Goal: Task Accomplishment & Management: Complete application form

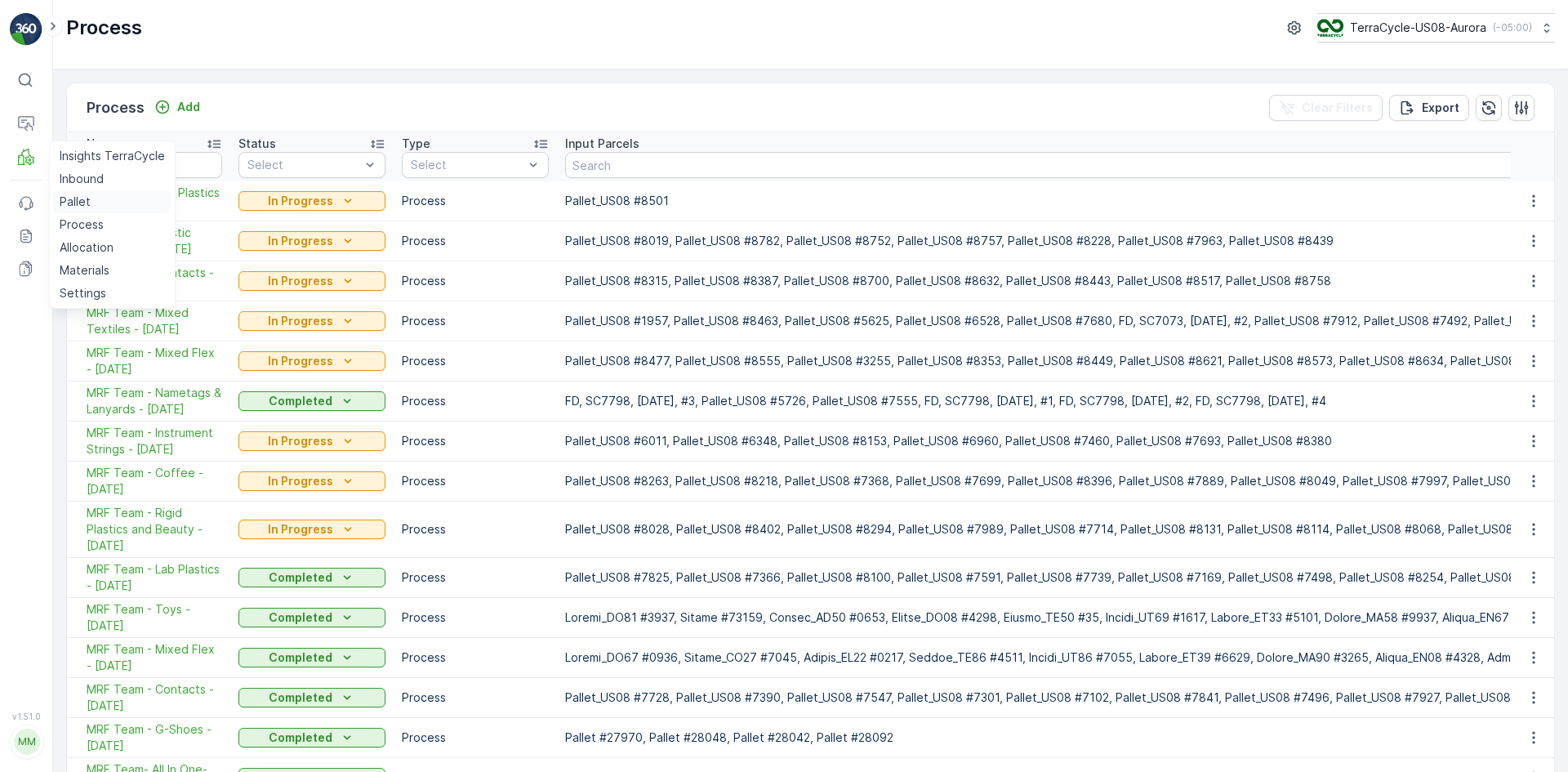
click at [99, 201] on link "Pallet" at bounding box center [111, 202] width 118 height 23
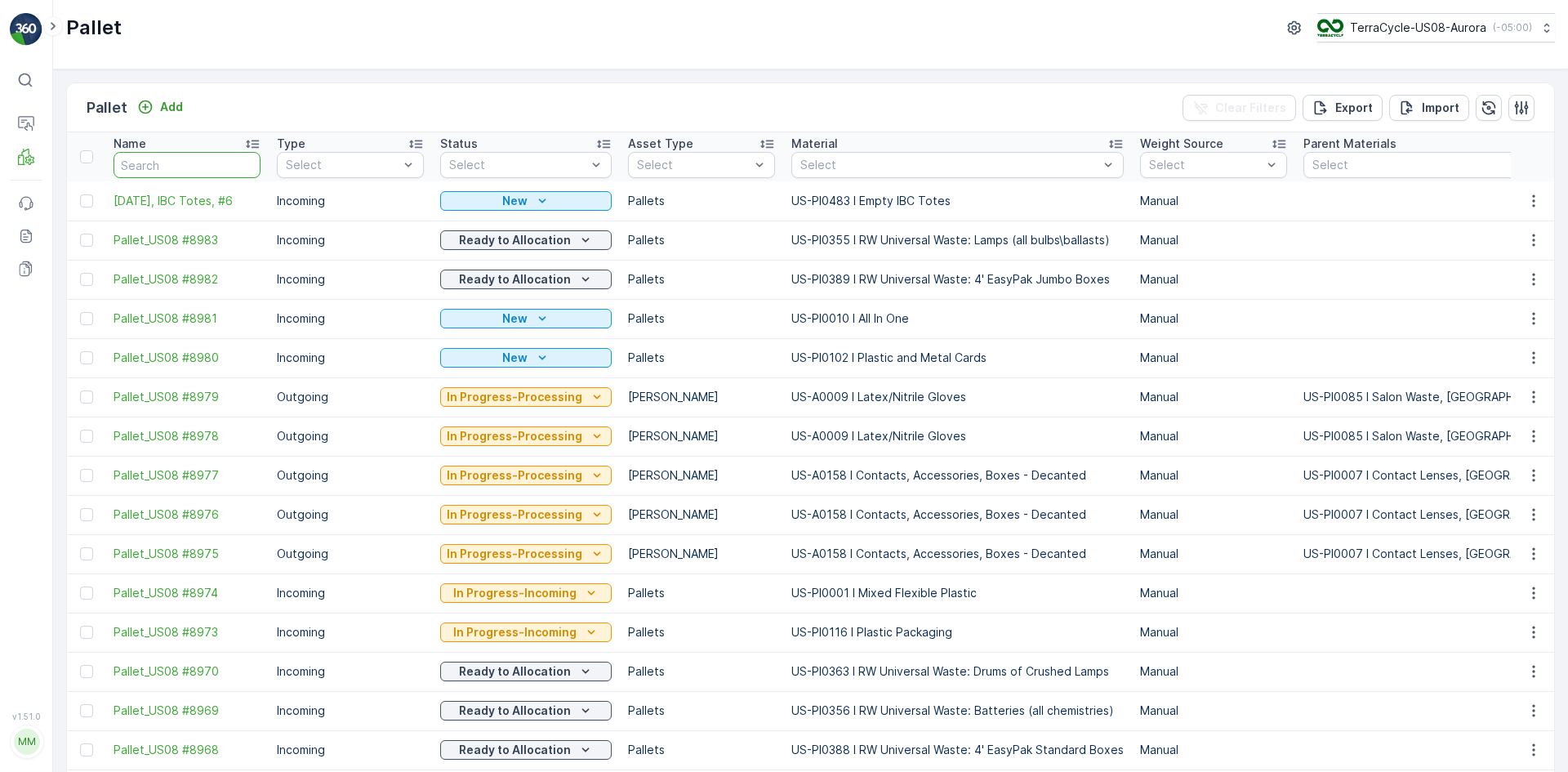
click at [216, 173] on input "text" at bounding box center [186, 164] width 147 height 26
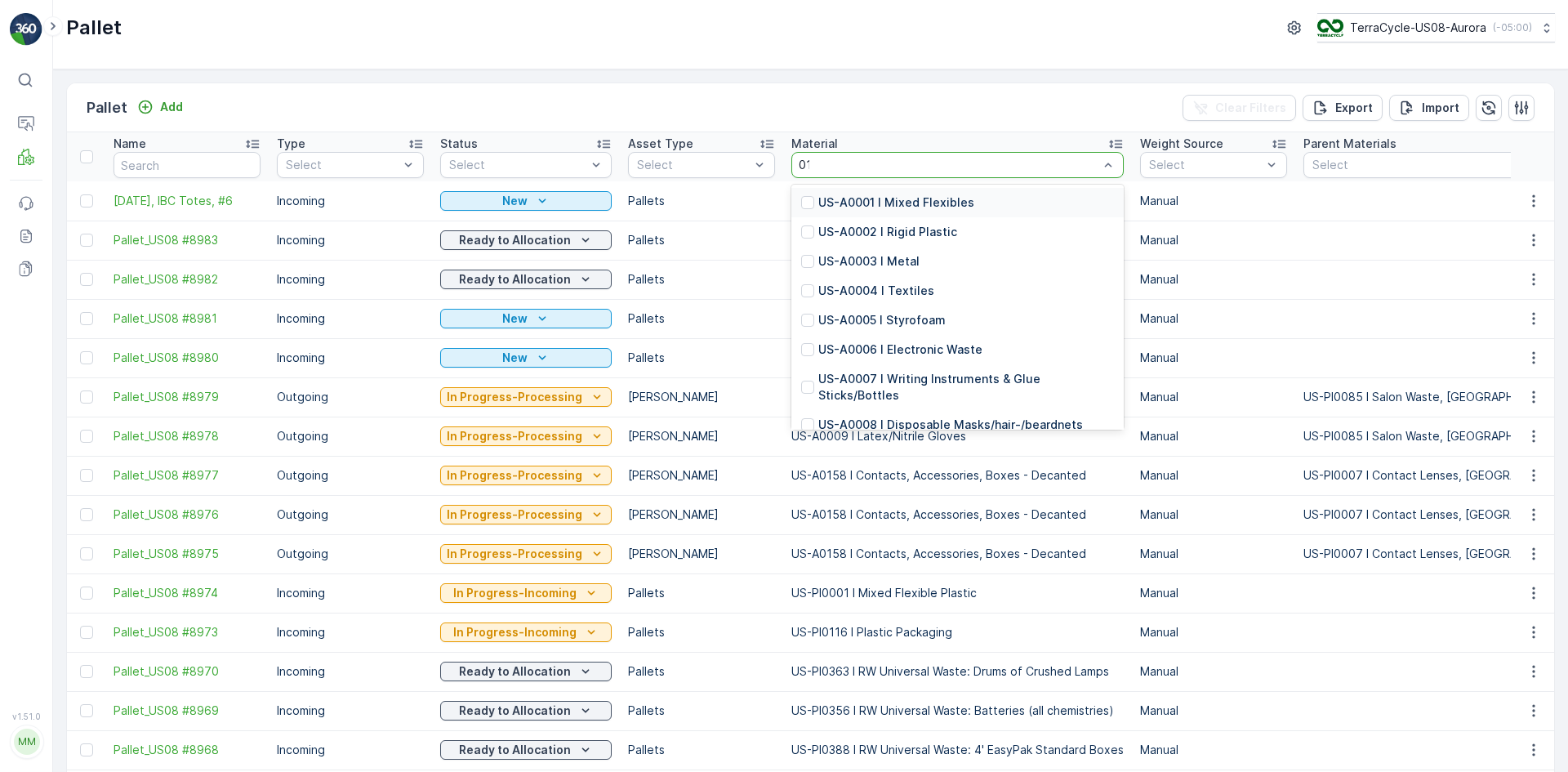
type input "0139"
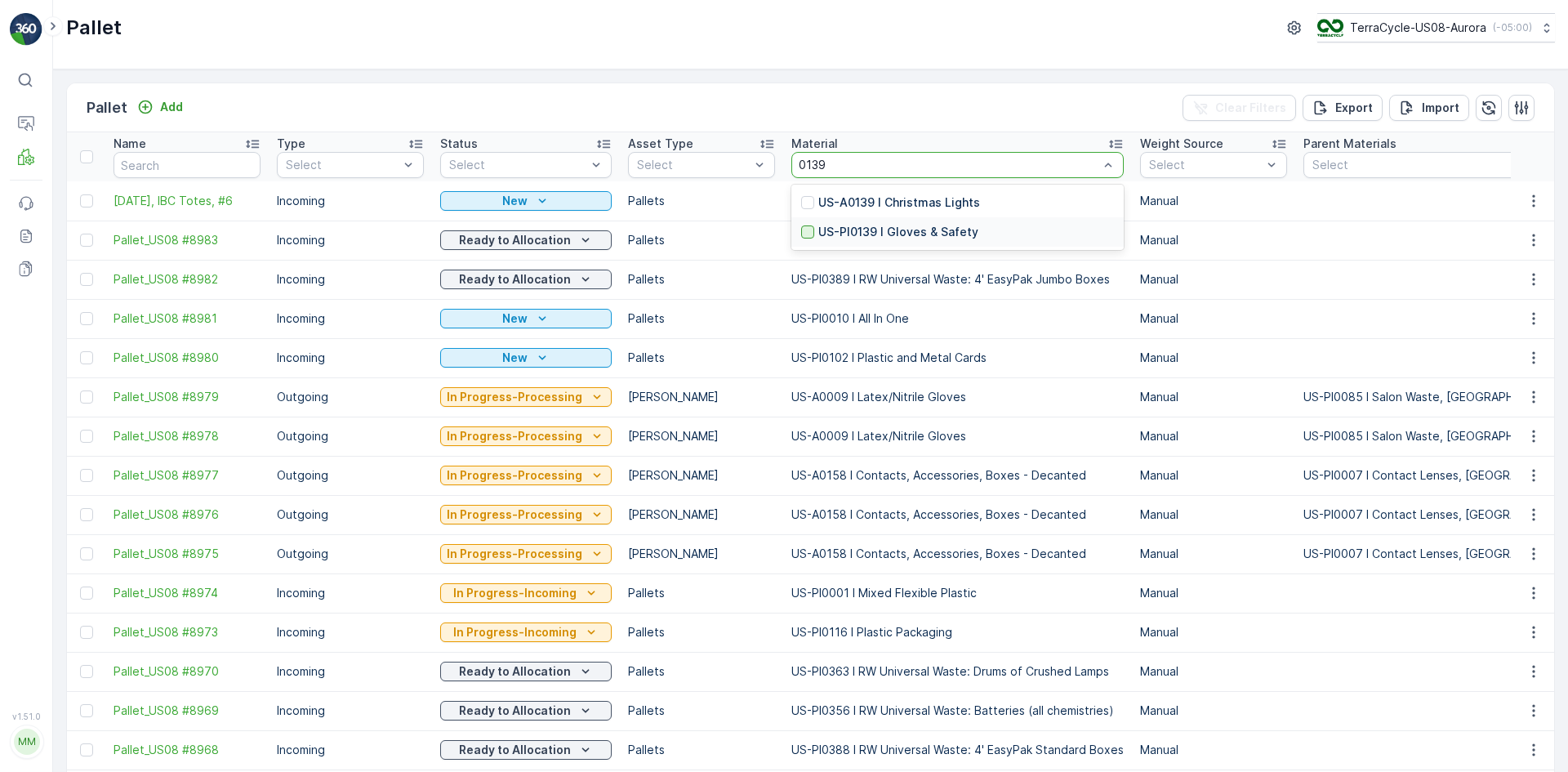
click at [802, 229] on div at bounding box center [808, 232] width 13 height 13
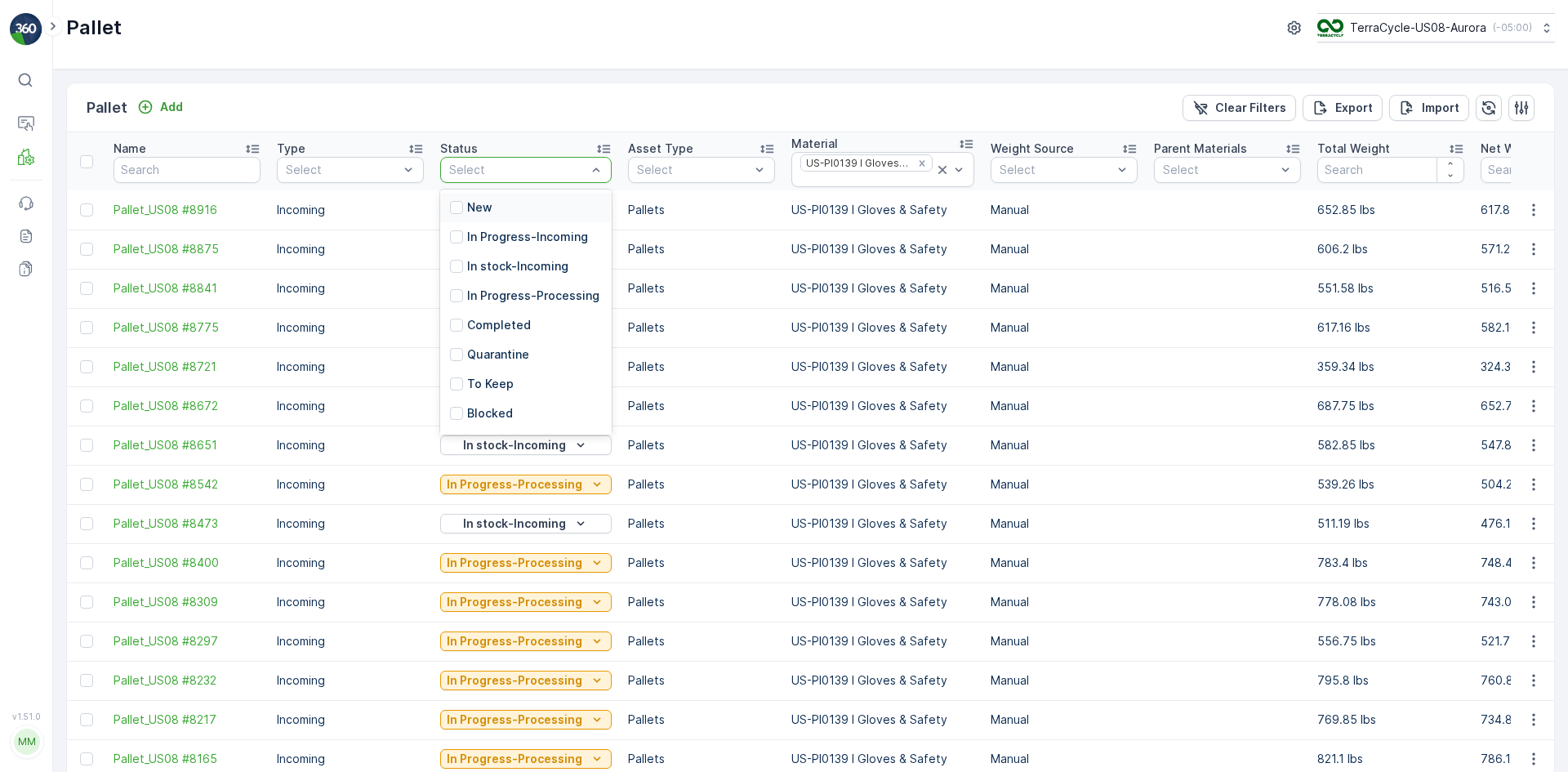
click at [500, 157] on div "Select" at bounding box center [525, 169] width 172 height 26
click at [458, 264] on div at bounding box center [457, 266] width 13 height 13
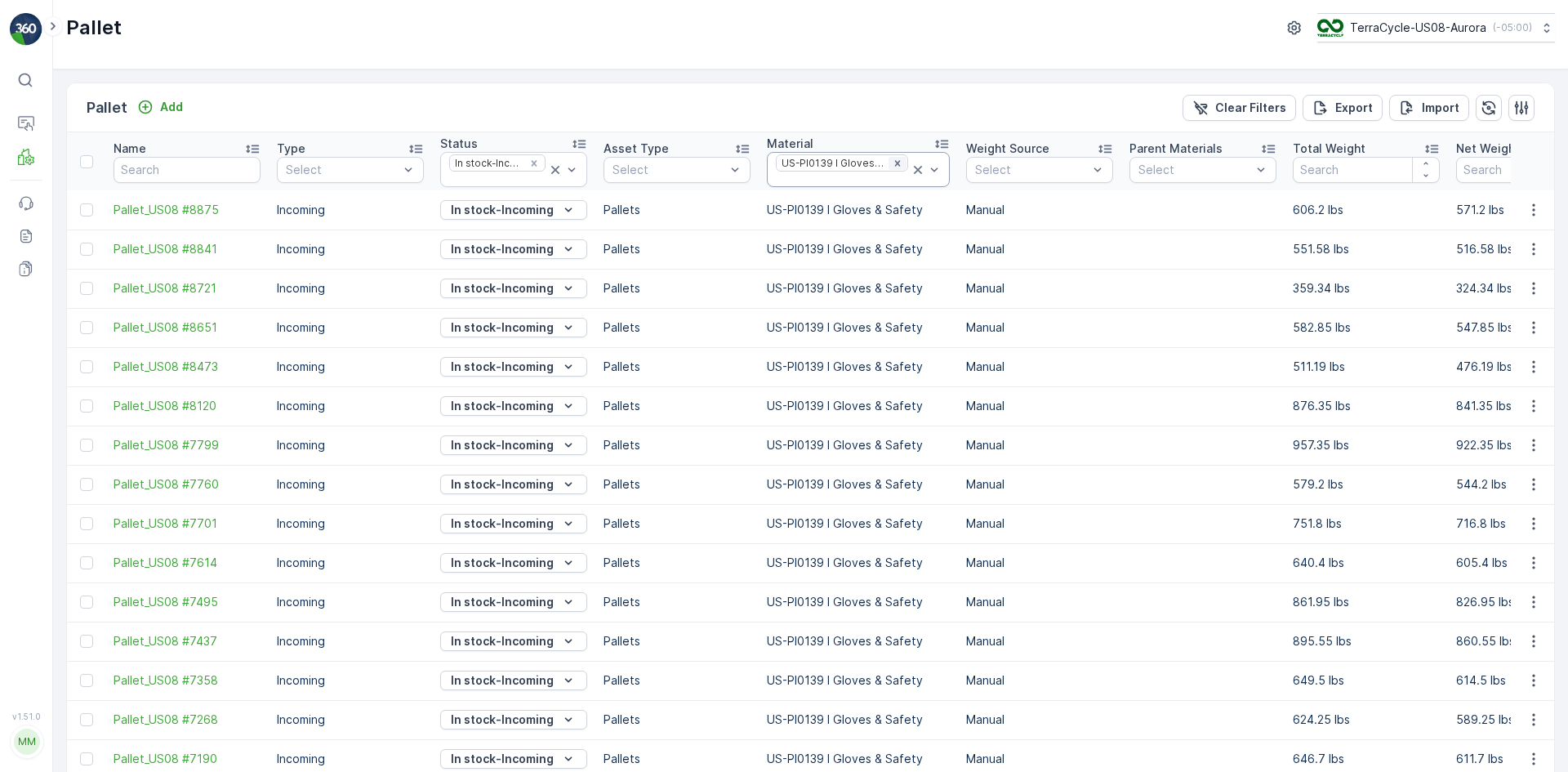
click at [893, 160] on icon "Remove US-PI0139 I Gloves & Safety" at bounding box center [898, 163] width 12 height 12
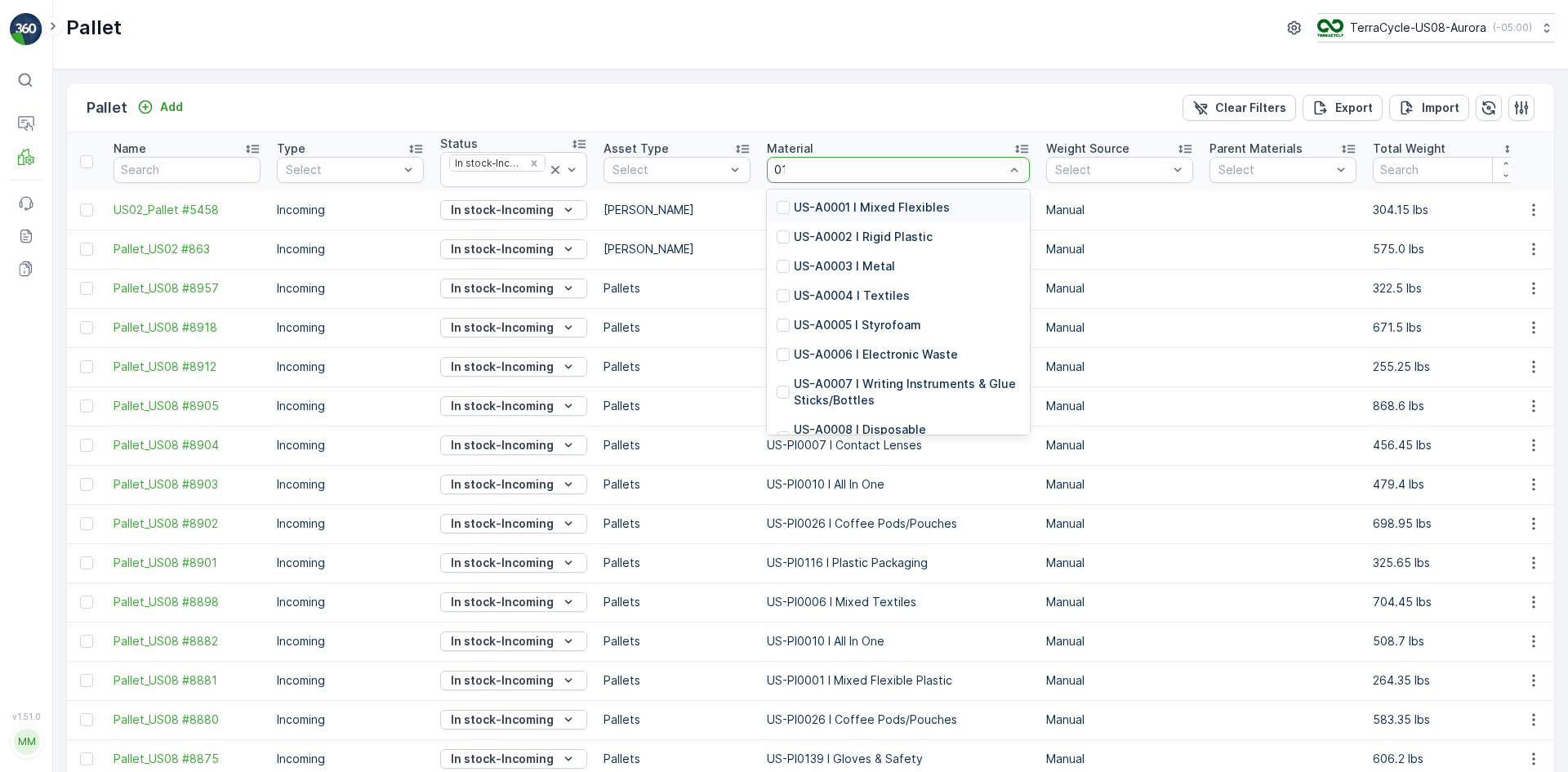
type input "0116"
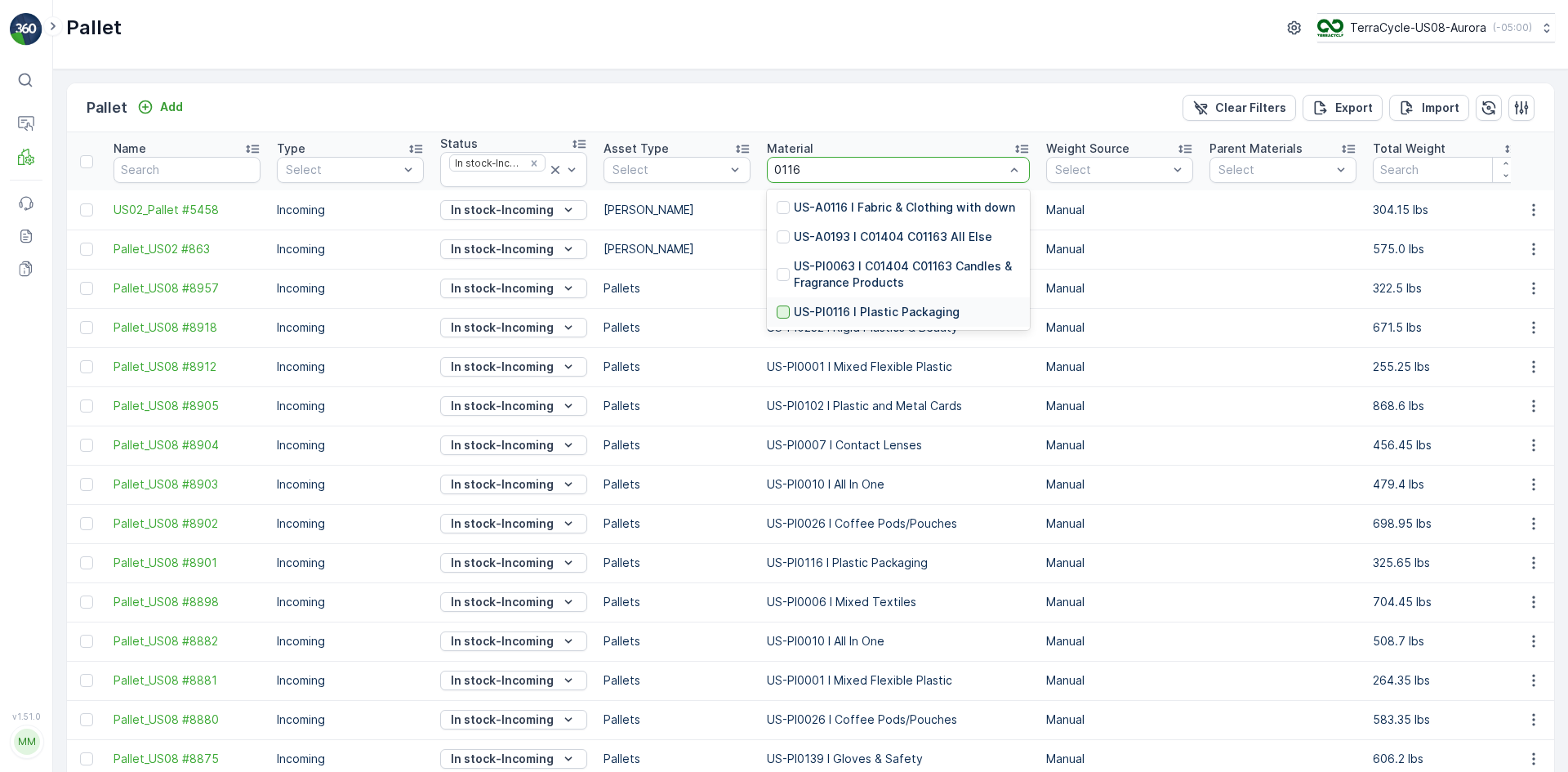
click at [784, 313] on div at bounding box center [784, 312] width 13 height 13
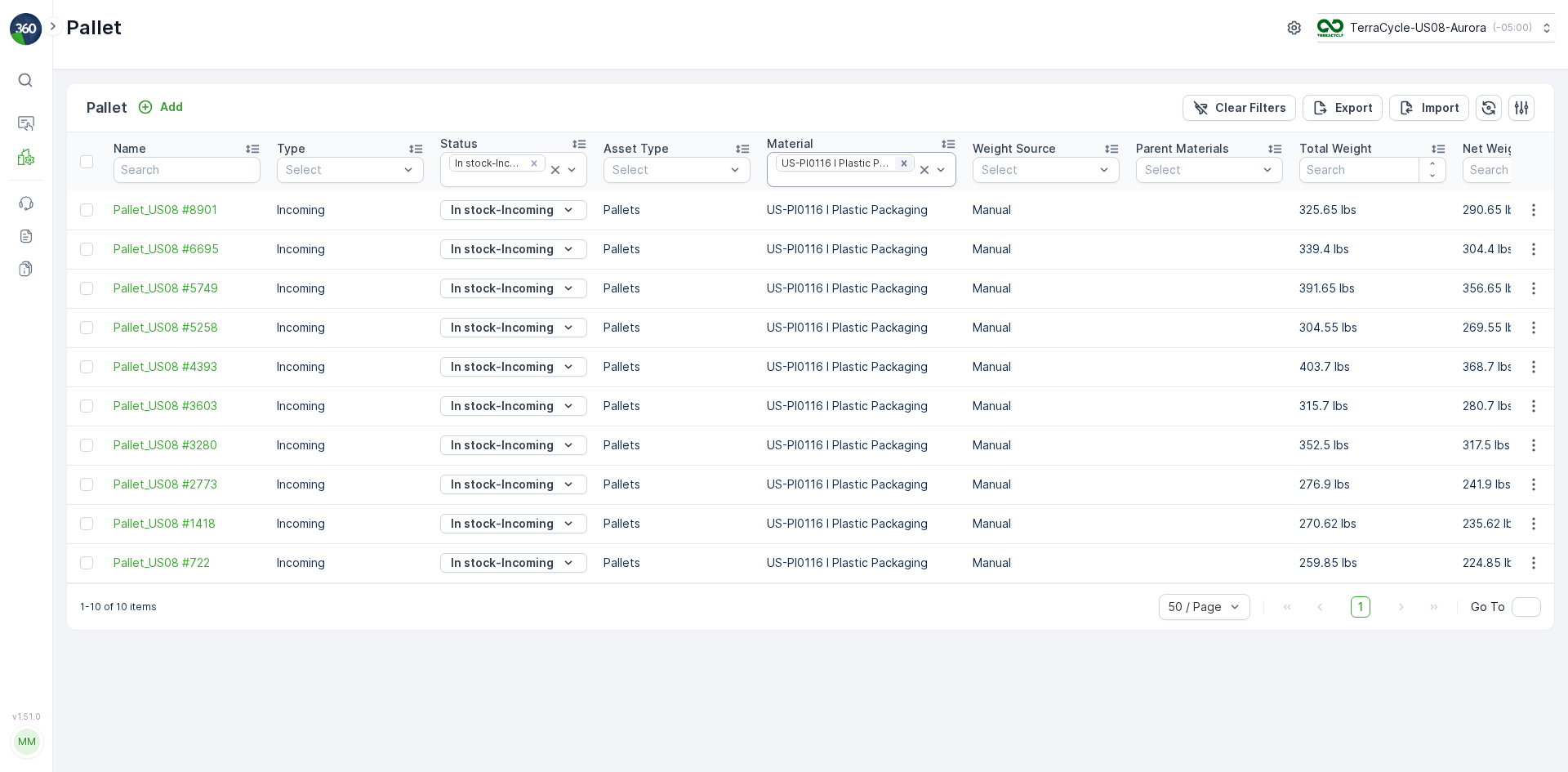
click at [899, 159] on icon "Remove US-PI0116 I Plastic Packaging" at bounding box center [905, 163] width 12 height 12
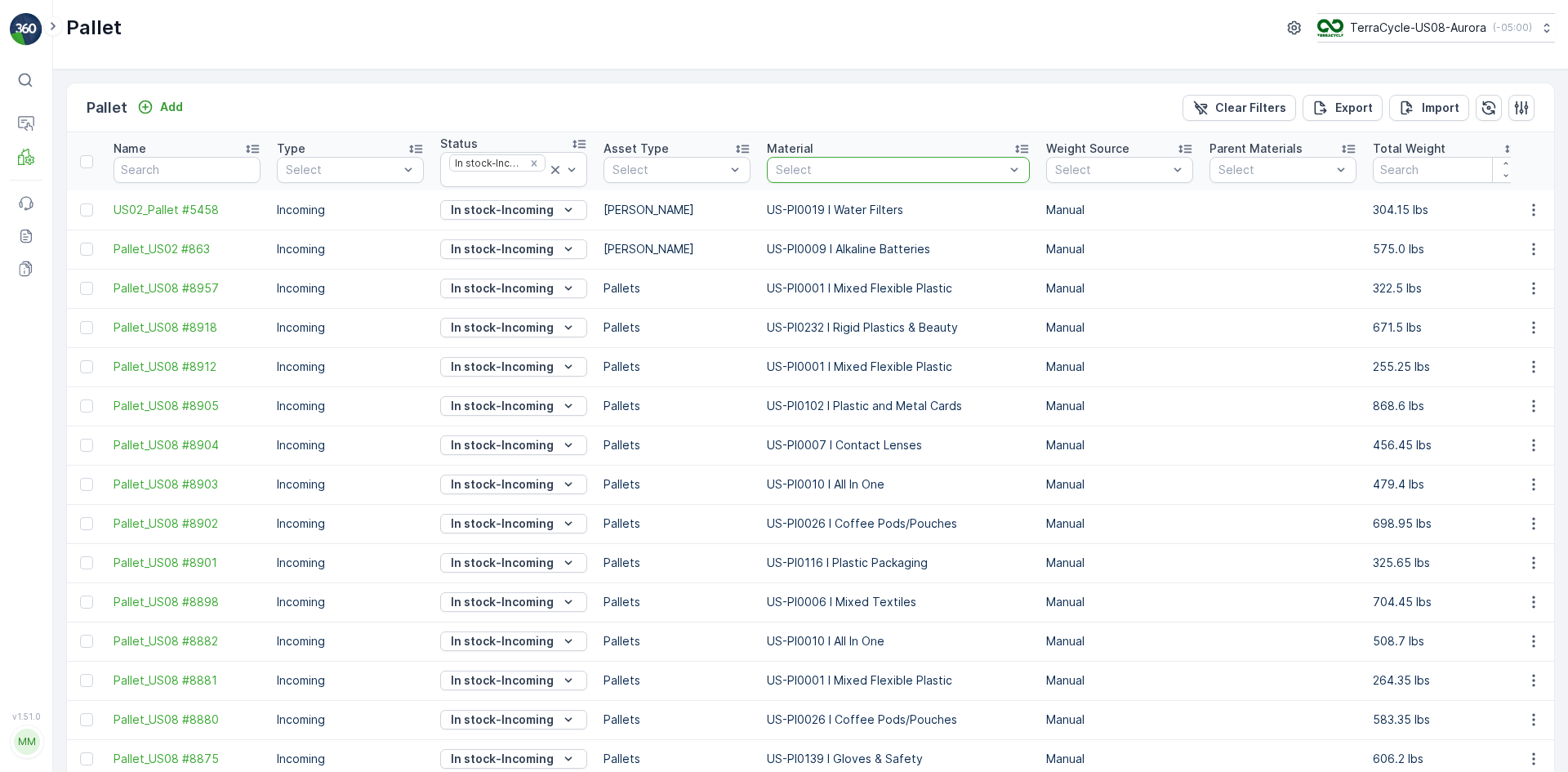
click at [883, 168] on div at bounding box center [890, 170] width 232 height 13
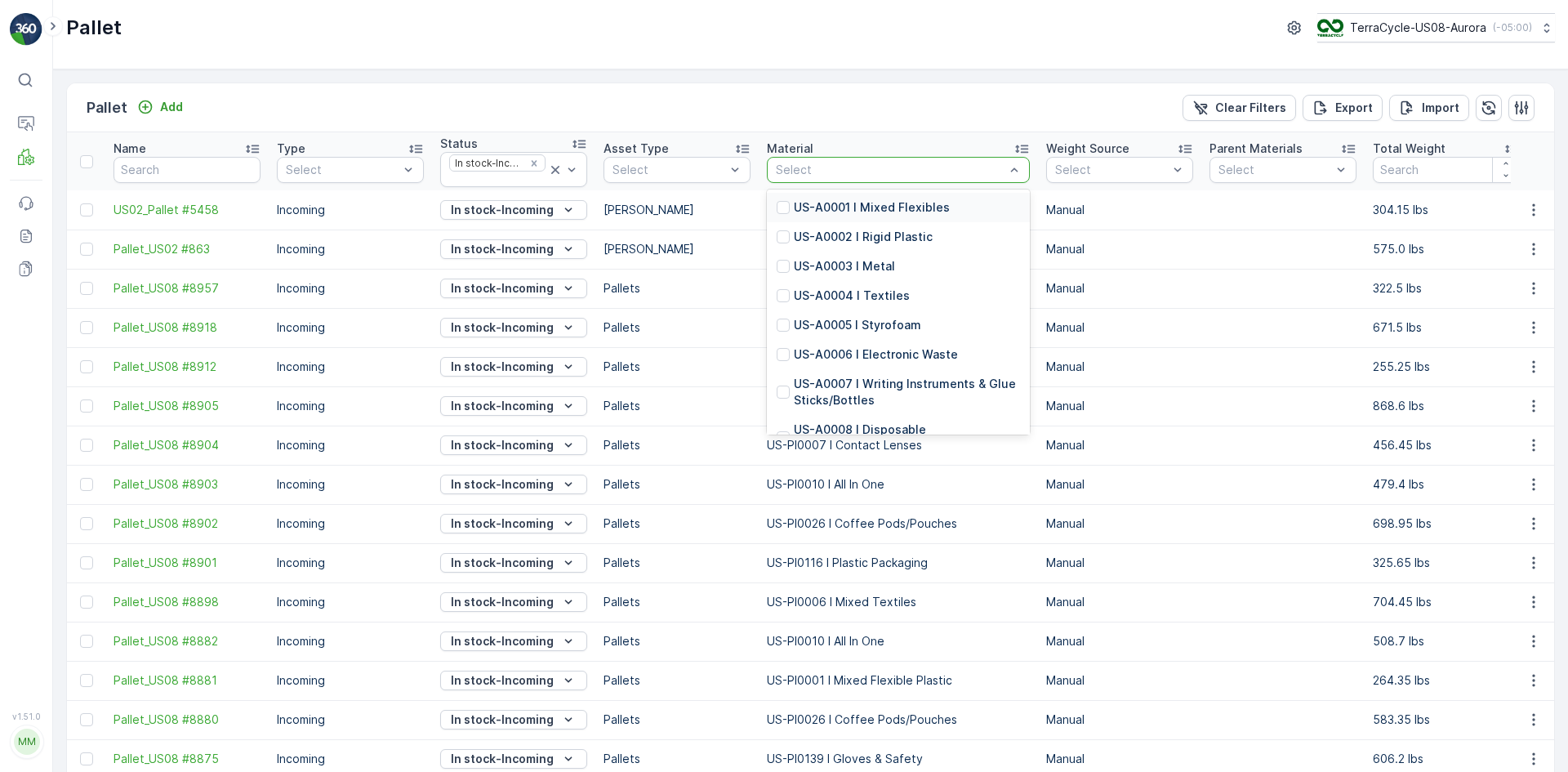
click at [883, 168] on div at bounding box center [890, 170] width 232 height 13
type input "0001"
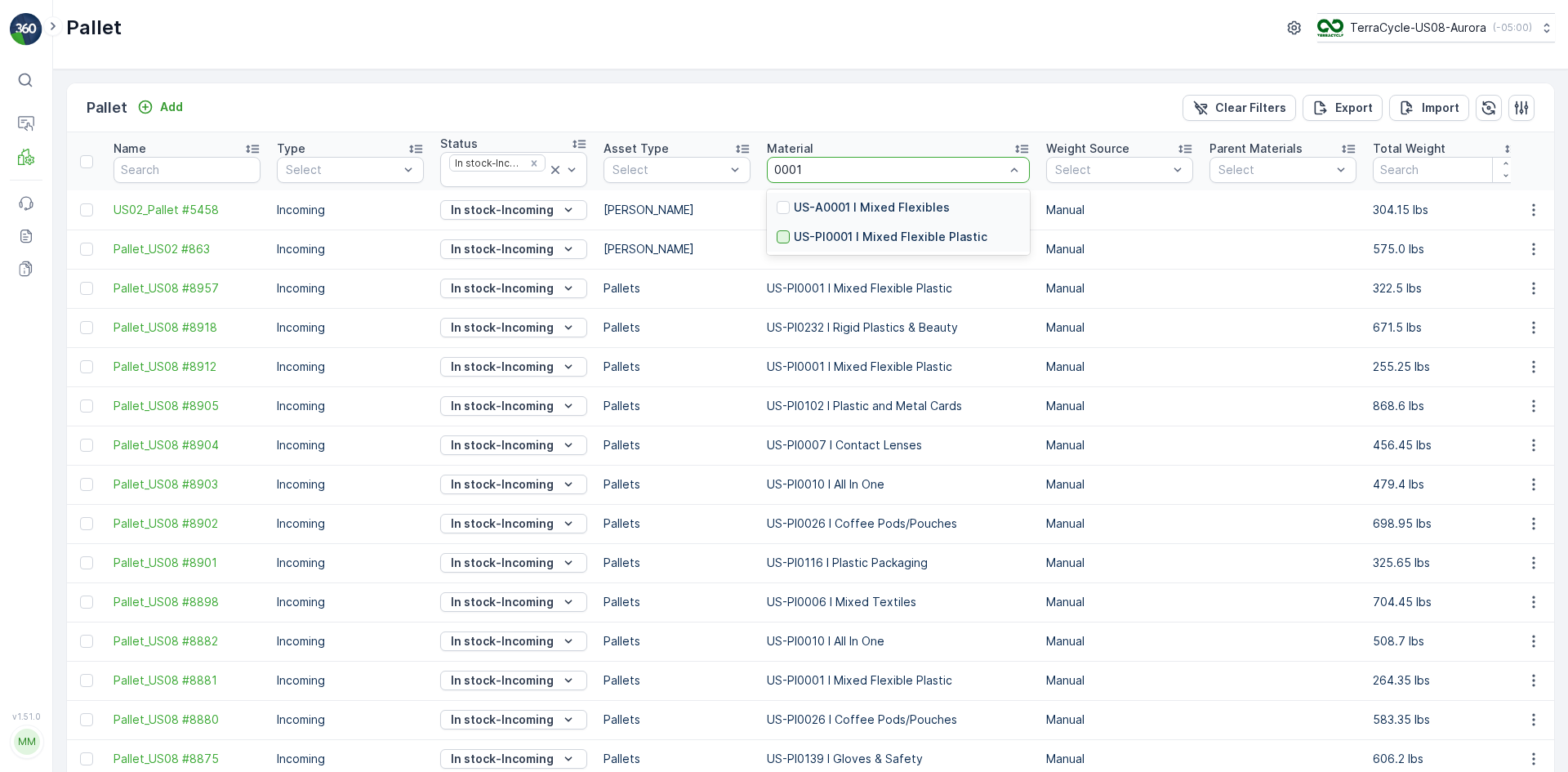
click at [783, 235] on div at bounding box center [784, 237] width 13 height 13
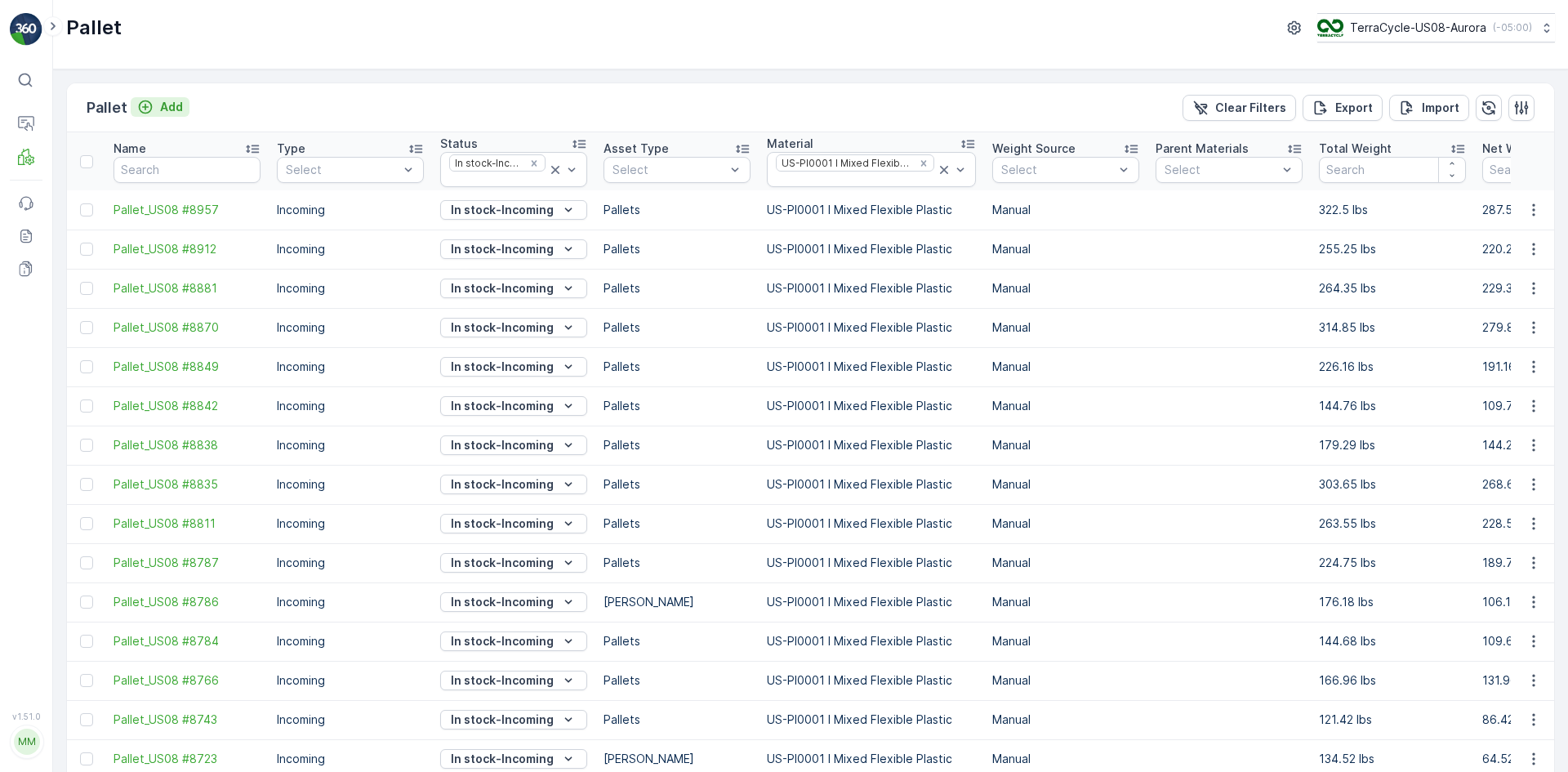
click at [173, 112] on p "Add" at bounding box center [172, 107] width 23 height 16
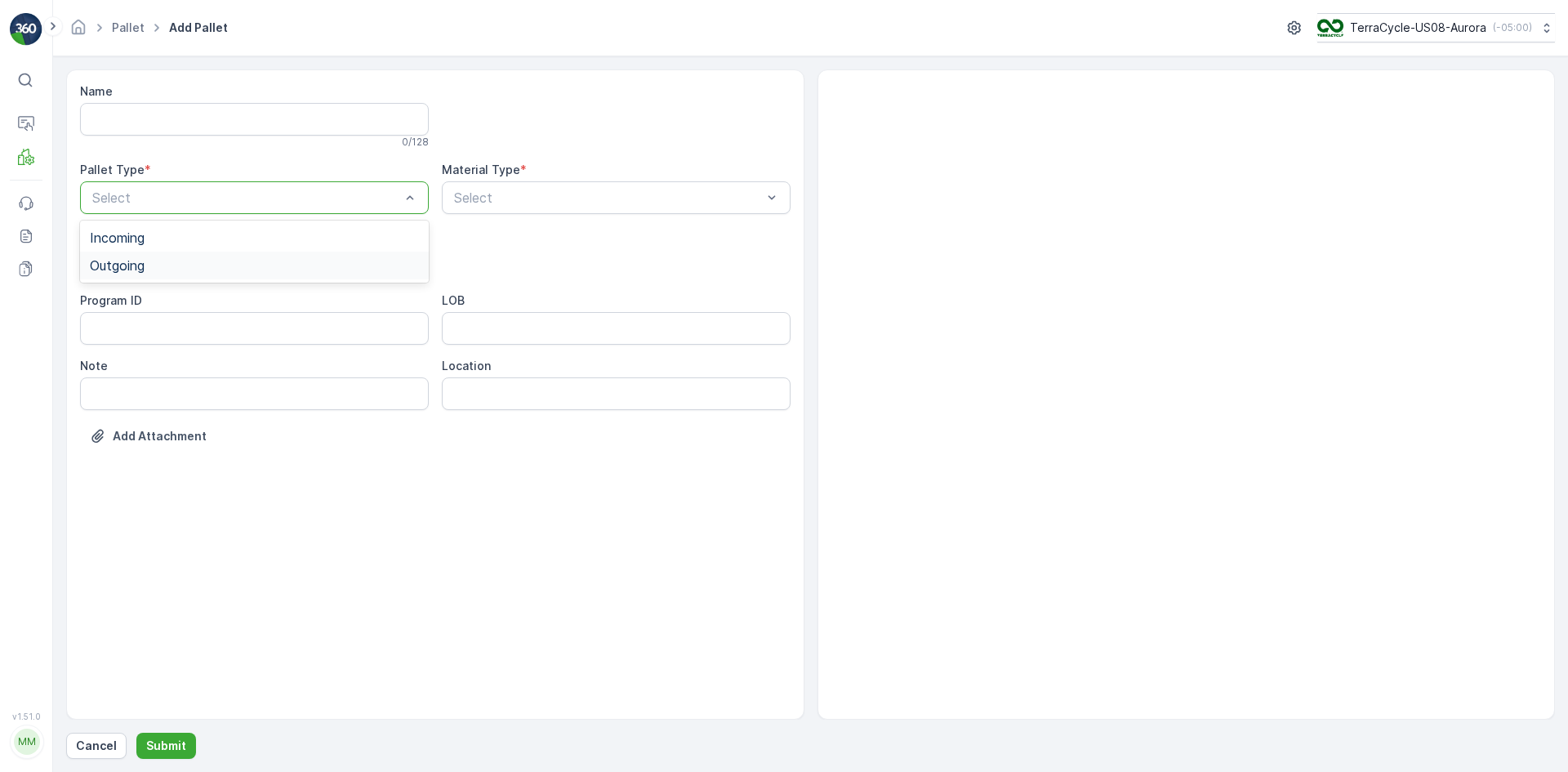
click at [168, 262] on div "Outgoing" at bounding box center [254, 265] width 329 height 14
click at [175, 302] on div "[PERSON_NAME]" at bounding box center [254, 302] width 329 height 14
type input "0008"
drag, startPoint x: 530, startPoint y: 202, endPoint x: 374, endPoint y: 201, distance: 156.0
click at [374, 201] on div "Name 0 / 128 Pallet Type * option Outgoing, selected. Outgoing Material Type * …" at bounding box center [435, 276] width 711 height 385
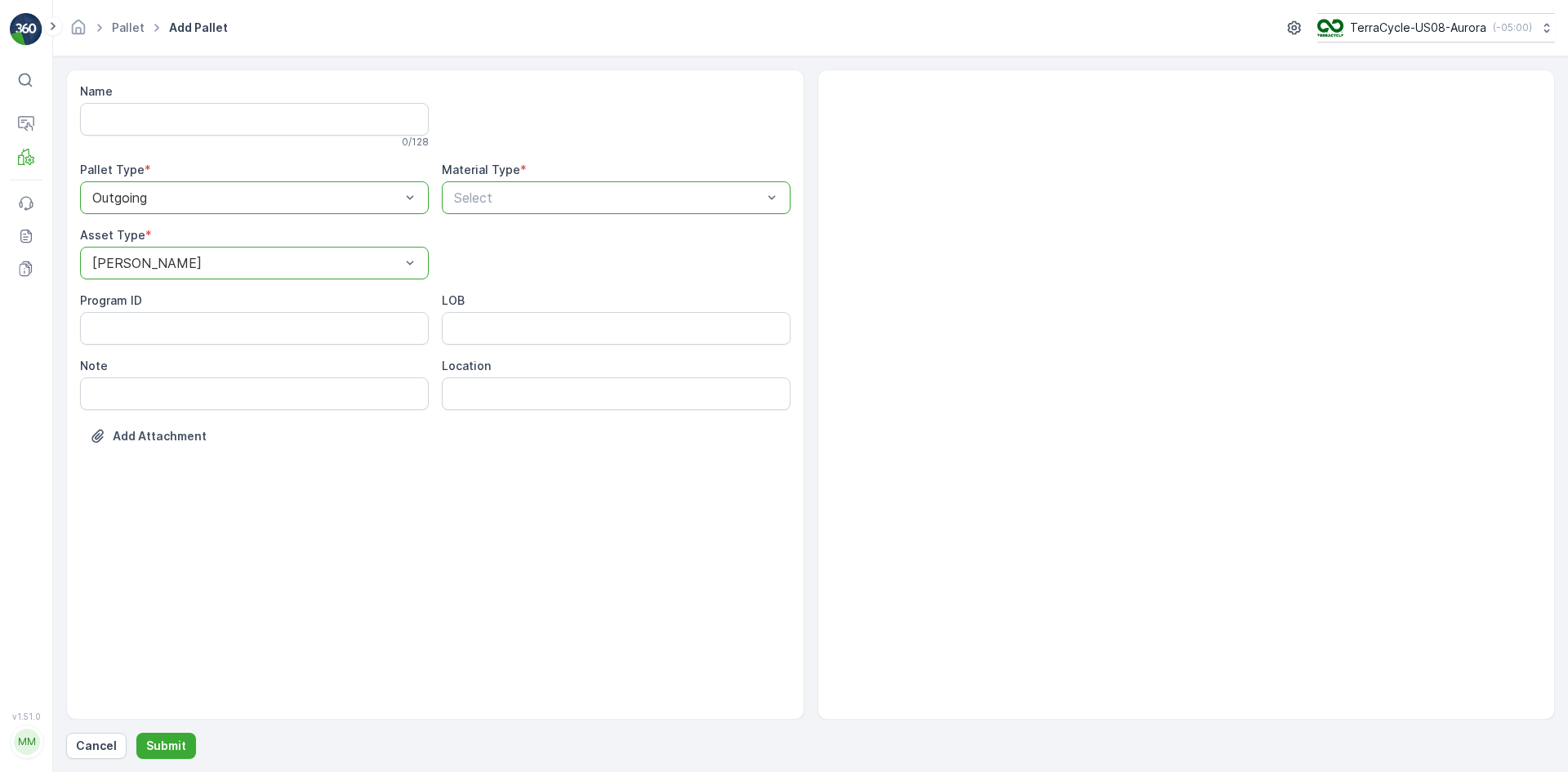
click at [575, 188] on p "Select" at bounding box center [608, 198] width 308 height 19
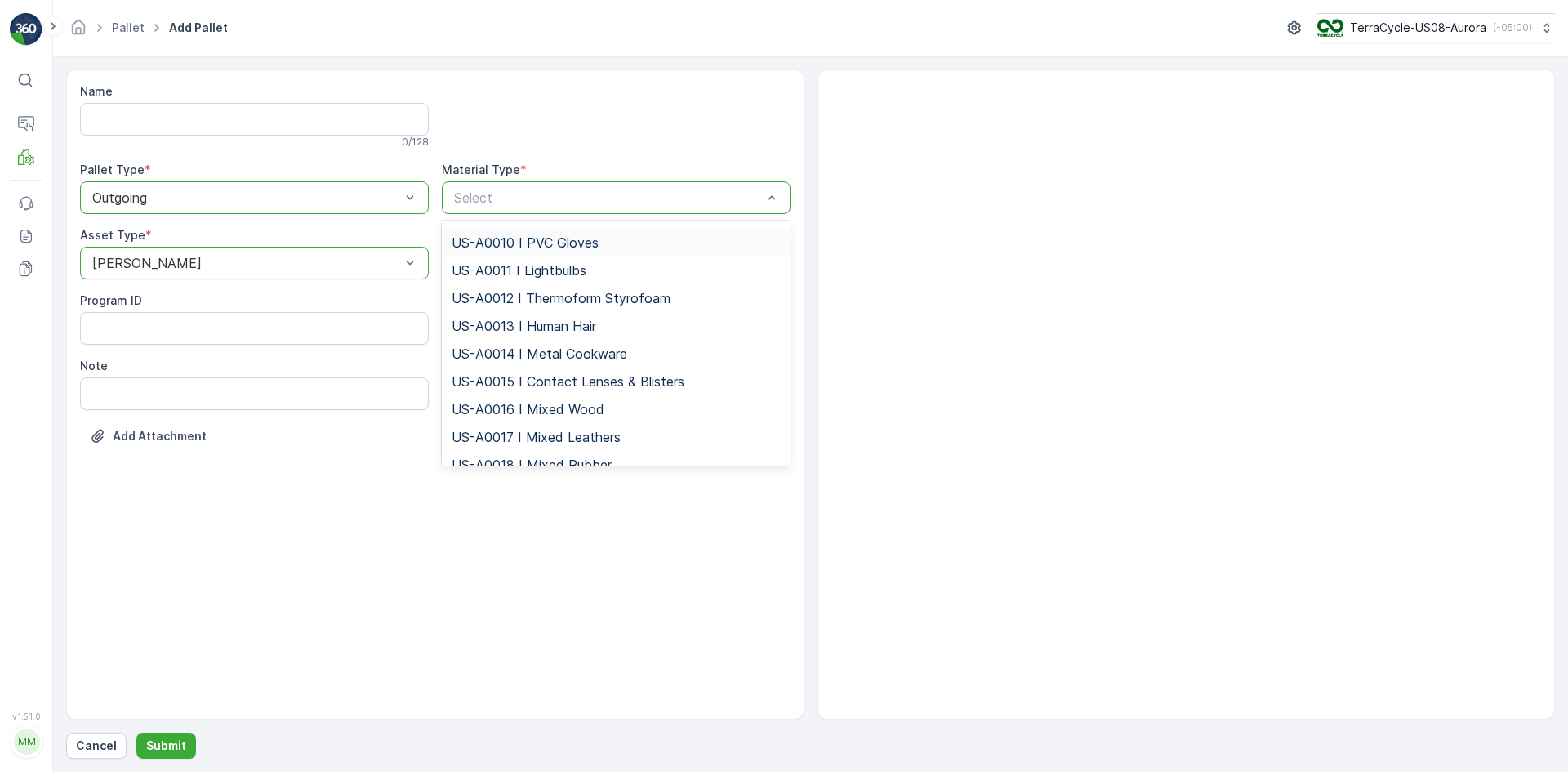
scroll to position [163, 0]
click at [552, 276] on span "US-A0008 I Disposable Masks/hair-/beardnets" at bounding box center [593, 268] width 285 height 14
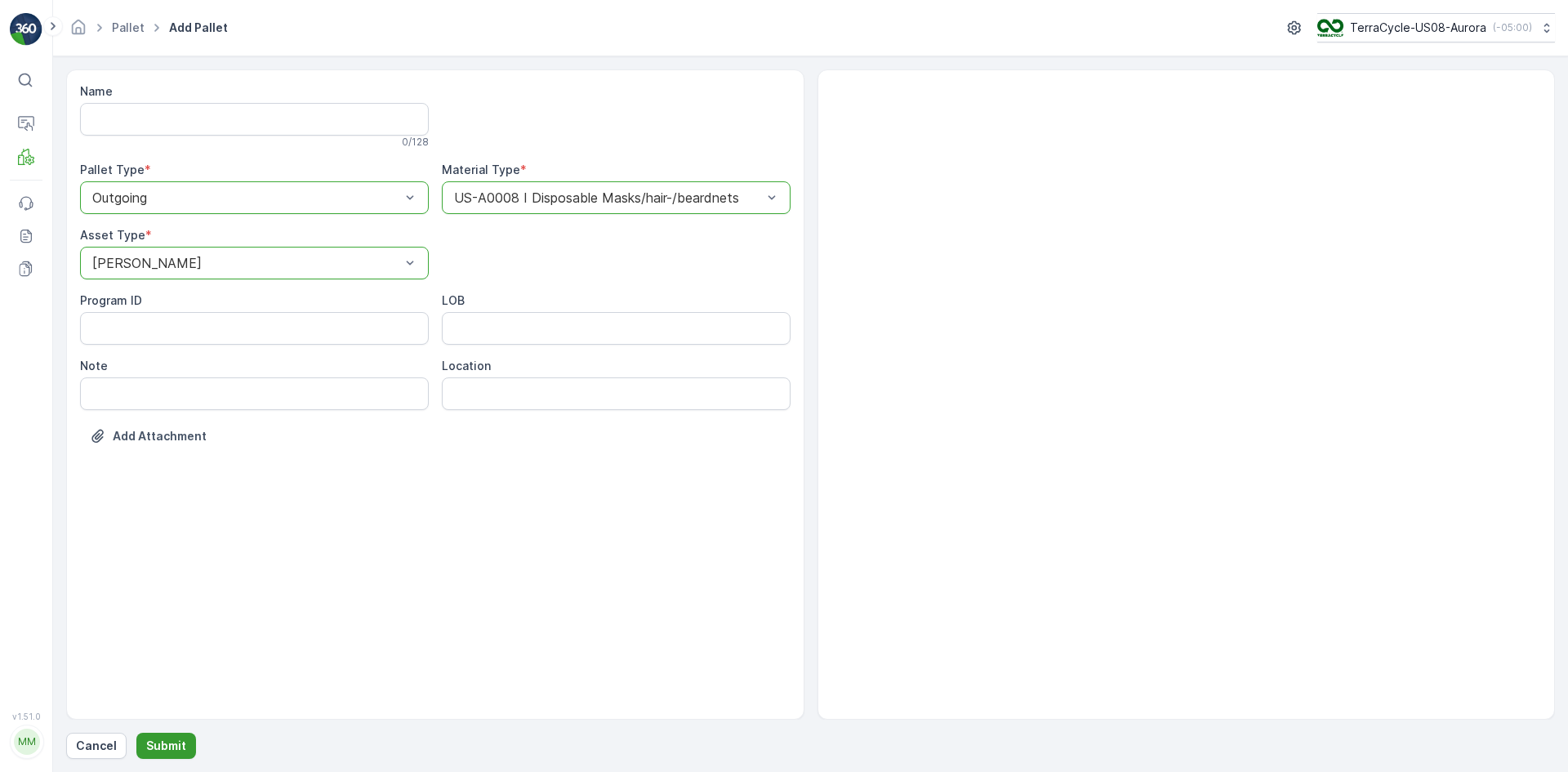
click at [172, 749] on p "Submit" at bounding box center [166, 745] width 40 height 16
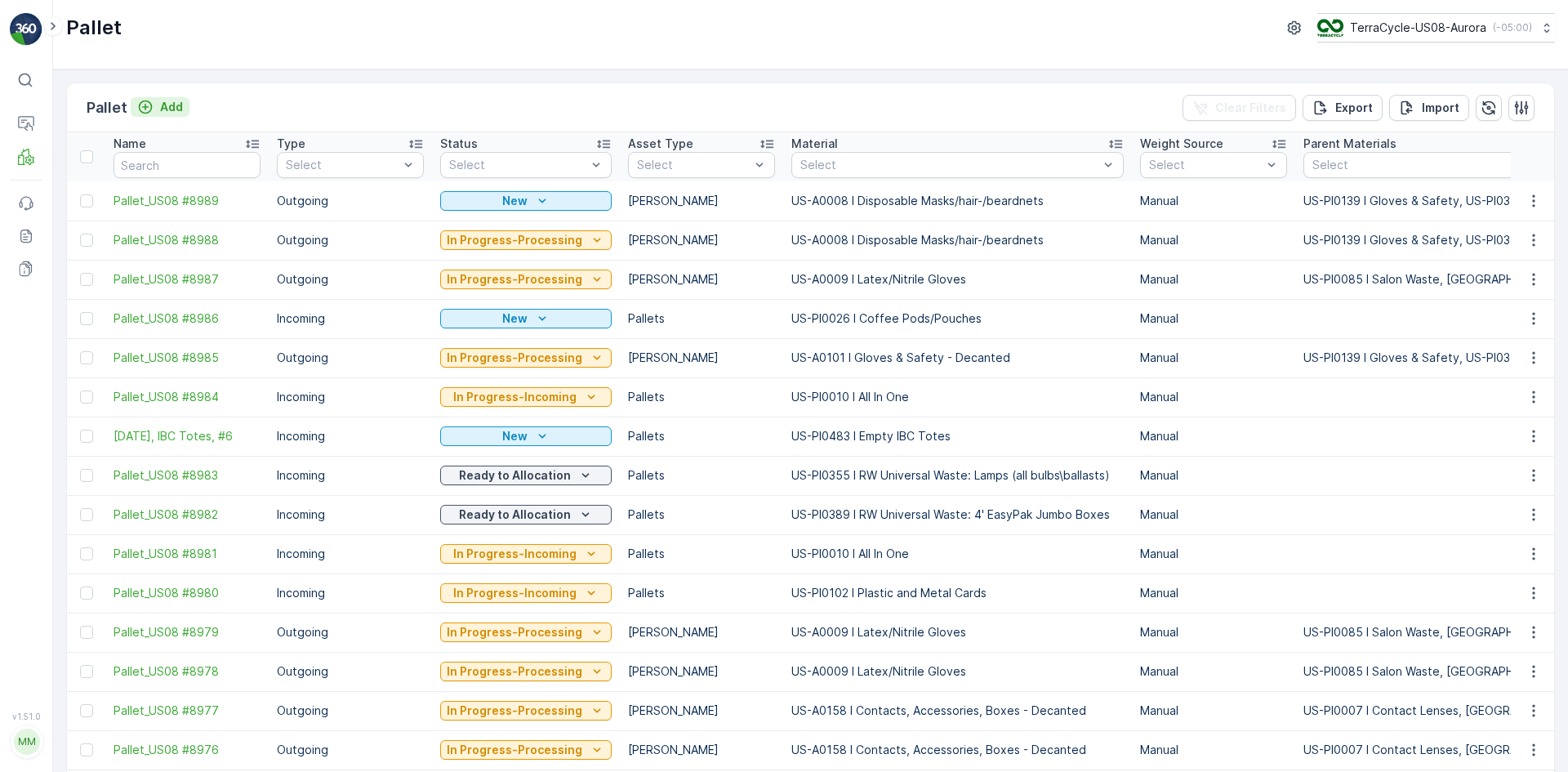
click at [160, 105] on p "Add" at bounding box center [172, 107] width 23 height 16
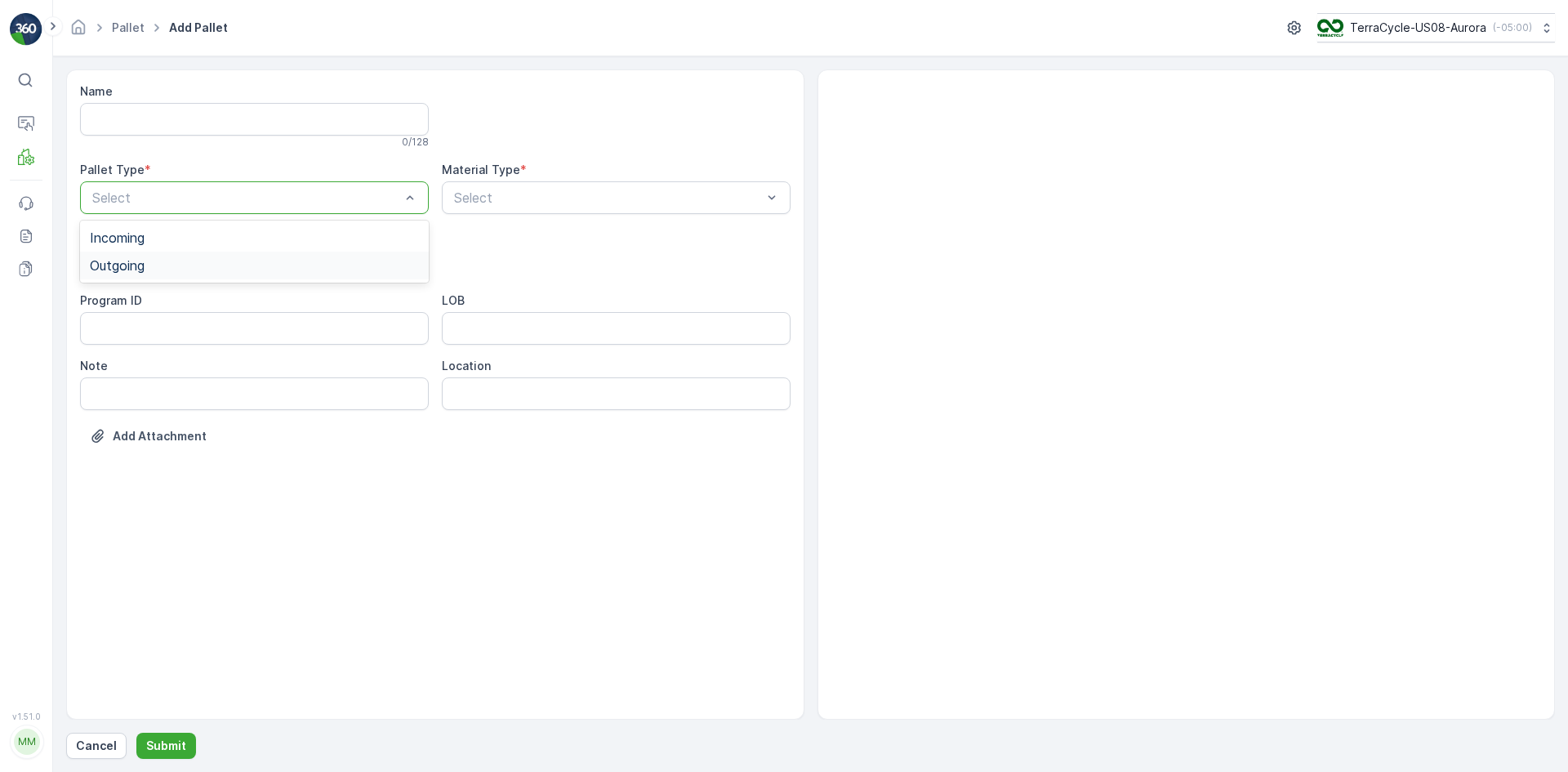
click at [175, 259] on div "Outgoing" at bounding box center [254, 265] width 329 height 14
click at [174, 253] on div "Select" at bounding box center [253, 263] width 349 height 33
click at [181, 302] on div "[PERSON_NAME]" at bounding box center [254, 302] width 329 height 14
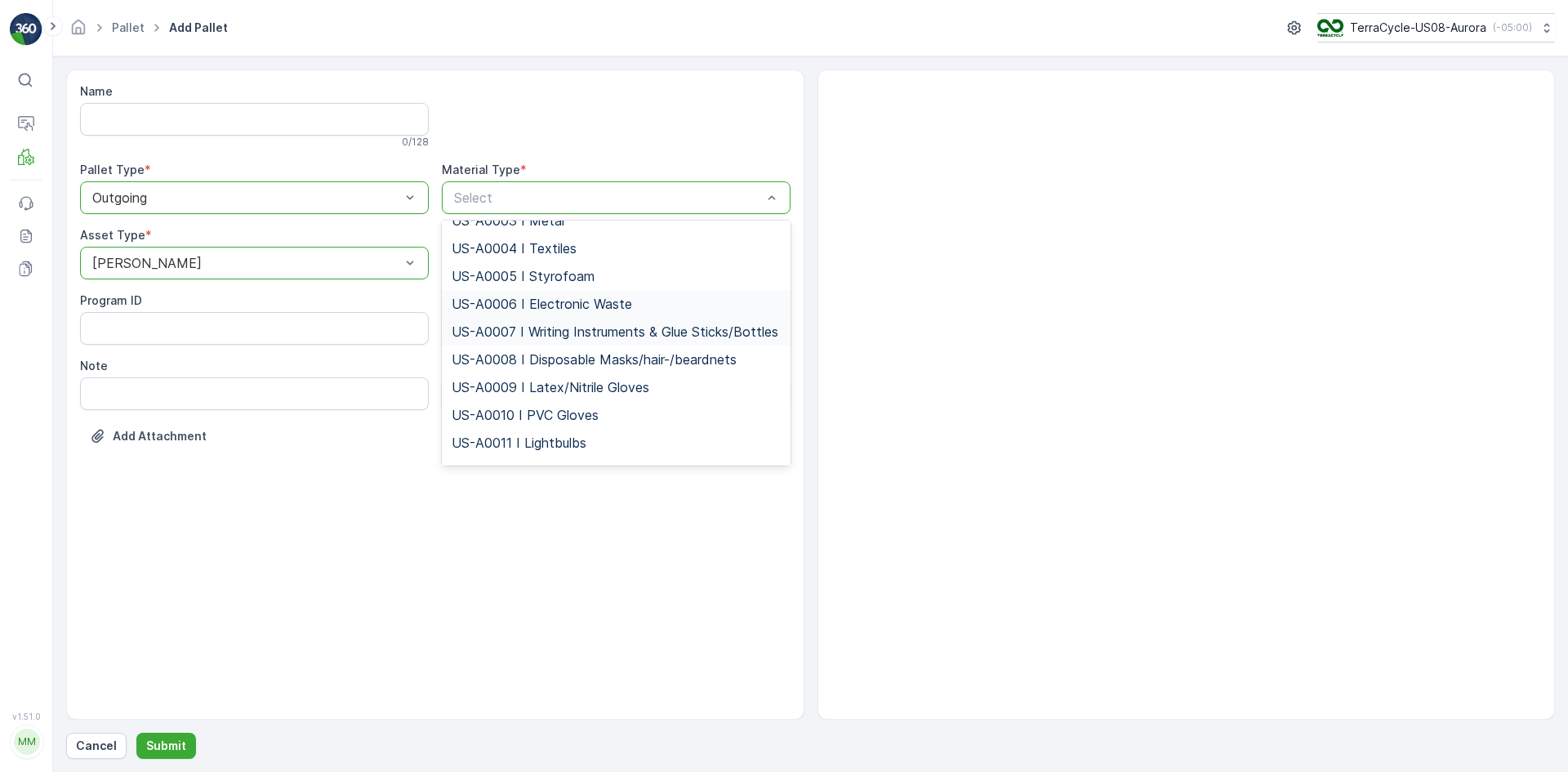
scroll to position [82, 0]
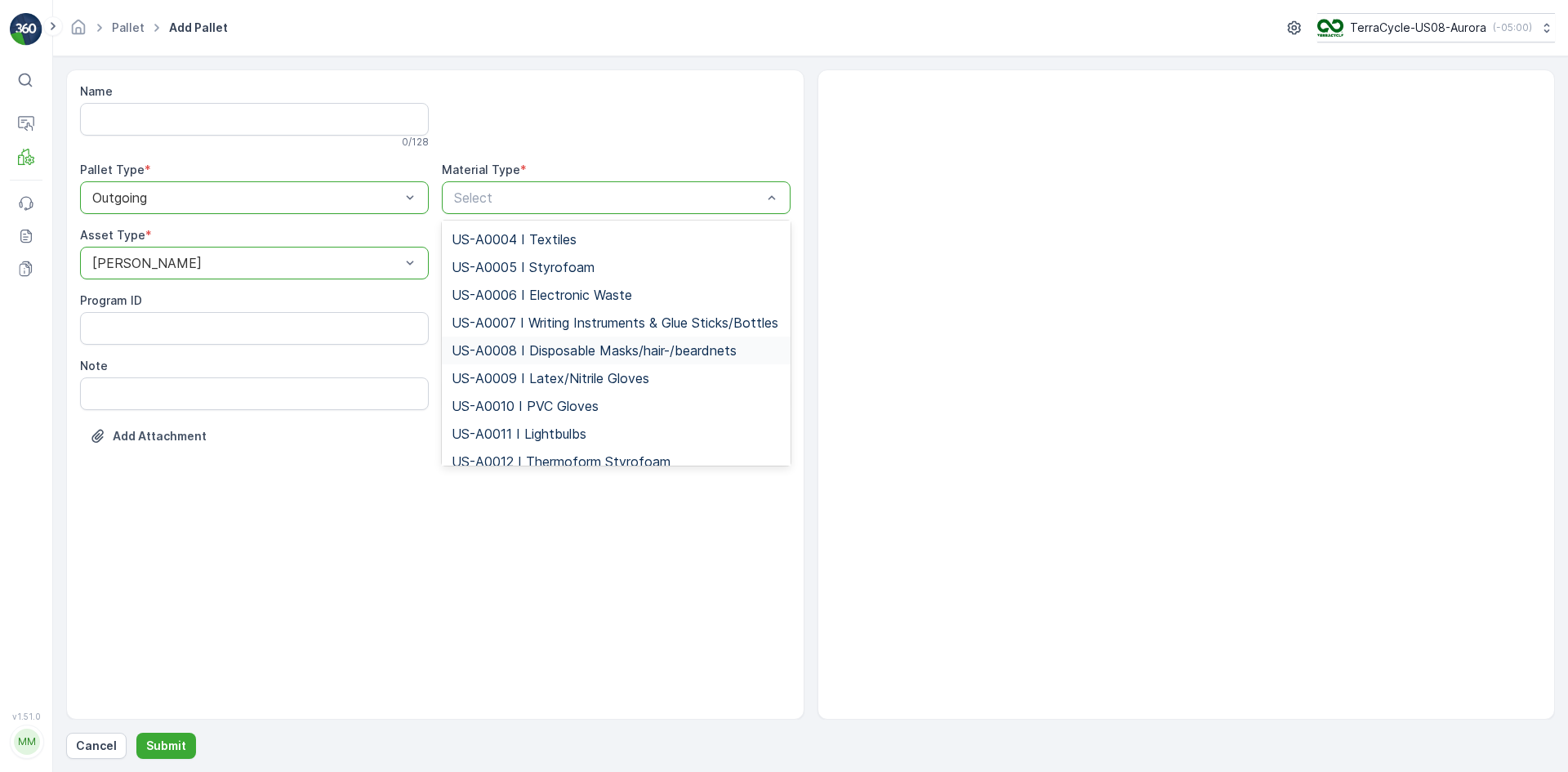
click at [533, 358] on span "US-A0008 I Disposable Masks/hair-/beardnets" at bounding box center [593, 350] width 285 height 14
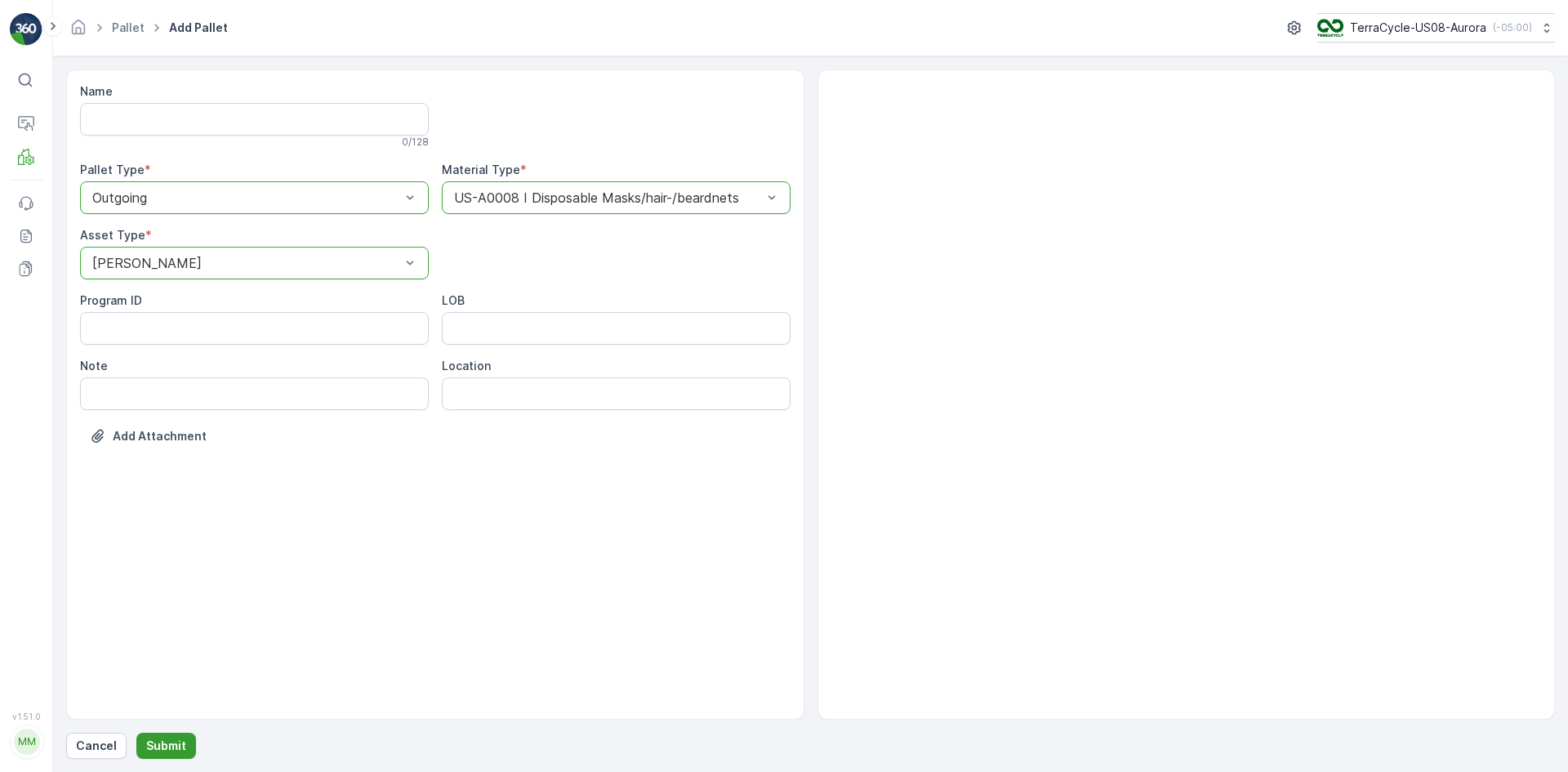
click at [164, 748] on p "Submit" at bounding box center [166, 745] width 40 height 16
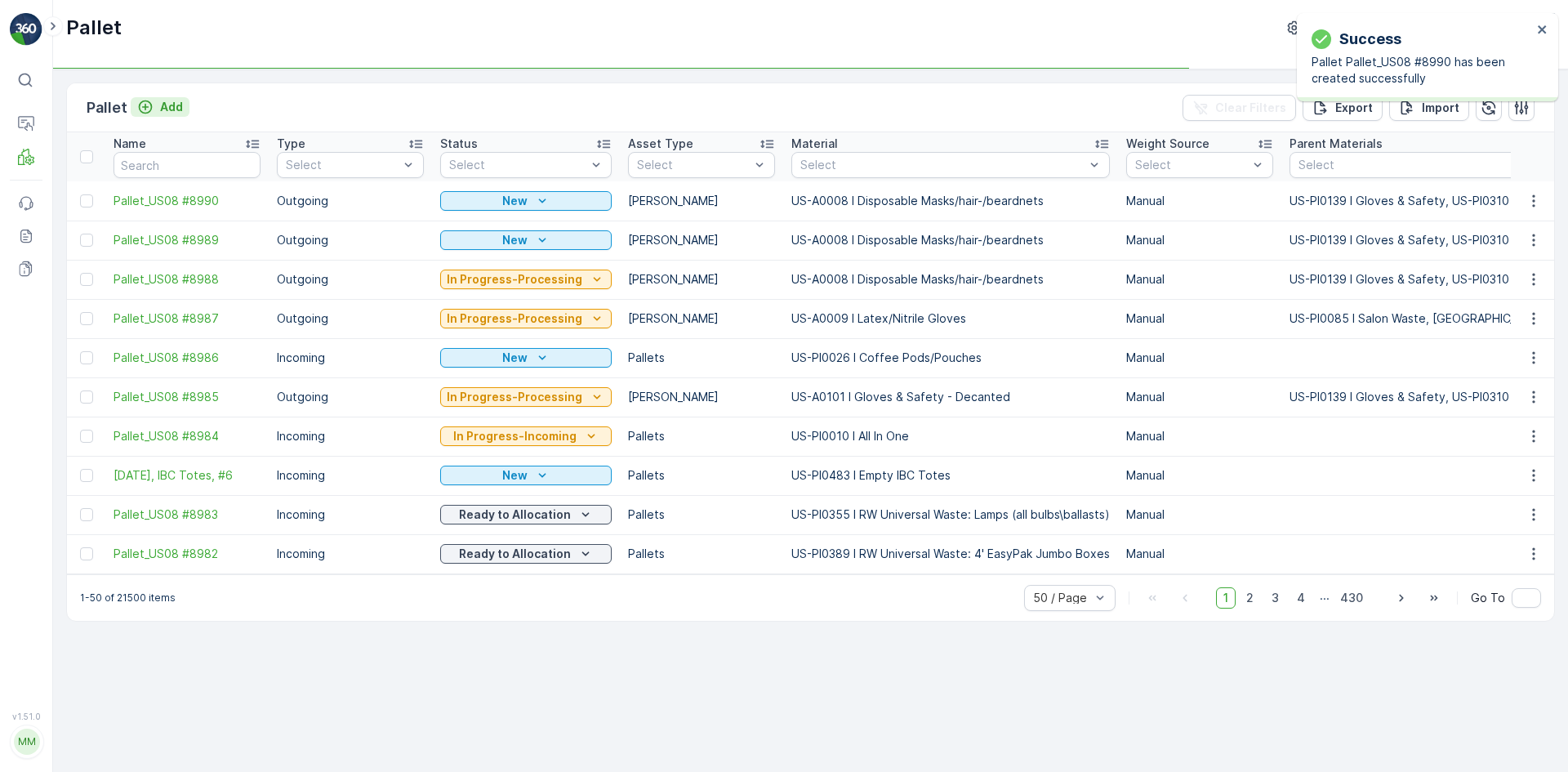
click at [164, 110] on p "Add" at bounding box center [172, 107] width 23 height 16
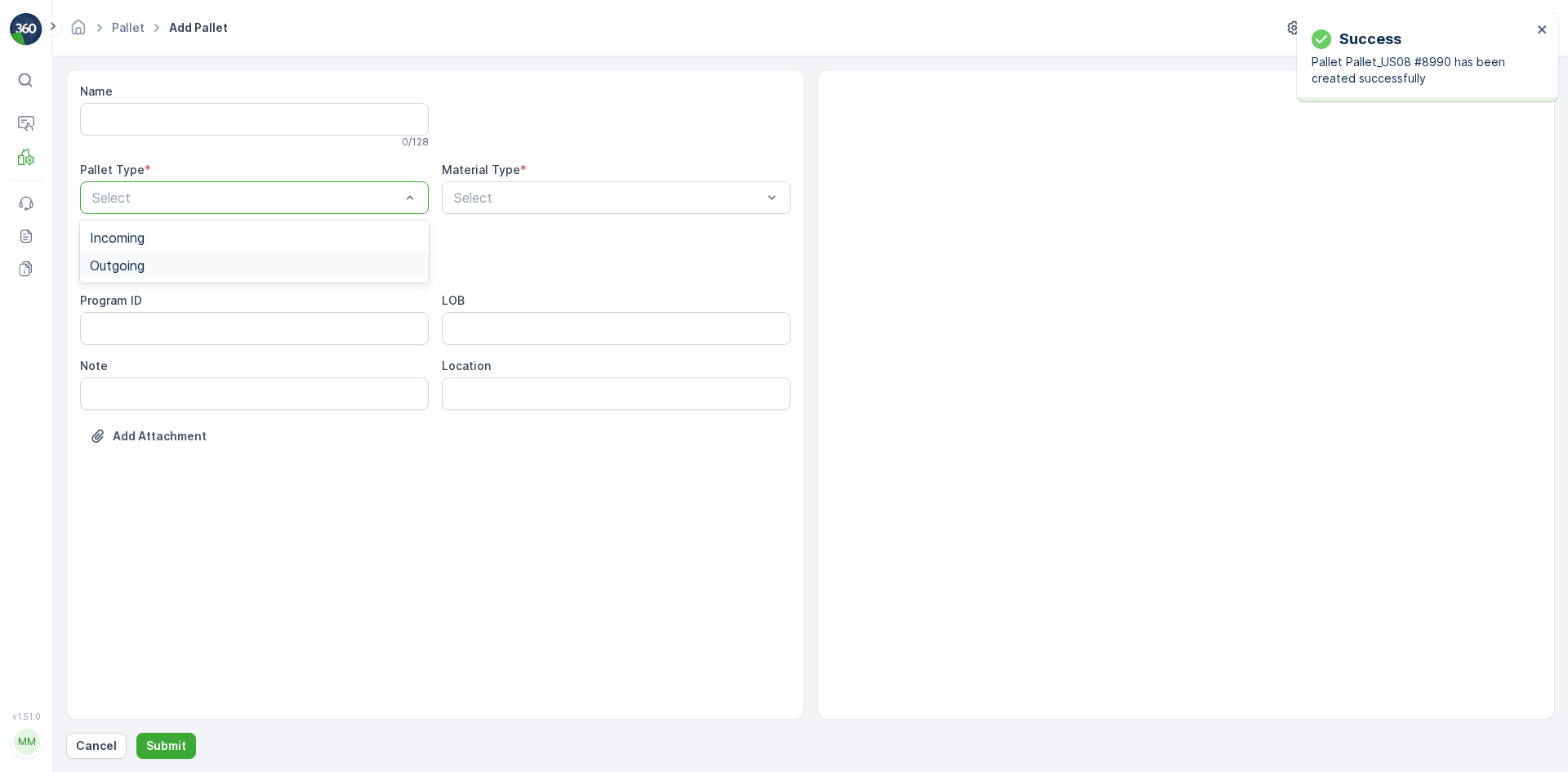
click at [191, 256] on div "Outgoing" at bounding box center [253, 265] width 349 height 28
click at [168, 303] on div "[PERSON_NAME]" at bounding box center [254, 302] width 329 height 14
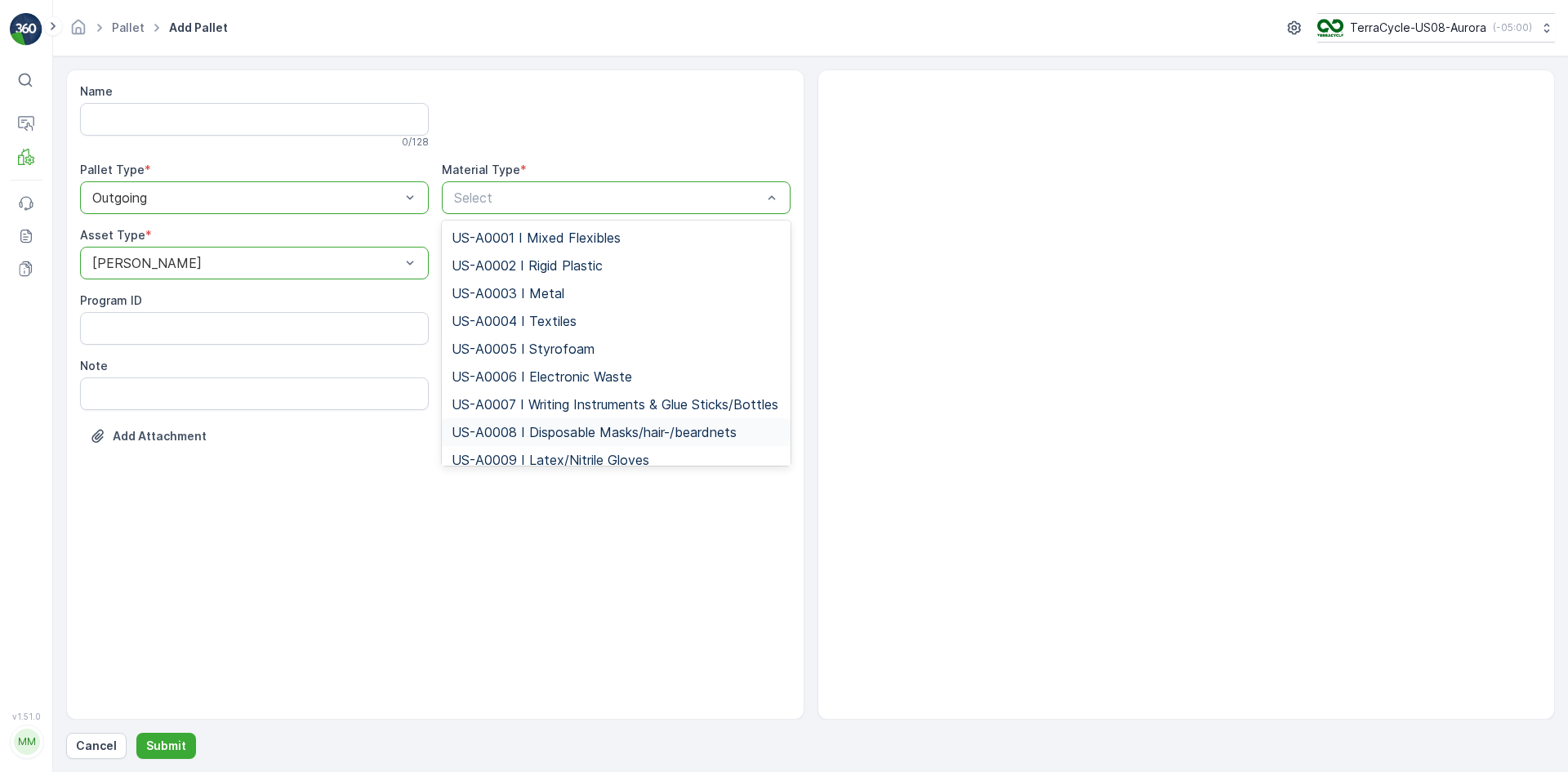
click at [514, 440] on span "US-A0008 I Disposable Masks/hair-/beardnets" at bounding box center [593, 431] width 285 height 14
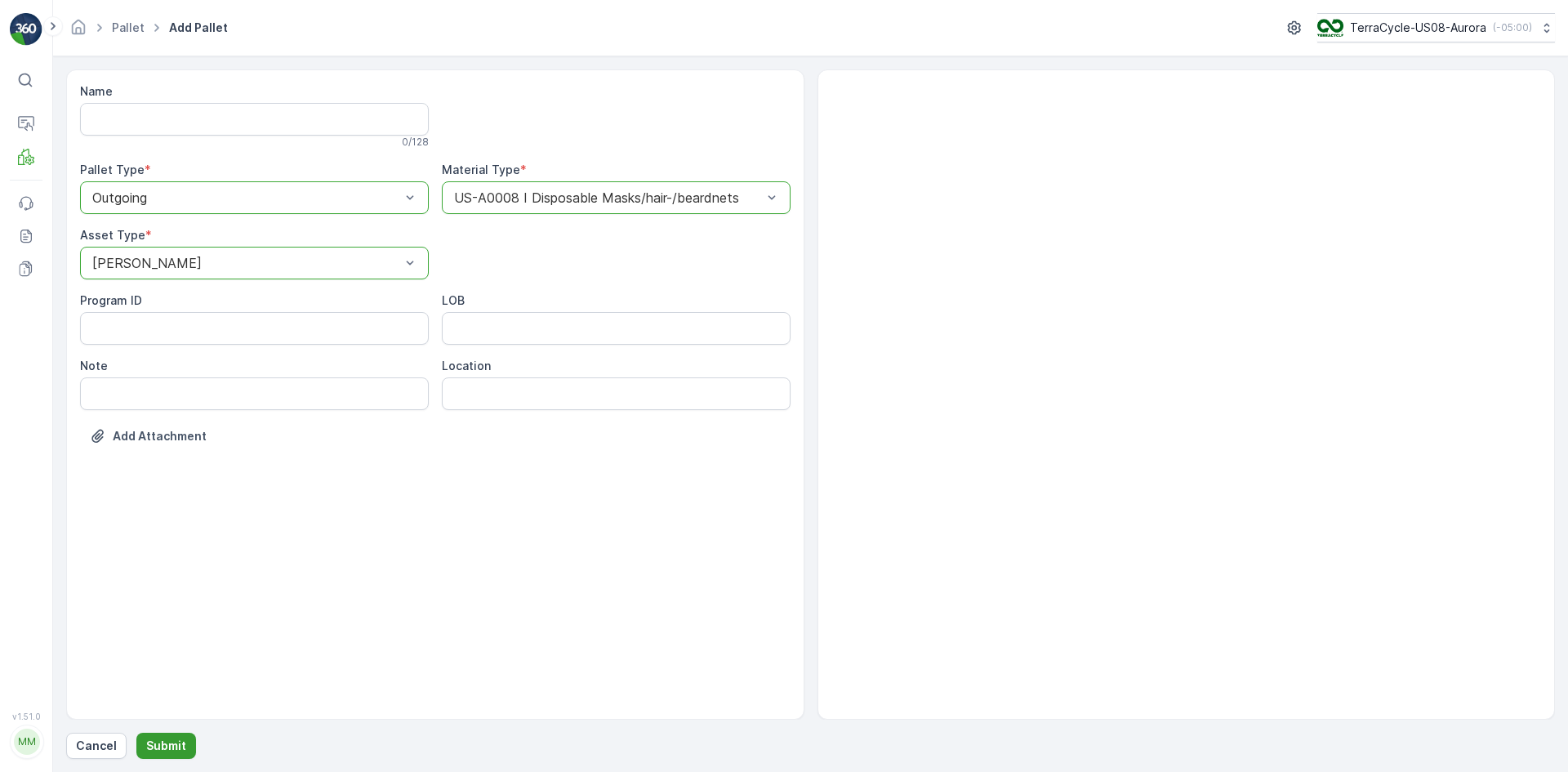
click at [161, 749] on p "Submit" at bounding box center [166, 745] width 40 height 16
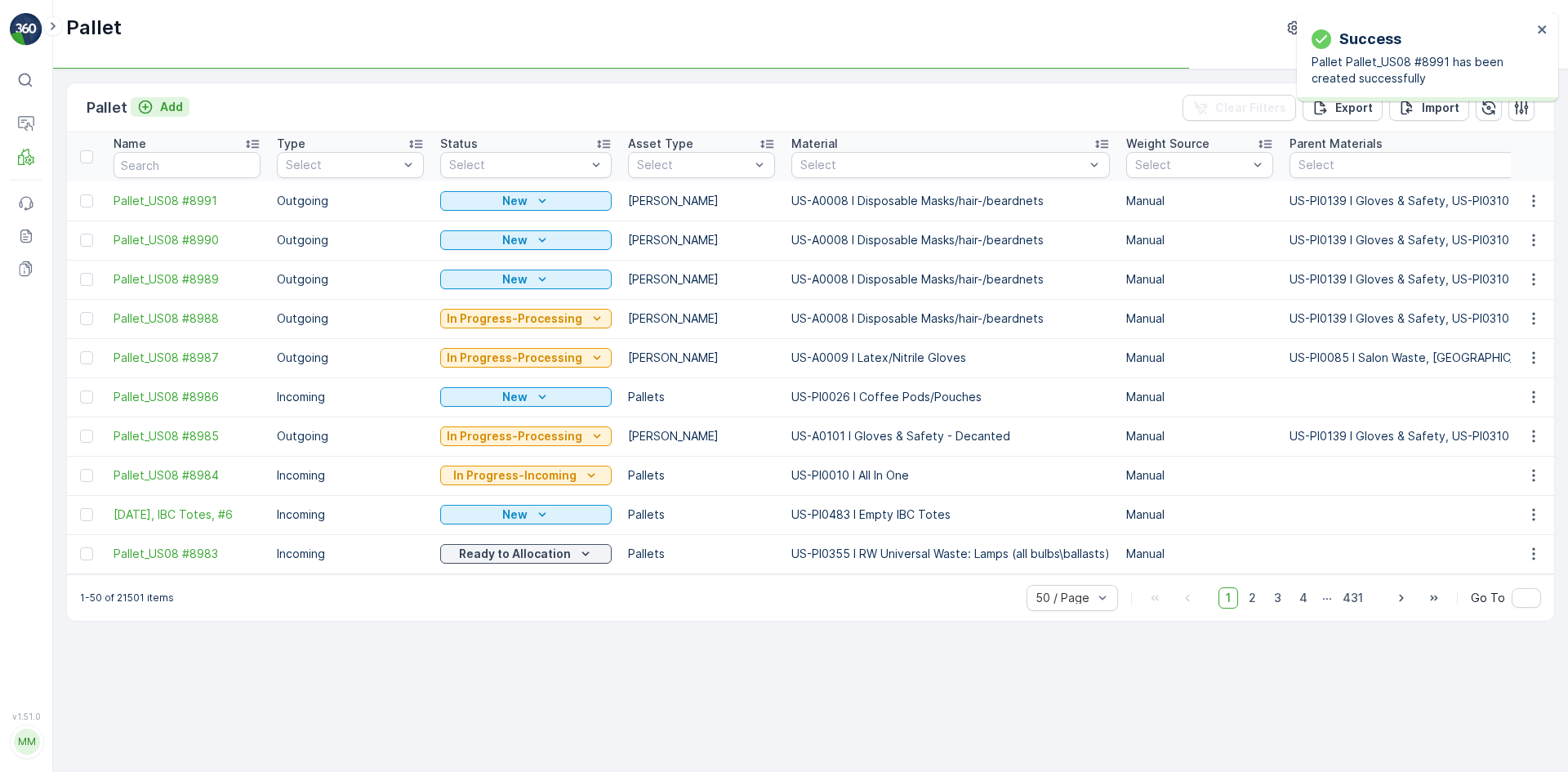
click at [165, 110] on p "Add" at bounding box center [172, 107] width 23 height 16
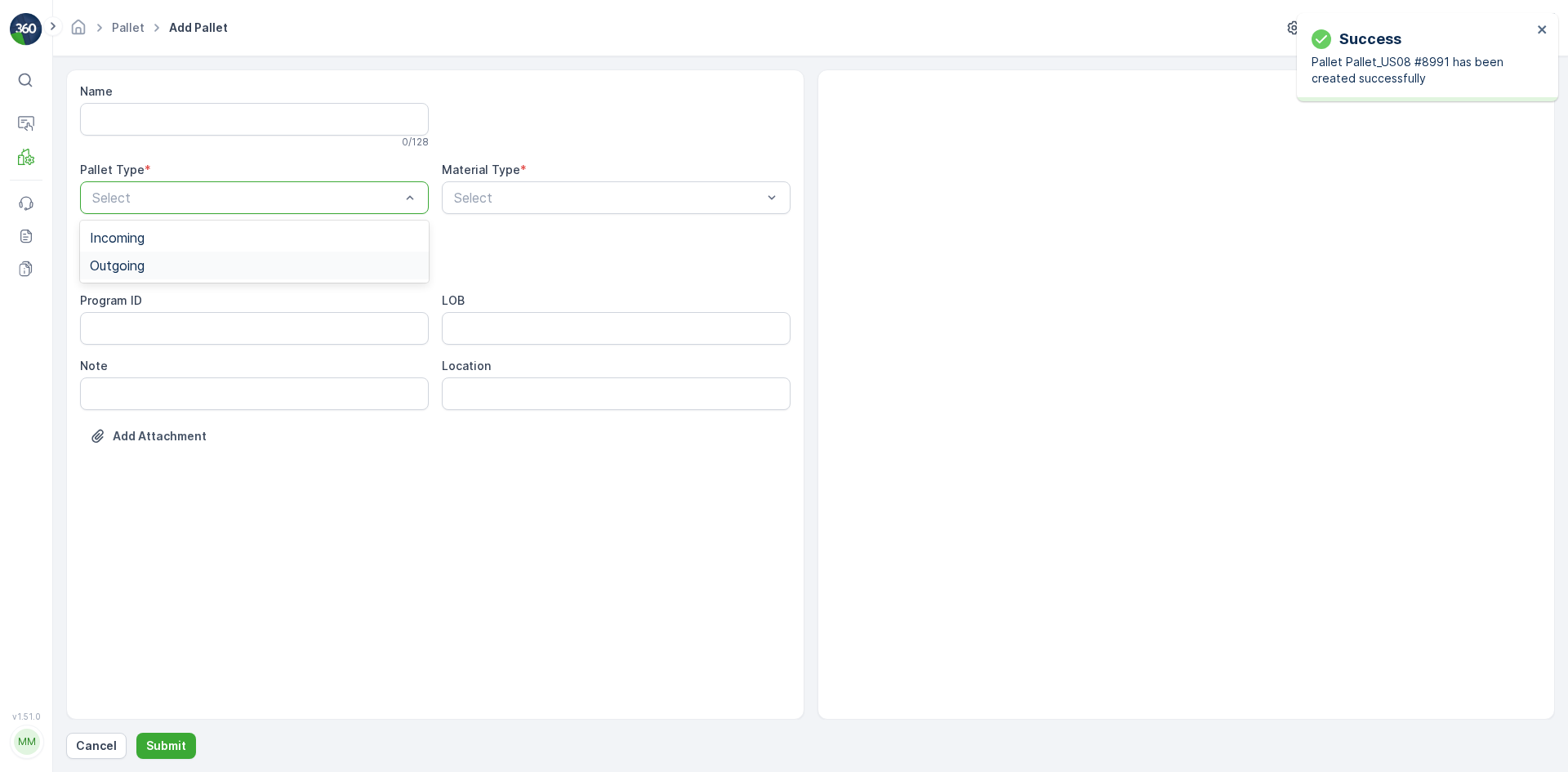
click at [169, 274] on div "Outgoing" at bounding box center [253, 265] width 349 height 28
click at [167, 298] on div "[PERSON_NAME]" at bounding box center [254, 302] width 329 height 14
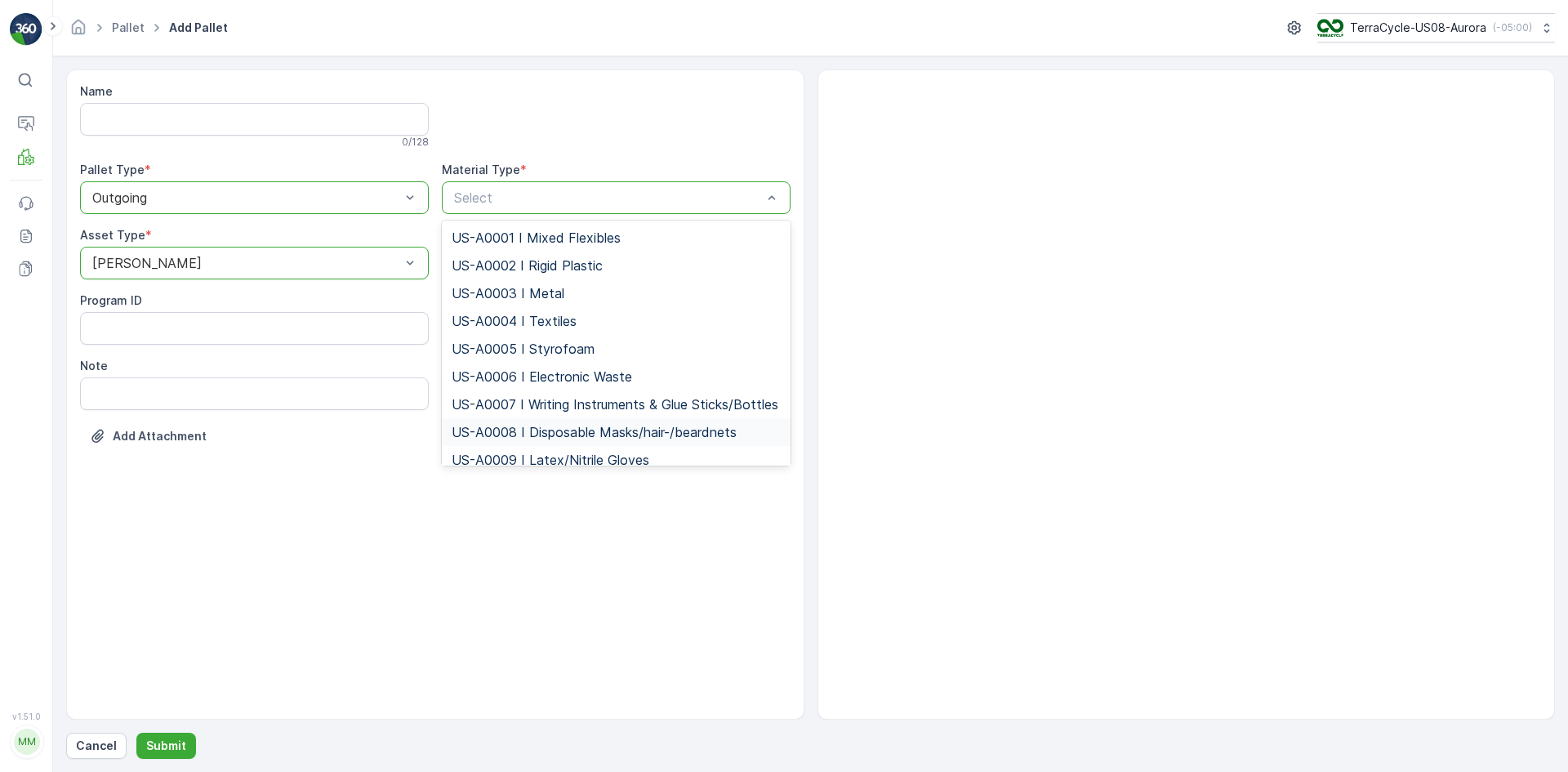
click at [509, 439] on span "US-A0008 I Disposable Masks/hair-/beardnets" at bounding box center [593, 431] width 285 height 14
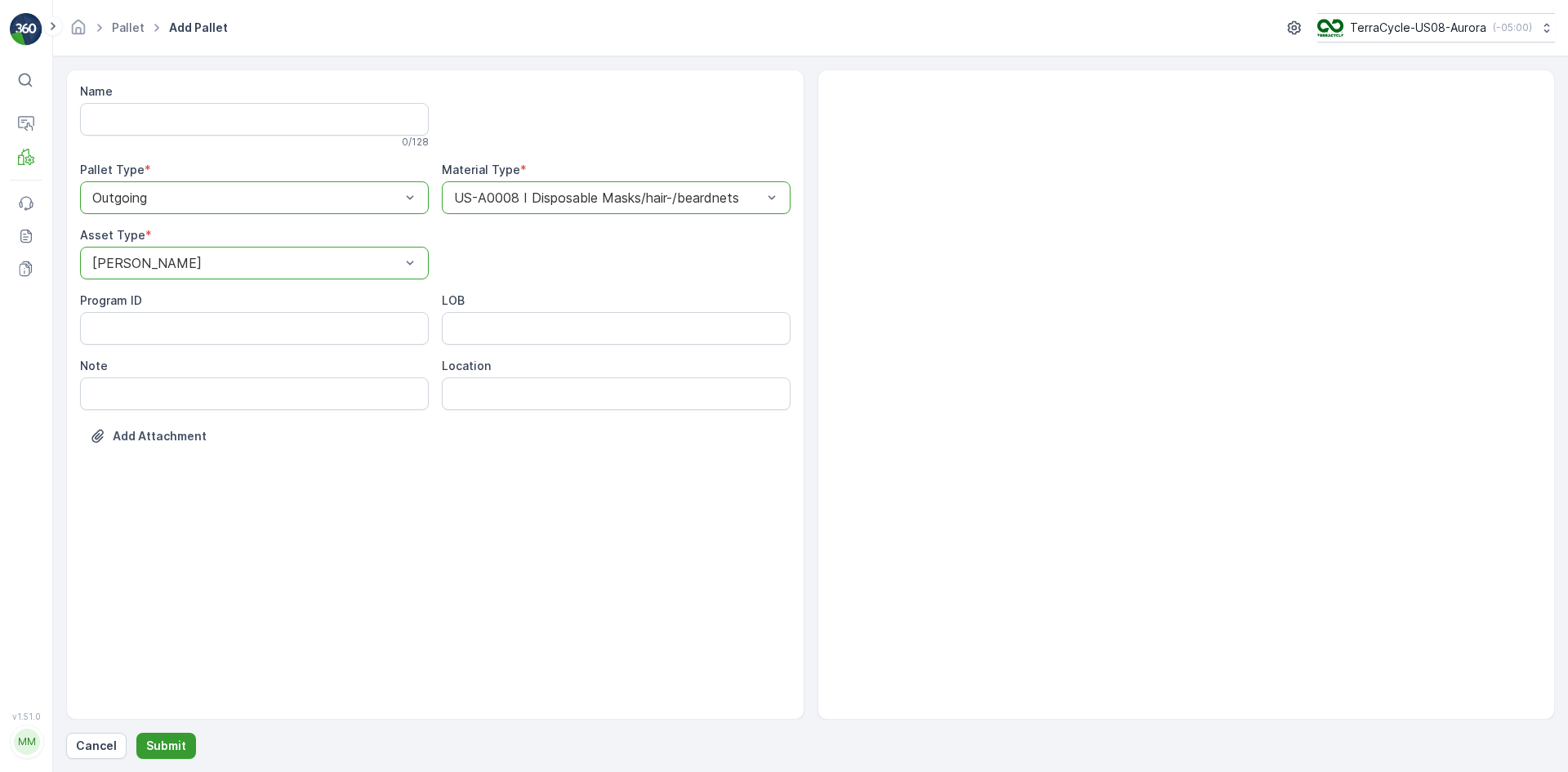
click at [178, 742] on p "Submit" at bounding box center [166, 745] width 40 height 16
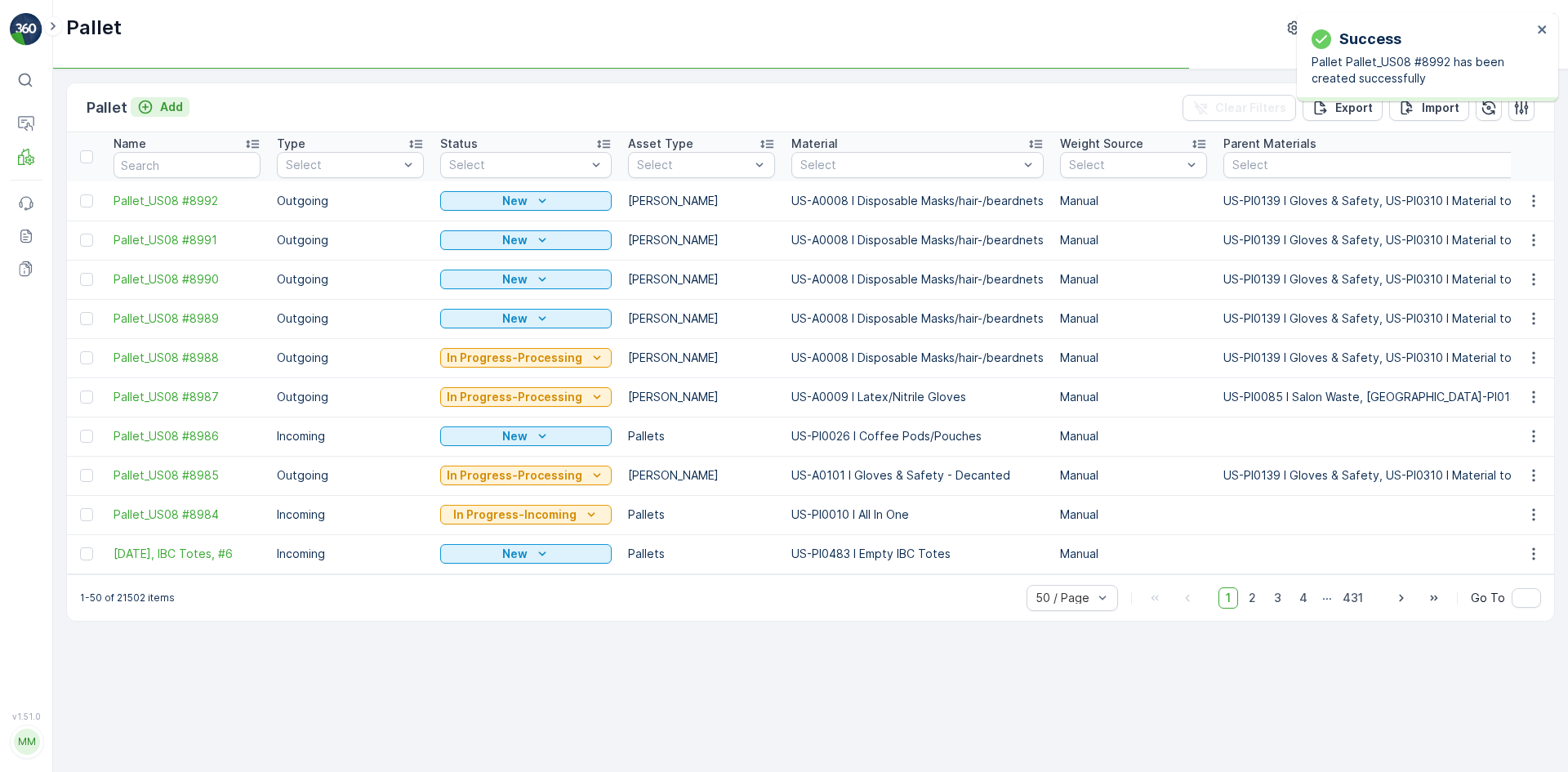
click at [142, 109] on icon "Add" at bounding box center [145, 107] width 16 height 16
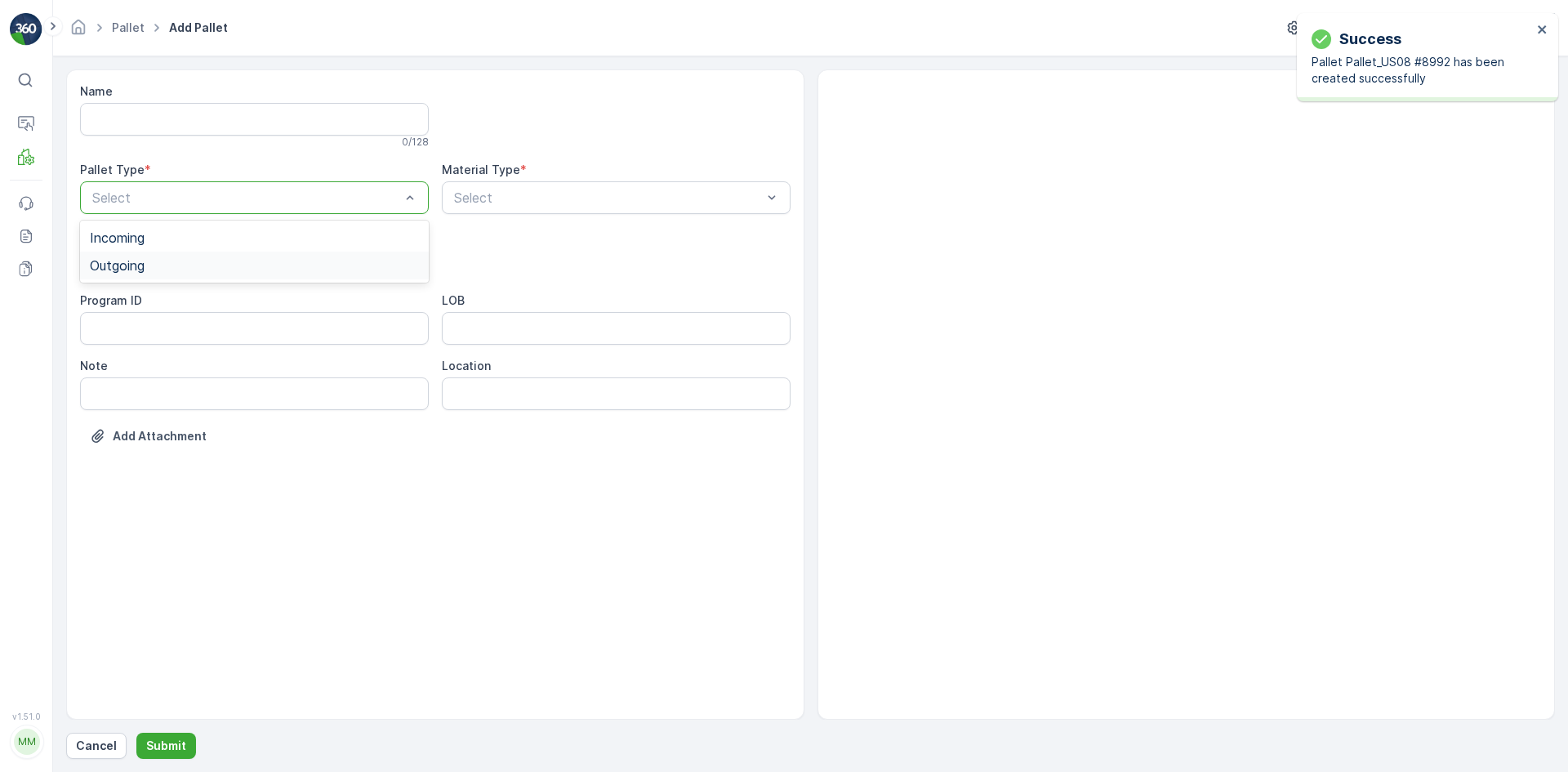
click at [169, 259] on div "Outgoing" at bounding box center [254, 265] width 329 height 14
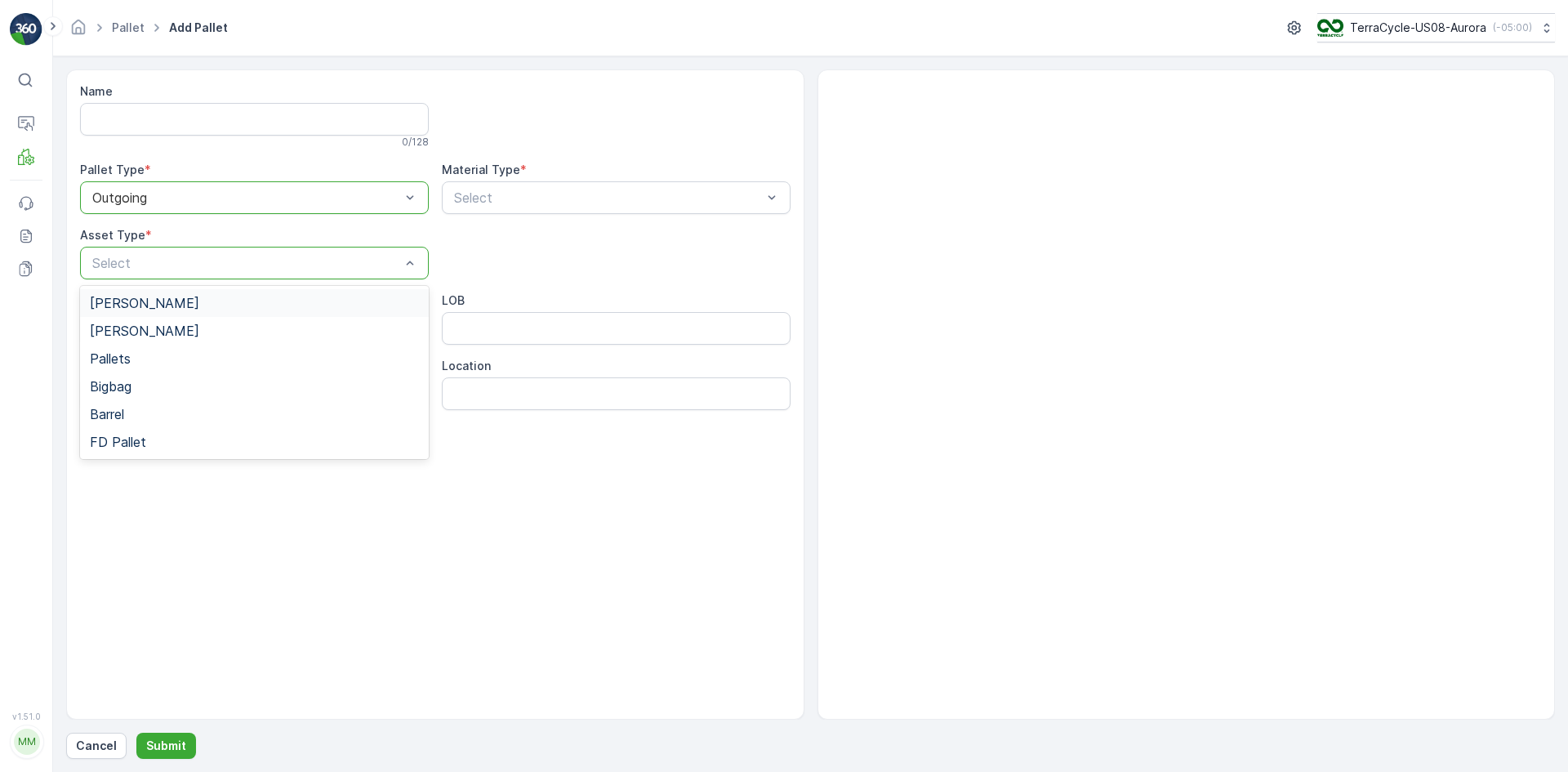
click at [161, 303] on div "[PERSON_NAME]" at bounding box center [254, 302] width 329 height 14
click at [486, 183] on div "Select" at bounding box center [615, 198] width 349 height 33
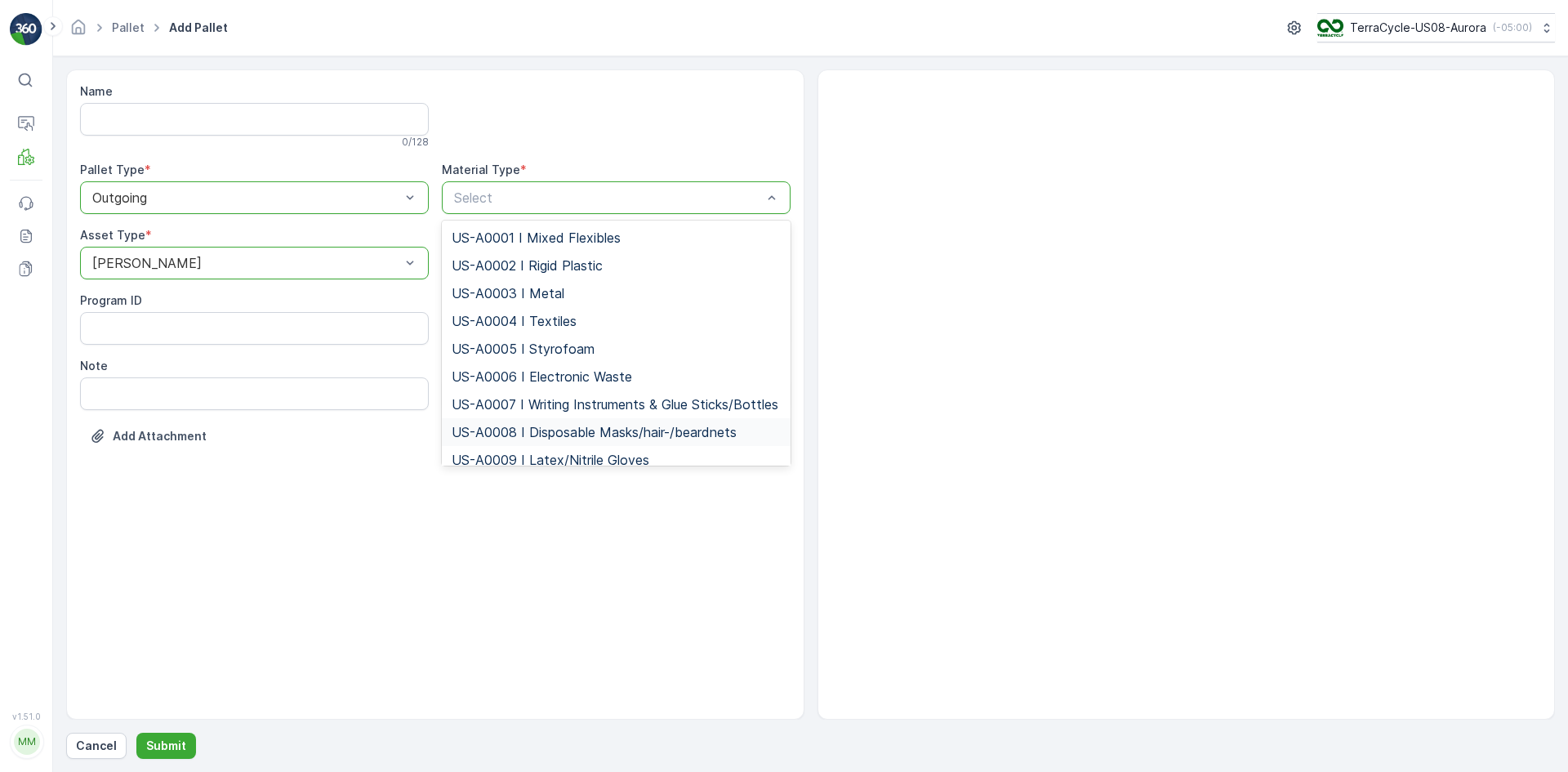
click at [476, 437] on div "US-A0008 I Disposable Masks/hair-/beardnets" at bounding box center [615, 431] width 349 height 28
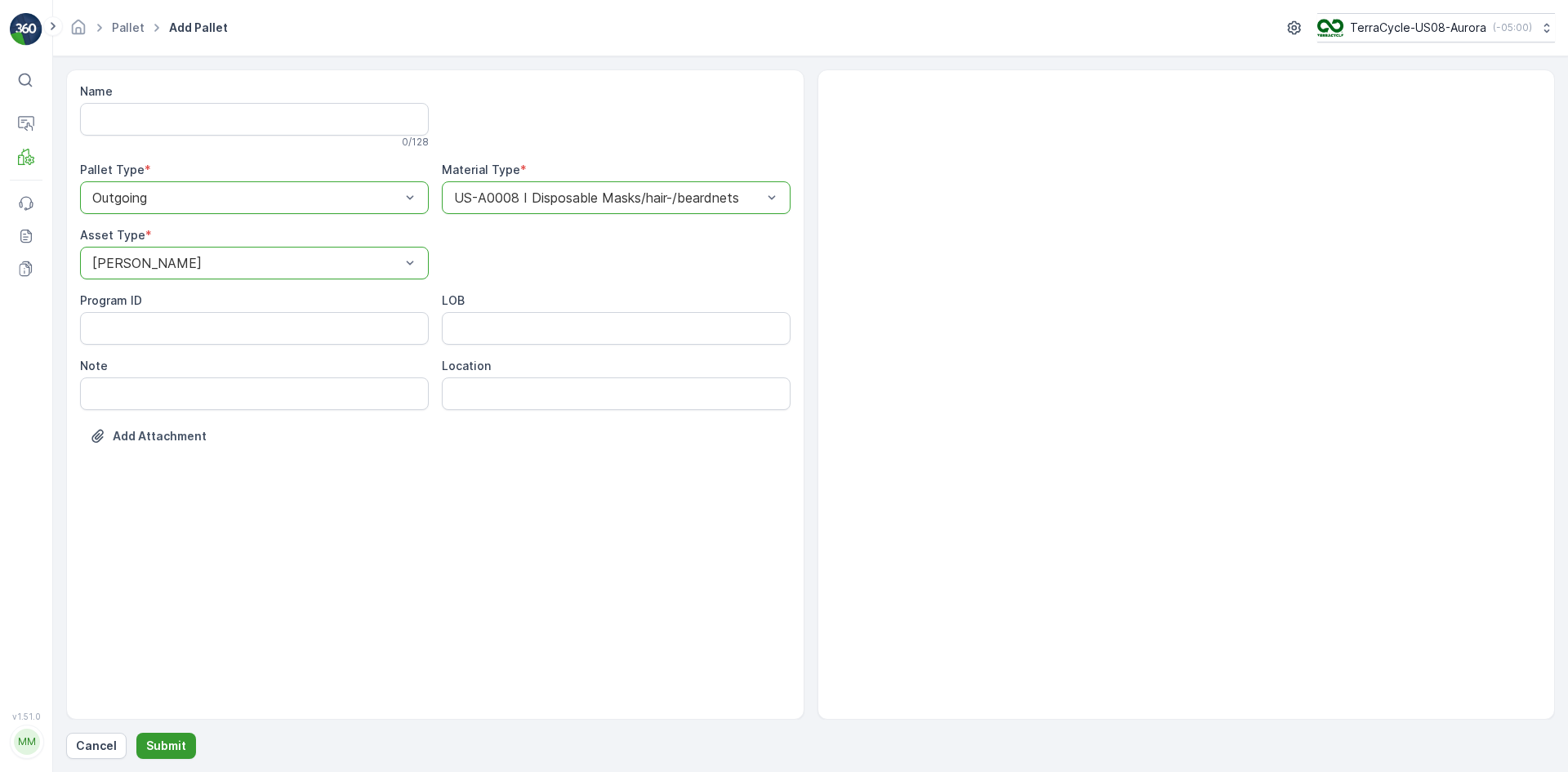
click at [158, 747] on p "Submit" at bounding box center [166, 745] width 40 height 16
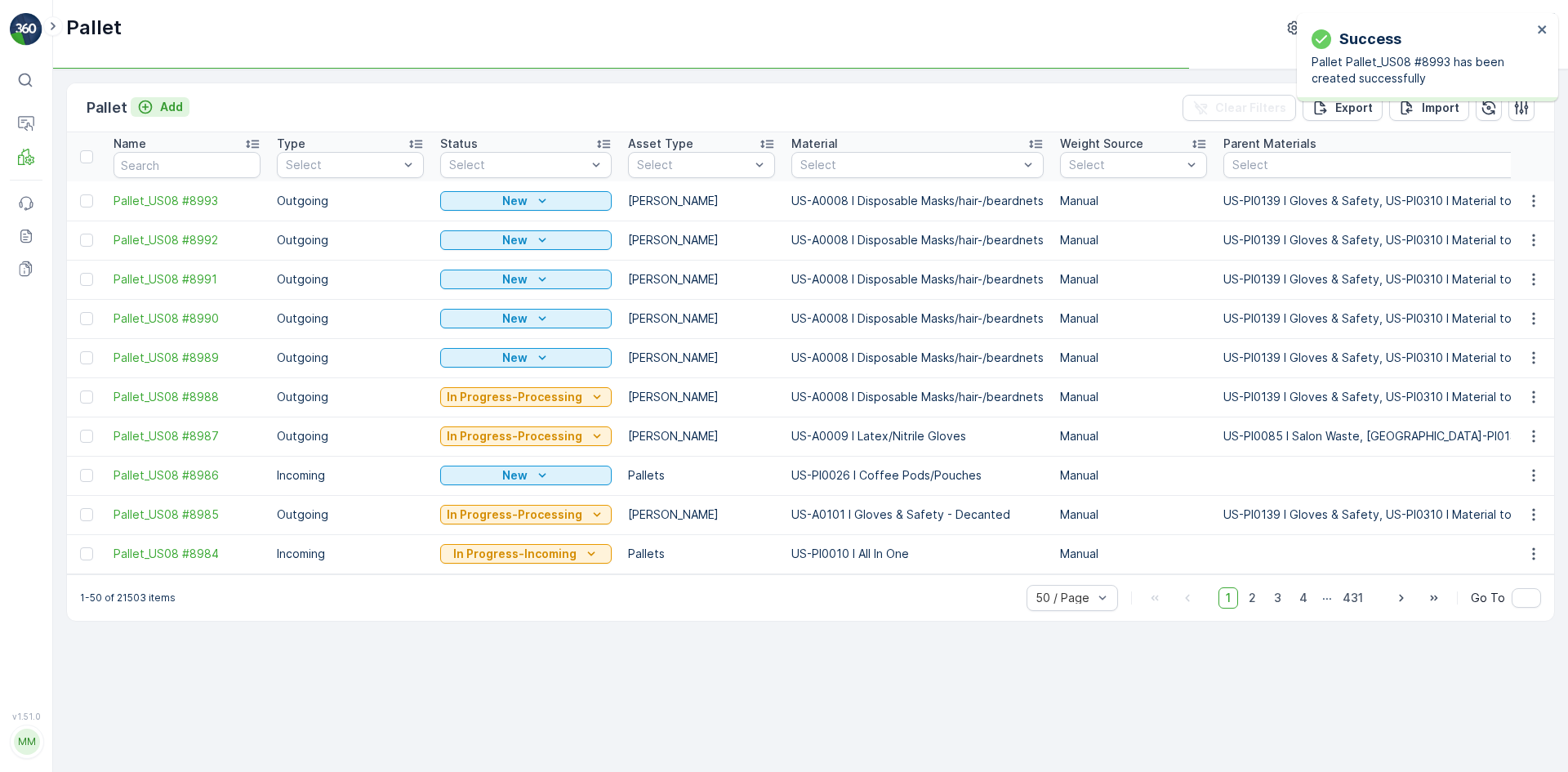
click at [167, 109] on p "Add" at bounding box center [172, 107] width 23 height 16
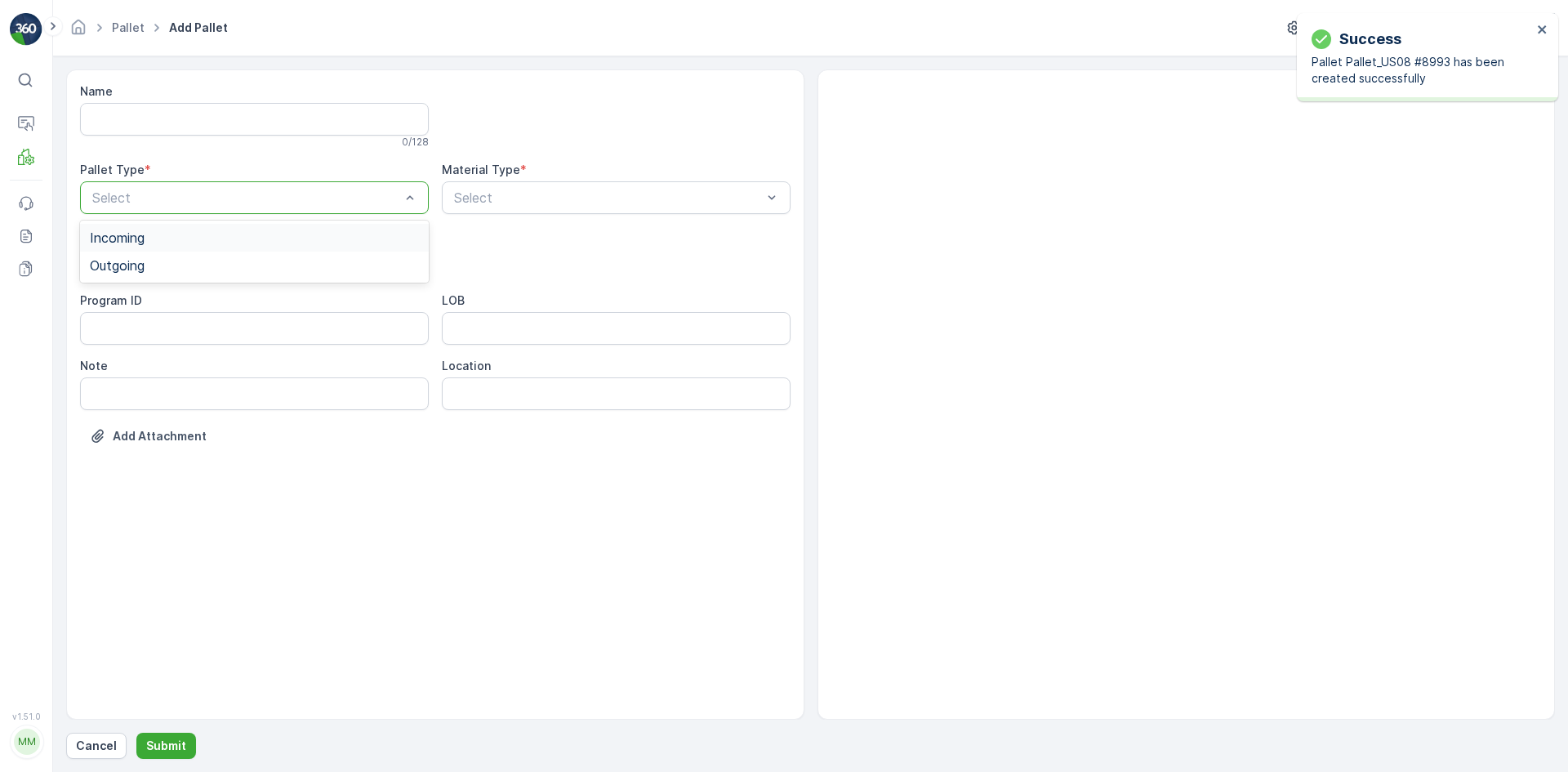
click at [157, 213] on div "Select" at bounding box center [253, 198] width 349 height 33
click at [160, 261] on div "Outgoing" at bounding box center [254, 265] width 329 height 14
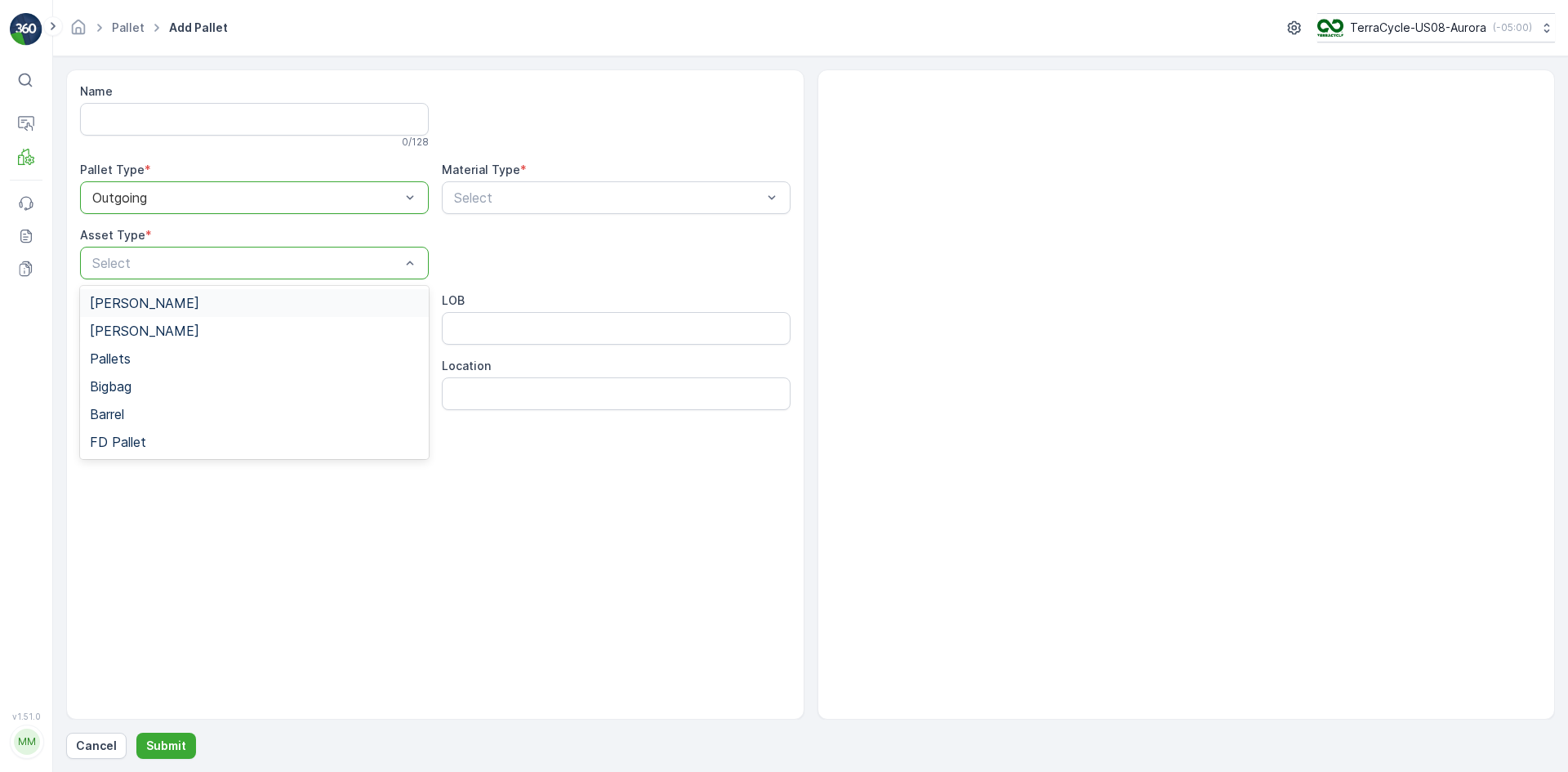
click at [158, 306] on div "[PERSON_NAME]" at bounding box center [254, 302] width 329 height 14
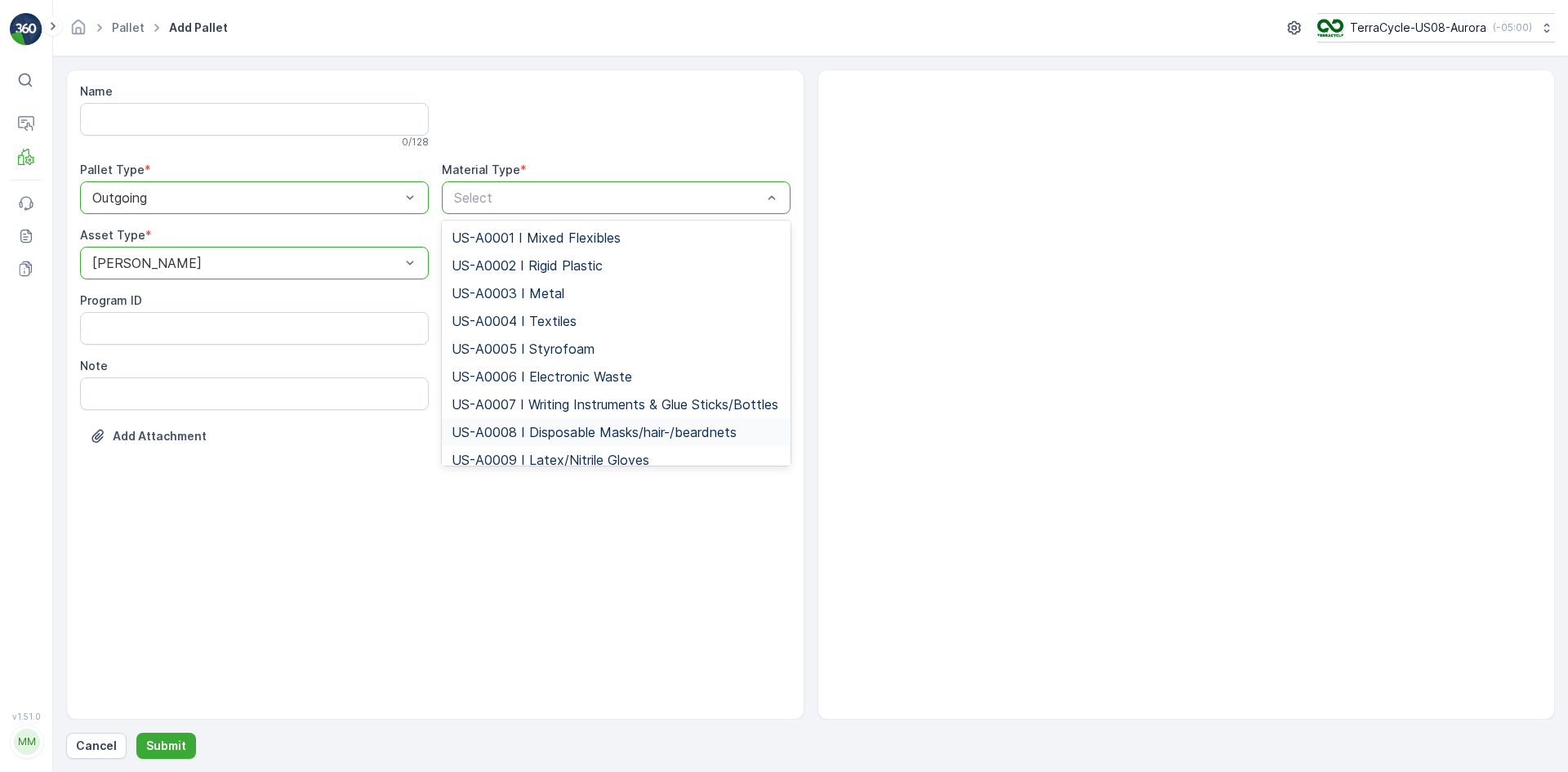
click at [487, 437] on div "US-A0008 I Disposable Masks/hair-/beardnets" at bounding box center [615, 431] width 349 height 28
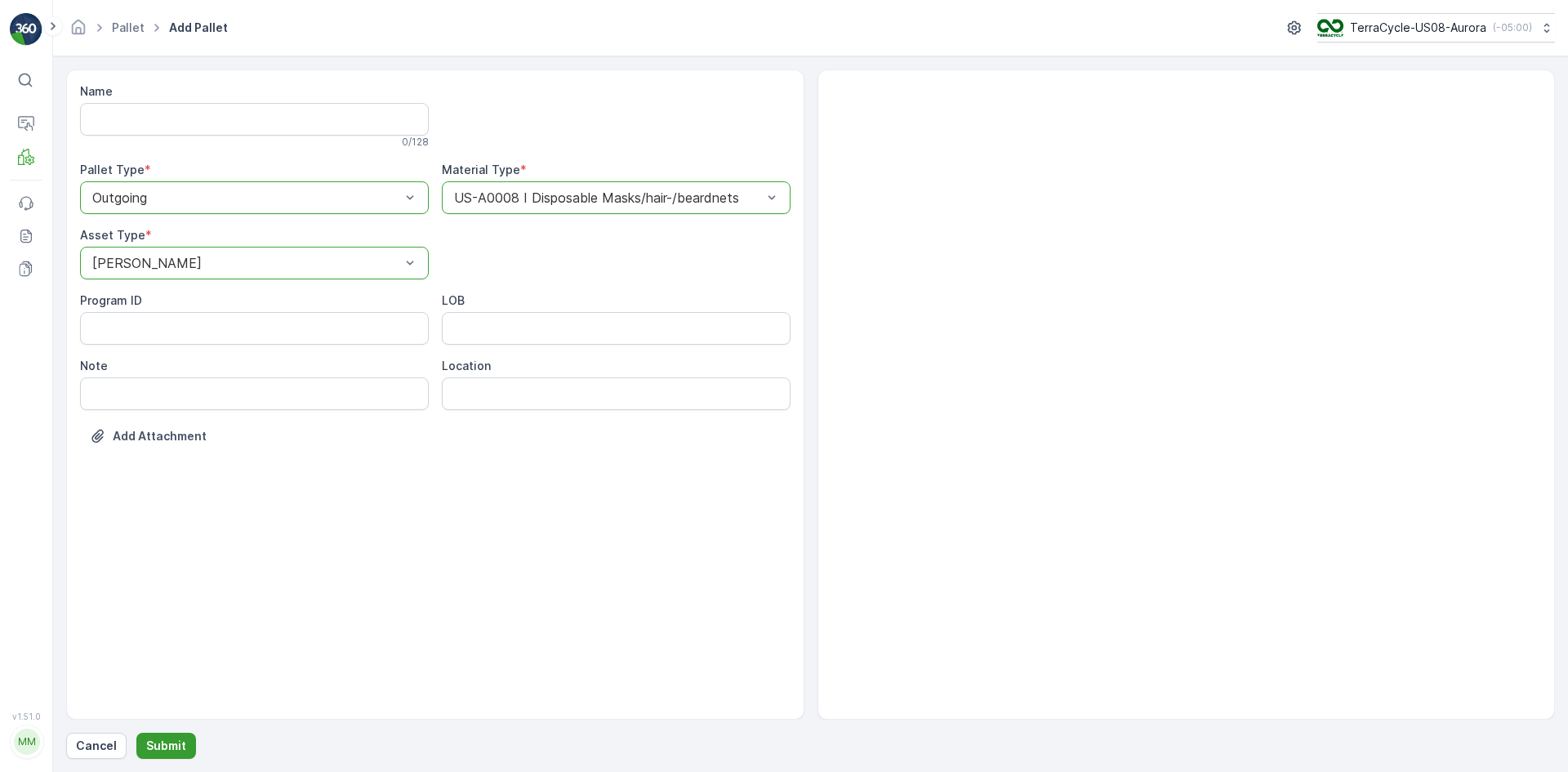
click at [172, 735] on button "Submit" at bounding box center [166, 745] width 60 height 26
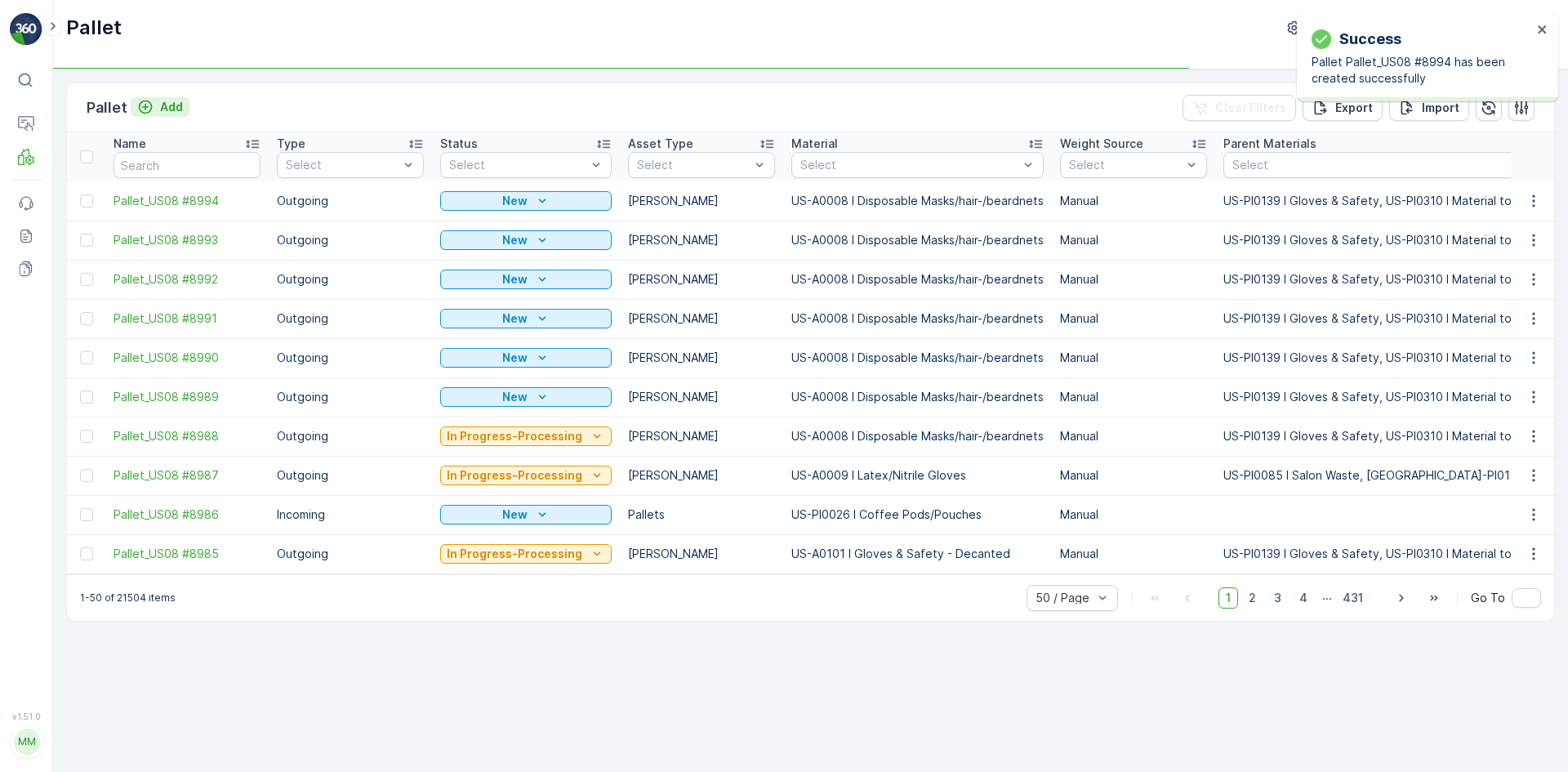
click at [174, 112] on p "Add" at bounding box center [172, 107] width 23 height 16
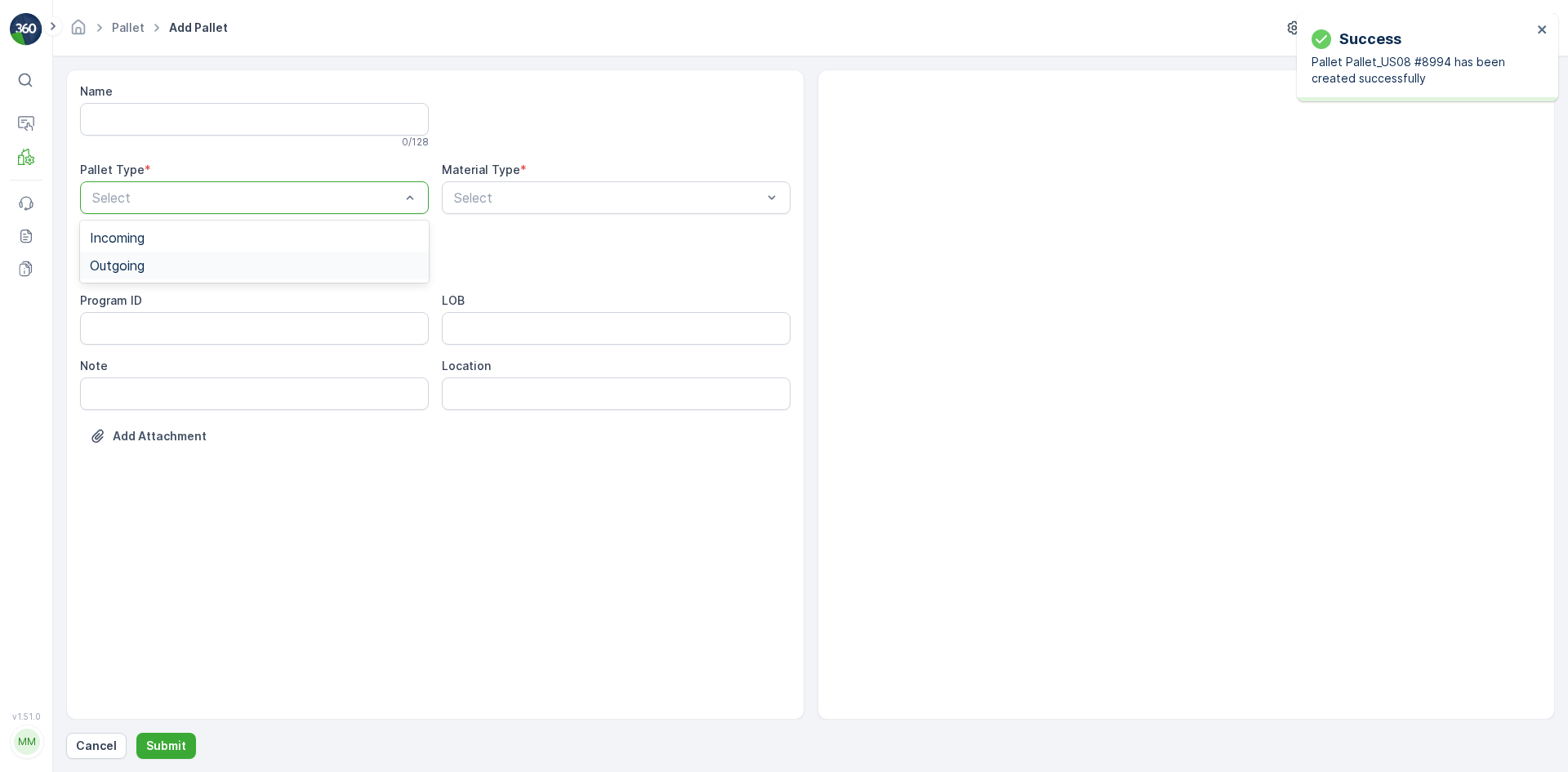
click at [176, 253] on div "Outgoing" at bounding box center [253, 265] width 349 height 28
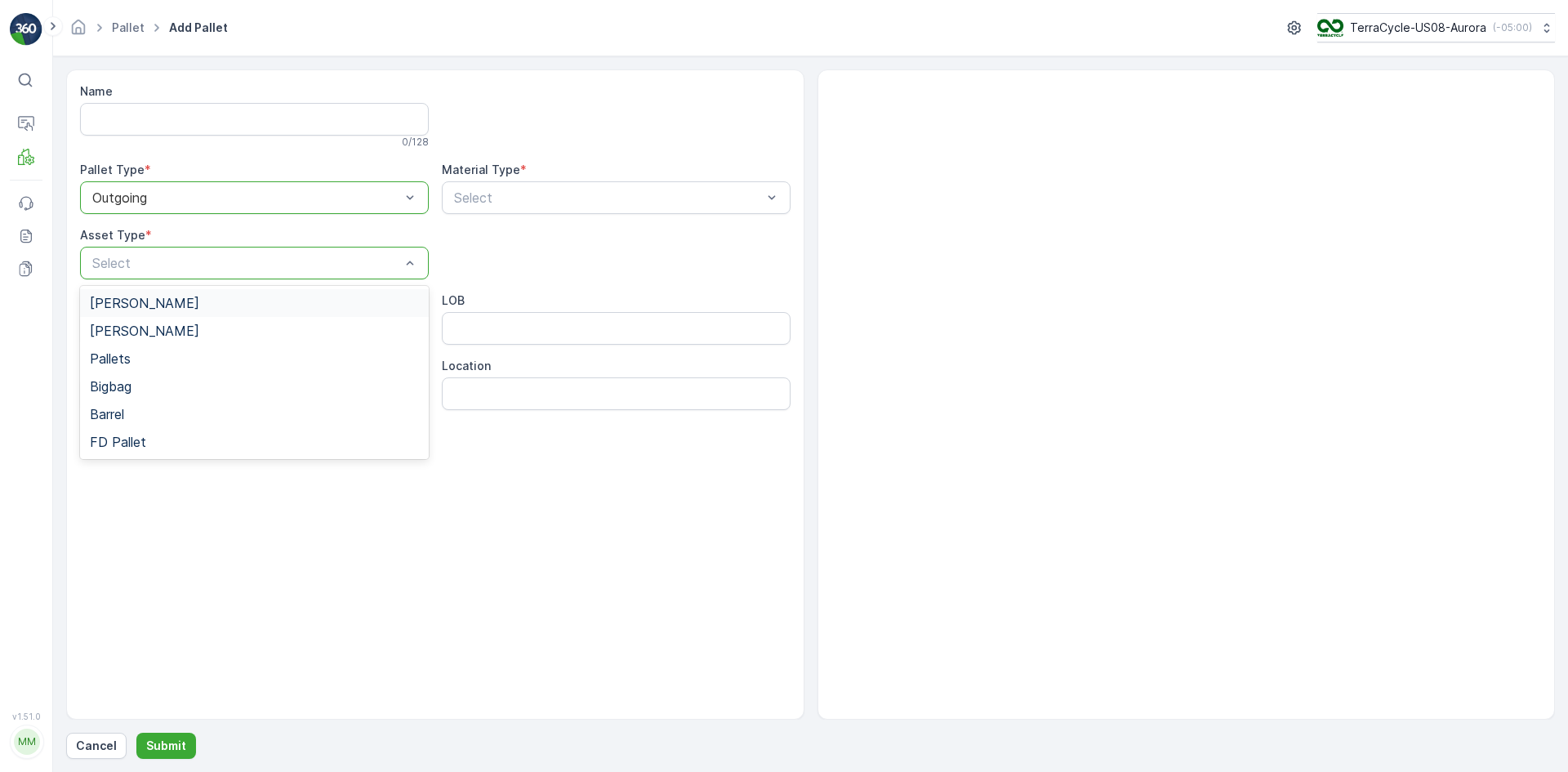
click at [179, 298] on div "[PERSON_NAME]" at bounding box center [254, 302] width 329 height 14
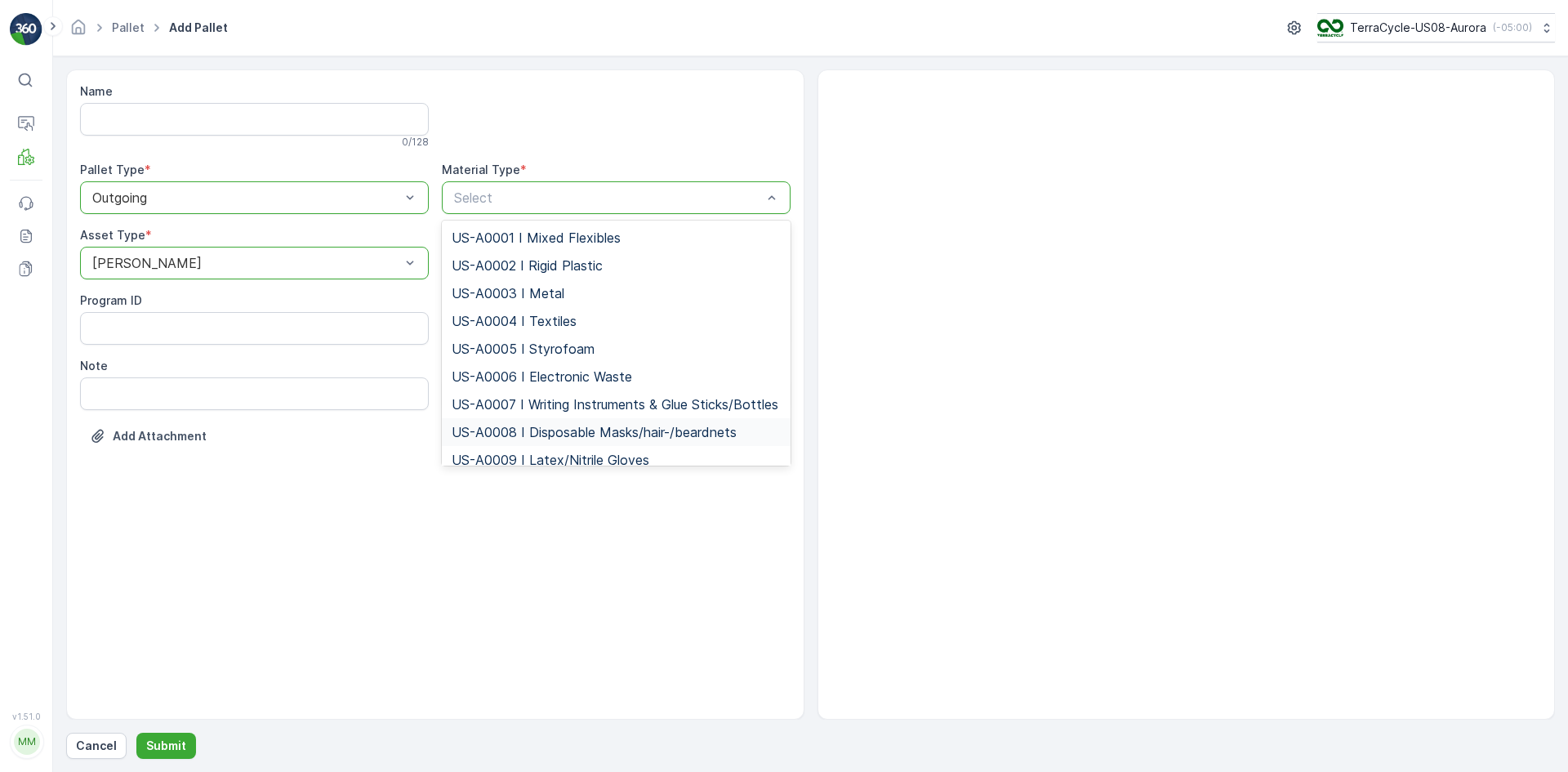
click at [472, 440] on span "US-A0008 I Disposable Masks/hair-/beardnets" at bounding box center [593, 431] width 285 height 14
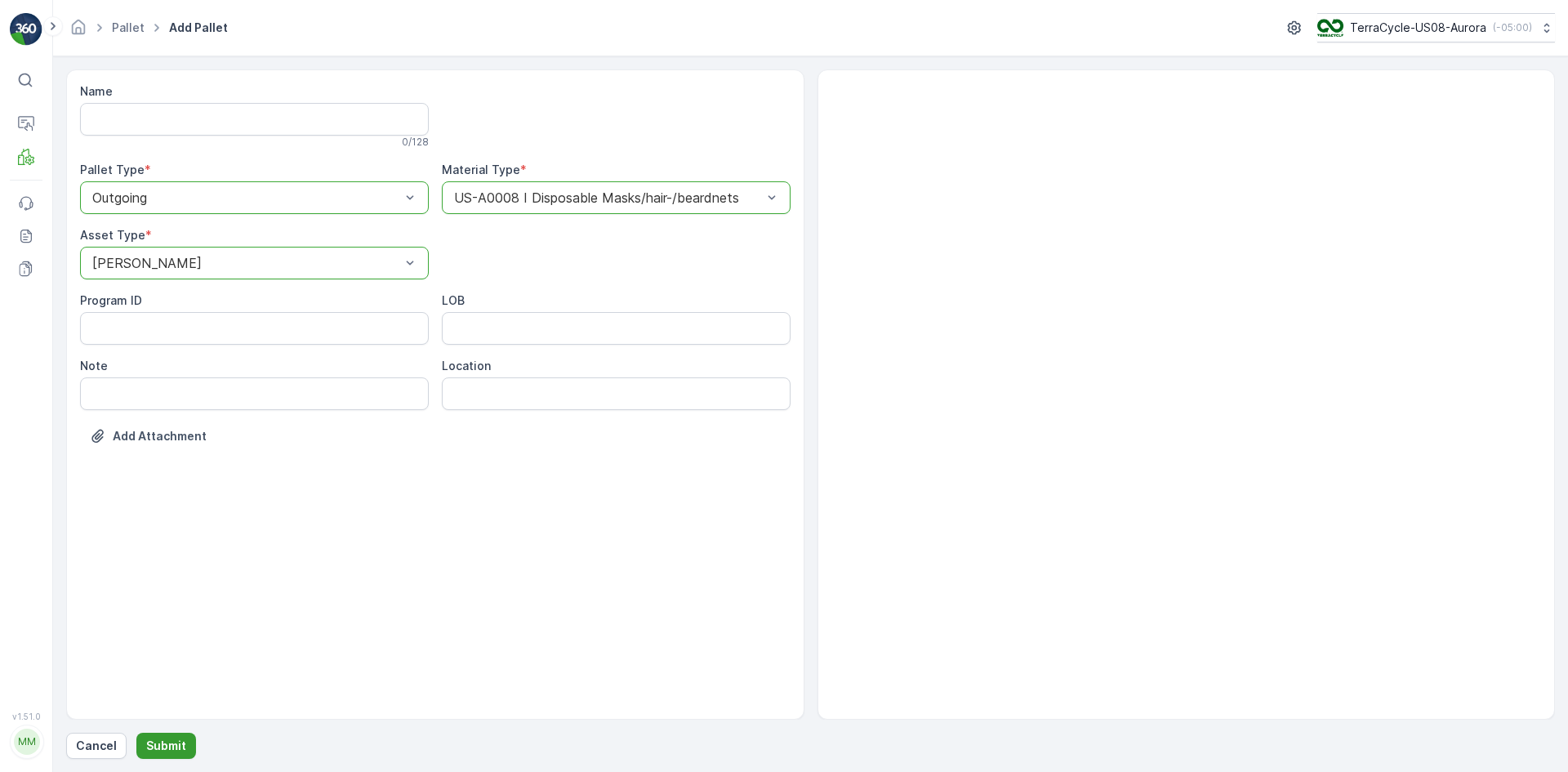
click at [157, 736] on button "Submit" at bounding box center [166, 745] width 60 height 26
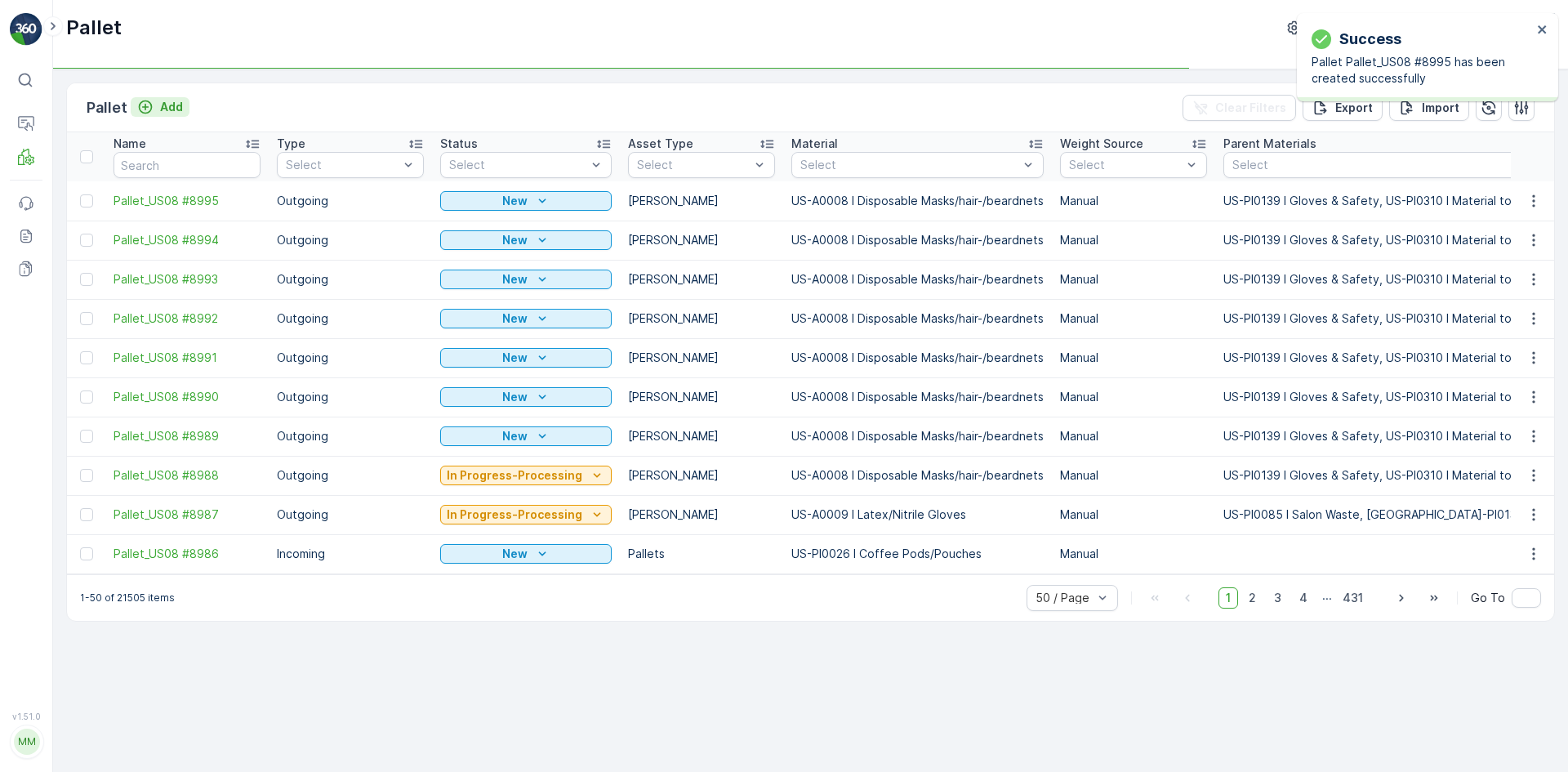
click at [170, 109] on p "Add" at bounding box center [172, 107] width 23 height 16
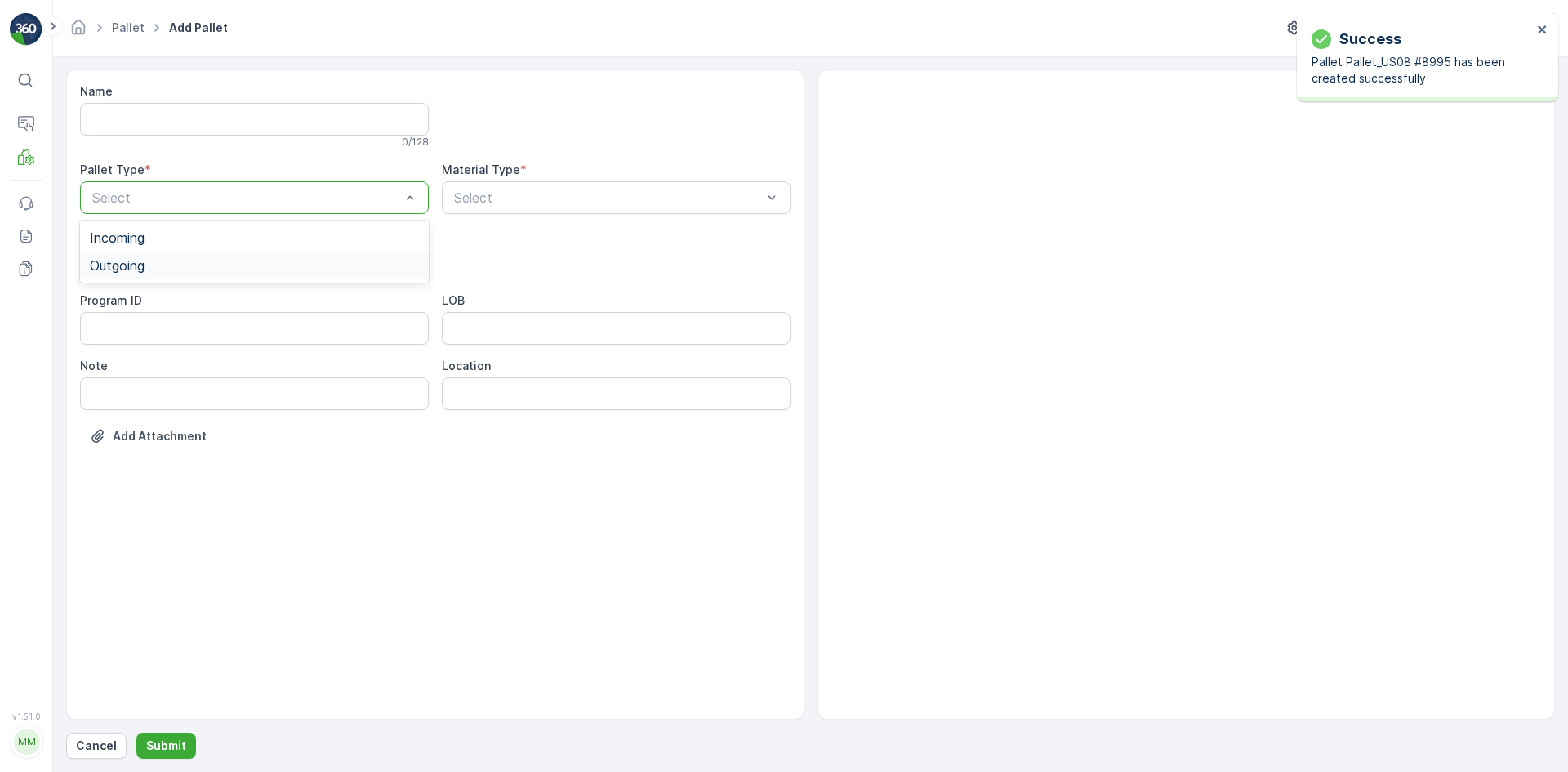
click at [162, 260] on div "Outgoing" at bounding box center [254, 265] width 329 height 14
click at [153, 306] on div "[PERSON_NAME]" at bounding box center [254, 302] width 329 height 14
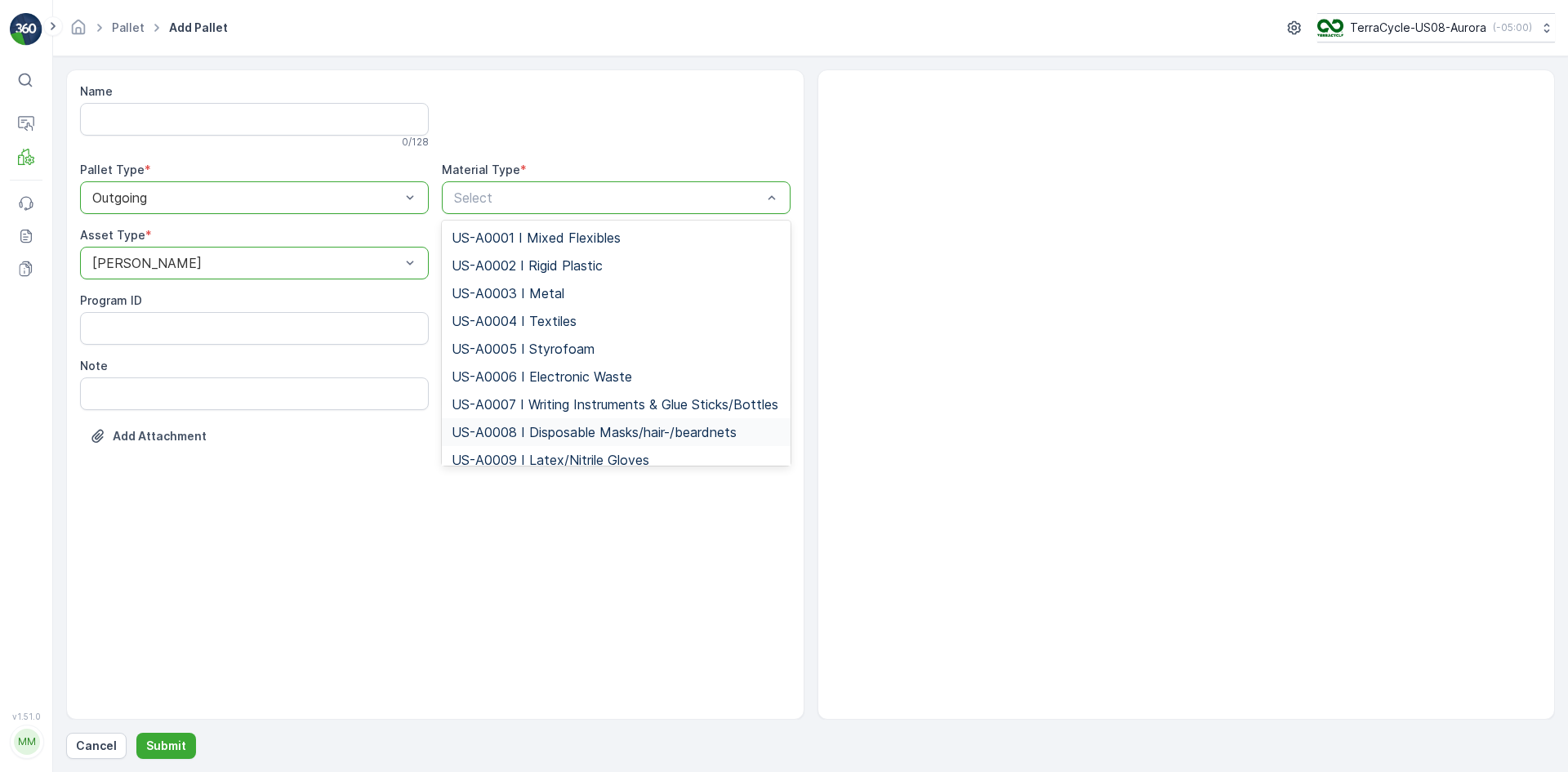
click at [485, 434] on div "US-A0008 I Disposable Masks/hair-/beardnets" at bounding box center [615, 431] width 349 height 28
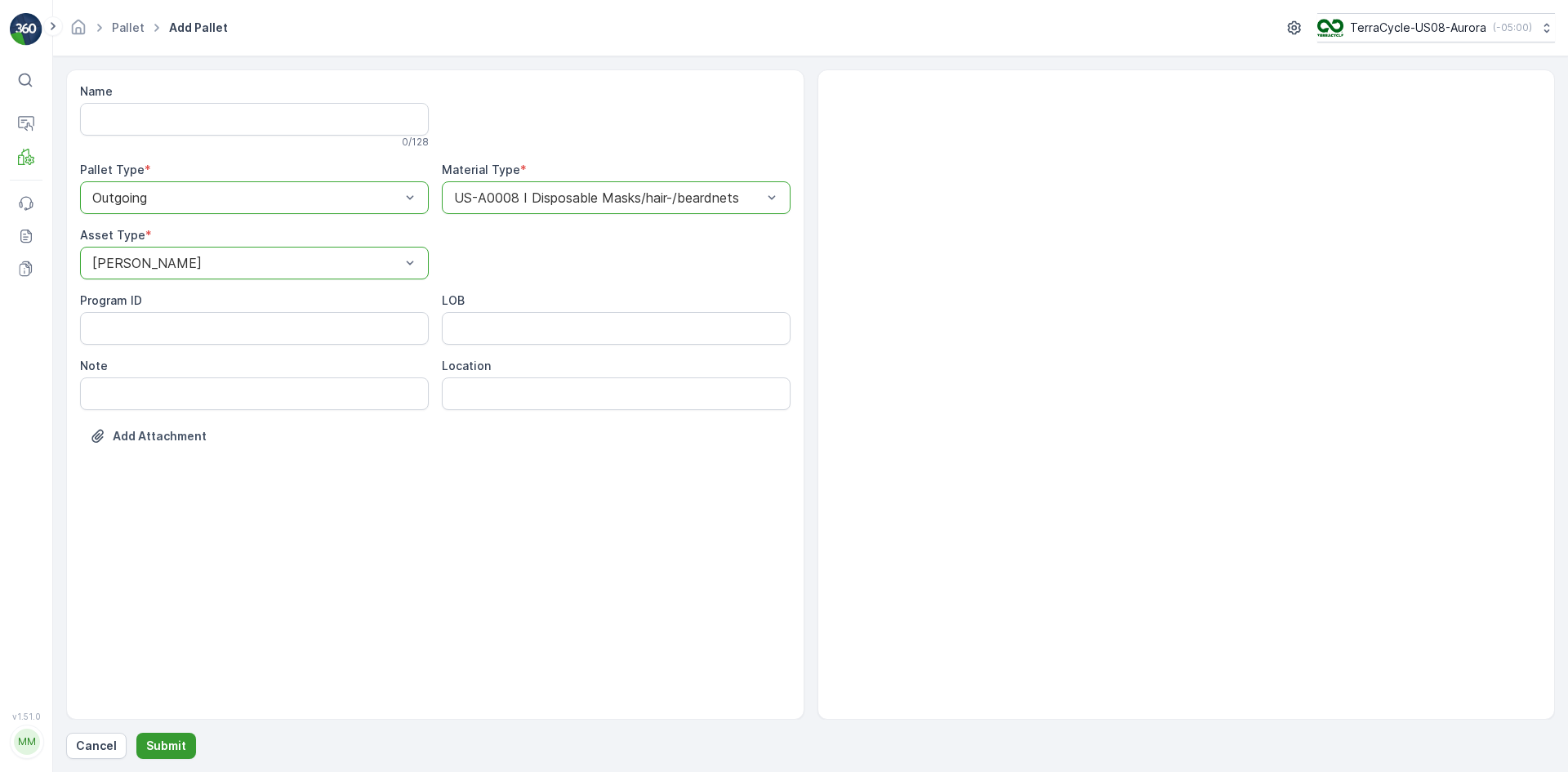
click at [172, 735] on button "Submit" at bounding box center [166, 745] width 60 height 26
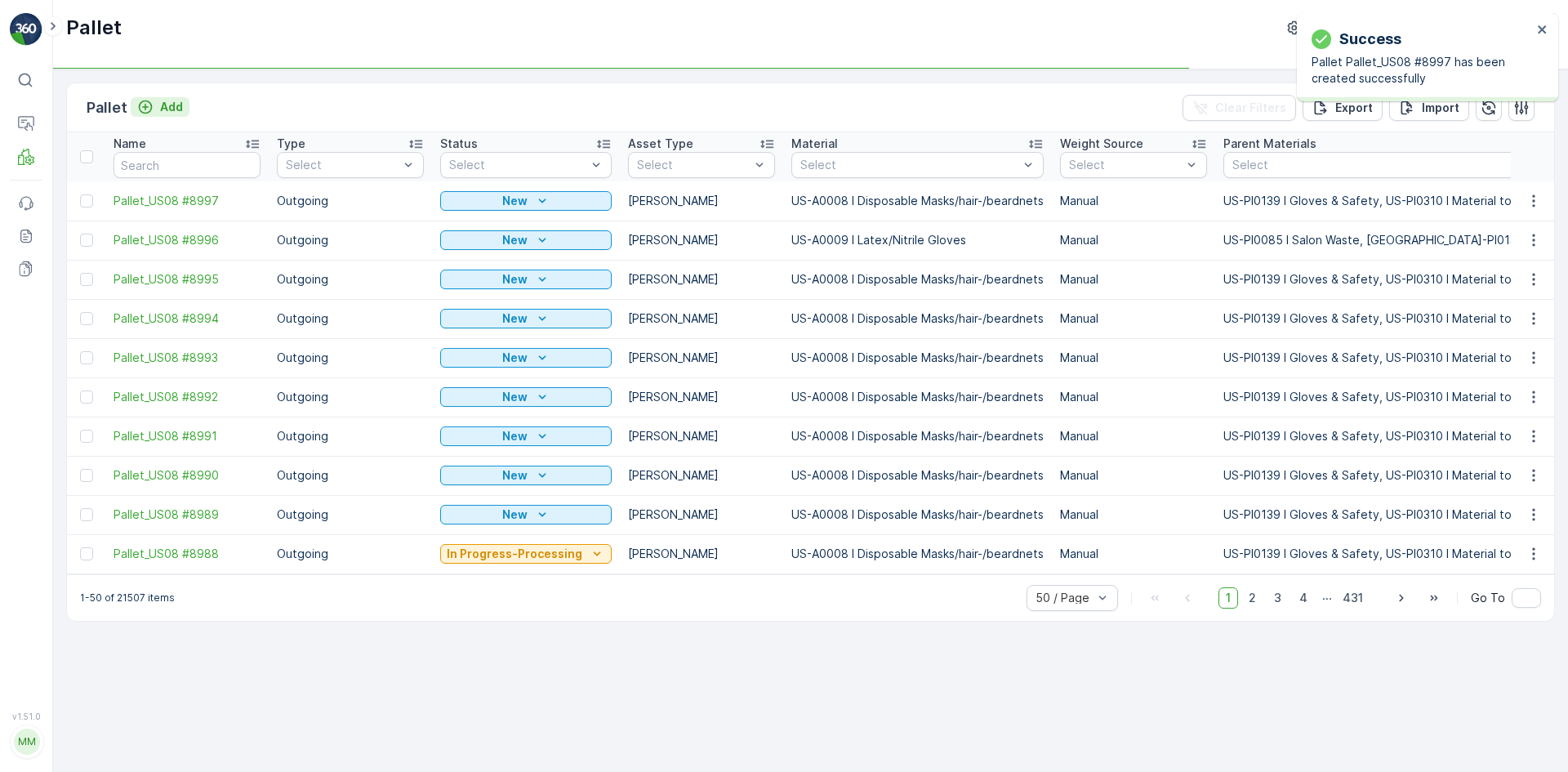
click at [162, 115] on button "Add" at bounding box center [159, 107] width 59 height 19
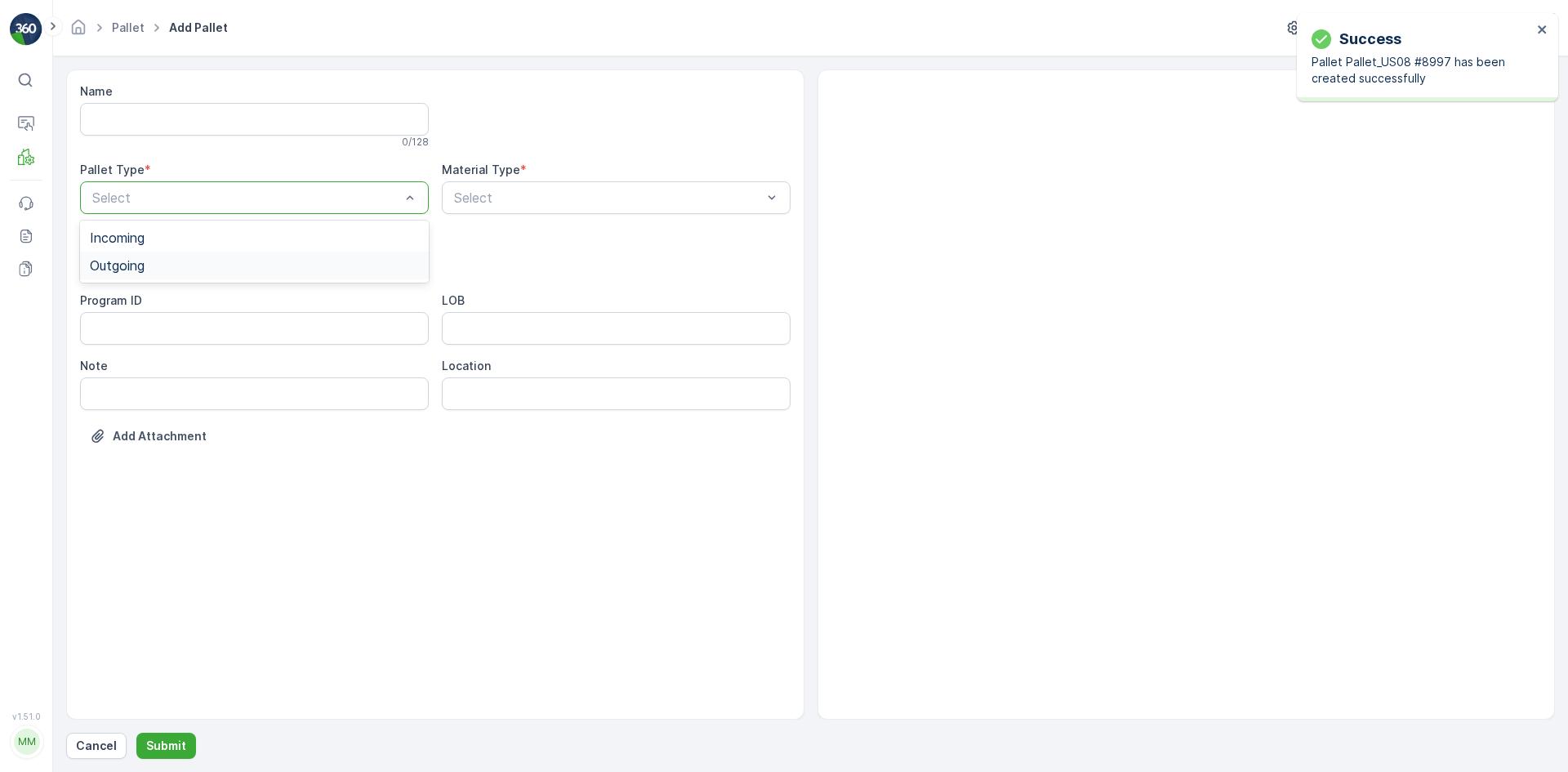
click at [164, 256] on div "Outgoing" at bounding box center [253, 265] width 349 height 28
click at [157, 303] on div "[PERSON_NAME]" at bounding box center [254, 302] width 329 height 14
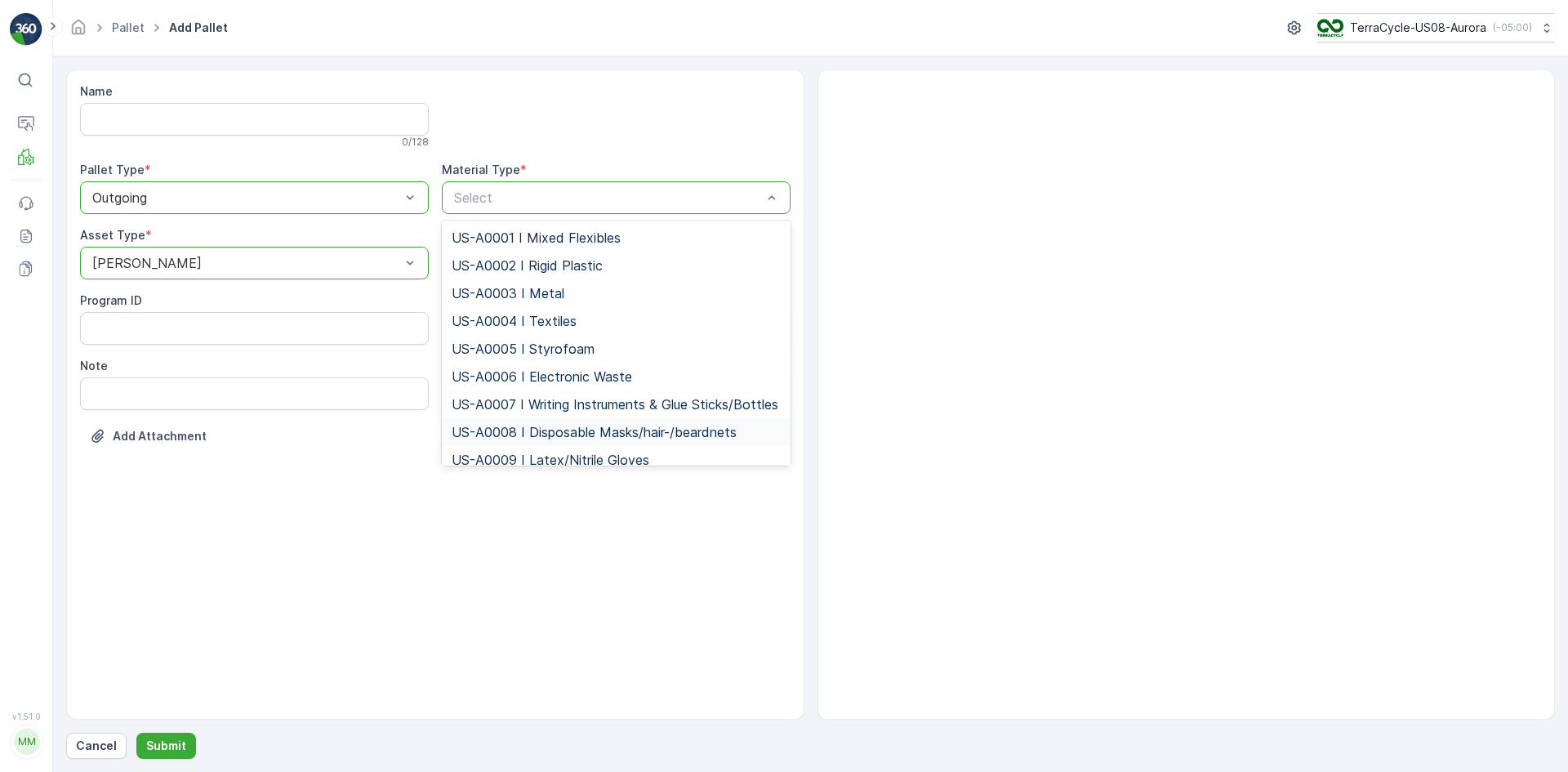
click at [483, 434] on div "US-A0008 I Disposable Masks/hair-/beardnets" at bounding box center [615, 431] width 349 height 28
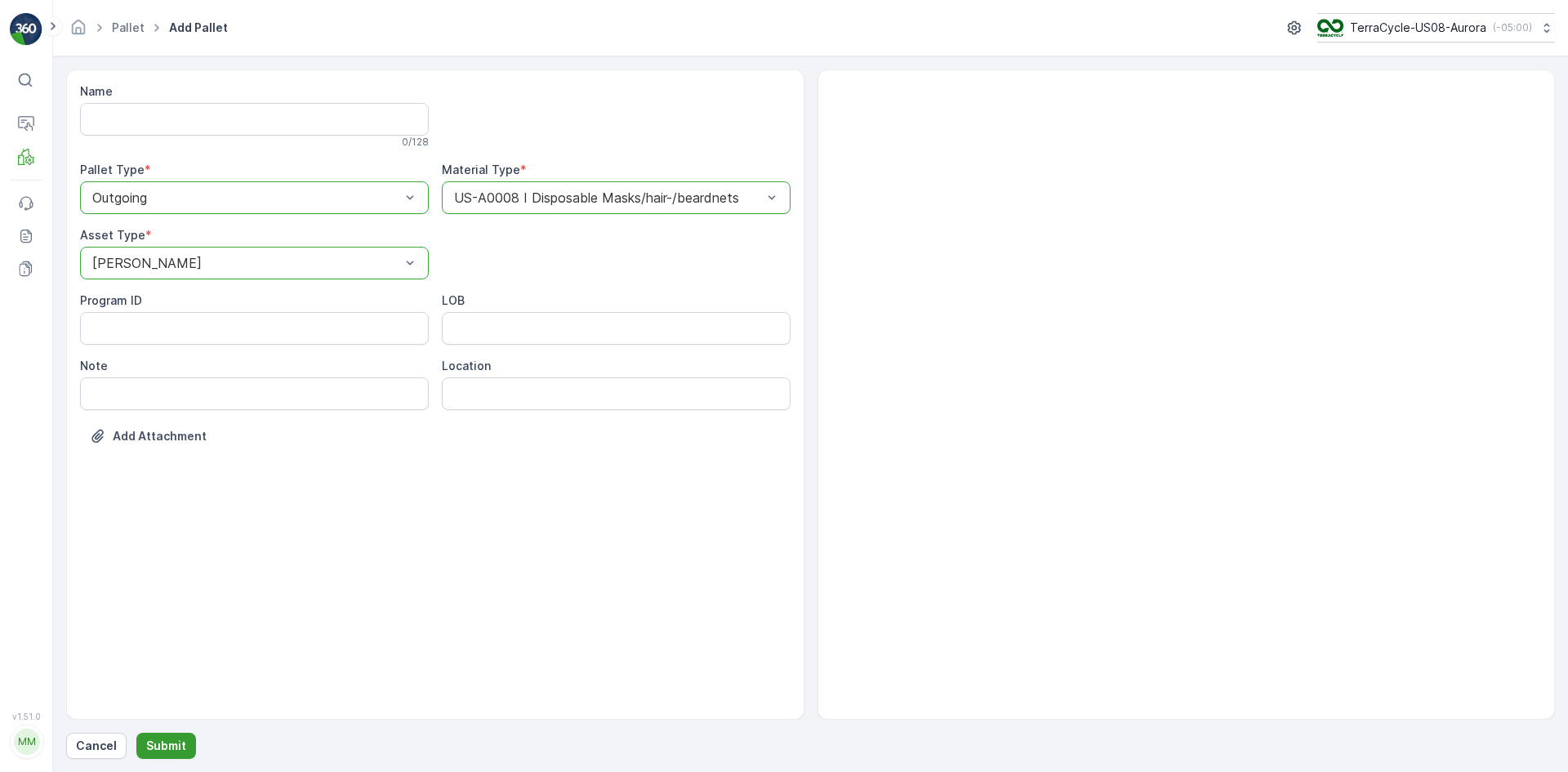
click at [157, 743] on p "Submit" at bounding box center [166, 745] width 40 height 16
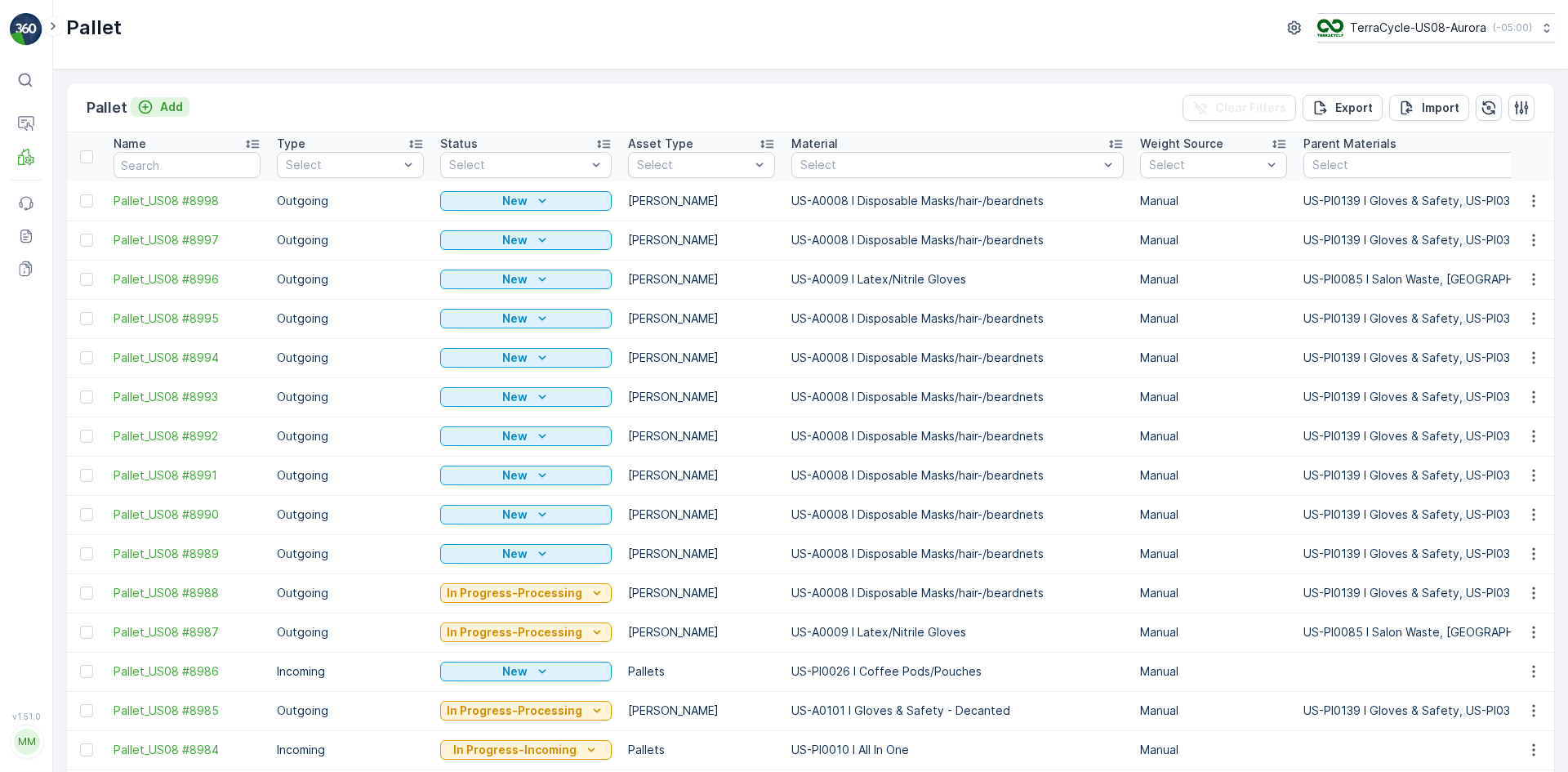
click at [161, 106] on p "Add" at bounding box center [172, 107] width 23 height 16
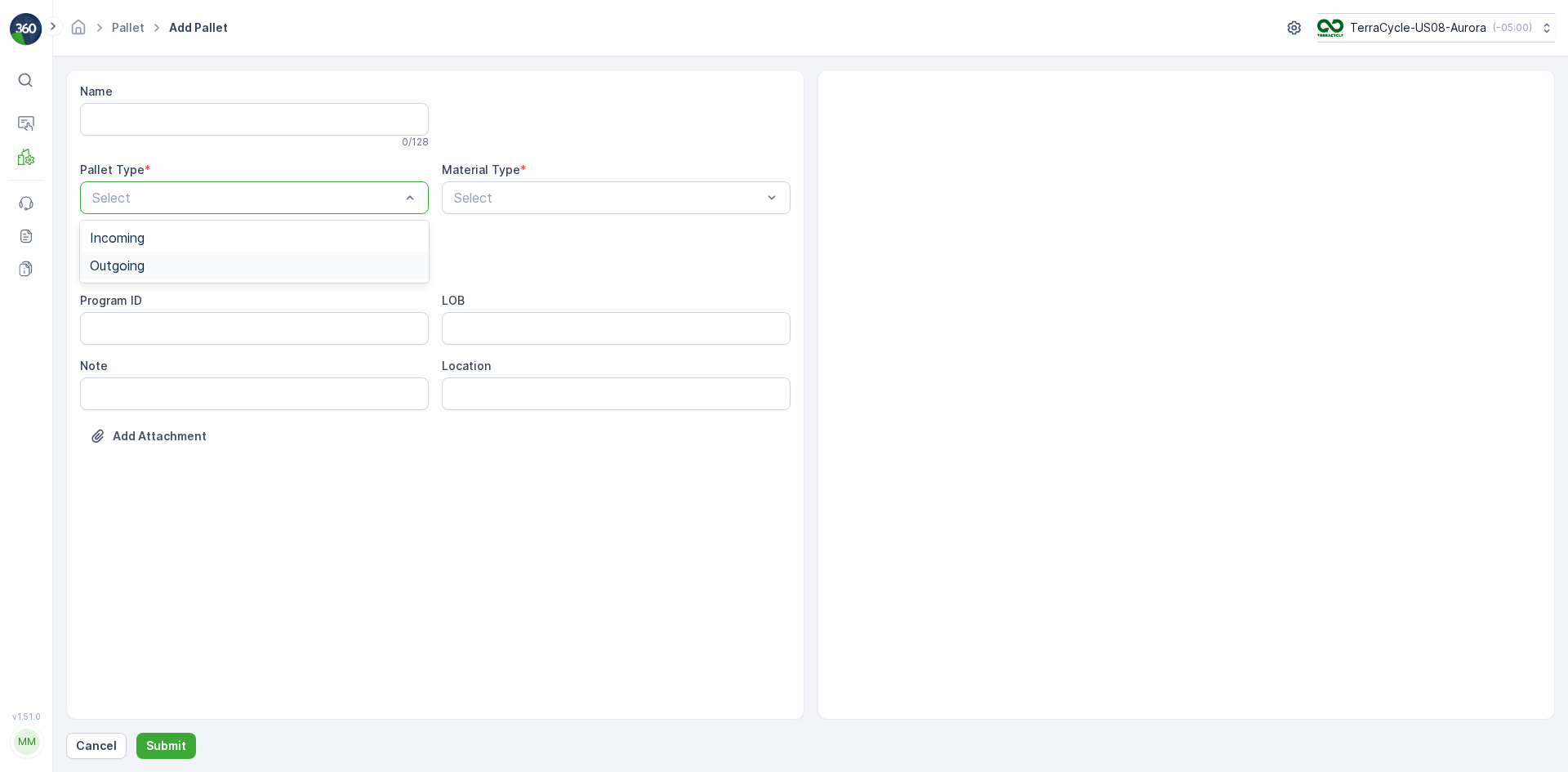
click at [161, 264] on div "Outgoing" at bounding box center [254, 265] width 329 height 14
click at [232, 298] on div "[PERSON_NAME]" at bounding box center [254, 302] width 329 height 14
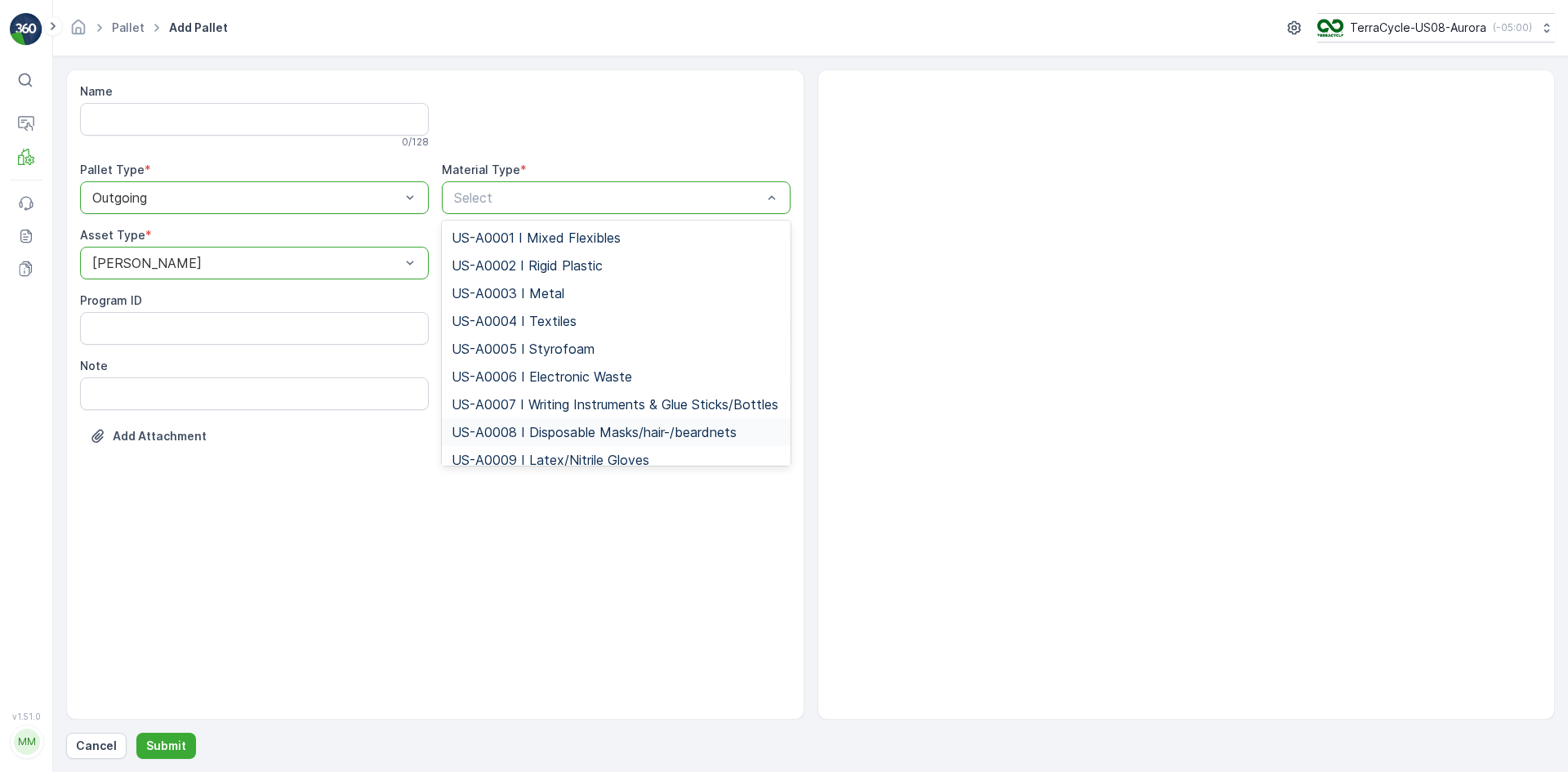
click at [482, 440] on span "US-A0008 I Disposable Masks/hair-/beardnets" at bounding box center [593, 431] width 285 height 14
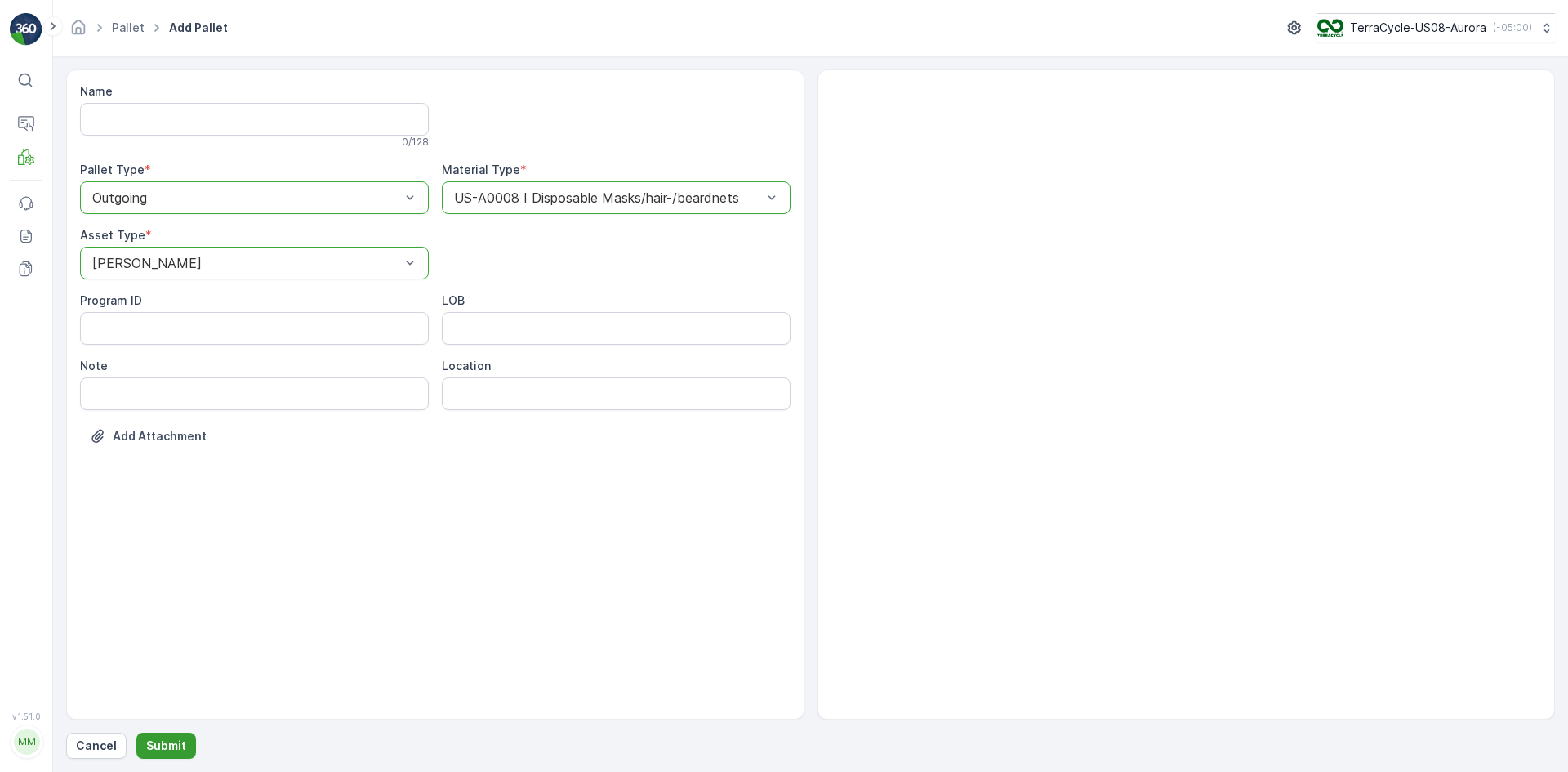
click at [151, 746] on p "Submit" at bounding box center [166, 745] width 40 height 16
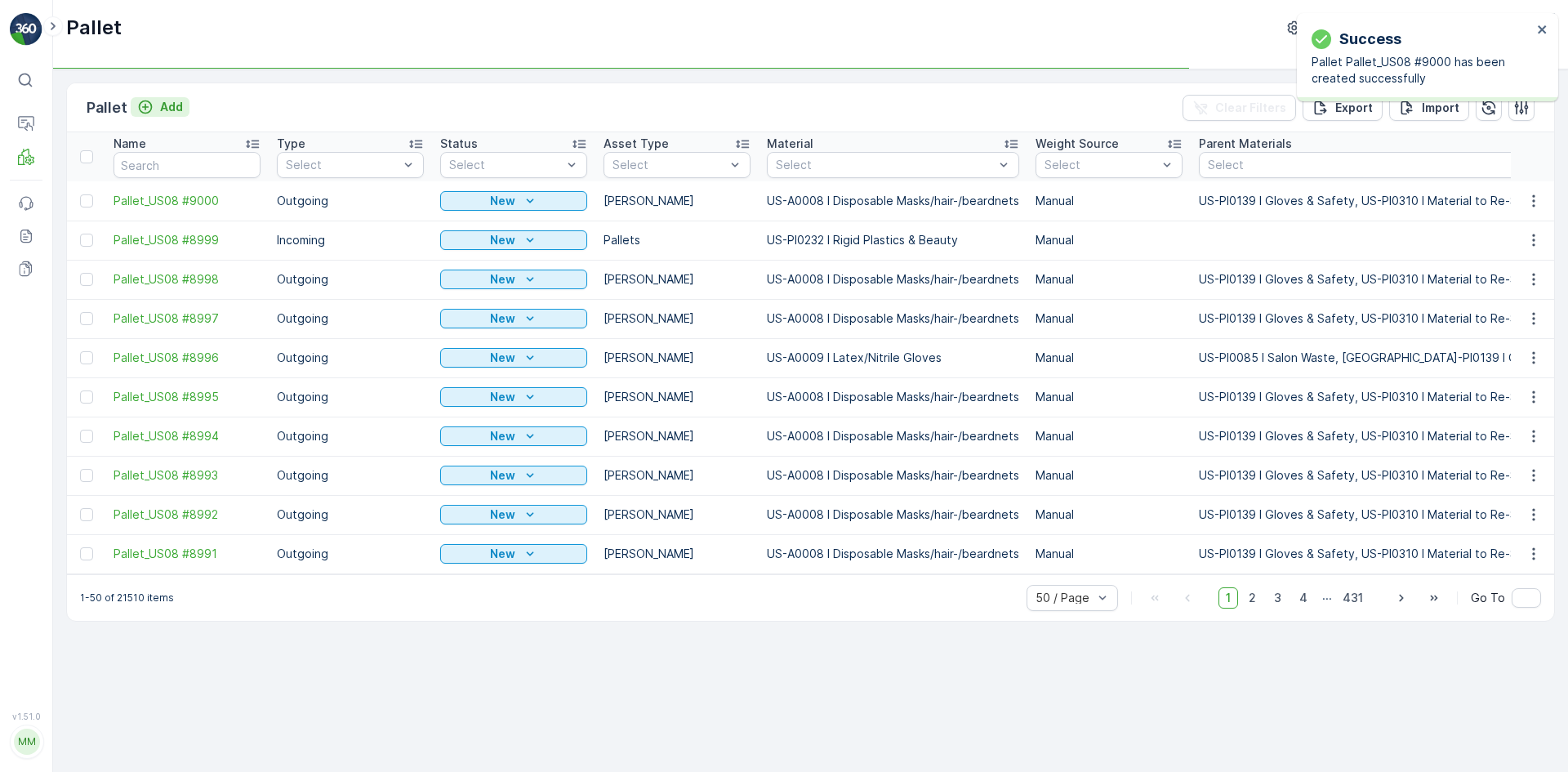
click at [154, 105] on div "Add" at bounding box center [160, 107] width 46 height 16
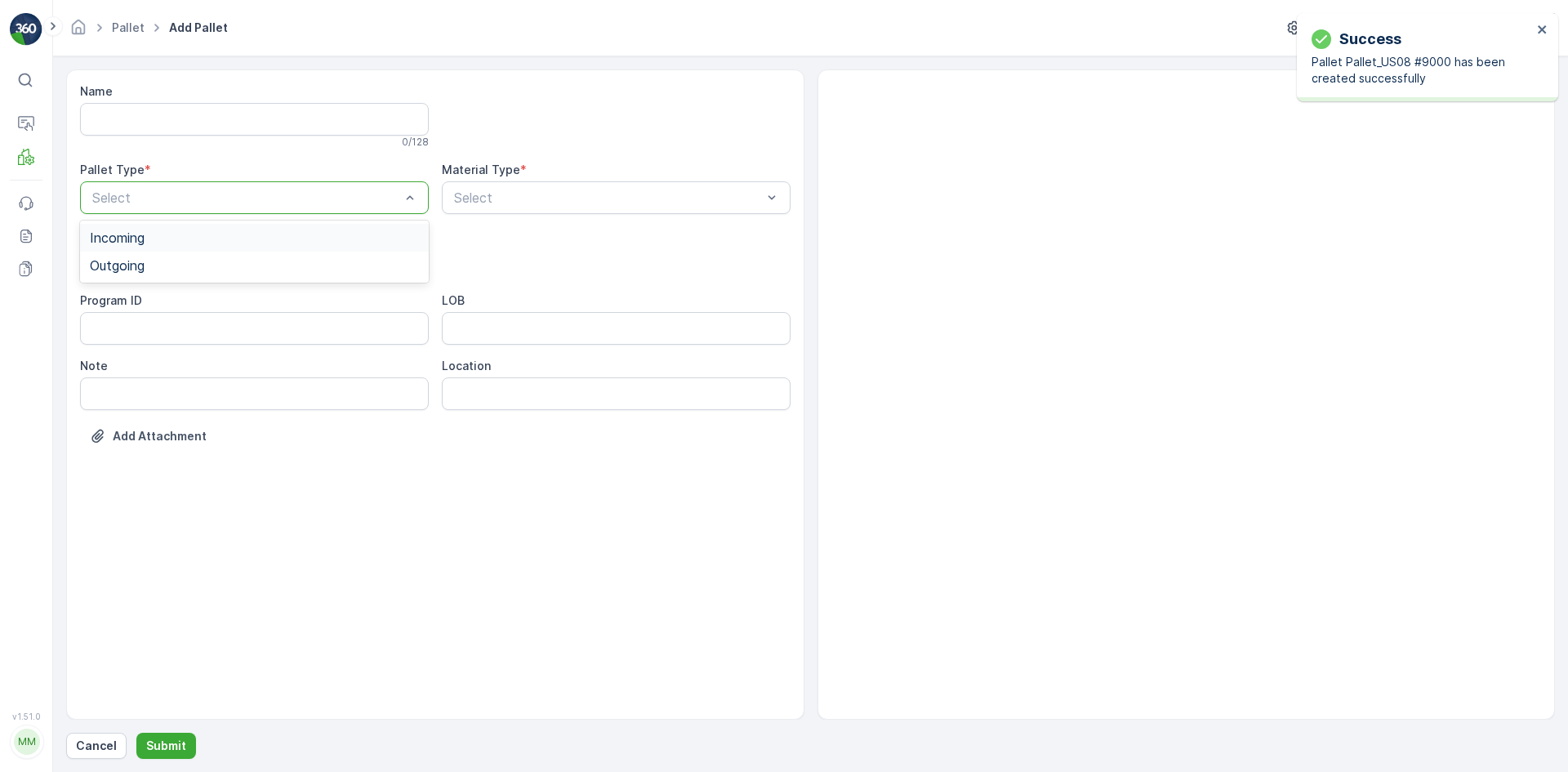
click at [169, 181] on div "Select" at bounding box center [253, 198] width 349 height 33
click at [178, 262] on div "Outgoing" at bounding box center [254, 265] width 329 height 14
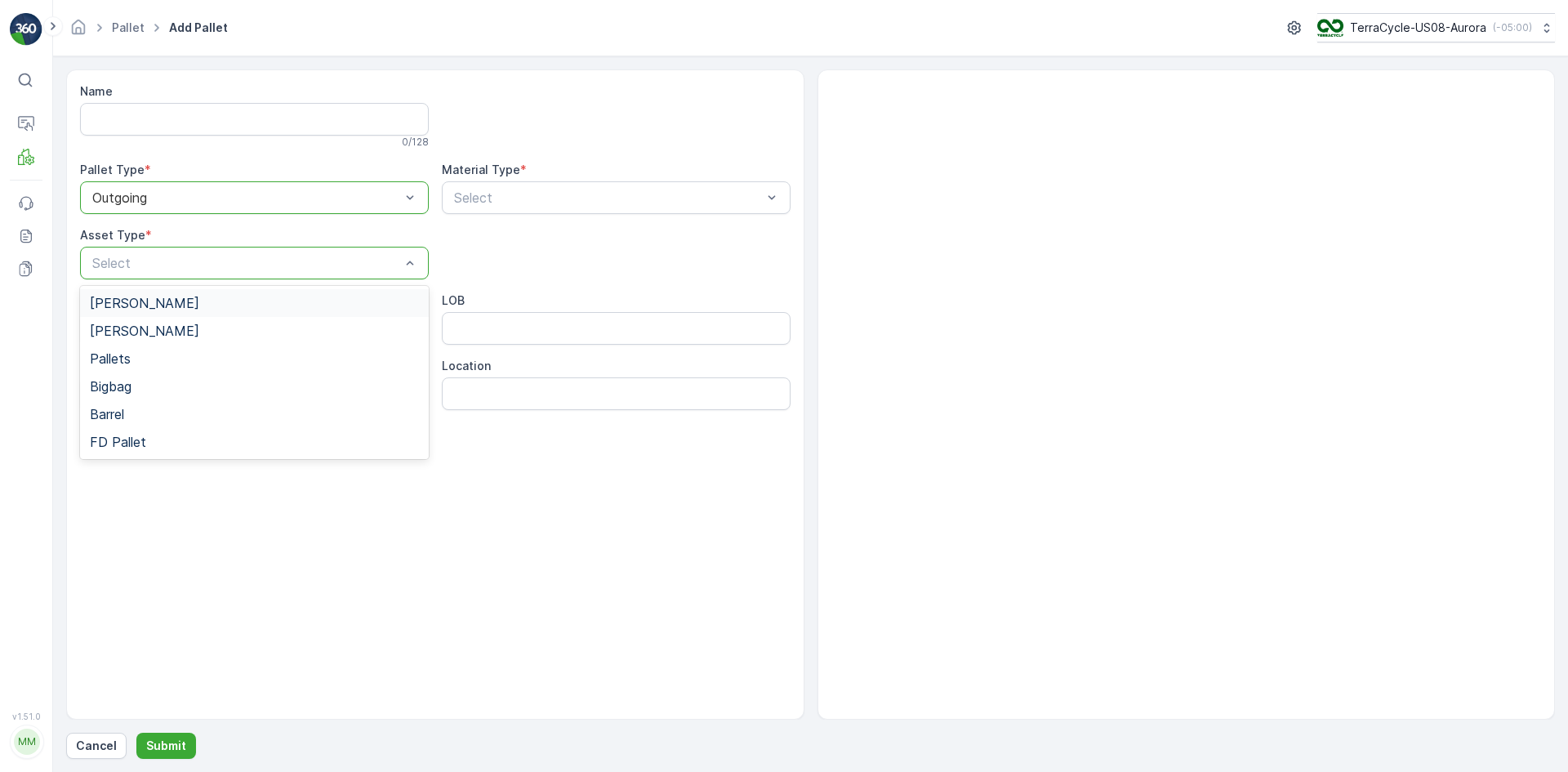
click at [172, 304] on div "[PERSON_NAME]" at bounding box center [254, 302] width 329 height 14
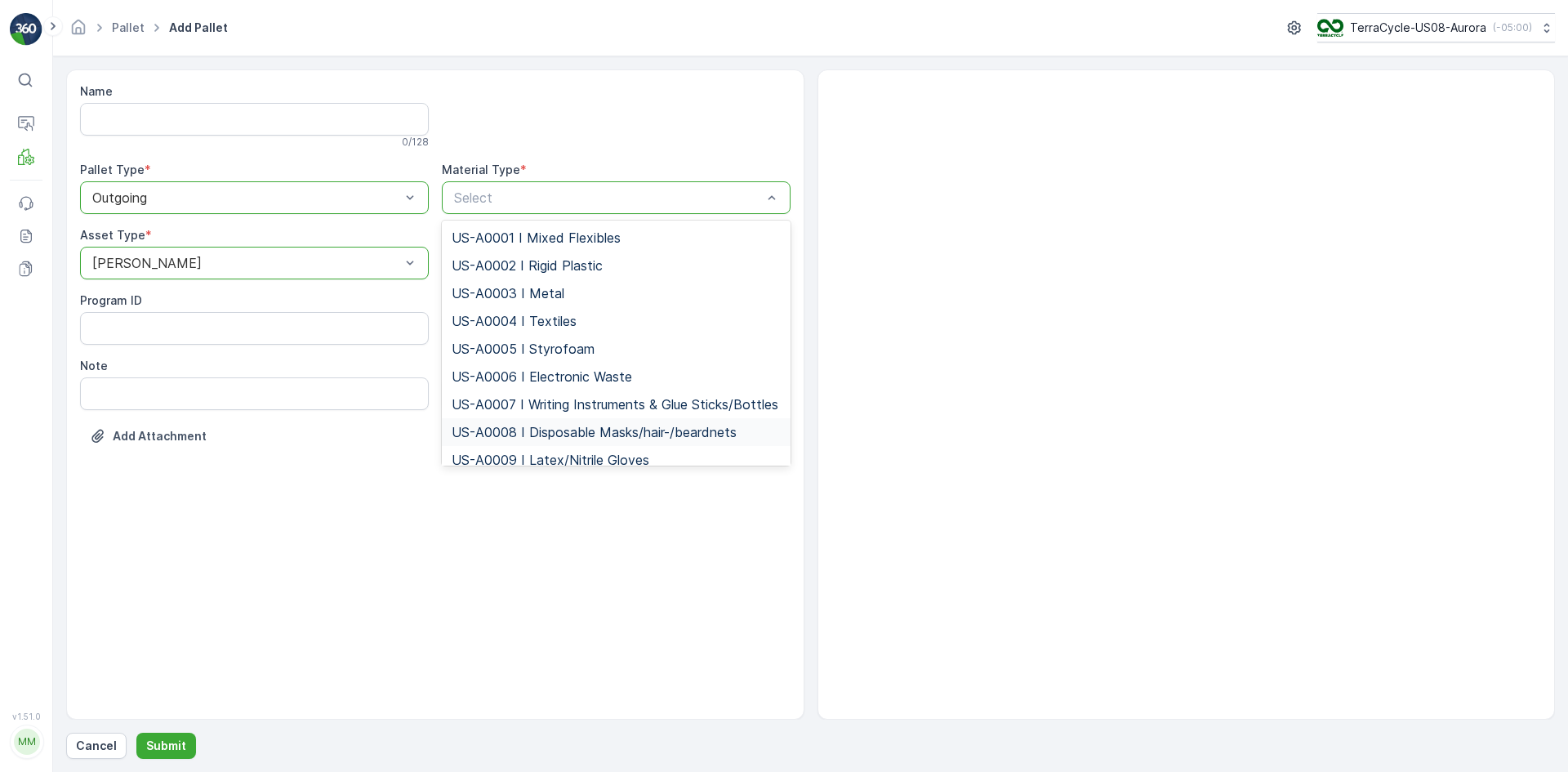
click at [473, 440] on span "US-A0008 I Disposable Masks/hair-/beardnets" at bounding box center [593, 431] width 285 height 14
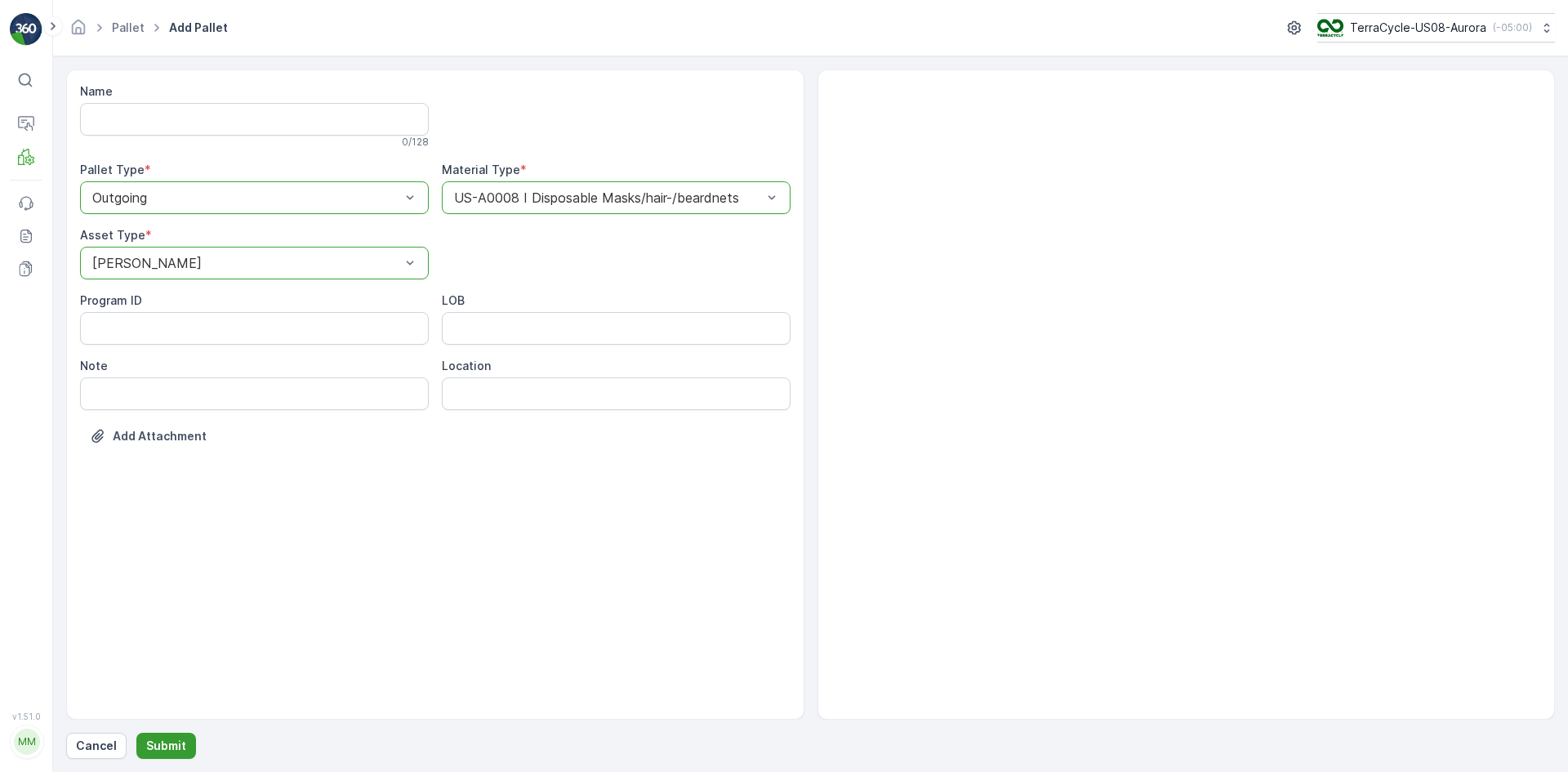
click at [157, 750] on p "Submit" at bounding box center [166, 745] width 40 height 16
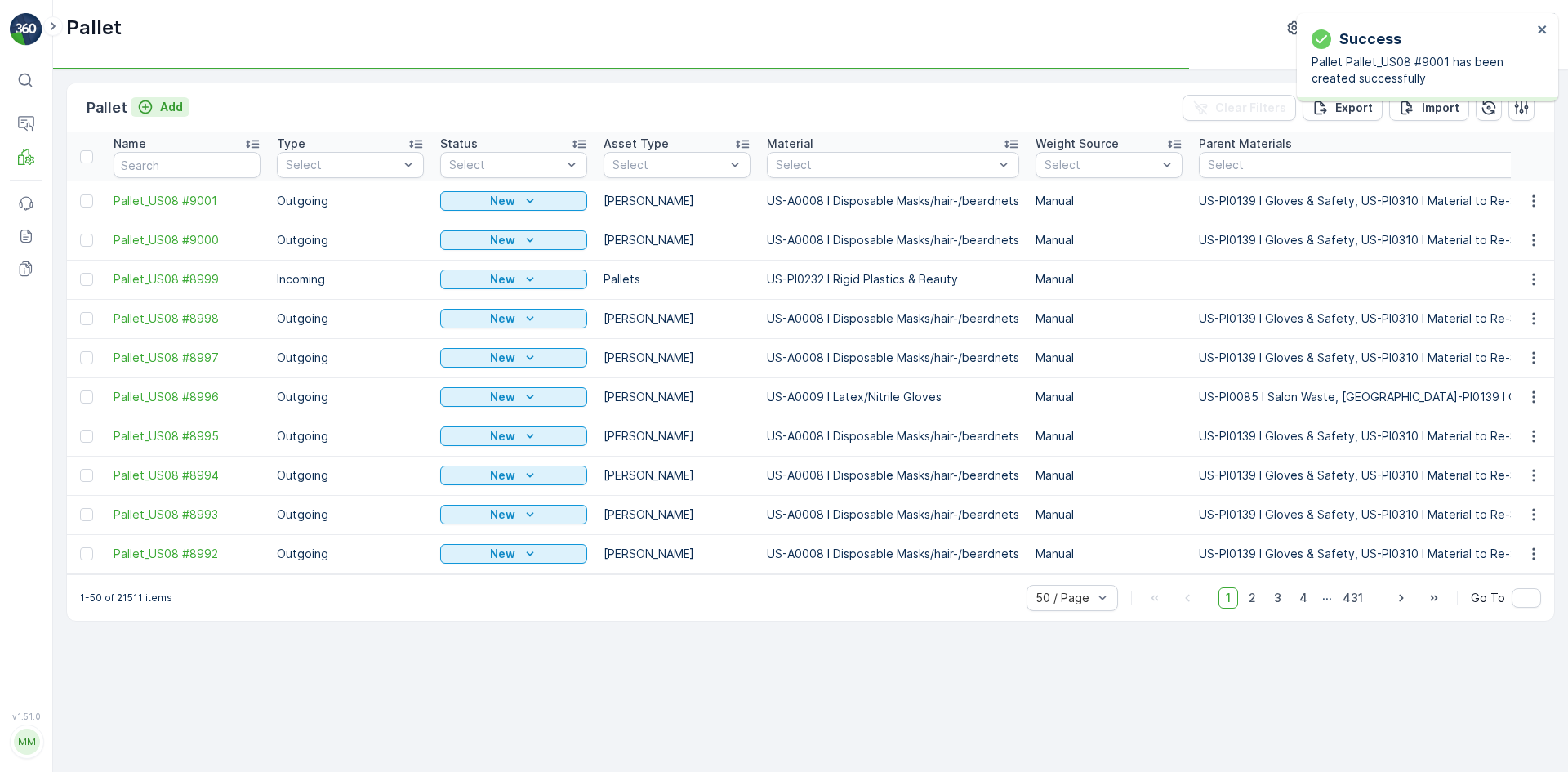
click at [156, 104] on div "Add" at bounding box center [160, 107] width 46 height 16
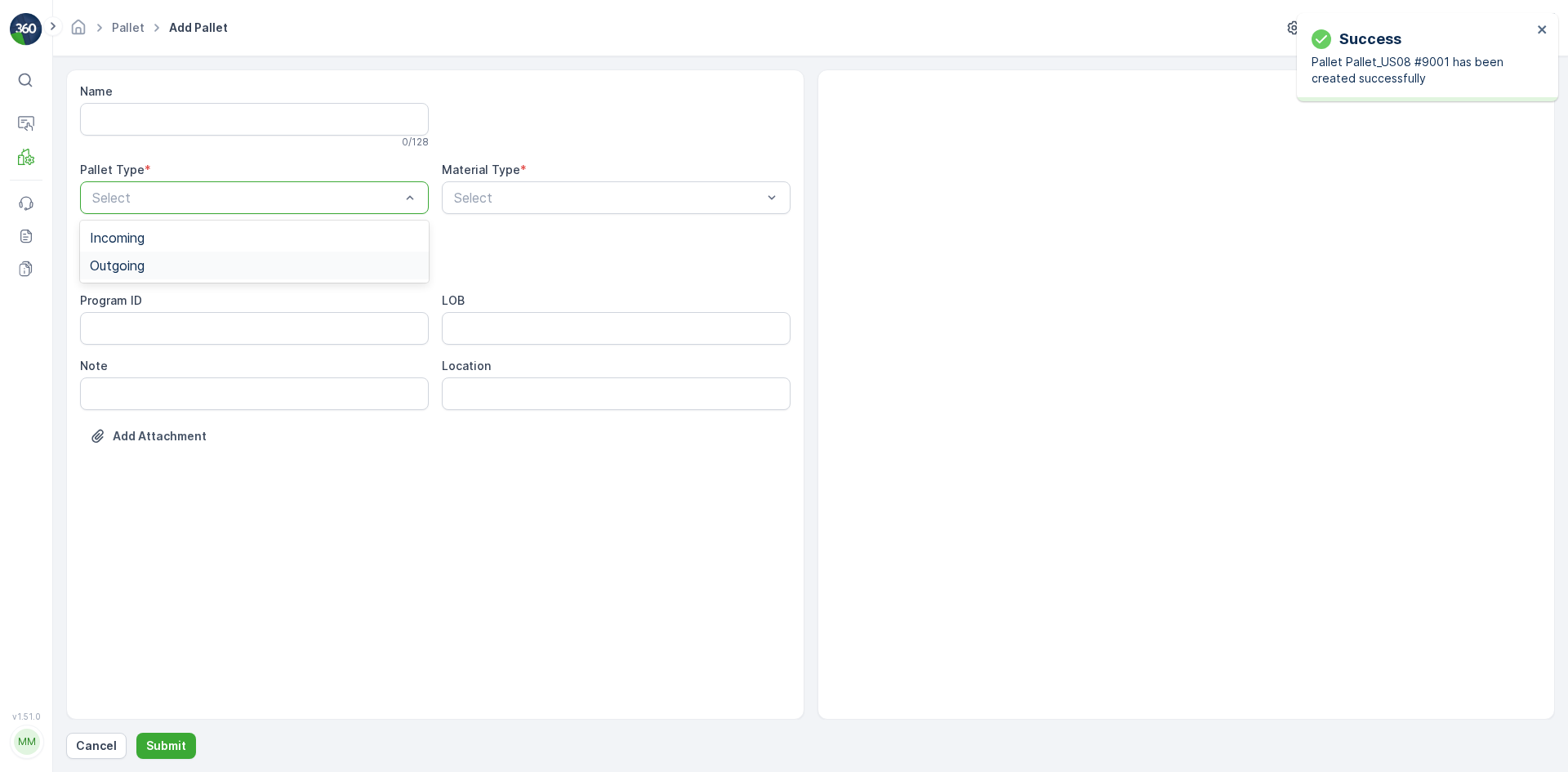
click at [164, 256] on div "Outgoing" at bounding box center [253, 265] width 349 height 28
click at [164, 293] on div "[PERSON_NAME]" at bounding box center [253, 302] width 349 height 28
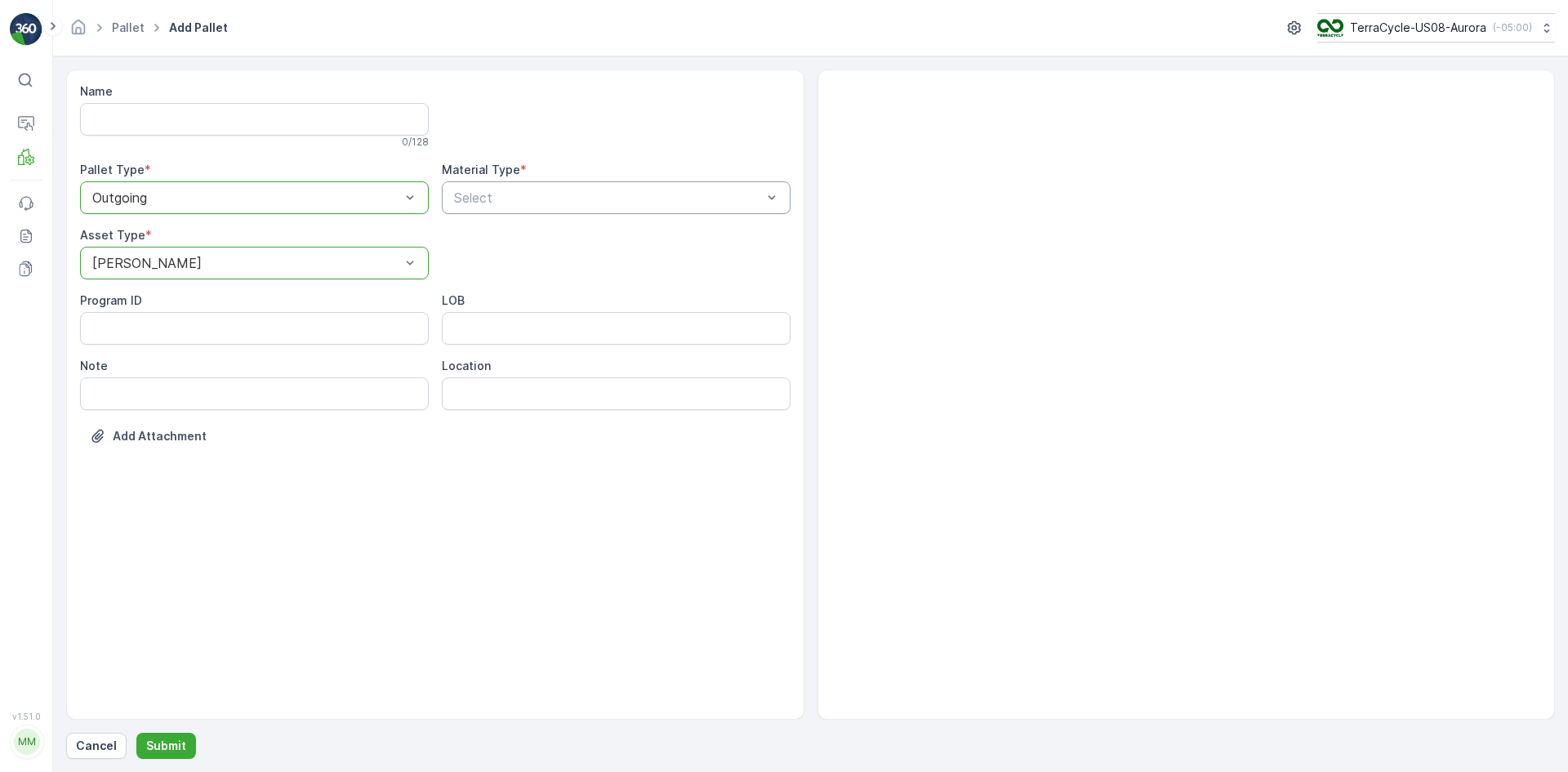
click at [450, 195] on div "Select" at bounding box center [615, 198] width 349 height 33
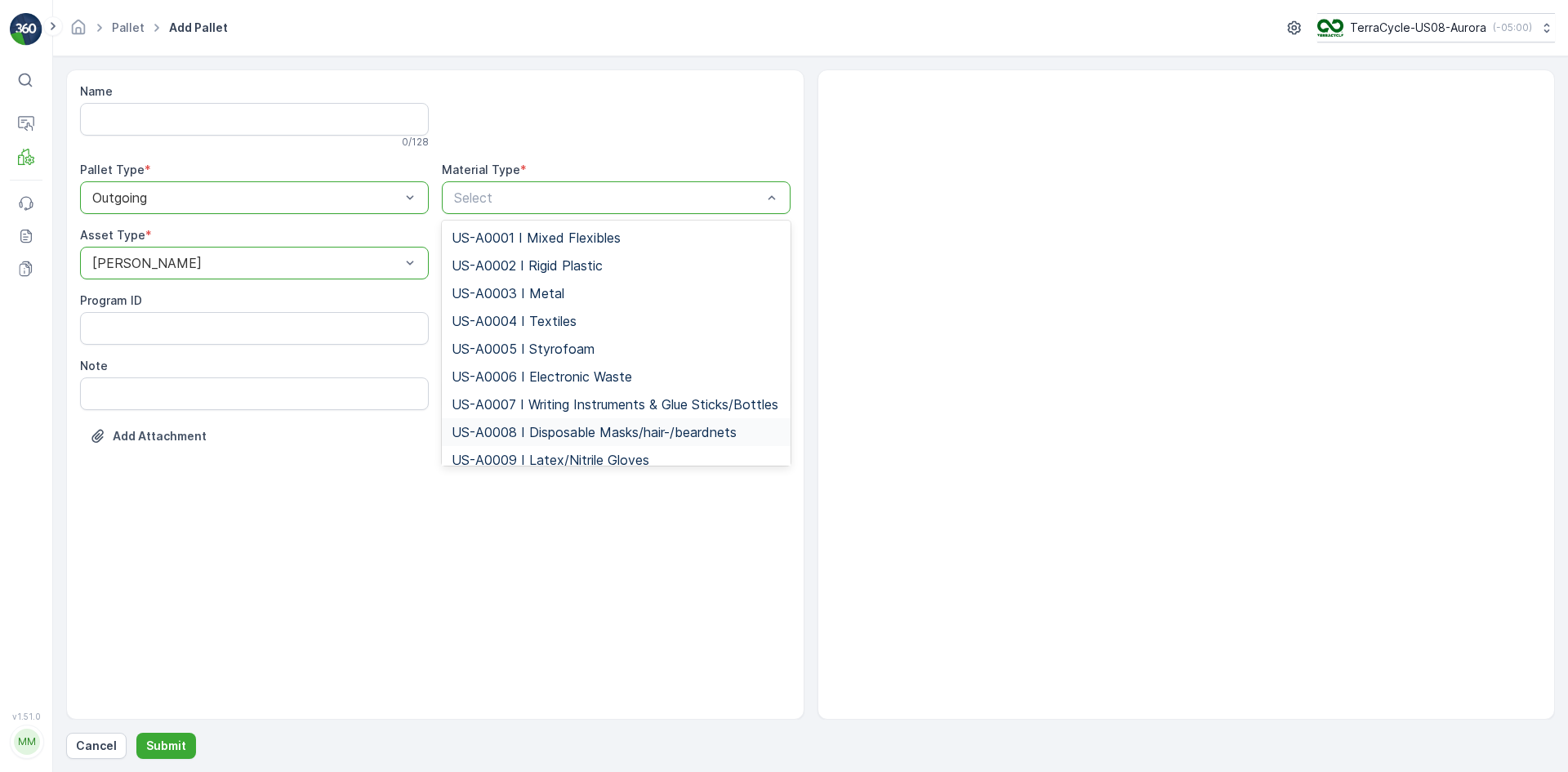
click at [469, 440] on span "US-A0008 I Disposable Masks/hair-/beardnets" at bounding box center [593, 431] width 285 height 14
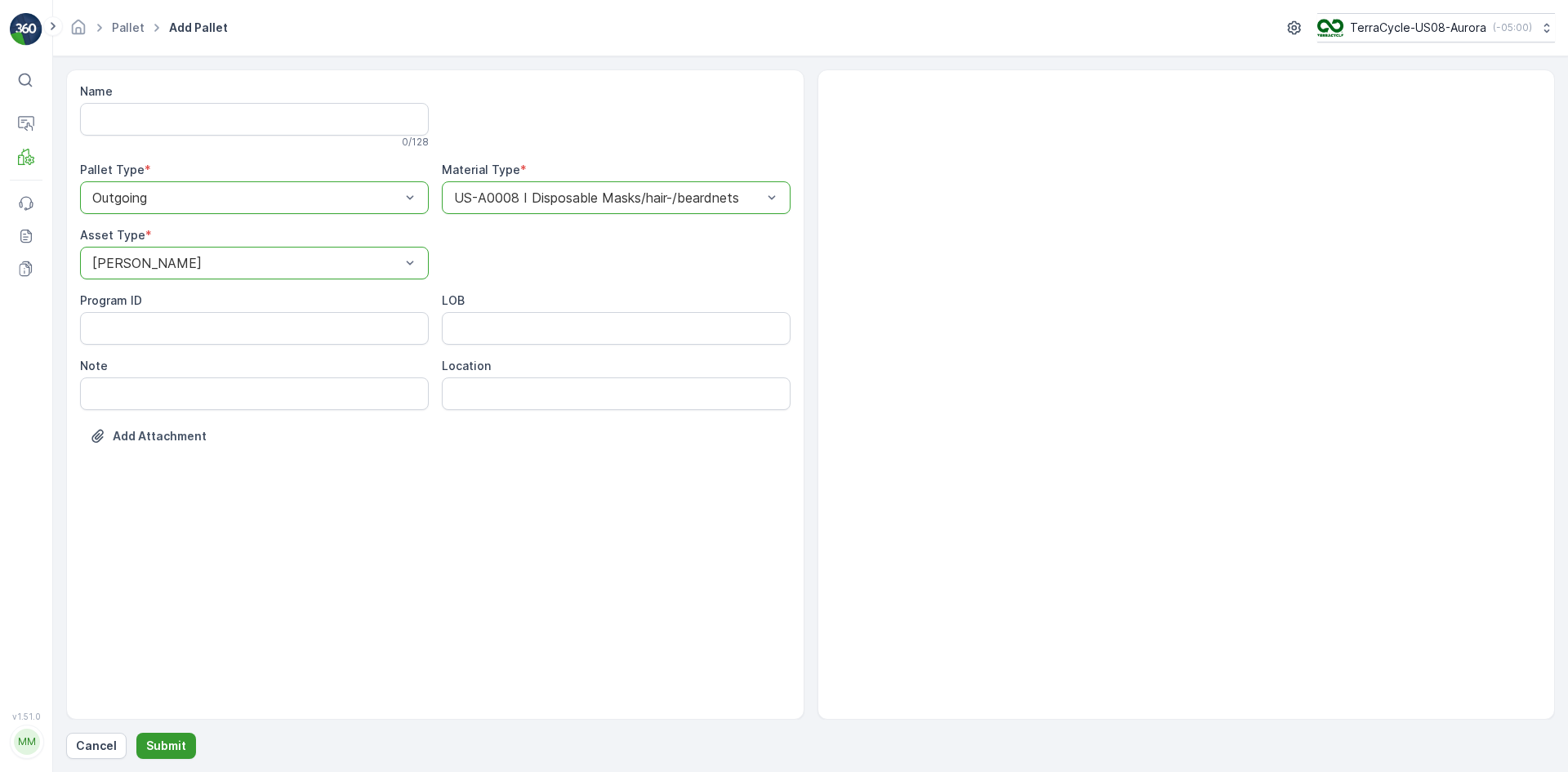
click at [180, 754] on button "Submit" at bounding box center [166, 745] width 60 height 26
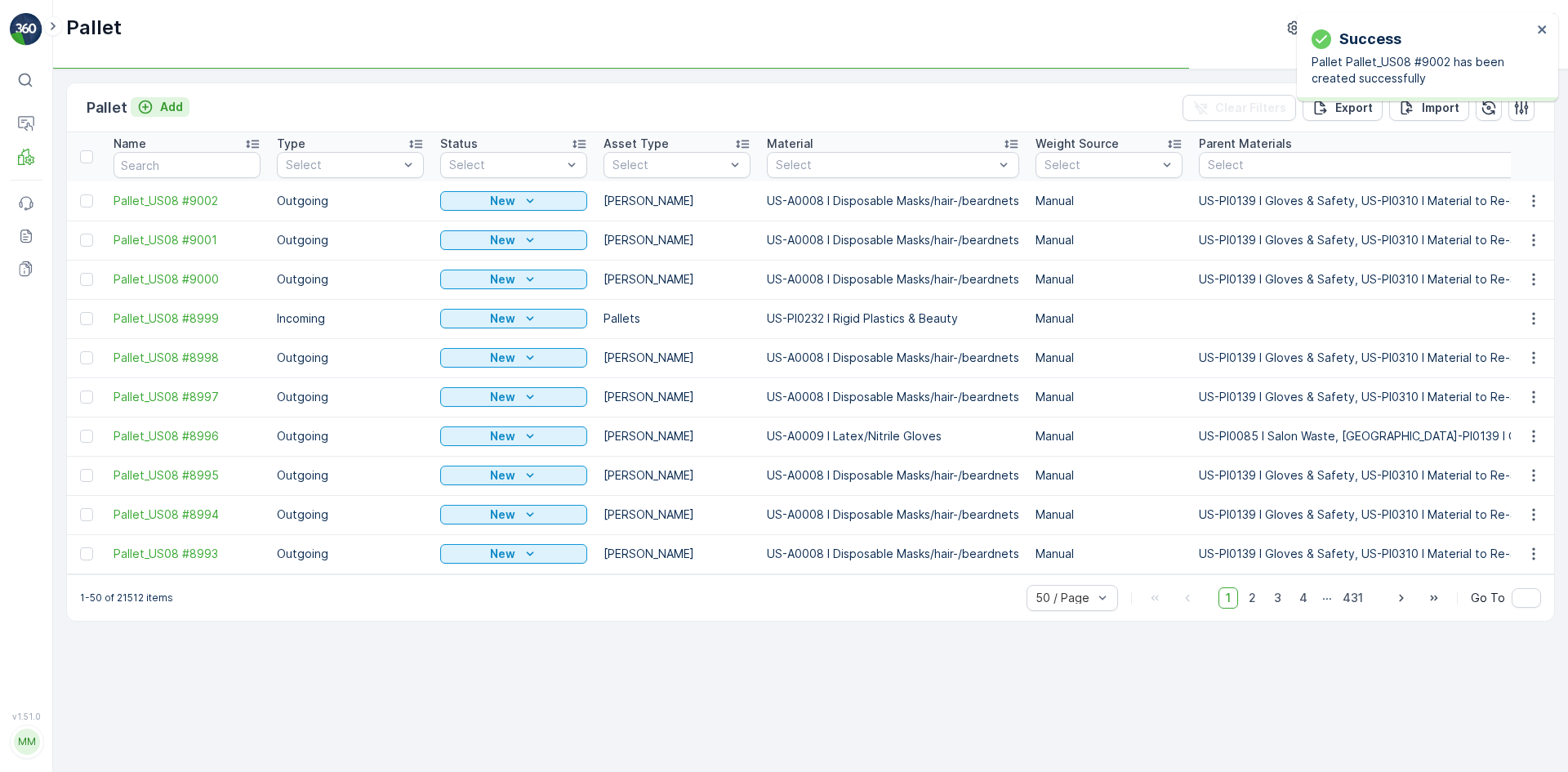
click at [170, 112] on p "Add" at bounding box center [172, 107] width 23 height 16
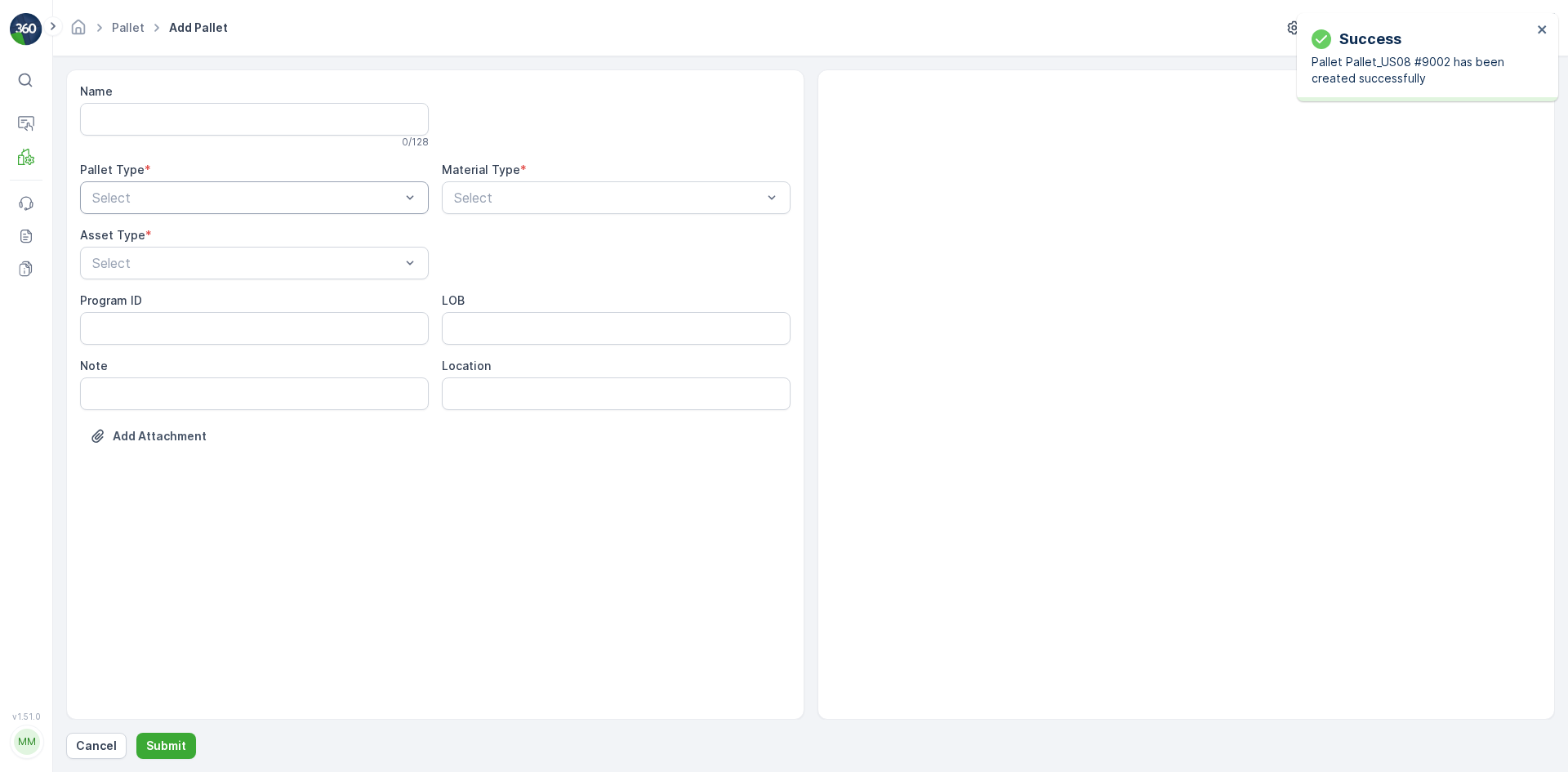
click at [175, 186] on div "Select" at bounding box center [253, 198] width 349 height 33
click at [173, 265] on div "Outgoing" at bounding box center [254, 265] width 329 height 14
click at [174, 299] on div "[PERSON_NAME]" at bounding box center [254, 302] width 329 height 14
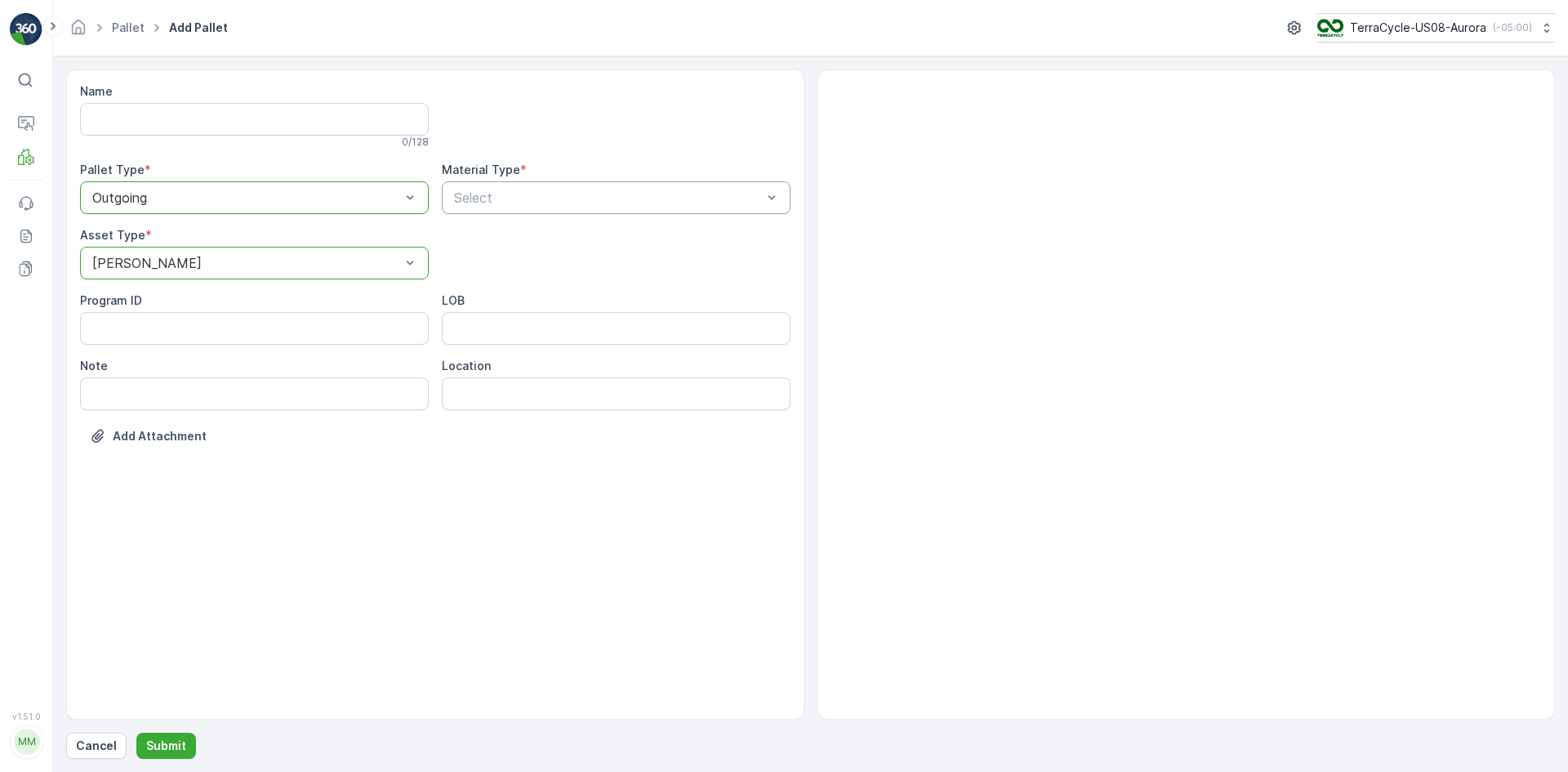
click at [554, 187] on div "Select" at bounding box center [615, 198] width 349 height 33
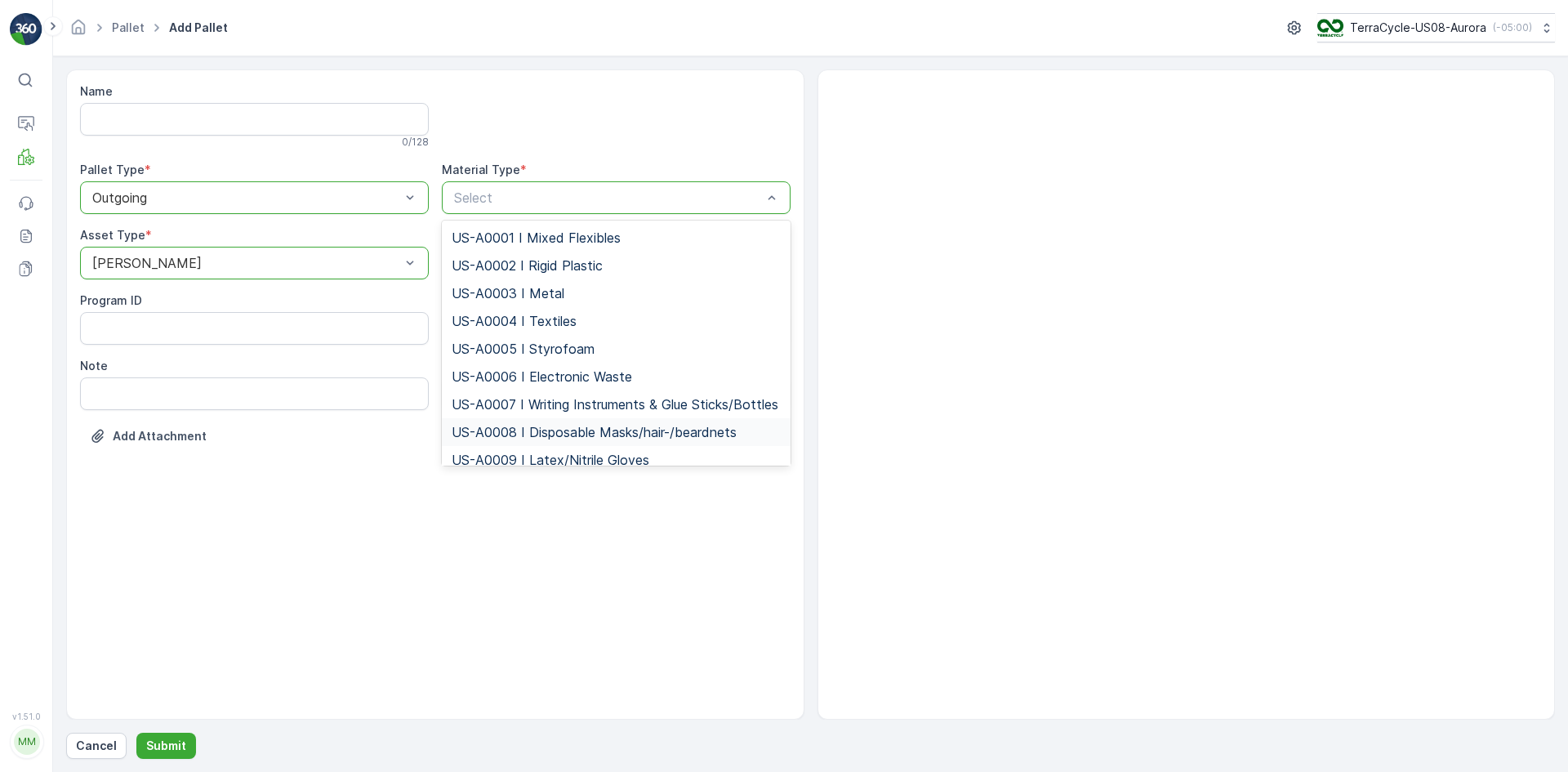
click at [484, 440] on span "US-A0008 I Disposable Masks/hair-/beardnets" at bounding box center [593, 431] width 285 height 14
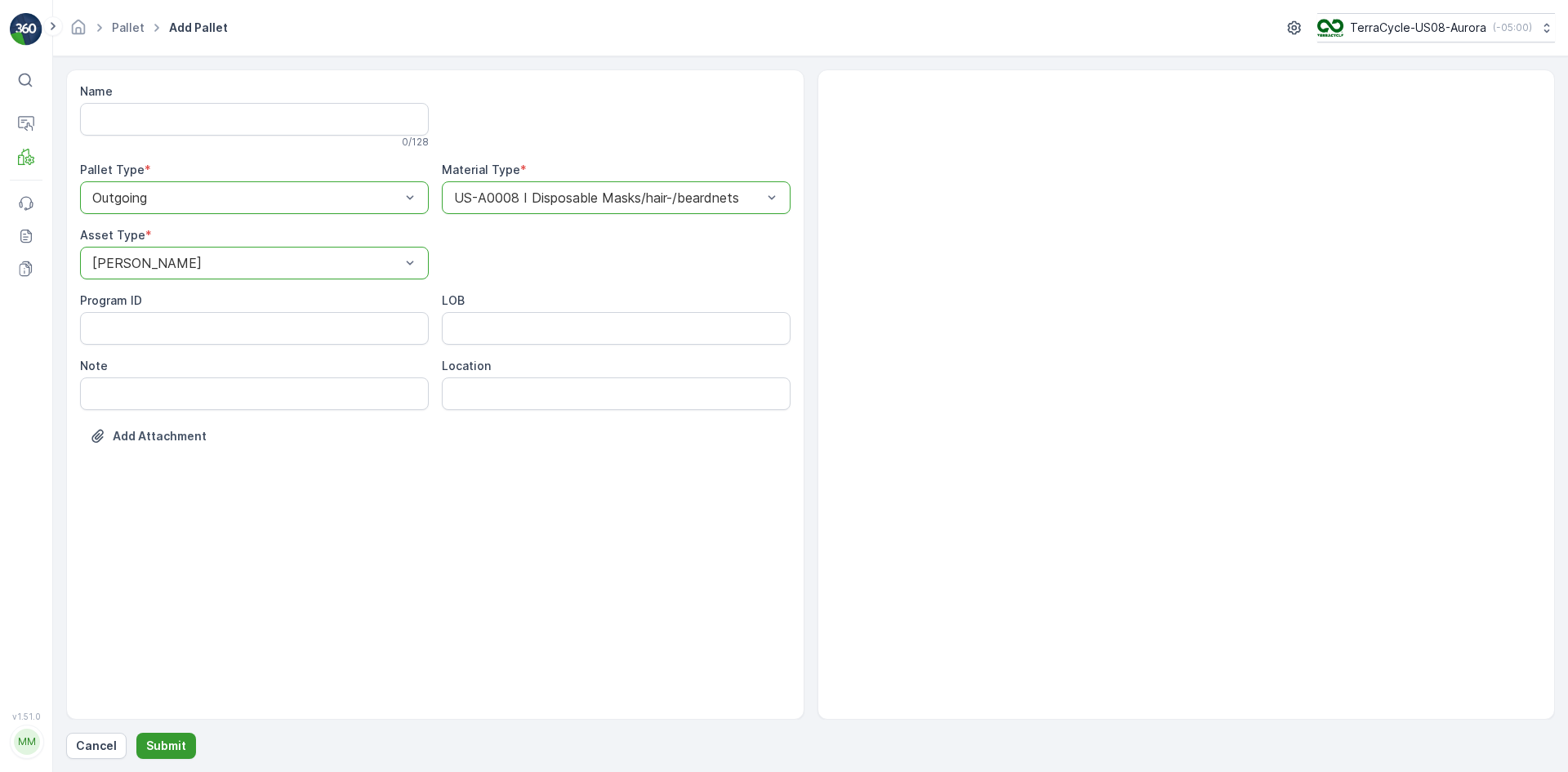
click at [184, 738] on button "Submit" at bounding box center [166, 745] width 60 height 26
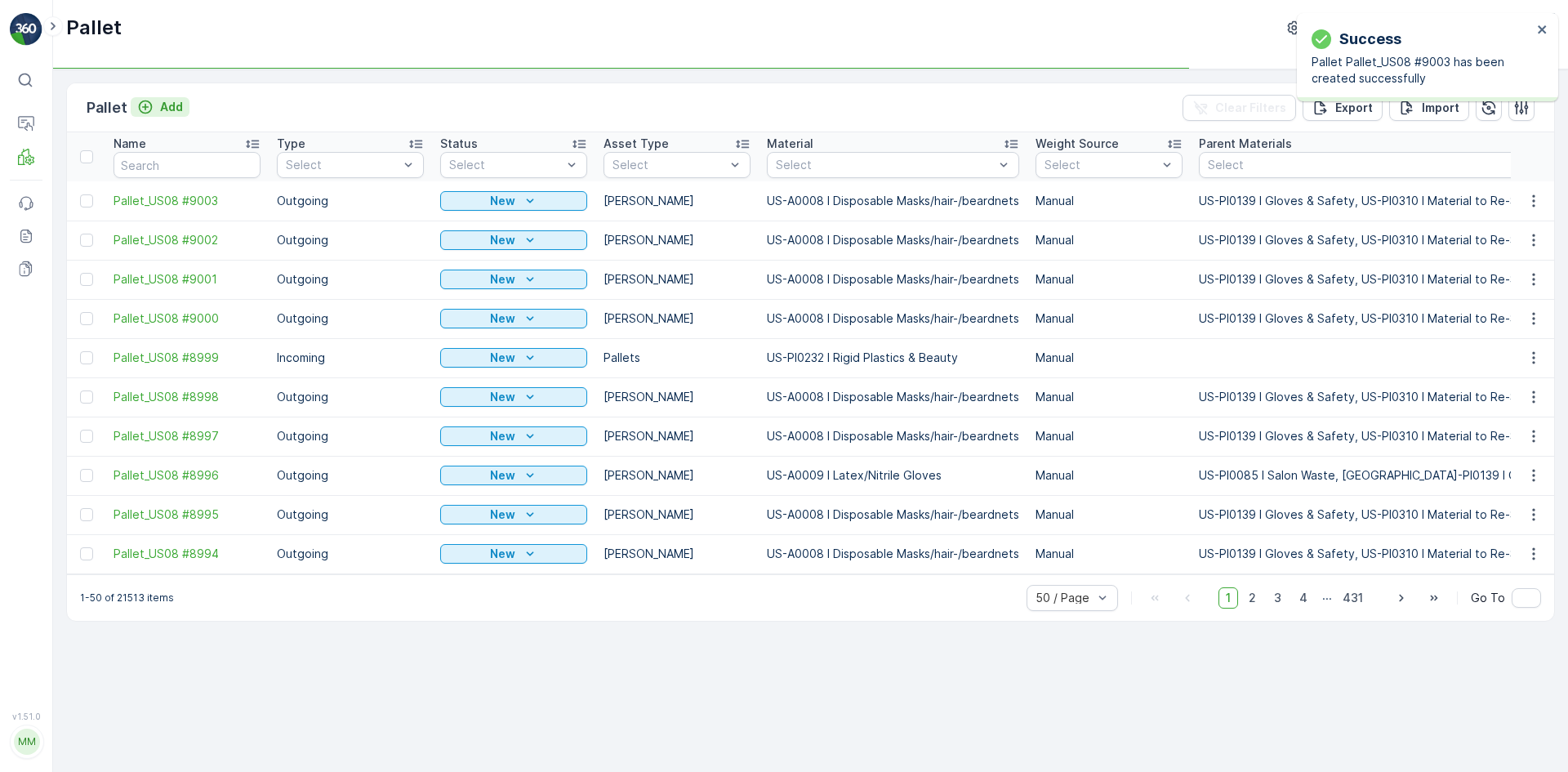
click at [161, 105] on p "Add" at bounding box center [172, 107] width 23 height 16
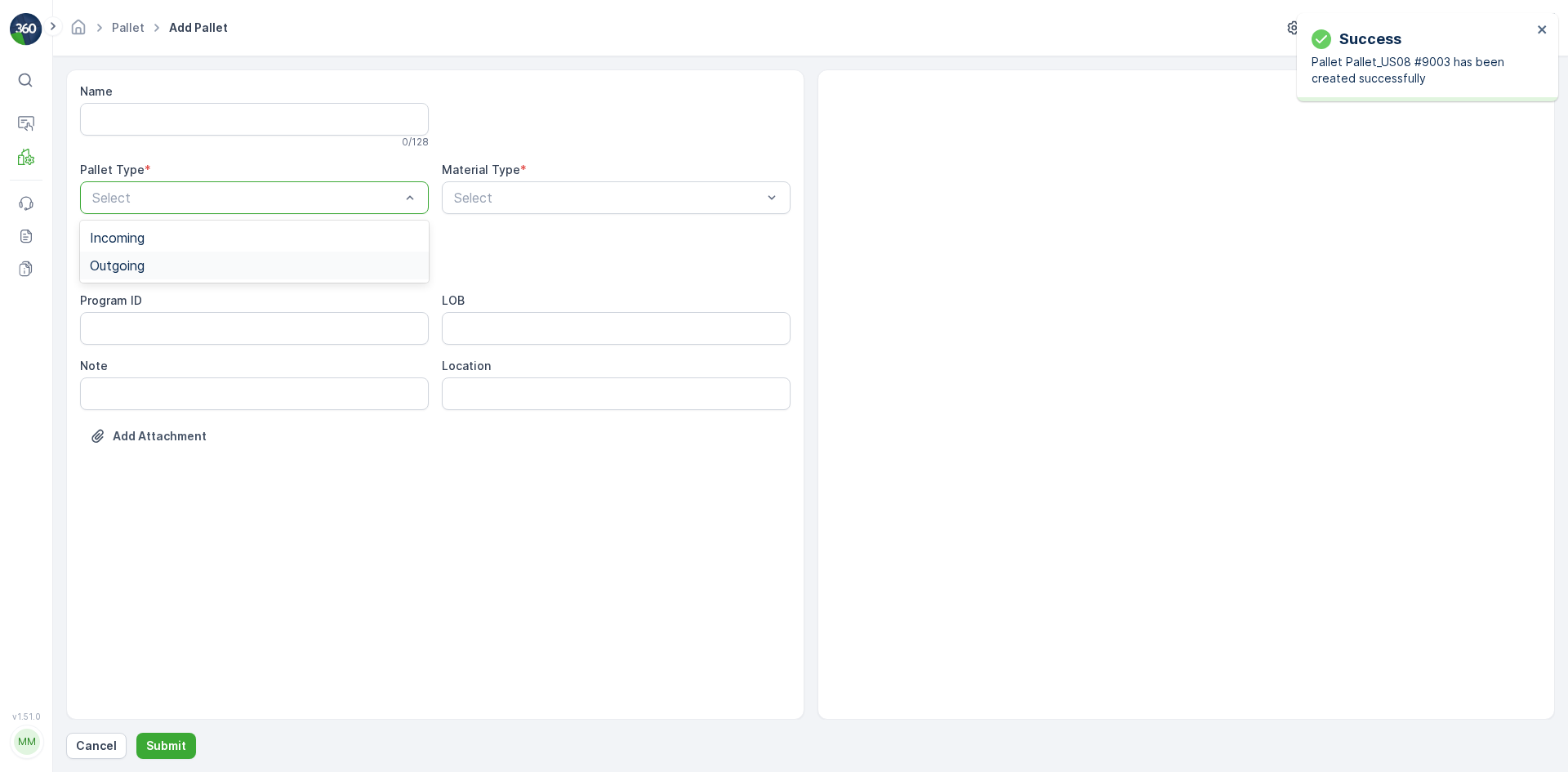
click at [152, 260] on div "Outgoing" at bounding box center [254, 265] width 329 height 14
click at [151, 249] on div "Select" at bounding box center [253, 263] width 349 height 33
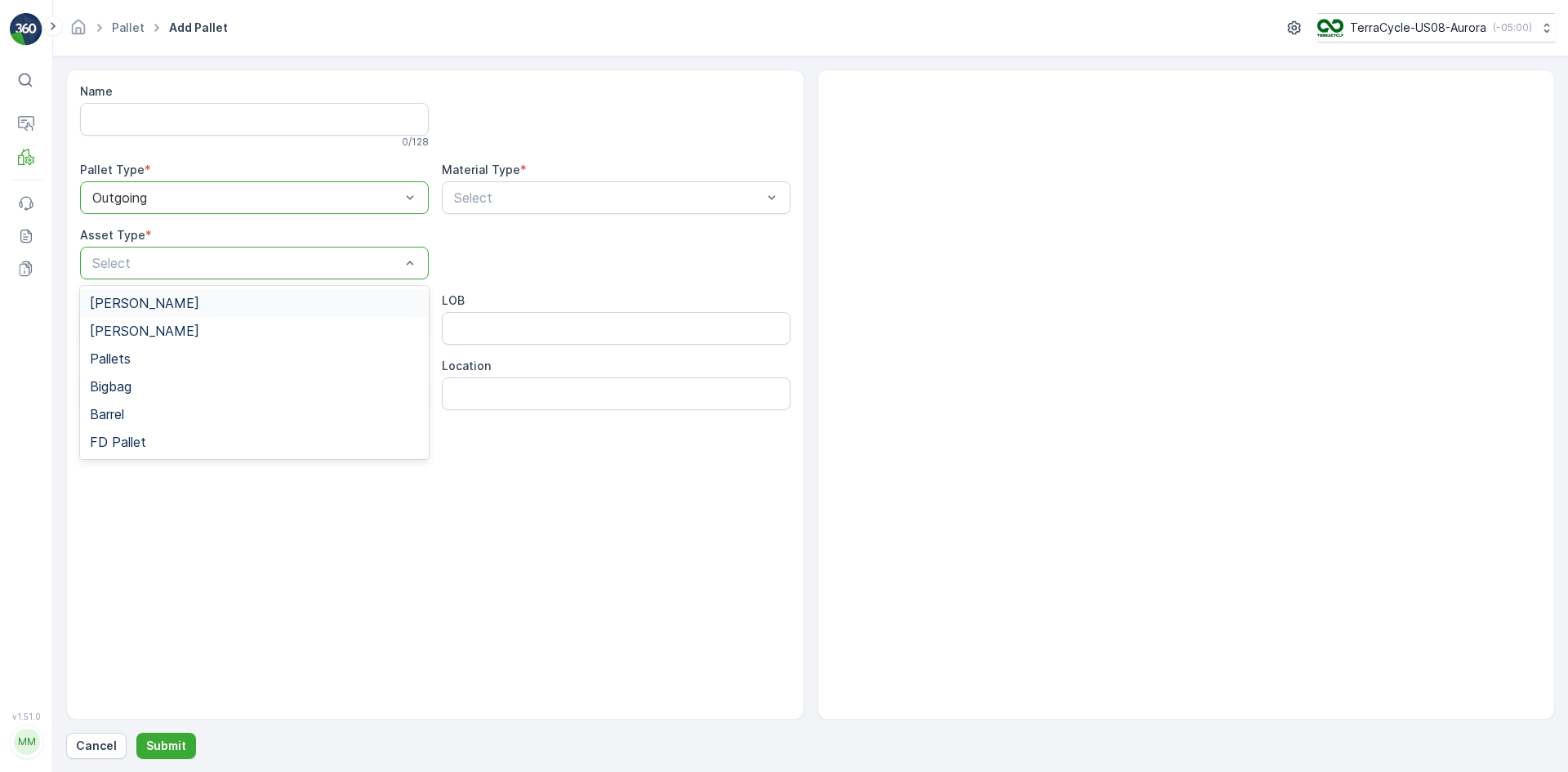
click at [151, 302] on div "[PERSON_NAME]" at bounding box center [254, 302] width 329 height 14
click at [527, 210] on div "Select" at bounding box center [615, 198] width 349 height 33
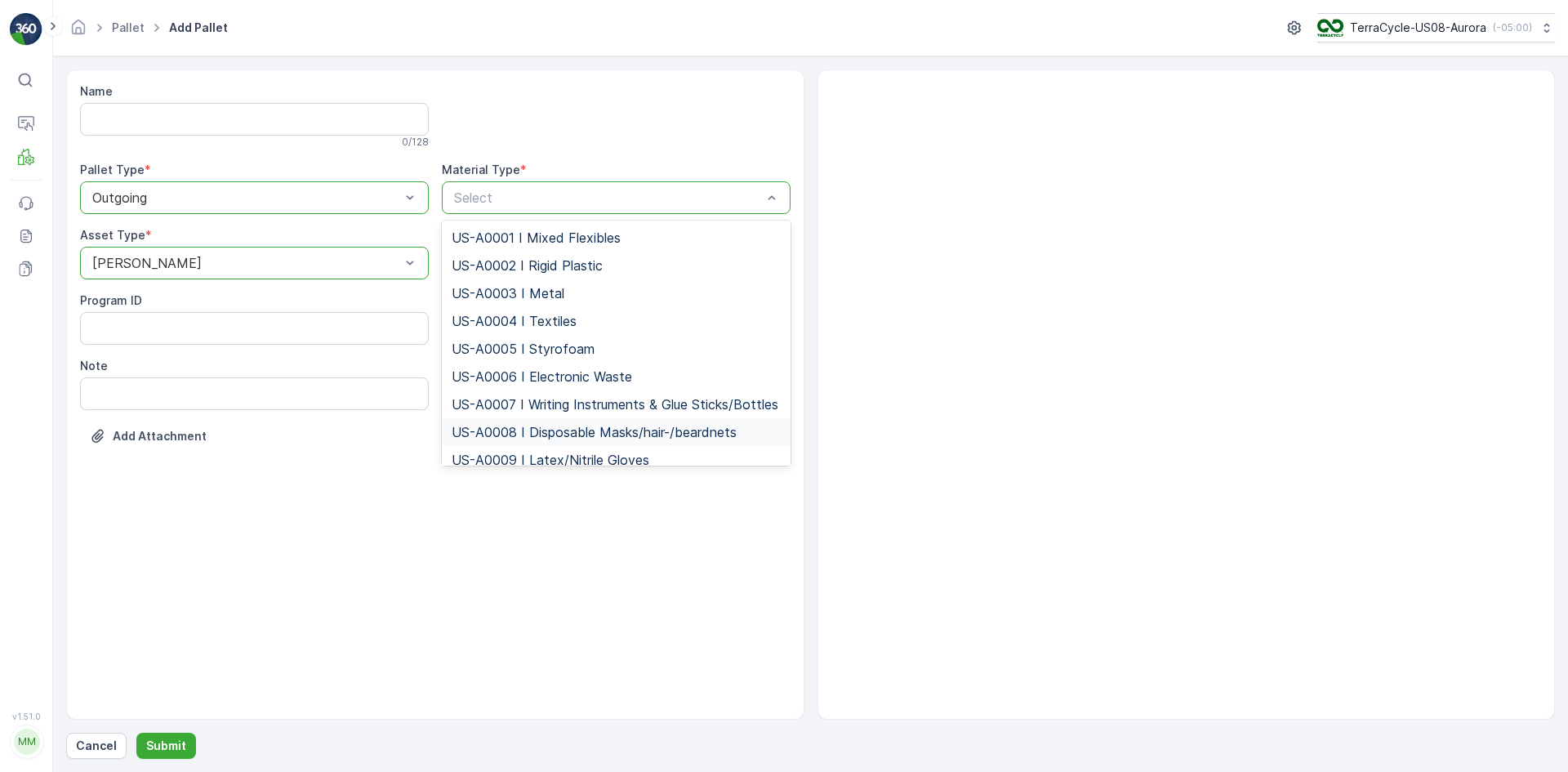
click at [463, 435] on div "US-A0008 I Disposable Masks/hair-/beardnets" at bounding box center [615, 431] width 349 height 28
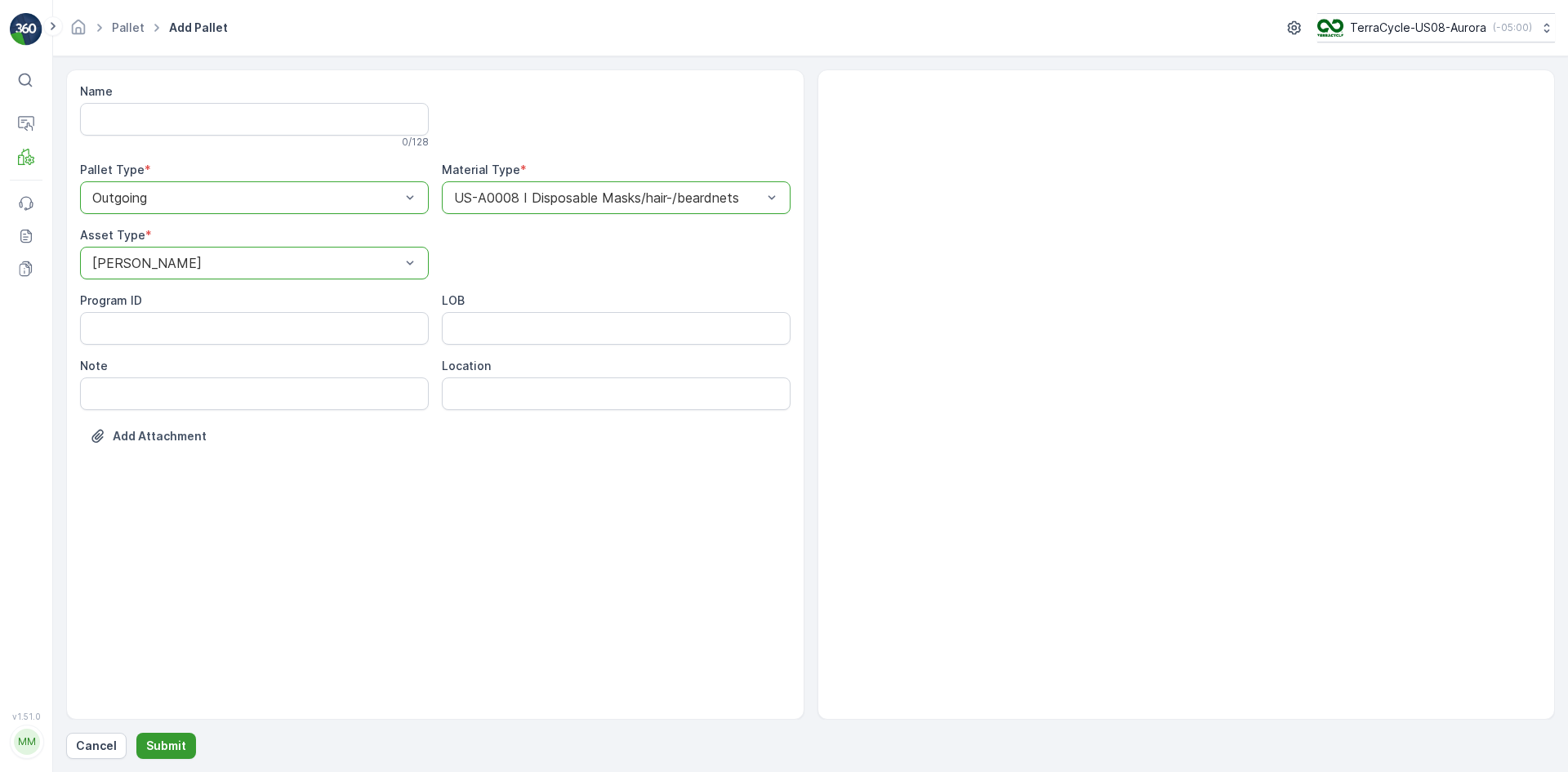
click at [179, 736] on button "Submit" at bounding box center [166, 745] width 60 height 26
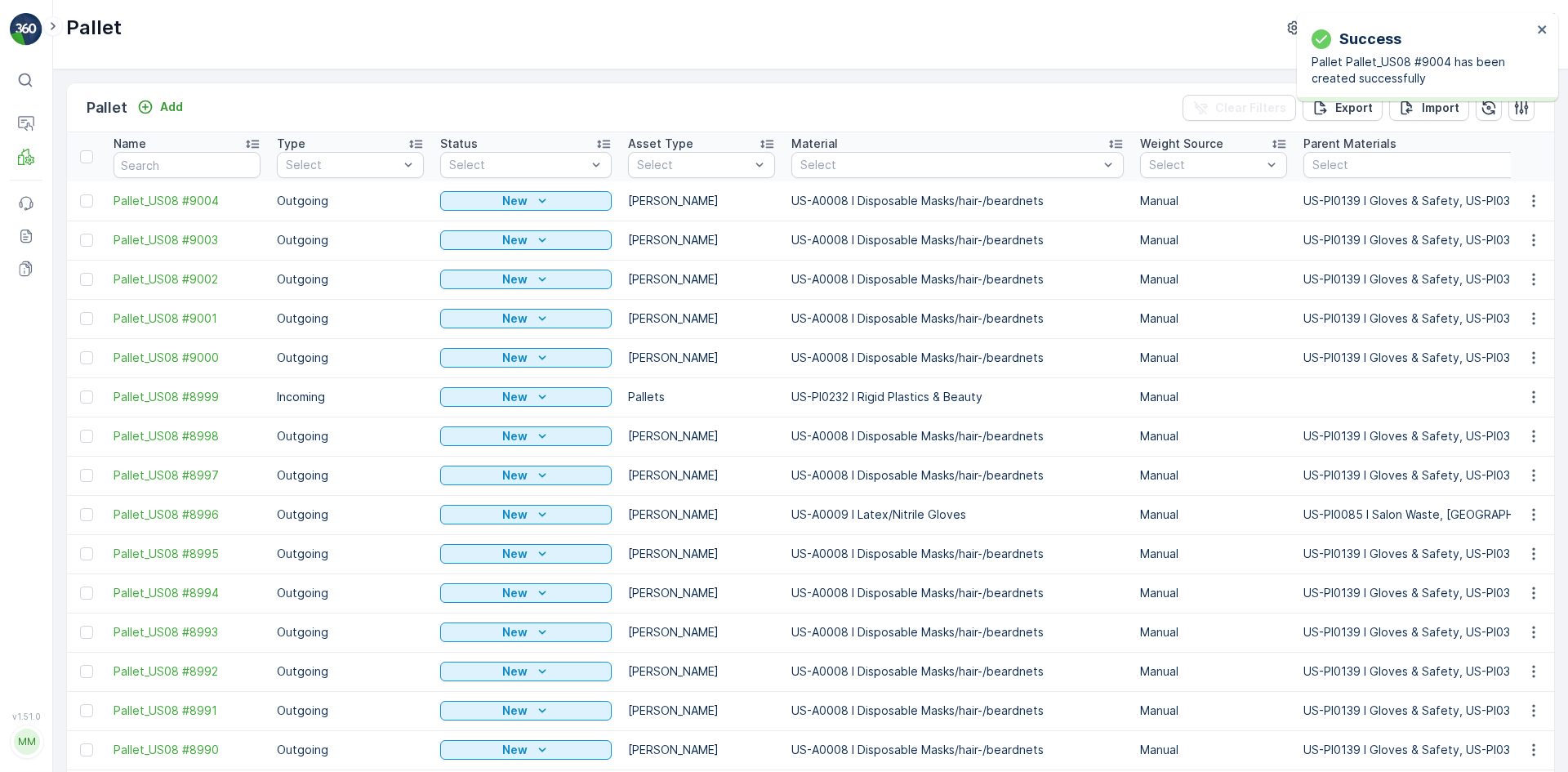
scroll to position [326, 0]
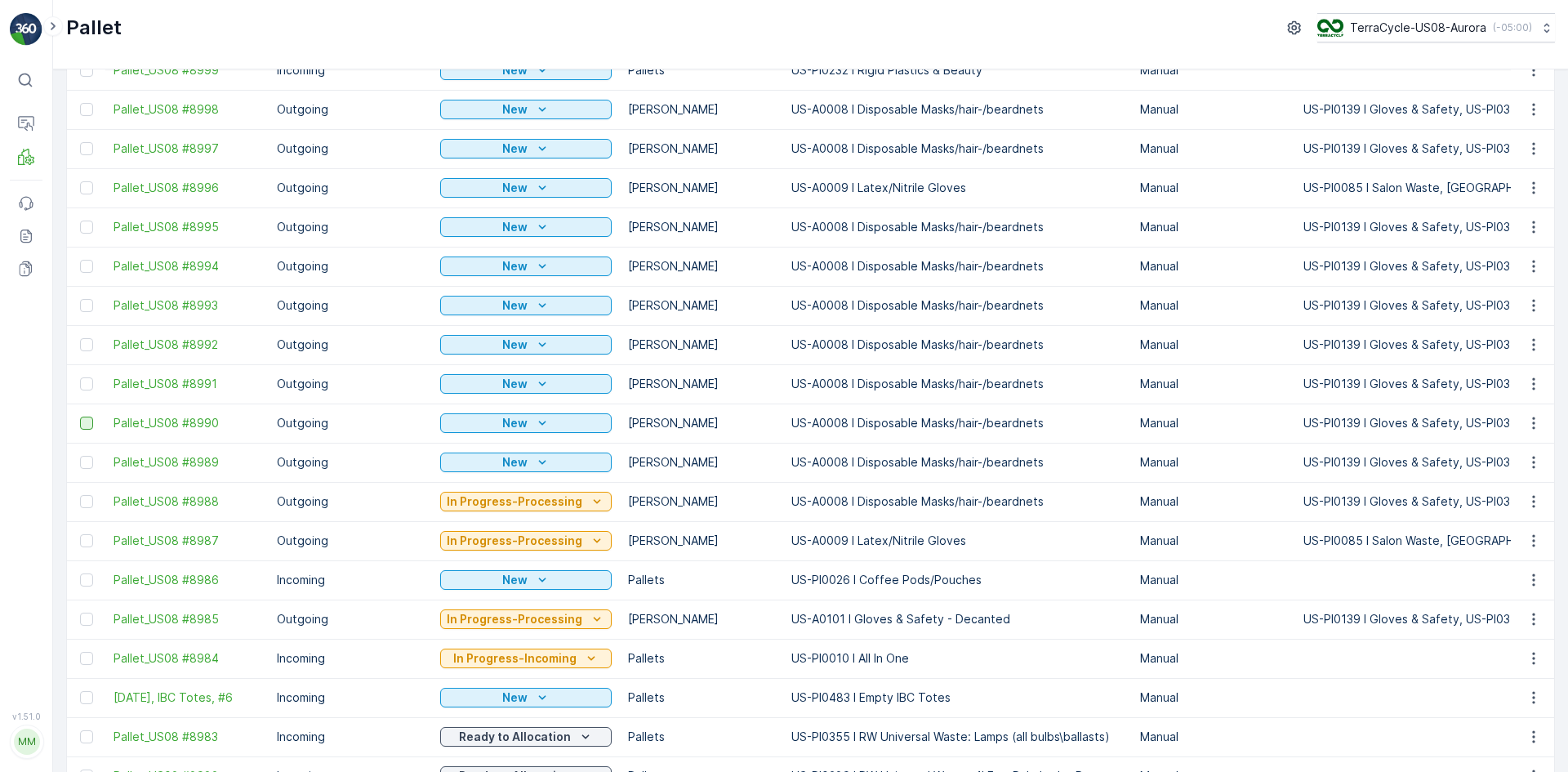
drag, startPoint x: 83, startPoint y: 462, endPoint x: 92, endPoint y: 426, distance: 37.1
click at [83, 462] on div at bounding box center [86, 463] width 13 height 13
click at [80, 456] on input "checkbox" at bounding box center [80, 456] width 0 height 0
click at [89, 422] on div at bounding box center [86, 423] width 13 height 13
click at [80, 417] on input "checkbox" at bounding box center [80, 417] width 0 height 0
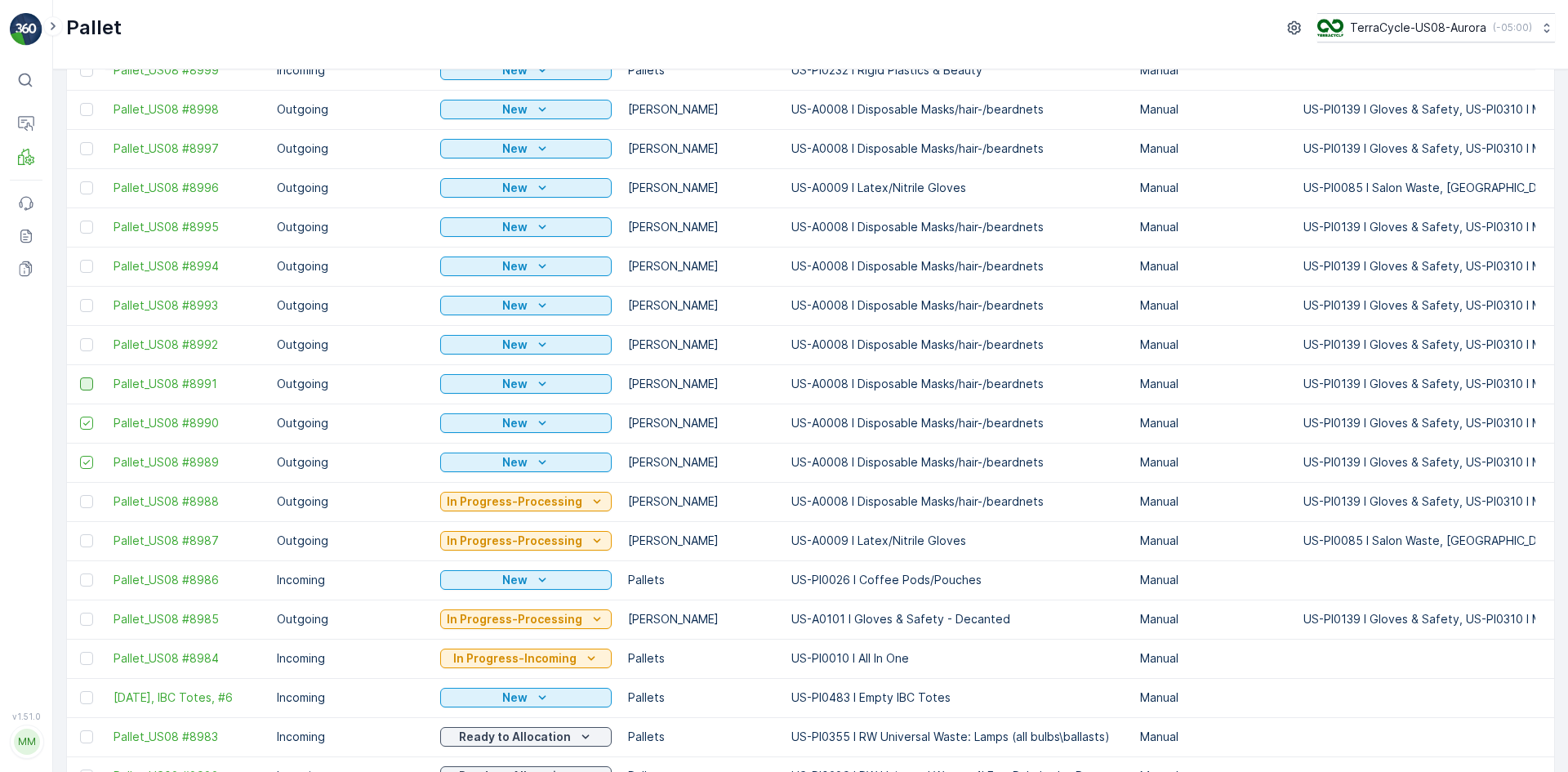
click at [90, 385] on div at bounding box center [86, 384] width 13 height 13
click at [80, 377] on input "checkbox" at bounding box center [80, 377] width 0 height 0
click at [89, 343] on div at bounding box center [86, 345] width 13 height 13
click at [80, 338] on input "checkbox" at bounding box center [80, 338] width 0 height 0
click at [85, 298] on td at bounding box center [86, 305] width 38 height 39
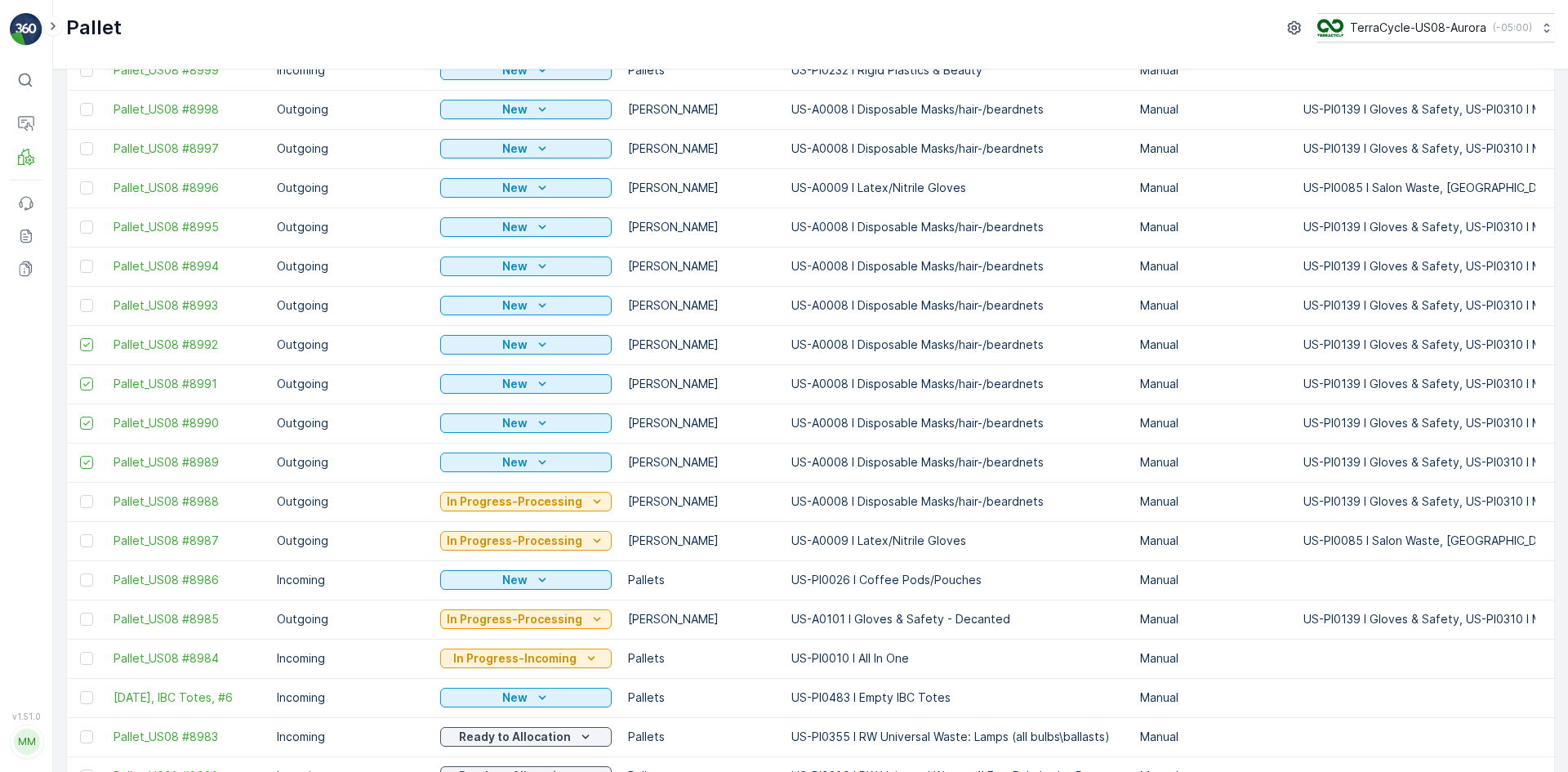
drag, startPoint x: 85, startPoint y: 308, endPoint x: 87, endPoint y: 293, distance: 15.1
click at [85, 307] on div at bounding box center [86, 305] width 13 height 13
click at [80, 299] on input "checkbox" at bounding box center [80, 299] width 0 height 0
click at [88, 265] on div at bounding box center [86, 266] width 13 height 13
click at [80, 259] on input "checkbox" at bounding box center [80, 259] width 0 height 0
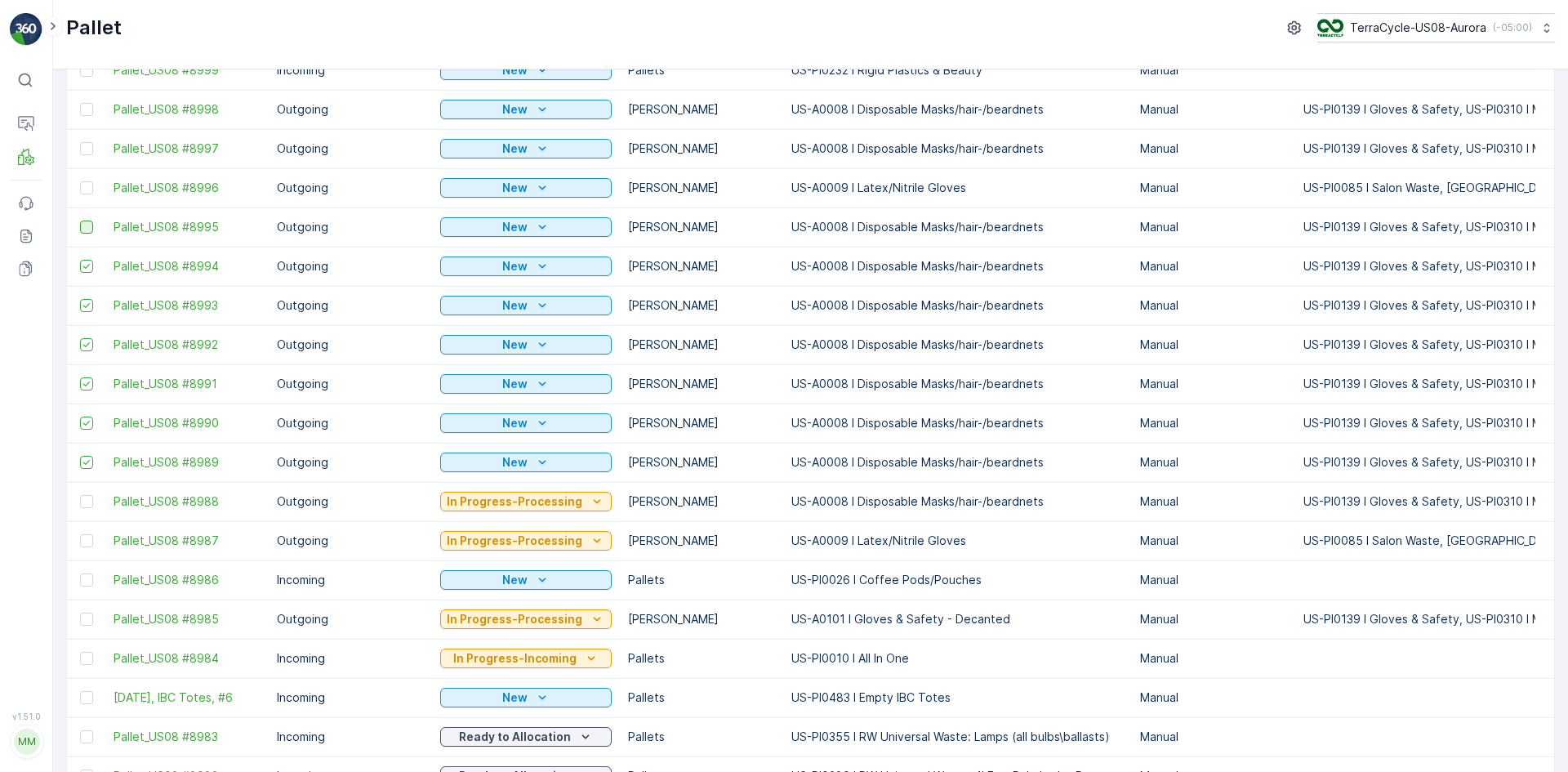
click at [85, 228] on div at bounding box center [86, 228] width 13 height 13
click at [80, 221] on input "checkbox" at bounding box center [80, 221] width 0 height 0
click at [86, 190] on div at bounding box center [86, 188] width 13 height 13
click at [80, 181] on input "checkbox" at bounding box center [80, 181] width 0 height 0
click at [89, 148] on div at bounding box center [86, 149] width 13 height 13
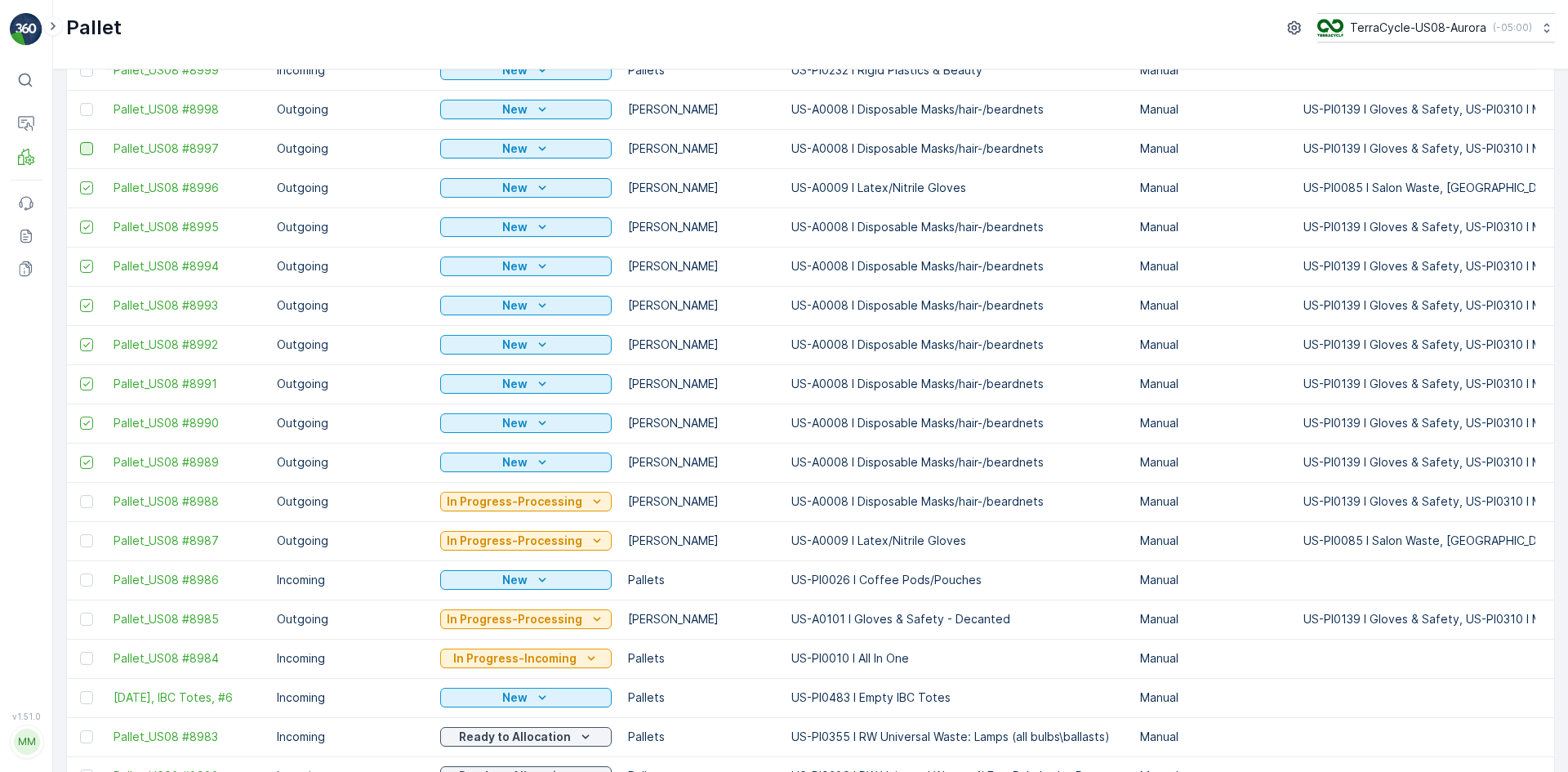
click at [80, 142] on input "checkbox" at bounding box center [80, 142] width 0 height 0
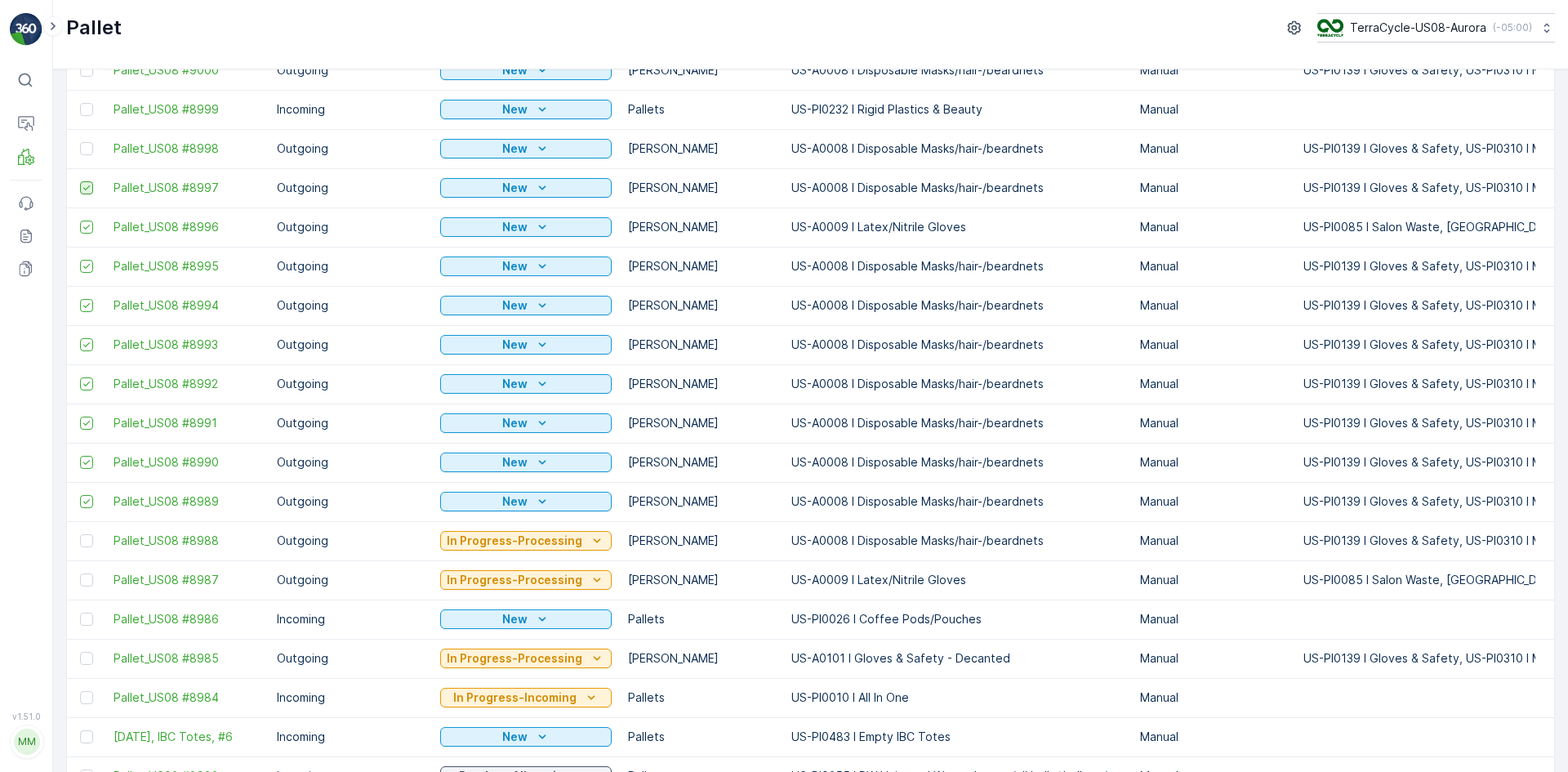
scroll to position [245, 0]
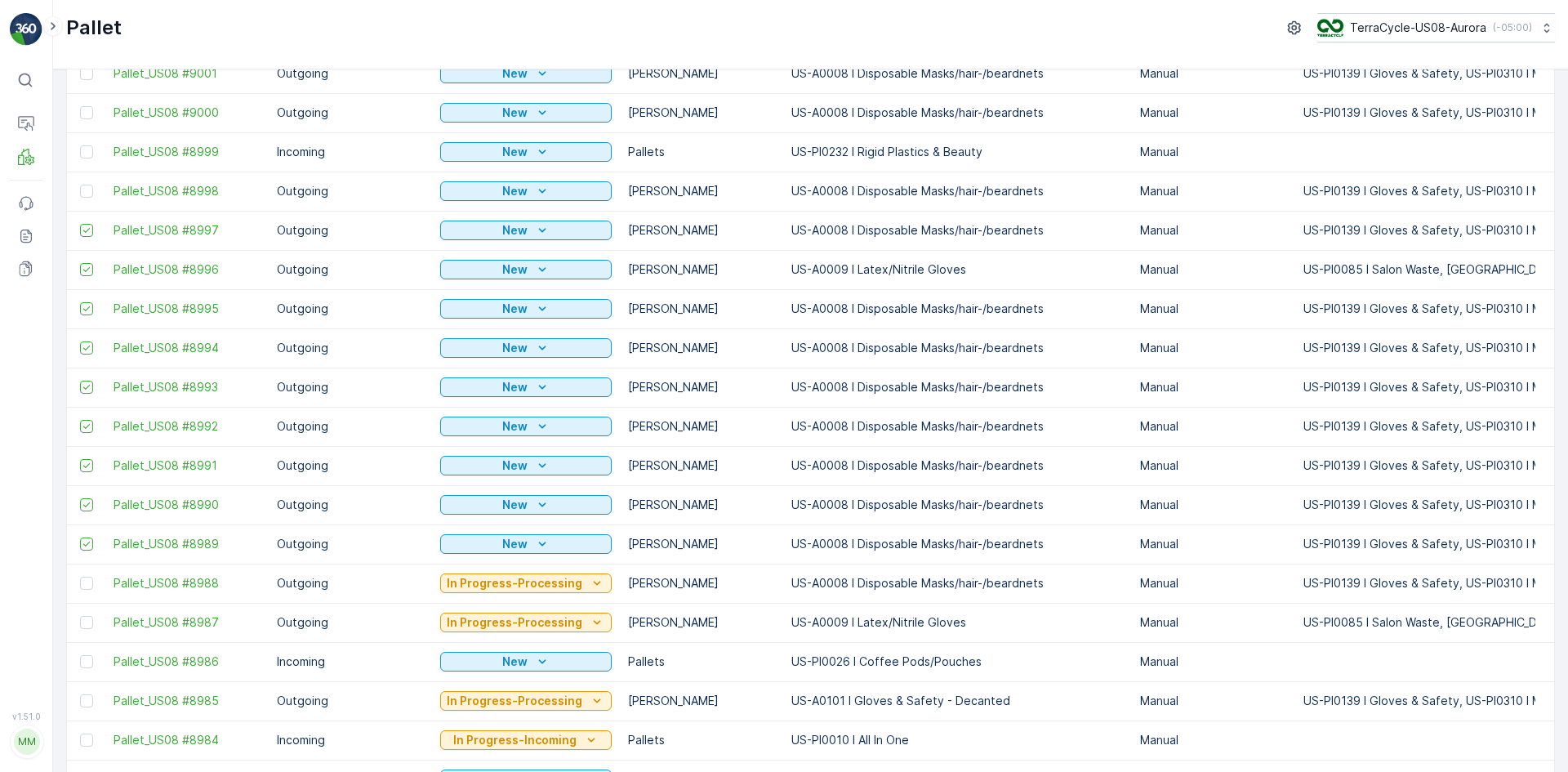
drag, startPoint x: 84, startPoint y: 190, endPoint x: 84, endPoint y: 170, distance: 20.0
click at [84, 189] on div at bounding box center [86, 191] width 13 height 13
click at [80, 184] on input "checkbox" at bounding box center [80, 184] width 0 height 0
click at [84, 153] on div at bounding box center [86, 152] width 13 height 13
click at [80, 145] on input "checkbox" at bounding box center [80, 145] width 0 height 0
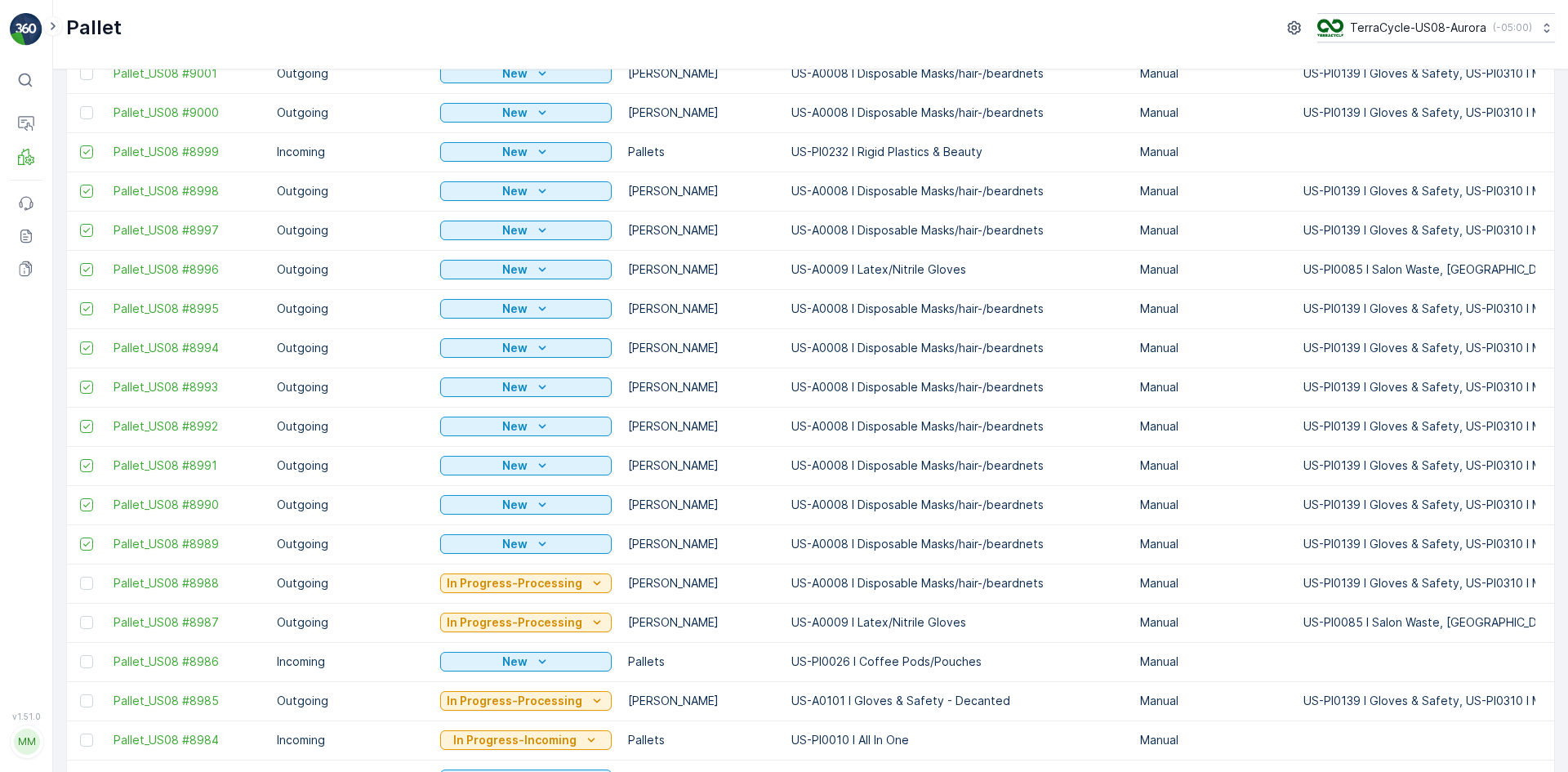
scroll to position [163, 0]
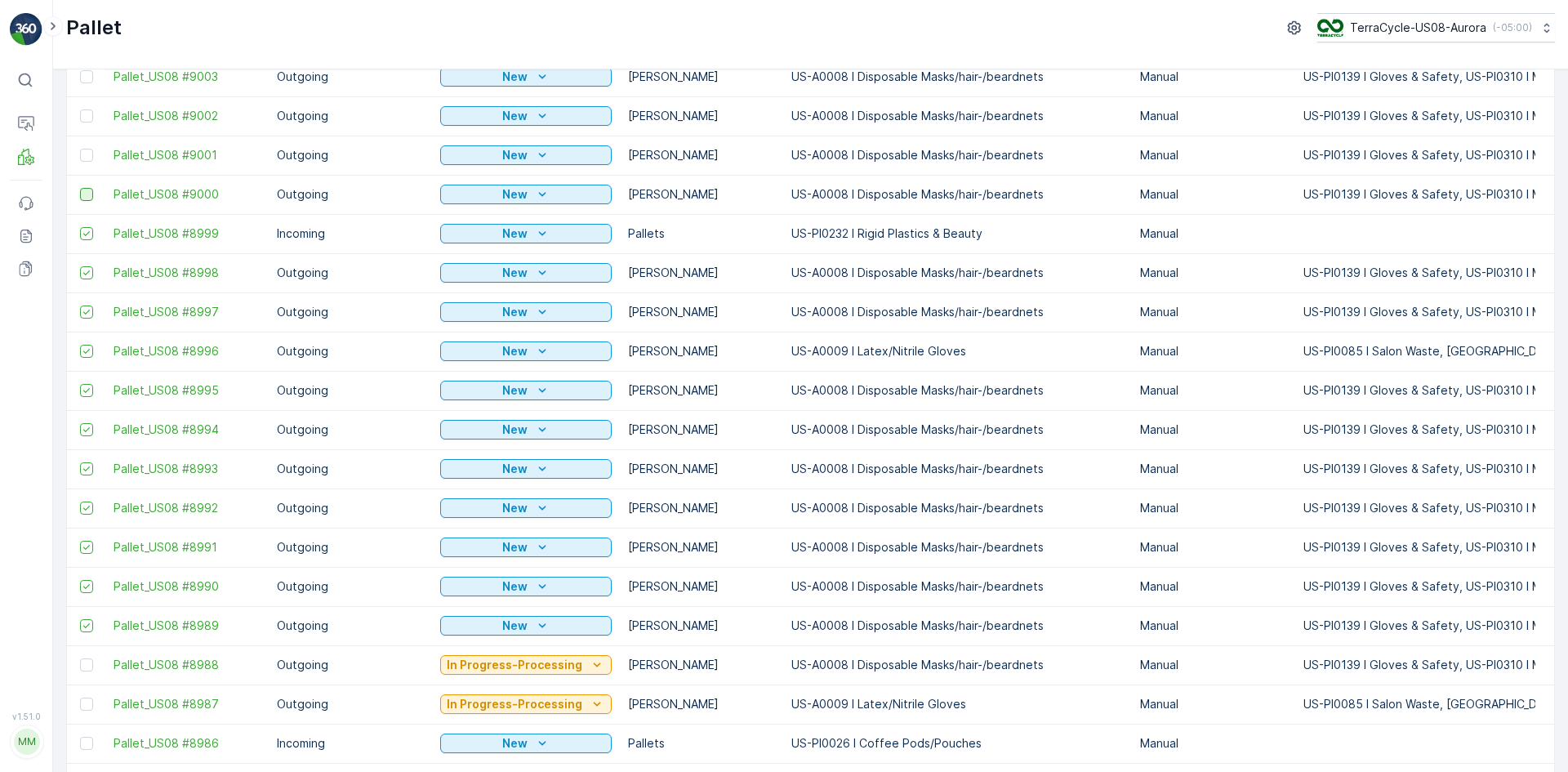
click at [84, 192] on div at bounding box center [86, 195] width 13 height 13
click at [80, 188] on input "checkbox" at bounding box center [80, 188] width 0 height 0
click at [84, 157] on div at bounding box center [86, 156] width 13 height 13
click at [80, 149] on input "checkbox" at bounding box center [80, 149] width 0 height 0
click at [86, 117] on div at bounding box center [86, 116] width 13 height 13
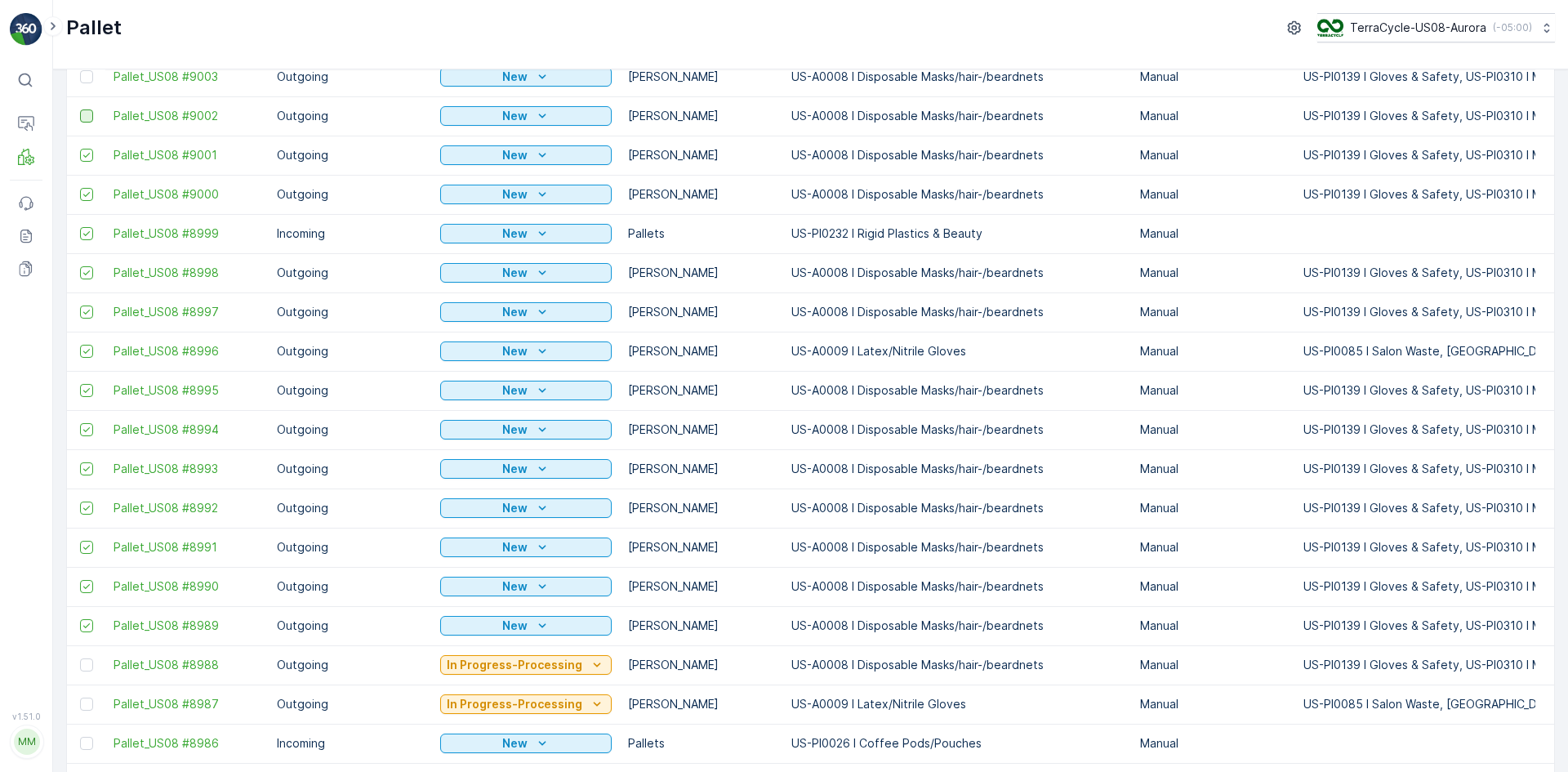
click at [80, 109] on input "checkbox" at bounding box center [80, 109] width 0 height 0
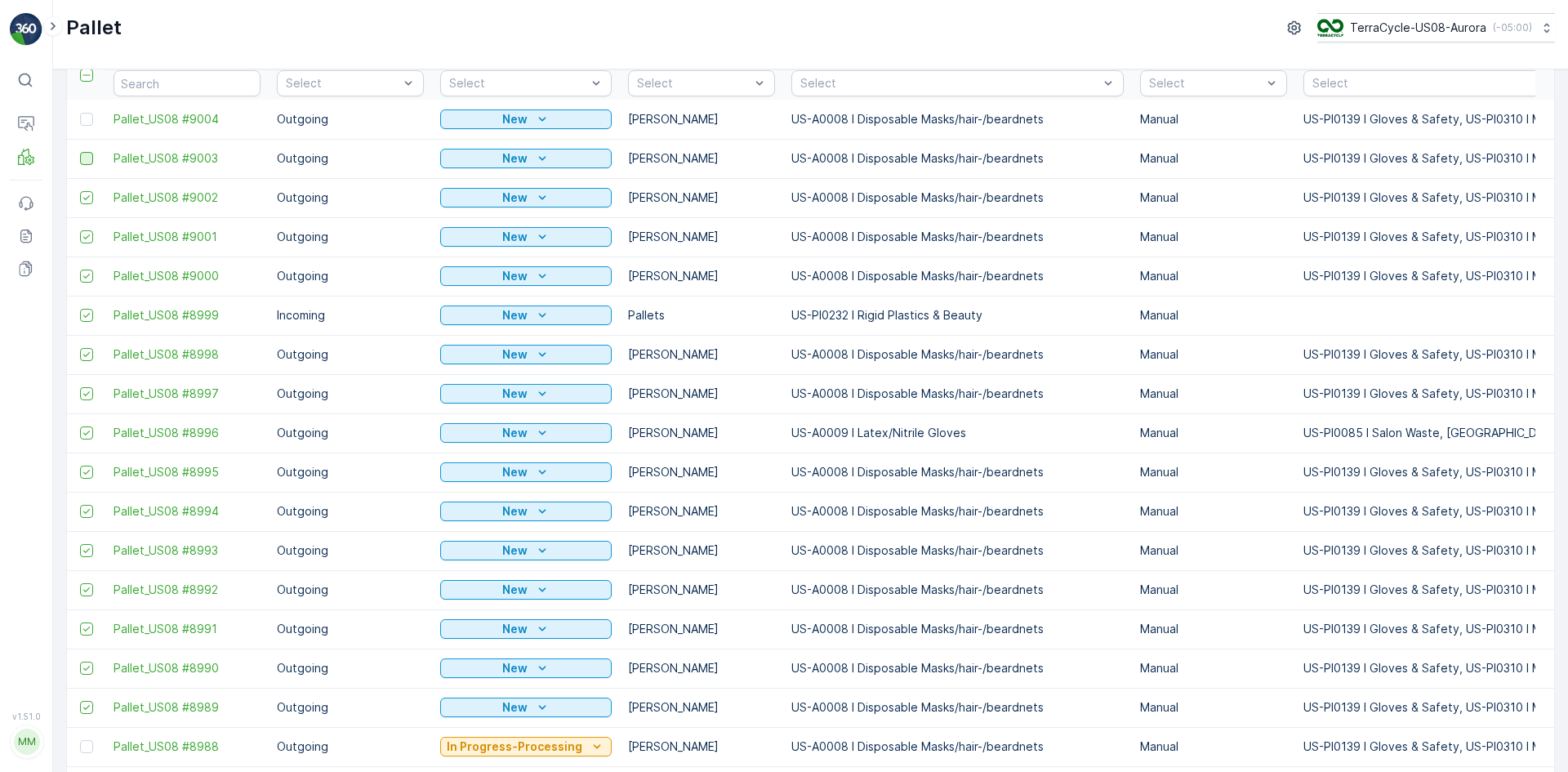
click at [86, 163] on div at bounding box center [86, 158] width 13 height 13
click at [80, 152] on input "checkbox" at bounding box center [80, 152] width 0 height 0
drag, startPoint x: 89, startPoint y: 123, endPoint x: 93, endPoint y: 145, distance: 22.4
click at [89, 122] on div at bounding box center [86, 119] width 13 height 13
click at [80, 112] on input "checkbox" at bounding box center [80, 112] width 0 height 0
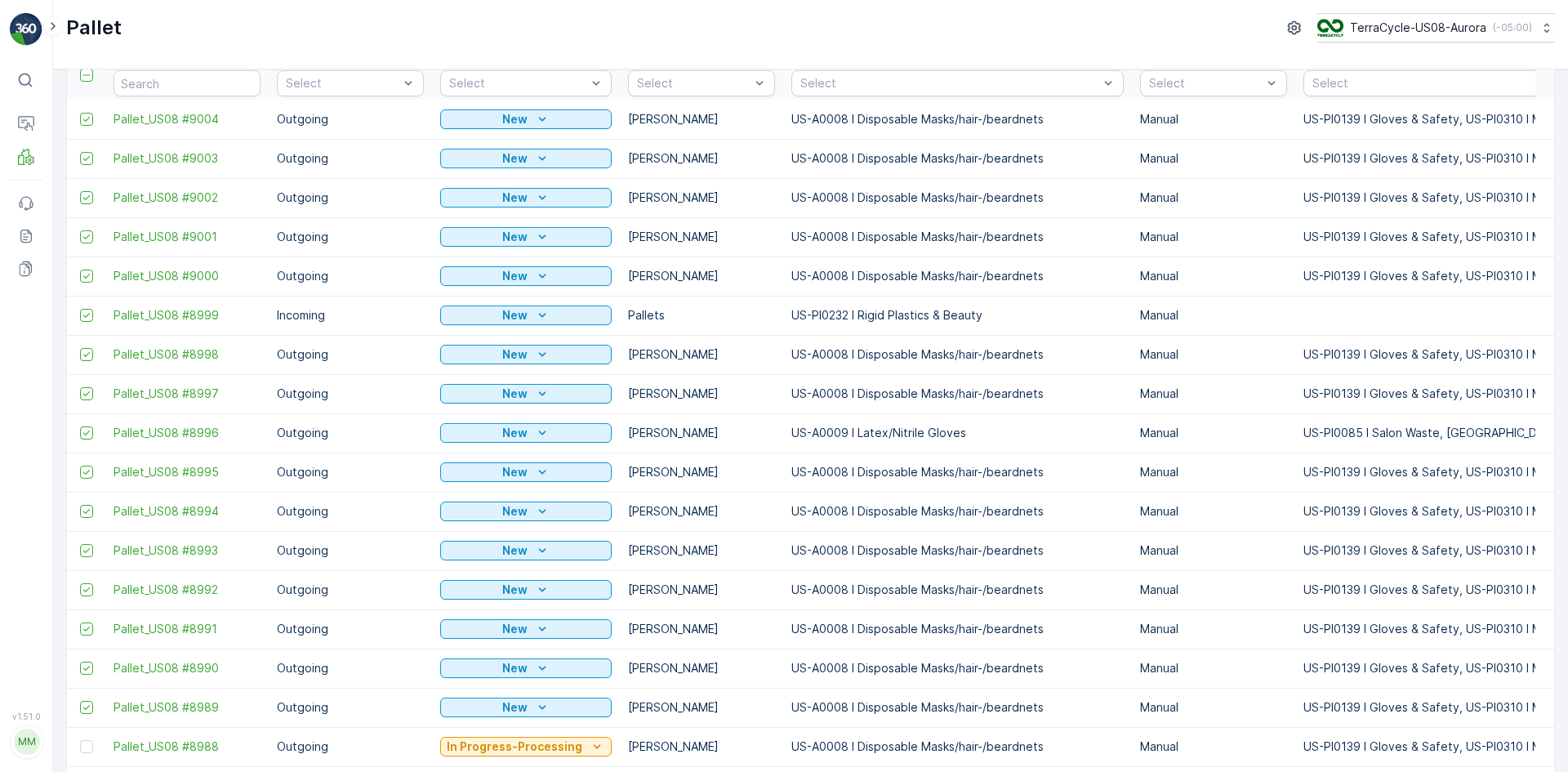
scroll to position [0, 0]
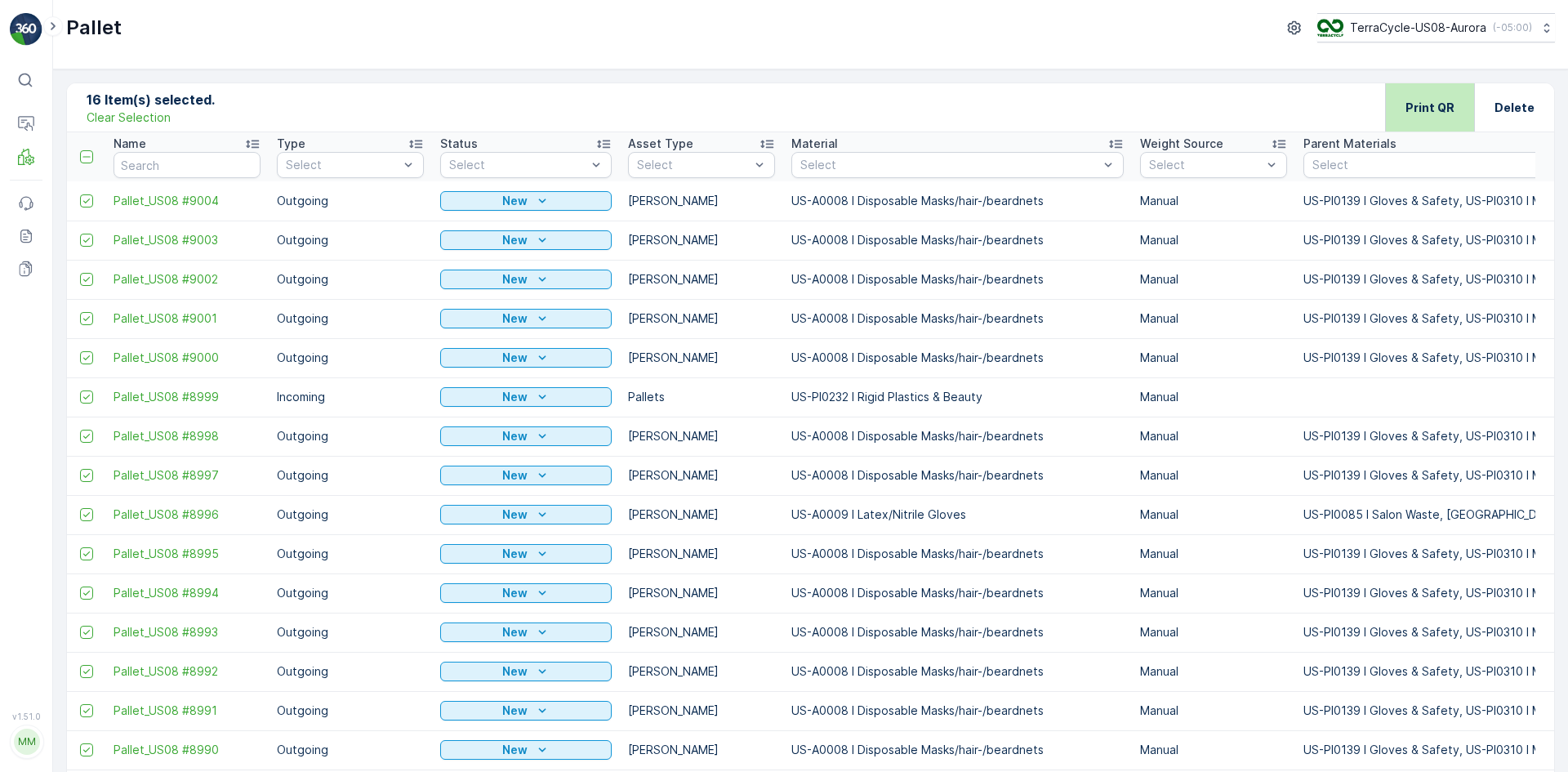
click at [1423, 105] on p "Print QR" at bounding box center [1430, 108] width 49 height 16
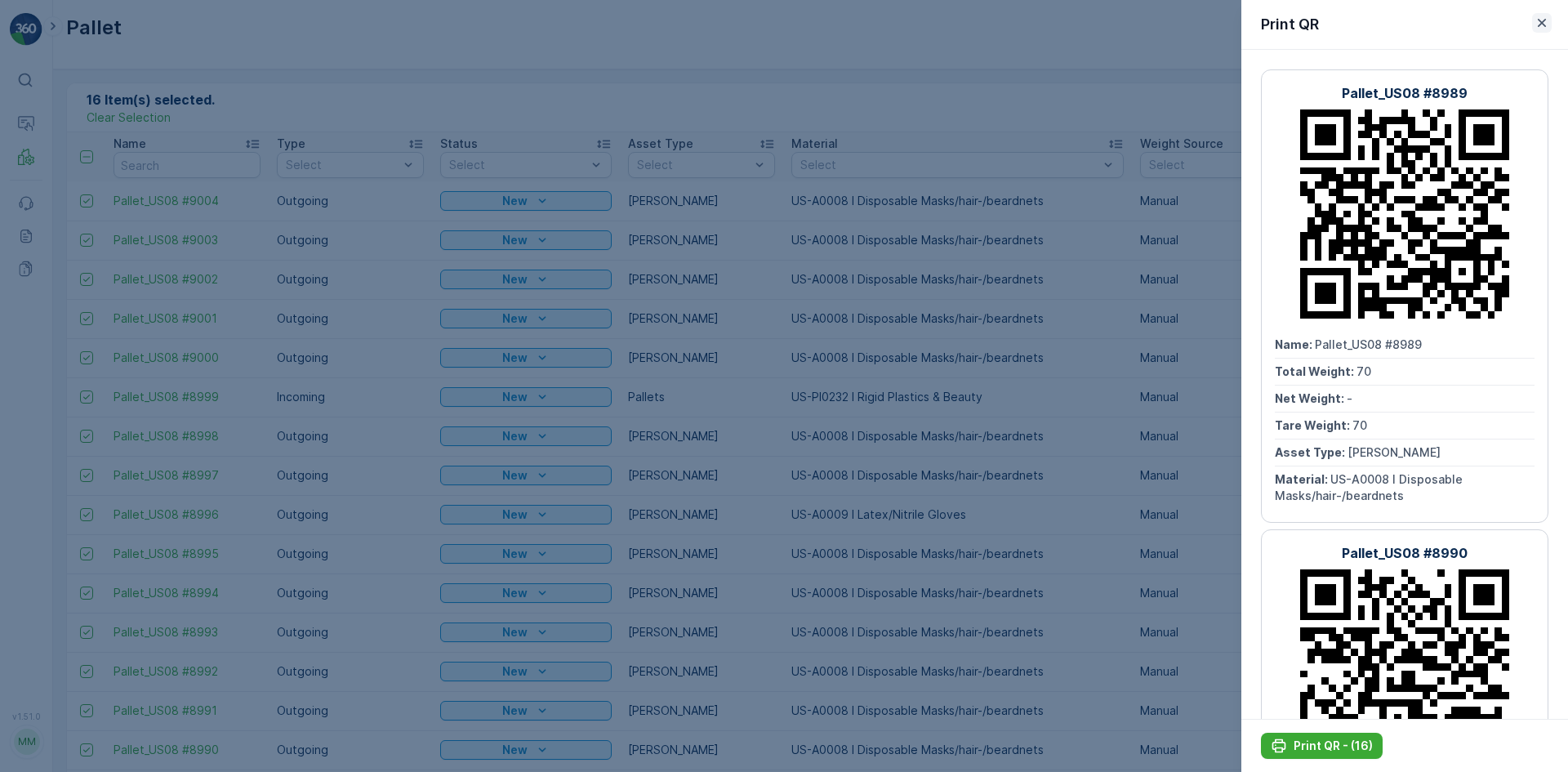
click at [1538, 25] on icon "button" at bounding box center [1541, 22] width 16 height 16
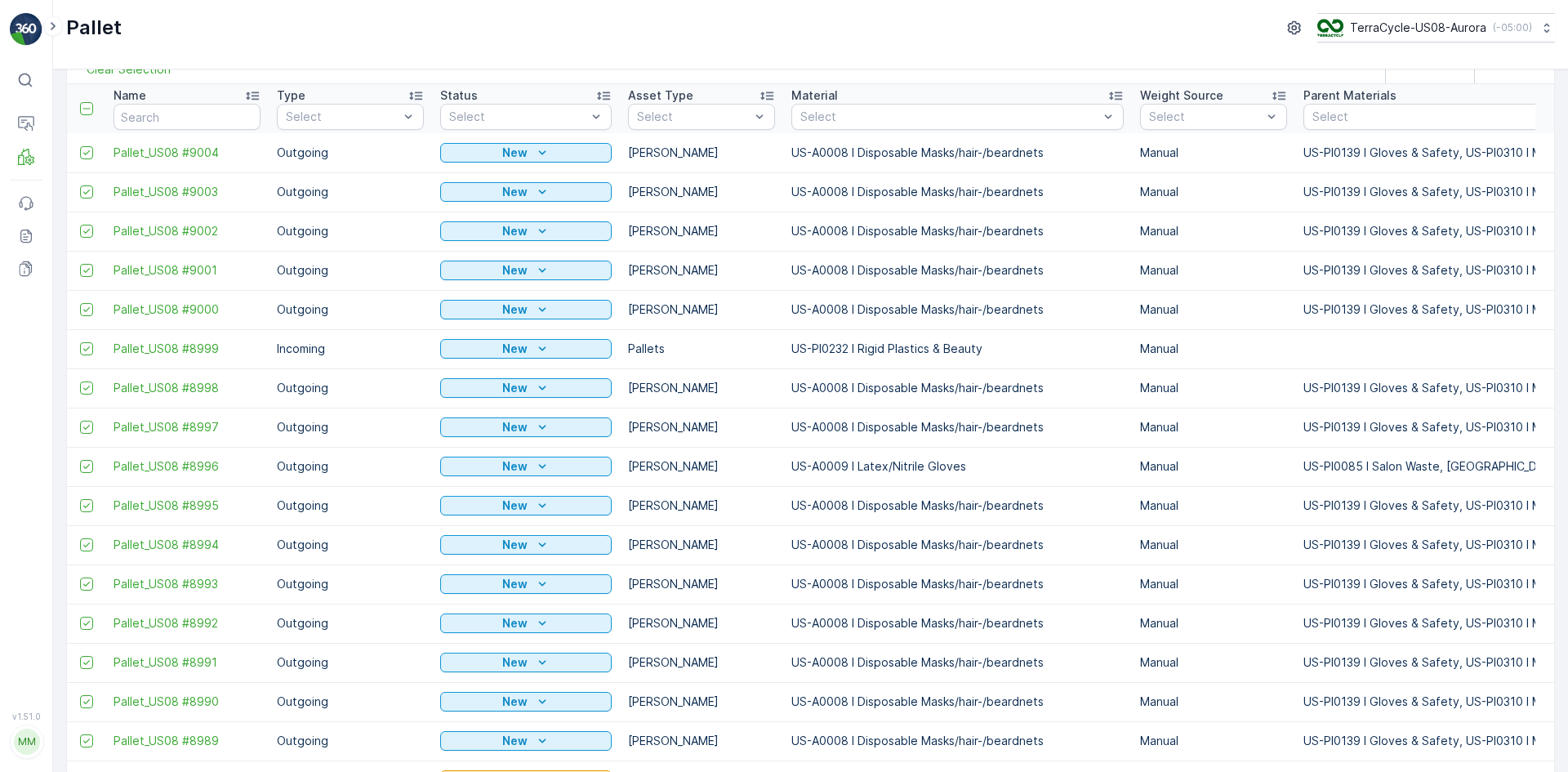
scroll to position [82, 0]
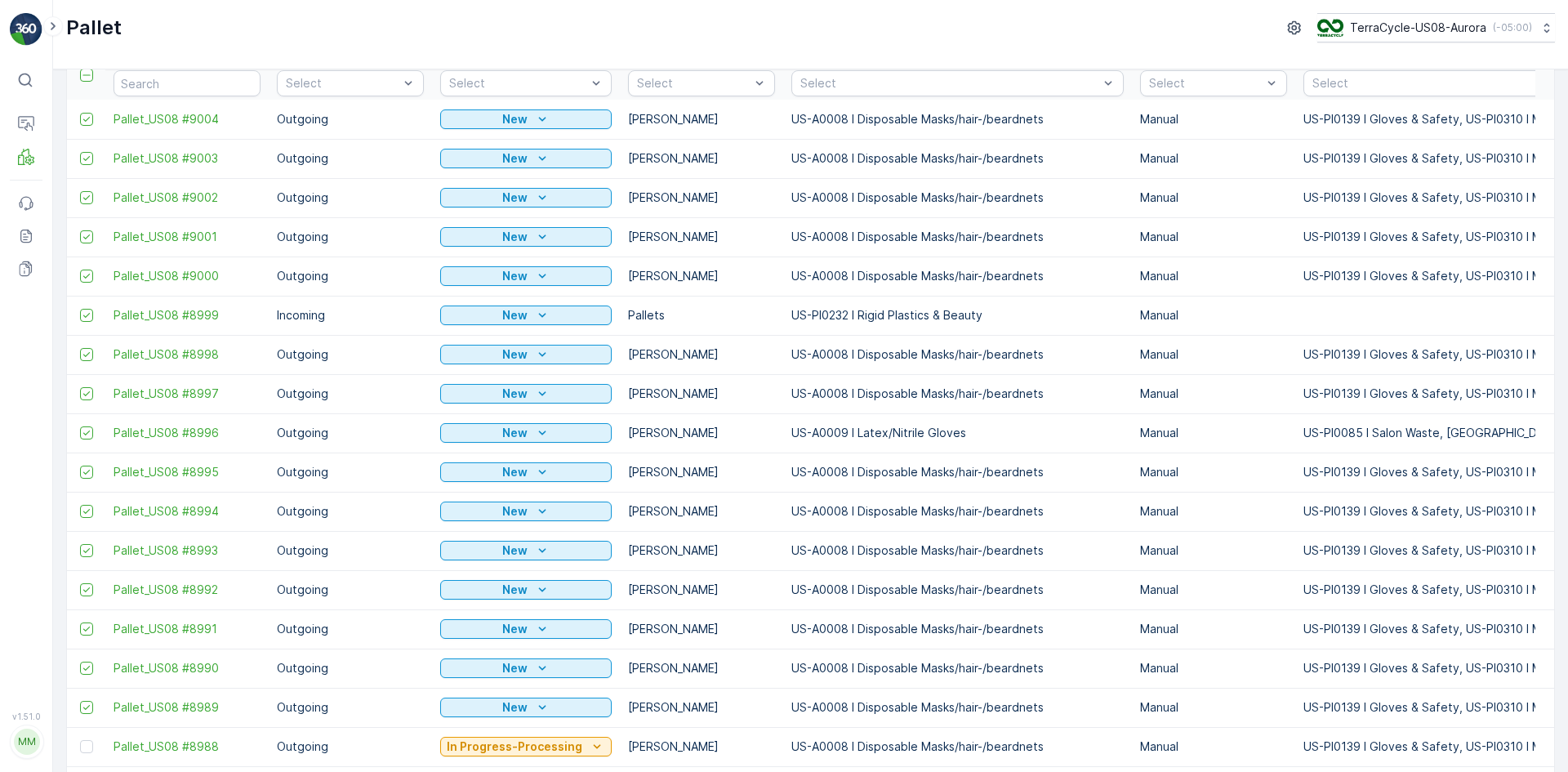
drag, startPoint x: 89, startPoint y: 318, endPoint x: 285, endPoint y: 386, distance: 207.5
click at [89, 318] on icon at bounding box center [86, 315] width 12 height 12
click at [80, 309] on input "checkbox" at bounding box center [80, 309] width 0 height 0
click at [87, 433] on icon at bounding box center [86, 432] width 7 height 5
click at [80, 426] on input "checkbox" at bounding box center [80, 426] width 0 height 0
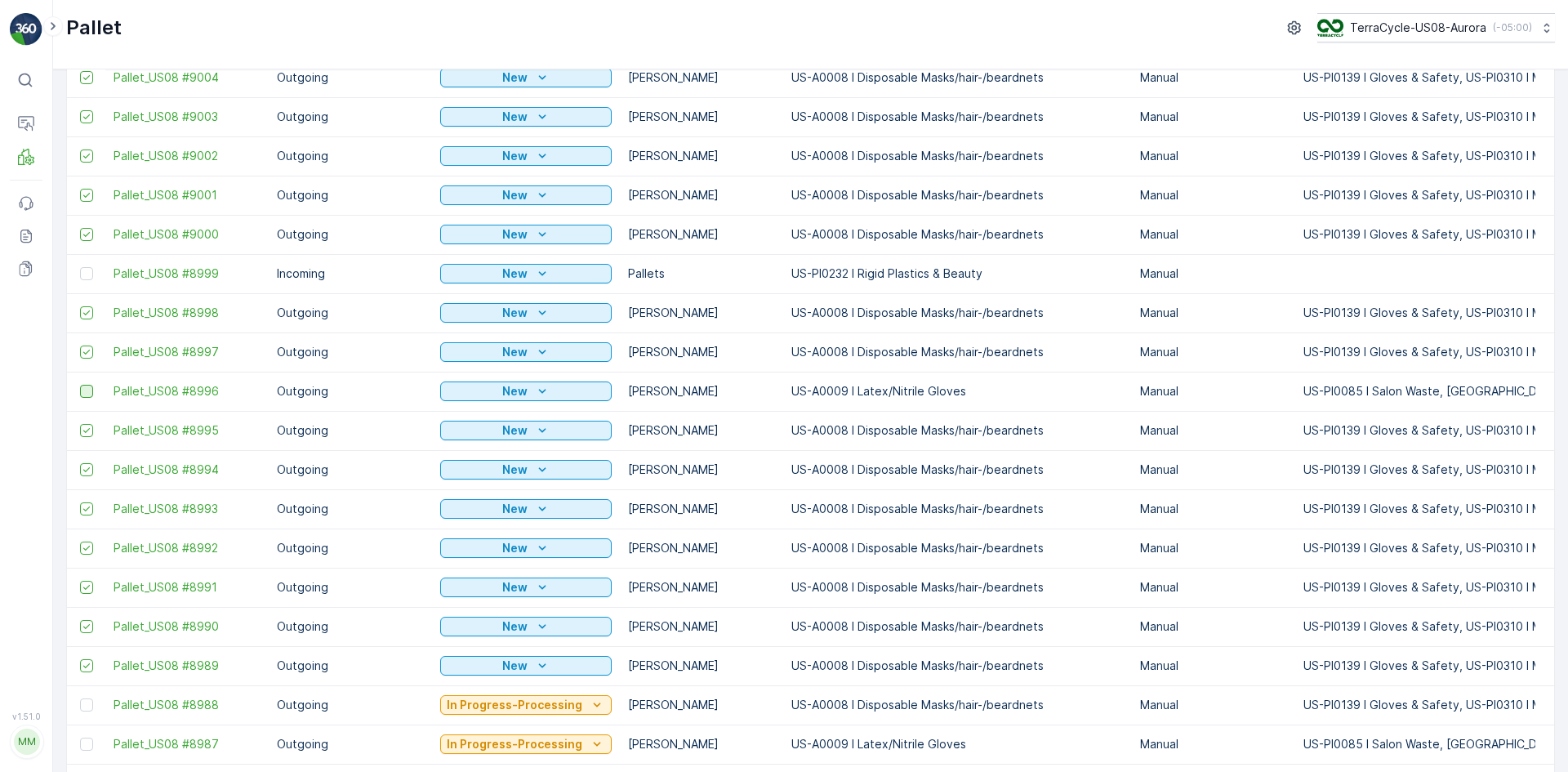
scroll to position [0, 0]
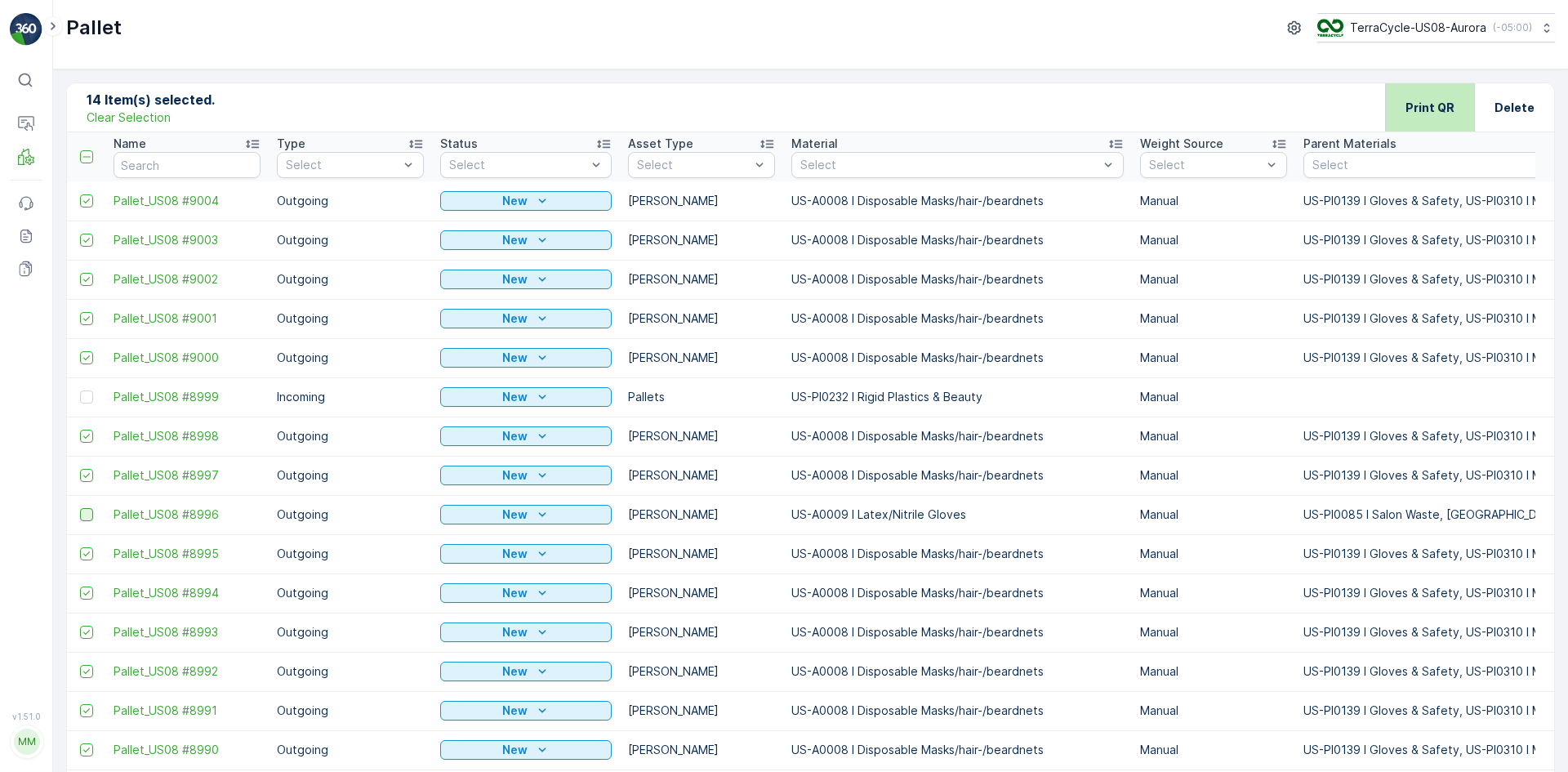
click at [1433, 109] on p "Print QR" at bounding box center [1430, 108] width 49 height 16
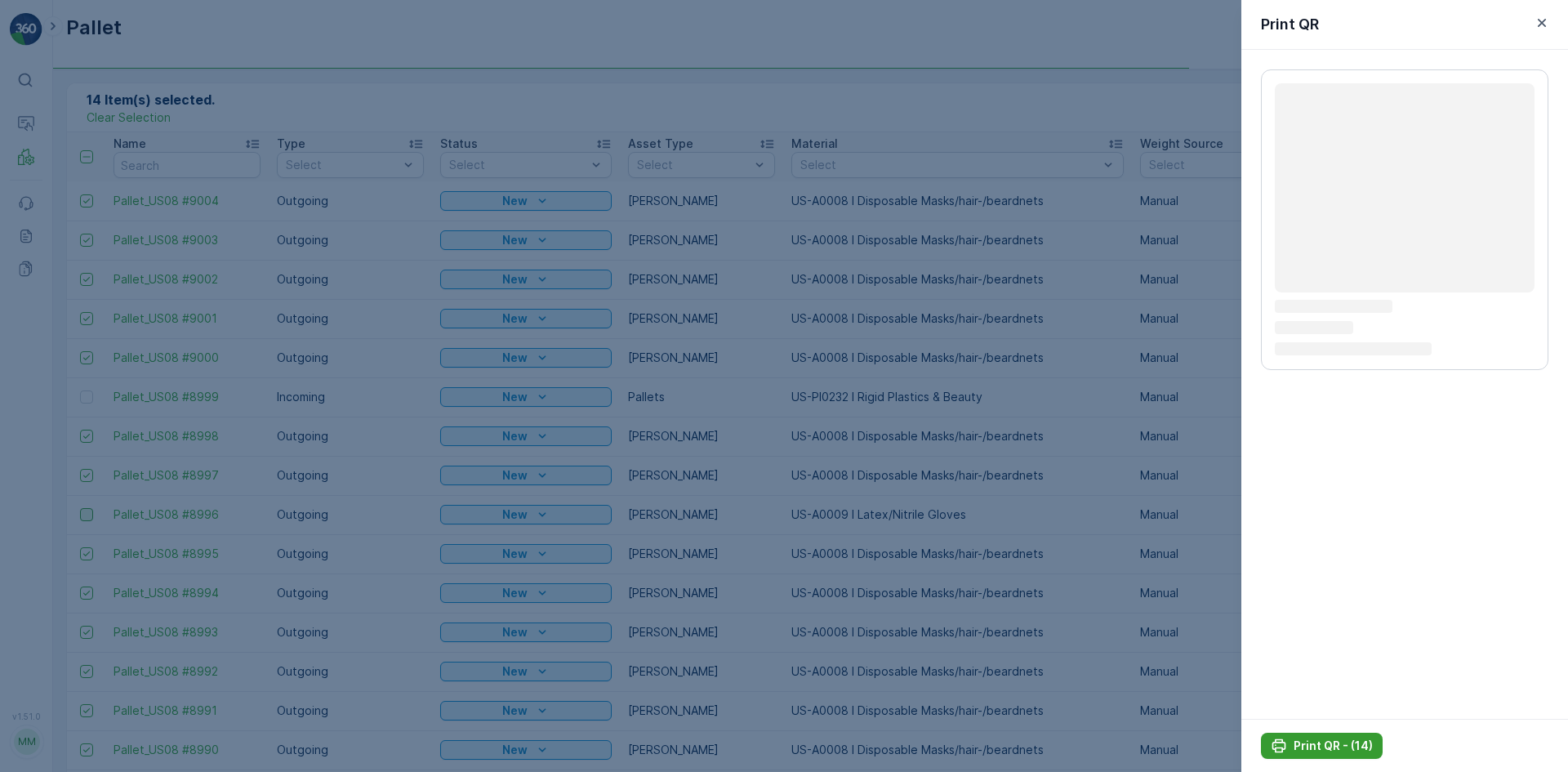
click at [1346, 741] on p "Print QR - (14)" at bounding box center [1333, 745] width 80 height 16
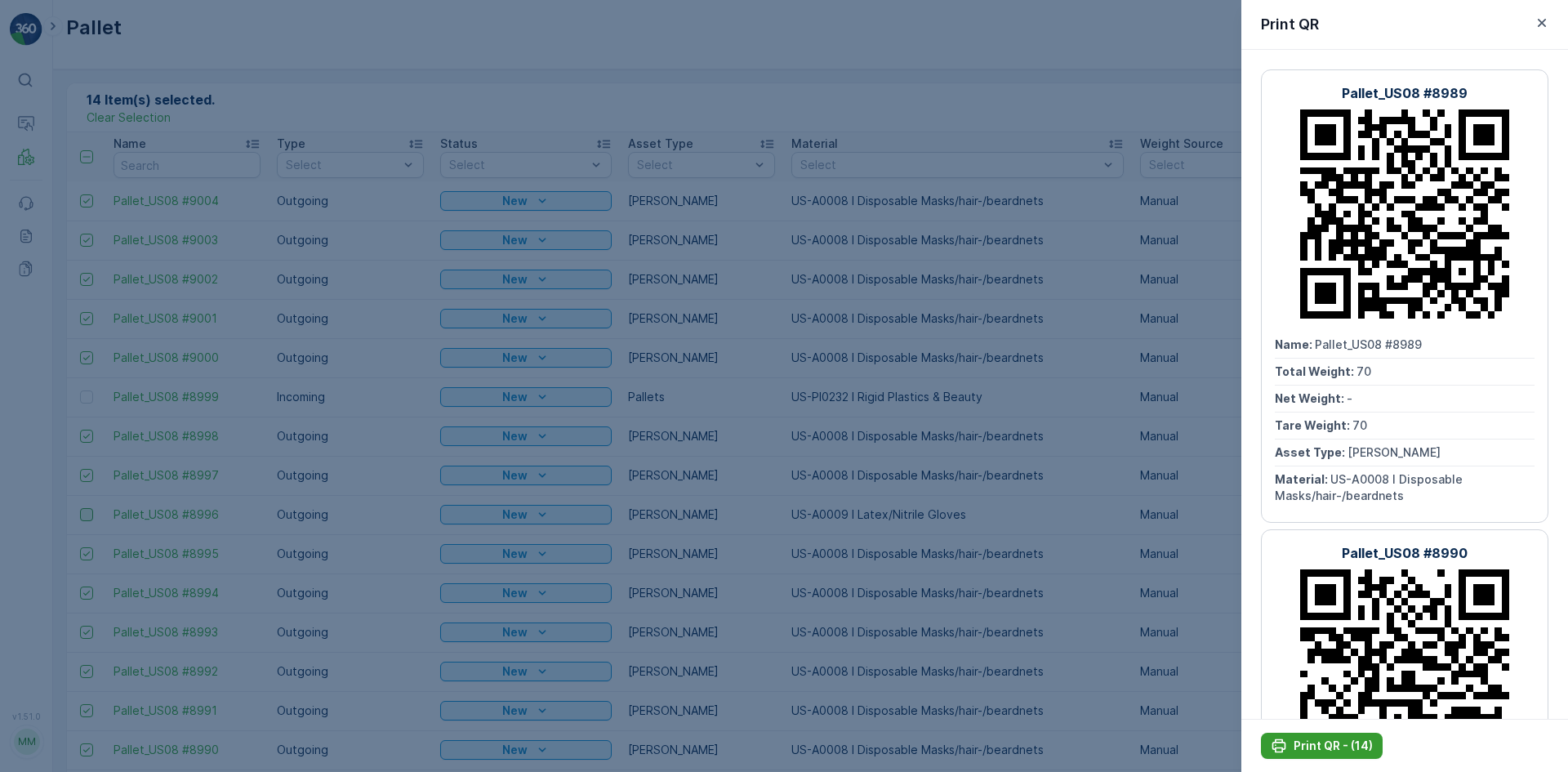
click at [1360, 751] on p "Print QR - (14)" at bounding box center [1333, 745] width 80 height 16
click at [413, 83] on div at bounding box center [784, 386] width 1568 height 772
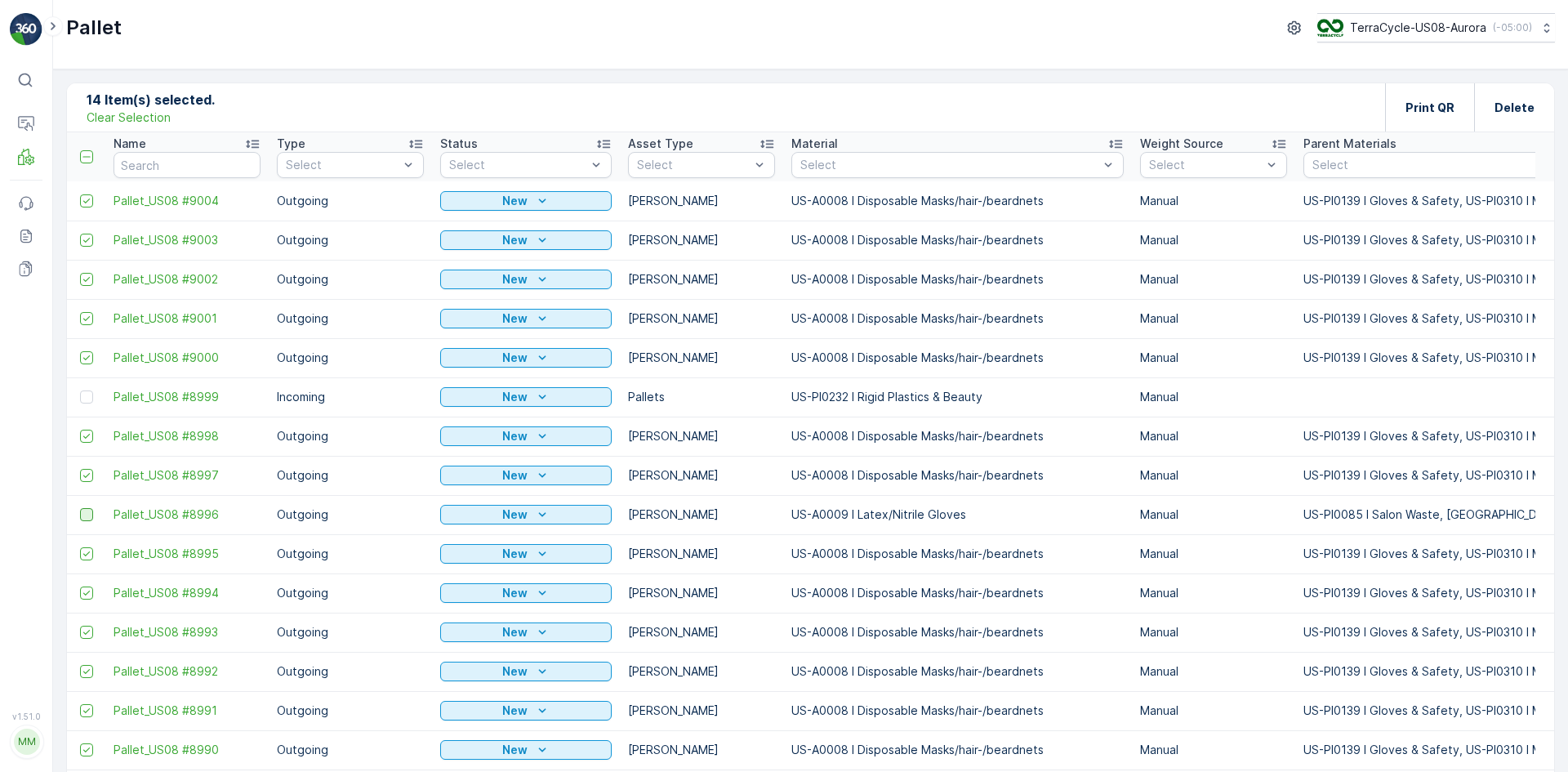
click at [156, 115] on p "Clear Selection" at bounding box center [129, 117] width 84 height 16
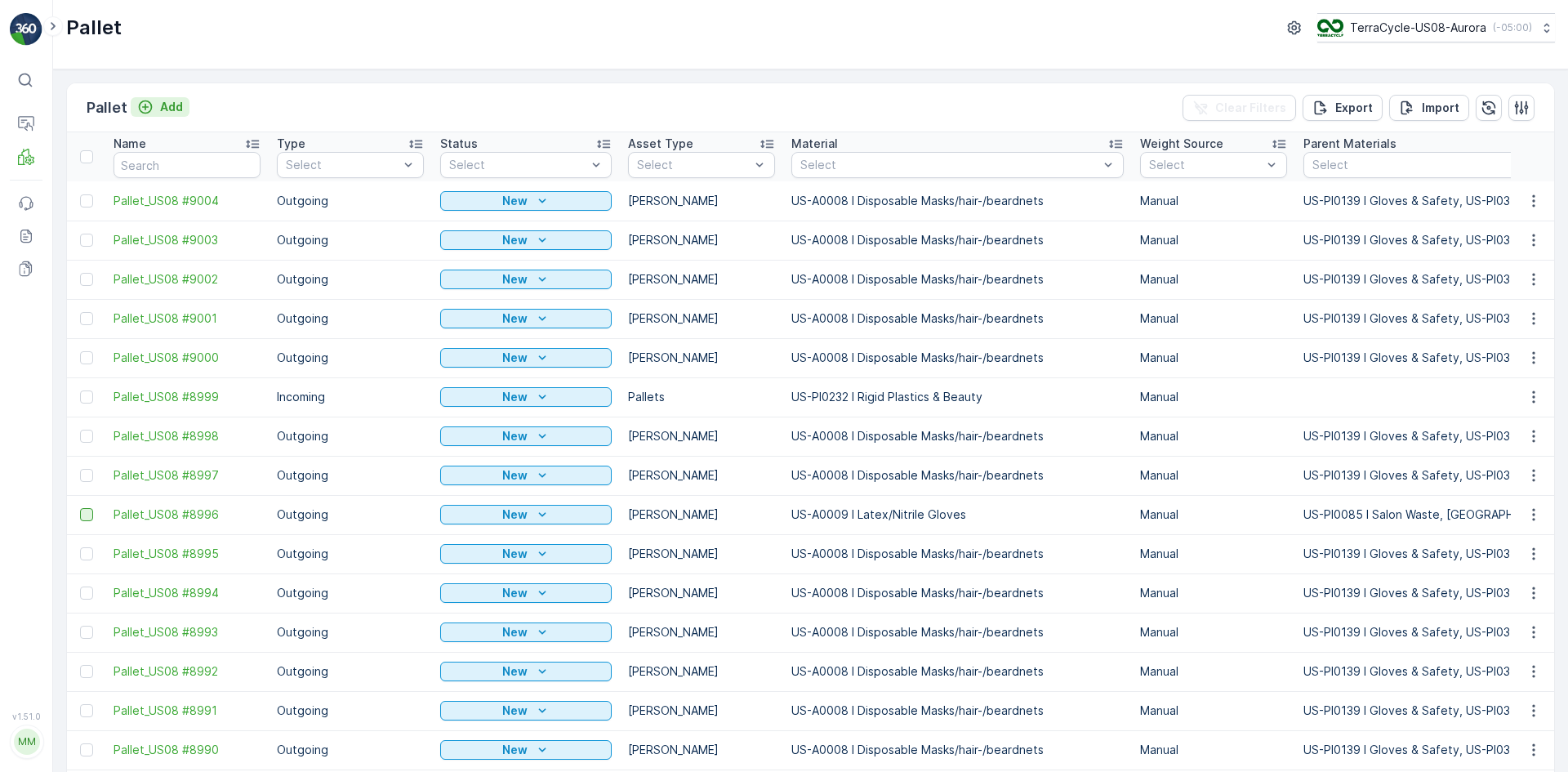
click at [186, 102] on button "Add" at bounding box center [159, 107] width 59 height 19
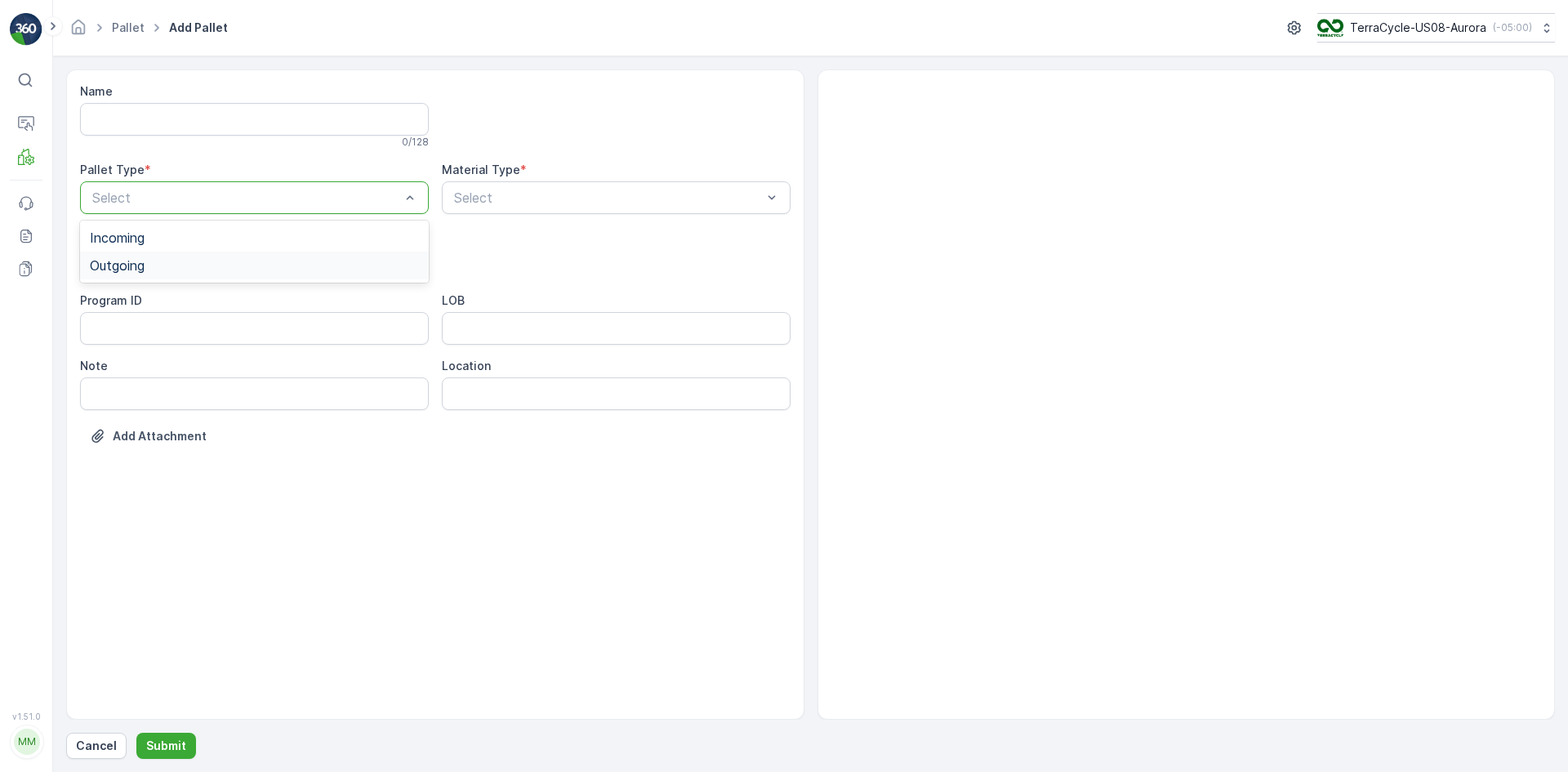
click at [204, 259] on div "Outgoing" at bounding box center [254, 265] width 329 height 14
click at [194, 293] on div "[PERSON_NAME]" at bounding box center [253, 302] width 349 height 28
type input "0009"
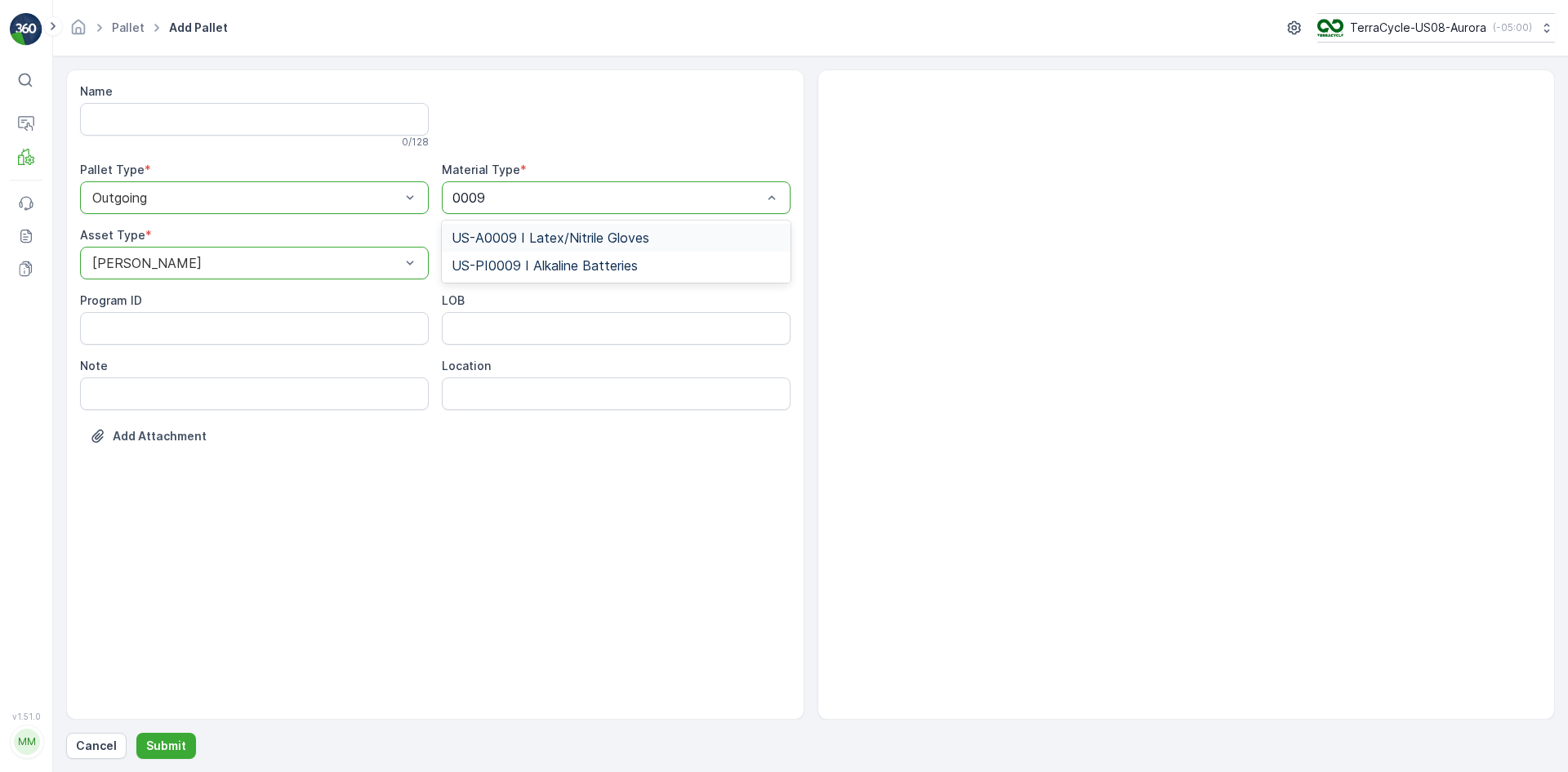
click at [517, 230] on span "US-A0009 I Latex/Nitrile Gloves" at bounding box center [550, 237] width 198 height 14
click at [181, 749] on p "Submit" at bounding box center [166, 745] width 40 height 16
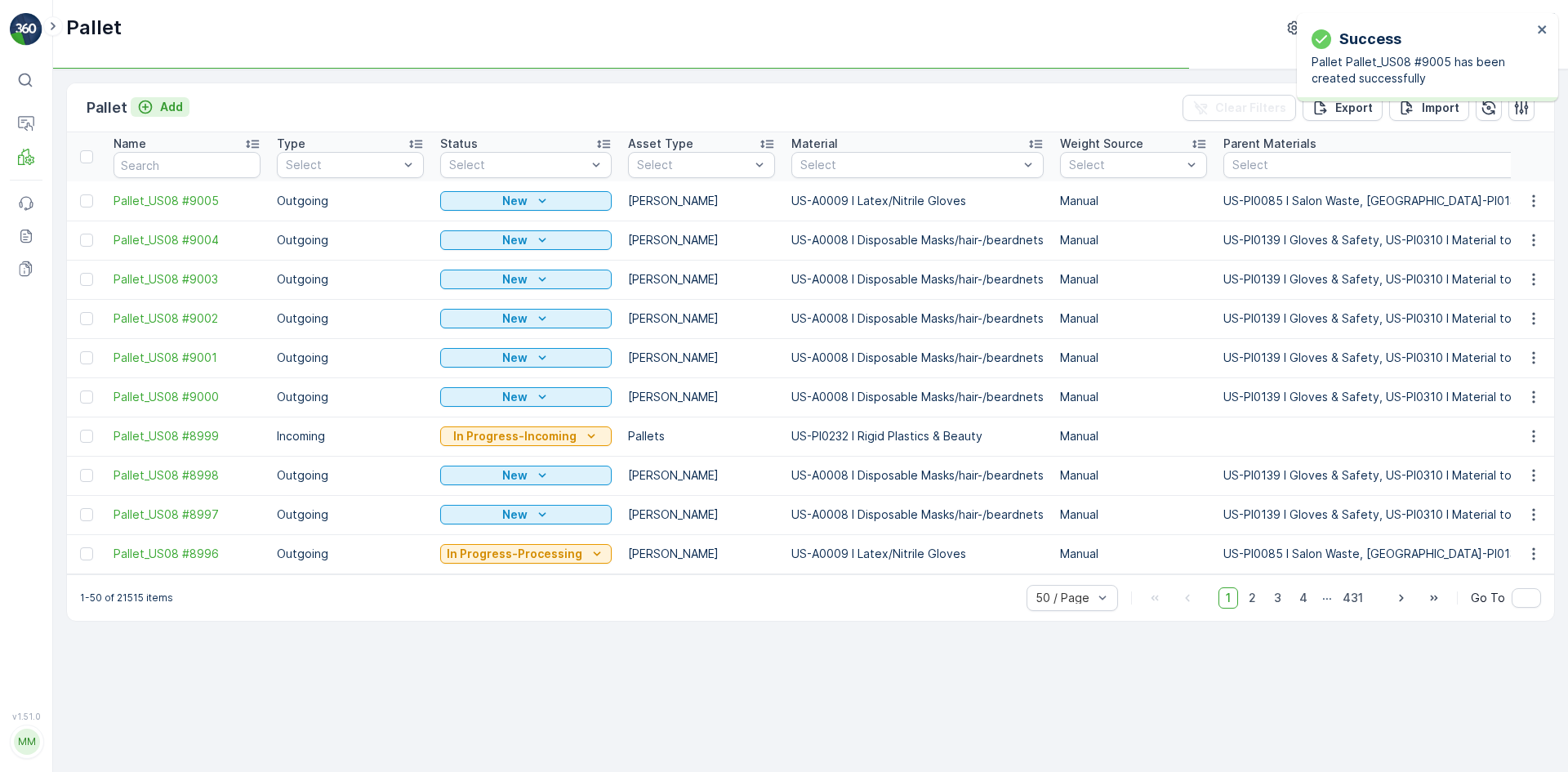
click at [170, 112] on p "Add" at bounding box center [172, 107] width 23 height 16
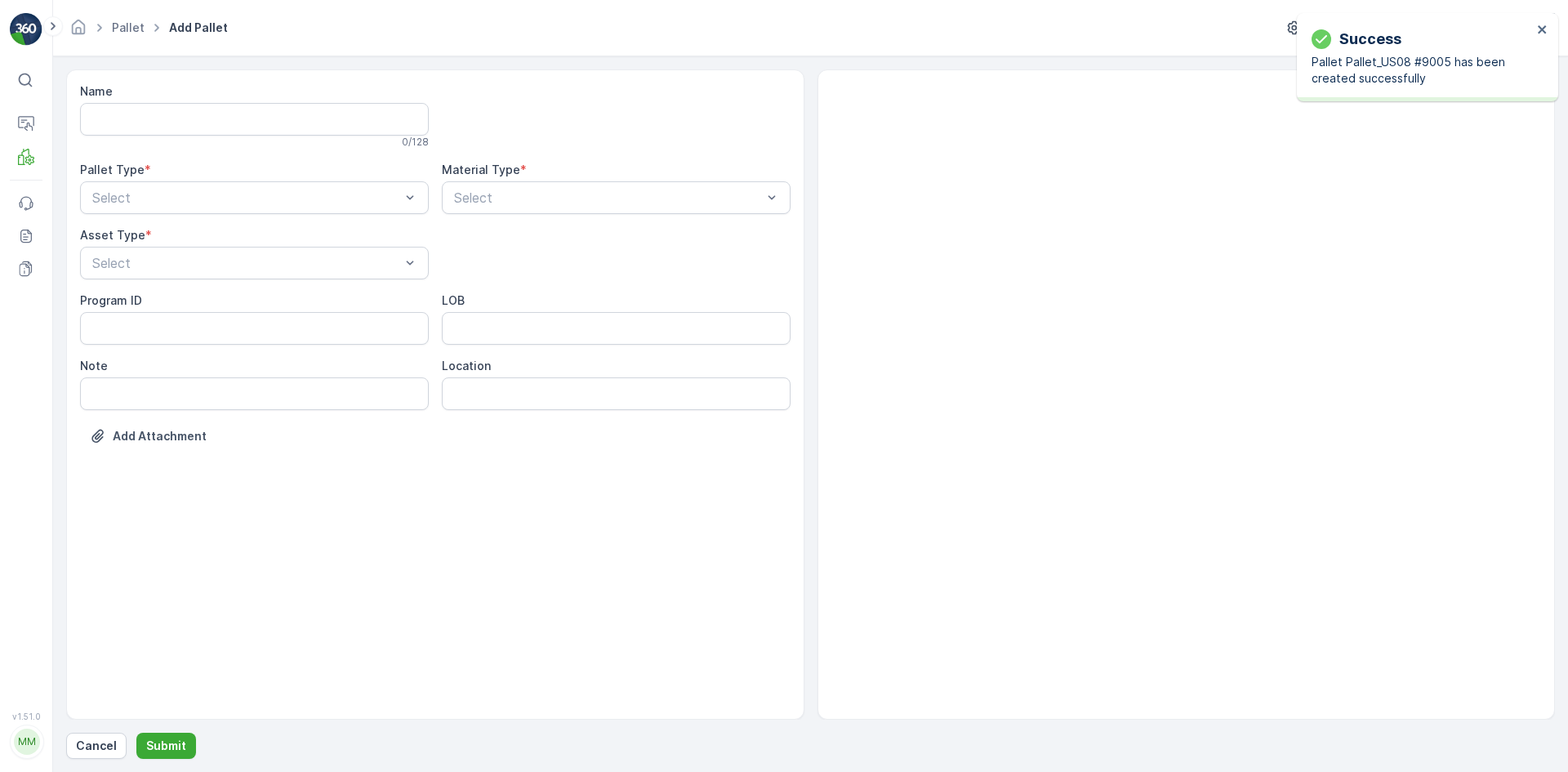
click at [160, 214] on div "Name 0 / 128 Pallet Type * Select Material Type * Select Asset Type * Select Pr…" at bounding box center [435, 276] width 711 height 385
click at [155, 274] on div "Outgoing" at bounding box center [253, 265] width 349 height 28
click at [160, 297] on div "[PERSON_NAME]" at bounding box center [254, 302] width 329 height 14
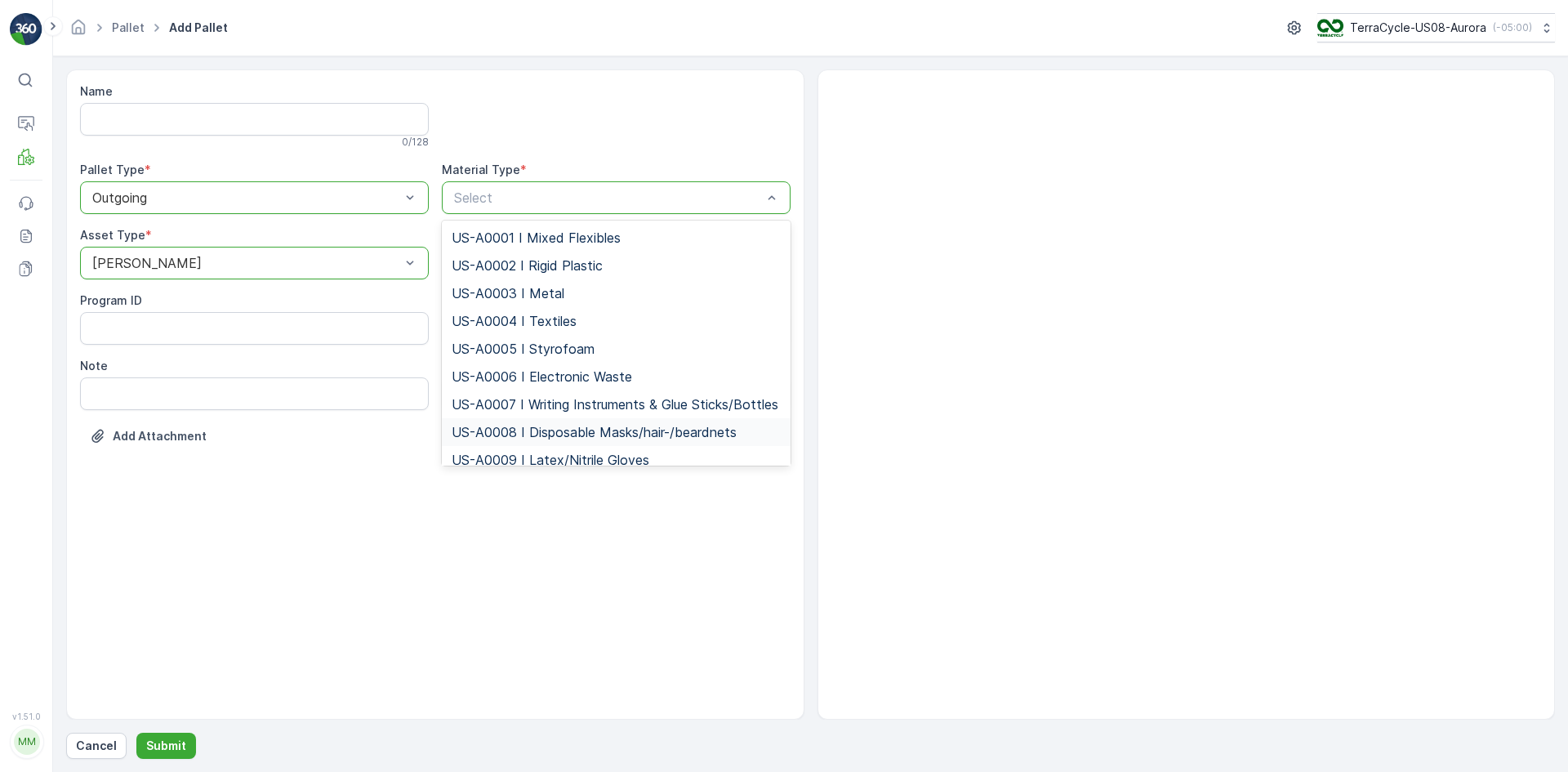
scroll to position [82, 0]
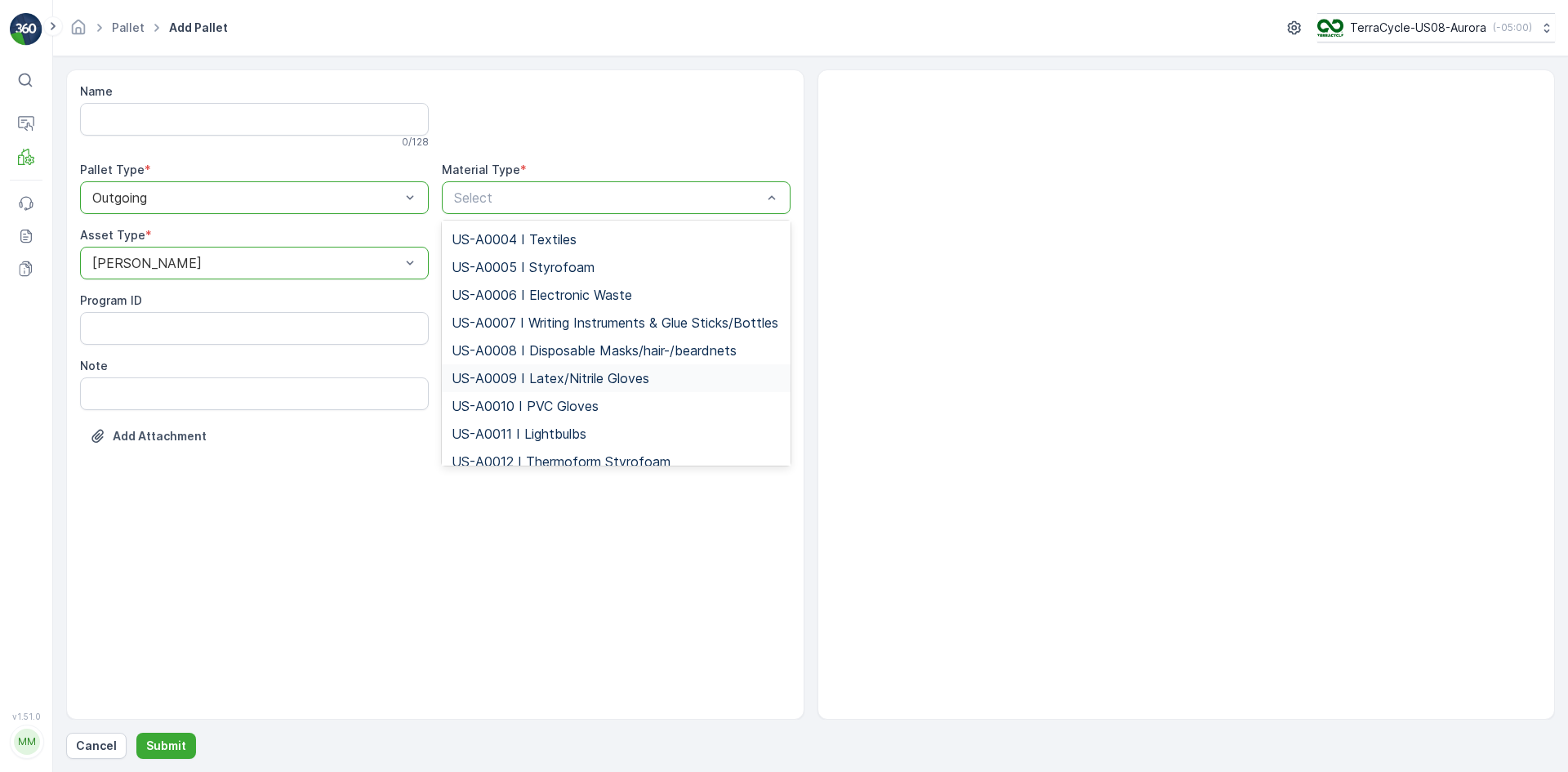
click at [531, 385] on span "US-A0009 I Latex/Nitrile Gloves" at bounding box center [550, 377] width 198 height 14
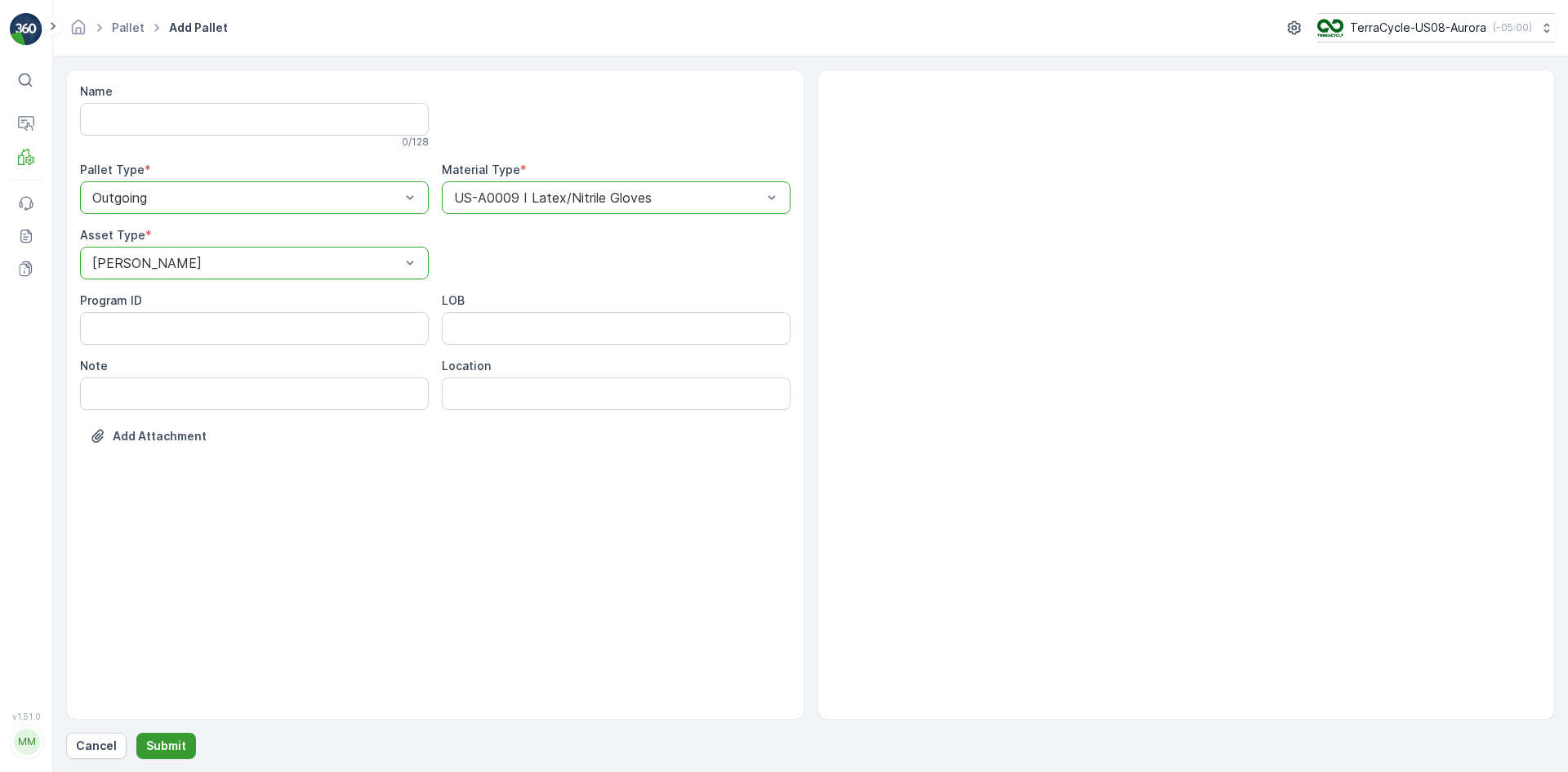
click at [180, 733] on button "Submit" at bounding box center [166, 745] width 60 height 26
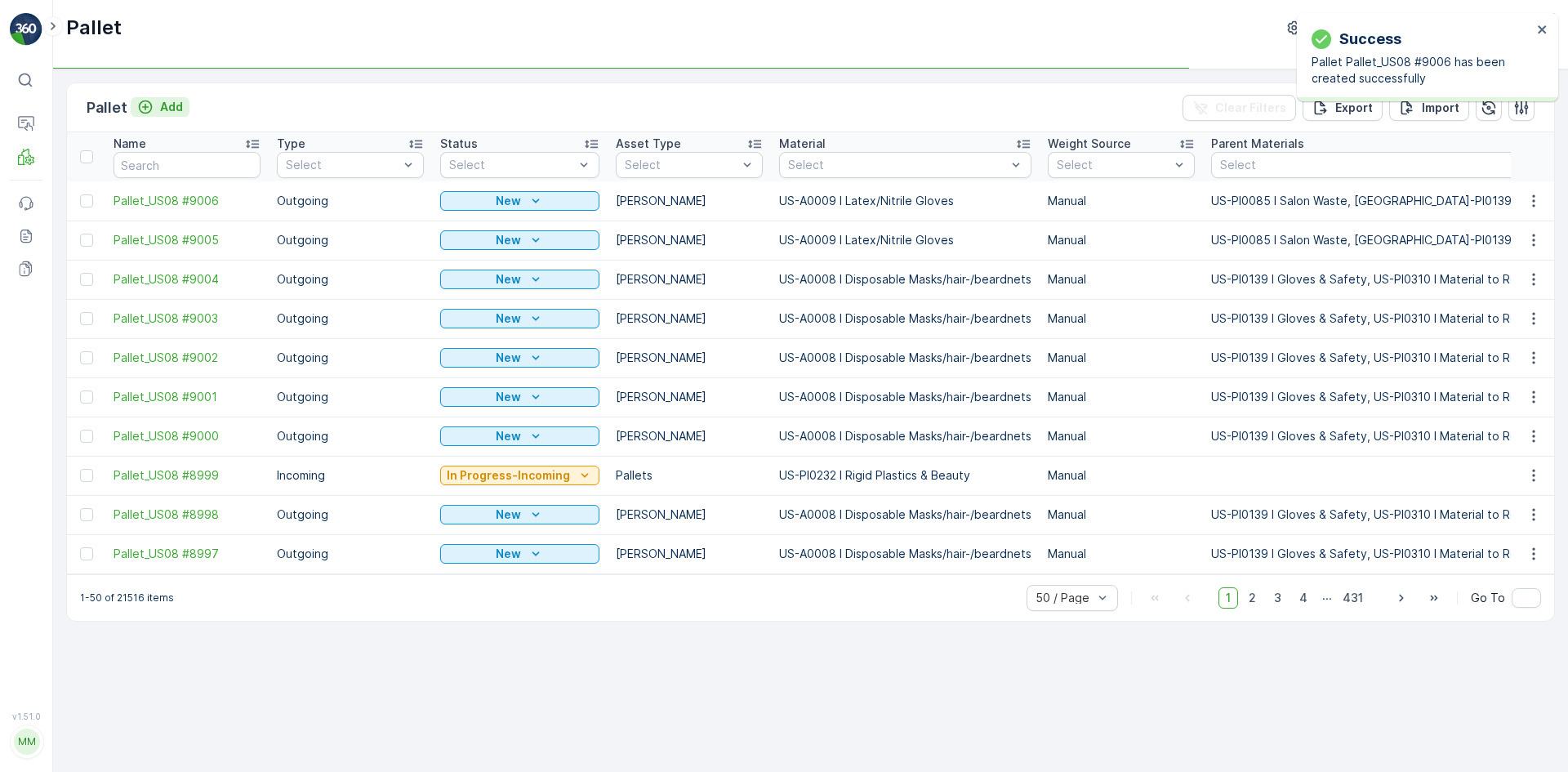
click at [165, 109] on p "Add" at bounding box center [172, 107] width 23 height 16
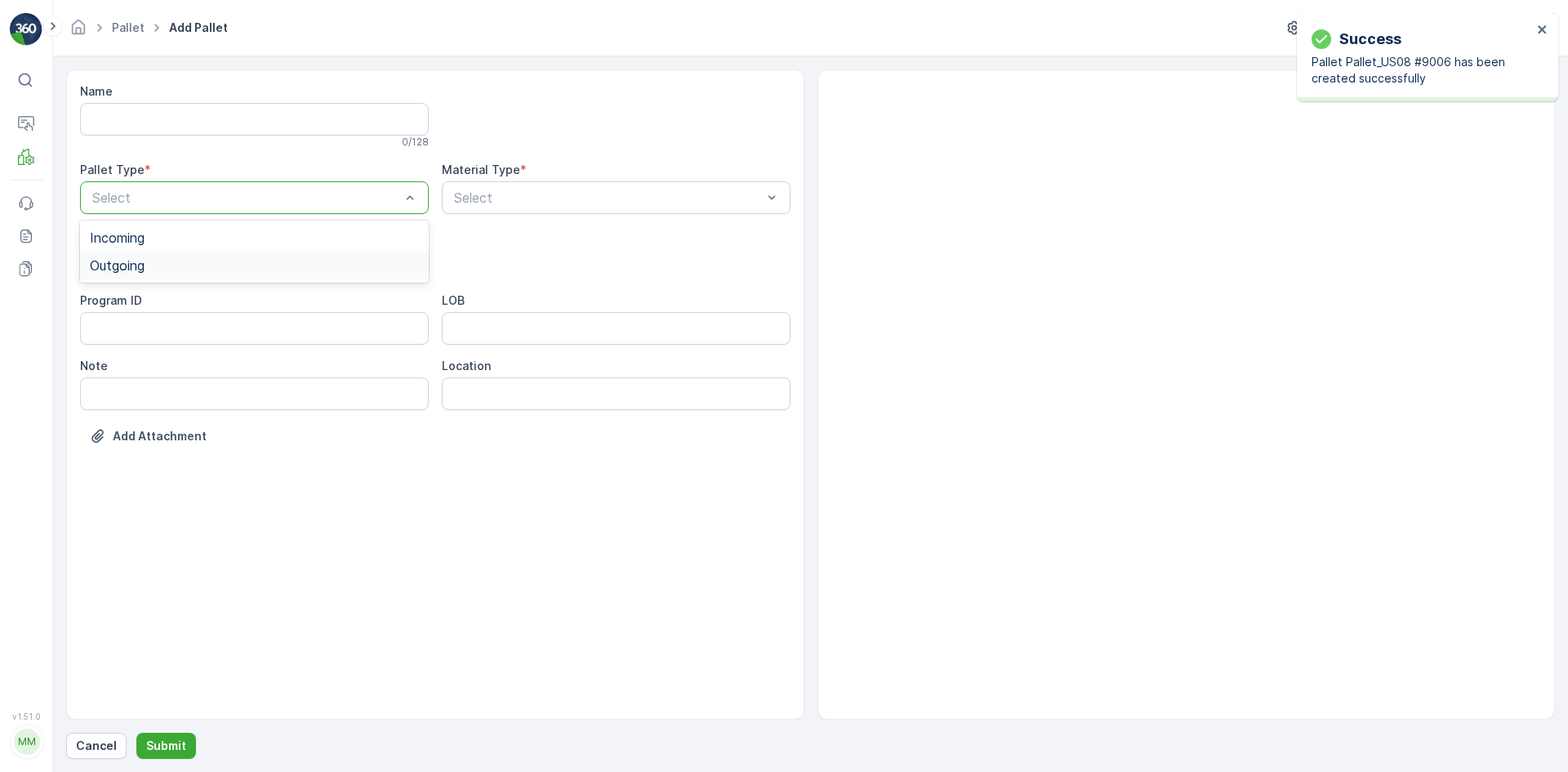
click at [198, 258] on div "Outgoing" at bounding box center [254, 265] width 329 height 14
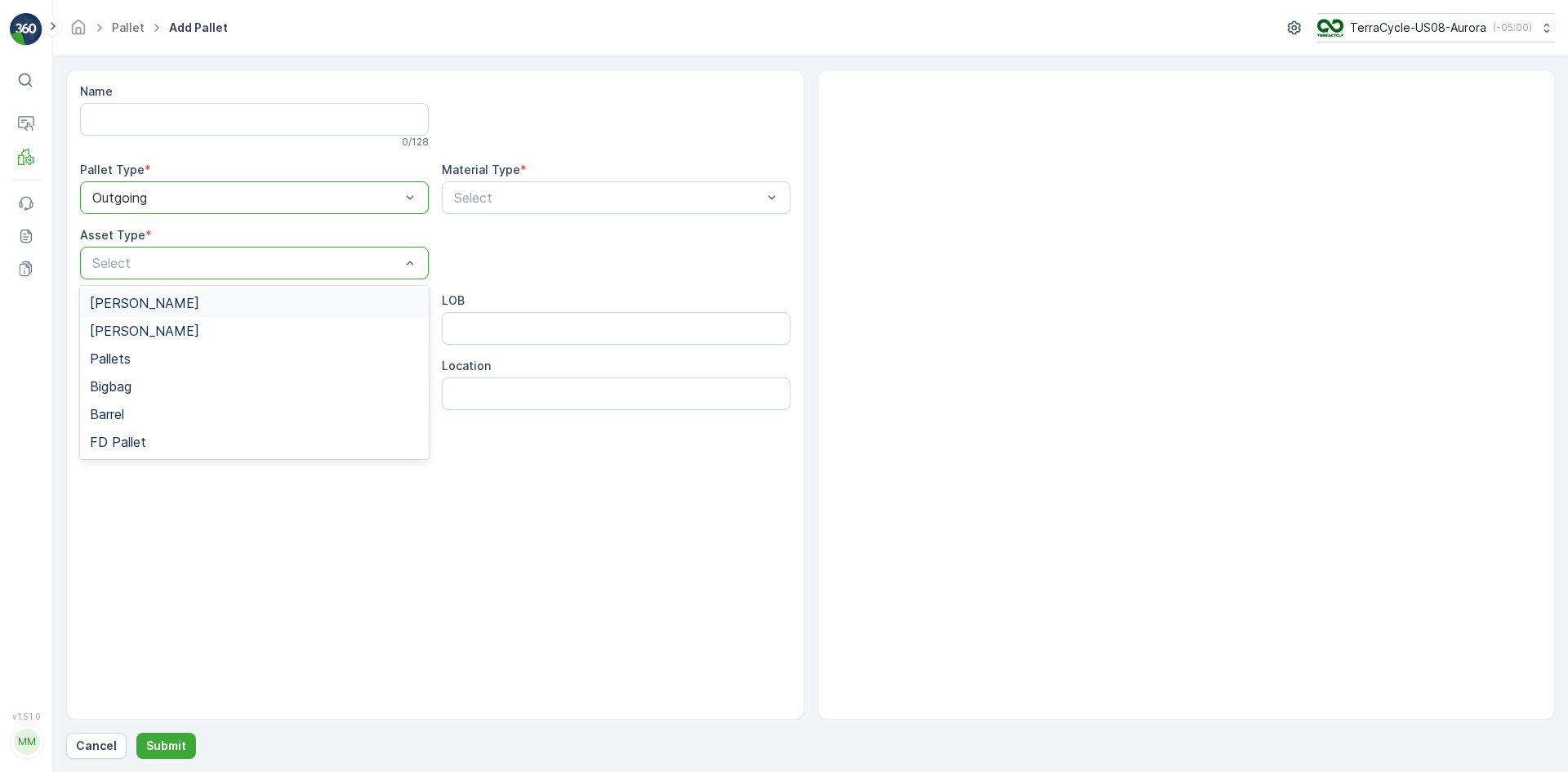
click at [198, 298] on div "[PERSON_NAME]" at bounding box center [254, 302] width 329 height 14
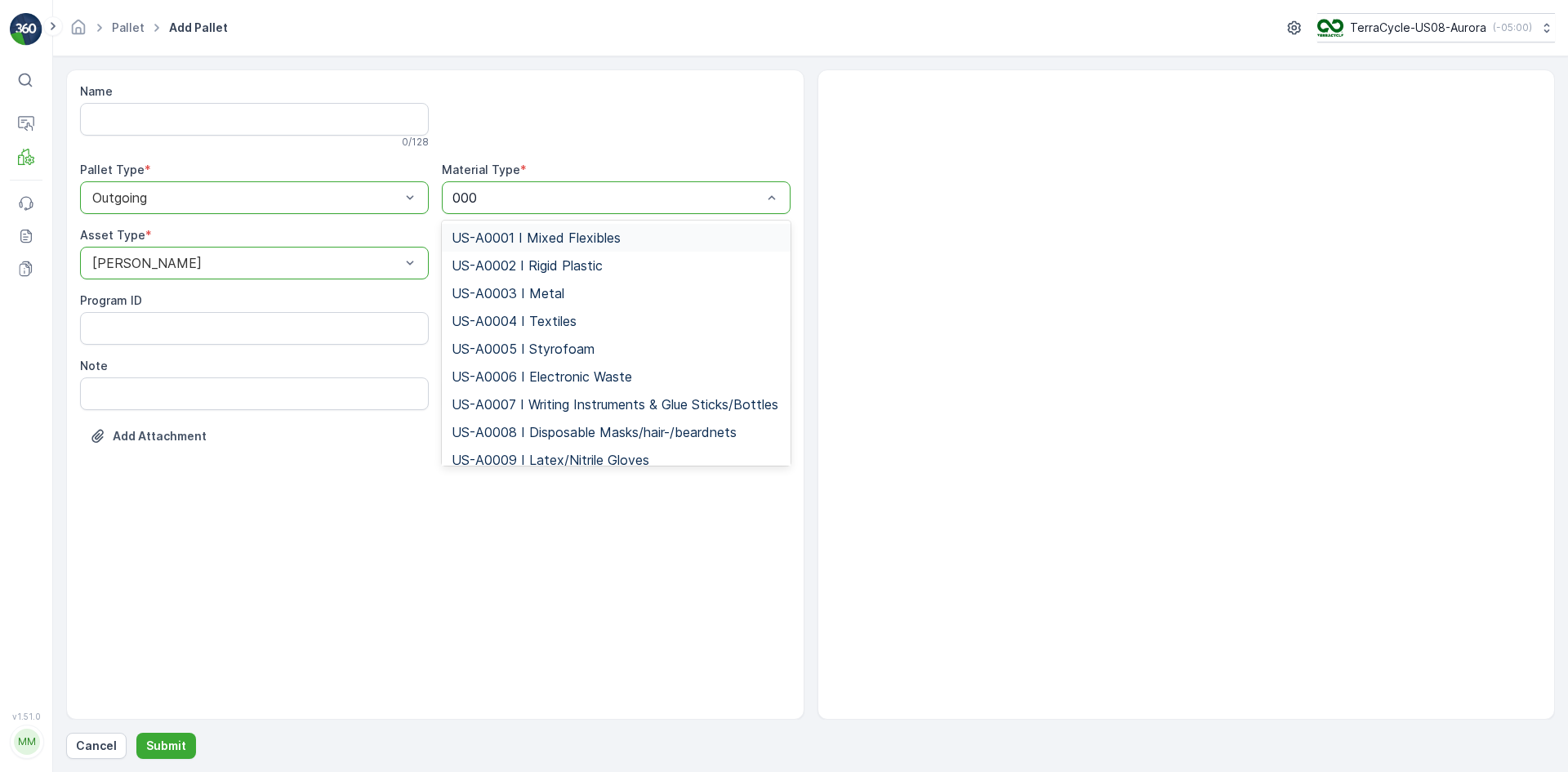
type input "0009"
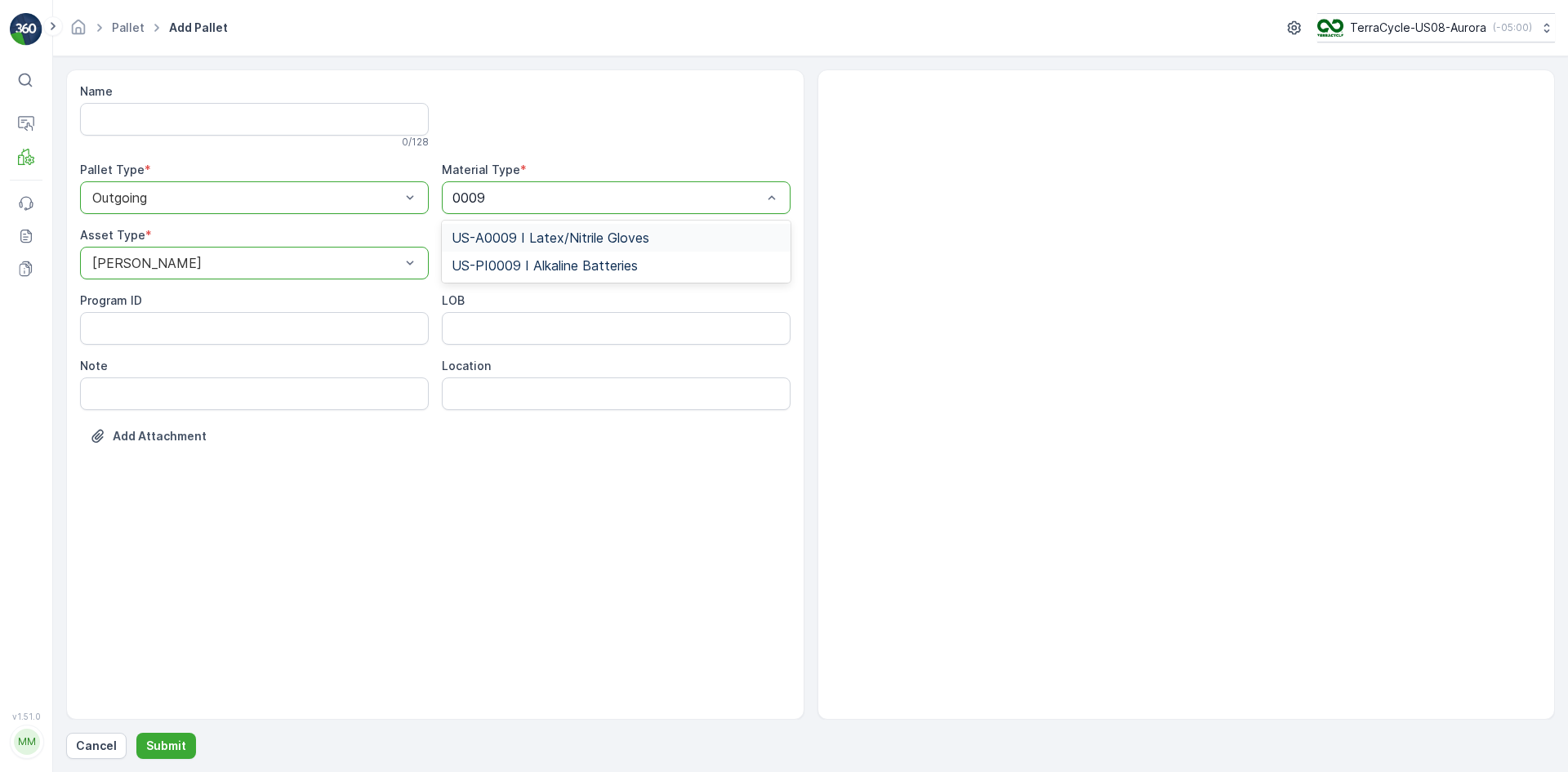
click at [543, 236] on span "US-A0009 I Latex/Nitrile Gloves" at bounding box center [550, 237] width 198 height 14
click at [179, 751] on p "Submit" at bounding box center [166, 745] width 40 height 16
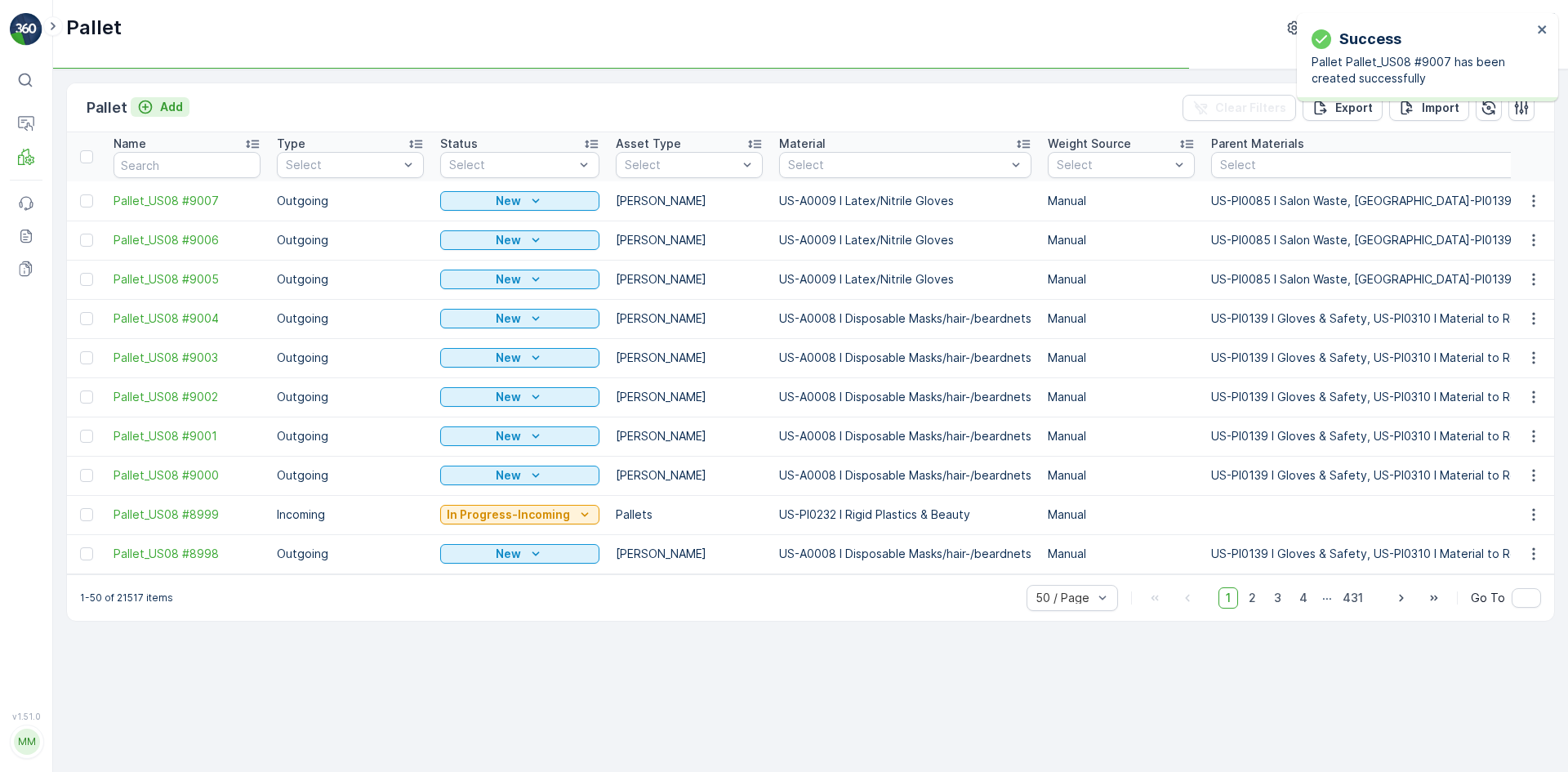
click at [168, 109] on p "Add" at bounding box center [172, 107] width 23 height 16
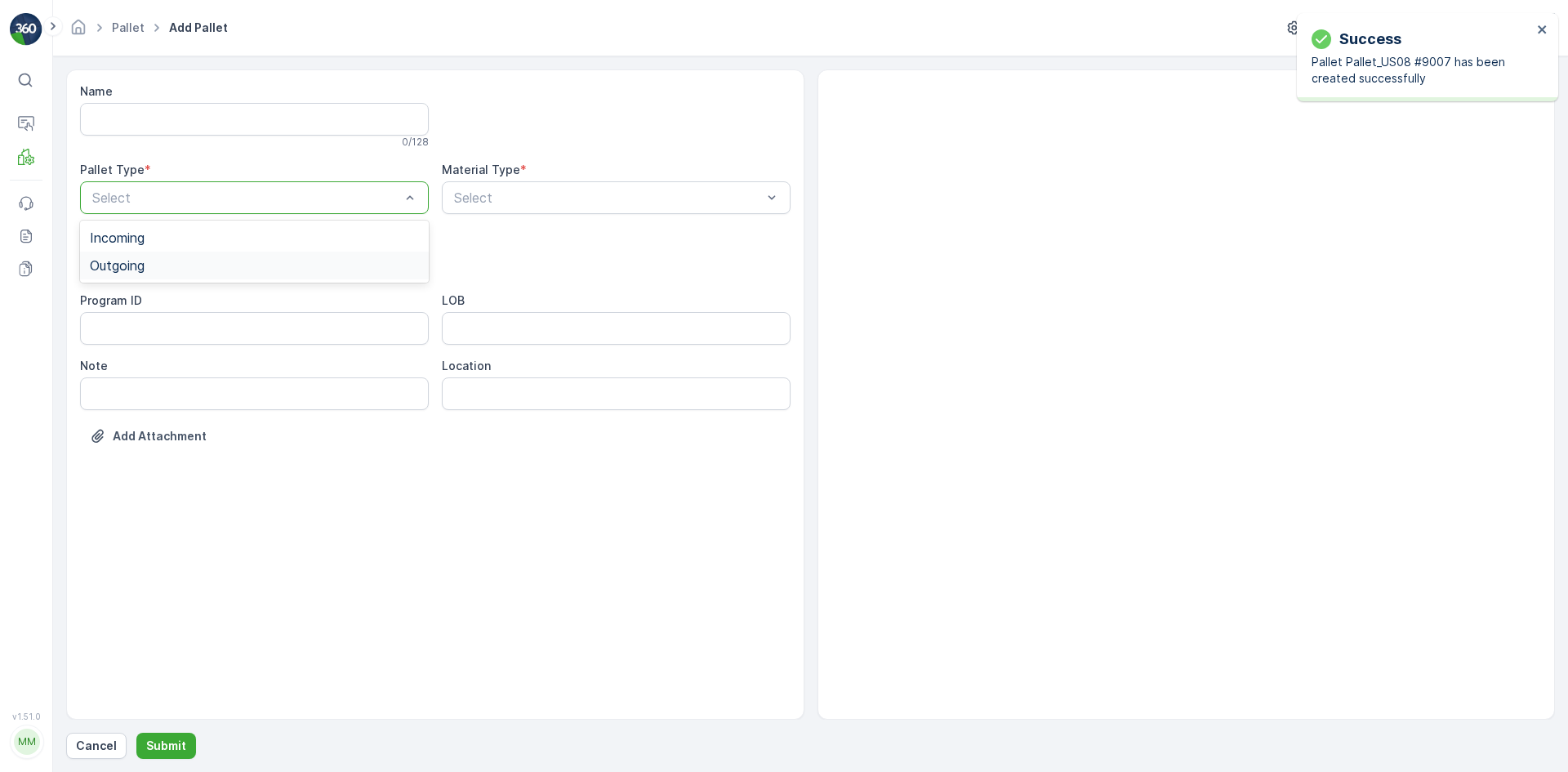
click at [183, 266] on div "Outgoing" at bounding box center [254, 265] width 329 height 14
click at [187, 296] on div "[PERSON_NAME]" at bounding box center [254, 302] width 329 height 14
click at [514, 184] on div "Select" at bounding box center [615, 198] width 349 height 33
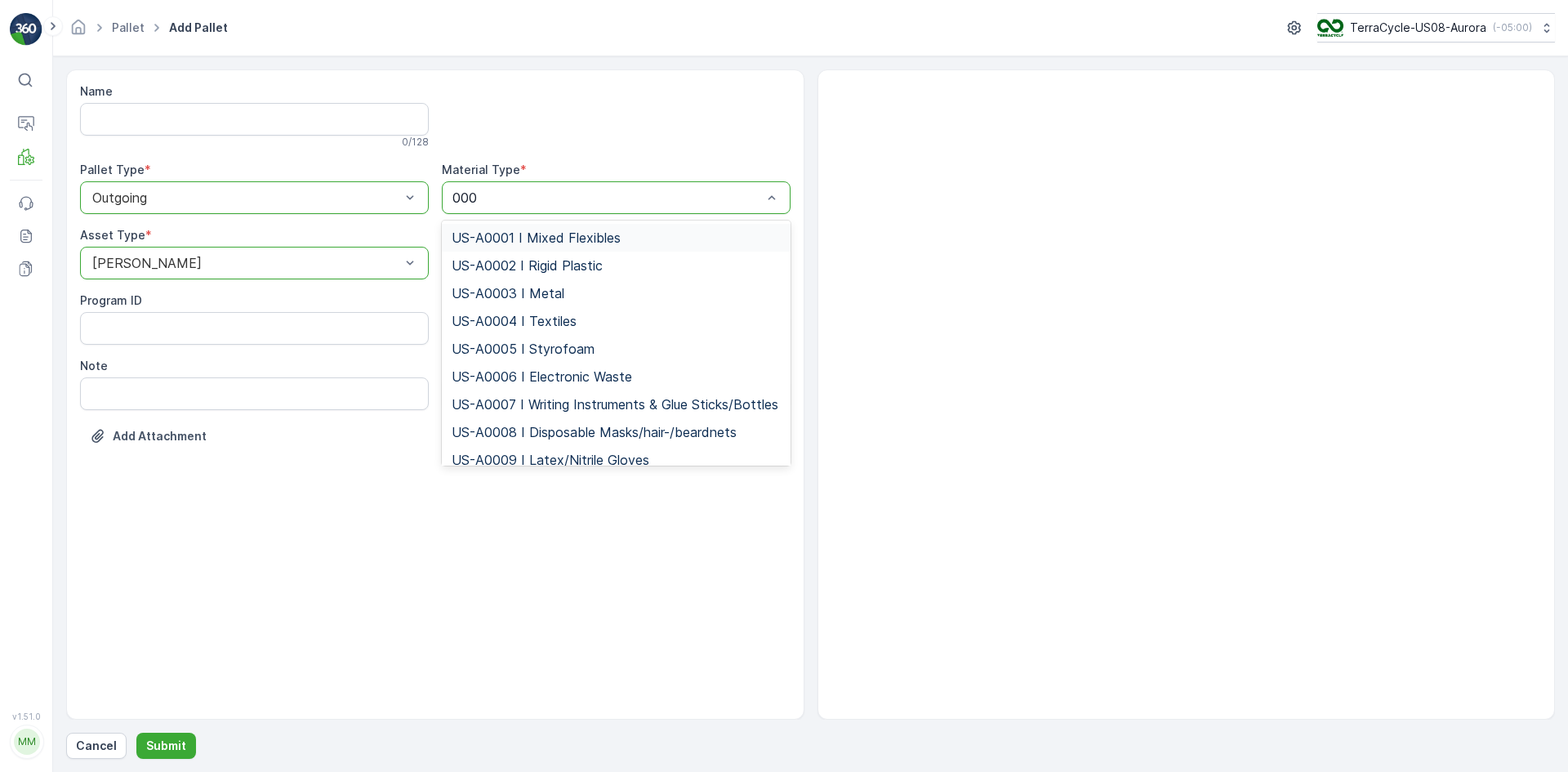
type input "0009"
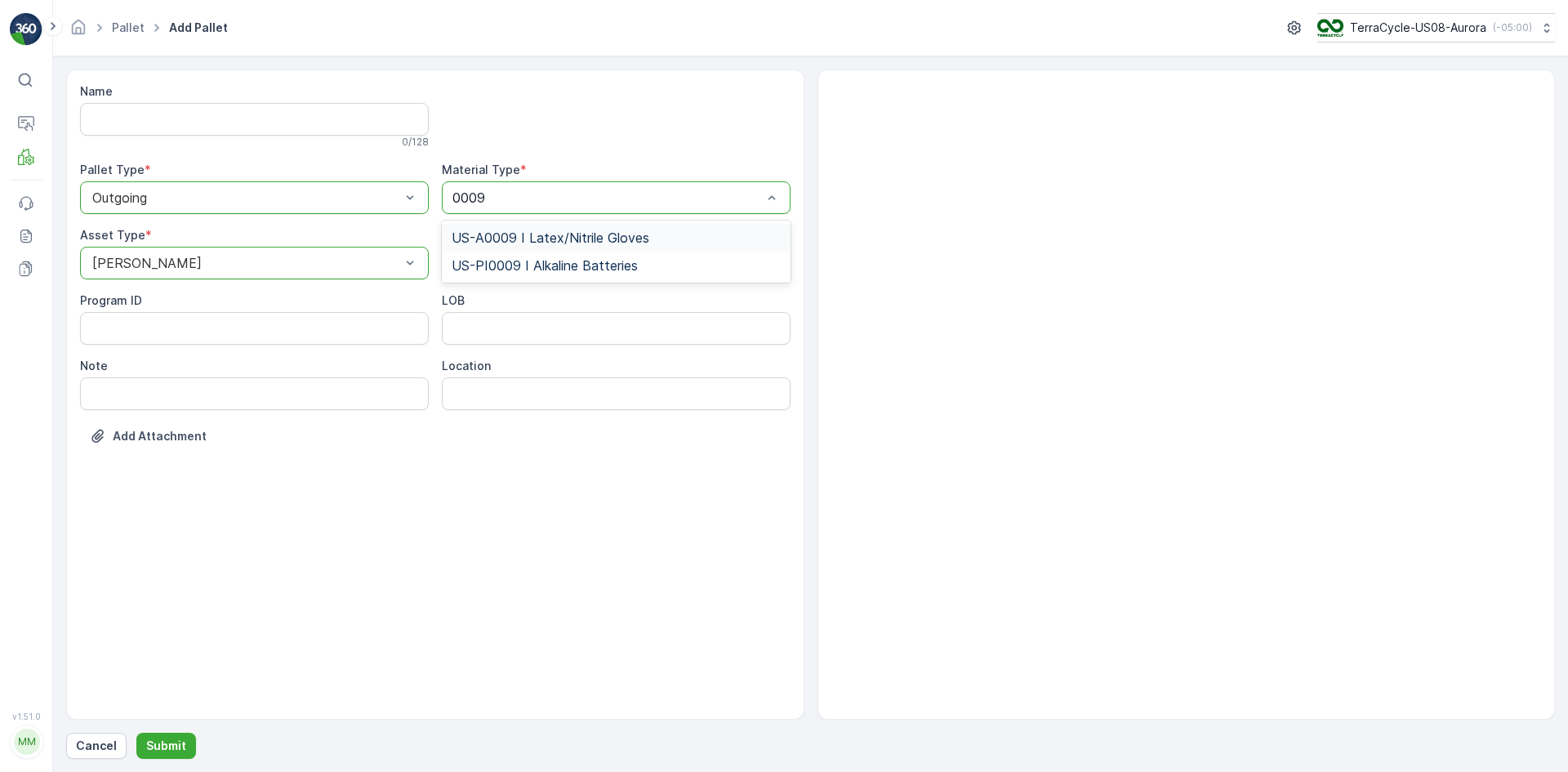
click at [534, 234] on span "US-A0009 I Latex/Nitrile Gloves" at bounding box center [550, 237] width 198 height 14
click at [157, 742] on p "Submit" at bounding box center [166, 745] width 40 height 16
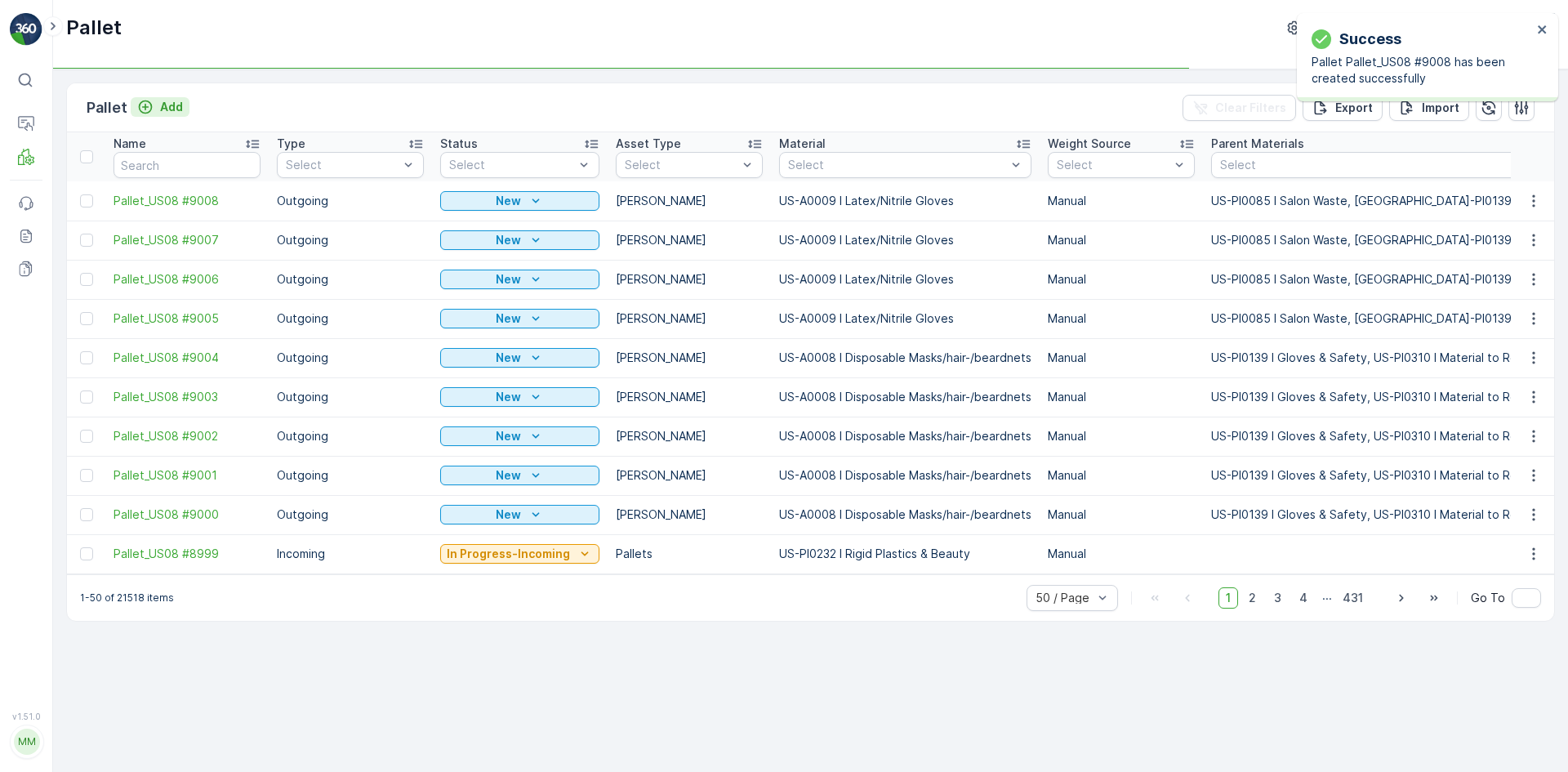
click at [173, 108] on p "Add" at bounding box center [172, 107] width 23 height 16
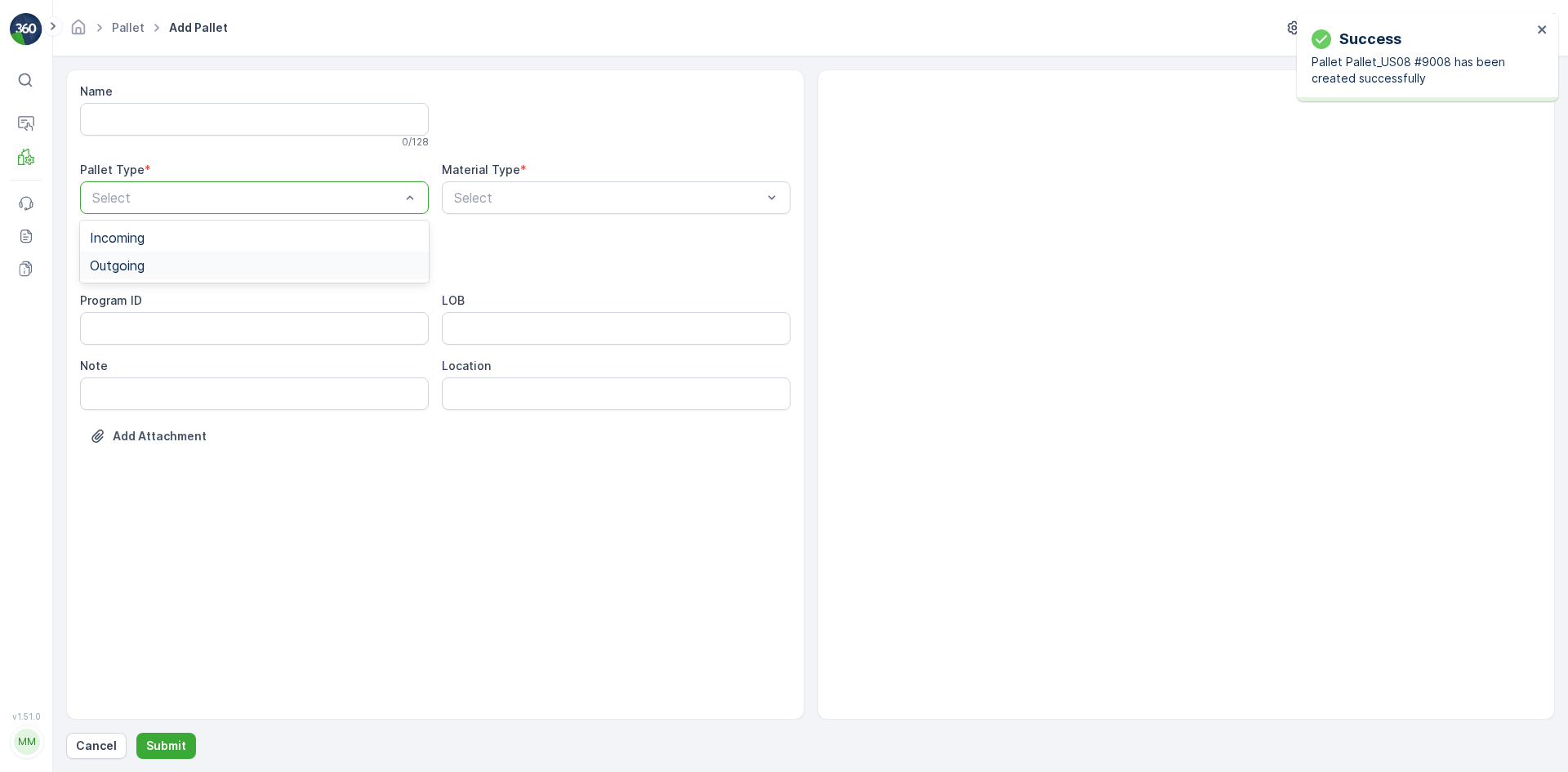
click at [192, 258] on div "Outgoing" at bounding box center [254, 265] width 329 height 14
click at [185, 251] on div "Select" at bounding box center [253, 263] width 349 height 33
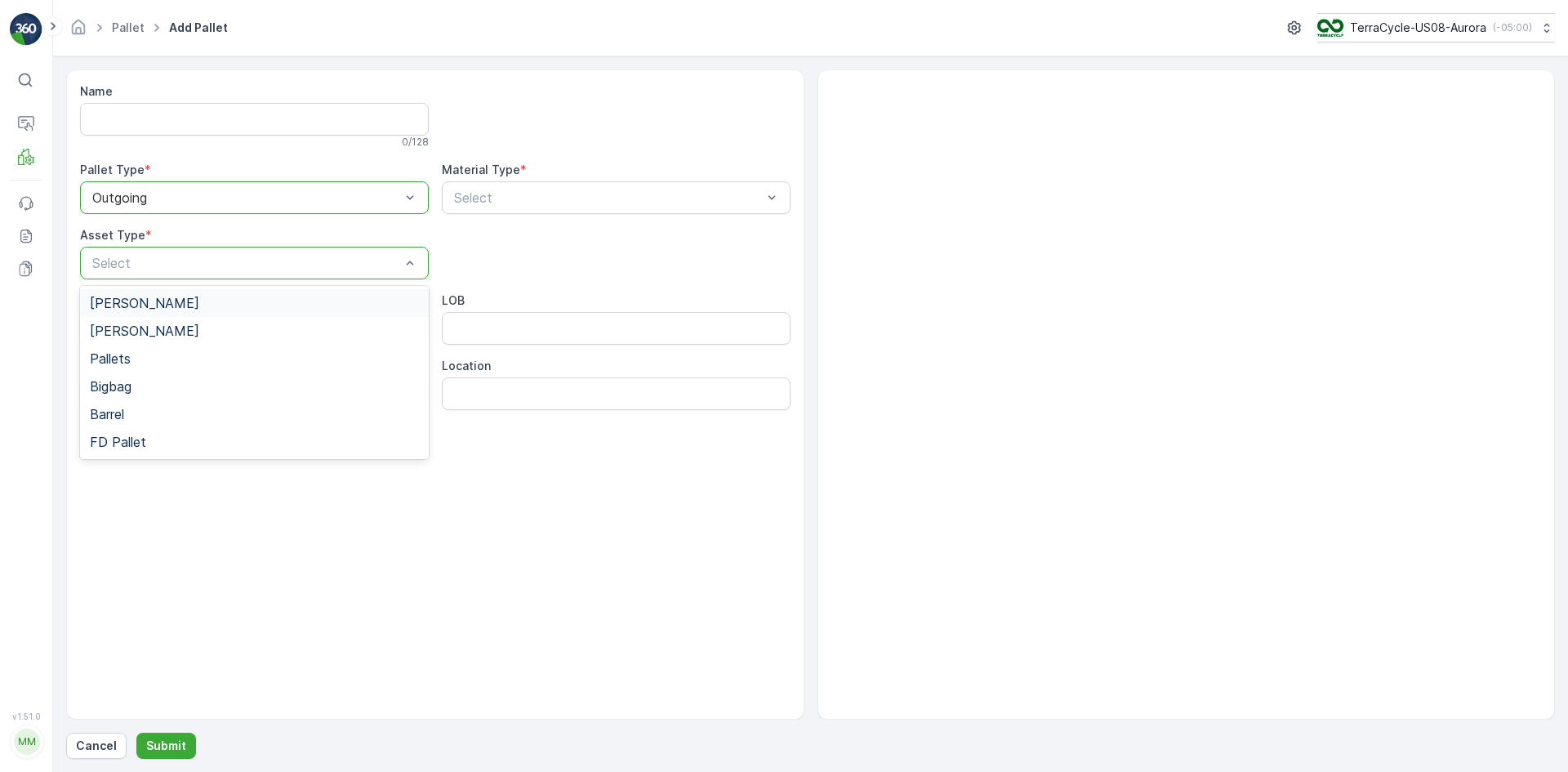
click at [193, 295] on div "[PERSON_NAME]" at bounding box center [253, 302] width 349 height 28
click at [576, 185] on div "Select" at bounding box center [615, 198] width 349 height 33
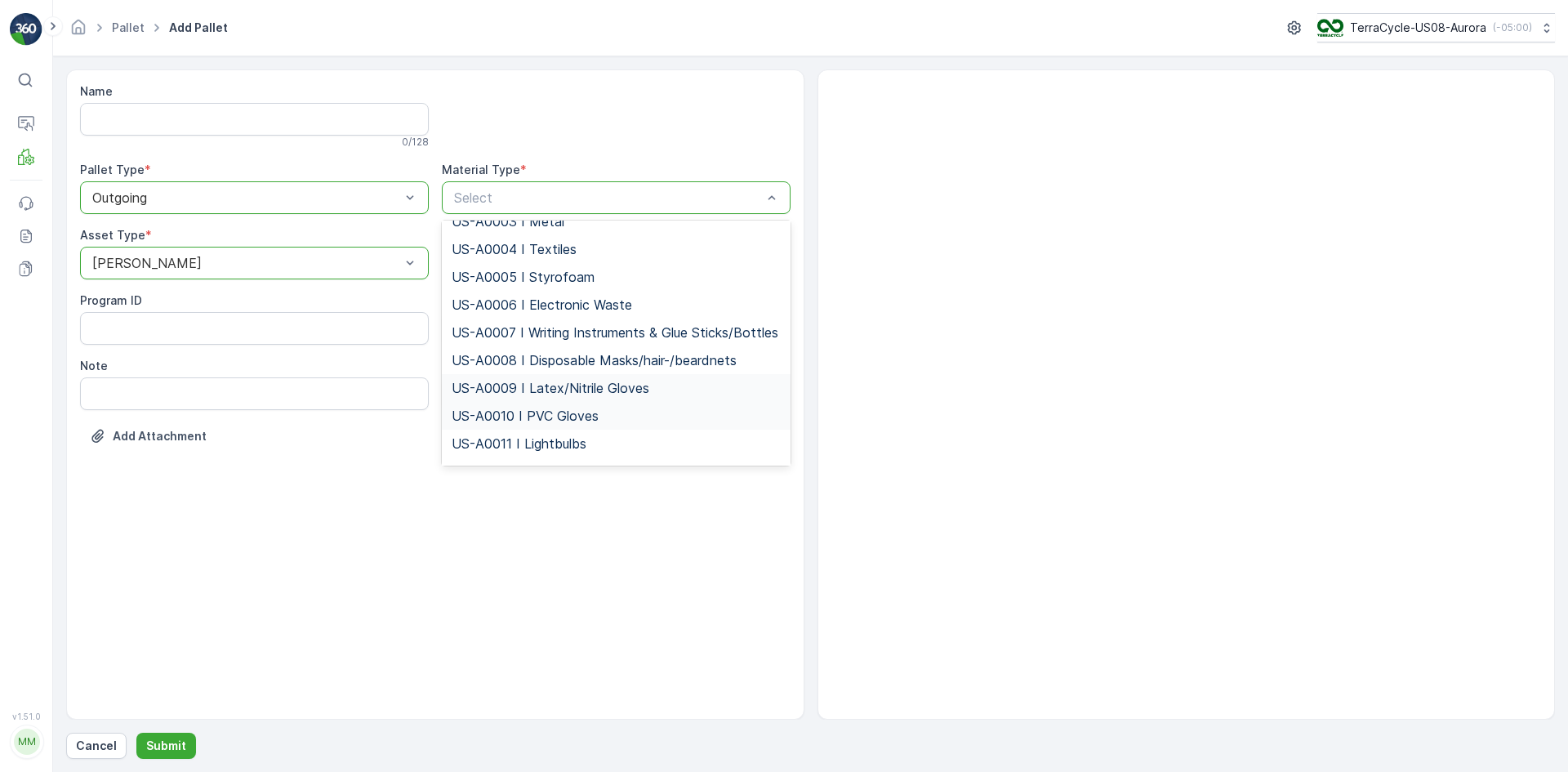
scroll to position [82, 0]
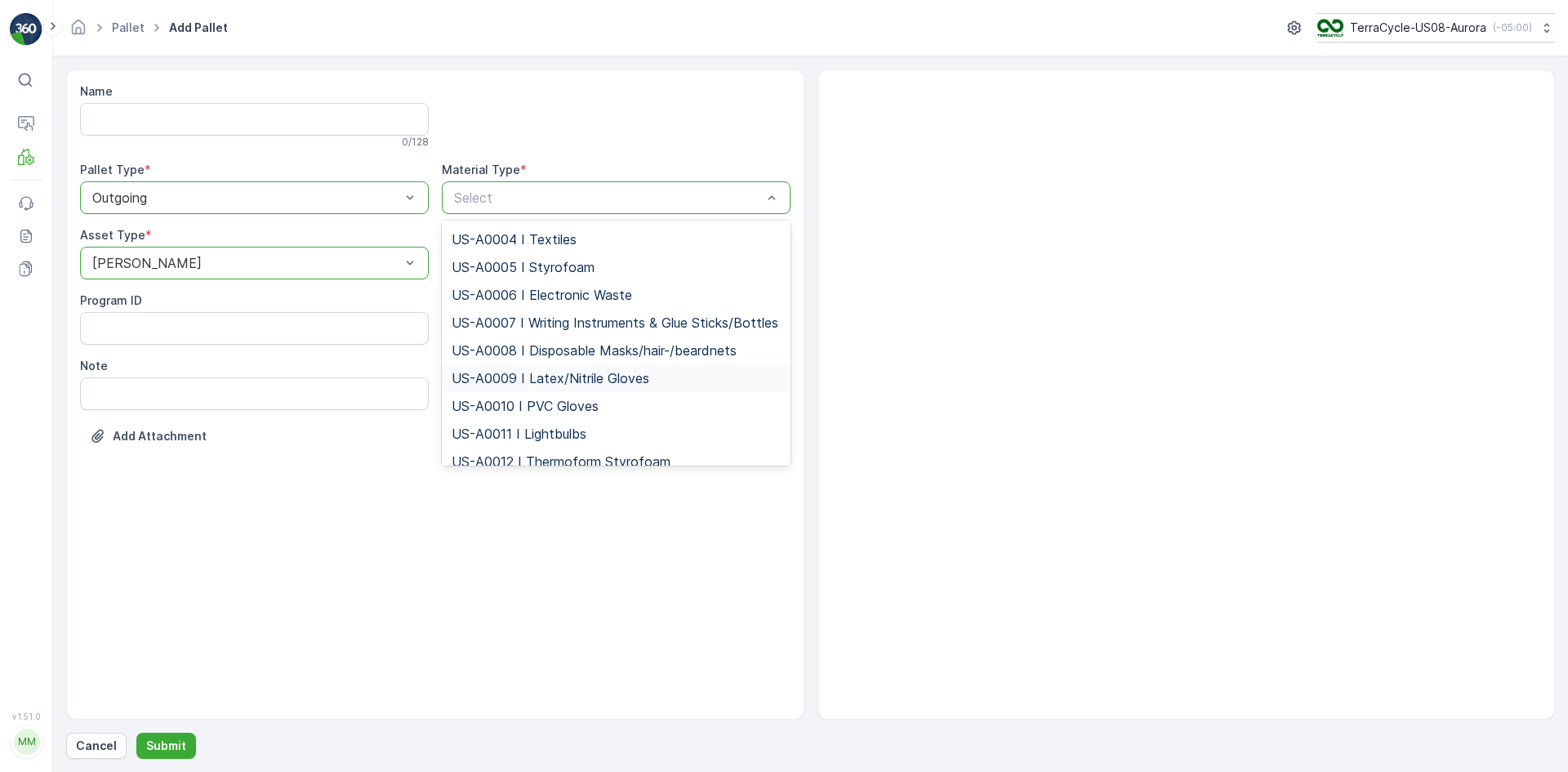
click at [562, 385] on span "US-A0009 I Latex/Nitrile Gloves" at bounding box center [550, 377] width 198 height 14
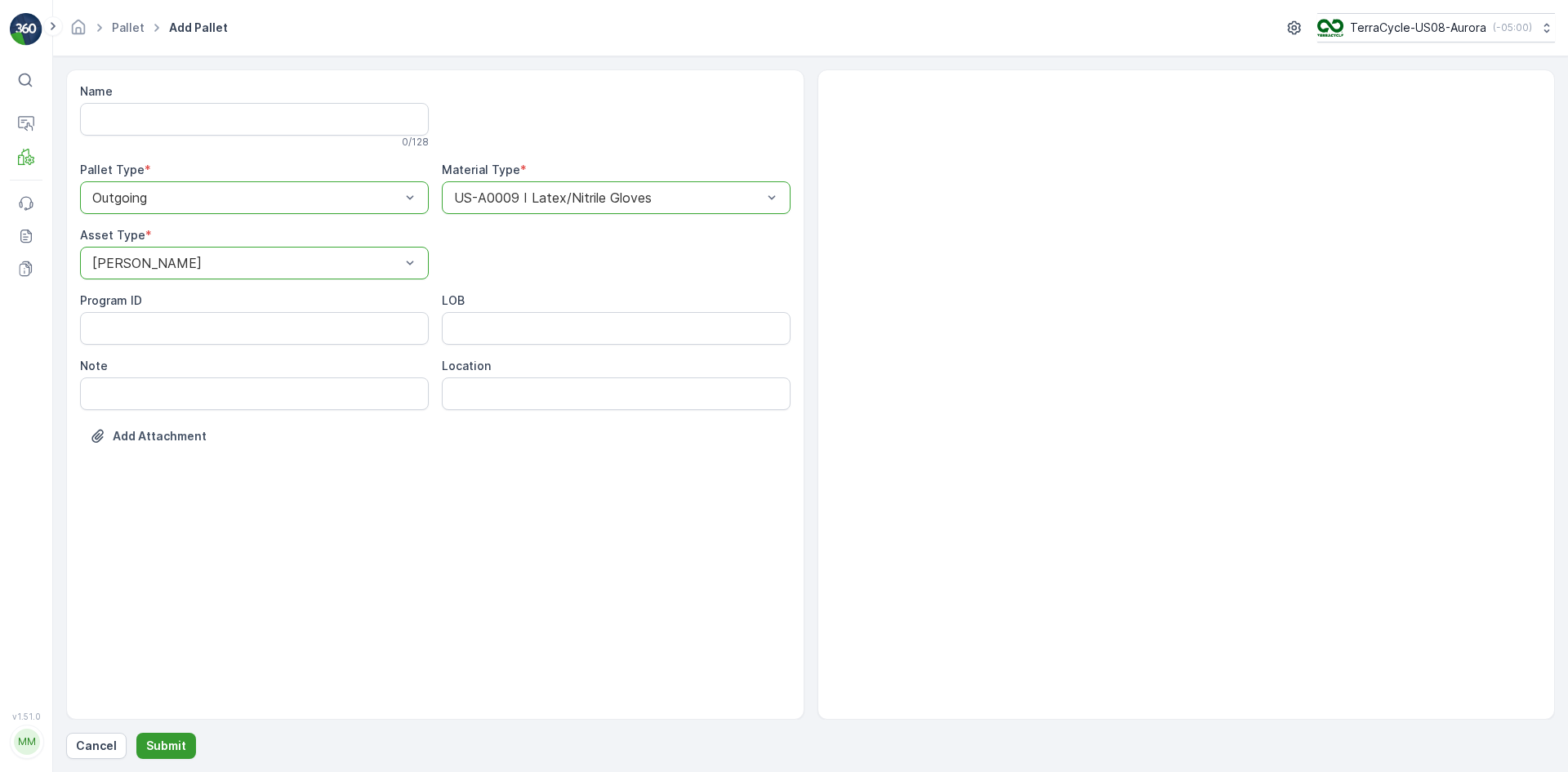
click at [179, 741] on p "Submit" at bounding box center [166, 745] width 40 height 16
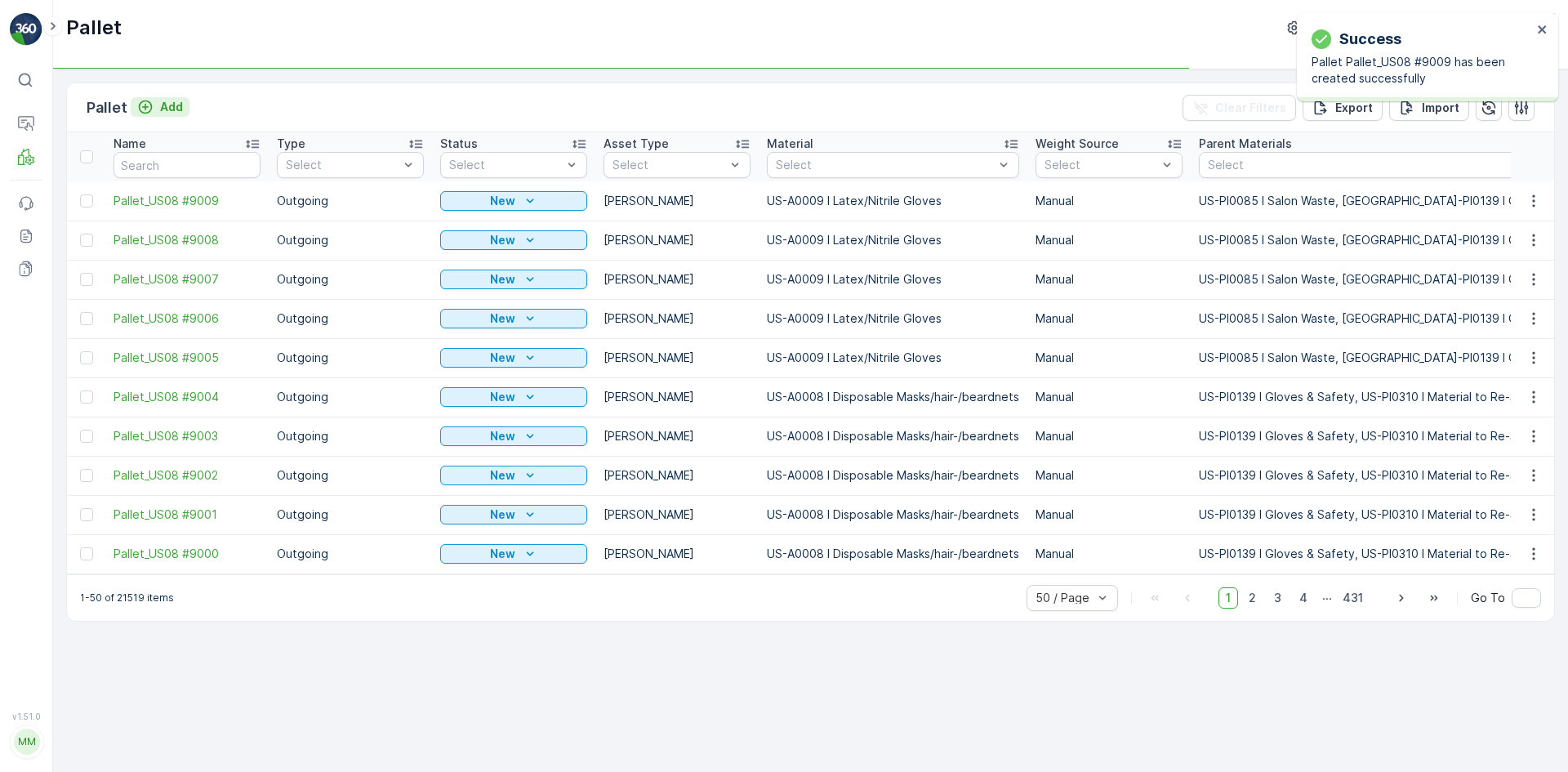
click at [156, 113] on div "Add" at bounding box center [160, 107] width 46 height 16
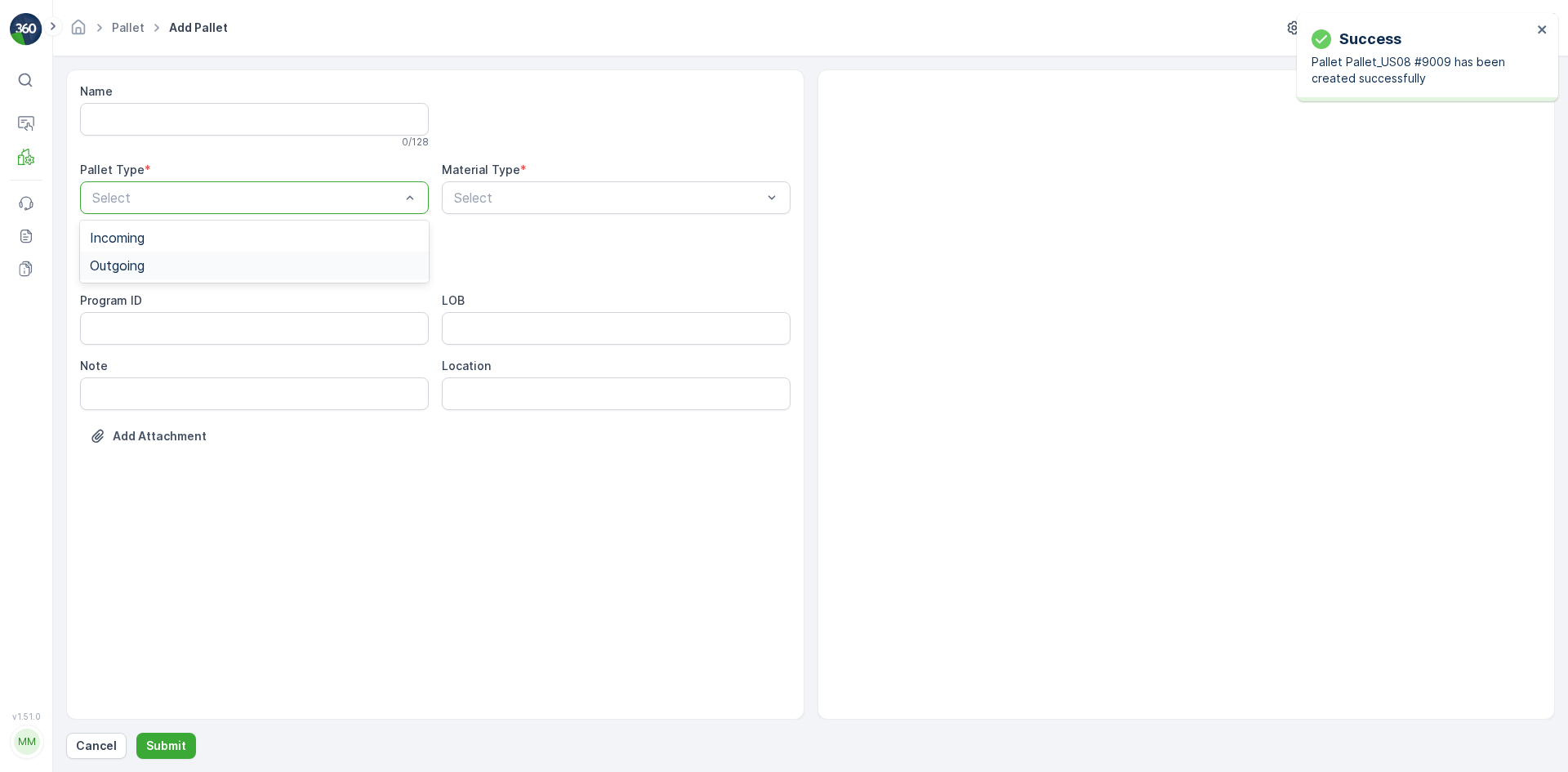
click at [178, 259] on div "Outgoing" at bounding box center [254, 265] width 329 height 14
click at [189, 298] on div "[PERSON_NAME]" at bounding box center [254, 302] width 329 height 14
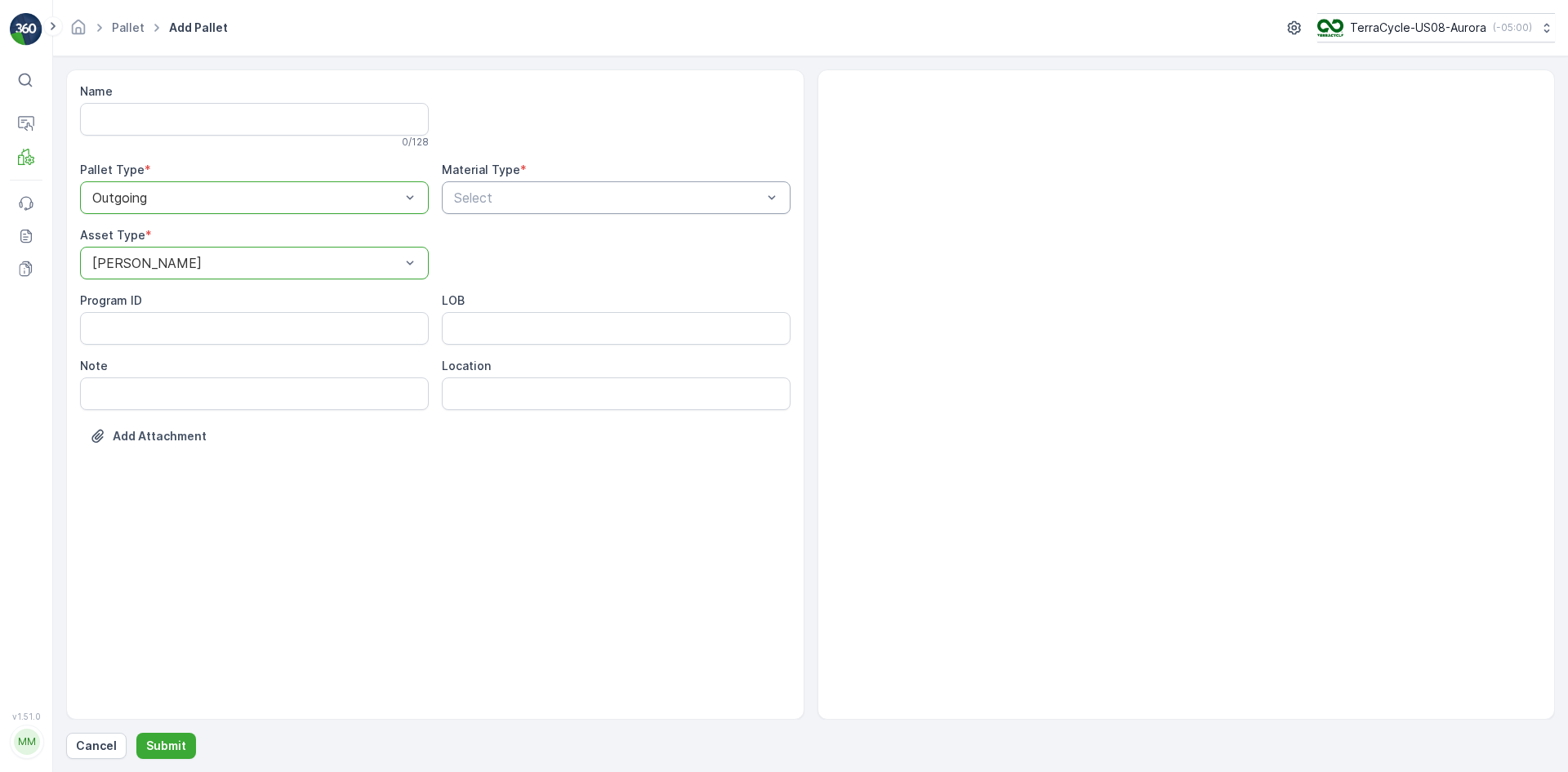
click at [481, 187] on div "Select" at bounding box center [615, 198] width 349 height 33
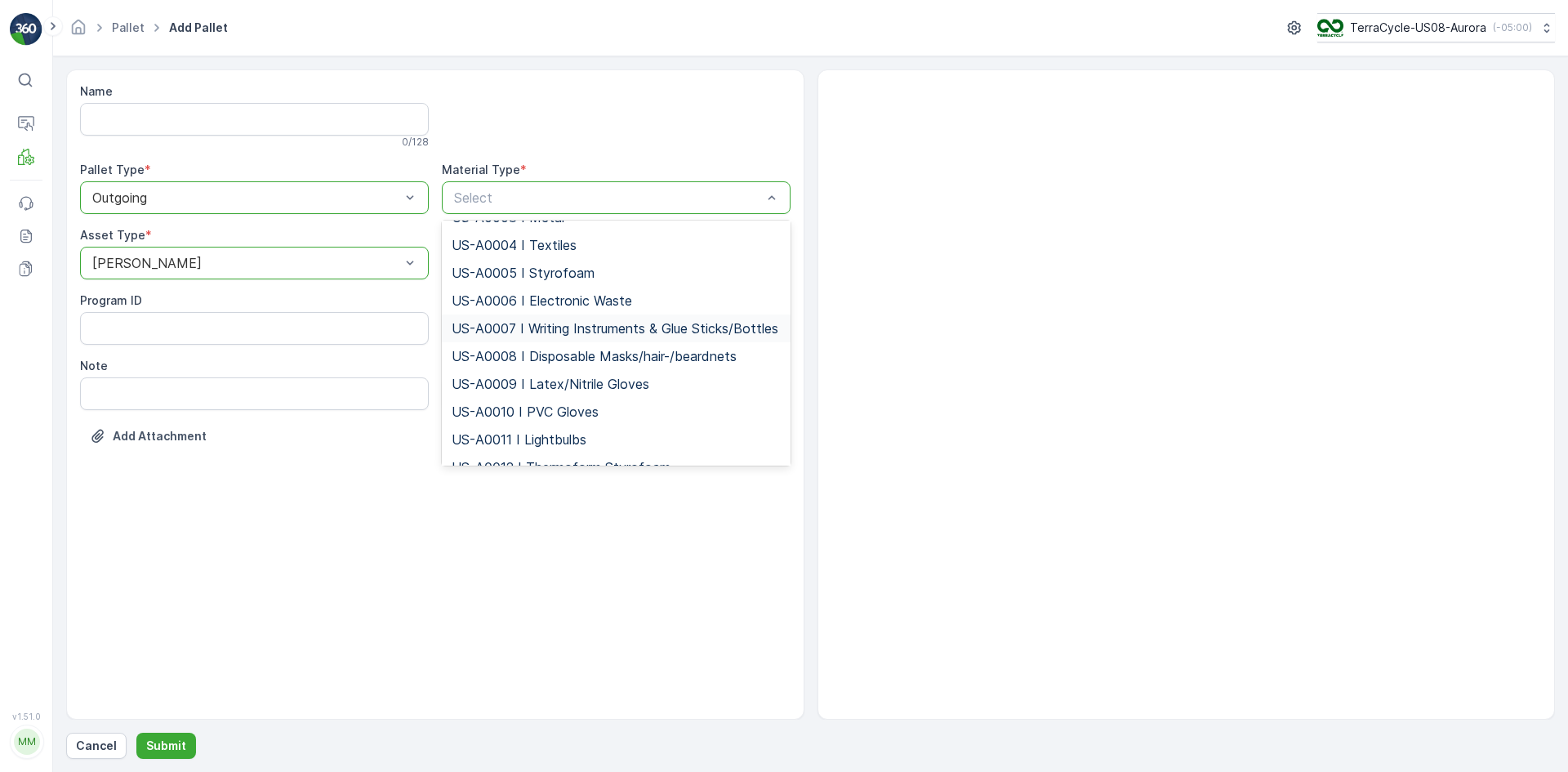
scroll to position [82, 0]
click at [500, 385] on span "US-A0009 I Latex/Nitrile Gloves" at bounding box center [550, 377] width 198 height 14
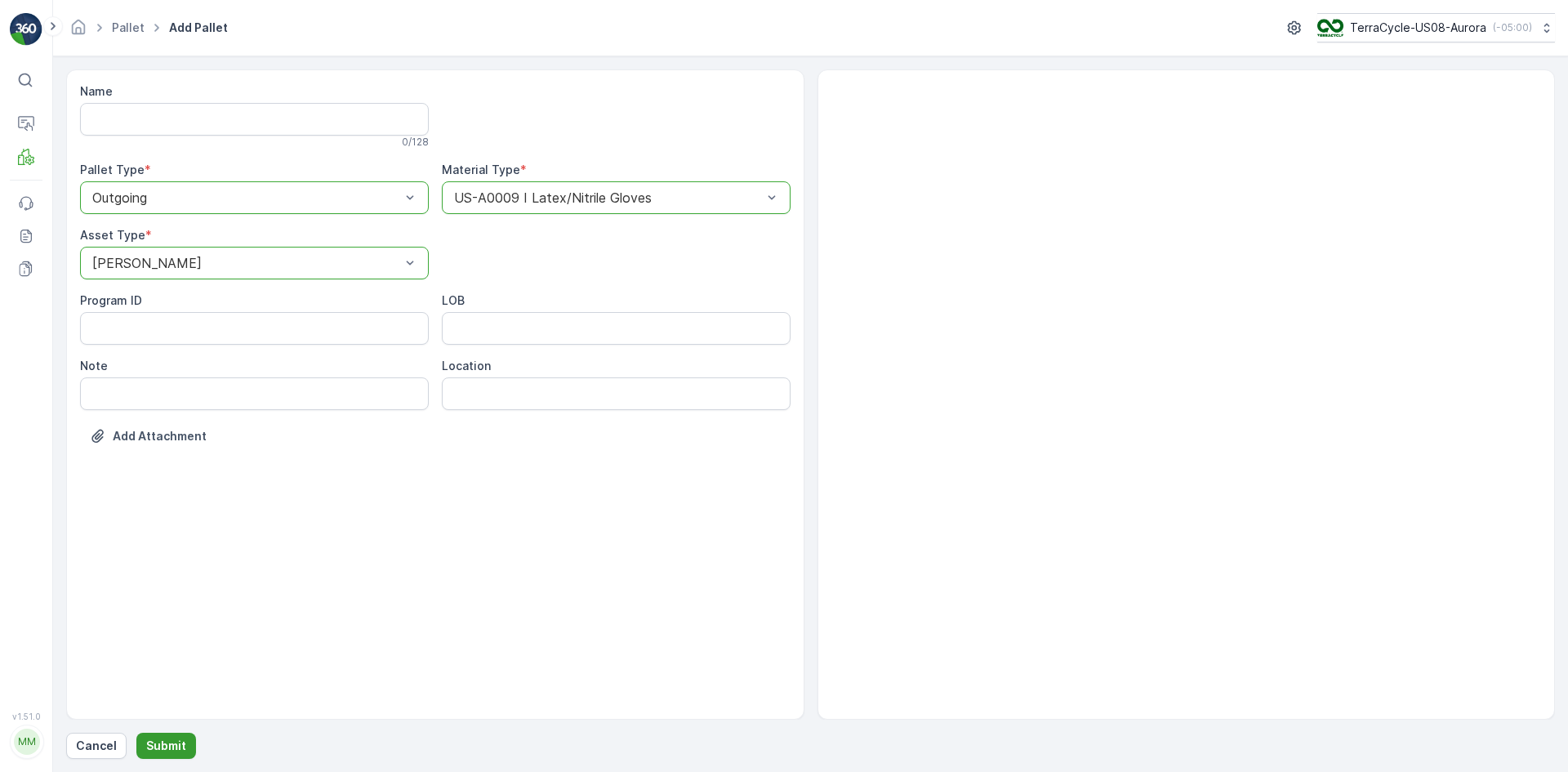
click at [190, 735] on button "Submit" at bounding box center [166, 745] width 60 height 26
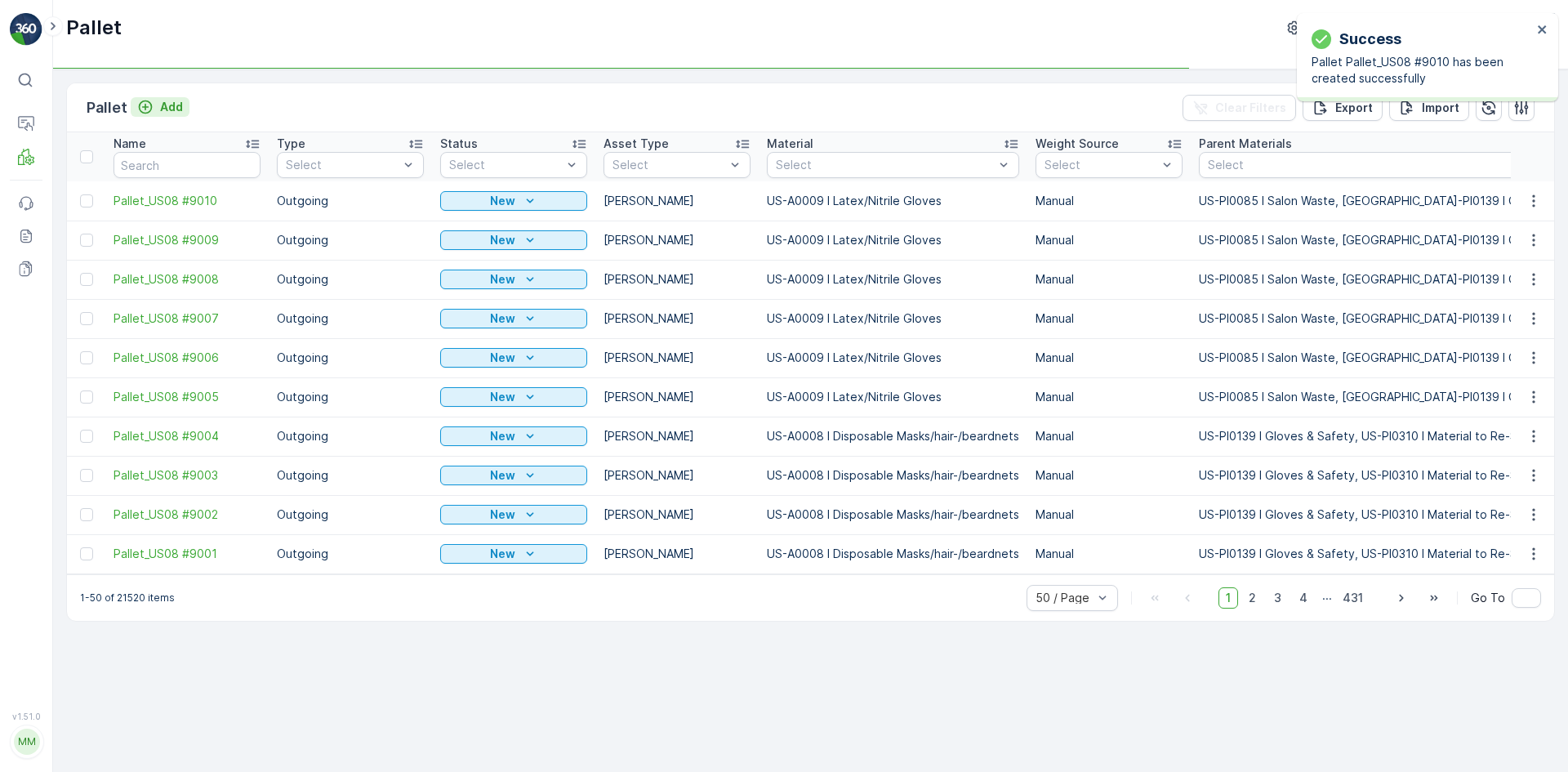
click at [163, 108] on p "Add" at bounding box center [172, 107] width 23 height 16
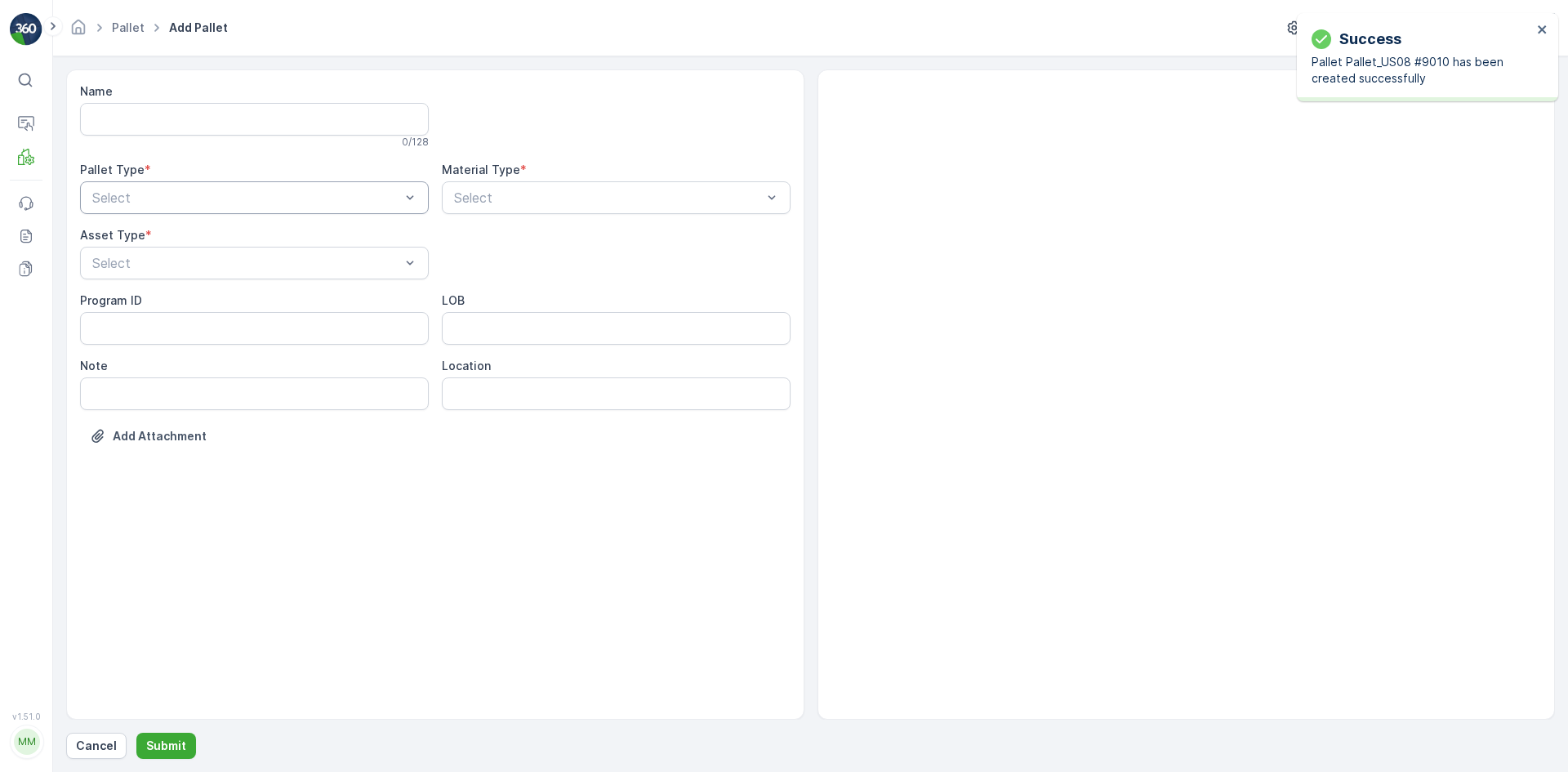
click at [182, 210] on div "Select" at bounding box center [253, 198] width 349 height 33
click at [183, 259] on div "Outgoing" at bounding box center [254, 265] width 329 height 14
click at [178, 307] on div "[PERSON_NAME]" at bounding box center [254, 302] width 329 height 14
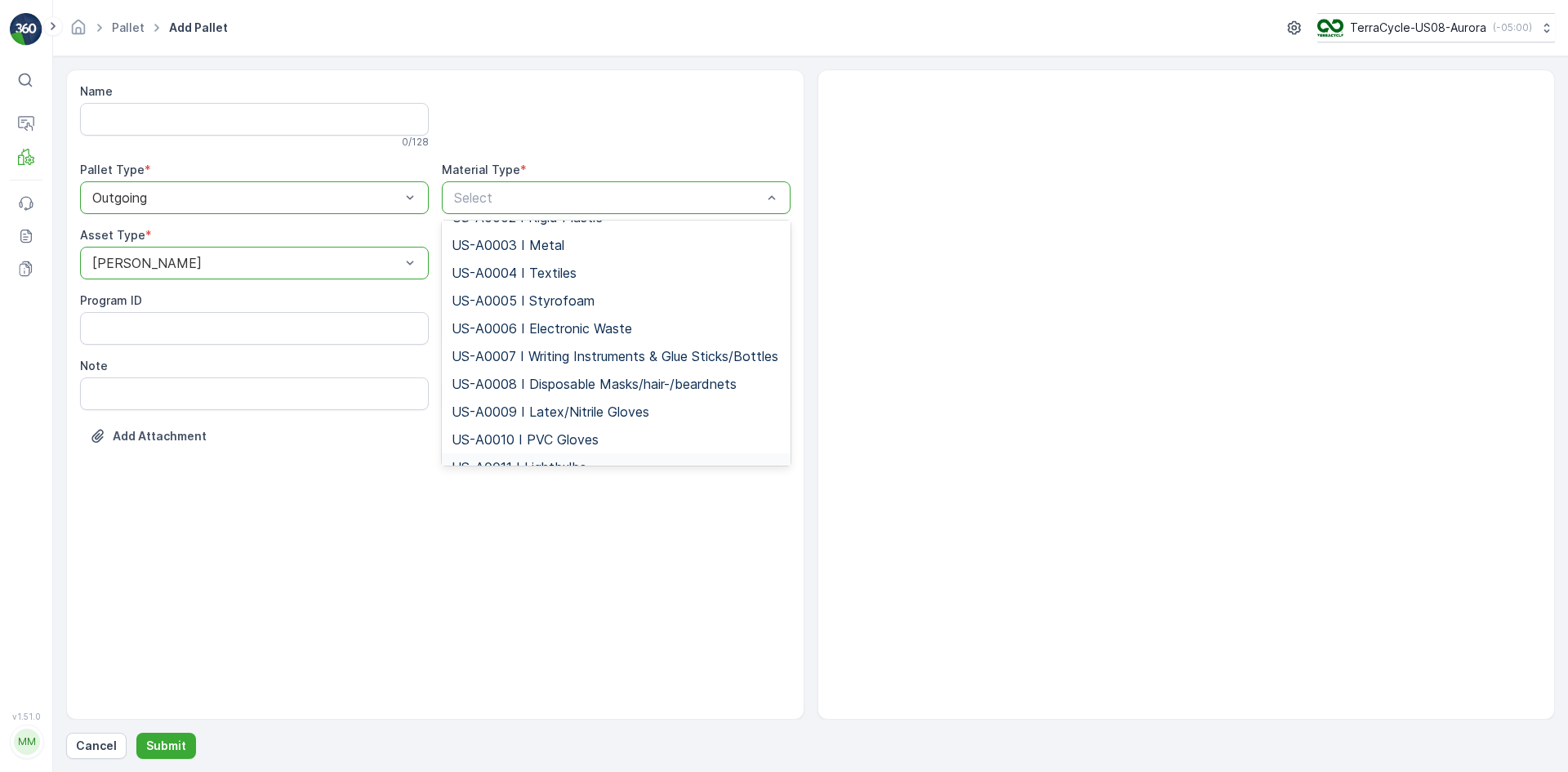
scroll to position [82, 0]
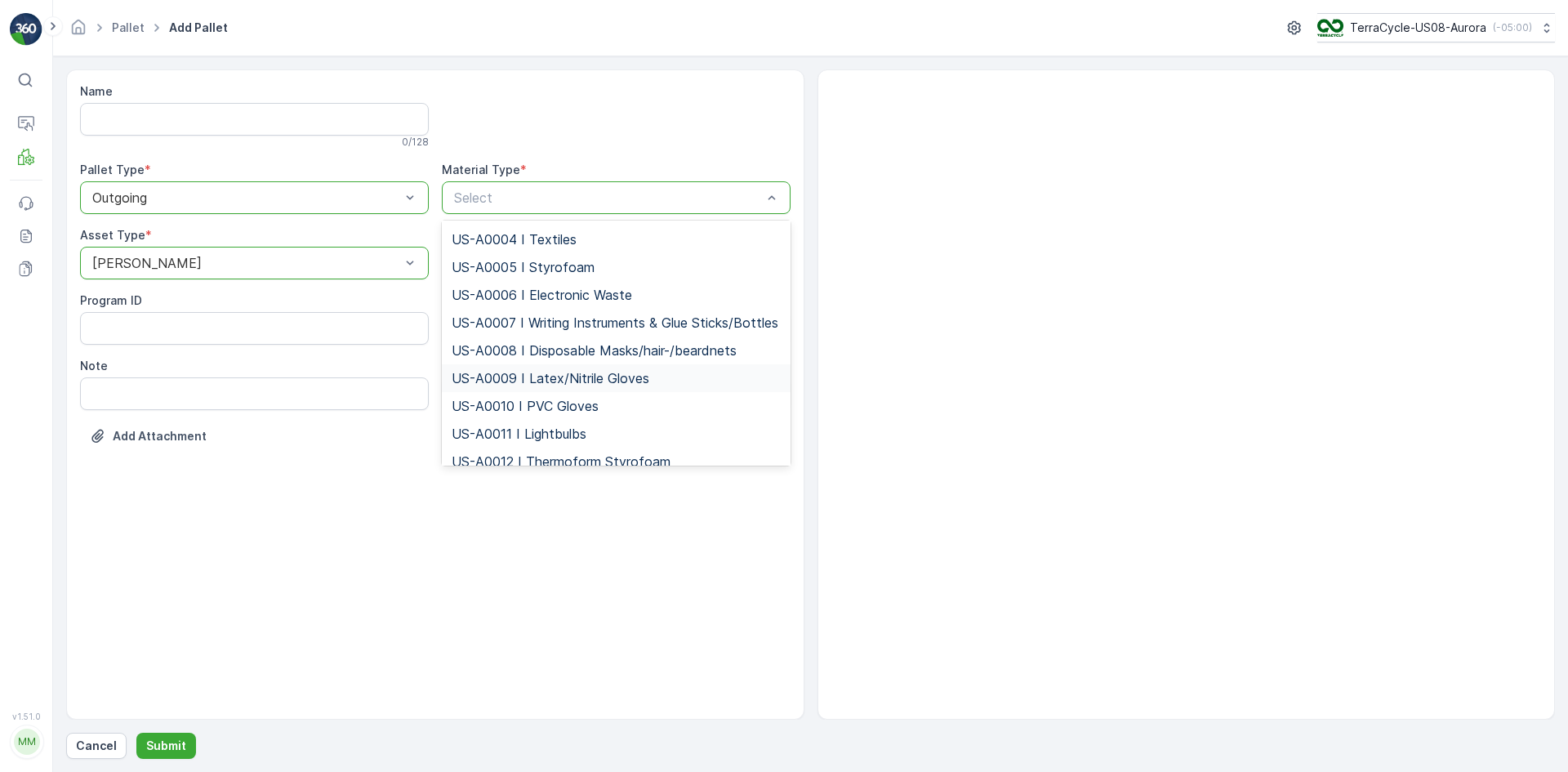
click at [530, 385] on span "US-A0009 I Latex/Nitrile Gloves" at bounding box center [550, 377] width 198 height 14
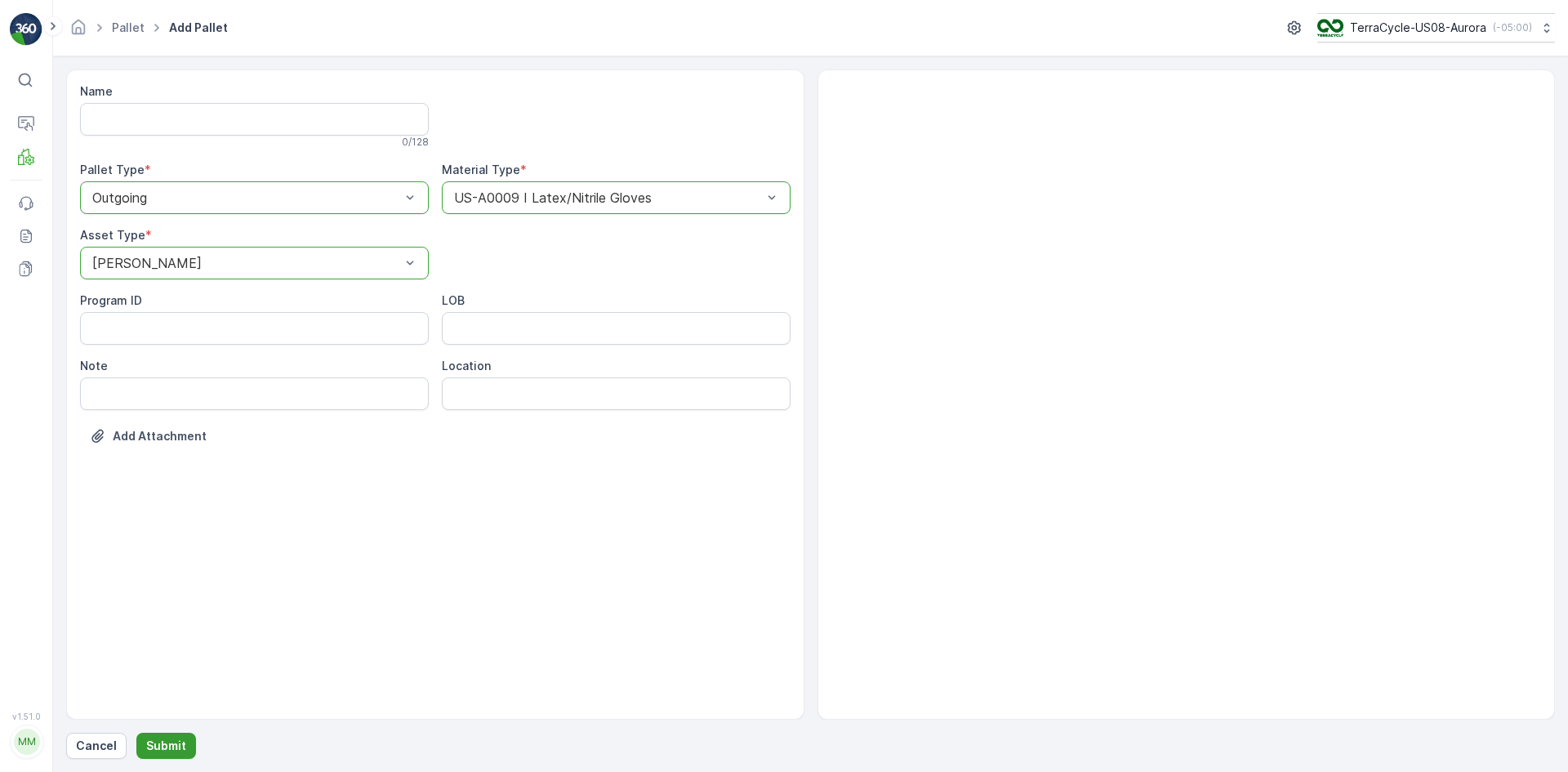
click at [151, 736] on button "Submit" at bounding box center [166, 745] width 60 height 26
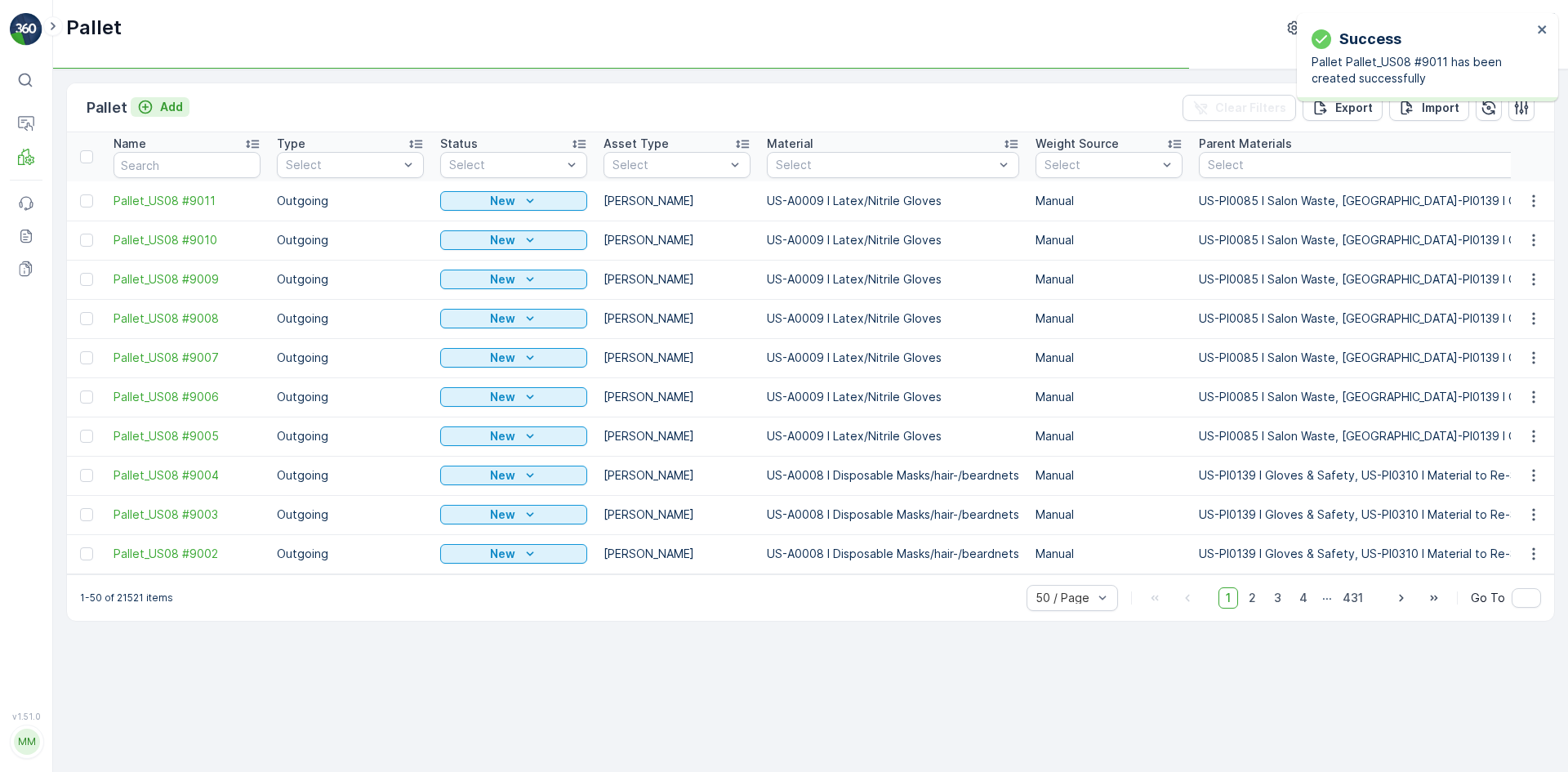
click at [150, 108] on icon "Add" at bounding box center [145, 107] width 16 height 16
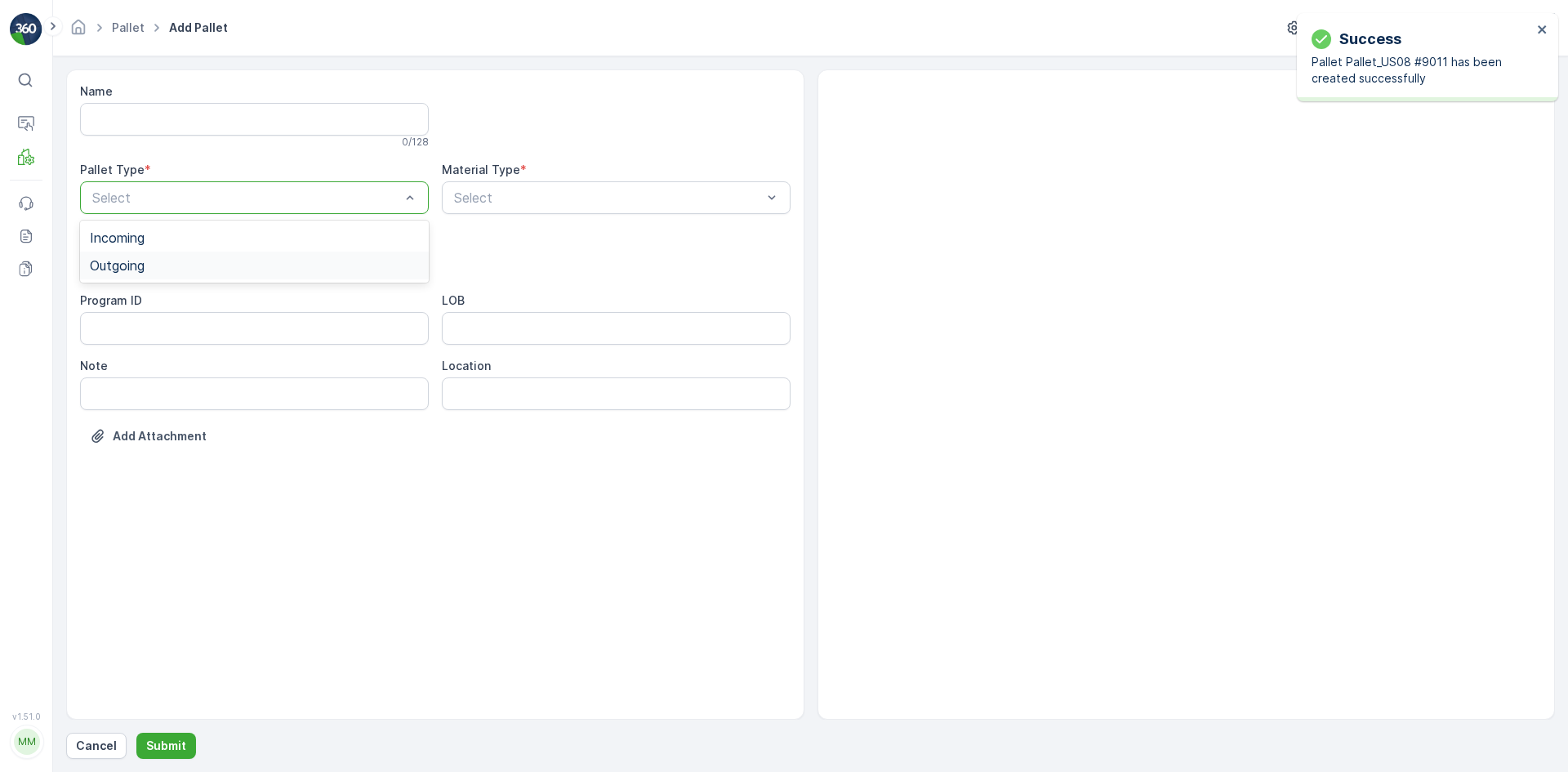
click at [169, 266] on div "Outgoing" at bounding box center [254, 265] width 329 height 14
click at [179, 304] on div "[PERSON_NAME]" at bounding box center [254, 302] width 329 height 14
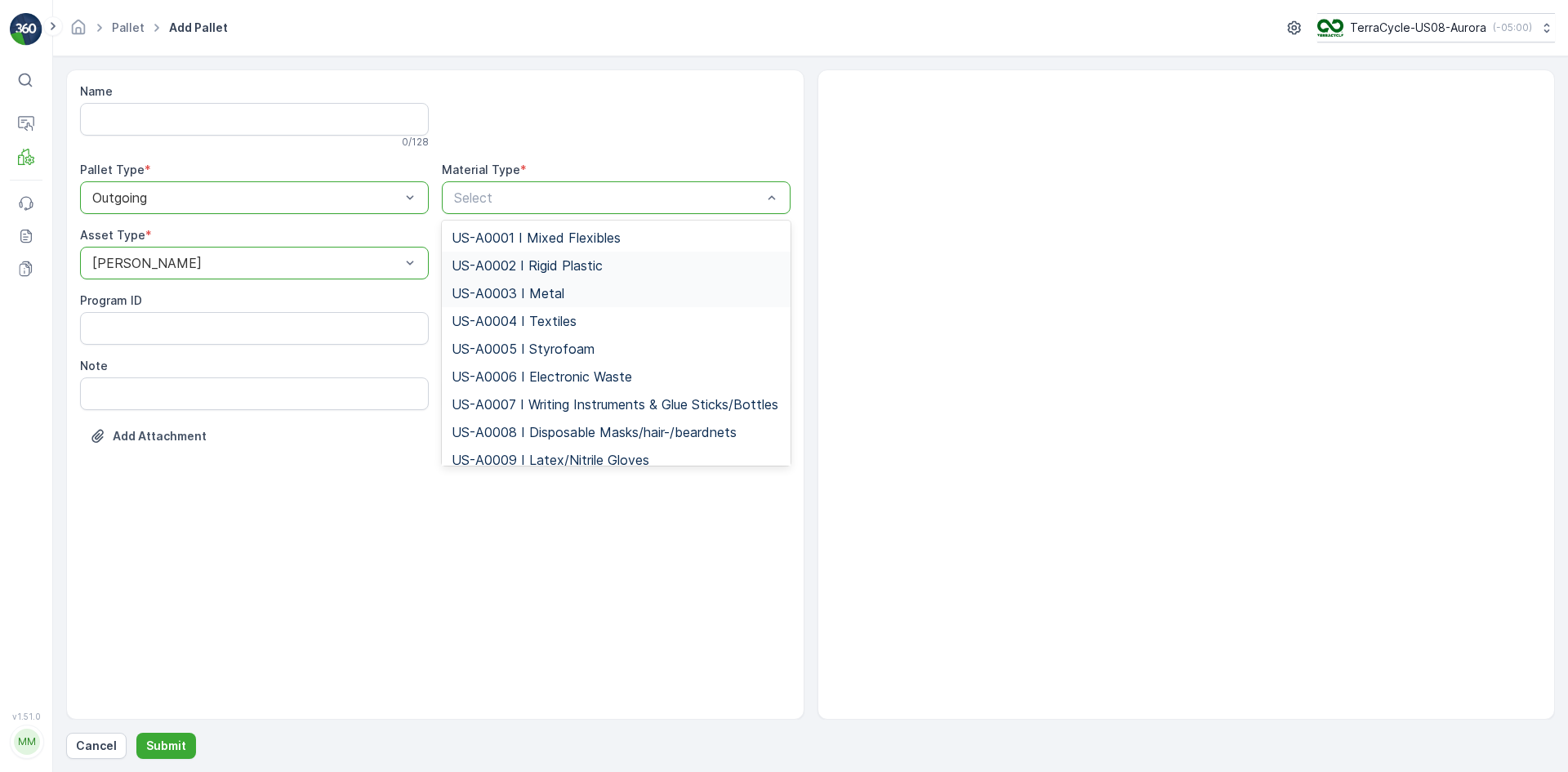
scroll to position [82, 0]
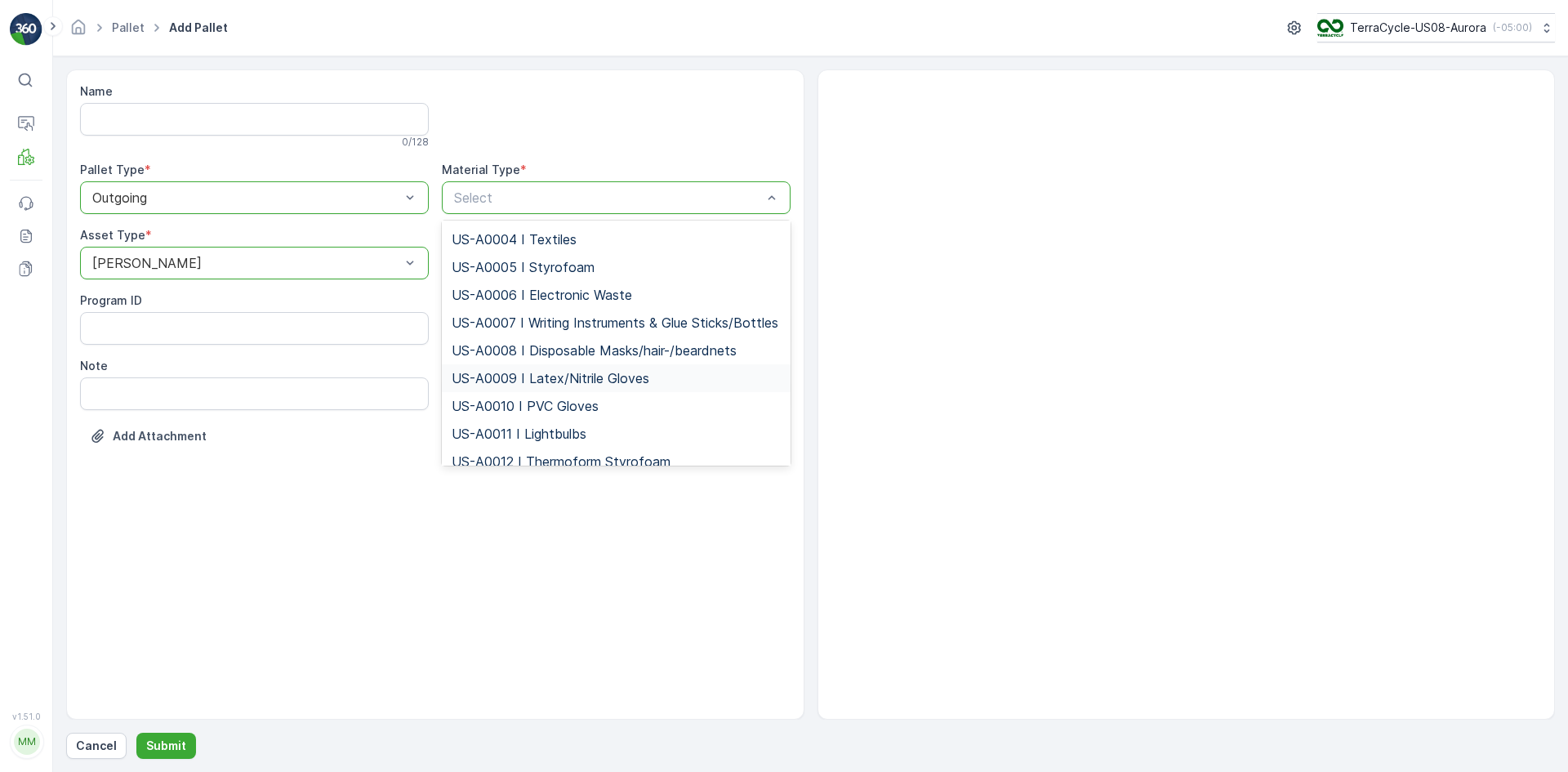
click at [512, 385] on span "US-A0009 I Latex/Nitrile Gloves" at bounding box center [550, 377] width 198 height 14
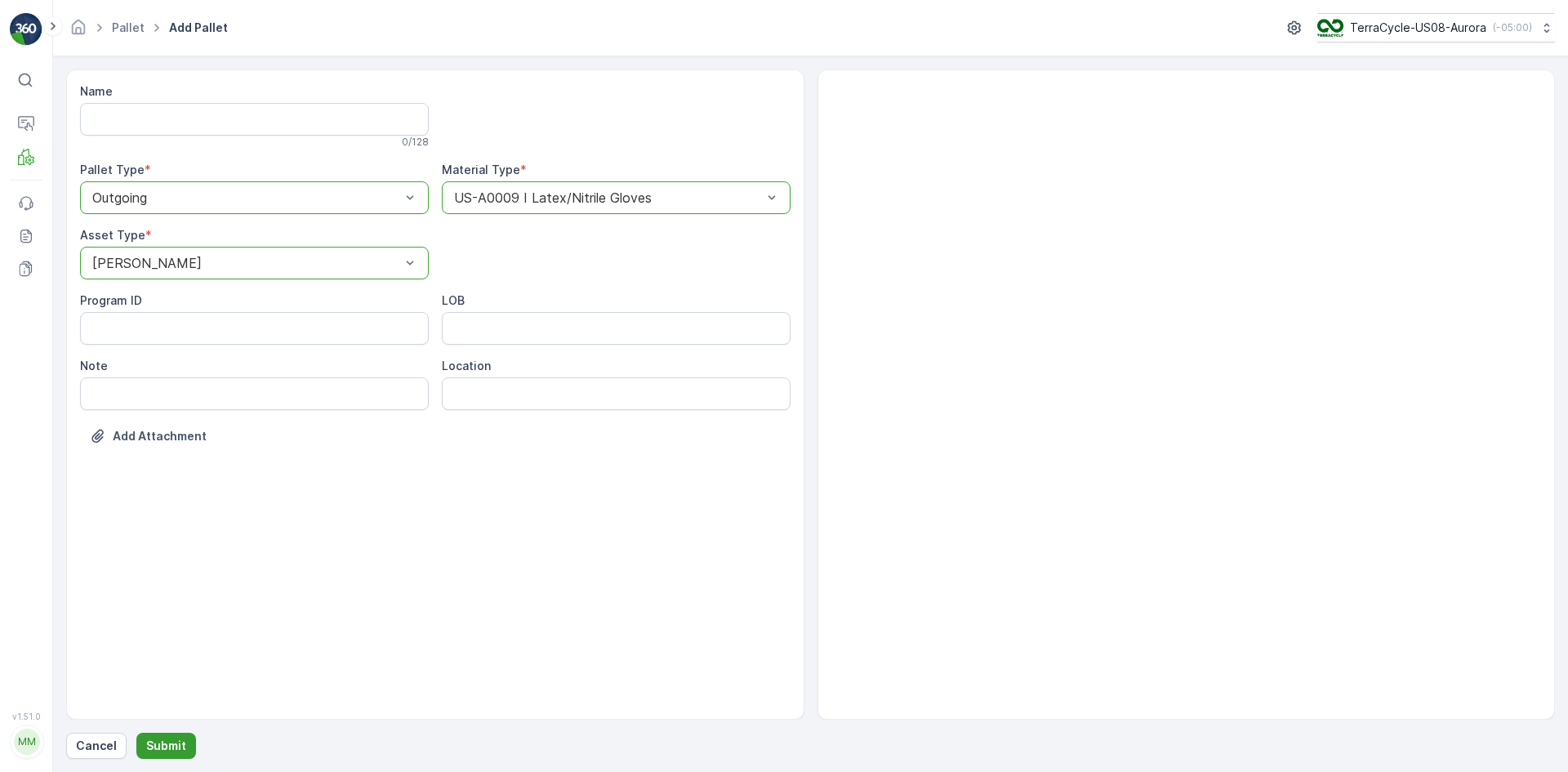
click at [141, 744] on button "Submit" at bounding box center [166, 745] width 60 height 26
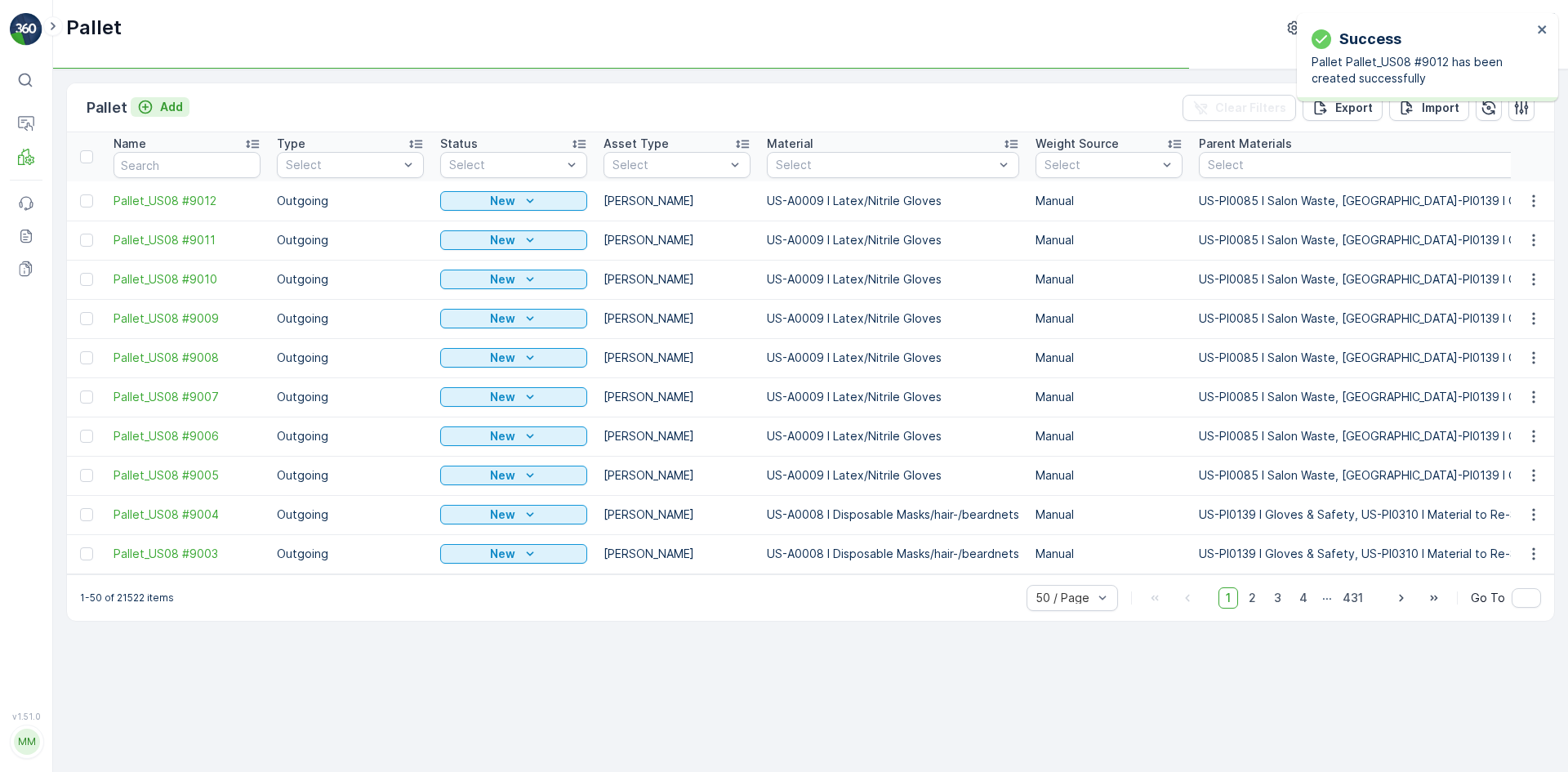
click at [156, 112] on div "Add" at bounding box center [160, 107] width 46 height 16
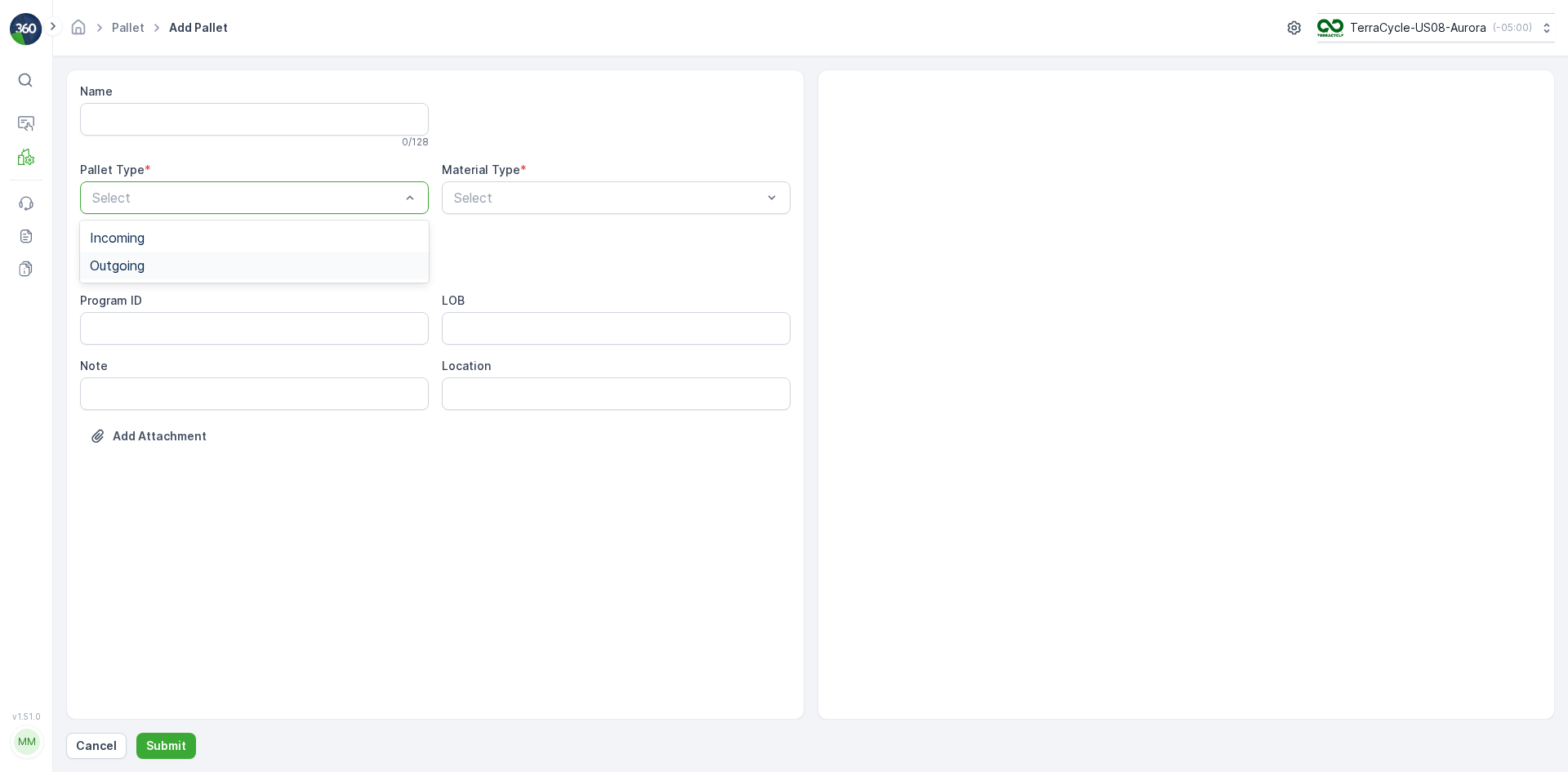
click at [171, 266] on div "Outgoing" at bounding box center [254, 265] width 329 height 14
click at [164, 310] on div "[PERSON_NAME]" at bounding box center [253, 302] width 349 height 28
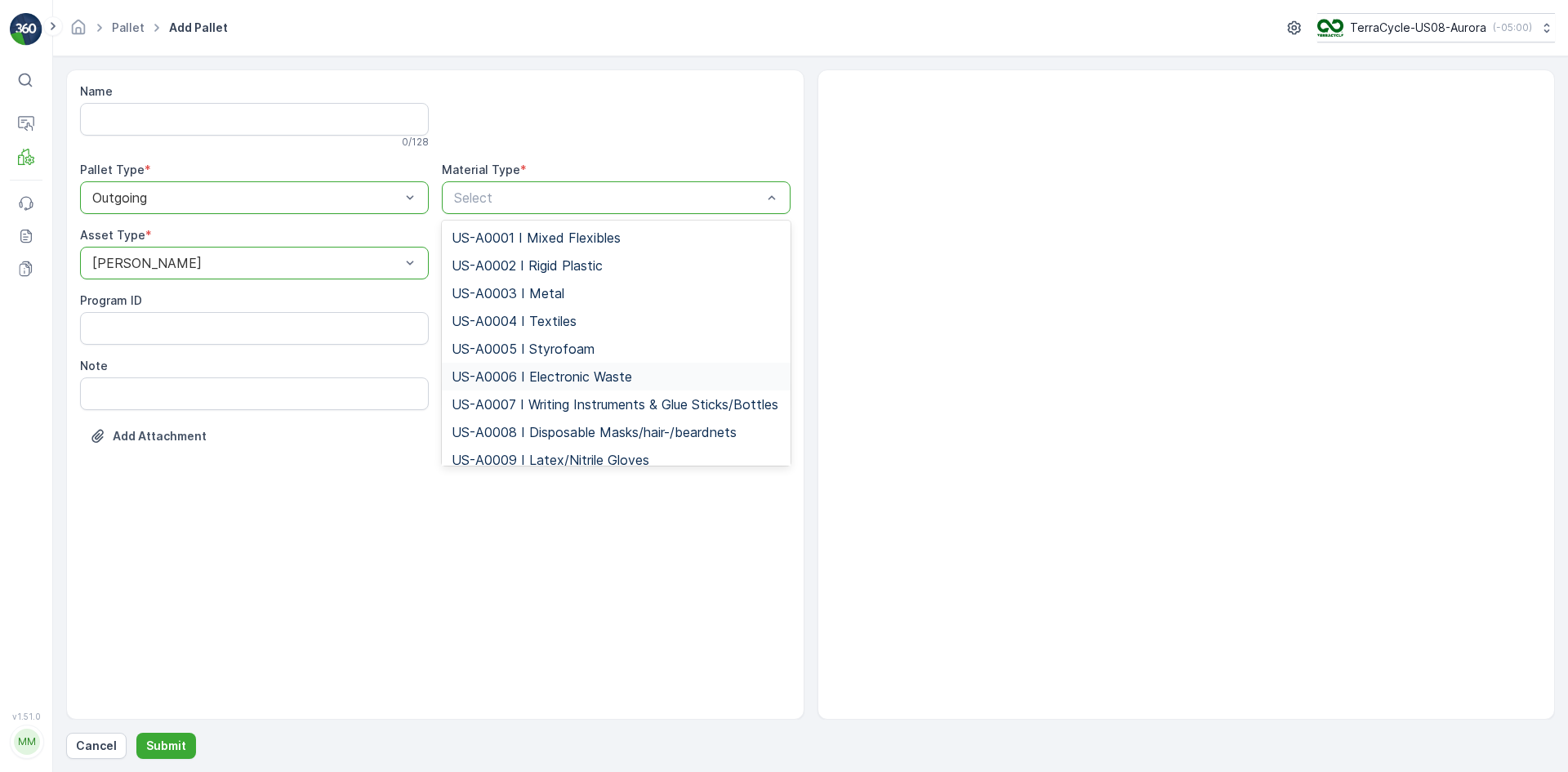
scroll to position [82, 0]
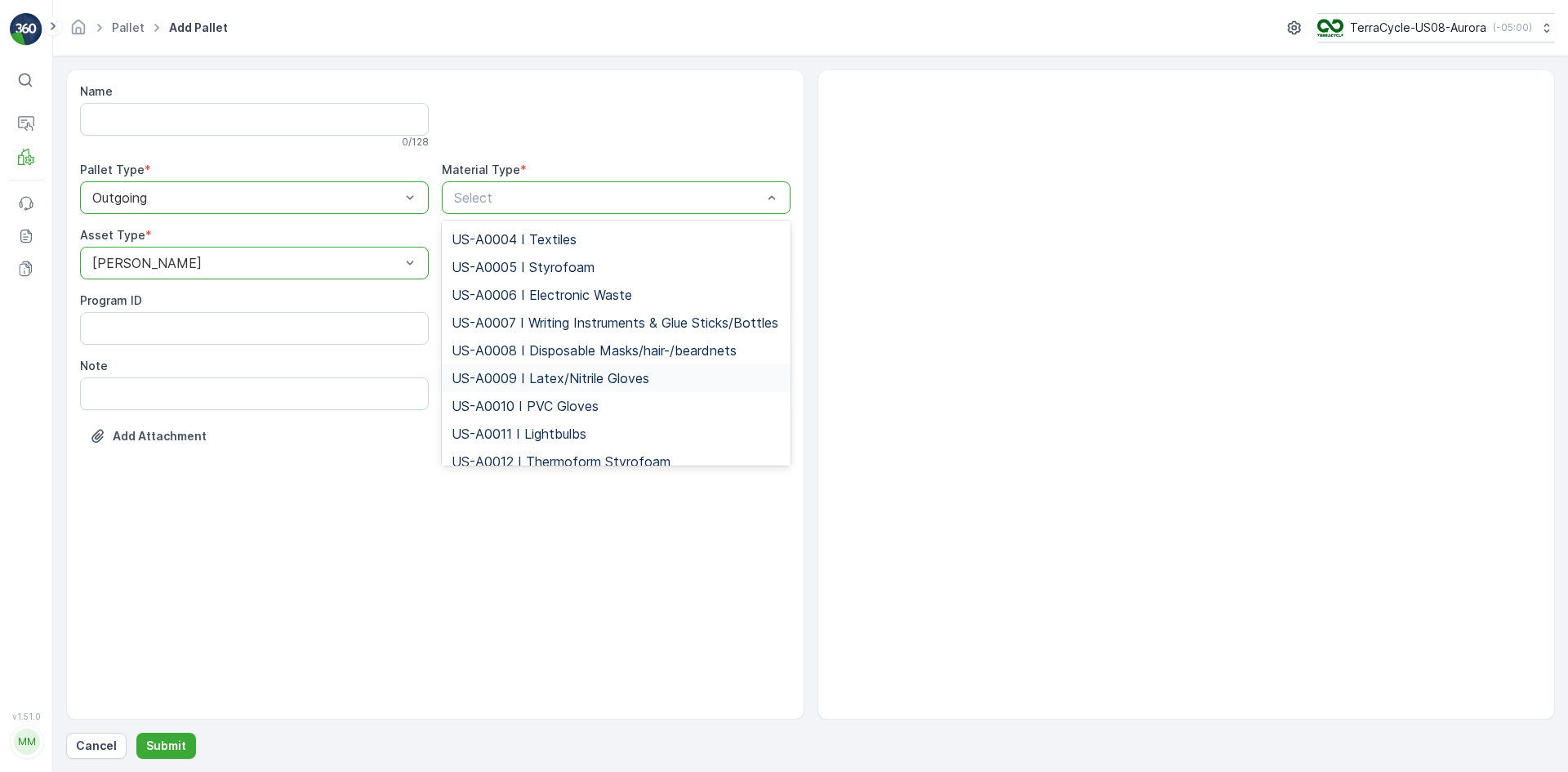
click at [477, 385] on span "US-A0009 I Latex/Nitrile Gloves" at bounding box center [550, 377] width 198 height 14
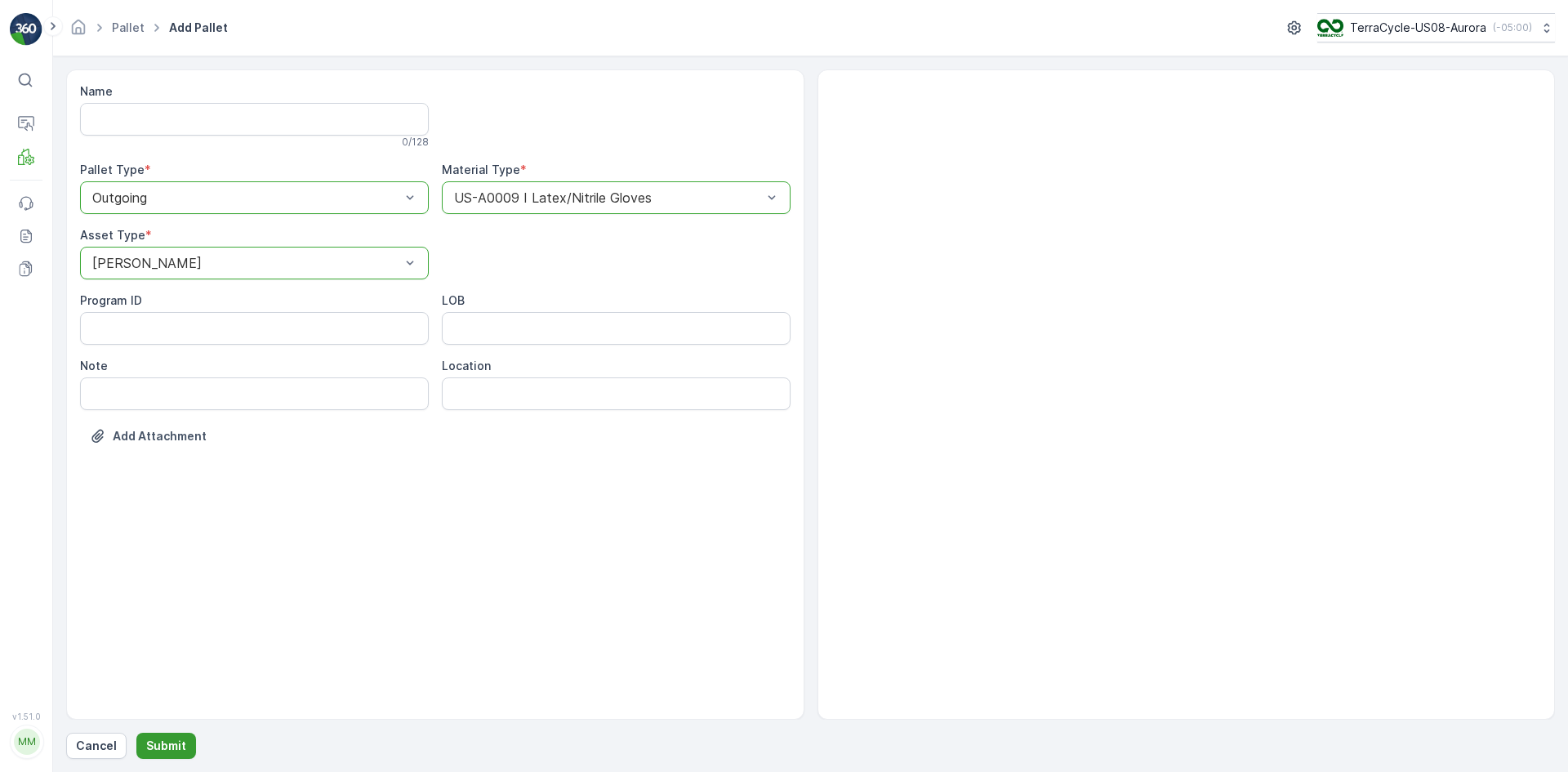
click at [173, 748] on p "Submit" at bounding box center [166, 745] width 40 height 16
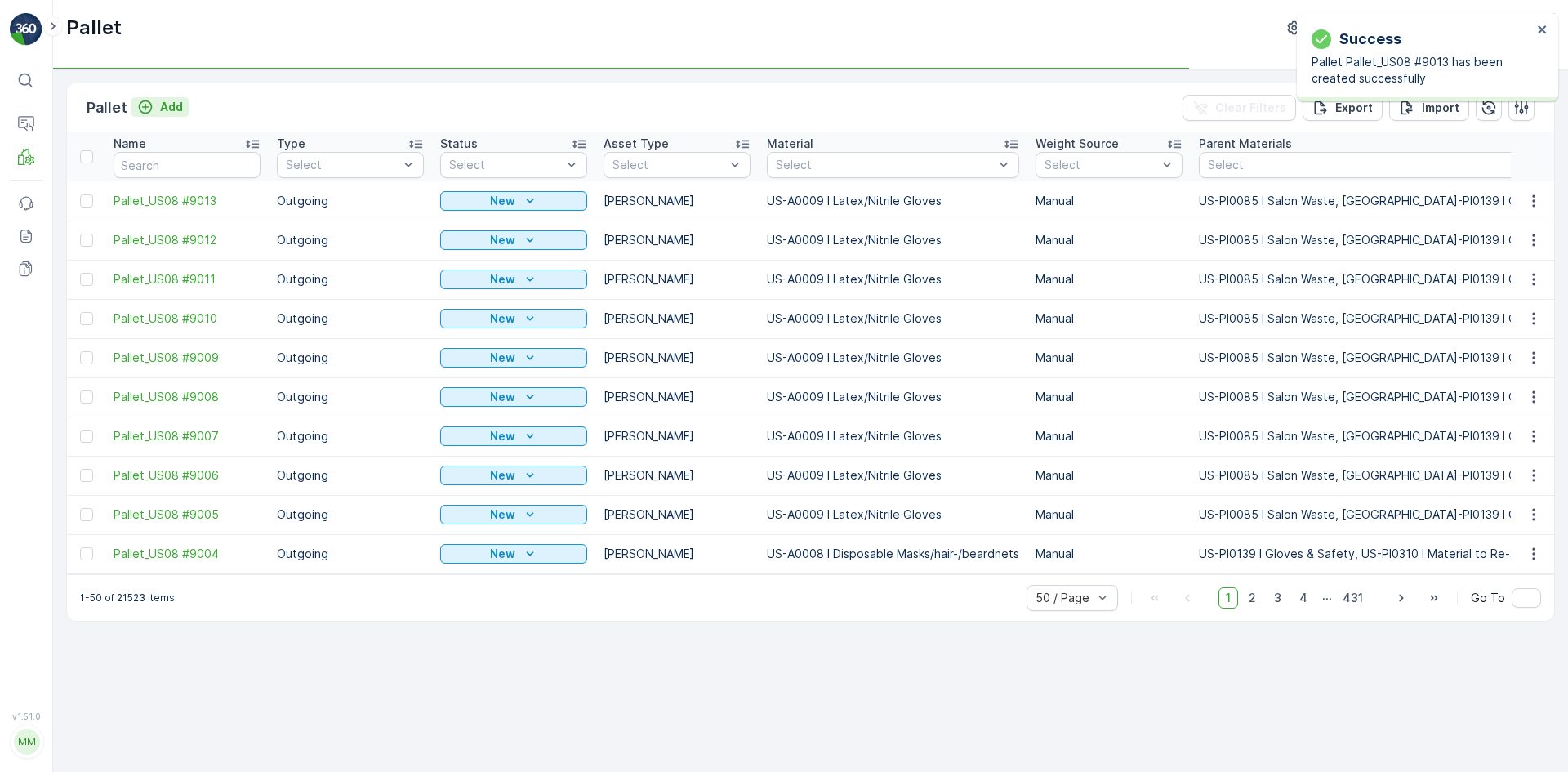
click at [156, 109] on div "Add" at bounding box center [160, 107] width 46 height 16
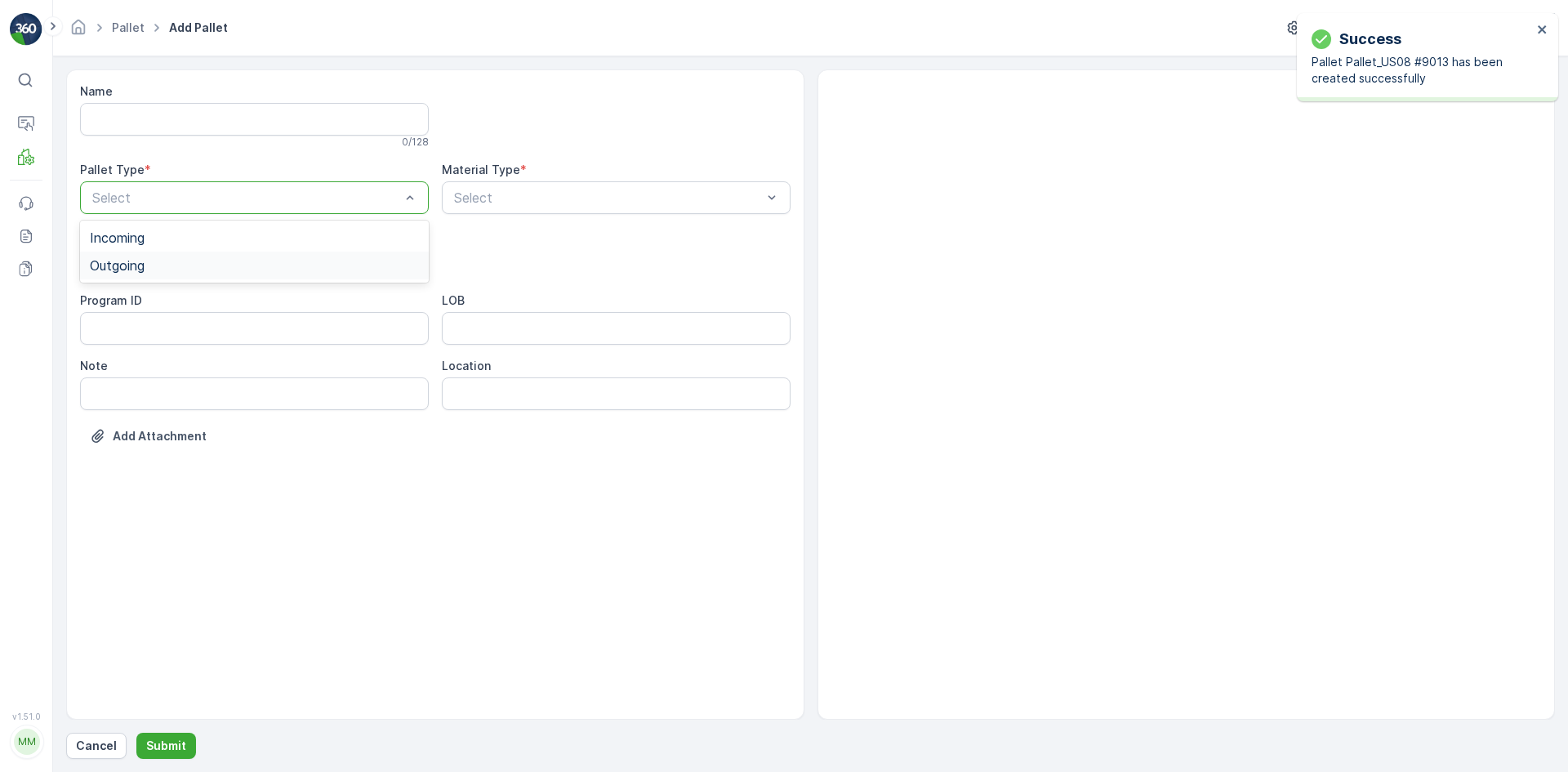
click at [181, 256] on div "Outgoing" at bounding box center [253, 265] width 349 height 28
click at [178, 296] on div "[PERSON_NAME]" at bounding box center [254, 302] width 329 height 14
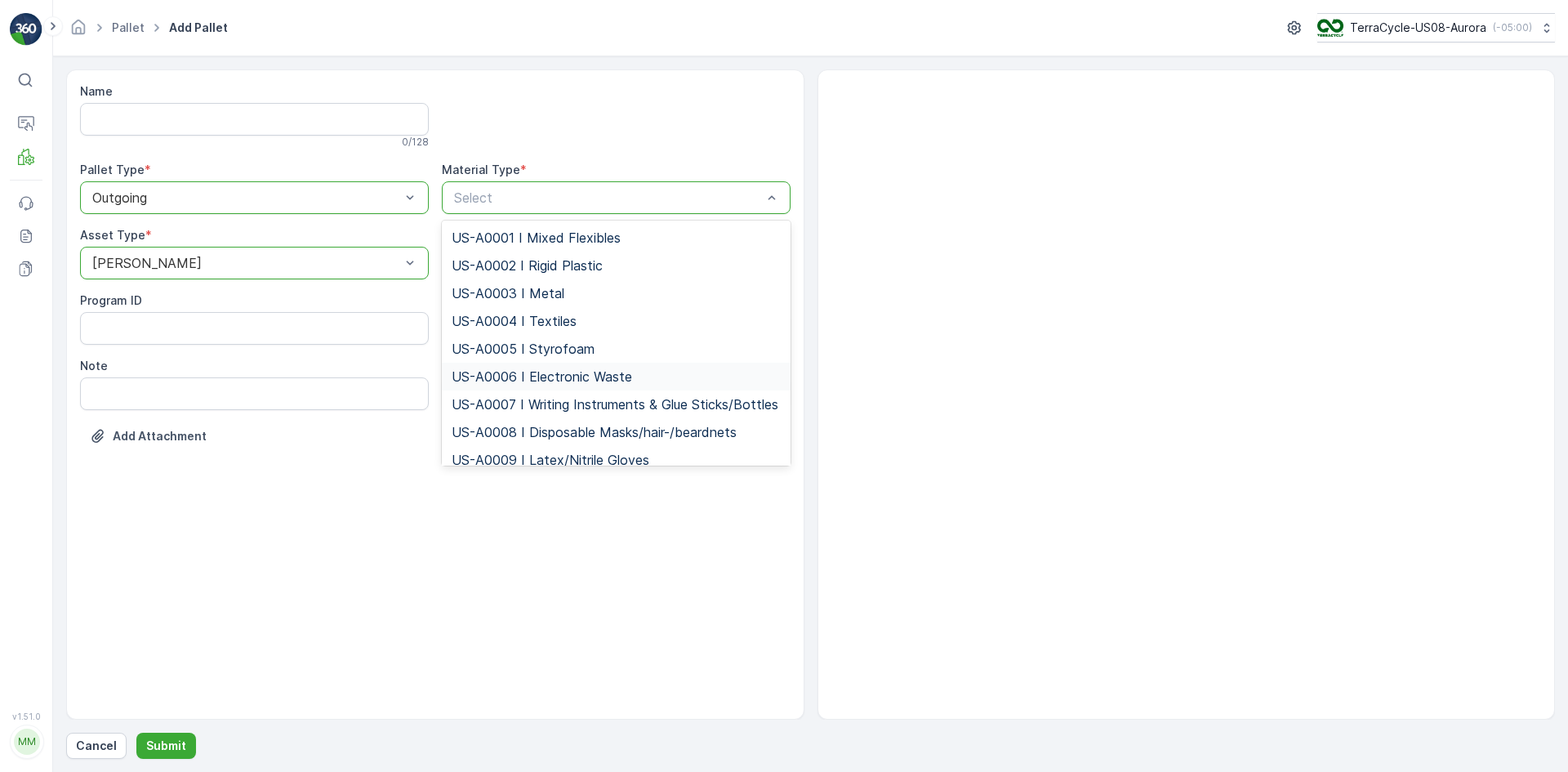
scroll to position [82, 0]
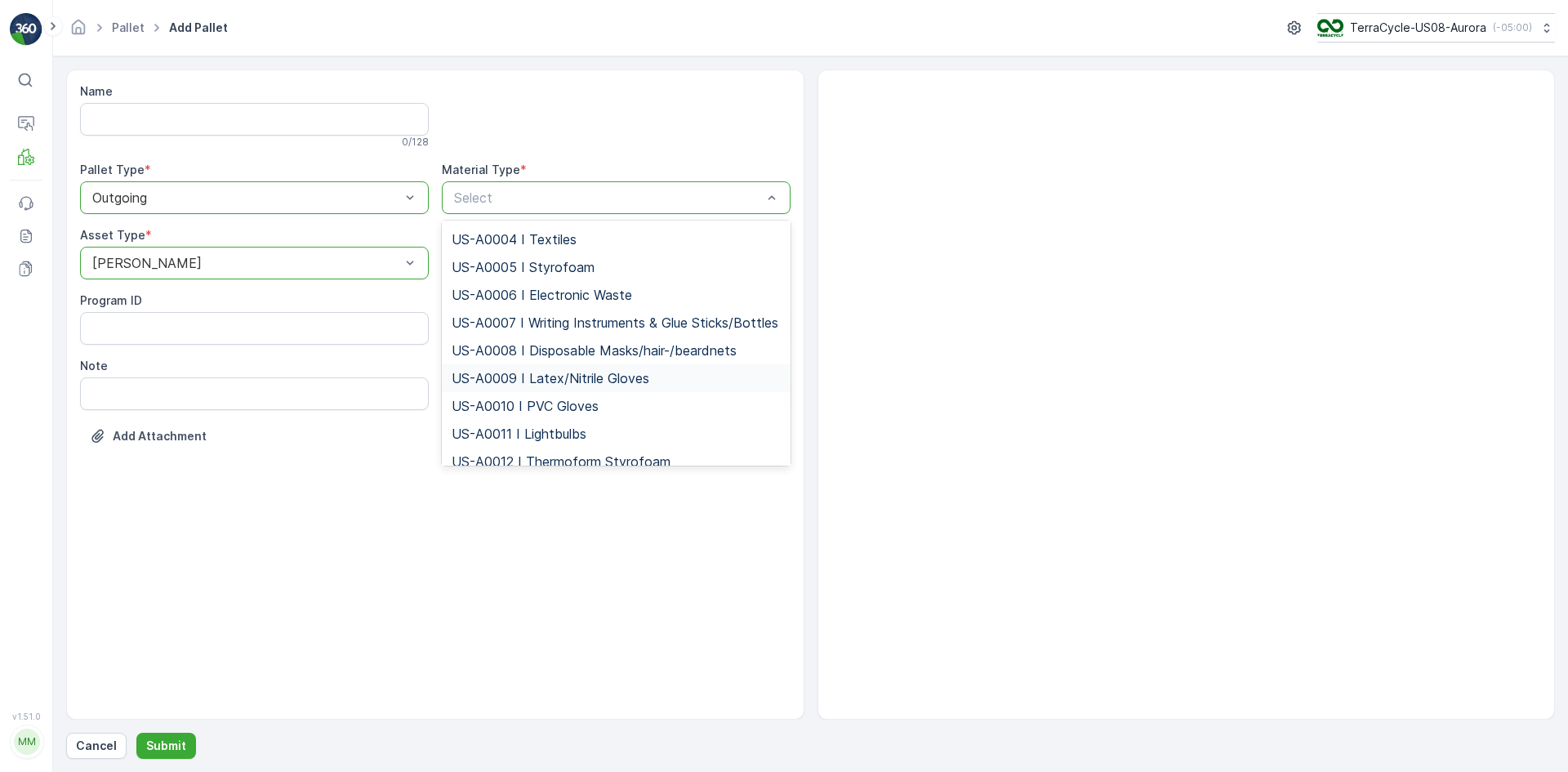
click at [506, 385] on span "US-A0009 I Latex/Nitrile Gloves" at bounding box center [550, 377] width 198 height 14
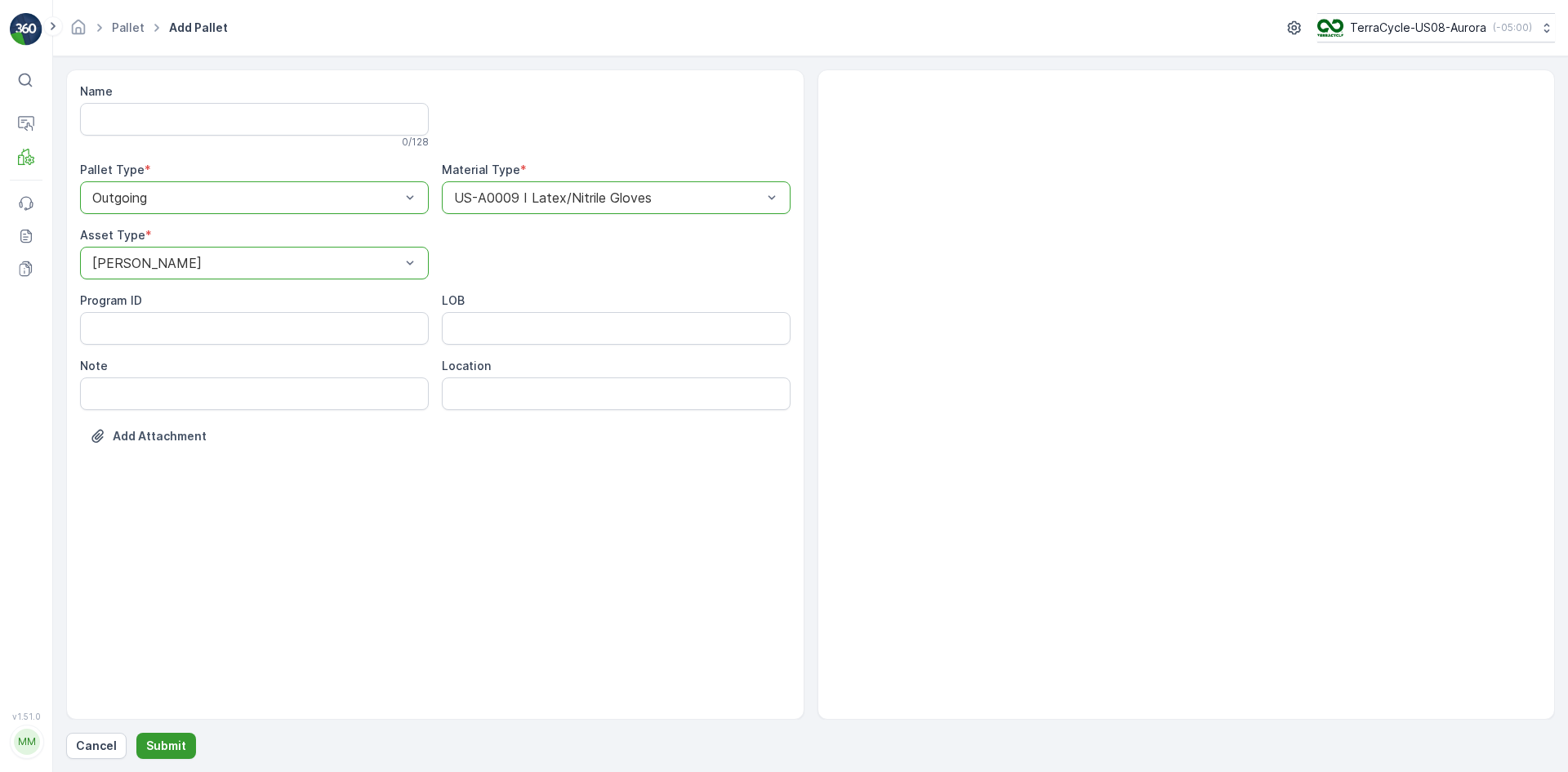
click at [181, 746] on p "Submit" at bounding box center [166, 745] width 40 height 16
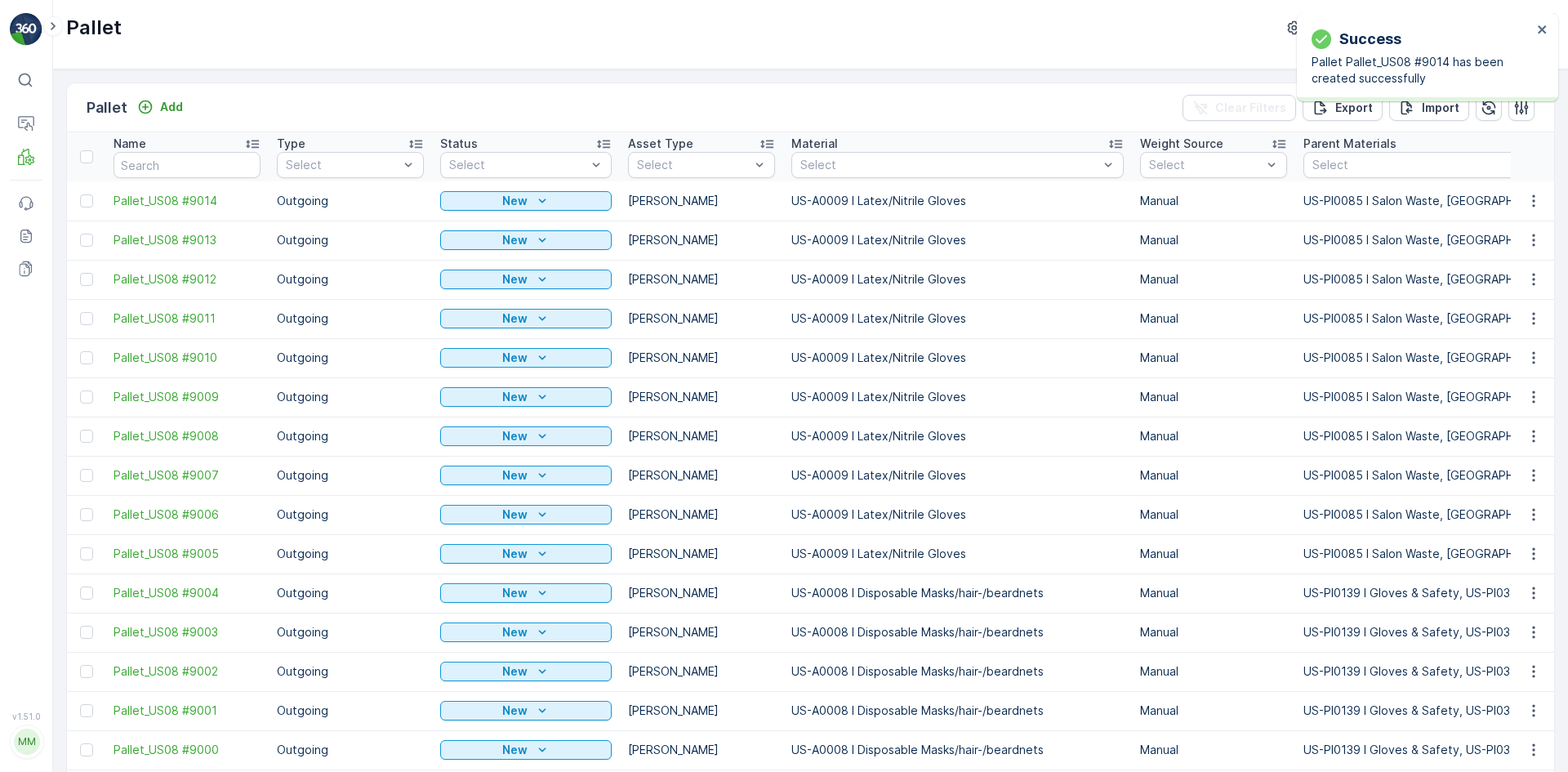
scroll to position [82, 0]
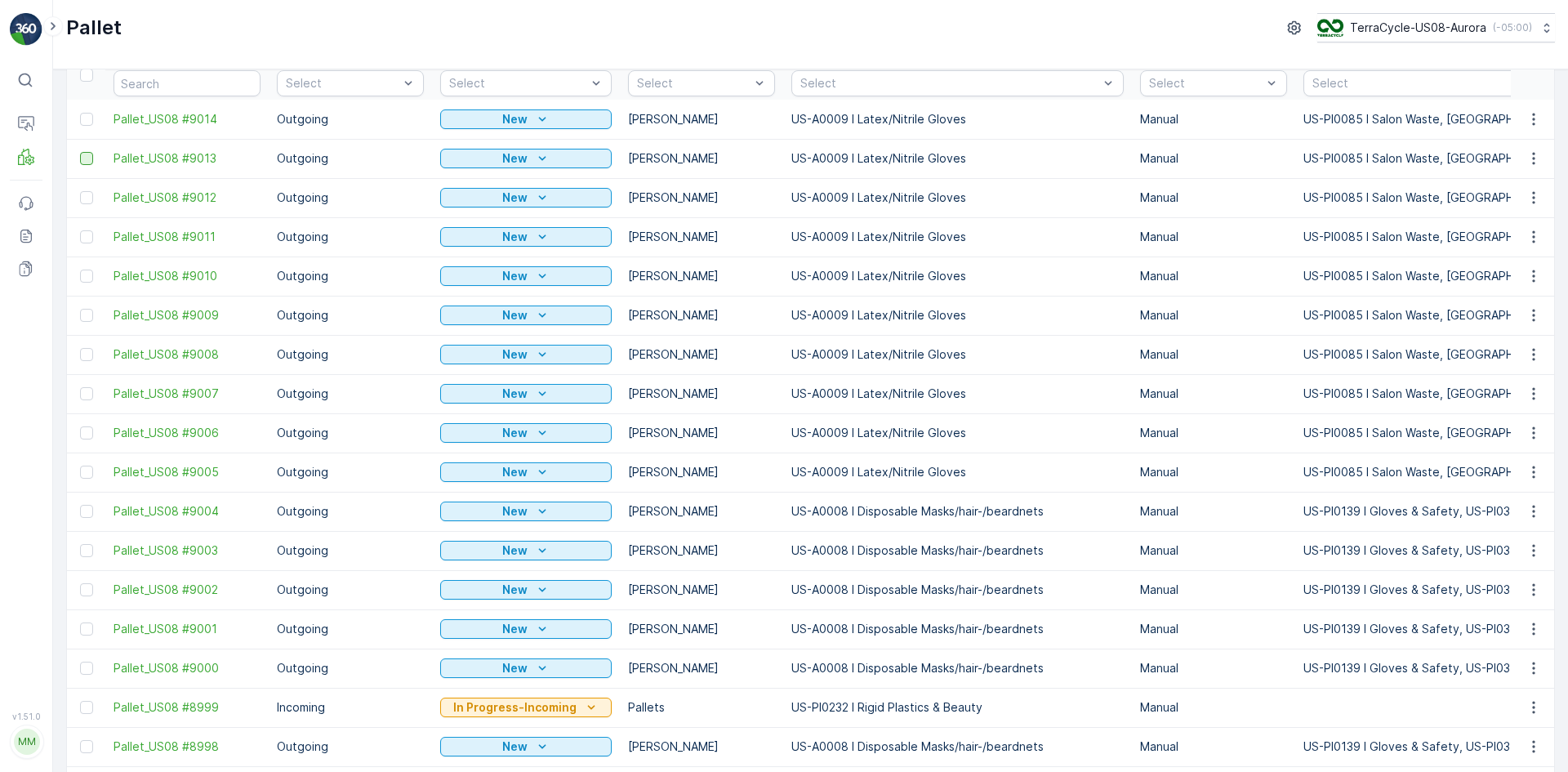
drag, startPoint x: 90, startPoint y: 117, endPoint x: 89, endPoint y: 154, distance: 37.0
click at [90, 117] on div at bounding box center [86, 119] width 13 height 13
click at [80, 112] on input "checkbox" at bounding box center [80, 112] width 0 height 0
click at [89, 157] on div at bounding box center [86, 158] width 13 height 13
click at [80, 152] on input "checkbox" at bounding box center [80, 152] width 0 height 0
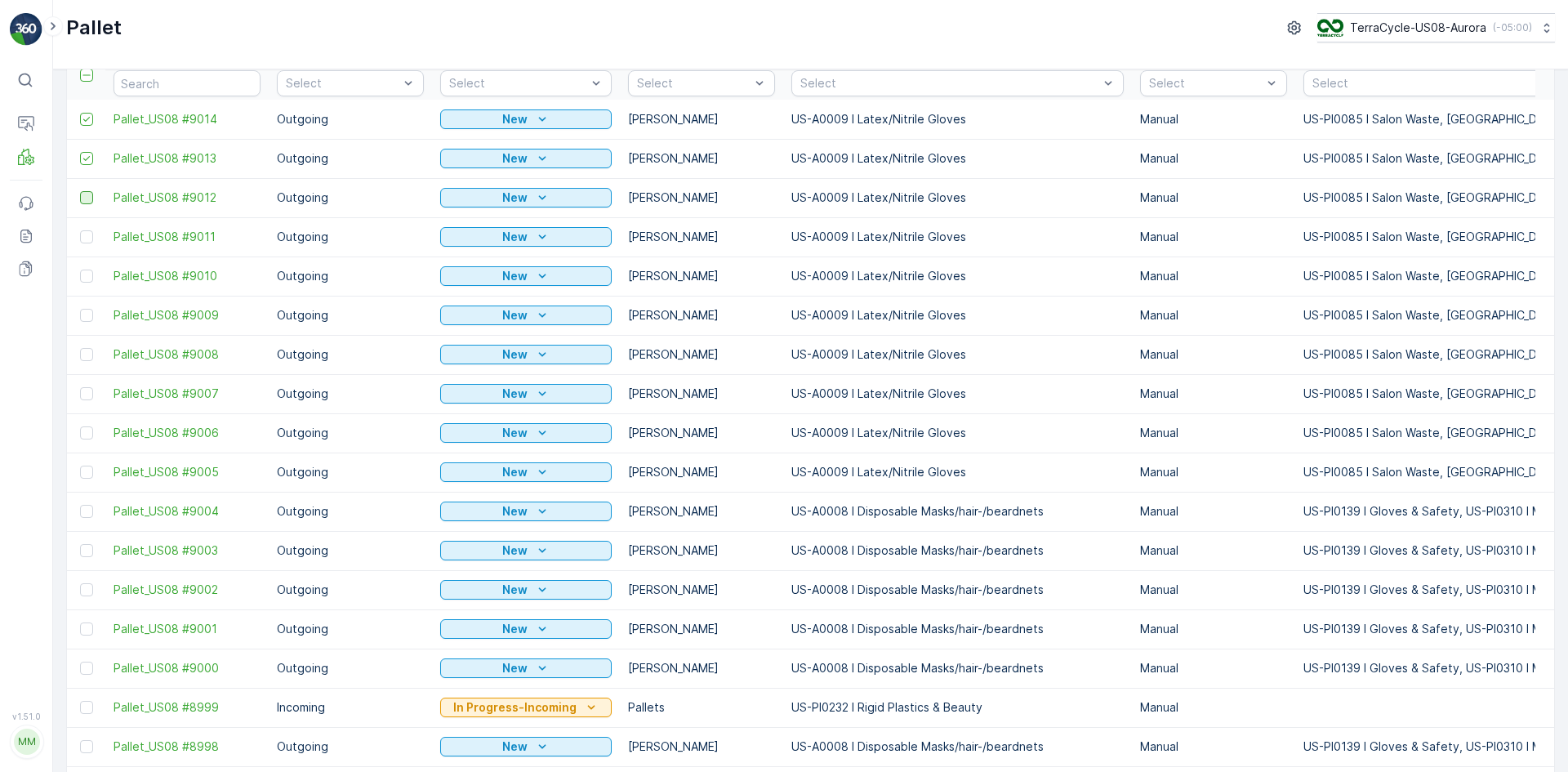
click at [83, 200] on div at bounding box center [86, 198] width 13 height 13
click at [80, 191] on input "checkbox" at bounding box center [80, 191] width 0 height 0
click at [89, 238] on div at bounding box center [86, 237] width 13 height 13
click at [80, 230] on input "checkbox" at bounding box center [80, 230] width 0 height 0
click at [88, 272] on div at bounding box center [86, 277] width 13 height 13
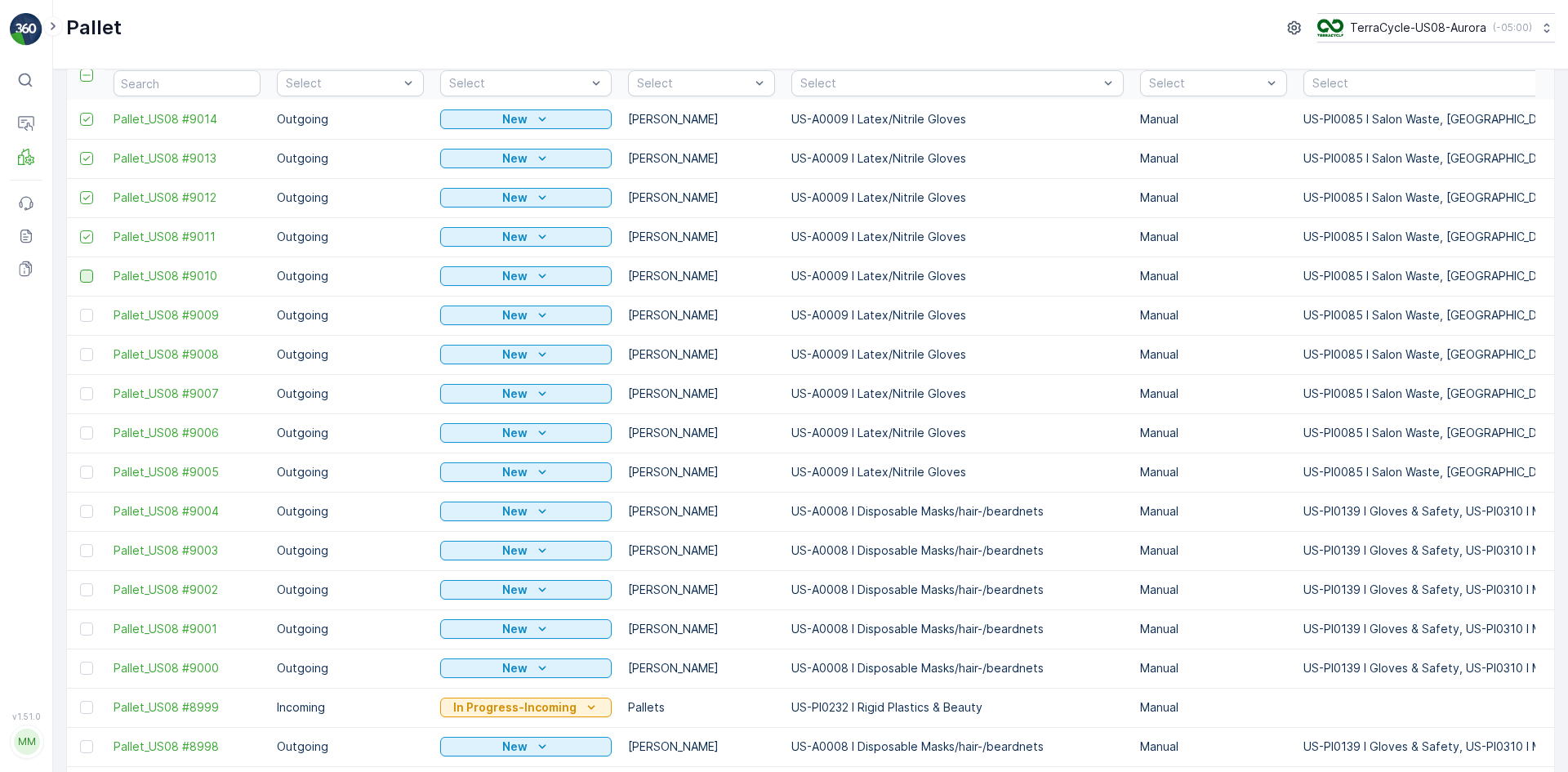
click at [80, 270] on input "checkbox" at bounding box center [80, 270] width 0 height 0
click at [90, 311] on div at bounding box center [86, 316] width 13 height 13
click at [80, 309] on input "checkbox" at bounding box center [80, 309] width 0 height 0
click at [91, 354] on div at bounding box center [86, 354] width 13 height 13
click at [80, 348] on input "checkbox" at bounding box center [80, 348] width 0 height 0
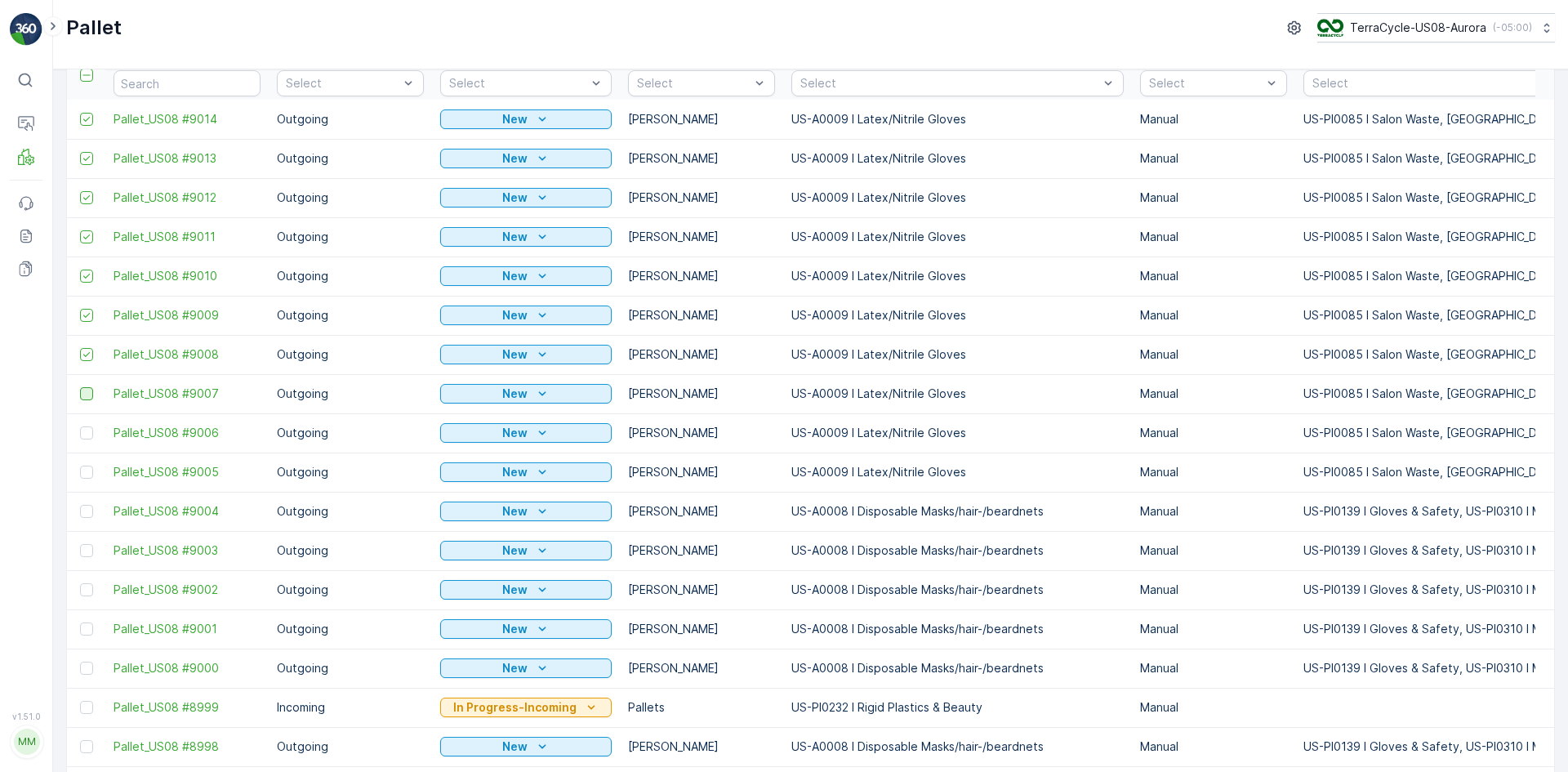
click at [83, 397] on div at bounding box center [86, 394] width 13 height 13
click at [80, 387] on input "checkbox" at bounding box center [80, 387] width 0 height 0
click at [84, 437] on div at bounding box center [86, 433] width 13 height 13
click at [80, 426] on input "checkbox" at bounding box center [80, 426] width 0 height 0
click at [83, 475] on div at bounding box center [86, 472] width 13 height 13
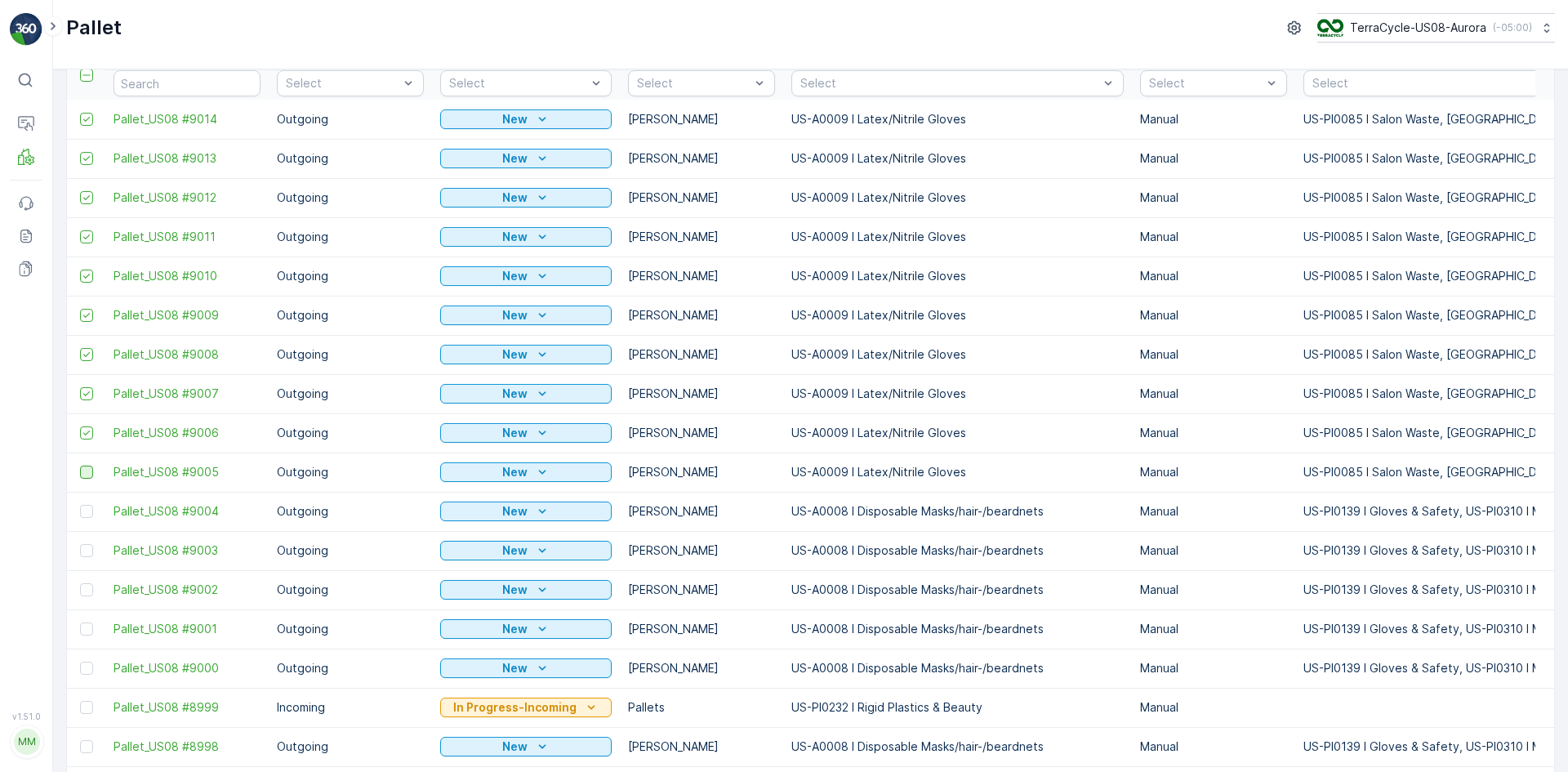
click at [80, 466] on input "checkbox" at bounding box center [80, 466] width 0 height 0
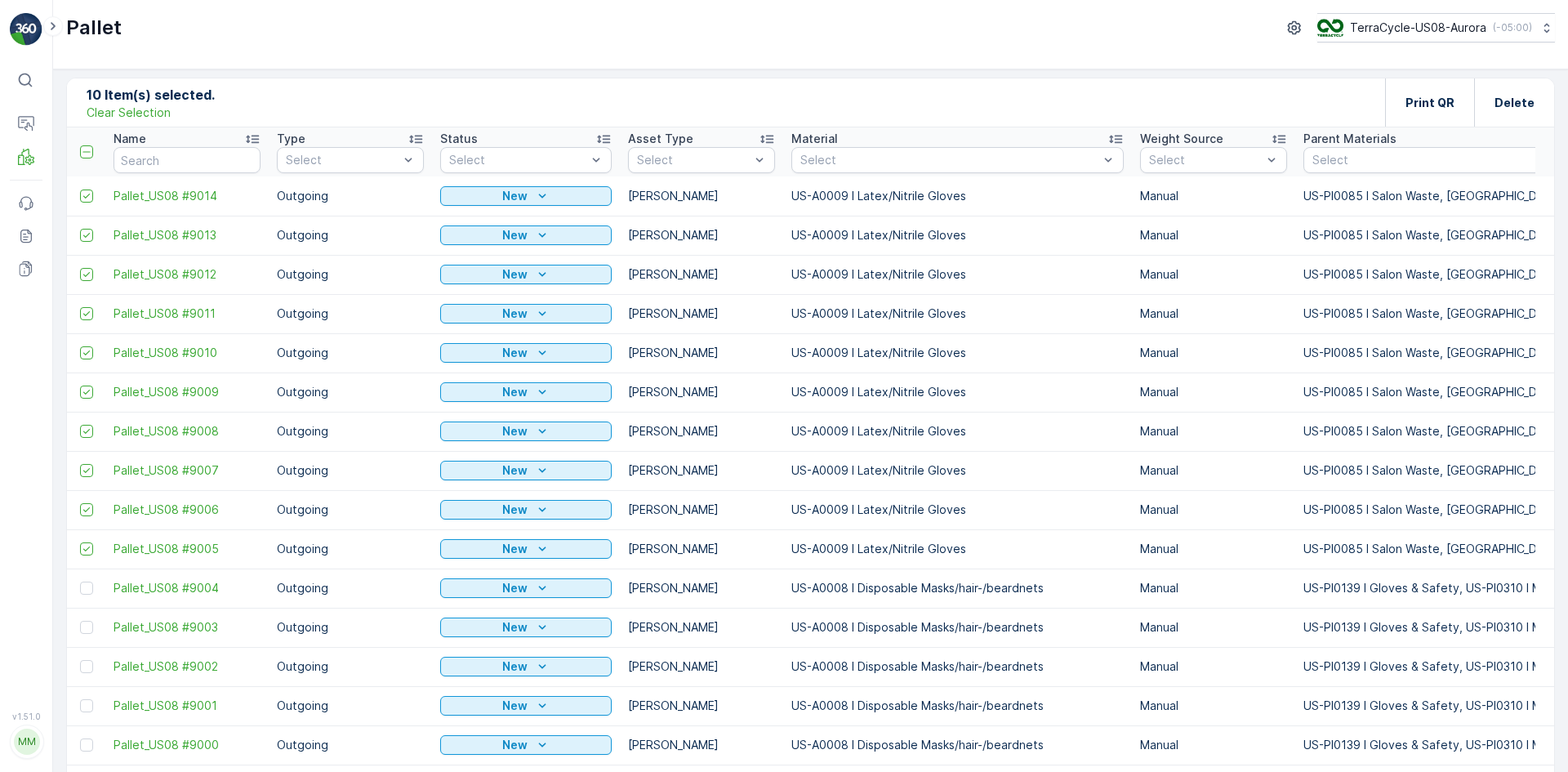
scroll to position [0, 0]
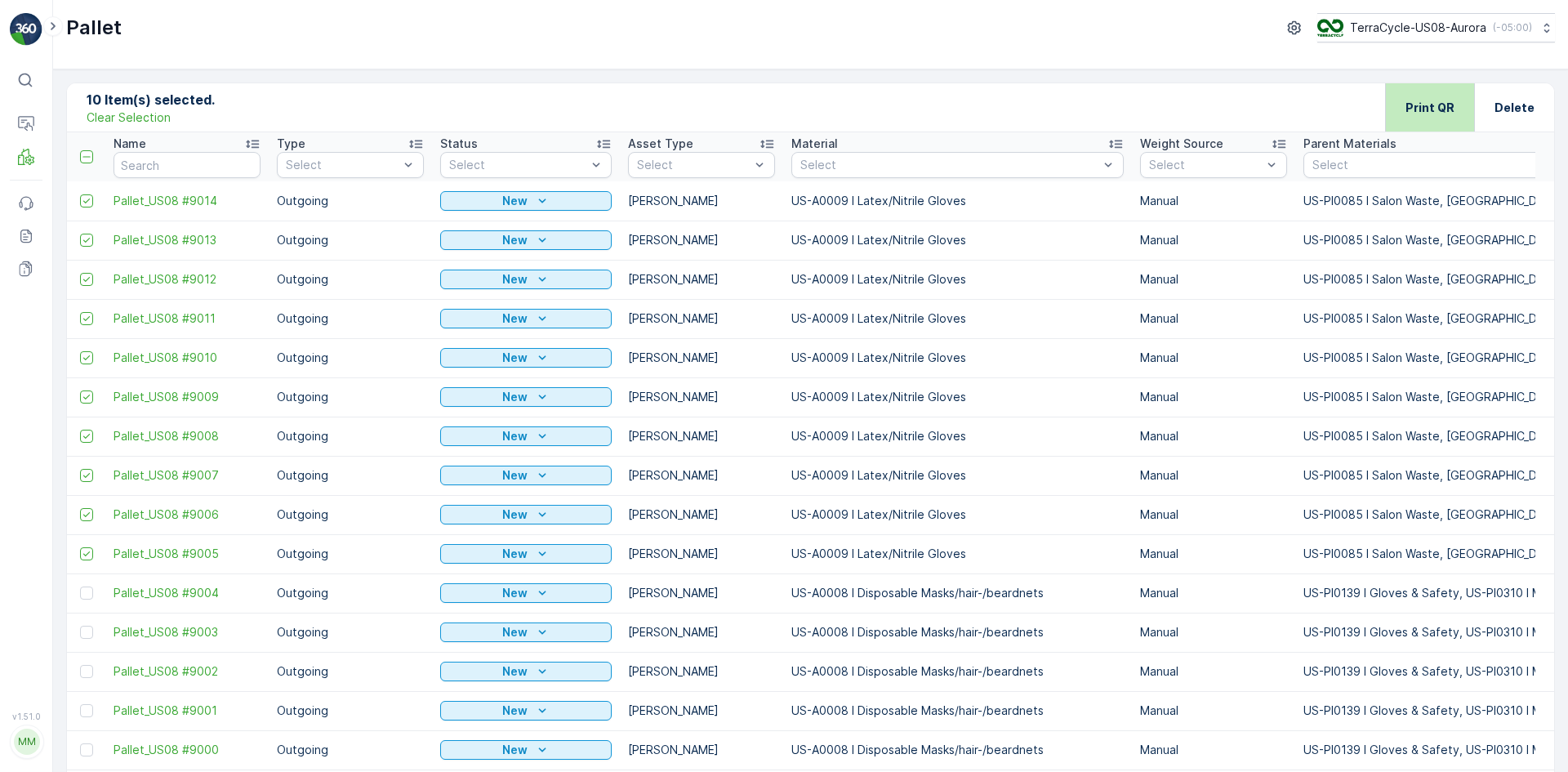
click at [1439, 111] on p "Print QR" at bounding box center [1430, 108] width 49 height 16
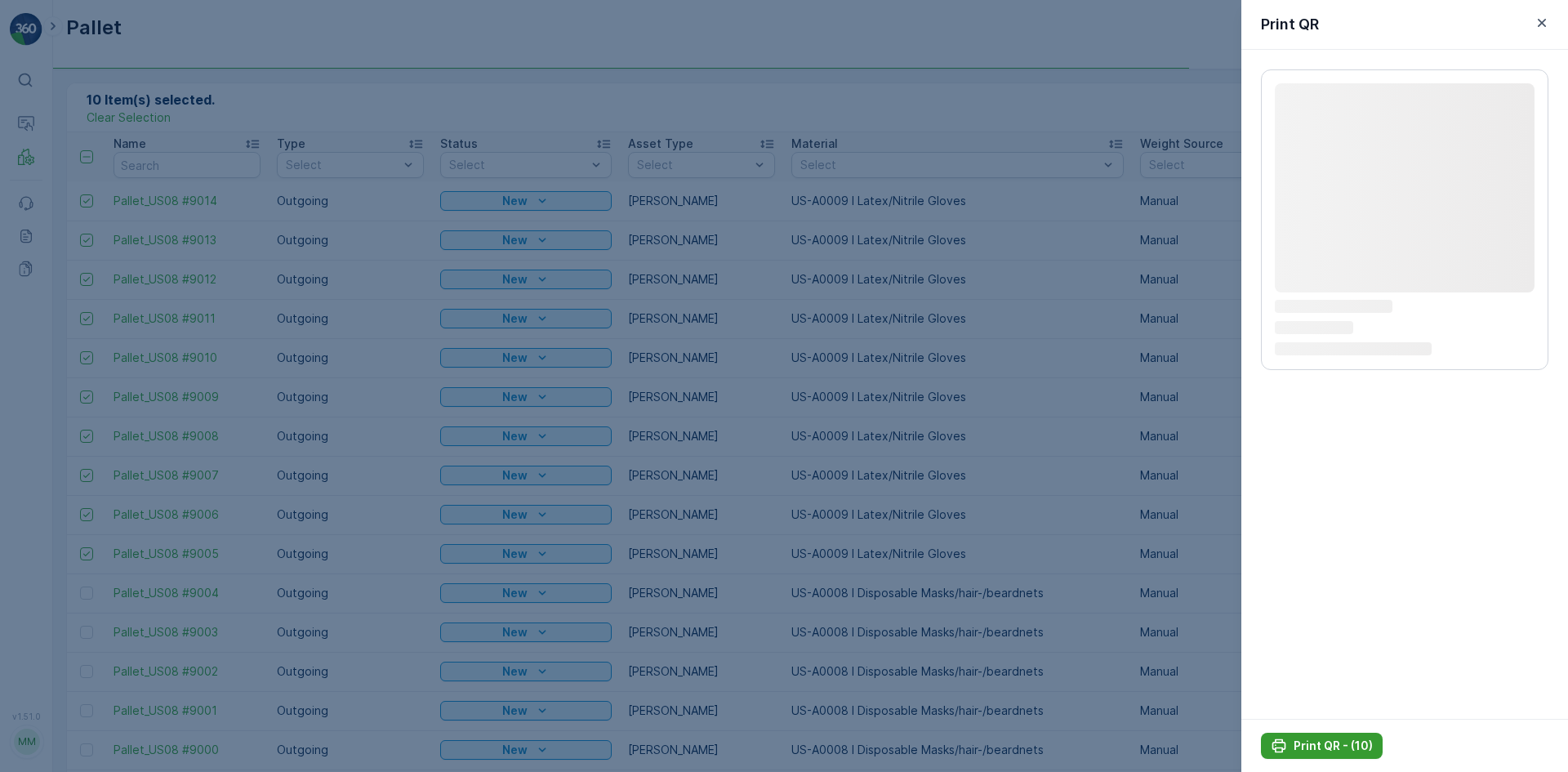
click at [1290, 744] on div "Print QR - (10)" at bounding box center [1321, 745] width 102 height 16
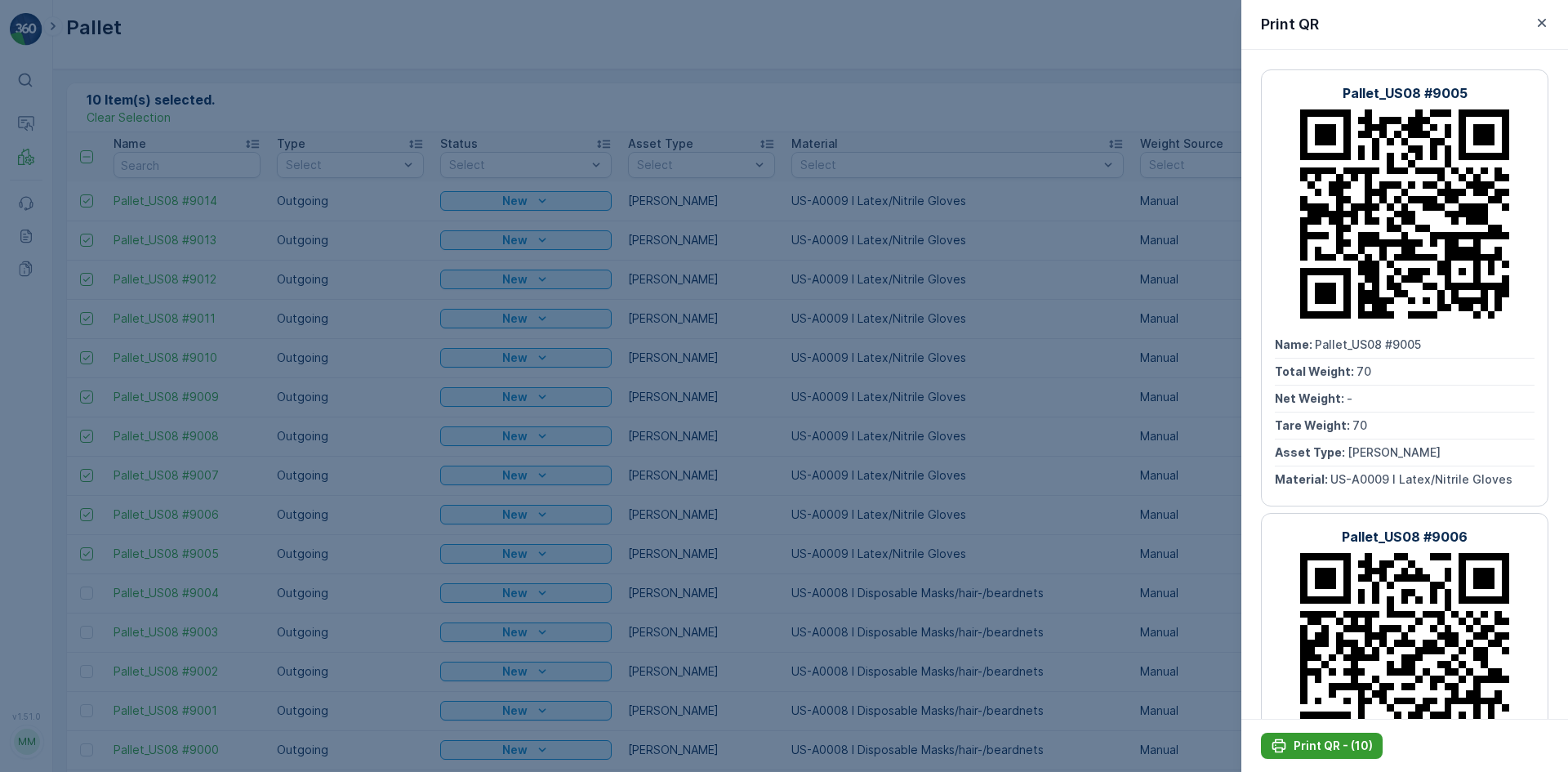
click at [1283, 748] on icon "Print QR - (10)" at bounding box center [1279, 746] width 13 height 13
click at [735, 335] on div at bounding box center [784, 386] width 1568 height 772
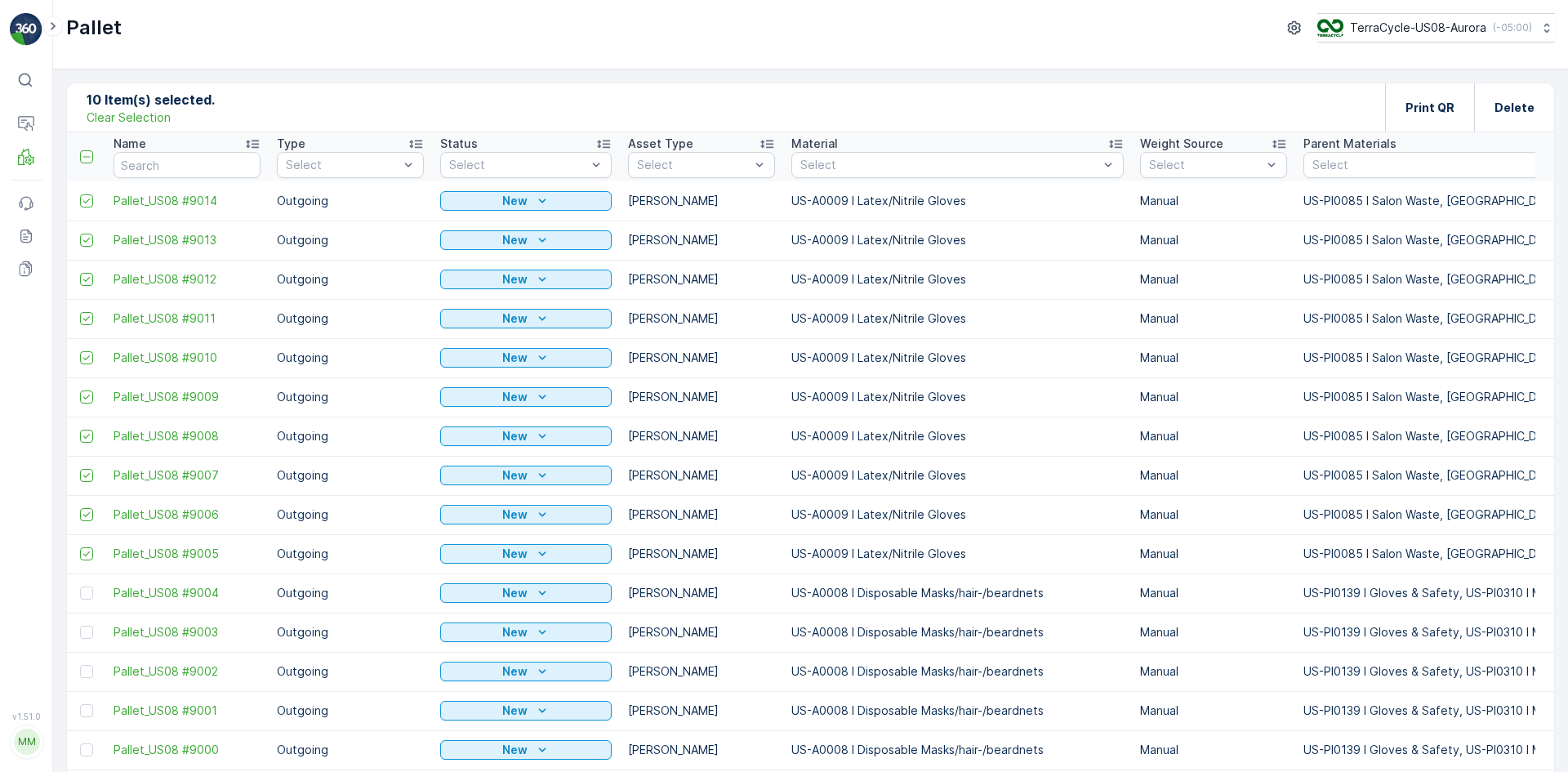
drag, startPoint x: 142, startPoint y: 119, endPoint x: 185, endPoint y: 159, distance: 58.7
click at [142, 119] on p "Clear Selection" at bounding box center [129, 117] width 84 height 16
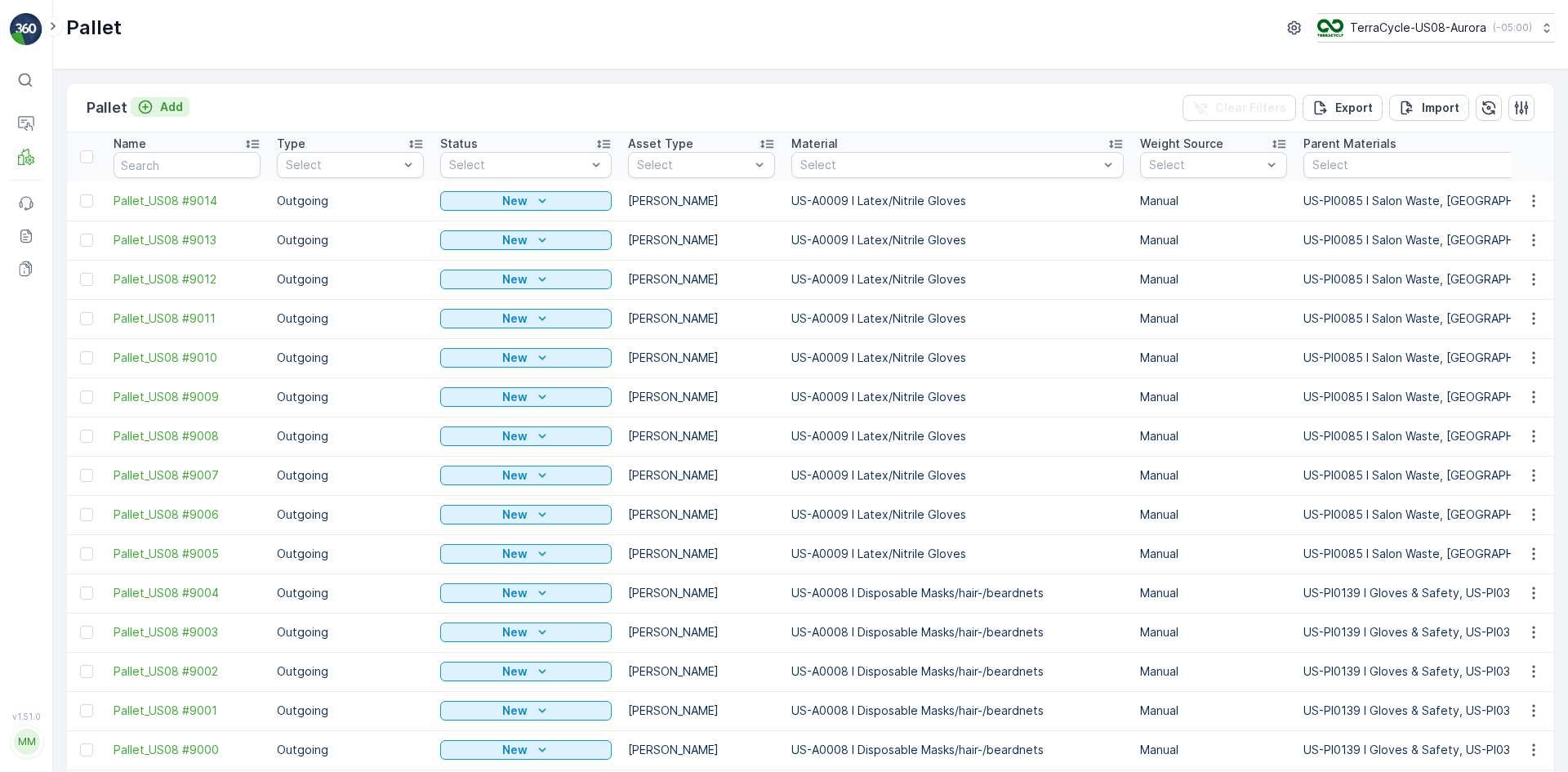
click at [160, 111] on p "Add" at bounding box center [172, 107] width 23 height 16
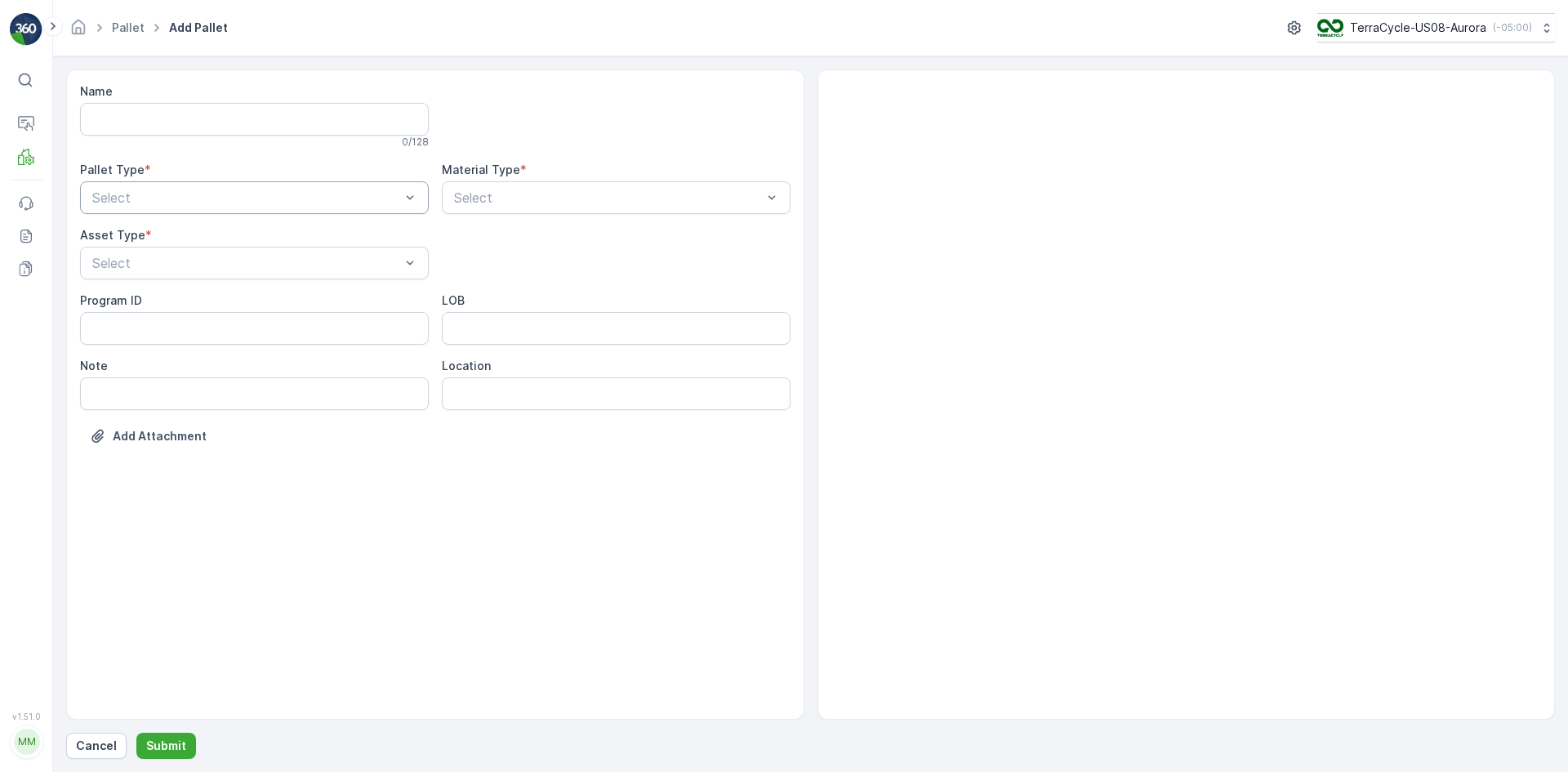
click at [300, 212] on div "Select" at bounding box center [253, 198] width 349 height 33
click at [271, 257] on div "Outgoing" at bounding box center [253, 265] width 349 height 28
click at [227, 310] on div "[PERSON_NAME]" at bounding box center [253, 302] width 349 height 28
click at [538, 208] on div "Select" at bounding box center [615, 198] width 349 height 33
type input "0002"
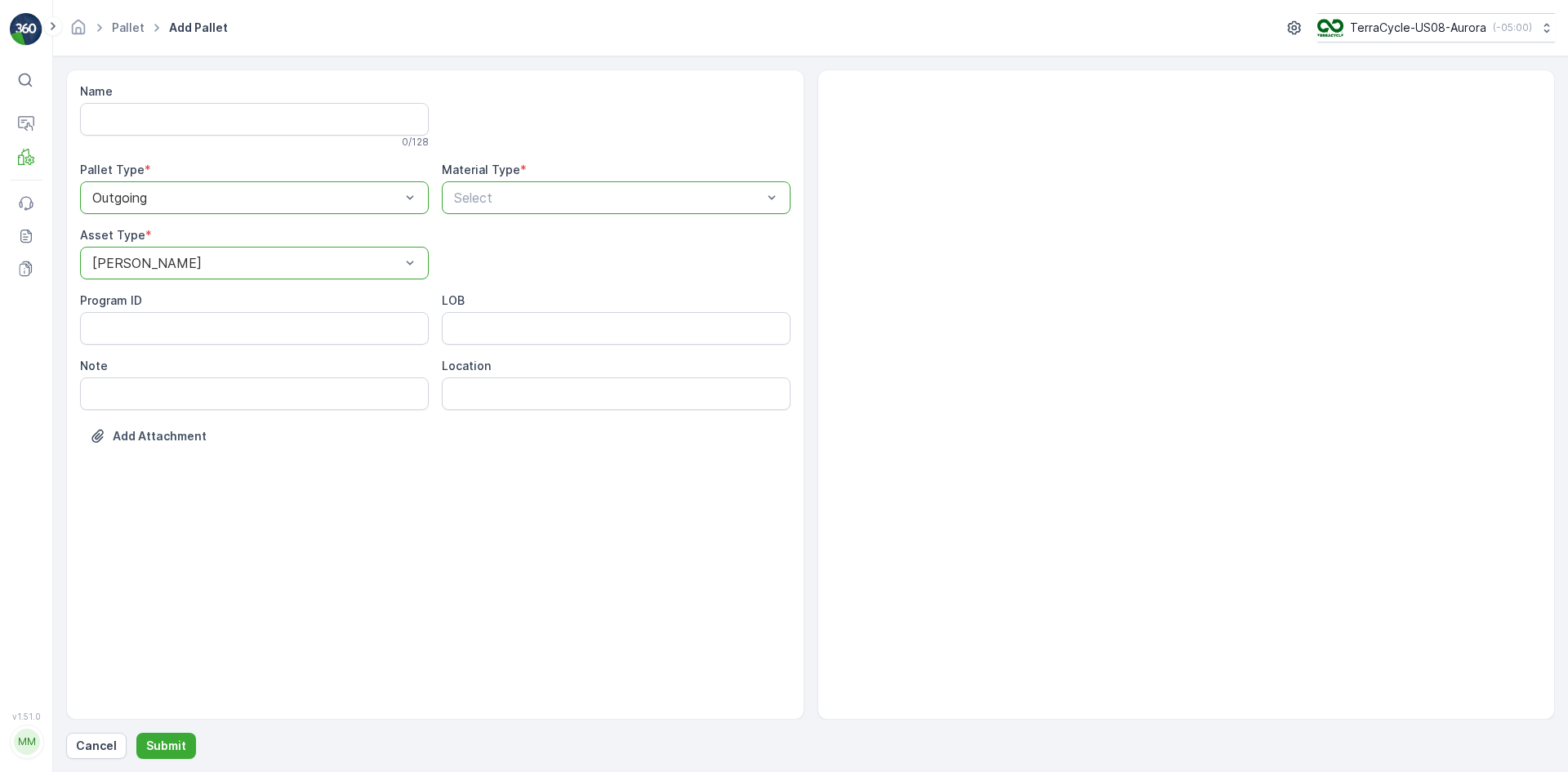
drag, startPoint x: 603, startPoint y: 202, endPoint x: 408, endPoint y: 216, distance: 195.5
click at [570, 196] on div at bounding box center [608, 197] width 311 height 14
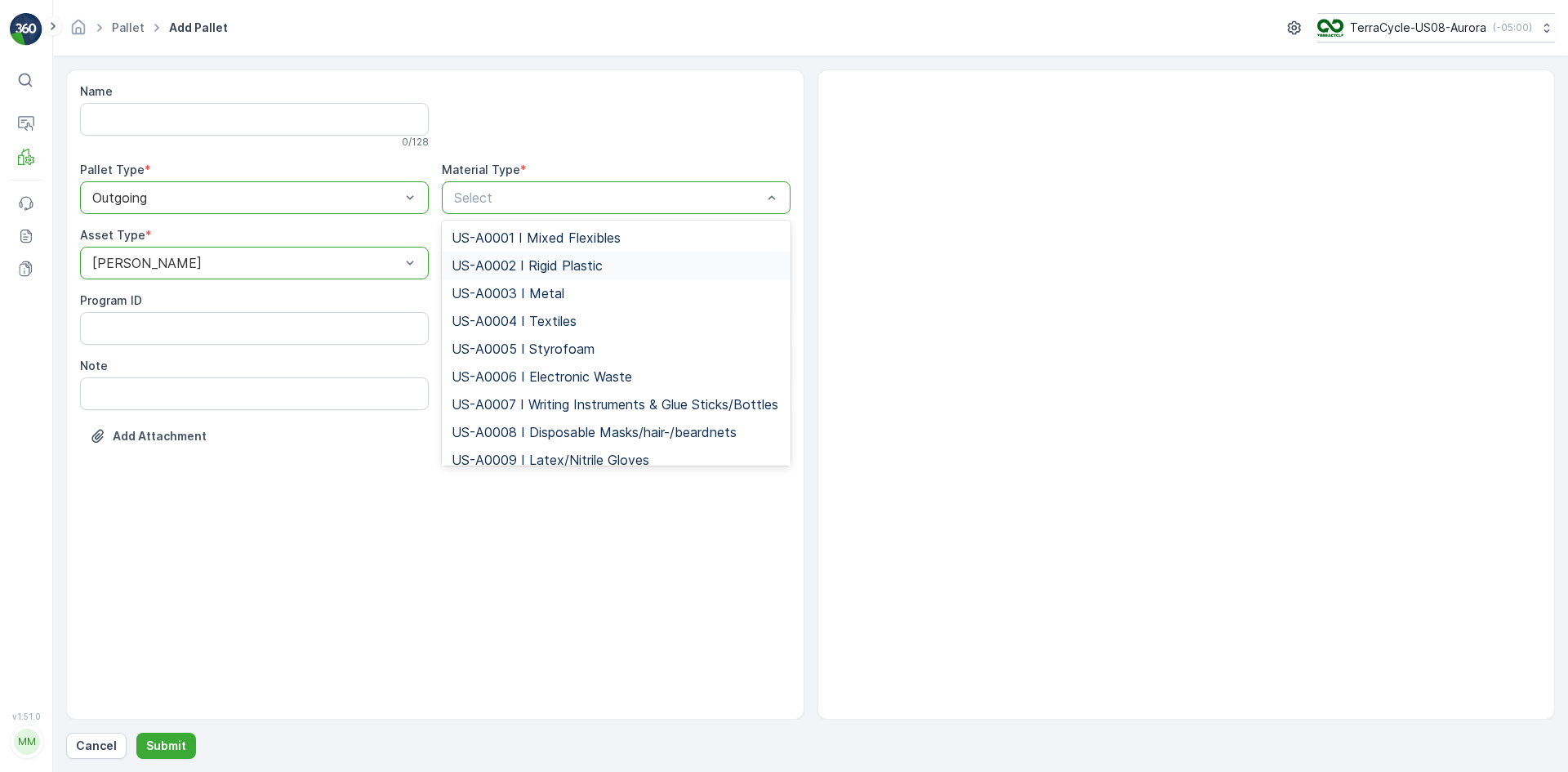
click at [549, 258] on span "US-A0002 I Rigid Plastic" at bounding box center [526, 265] width 151 height 14
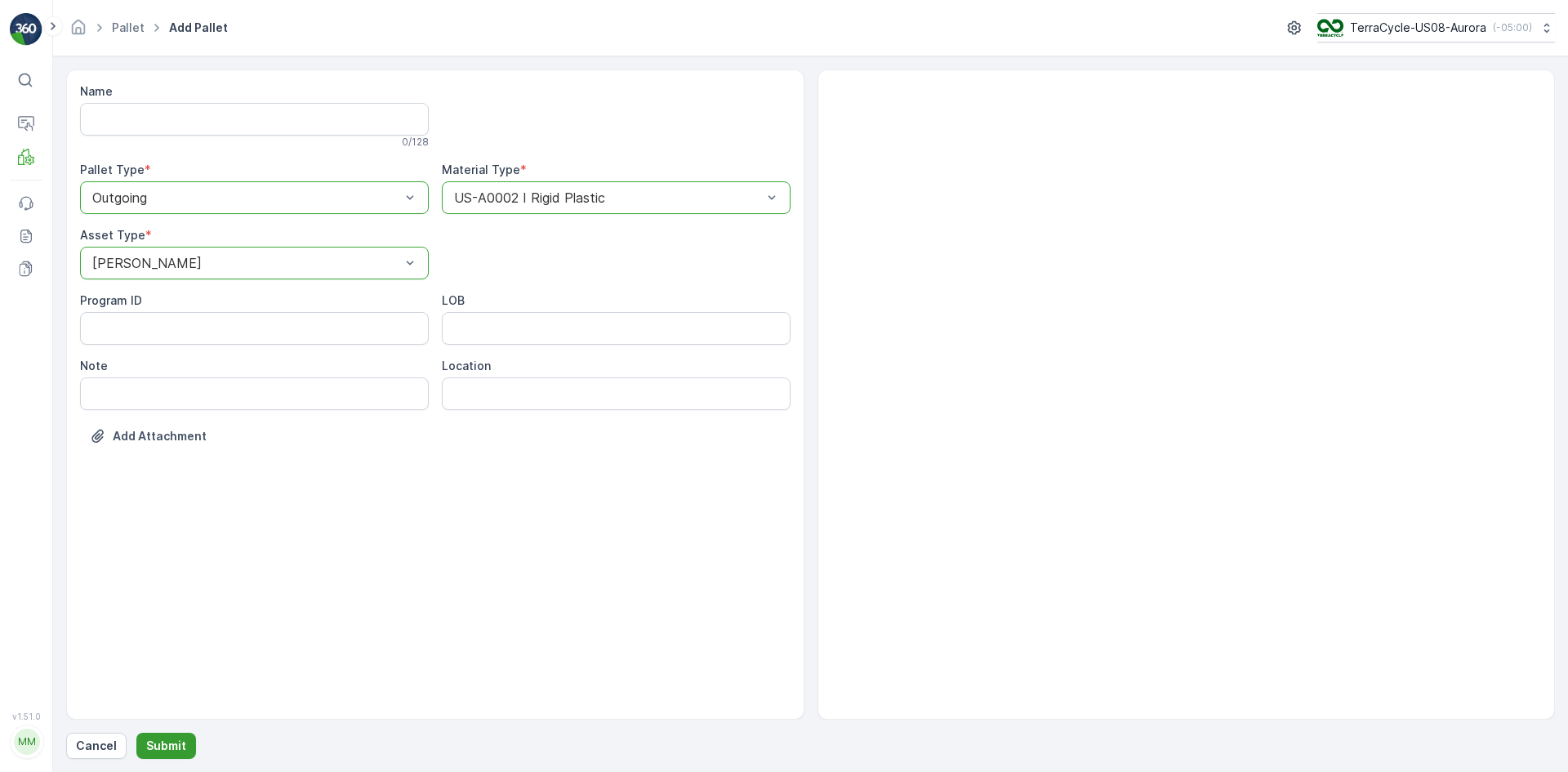
click at [162, 748] on p "Submit" at bounding box center [166, 745] width 40 height 16
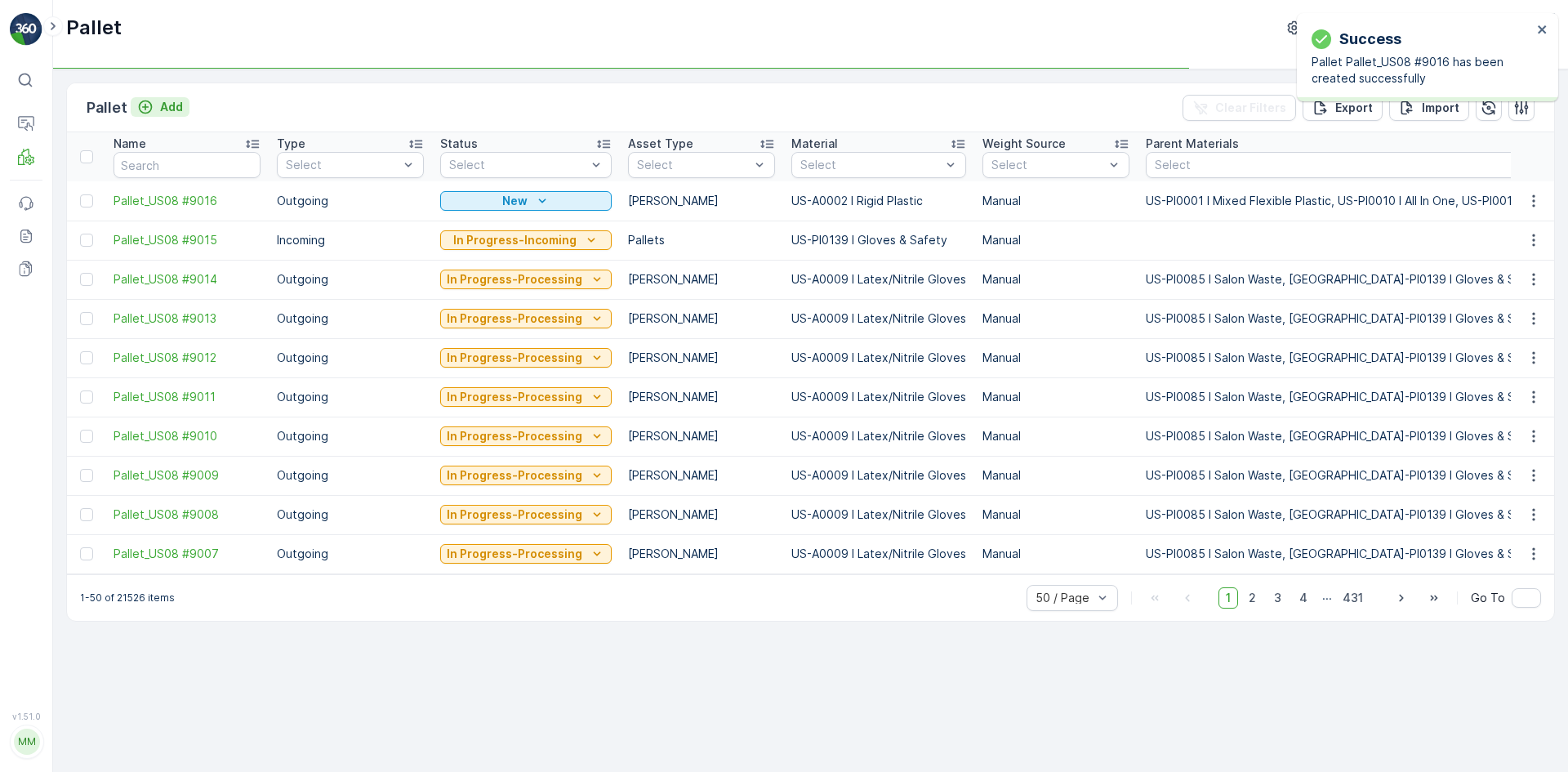
click at [178, 107] on p "Add" at bounding box center [172, 107] width 23 height 16
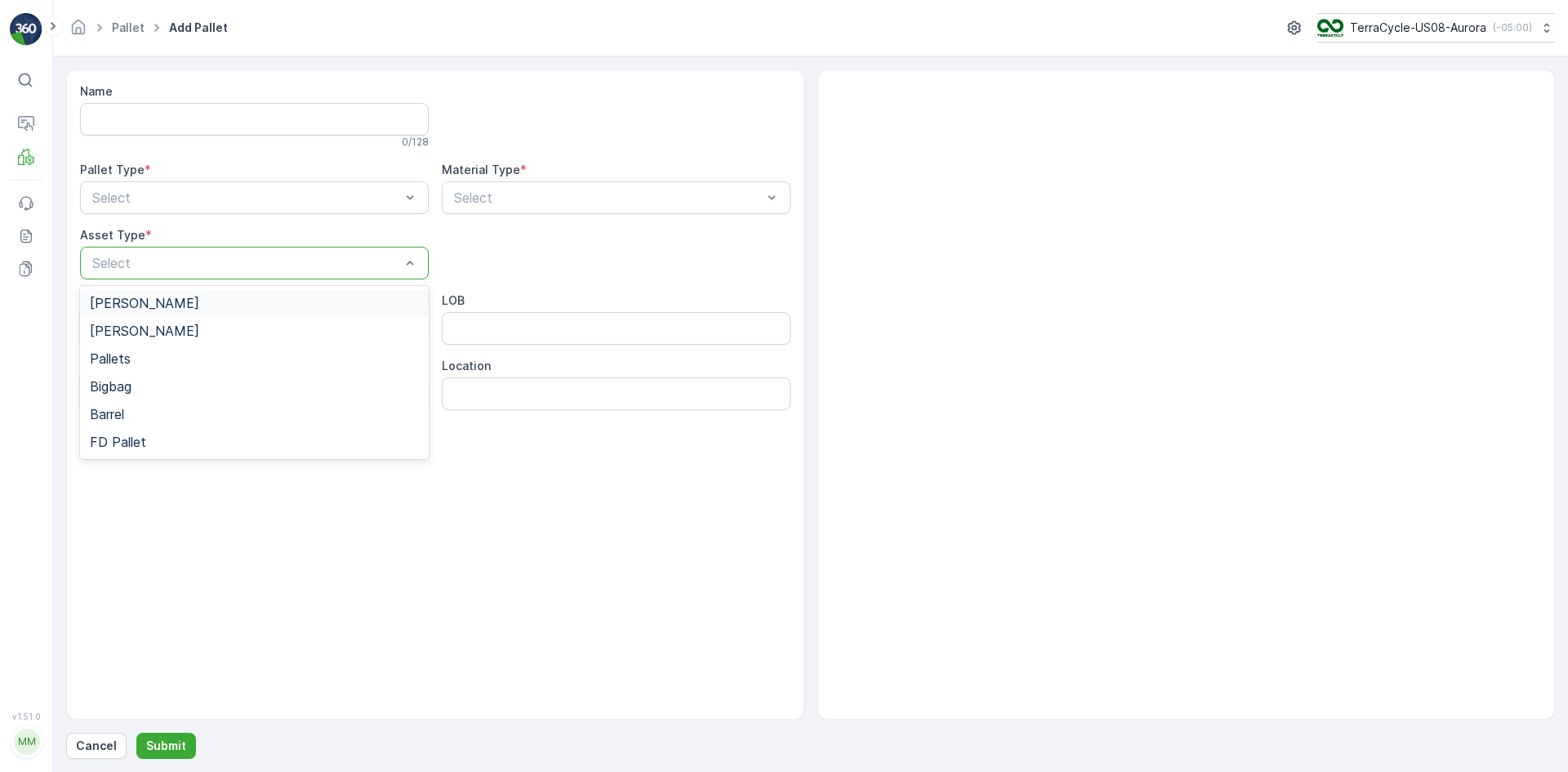
click at [181, 296] on div "[PERSON_NAME]" at bounding box center [254, 302] width 329 height 14
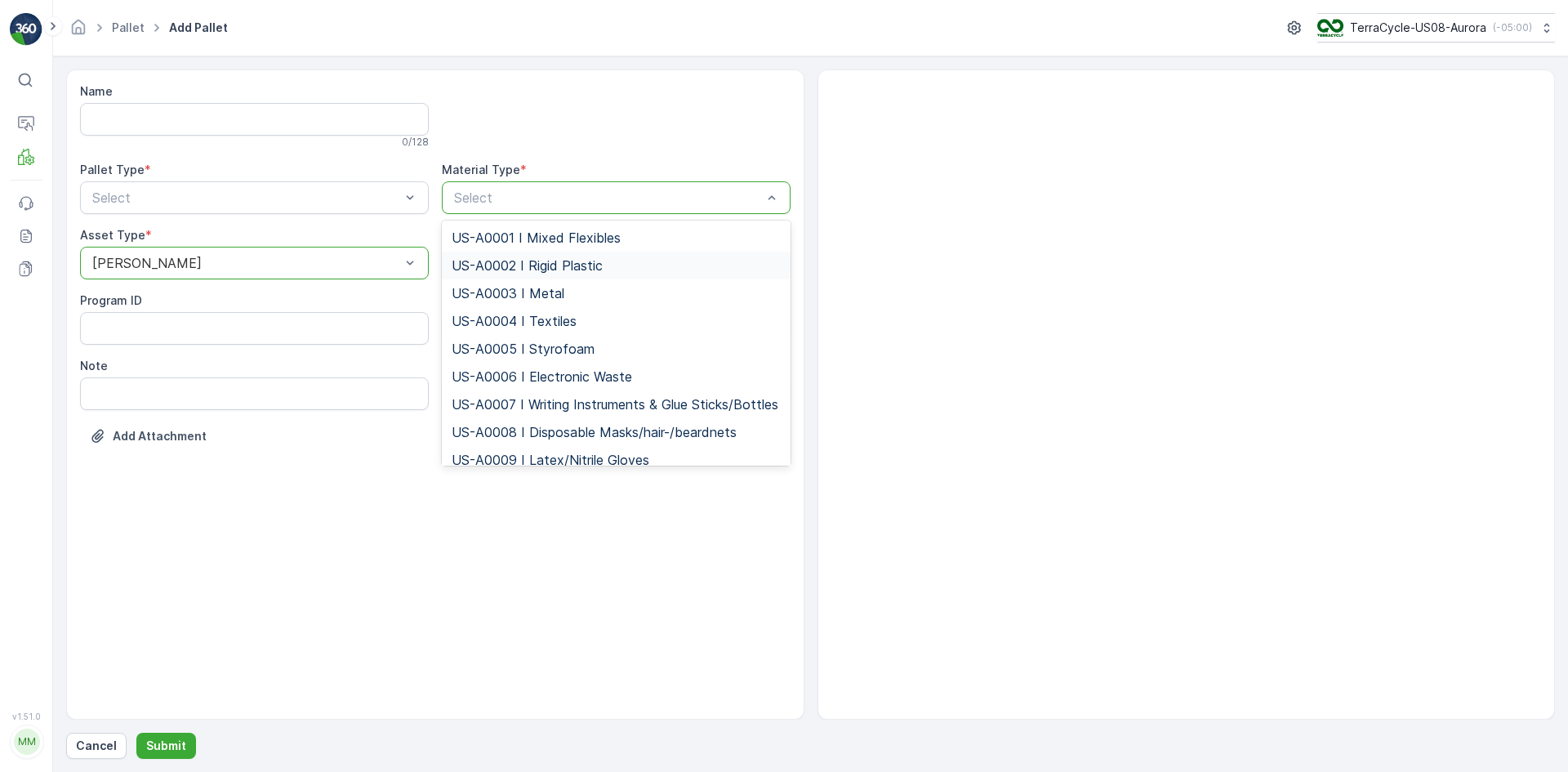
click at [506, 262] on span "US-A0002 I Rigid Plastic" at bounding box center [526, 265] width 151 height 14
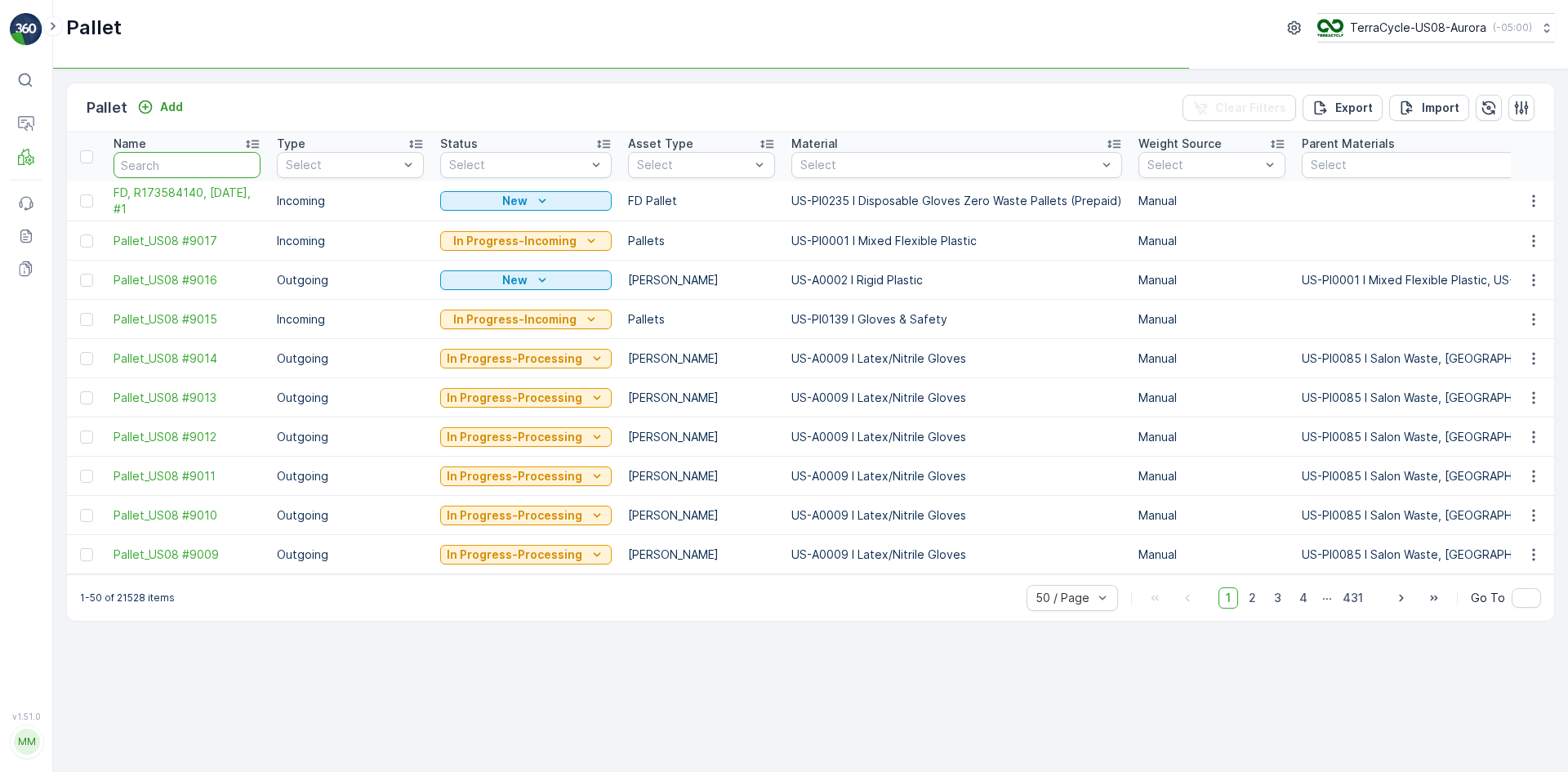
click at [211, 158] on input "text" at bounding box center [186, 164] width 147 height 26
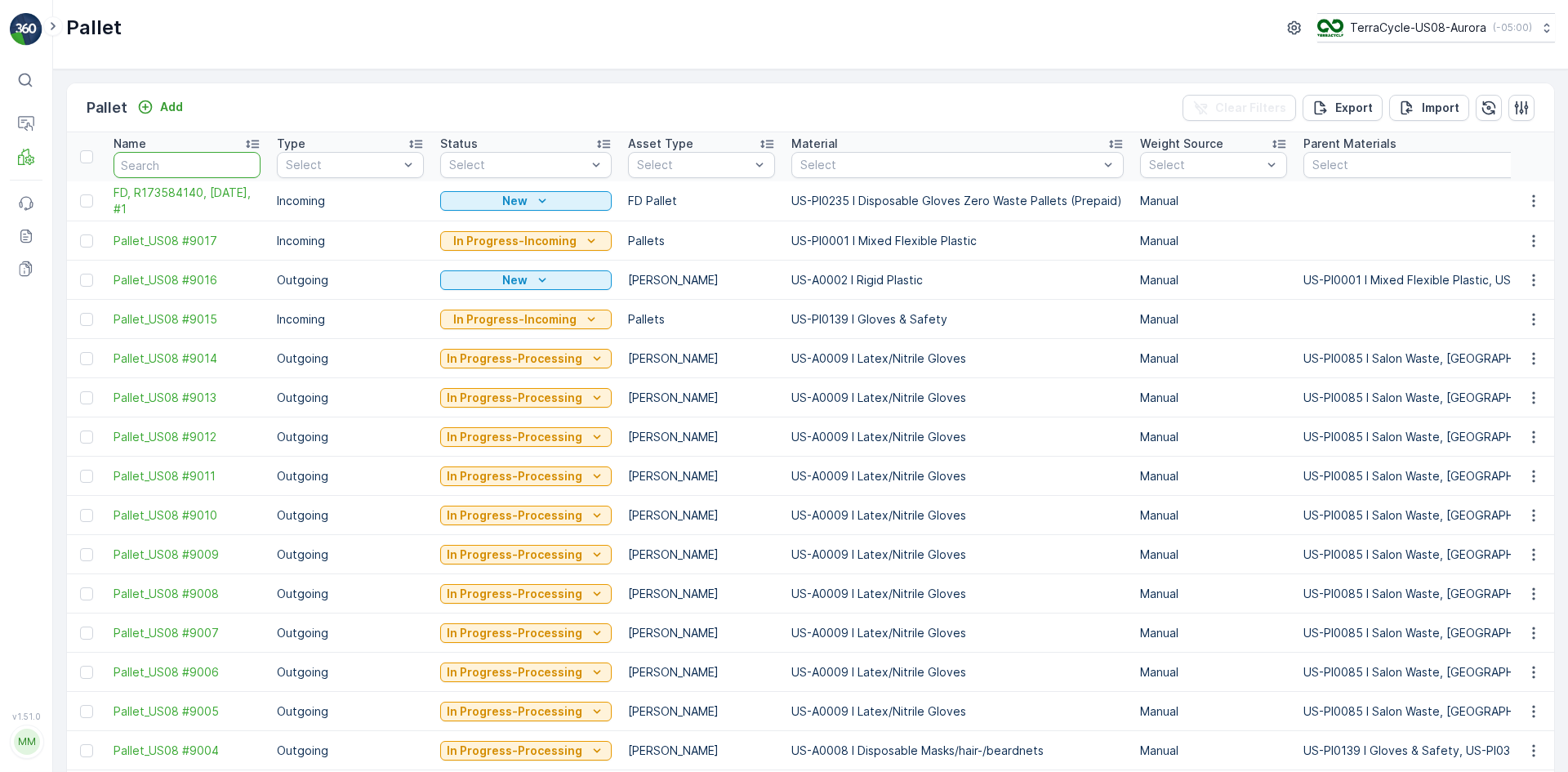
click at [182, 152] on input "text" at bounding box center [186, 164] width 147 height 26
paste input "R173584140"
type input "R173584140"
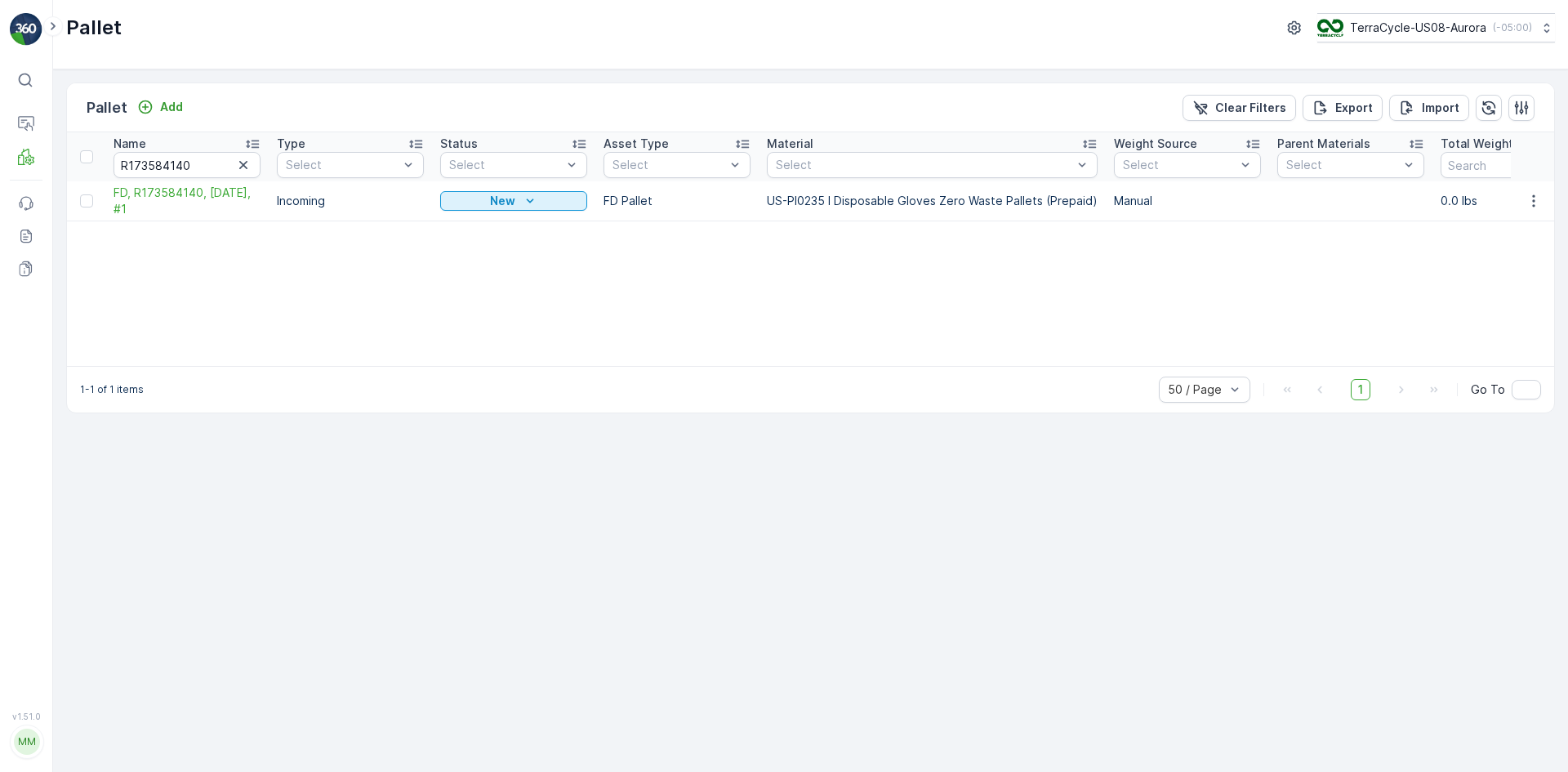
click at [93, 200] on div at bounding box center [88, 201] width 17 height 13
click at [80, 194] on input "checkbox" at bounding box center [80, 194] width 0 height 0
click at [1446, 122] on div "Print QR" at bounding box center [1430, 108] width 49 height 48
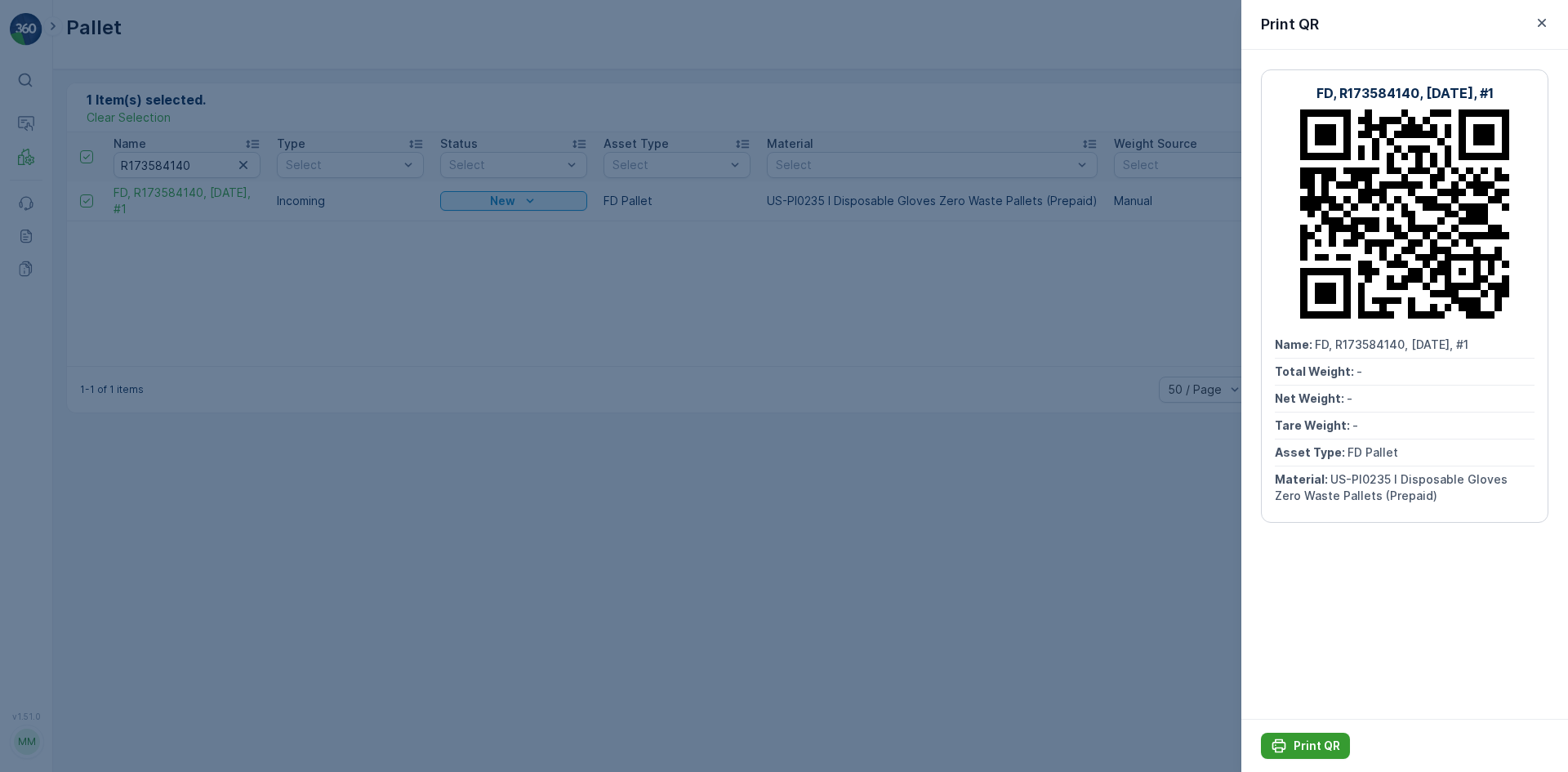
click at [1313, 751] on p "Print QR" at bounding box center [1316, 745] width 46 height 16
click at [1001, 438] on div at bounding box center [784, 386] width 1568 height 772
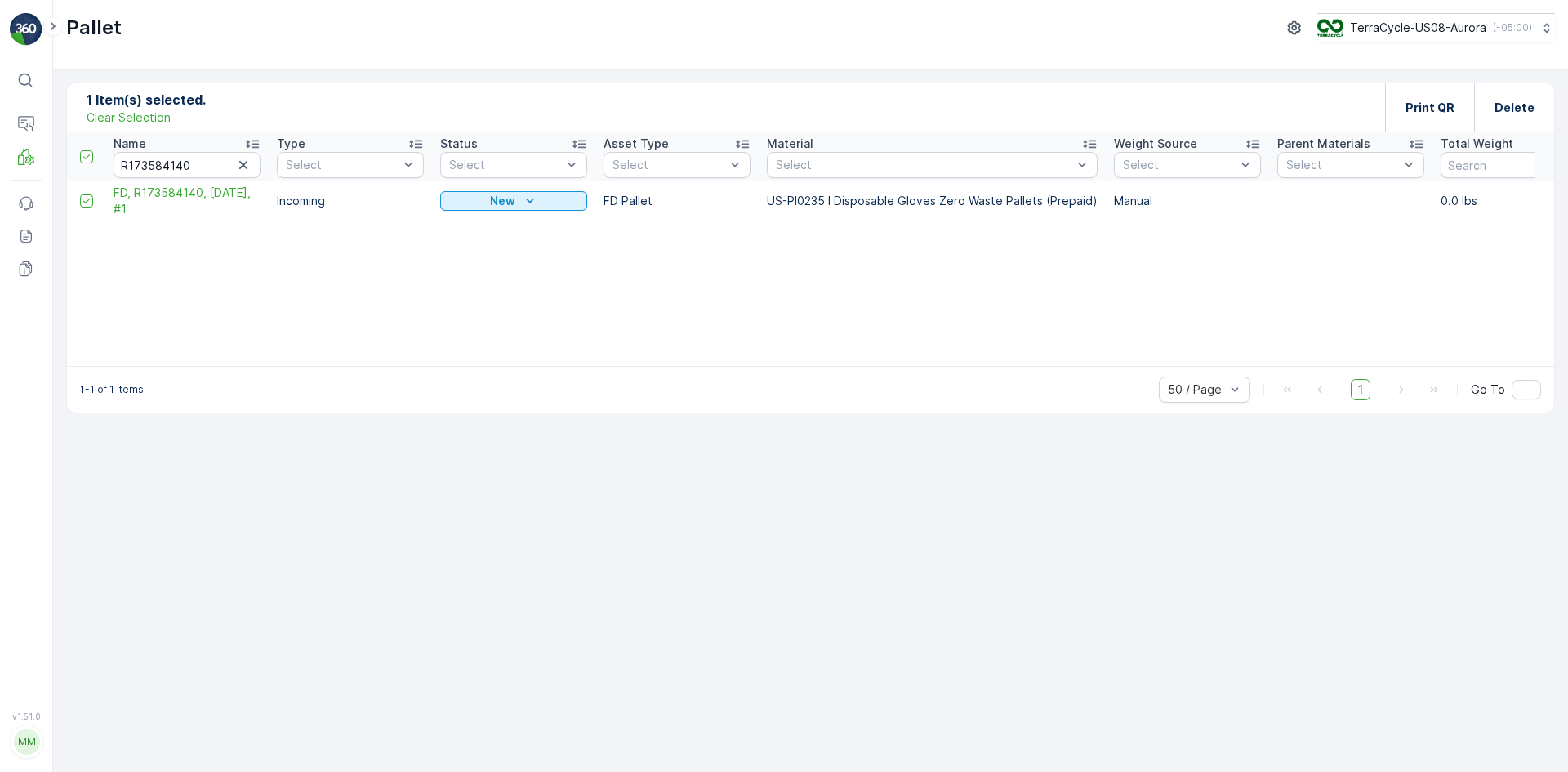
click at [145, 113] on p "Clear Selection" at bounding box center [129, 117] width 84 height 16
click at [161, 109] on p "Add" at bounding box center [172, 107] width 23 height 16
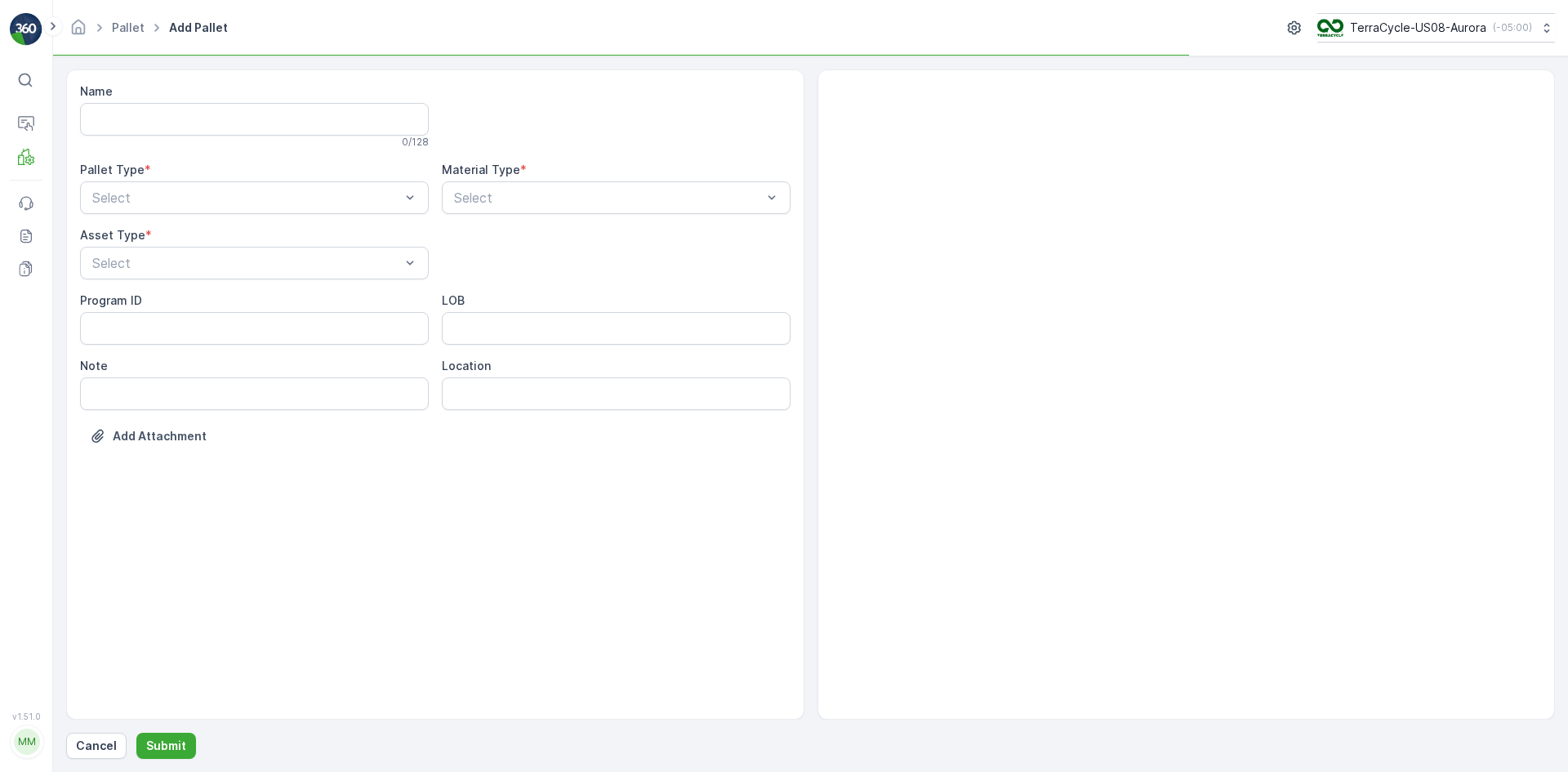
click at [329, 180] on div "Pallet Type * Select" at bounding box center [253, 187] width 349 height 52
click at [327, 187] on div "Select" at bounding box center [253, 198] width 349 height 33
click at [256, 277] on div "Outgoing" at bounding box center [253, 265] width 349 height 28
click at [266, 251] on div "Select" at bounding box center [253, 263] width 349 height 33
click at [207, 326] on div "[PERSON_NAME]" at bounding box center [254, 330] width 329 height 14
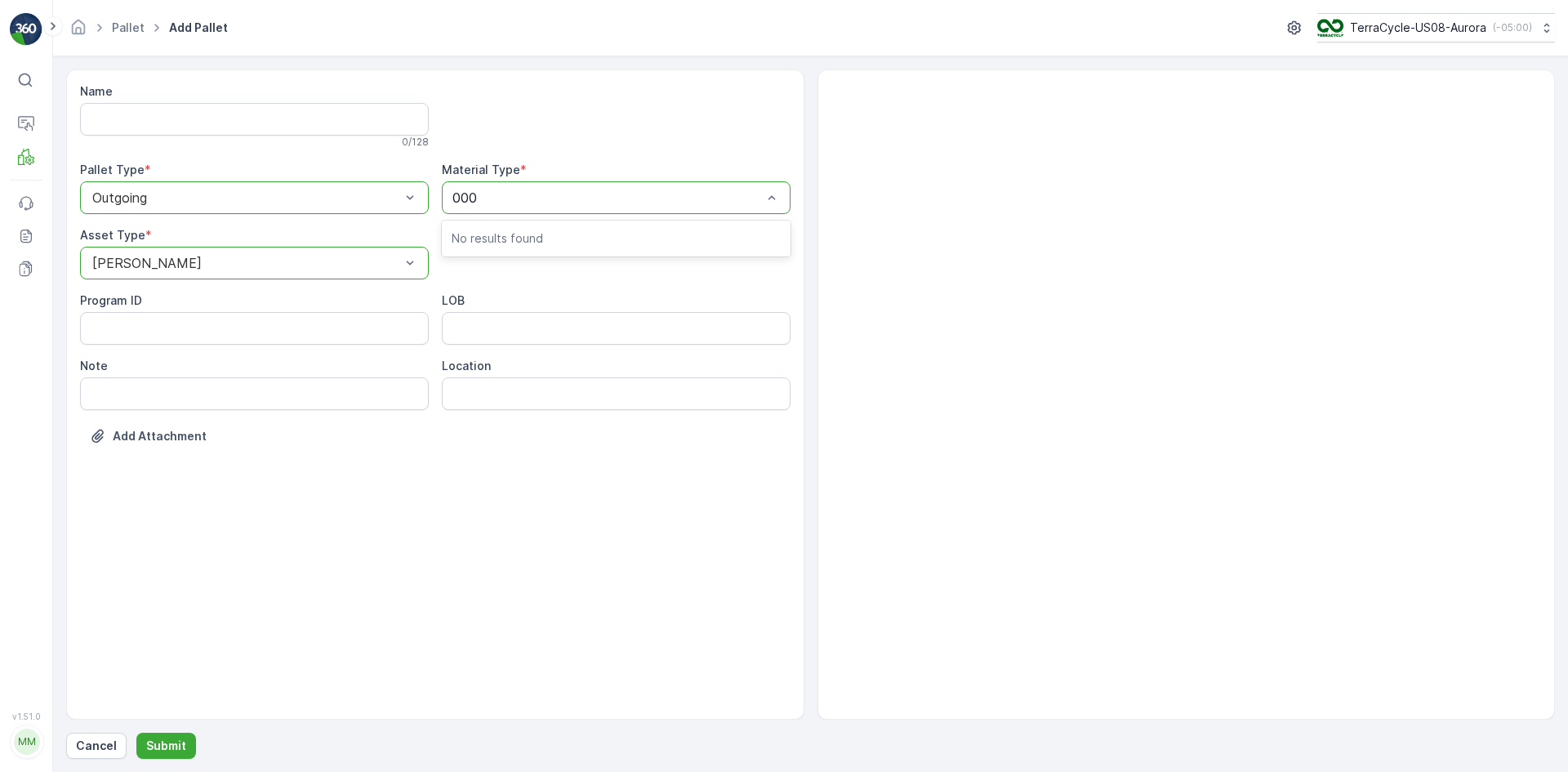
type input "0001"
click at [678, 94] on div at bounding box center [615, 116] width 349 height 65
click at [593, 238] on span "US-A0001 I Mixed Flexibles" at bounding box center [536, 237] width 169 height 14
click at [157, 753] on p "Submit" at bounding box center [166, 745] width 40 height 16
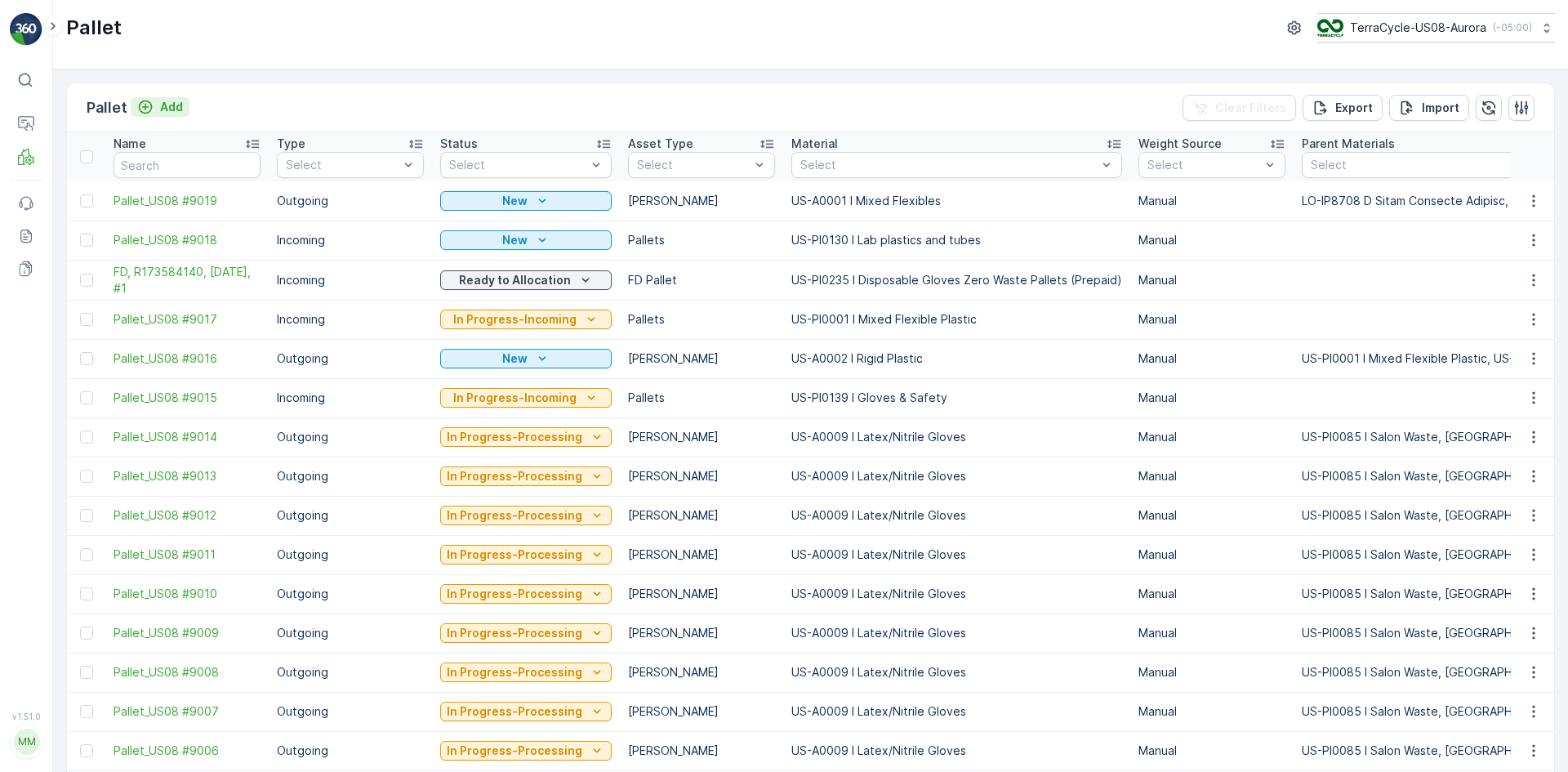
click at [184, 102] on button "Add" at bounding box center [159, 107] width 59 height 19
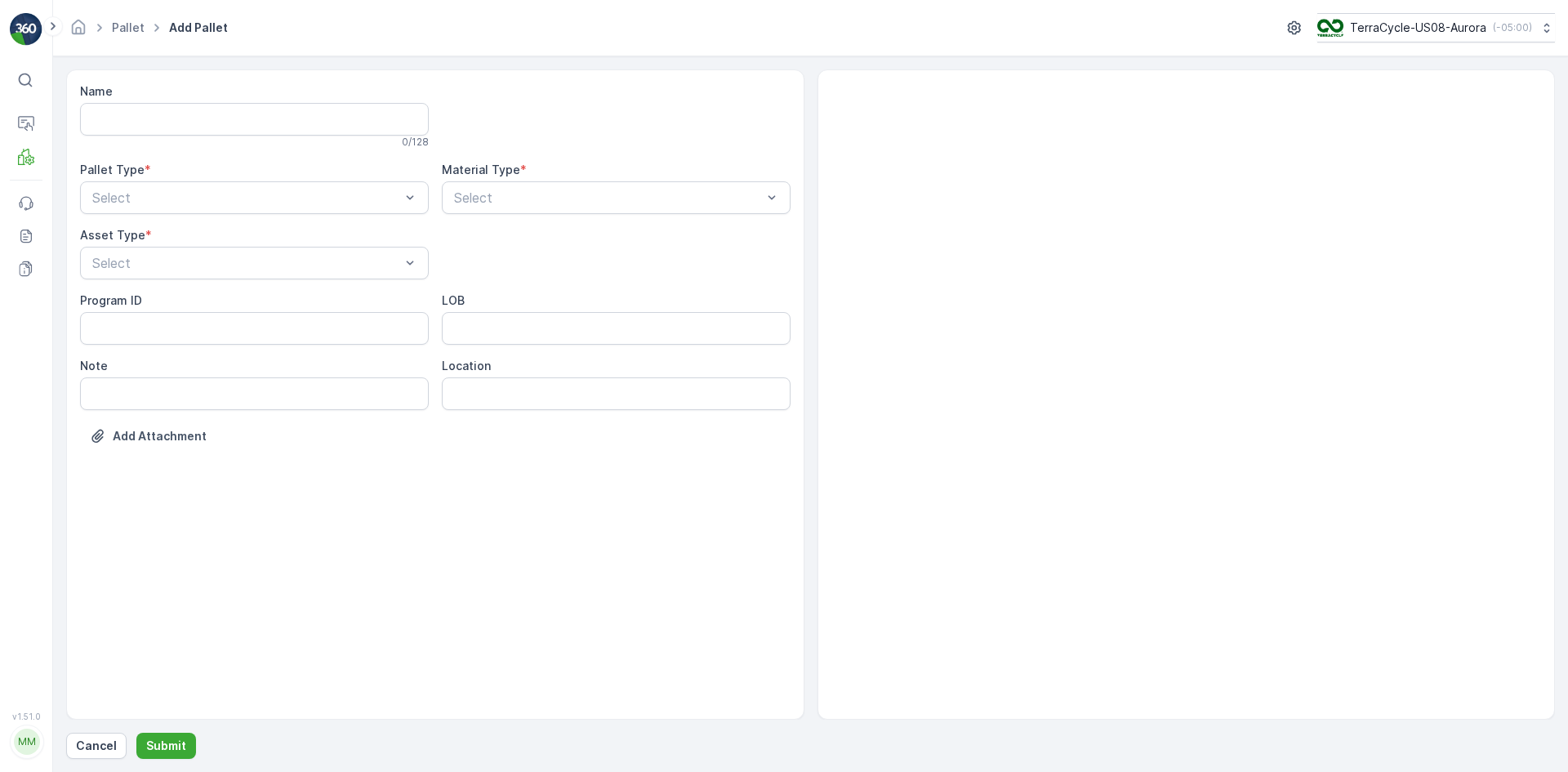
click at [209, 180] on div "Pallet Type * Select" at bounding box center [253, 187] width 349 height 52
click at [176, 267] on div "Outgoing" at bounding box center [254, 265] width 329 height 14
click at [241, 328] on div "[PERSON_NAME]" at bounding box center [254, 330] width 329 height 14
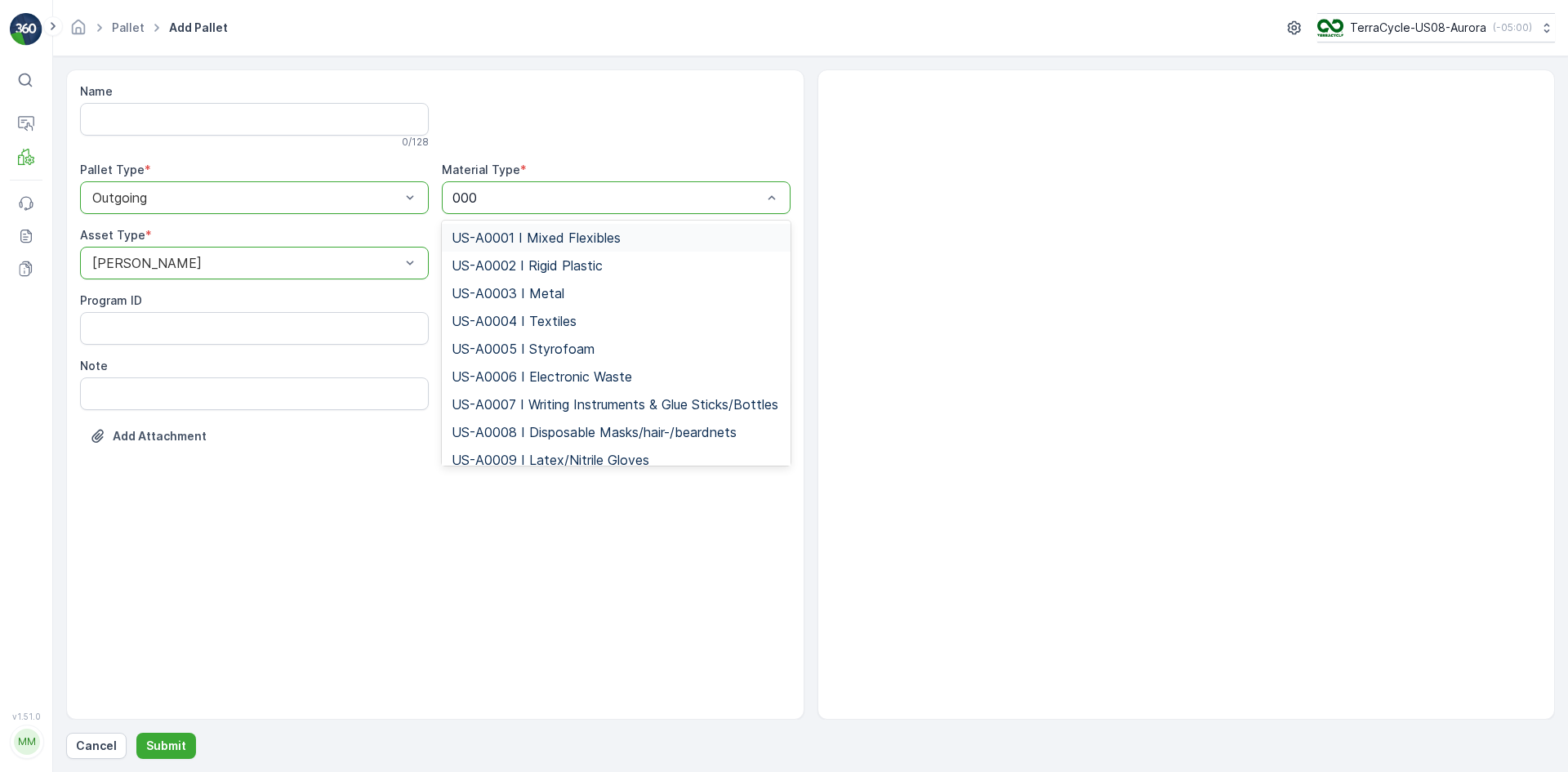
type input "0001"
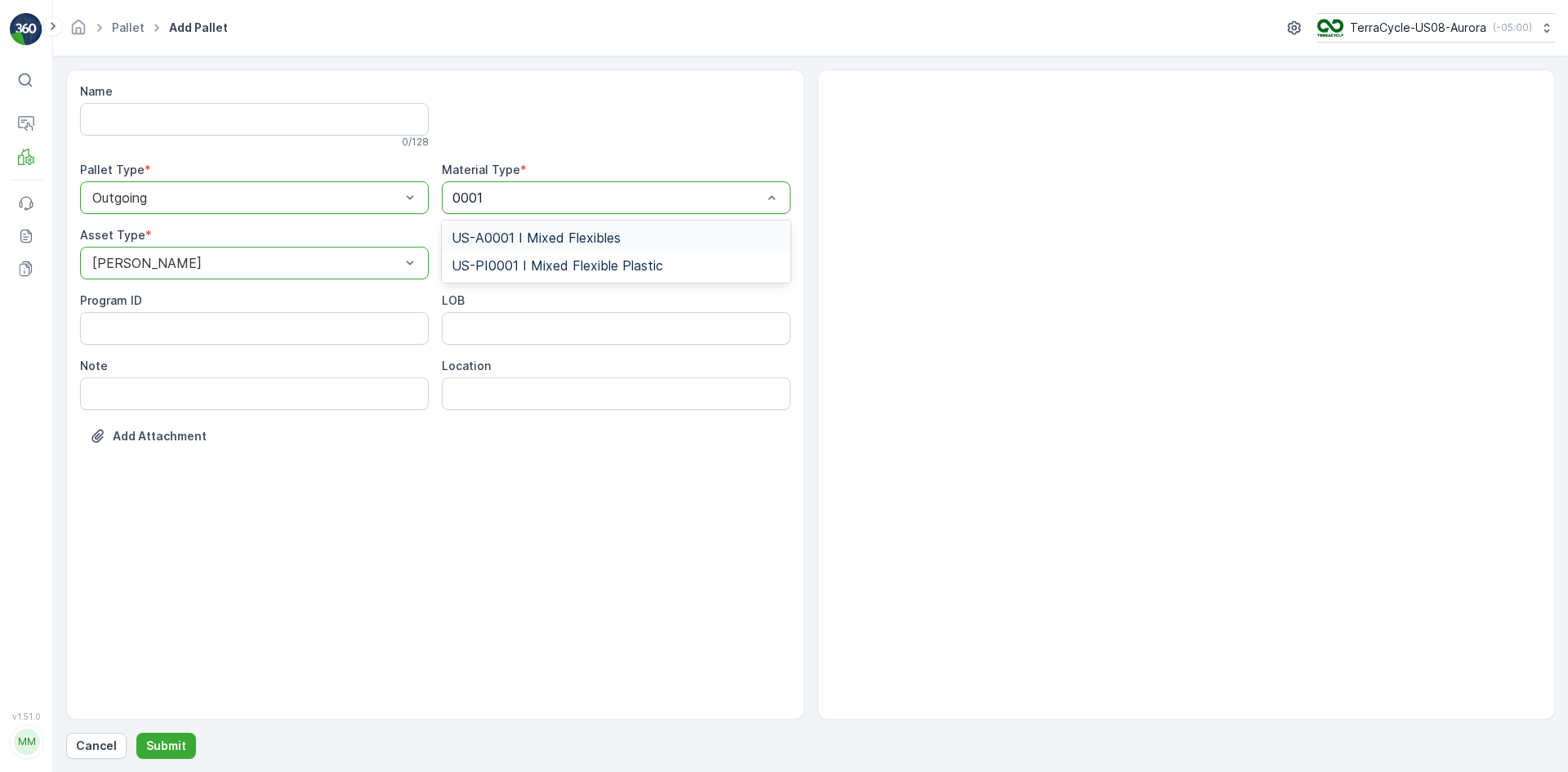
click at [583, 240] on span "US-A0001 I Mixed Flexibles" at bounding box center [536, 237] width 169 height 14
click at [156, 752] on p "Submit" at bounding box center [166, 745] width 40 height 16
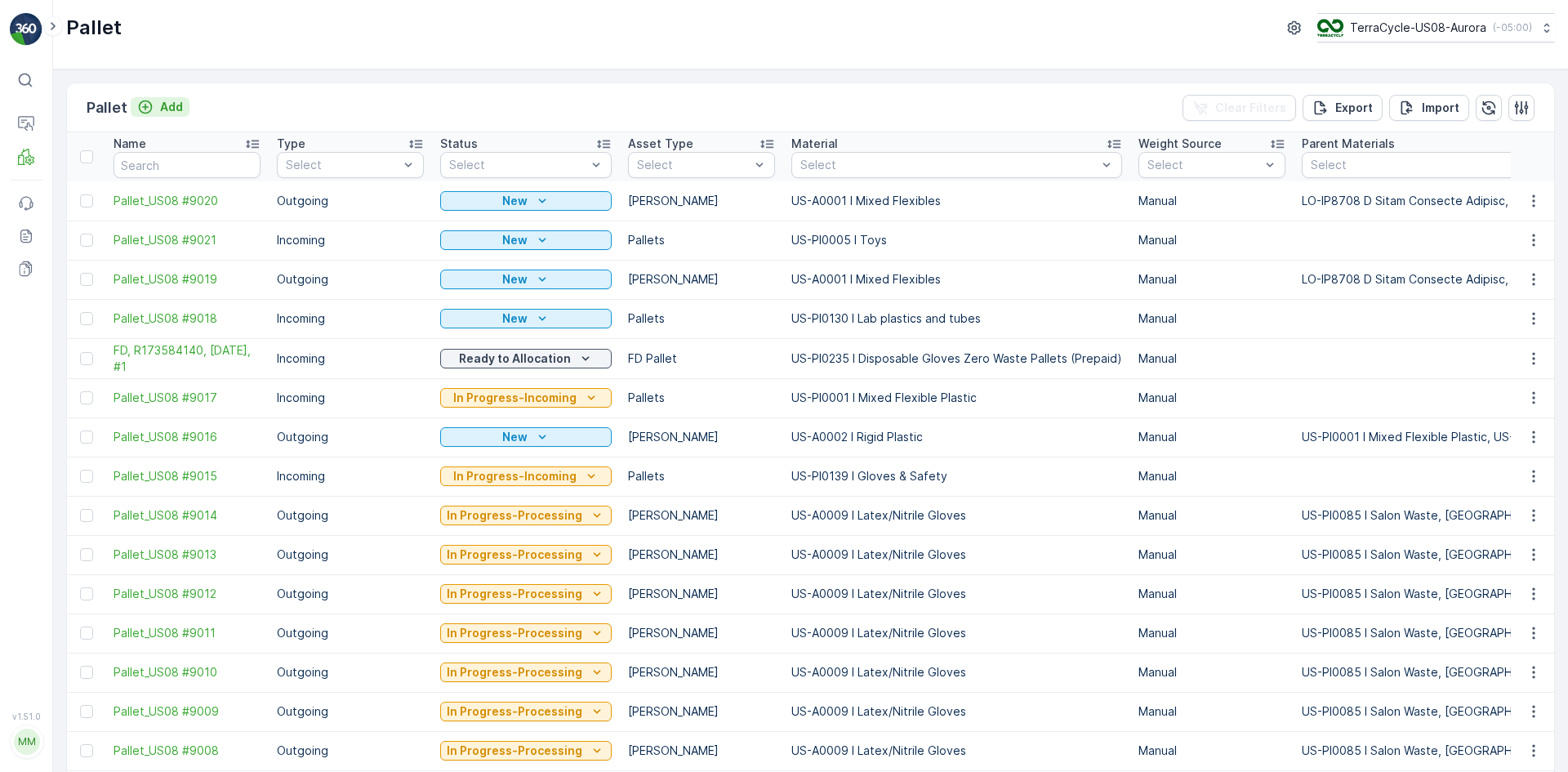
click at [145, 110] on icon "Add" at bounding box center [145, 107] width 16 height 16
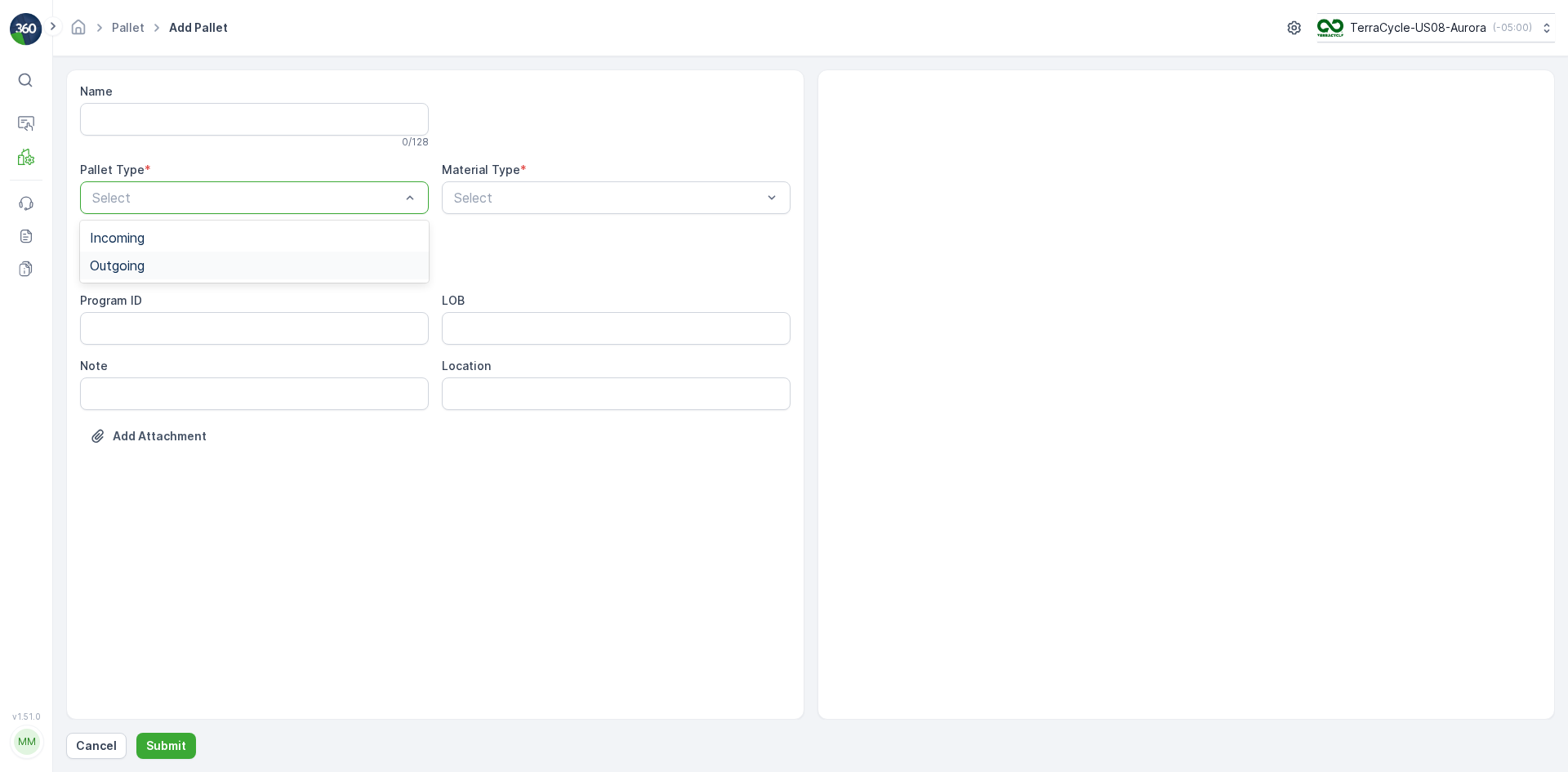
click at [199, 259] on div "Outgoing" at bounding box center [254, 265] width 329 height 14
click at [198, 298] on div "[PERSON_NAME]" at bounding box center [254, 302] width 329 height 14
click at [284, 279] on div "Name 0 / 128 Pallet Type * option Outgoing, selected. Outgoing Material Type * …" at bounding box center [435, 276] width 711 height 385
click at [287, 266] on div at bounding box center [246, 262] width 311 height 14
click at [205, 325] on div "[PERSON_NAME]" at bounding box center [254, 330] width 329 height 14
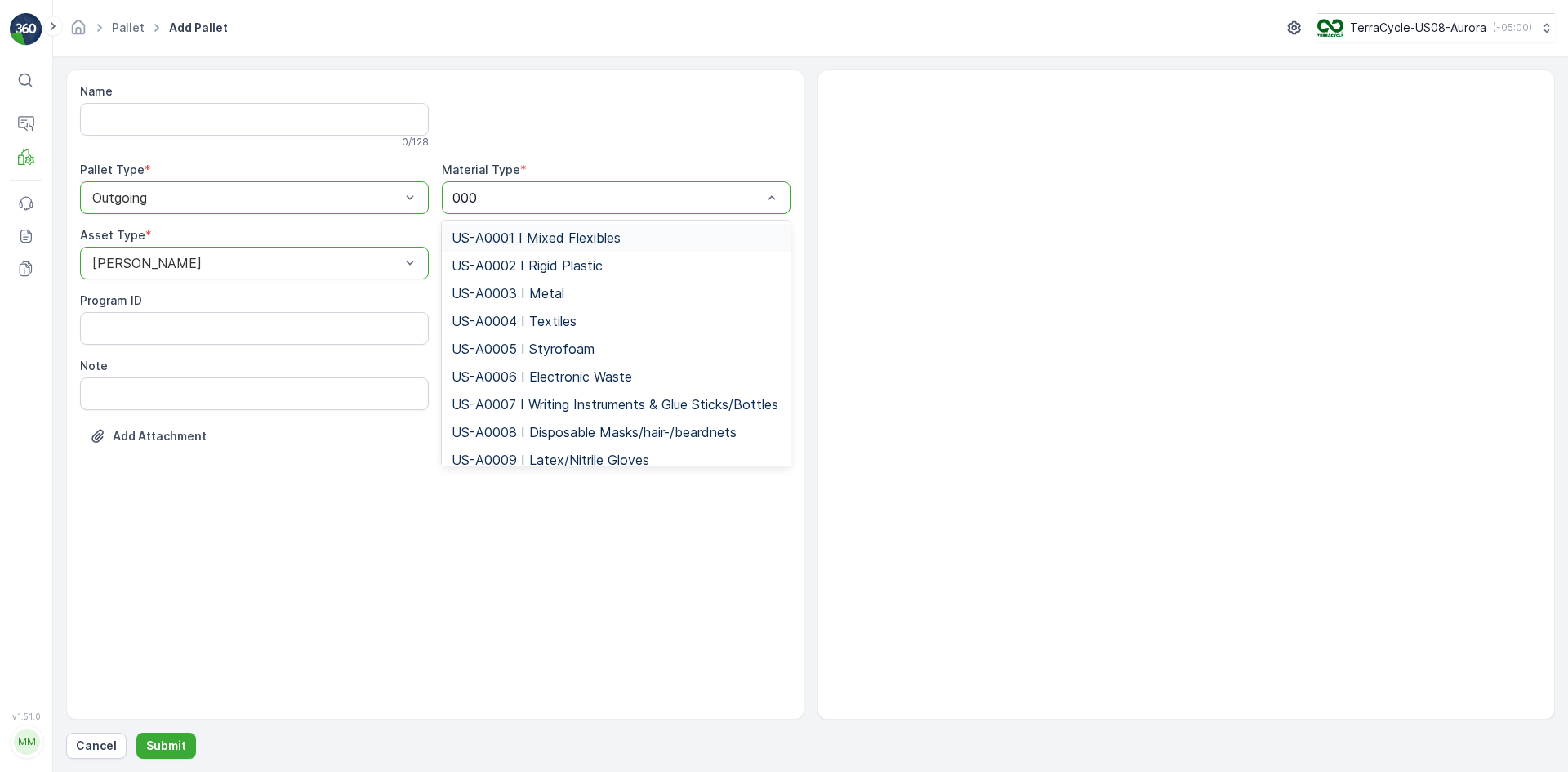
type input "0001"
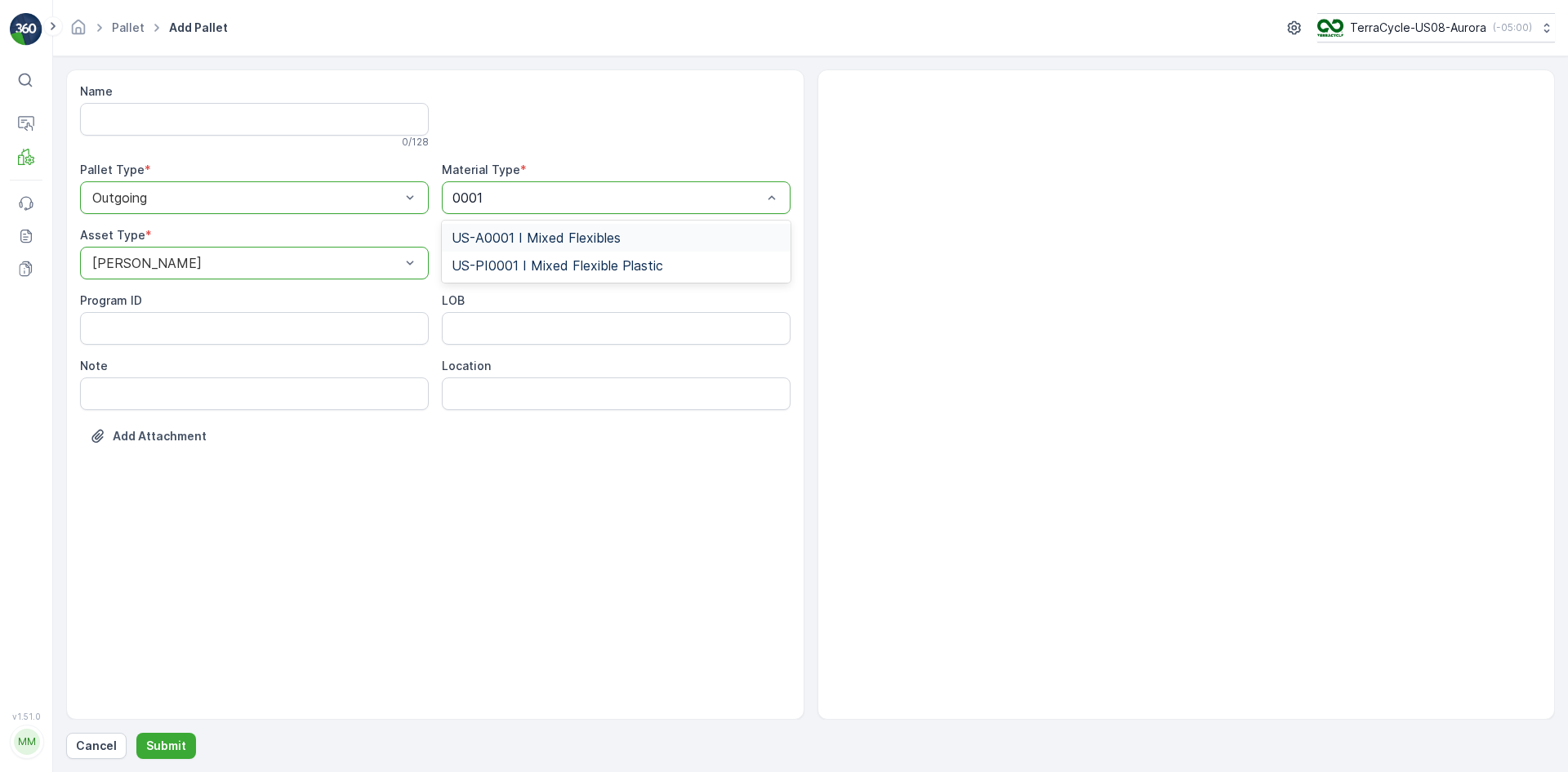
click at [611, 232] on span "US-A0001 I Mixed Flexibles" at bounding box center [536, 237] width 169 height 14
click at [187, 750] on button "Submit" at bounding box center [166, 745] width 60 height 26
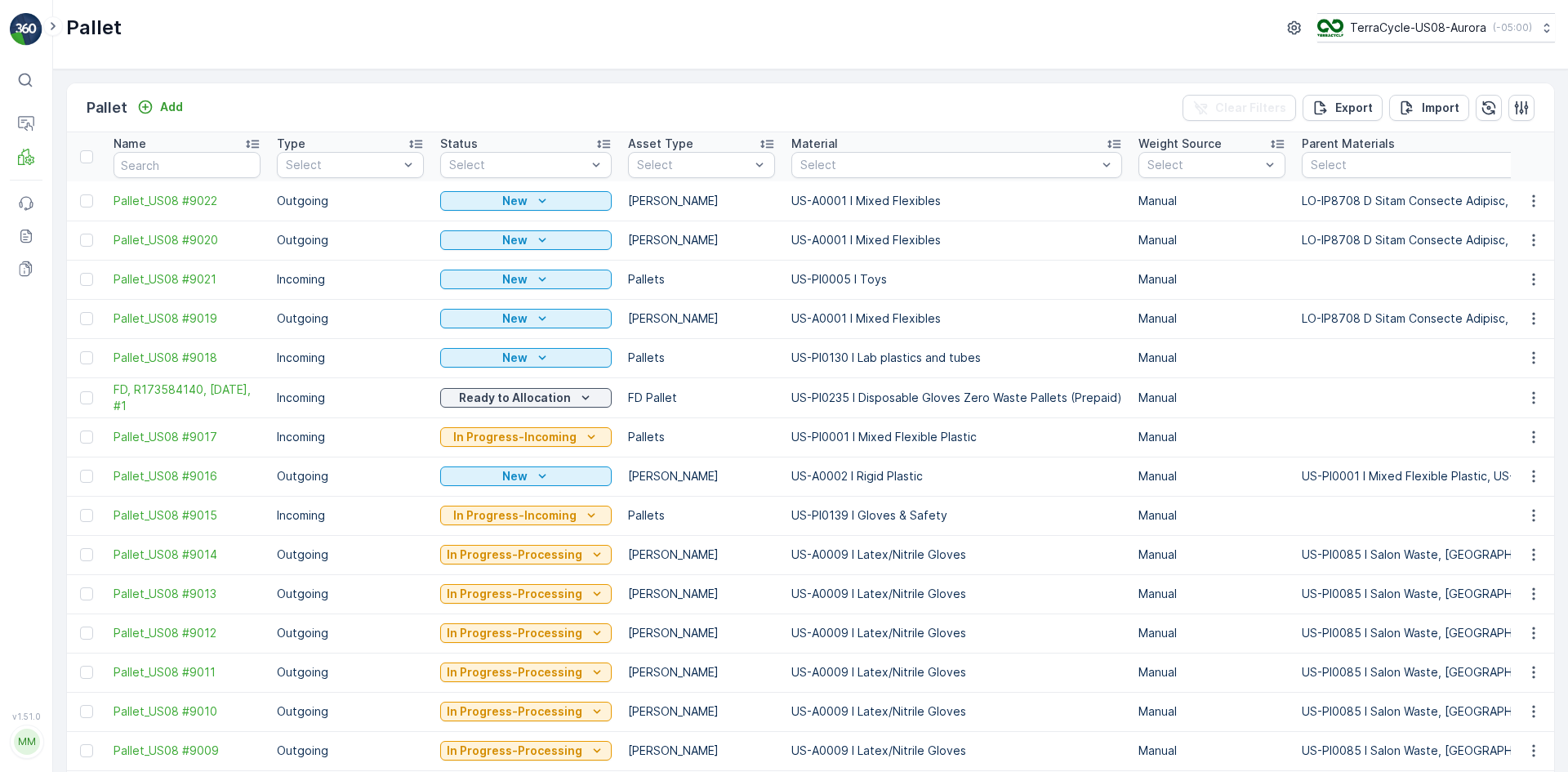
drag, startPoint x: 87, startPoint y: 318, endPoint x: 88, endPoint y: 231, distance: 87.0
click at [87, 317] on div at bounding box center [86, 319] width 13 height 13
click at [80, 312] on input "checkbox" at bounding box center [80, 312] width 0 height 0
click at [89, 244] on div at bounding box center [86, 240] width 13 height 13
click at [80, 233] on input "checkbox" at bounding box center [80, 233] width 0 height 0
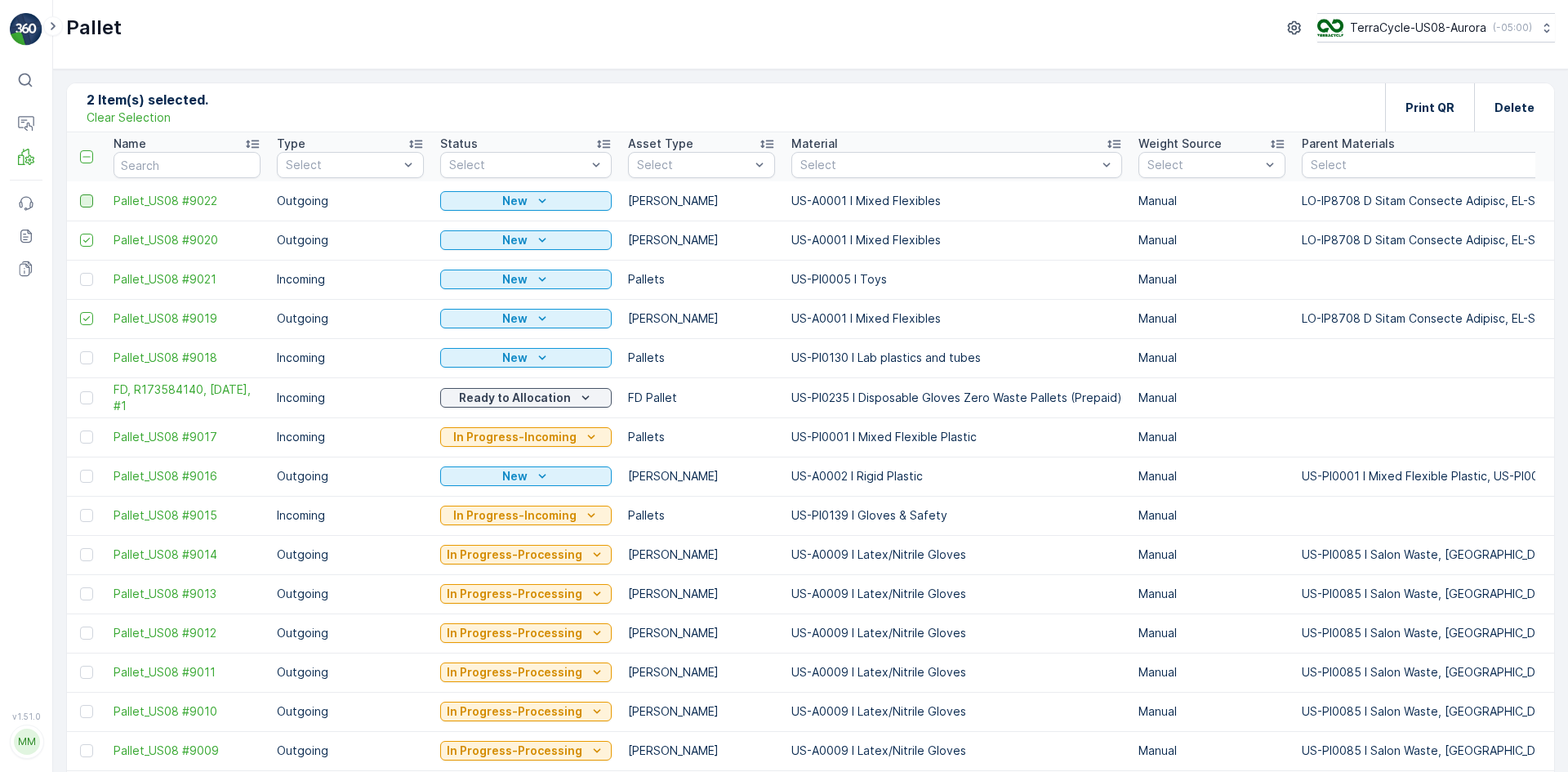
click at [84, 200] on div at bounding box center [86, 201] width 13 height 13
click at [80, 194] on input "checkbox" at bounding box center [80, 194] width 0 height 0
click at [1416, 101] on p "Print QR" at bounding box center [1430, 108] width 49 height 16
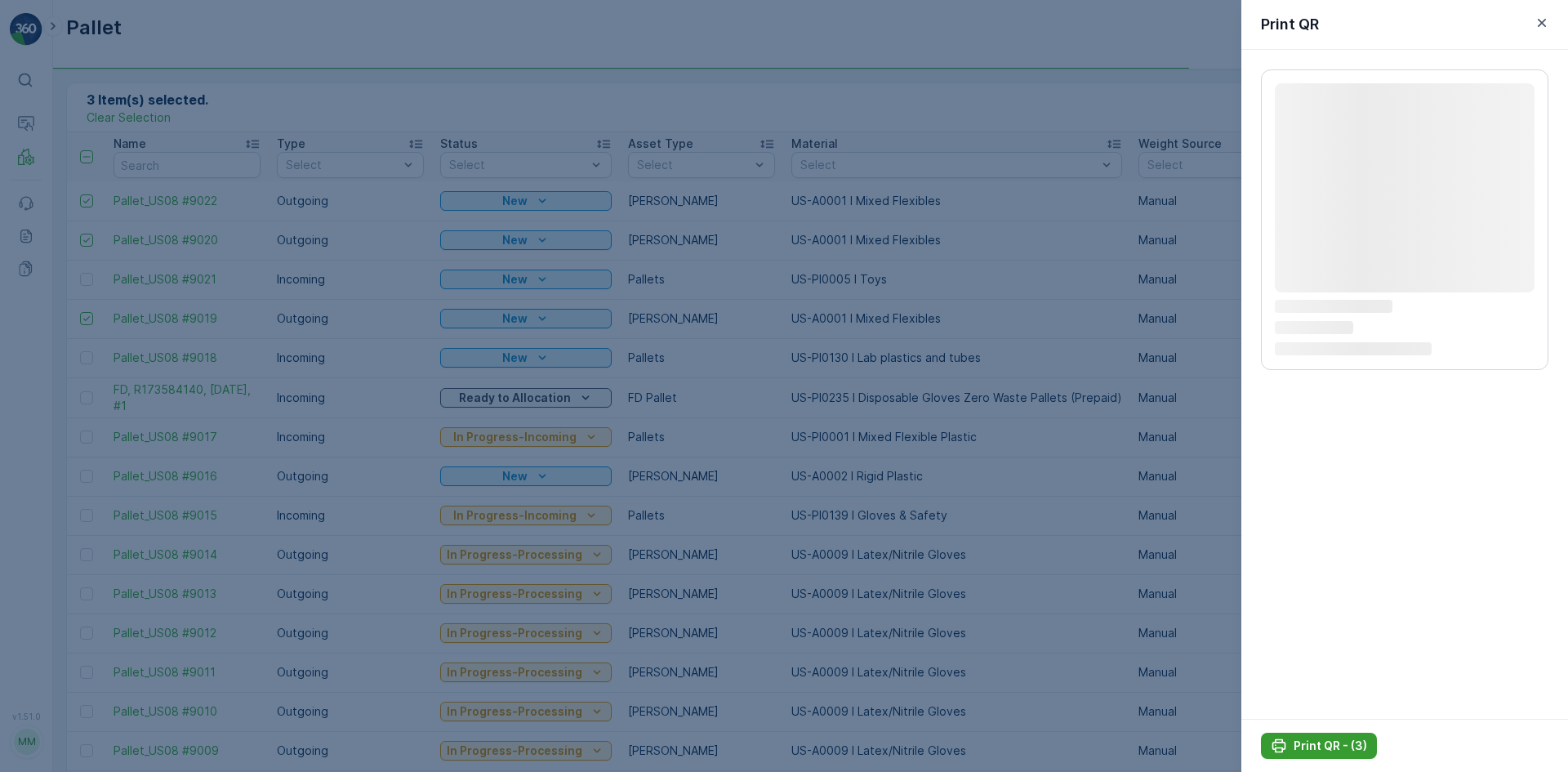
click at [1311, 744] on p "Print QR - (3)" at bounding box center [1330, 745] width 74 height 16
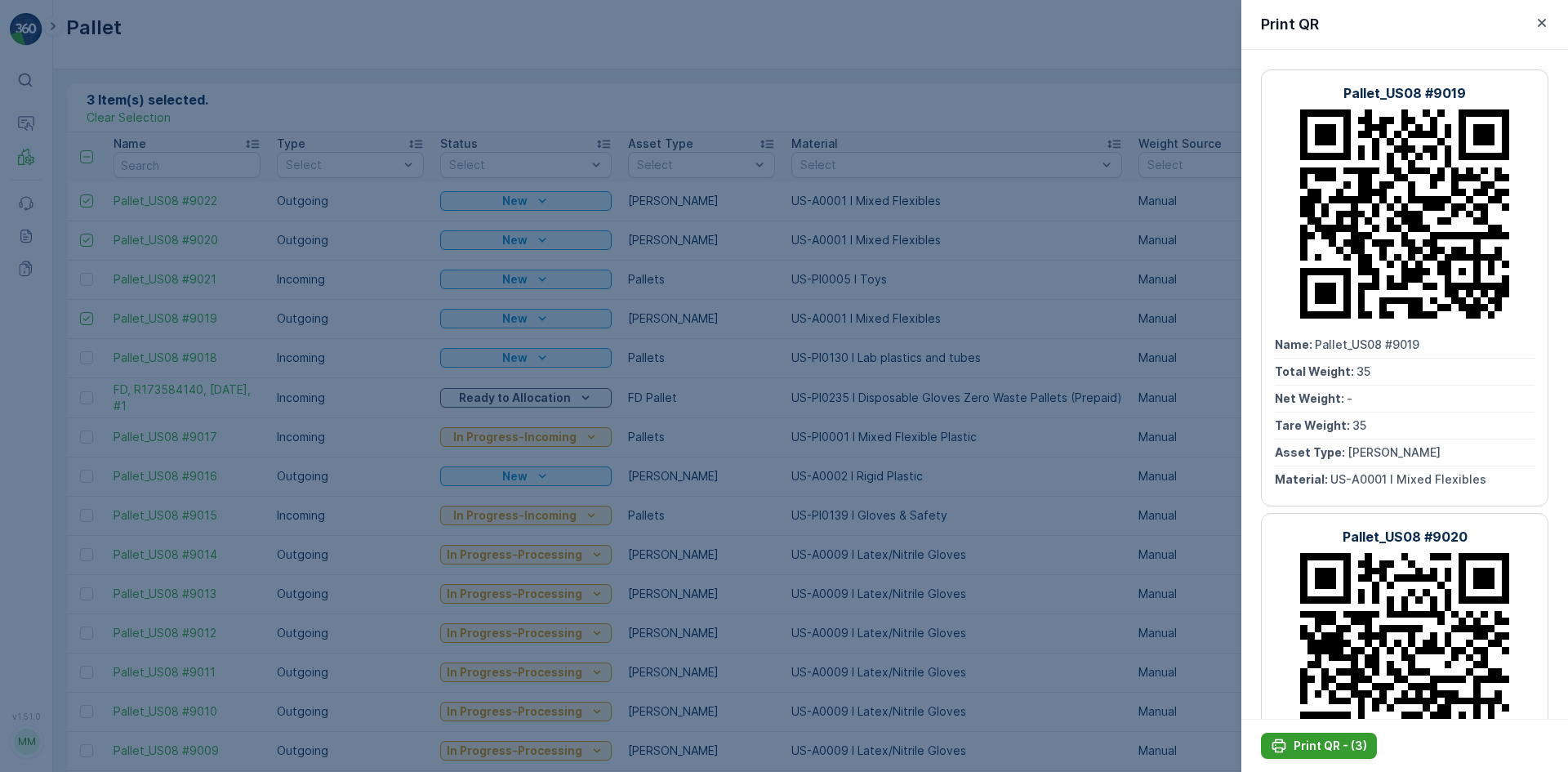
click at [1311, 743] on p "Print QR - (3)" at bounding box center [1330, 745] width 74 height 16
click at [659, 298] on div at bounding box center [784, 386] width 1568 height 772
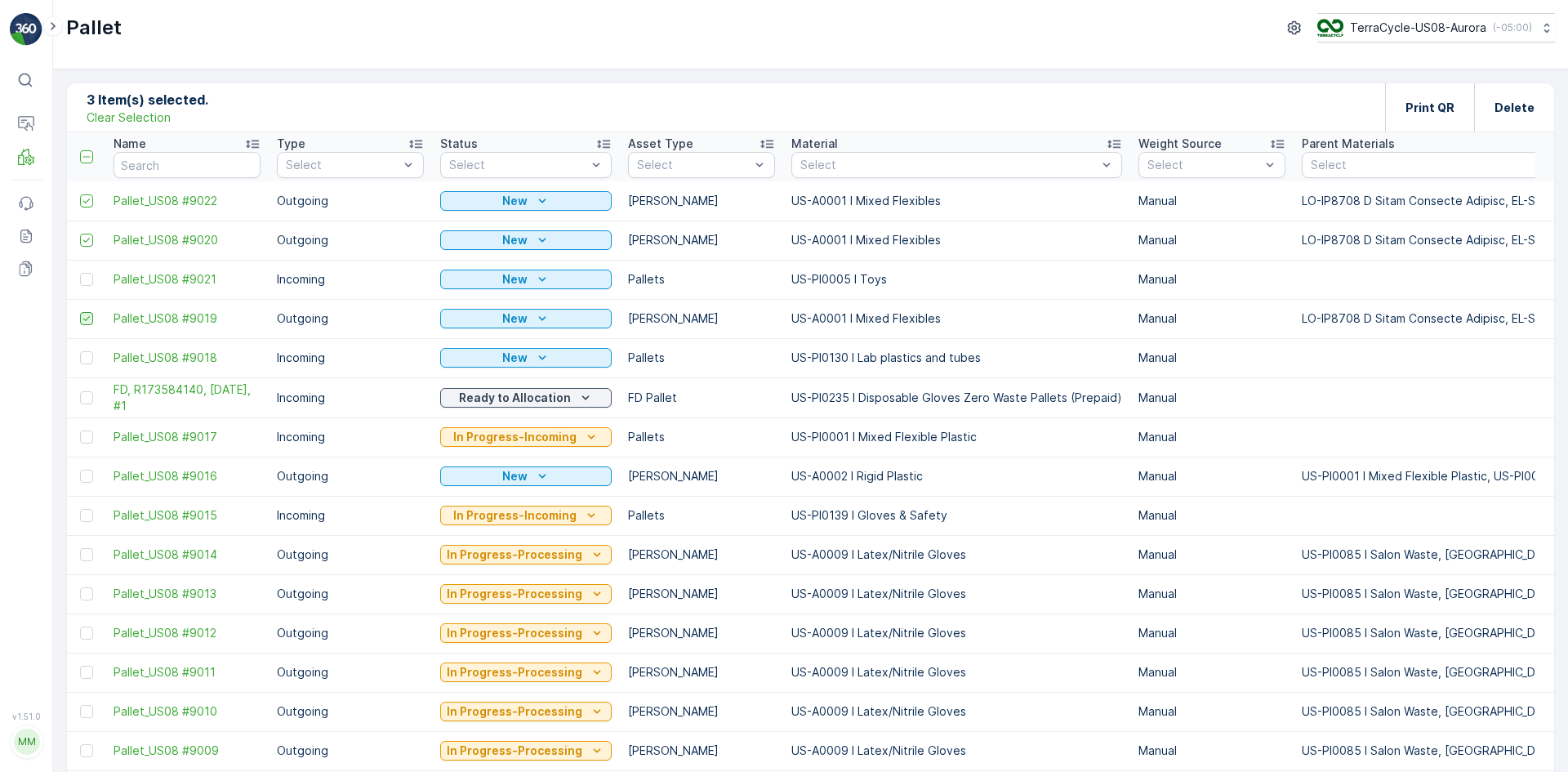
click at [84, 315] on icon at bounding box center [86, 319] width 12 height 12
click at [80, 312] on input "checkbox" at bounding box center [80, 312] width 0 height 0
click at [87, 240] on icon at bounding box center [86, 240] width 7 height 5
click at [80, 233] on input "checkbox" at bounding box center [80, 233] width 0 height 0
click at [89, 200] on icon at bounding box center [86, 201] width 7 height 5
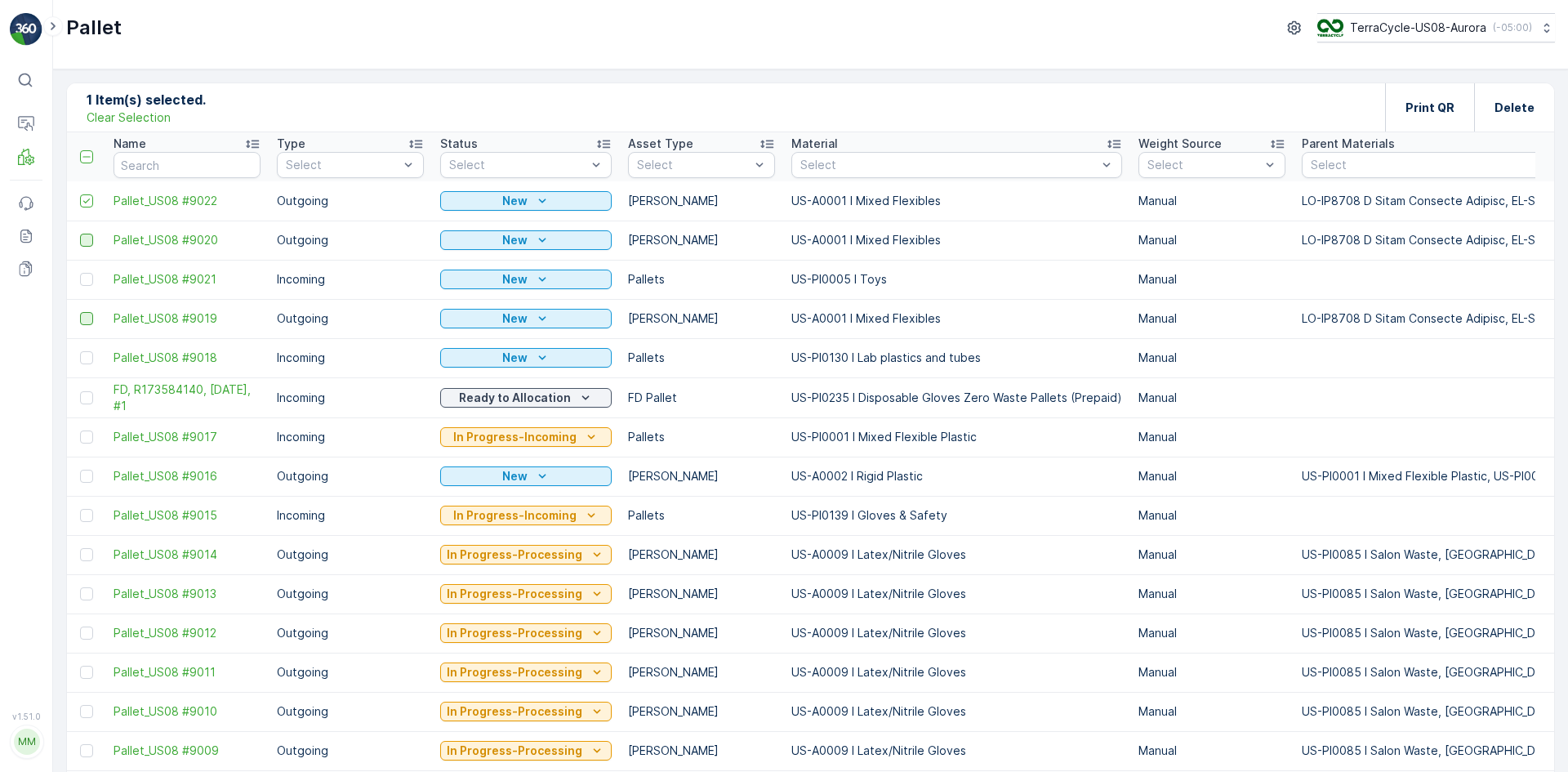
click at [80, 194] on input "checkbox" at bounding box center [80, 194] width 0 height 0
click at [165, 103] on p "Add" at bounding box center [172, 107] width 23 height 16
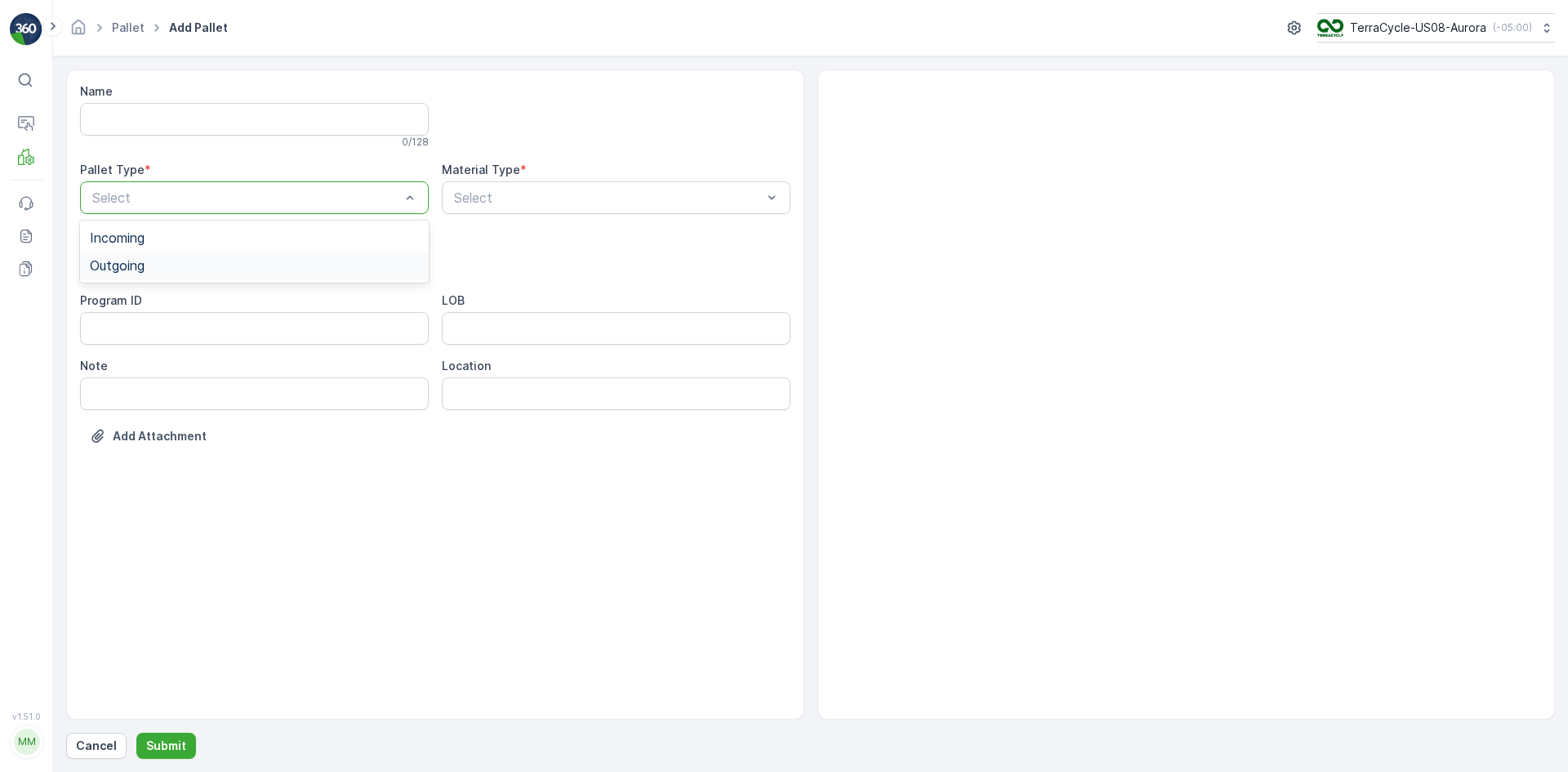
click at [268, 268] on div "Outgoing" at bounding box center [254, 265] width 329 height 14
click at [254, 320] on div "[PERSON_NAME]" at bounding box center [253, 330] width 349 height 28
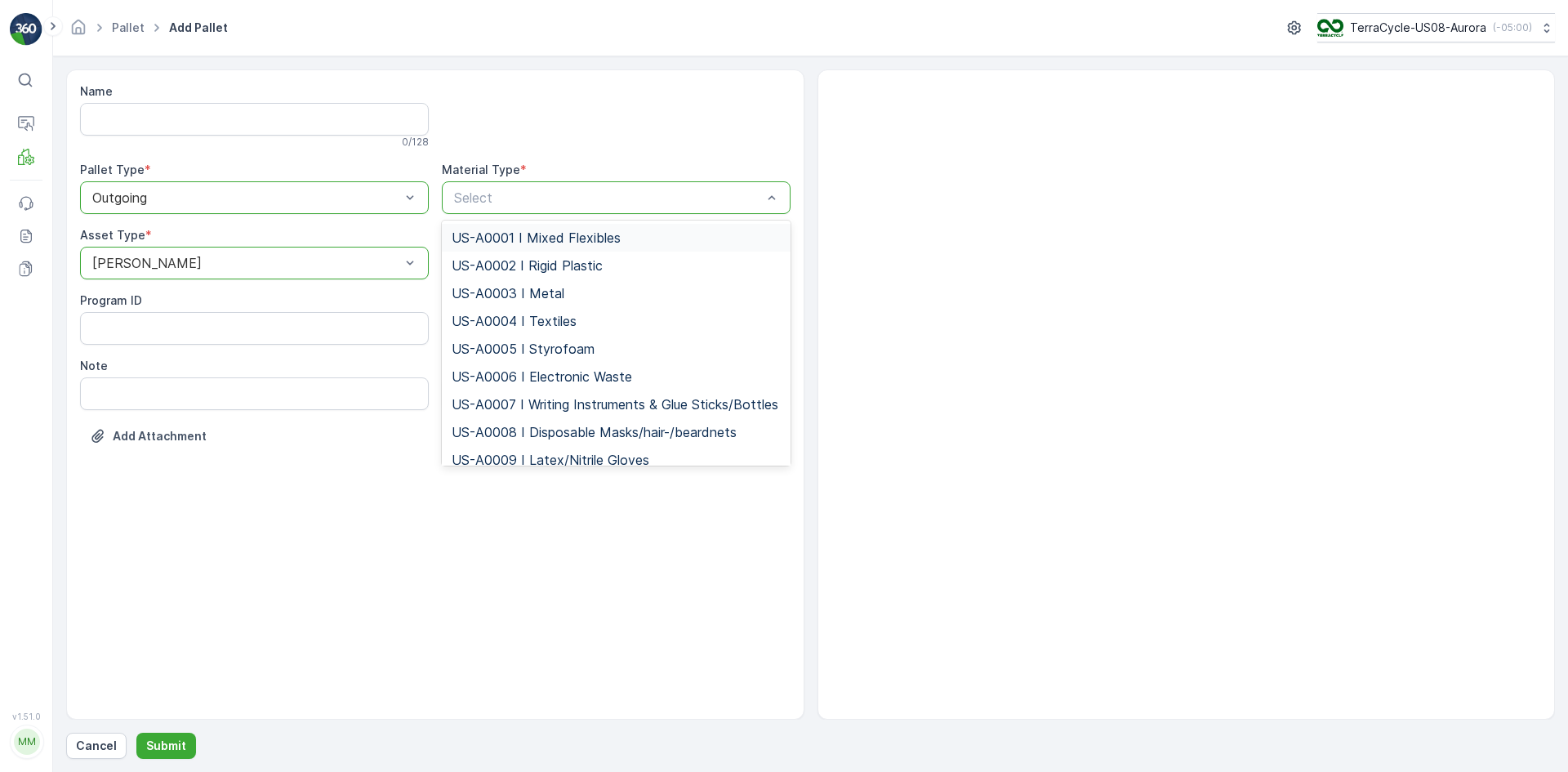
click at [598, 237] on span "US-A0001 I Mixed Flexibles" at bounding box center [536, 237] width 169 height 14
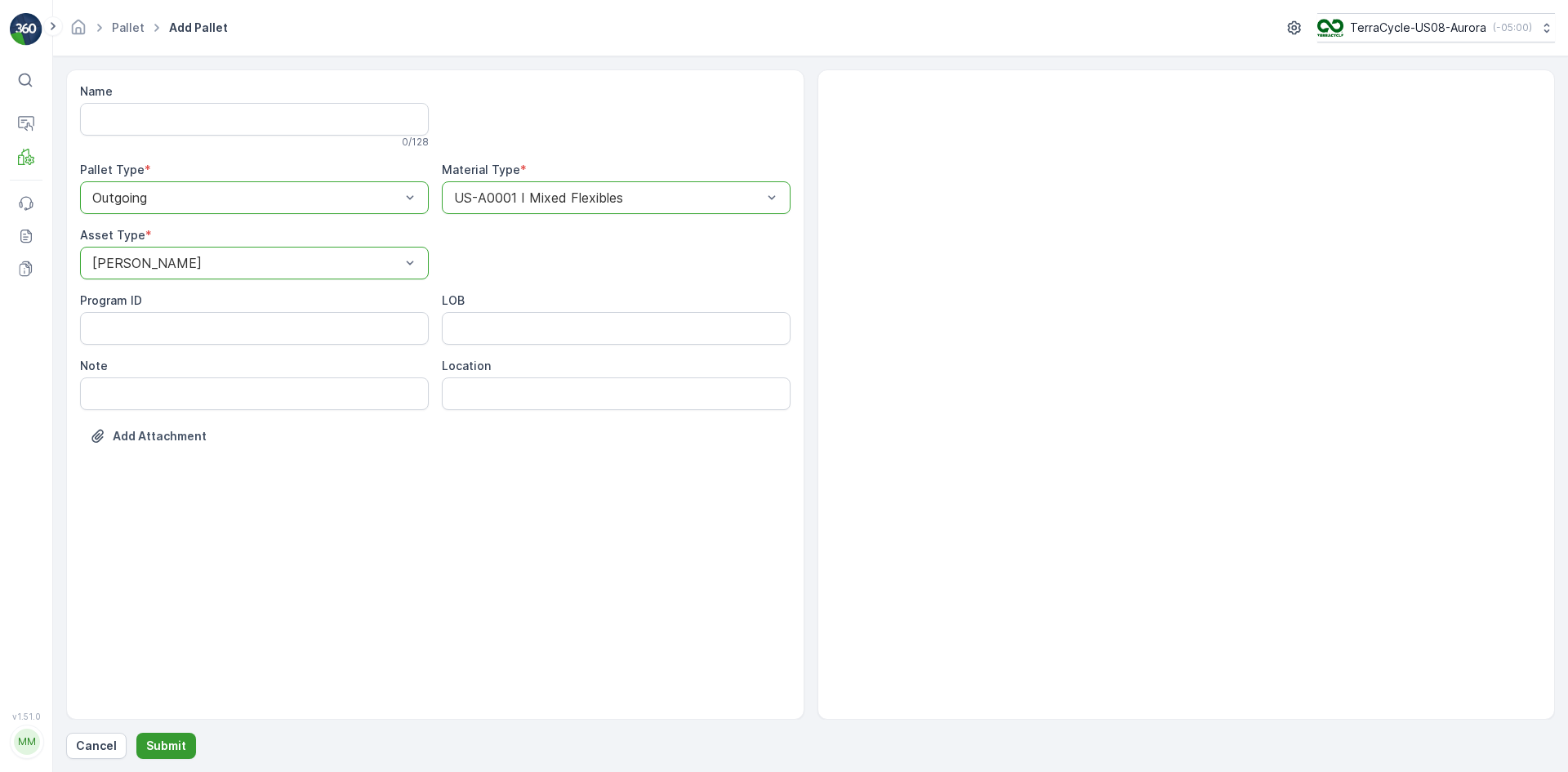
click at [158, 752] on p "Submit" at bounding box center [166, 745] width 40 height 16
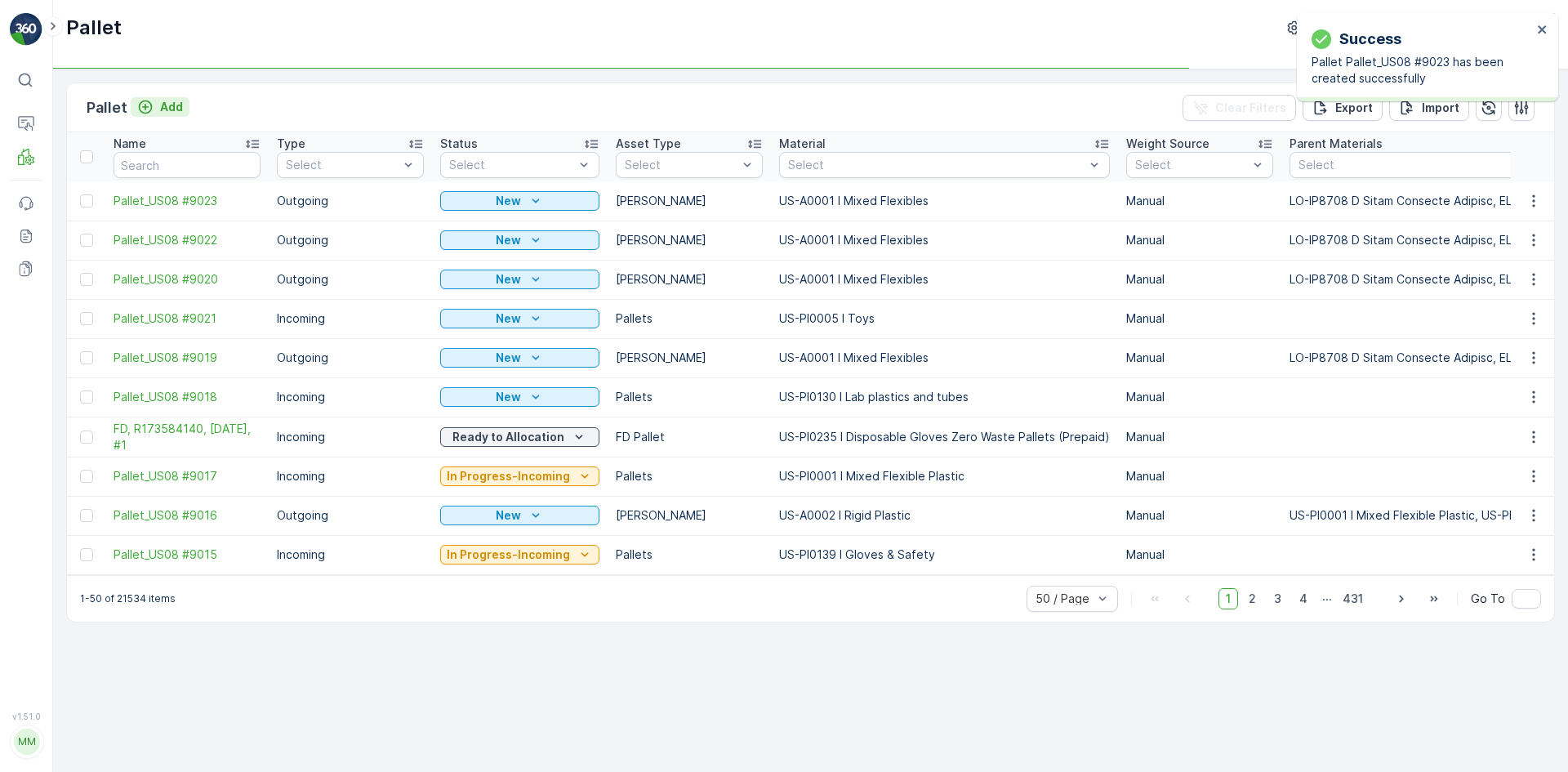
click at [167, 112] on p "Add" at bounding box center [172, 107] width 23 height 16
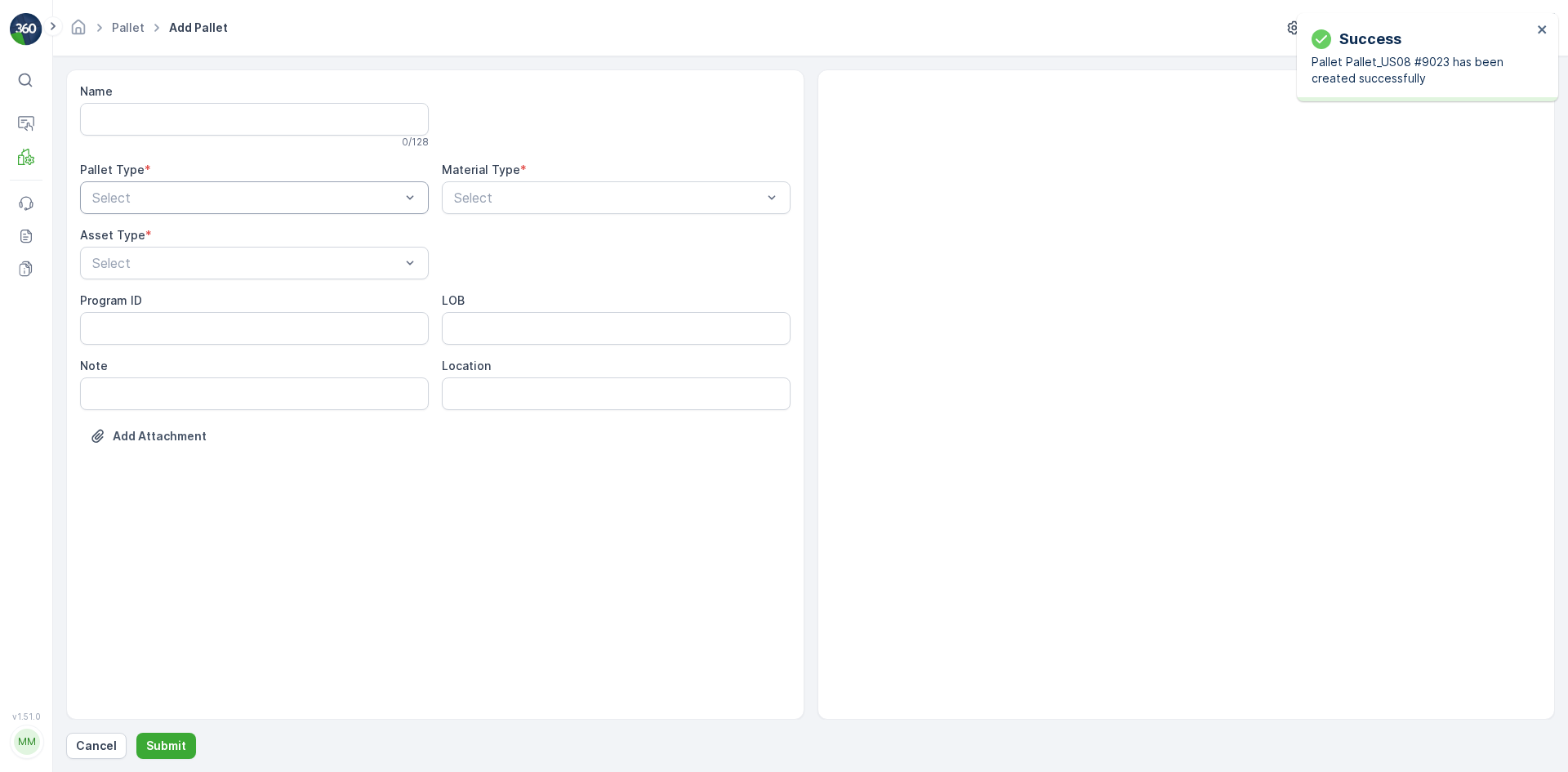
click at [288, 183] on div "Select" at bounding box center [253, 198] width 349 height 33
click at [230, 260] on div "Outgoing" at bounding box center [254, 265] width 329 height 14
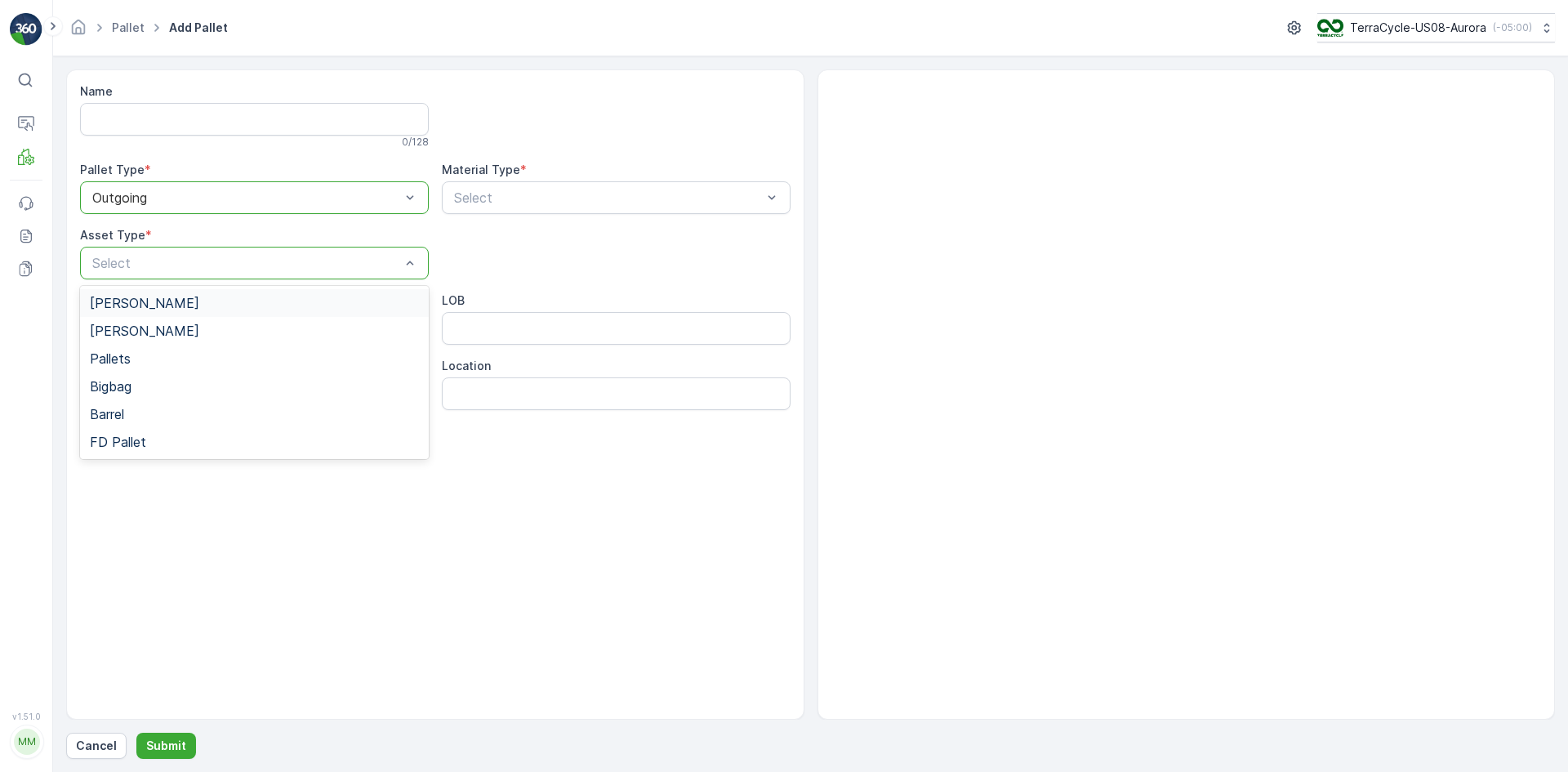
click at [219, 296] on div "[PERSON_NAME]" at bounding box center [254, 302] width 329 height 14
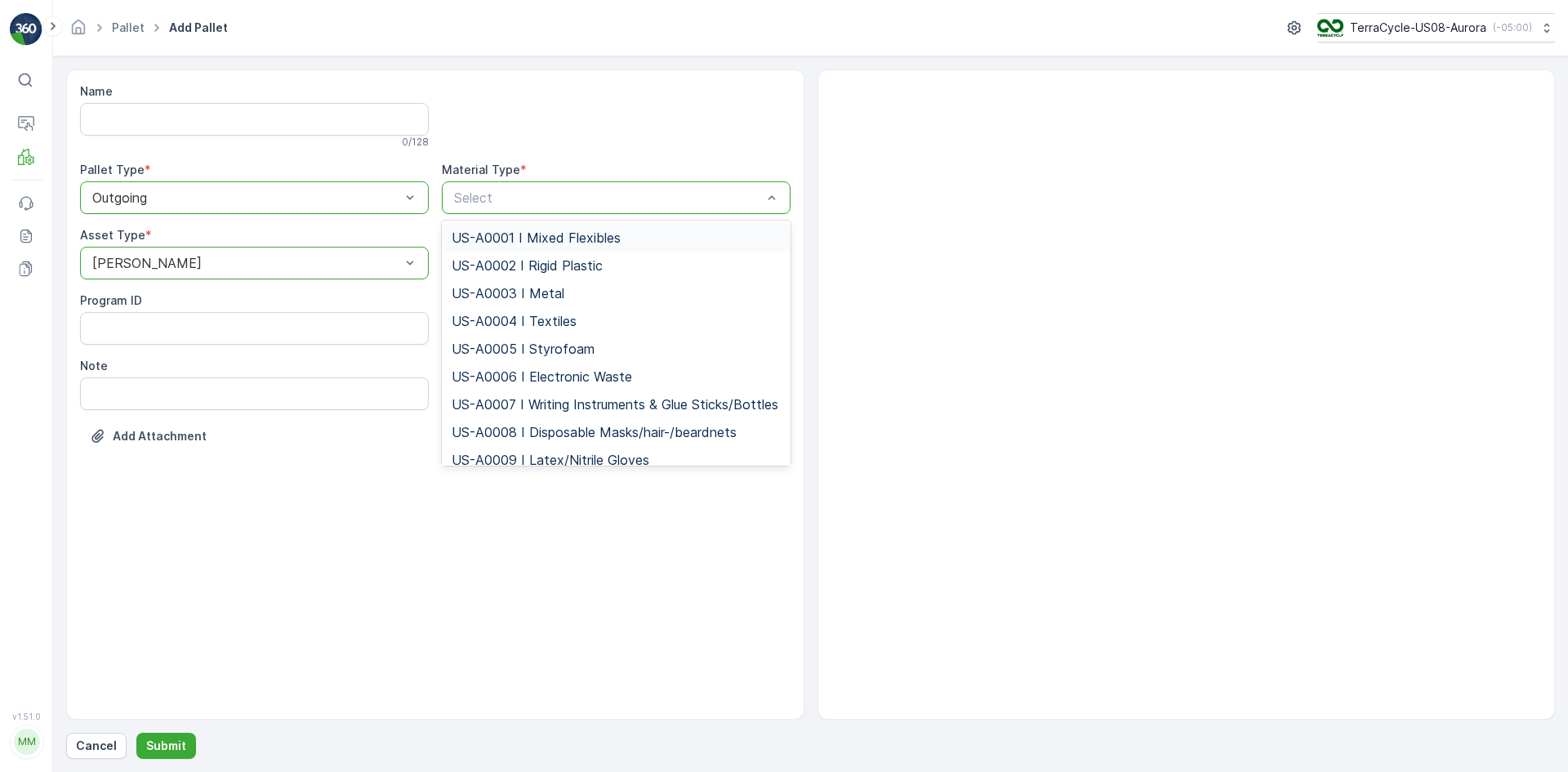
click at [584, 236] on span "US-A0001 I Mixed Flexibles" at bounding box center [536, 237] width 169 height 14
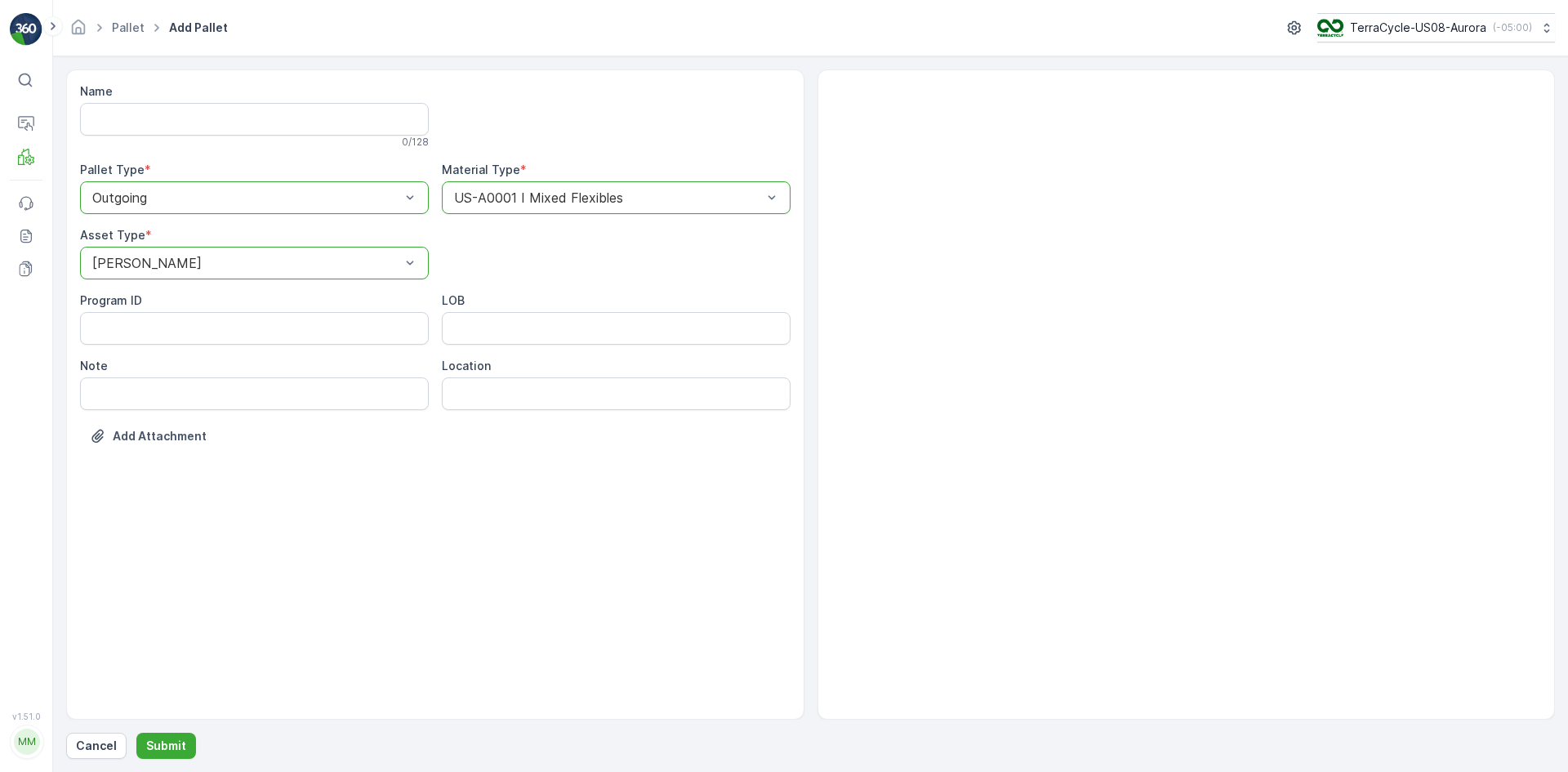
click at [258, 276] on div "[PERSON_NAME]" at bounding box center [253, 263] width 349 height 33
click at [202, 326] on div "[PERSON_NAME]" at bounding box center [254, 330] width 329 height 14
click at [159, 743] on p "Submit" at bounding box center [166, 745] width 40 height 16
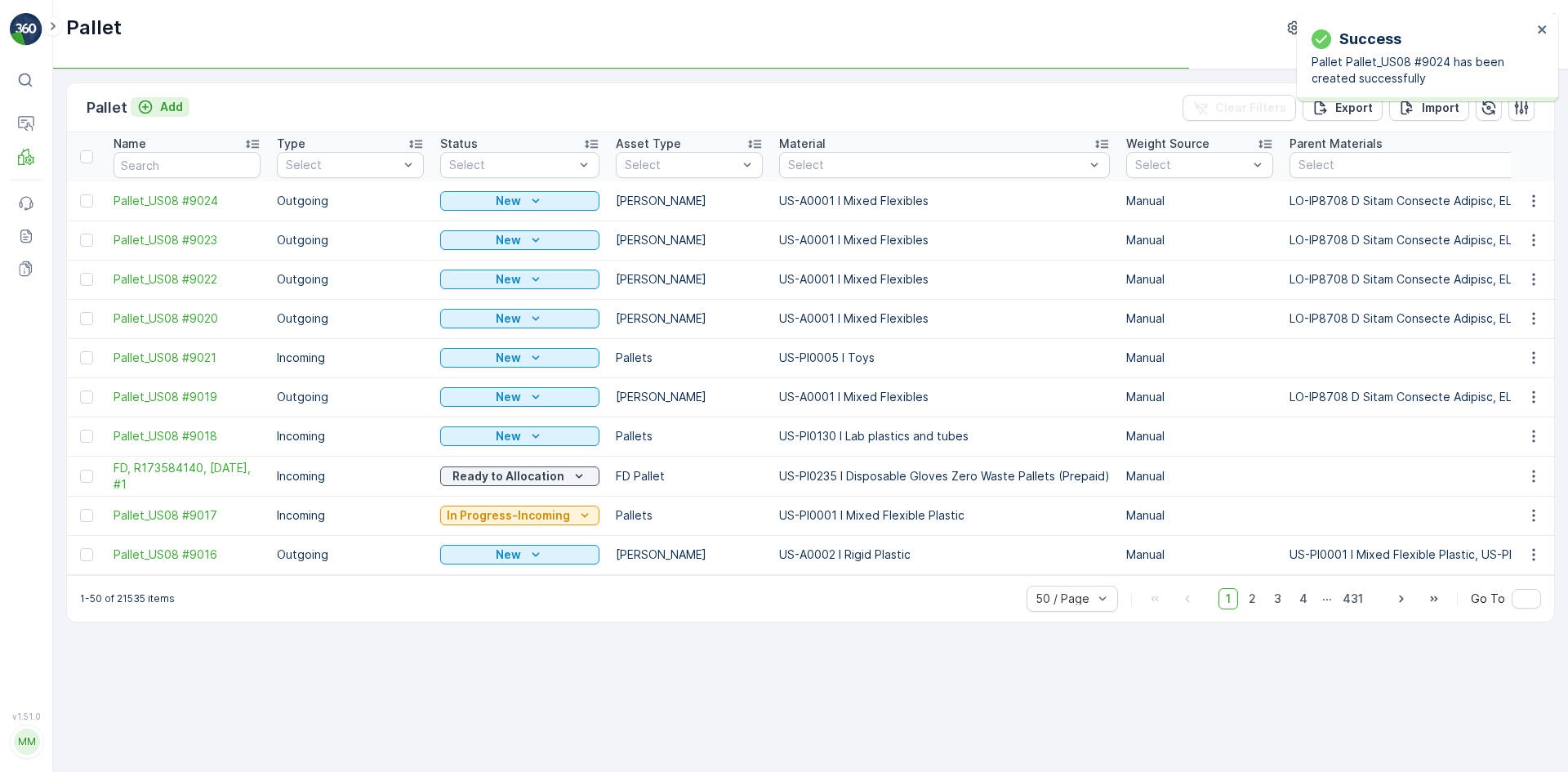
click at [151, 103] on icon "Add" at bounding box center [145, 107] width 16 height 16
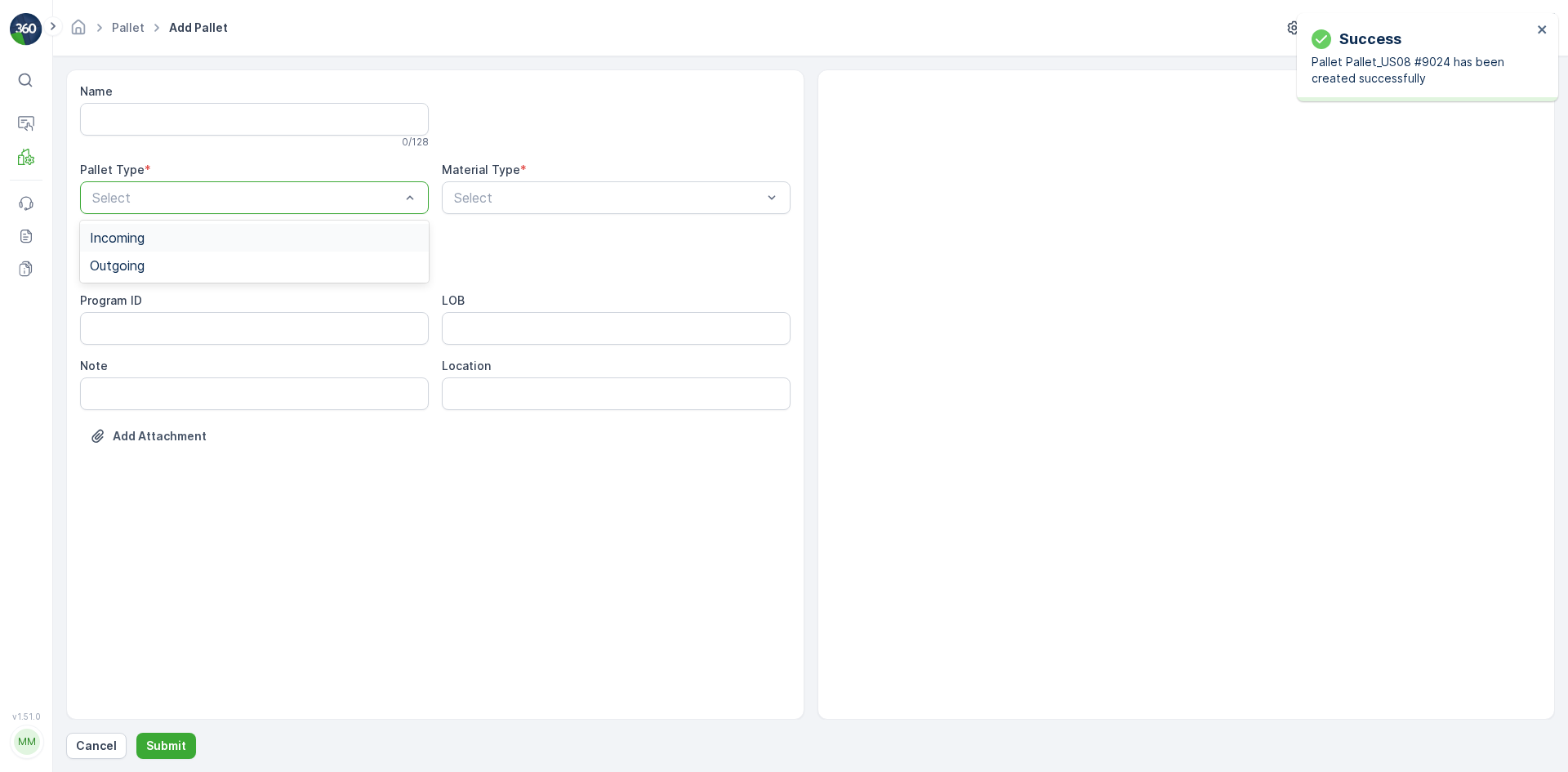
click at [264, 213] on div "Select" at bounding box center [253, 198] width 349 height 33
click at [228, 262] on div "Outgoing" at bounding box center [254, 265] width 329 height 14
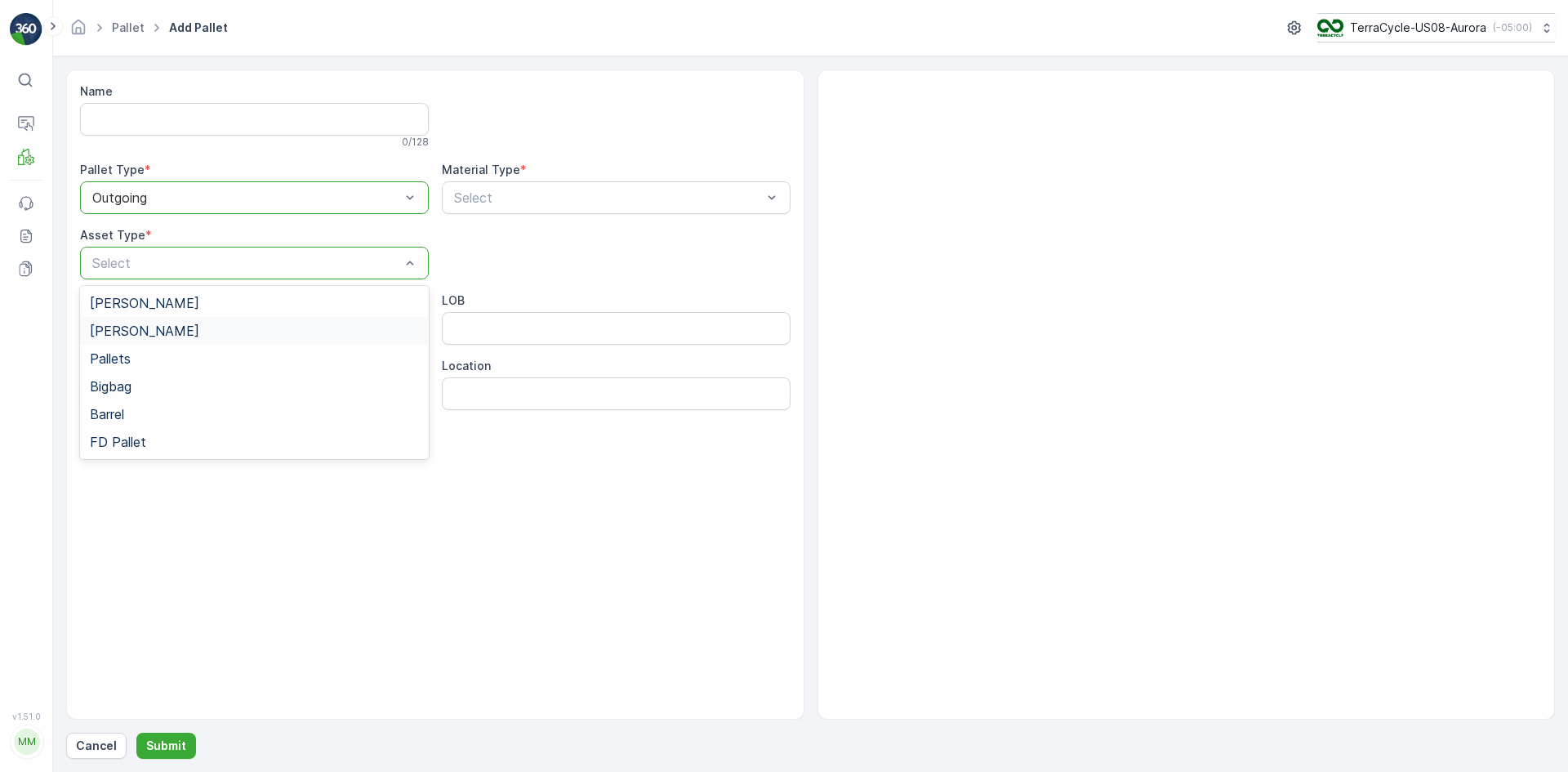
click at [199, 323] on div "[PERSON_NAME]" at bounding box center [253, 330] width 349 height 28
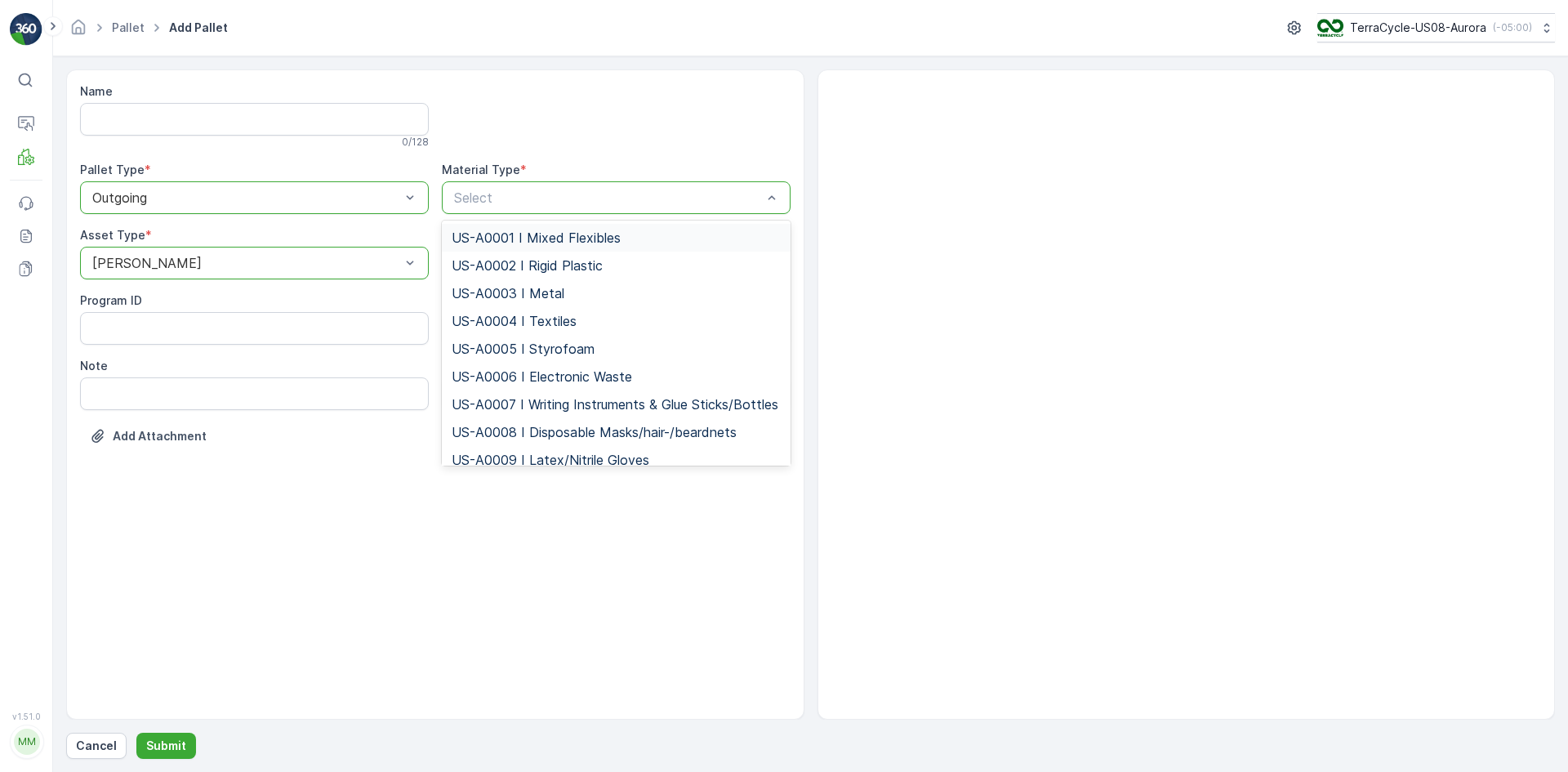
click at [541, 233] on span "US-A0001 I Mixed Flexibles" at bounding box center [536, 237] width 169 height 14
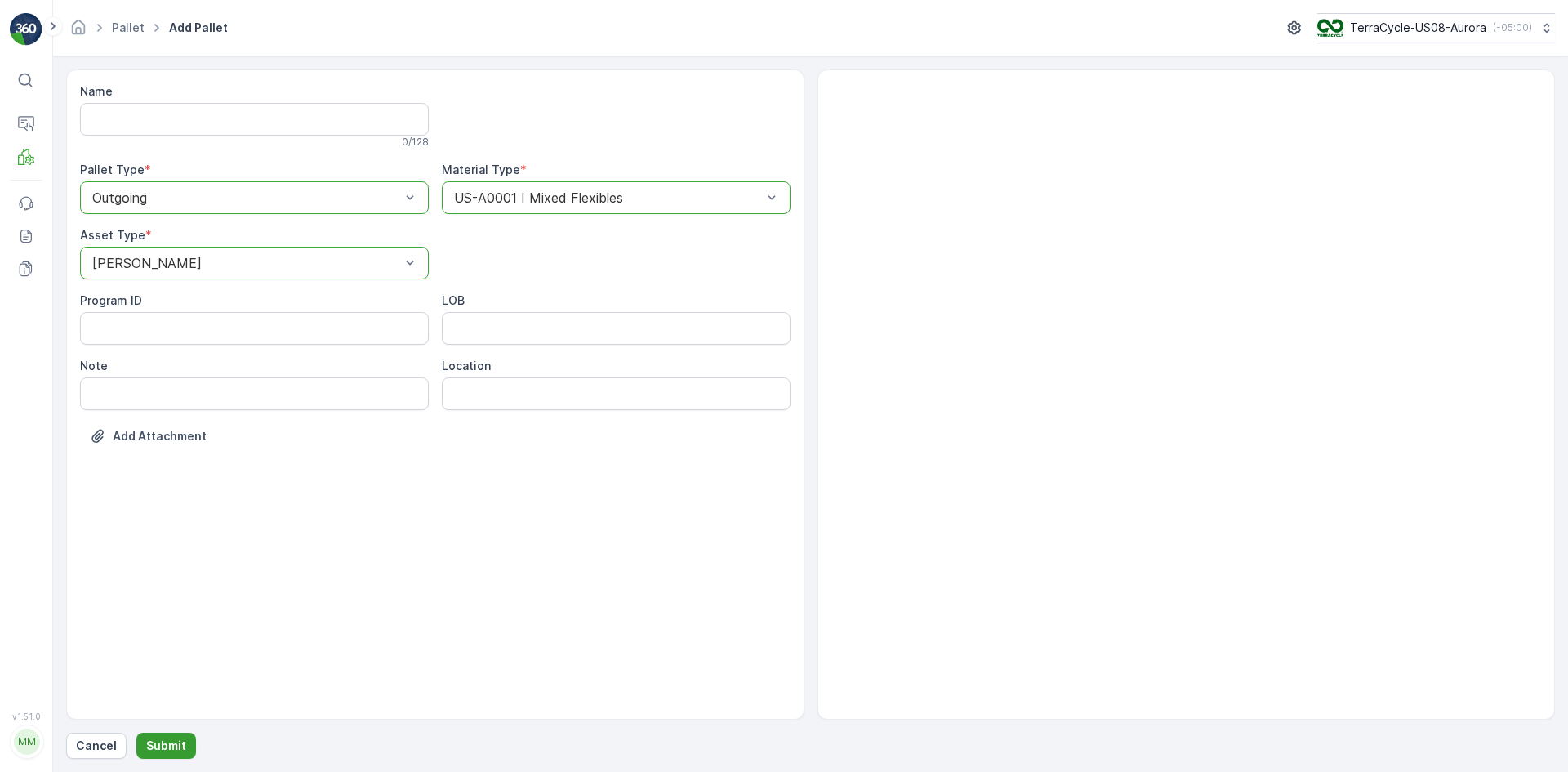
click at [171, 753] on p "Submit" at bounding box center [166, 745] width 40 height 16
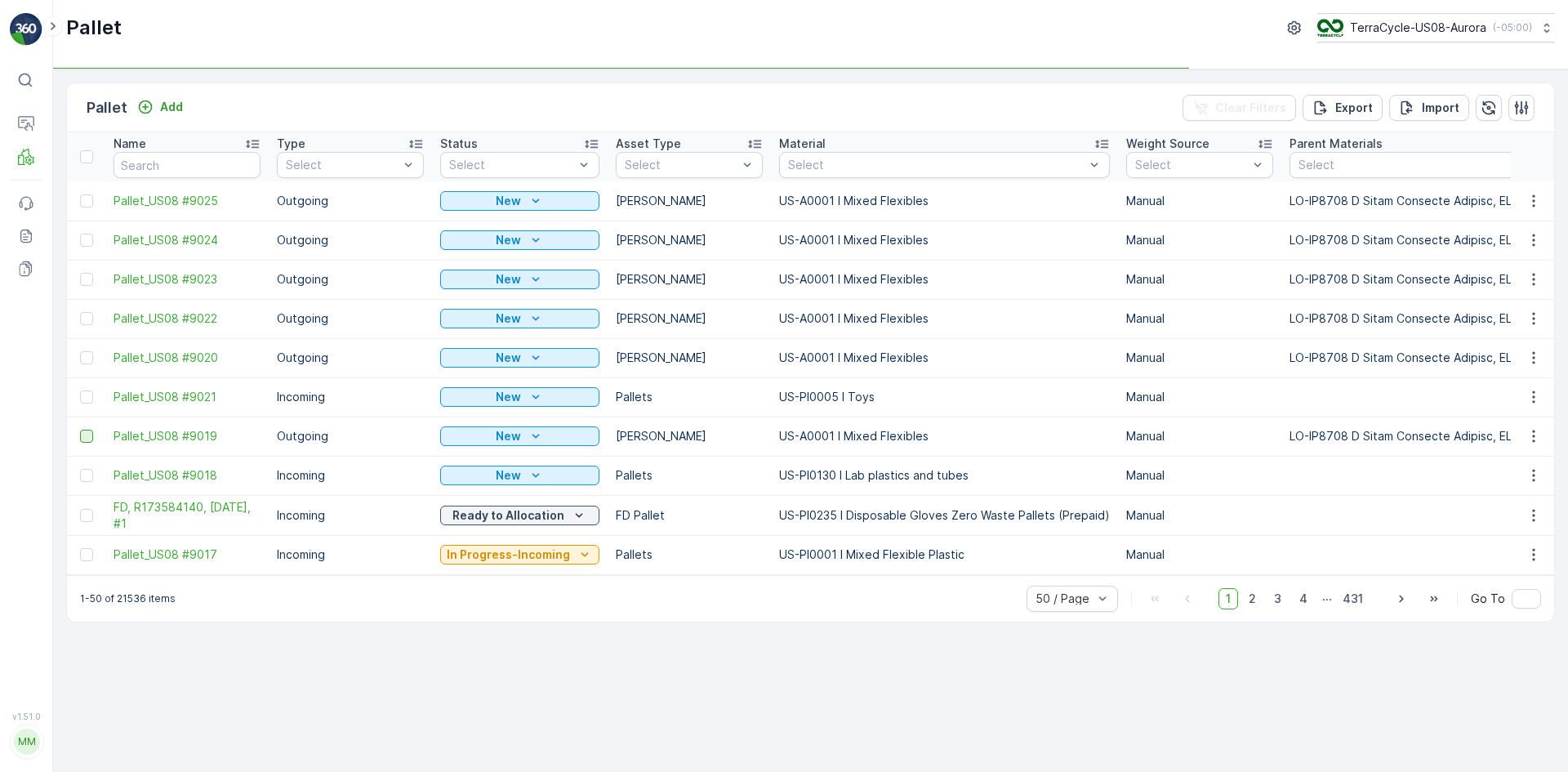
click at [84, 437] on div at bounding box center [86, 436] width 13 height 13
click at [80, 429] on input "checkbox" at bounding box center [80, 429] width 0 height 0
click at [86, 397] on div at bounding box center [86, 398] width 13 height 13
click at [80, 391] on input "checkbox" at bounding box center [80, 391] width 0 height 0
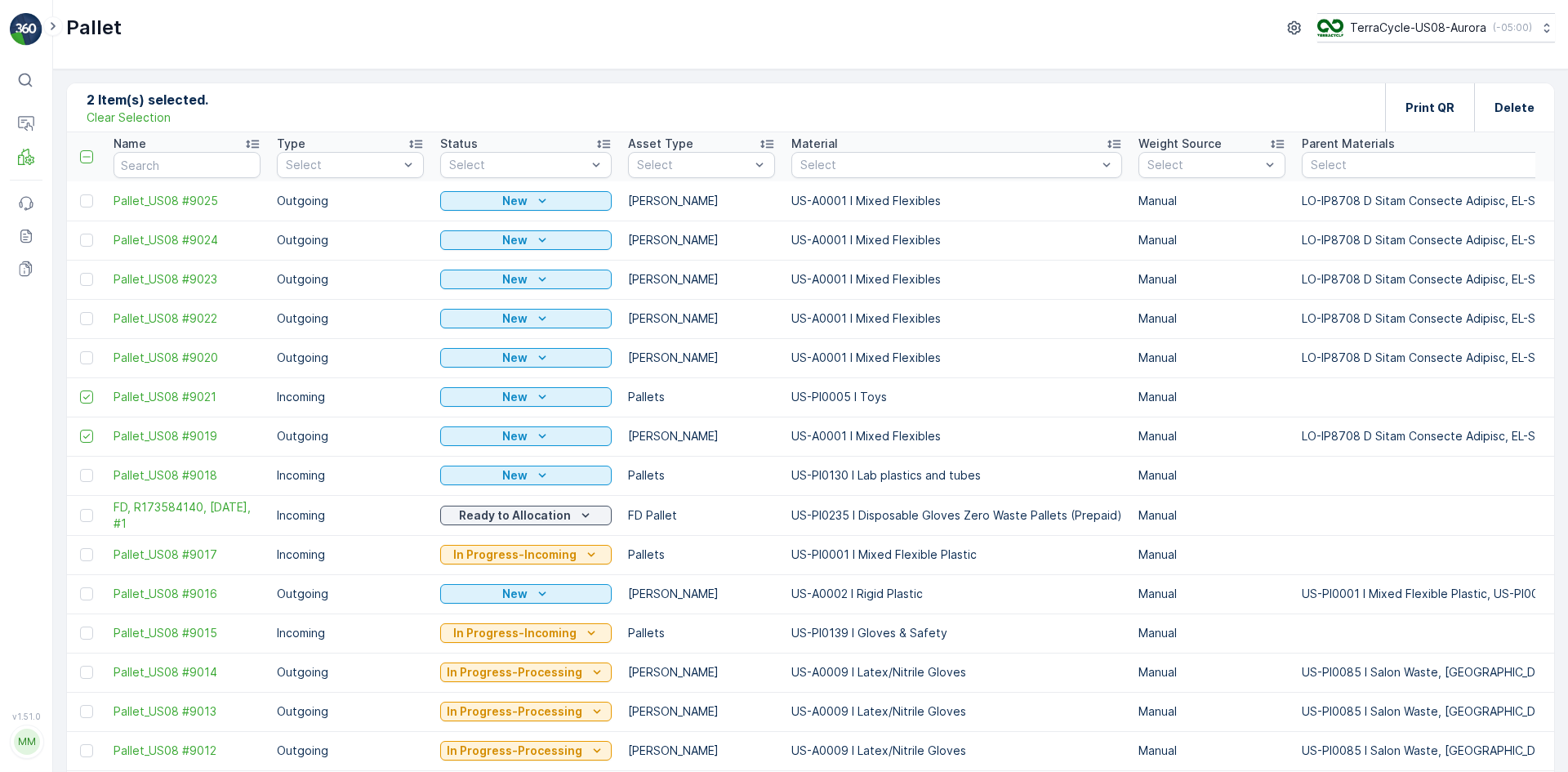
click at [90, 352] on div at bounding box center [86, 358] width 13 height 13
click at [80, 351] on input "checkbox" at bounding box center [80, 351] width 0 height 0
click at [88, 399] on icon at bounding box center [86, 397] width 12 height 12
click at [80, 391] on input "checkbox" at bounding box center [80, 391] width 0 height 0
click at [82, 315] on div at bounding box center [86, 319] width 13 height 13
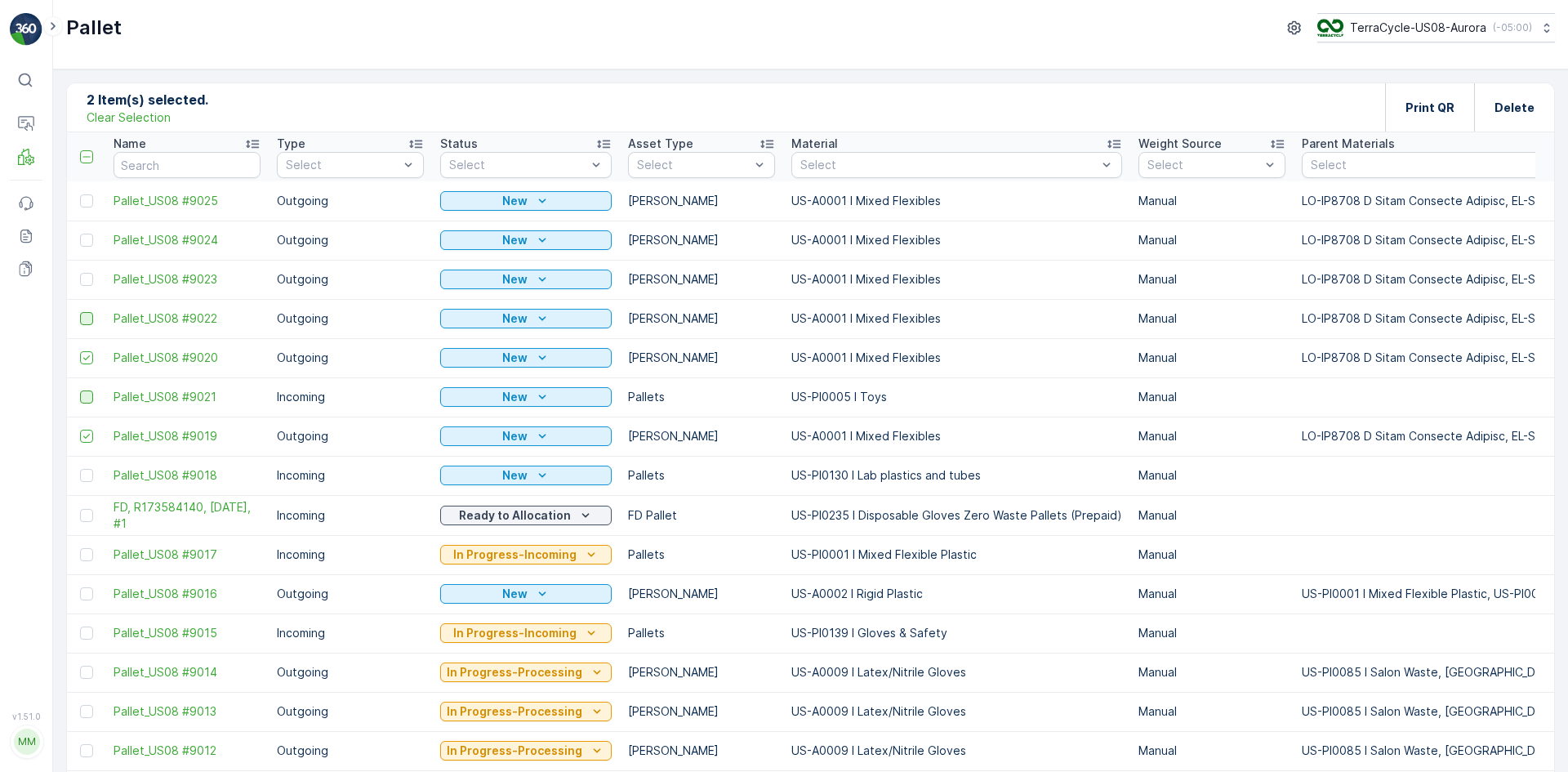
click at [80, 312] on input "checkbox" at bounding box center [80, 312] width 0 height 0
click at [84, 279] on div at bounding box center [86, 279] width 13 height 13
click at [80, 273] on input "checkbox" at bounding box center [80, 273] width 0 height 0
click at [84, 235] on div at bounding box center [86, 240] width 13 height 13
click at [80, 233] on input "checkbox" at bounding box center [80, 233] width 0 height 0
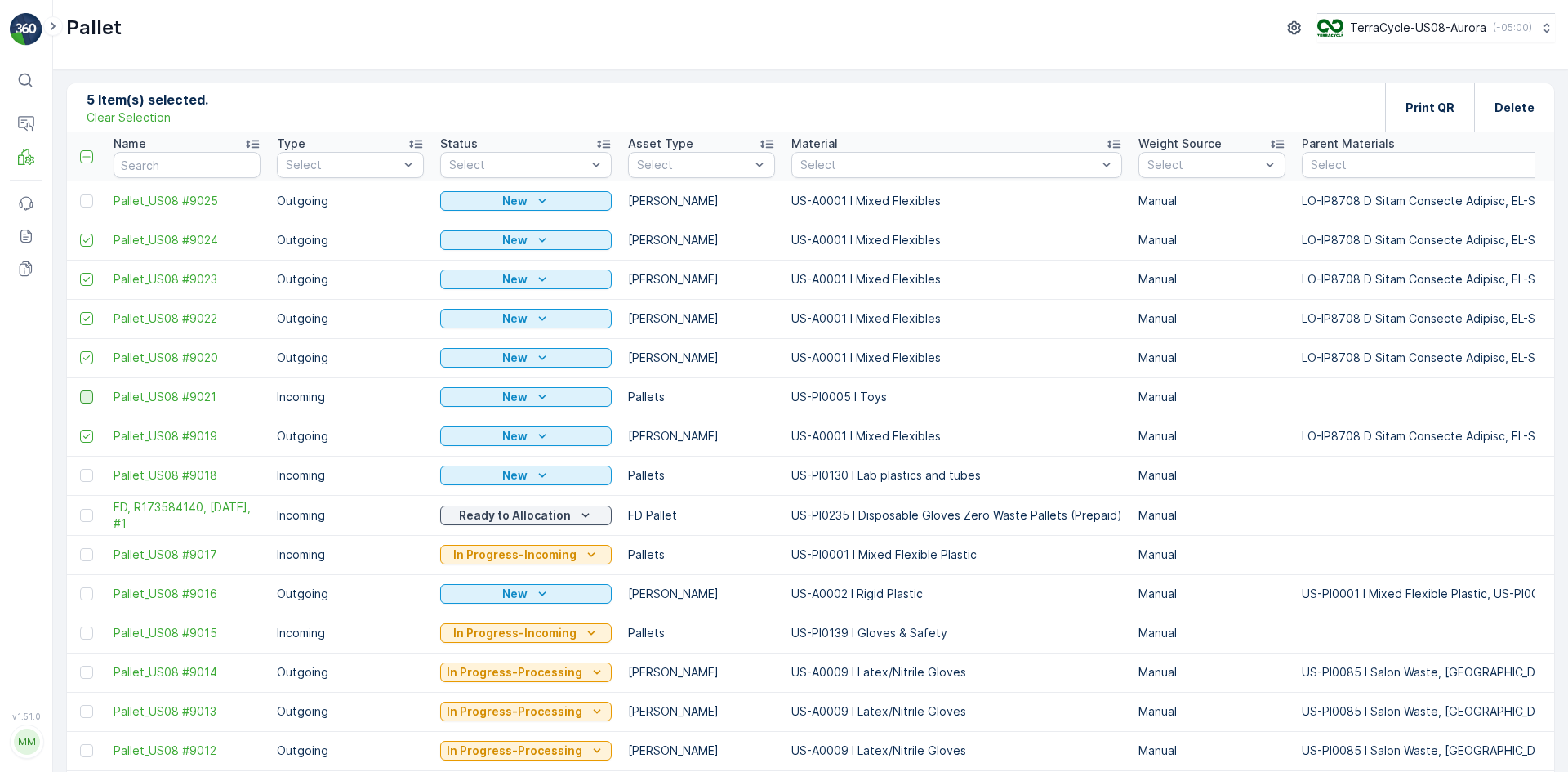
click at [83, 190] on td at bounding box center [86, 201] width 38 height 39
click at [90, 200] on div at bounding box center [86, 201] width 13 height 13
click at [80, 194] on input "checkbox" at bounding box center [80, 194] width 0 height 0
click at [1410, 120] on div "Print QR" at bounding box center [1430, 108] width 49 height 48
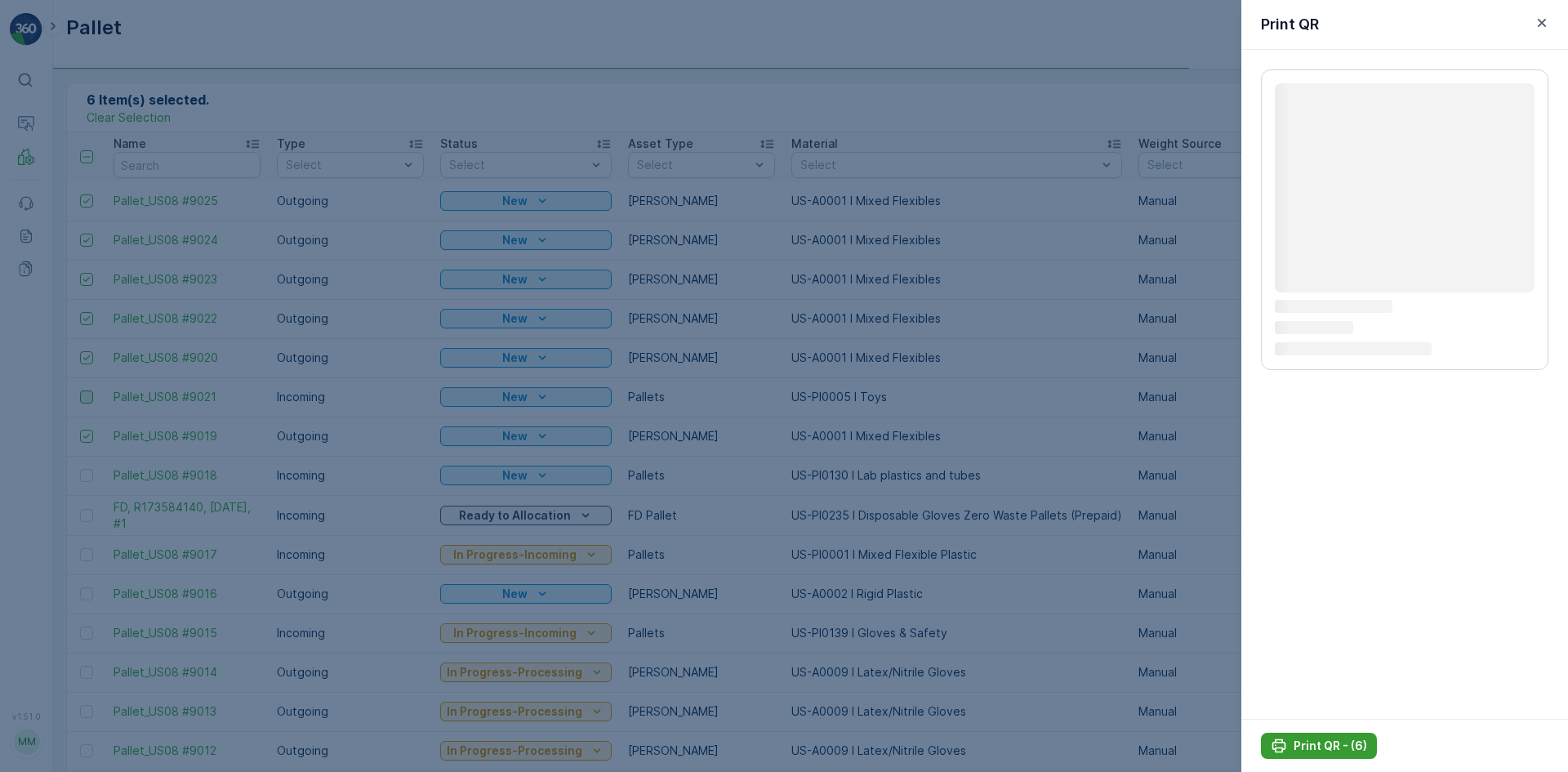
click at [1325, 740] on p "Print QR - (6)" at bounding box center [1330, 745] width 74 height 16
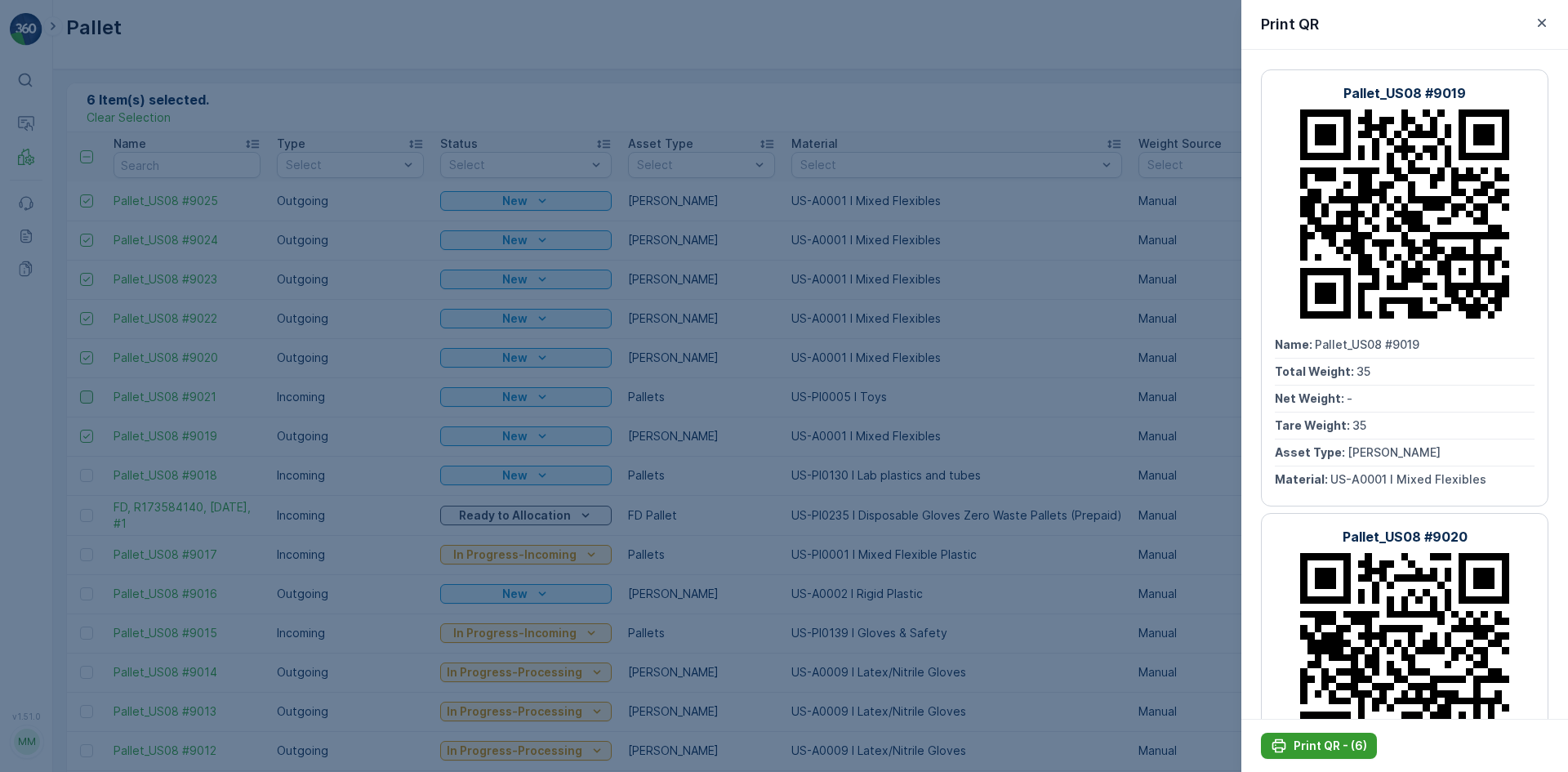
click at [1325, 740] on p "Print QR - (6)" at bounding box center [1330, 745] width 74 height 16
click at [1351, 747] on p "Print QR - (6)" at bounding box center [1330, 745] width 74 height 16
click at [1323, 746] on p "Print QR - (6)" at bounding box center [1330, 745] width 74 height 16
click at [1545, 19] on icon "button" at bounding box center [1541, 22] width 16 height 16
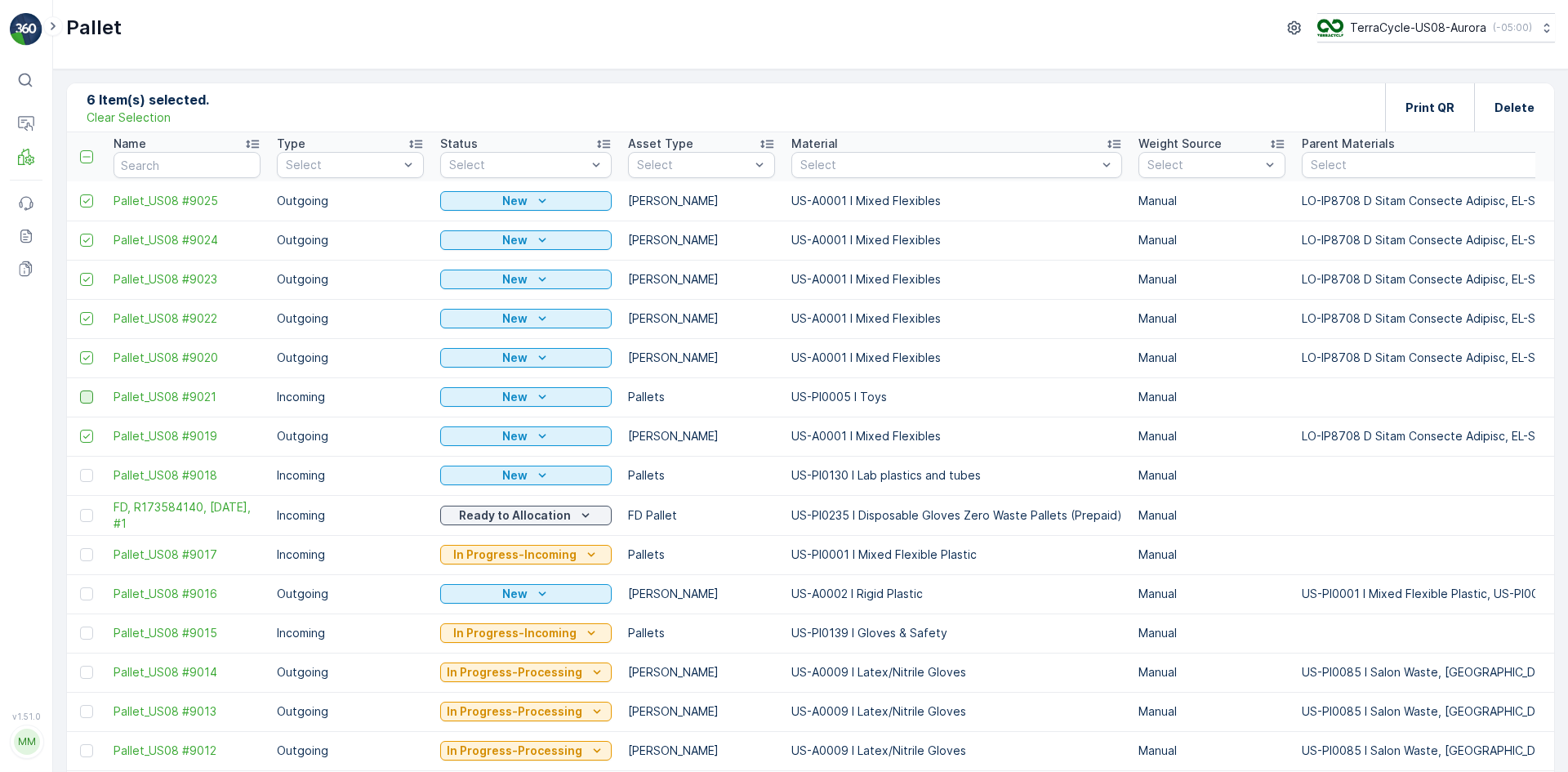
click at [131, 117] on p "Clear Selection" at bounding box center [129, 117] width 84 height 16
click at [170, 112] on p "Add" at bounding box center [172, 107] width 23 height 16
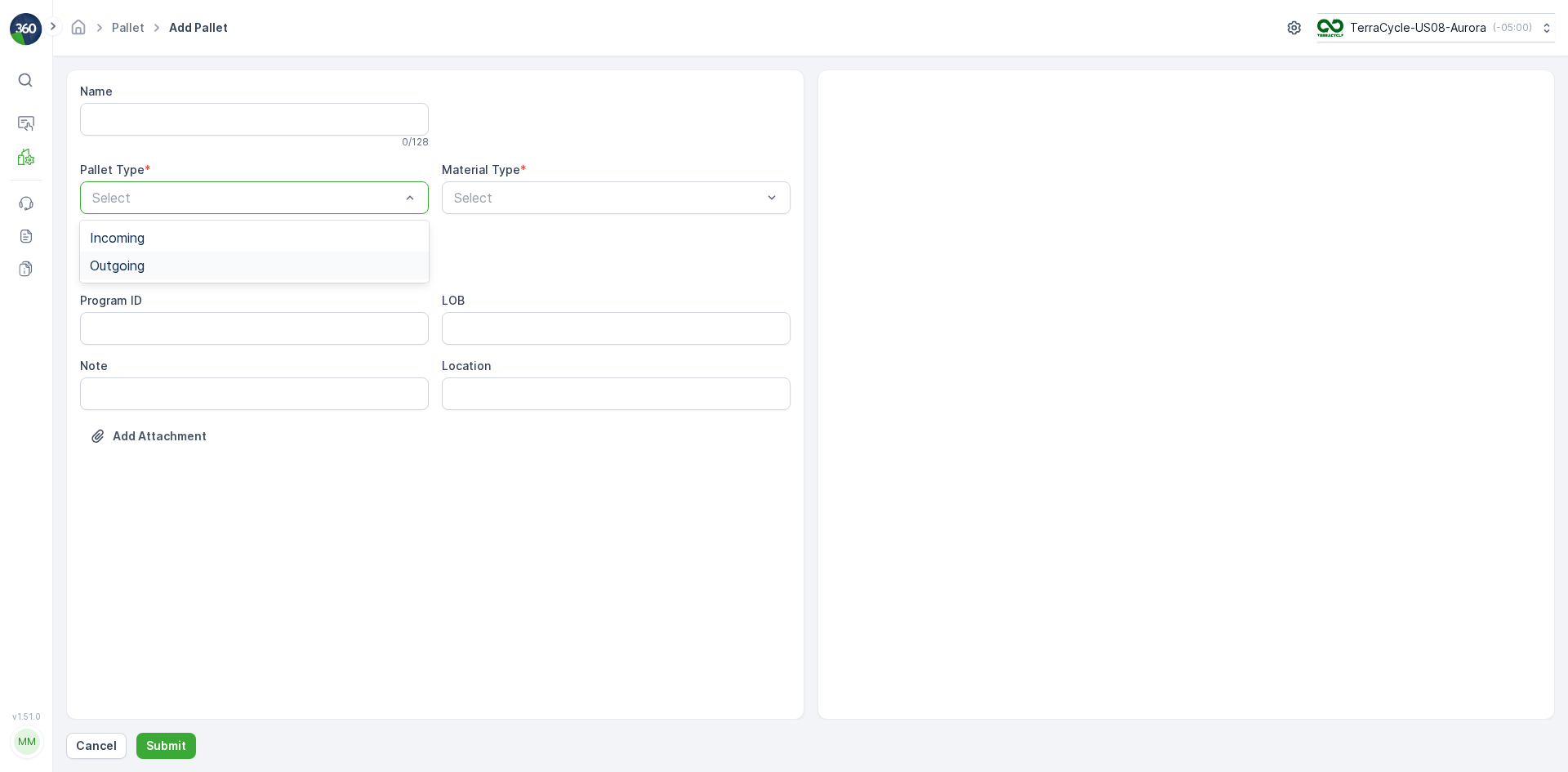
click at [248, 259] on div "Outgoing" at bounding box center [254, 265] width 329 height 14
drag, startPoint x: 238, startPoint y: 300, endPoint x: 245, endPoint y: 296, distance: 8.1
click at [238, 300] on div "[PERSON_NAME]" at bounding box center [254, 302] width 329 height 14
click at [601, 178] on div "Material Type * Use Up and Down to choose options, press Enter to select the cu…" at bounding box center [615, 187] width 349 height 52
click at [600, 194] on div at bounding box center [608, 197] width 311 height 14
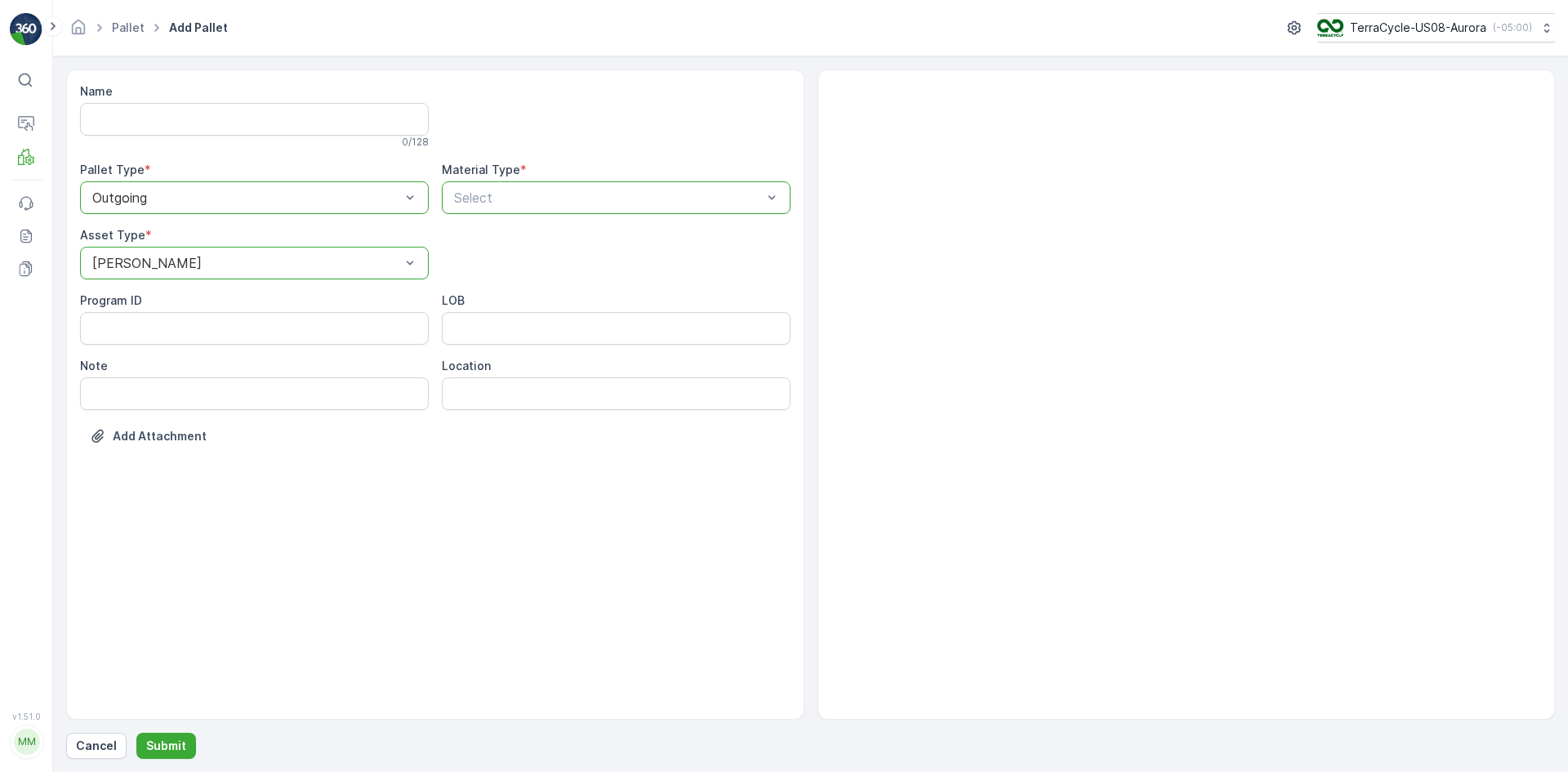
click at [602, 193] on div at bounding box center [608, 197] width 311 height 14
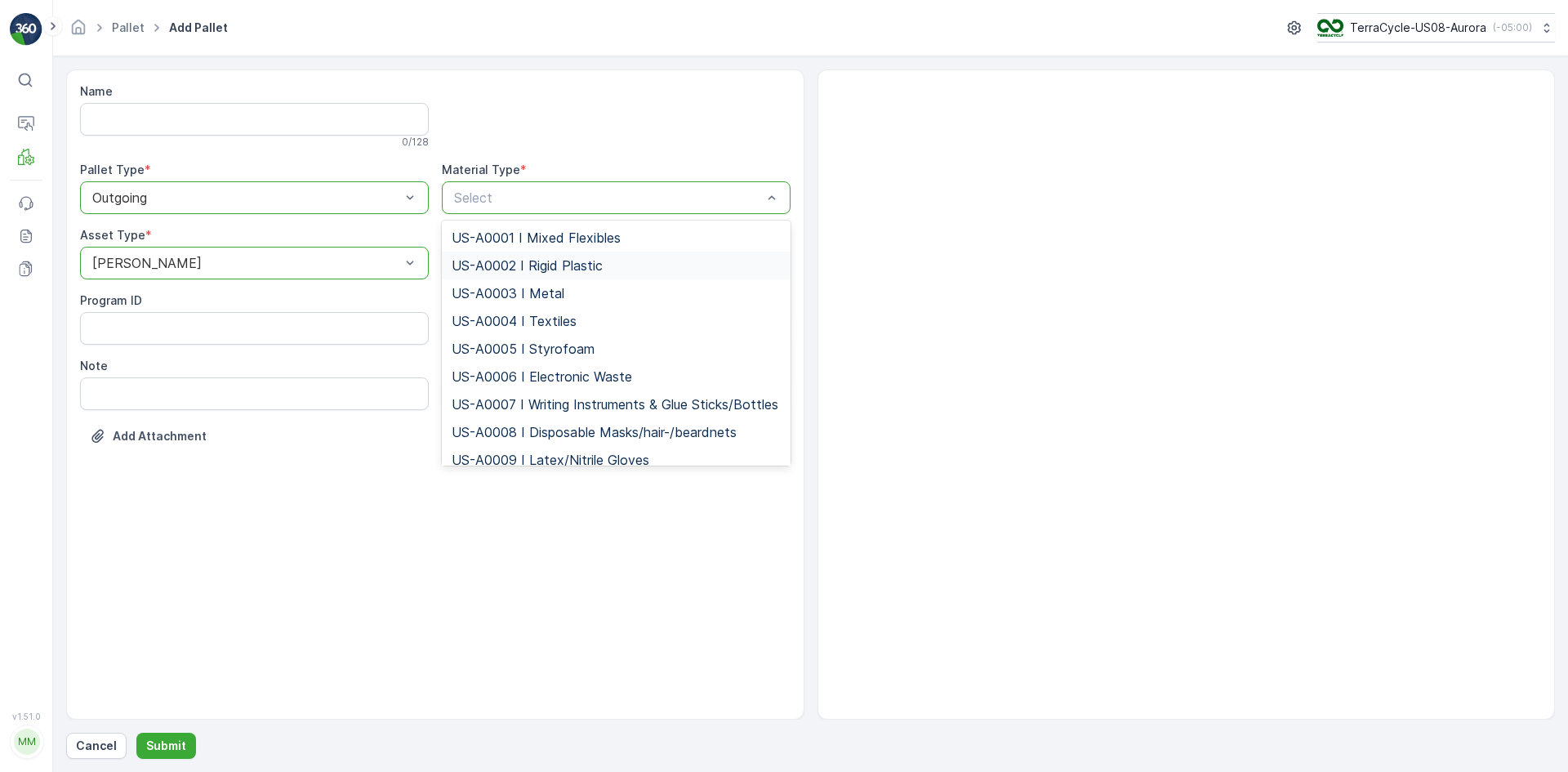
click at [585, 267] on span "US-A0002 I Rigid Plastic" at bounding box center [526, 265] width 151 height 14
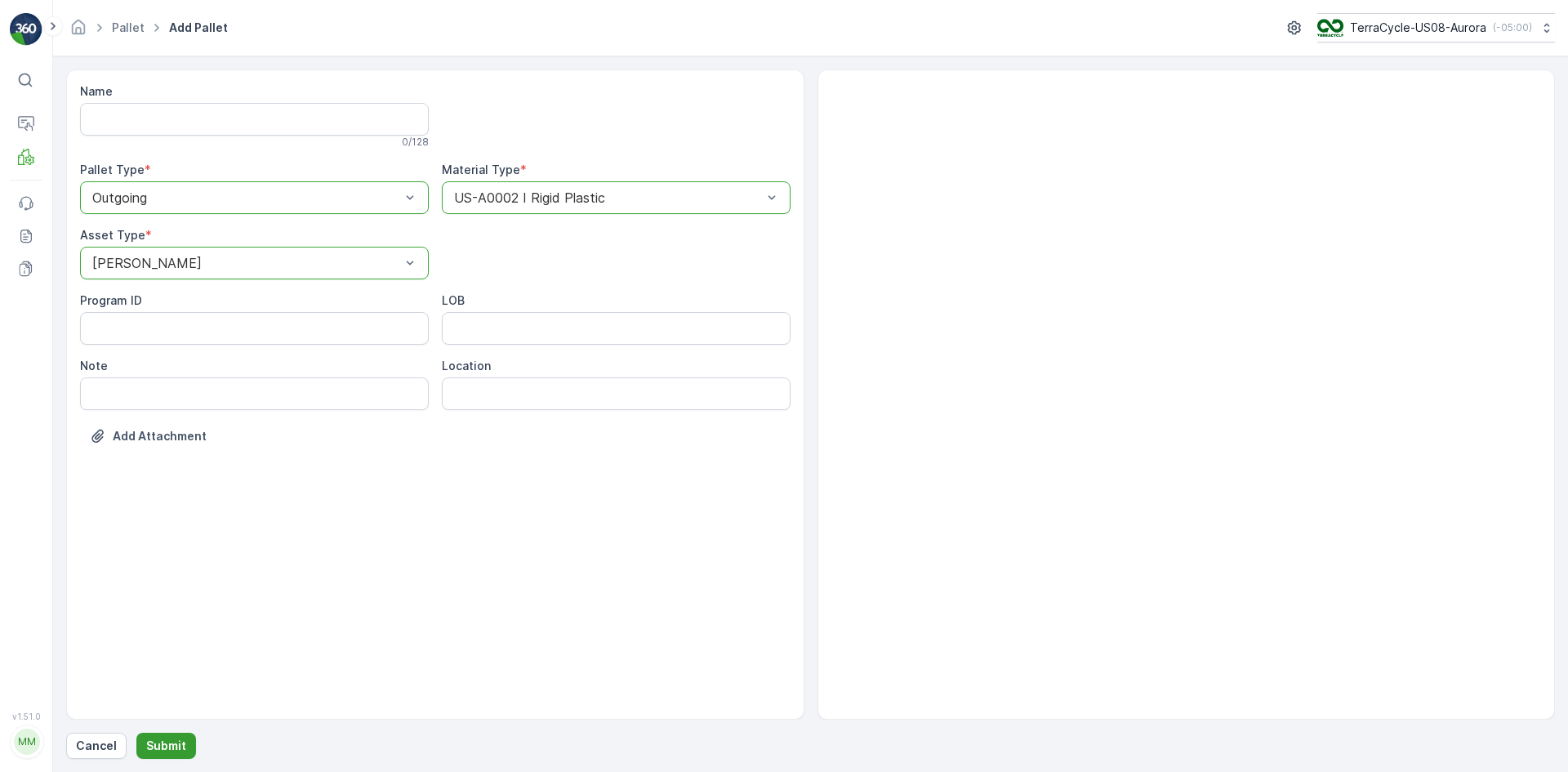
click at [158, 736] on button "Submit" at bounding box center [166, 745] width 60 height 26
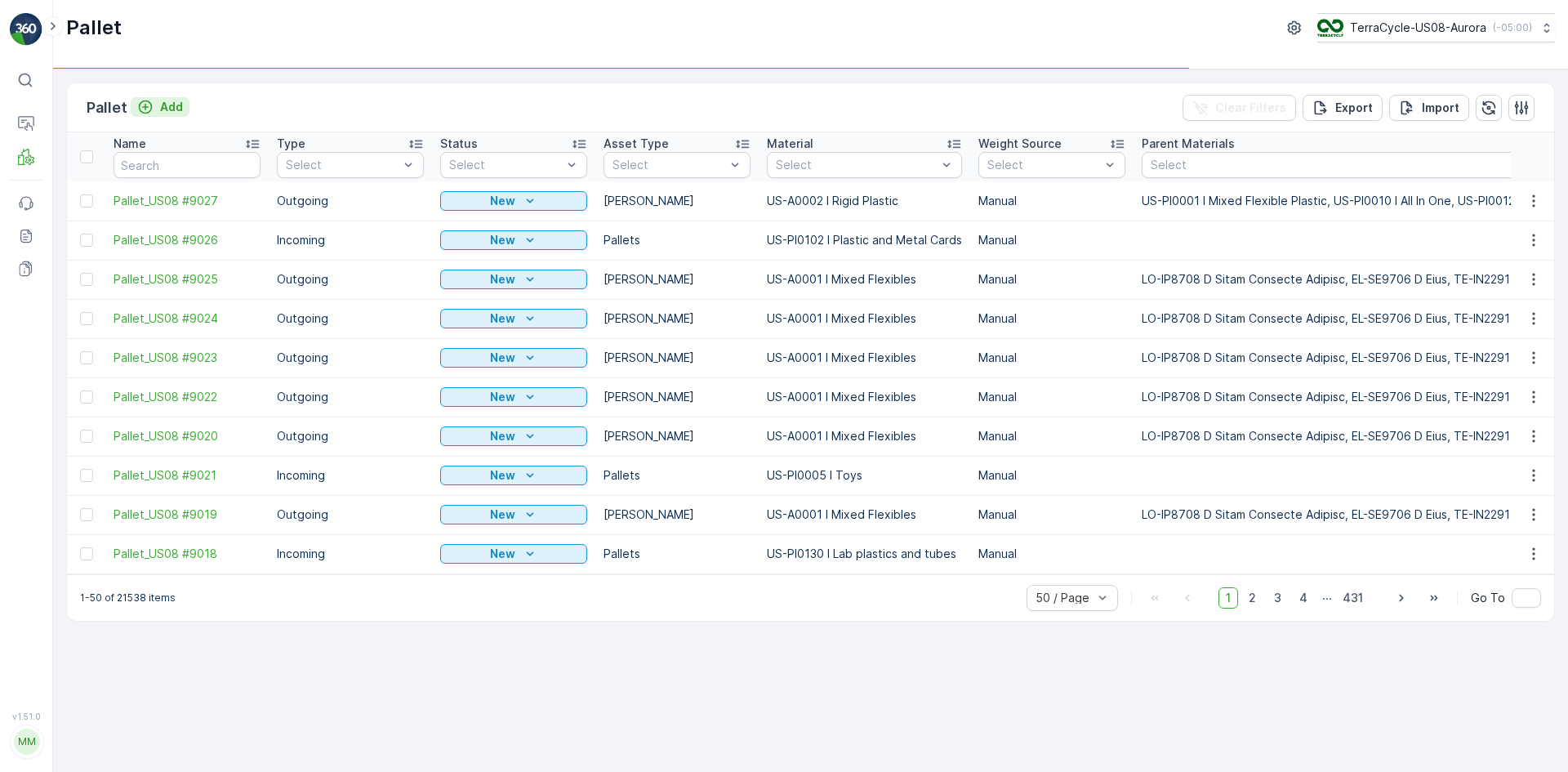
click at [162, 101] on p "Add" at bounding box center [172, 107] width 23 height 16
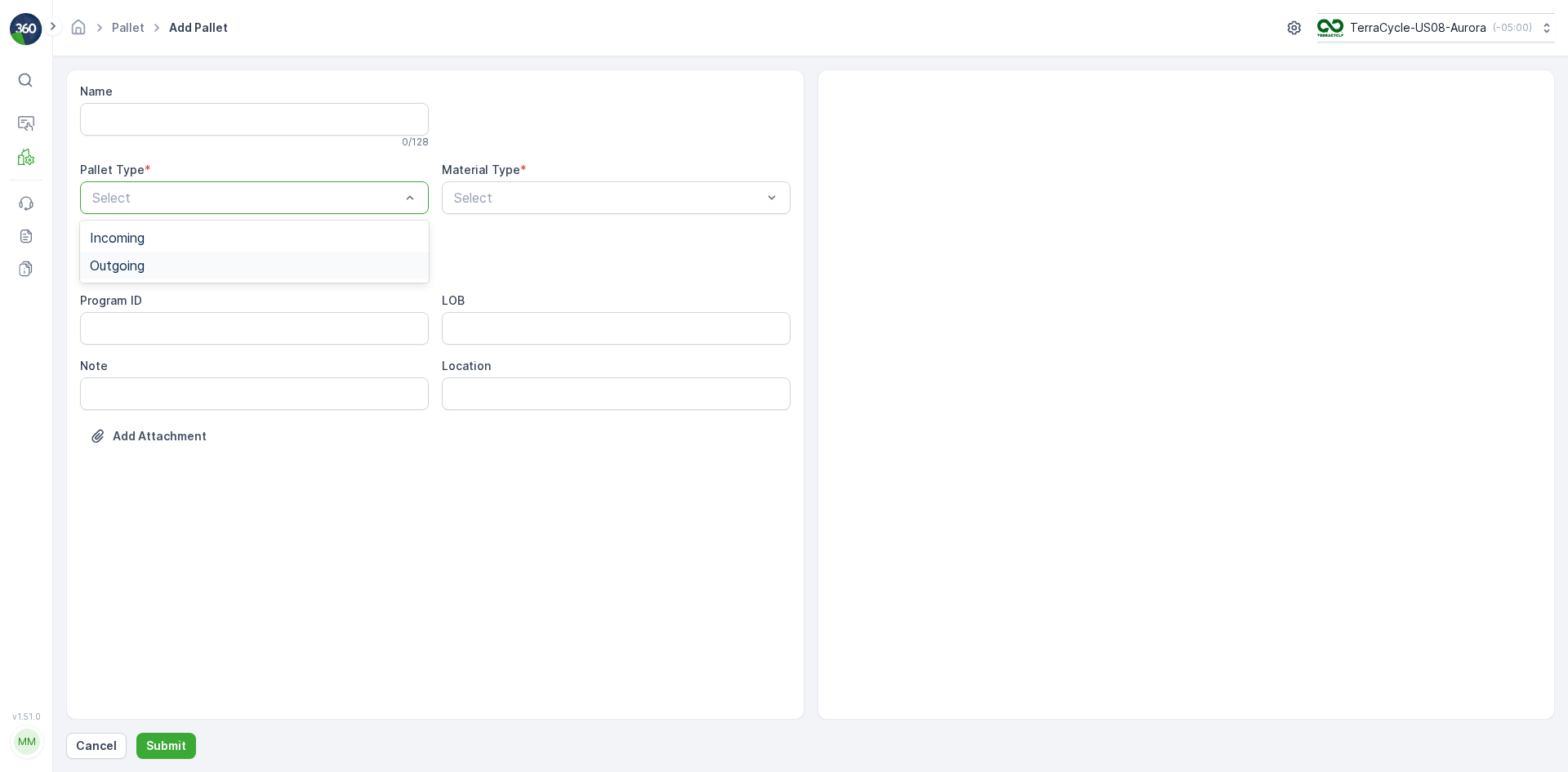
click at [181, 255] on div "Outgoing" at bounding box center [253, 265] width 349 height 28
click at [180, 290] on div "Name 0 / 128 Pallet Type * option Outgoing, selected. Outgoing Material Type * …" at bounding box center [435, 276] width 711 height 385
click at [231, 301] on div "[PERSON_NAME]" at bounding box center [254, 302] width 329 height 14
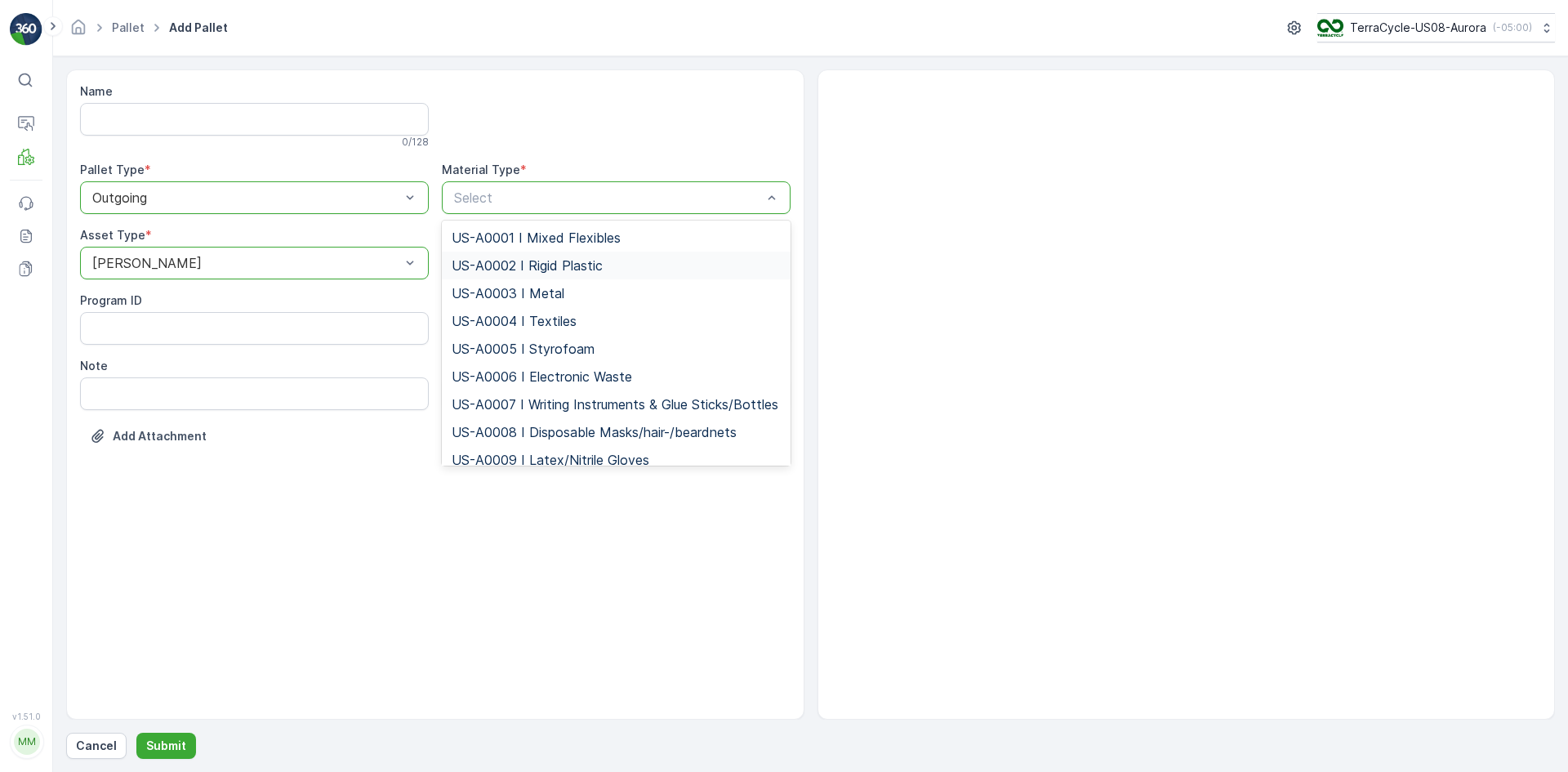
click at [560, 258] on span "US-A0002 I Rigid Plastic" at bounding box center [526, 265] width 151 height 14
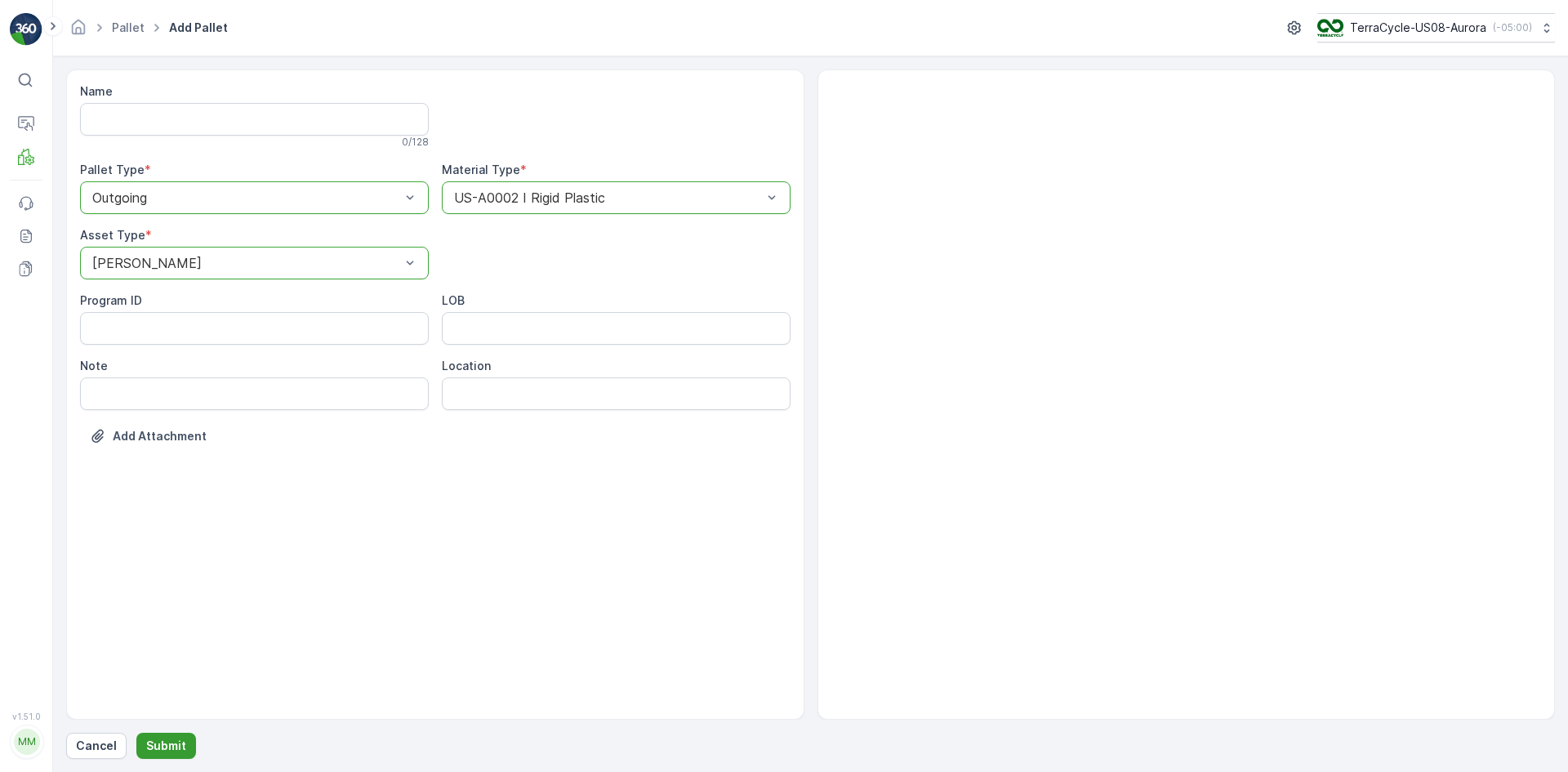
click at [147, 749] on p "Submit" at bounding box center [166, 745] width 40 height 16
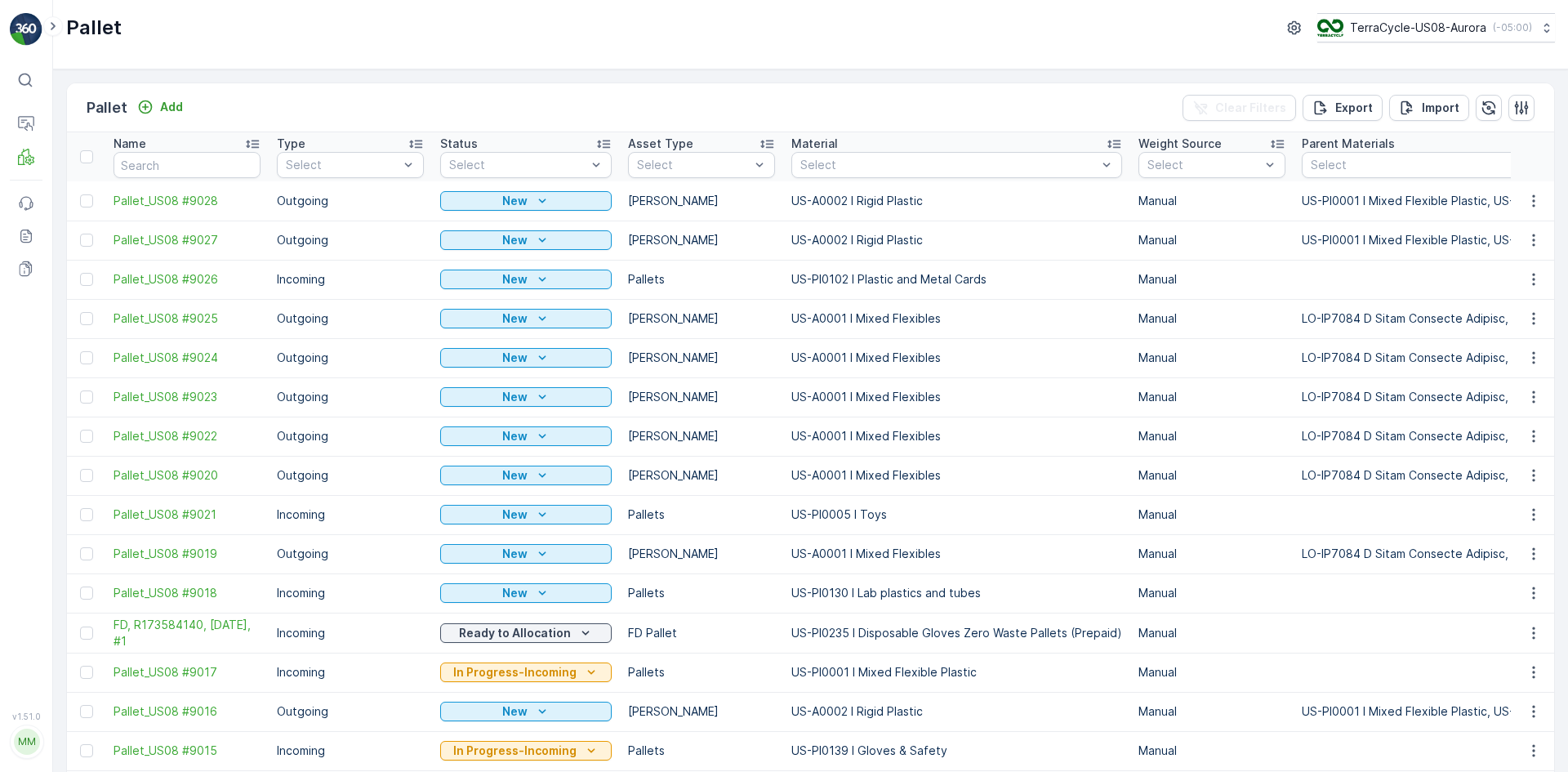
click at [88, 208] on td at bounding box center [86, 201] width 38 height 39
click at [83, 205] on div at bounding box center [86, 201] width 13 height 13
click at [80, 194] on input "checkbox" at bounding box center [80, 194] width 0 height 0
click at [84, 237] on div at bounding box center [86, 240] width 13 height 13
click at [80, 233] on input "checkbox" at bounding box center [80, 233] width 0 height 0
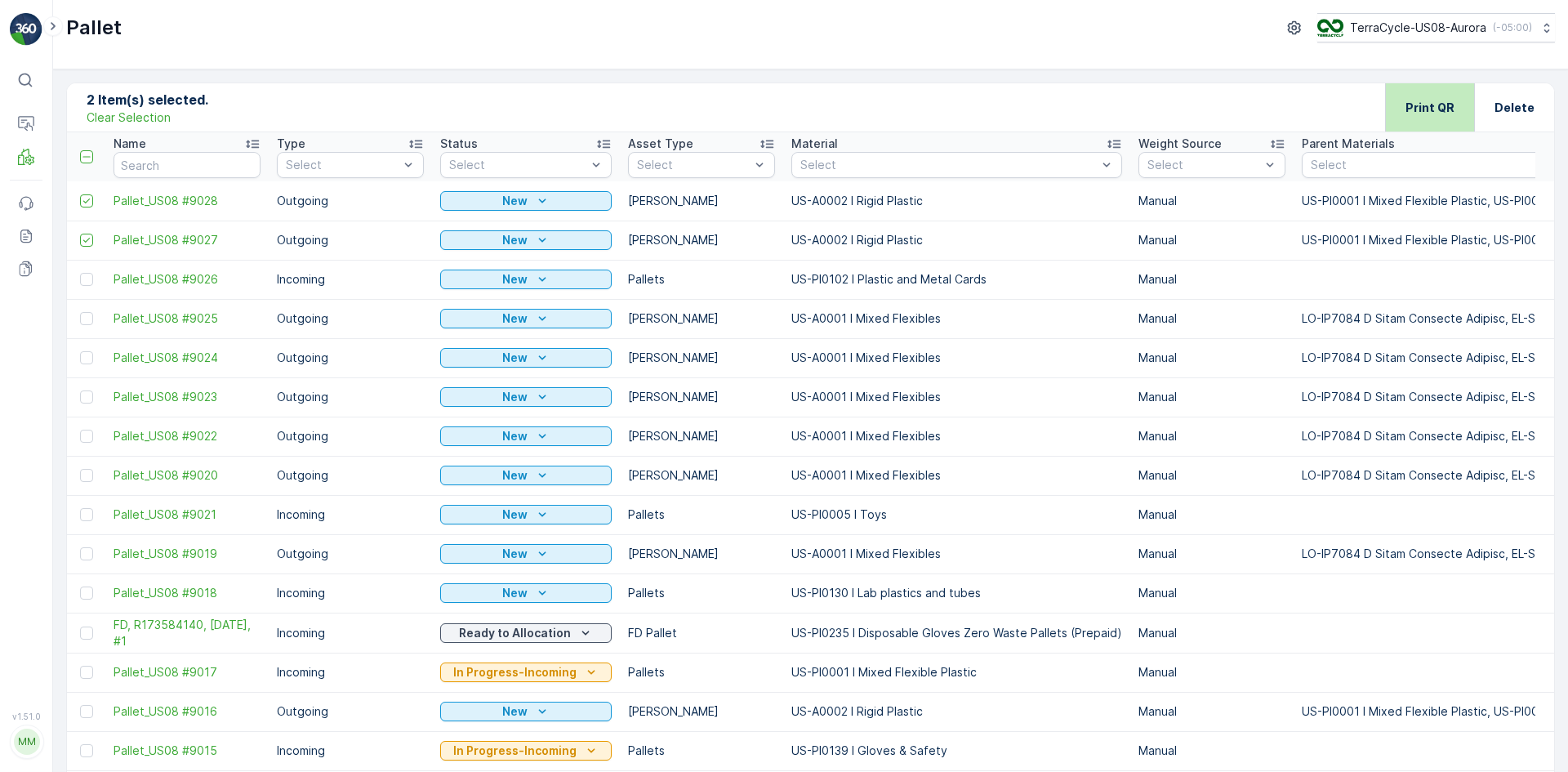
click at [1442, 104] on p "Print QR" at bounding box center [1430, 108] width 49 height 16
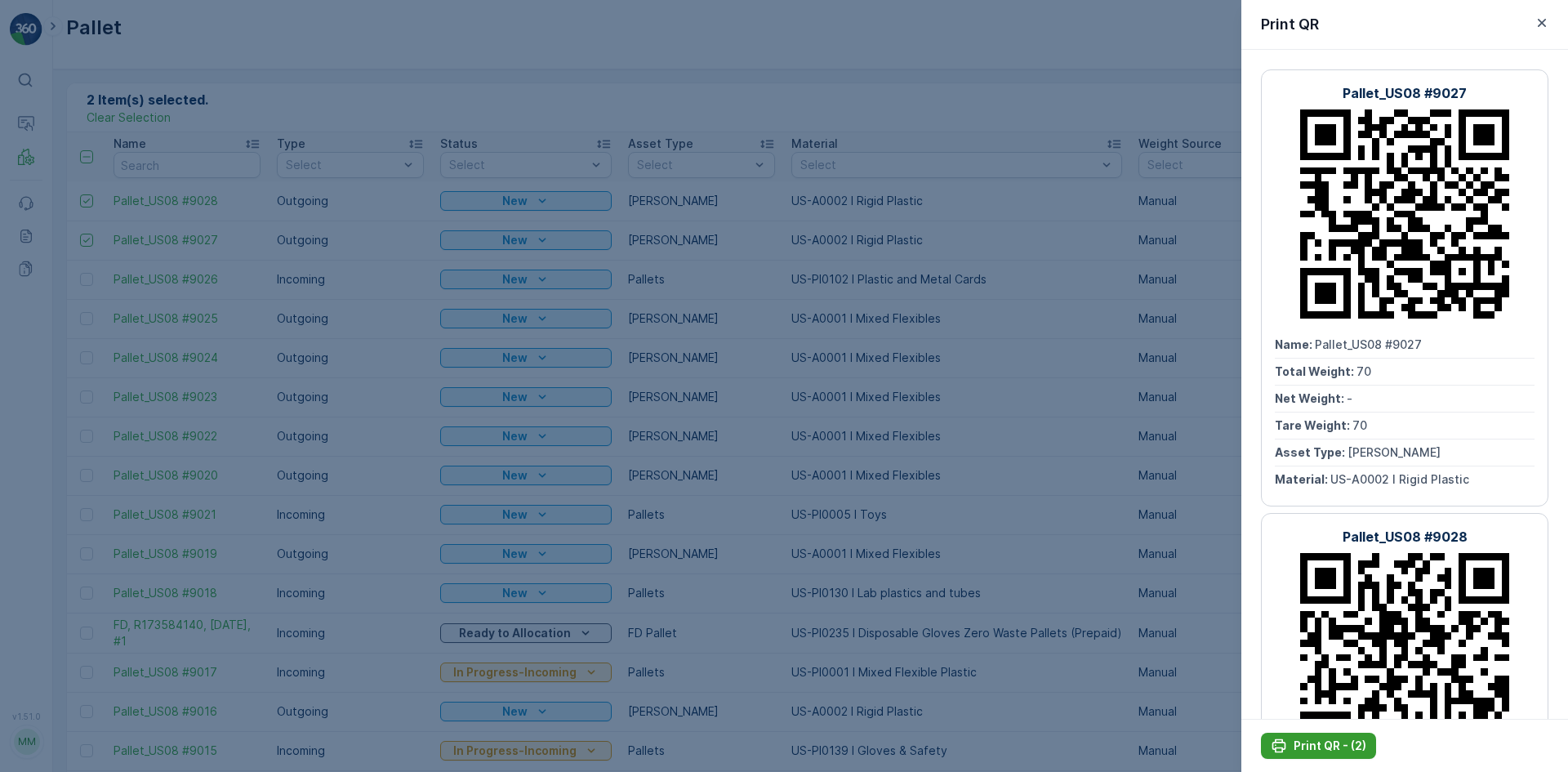
click at [1329, 736] on button "Print QR - (2)" at bounding box center [1318, 745] width 115 height 26
click at [993, 566] on div at bounding box center [784, 386] width 1568 height 772
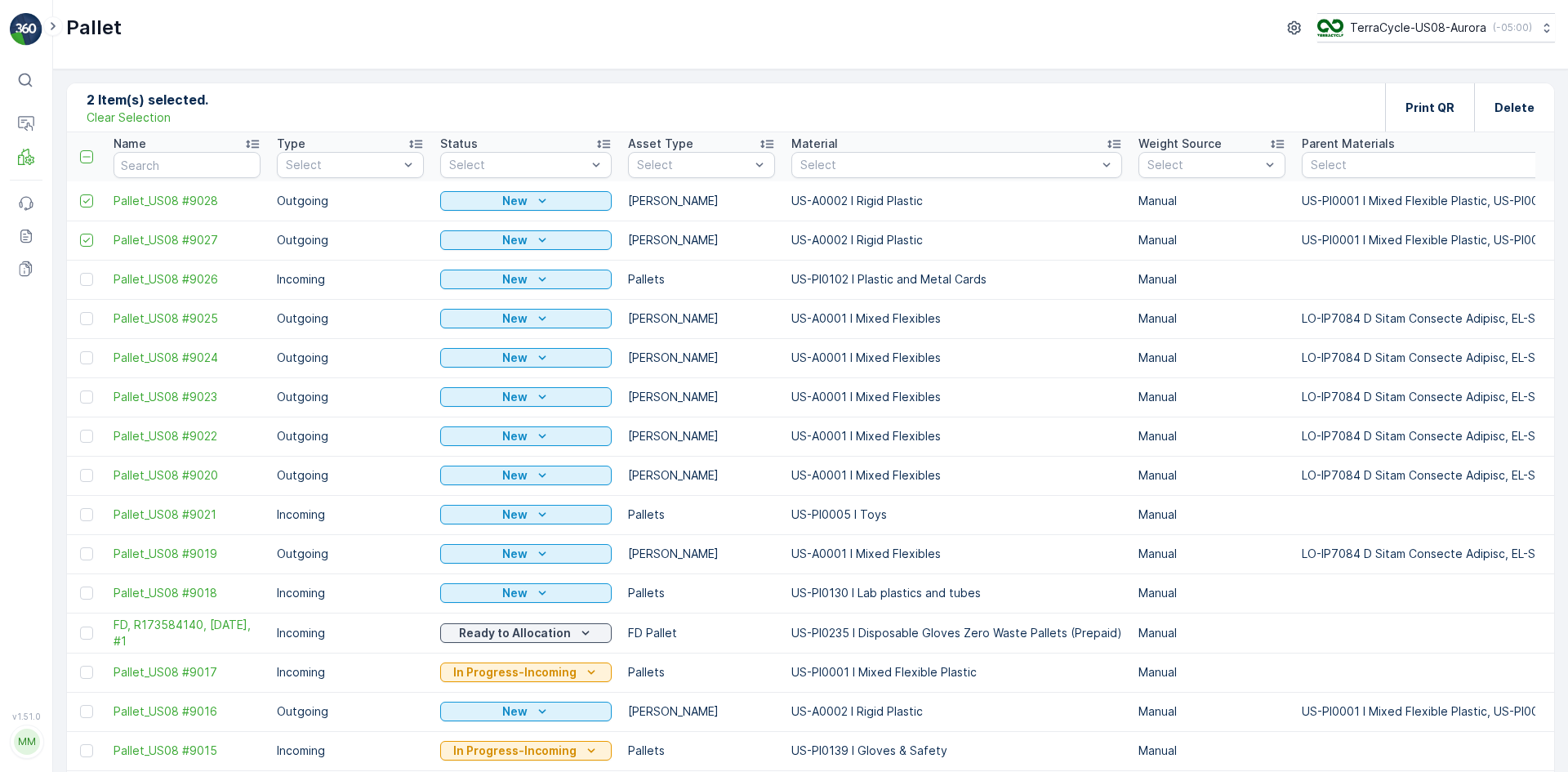
click at [115, 117] on p "Clear Selection" at bounding box center [129, 117] width 84 height 16
click at [165, 111] on p "Add" at bounding box center [172, 107] width 23 height 16
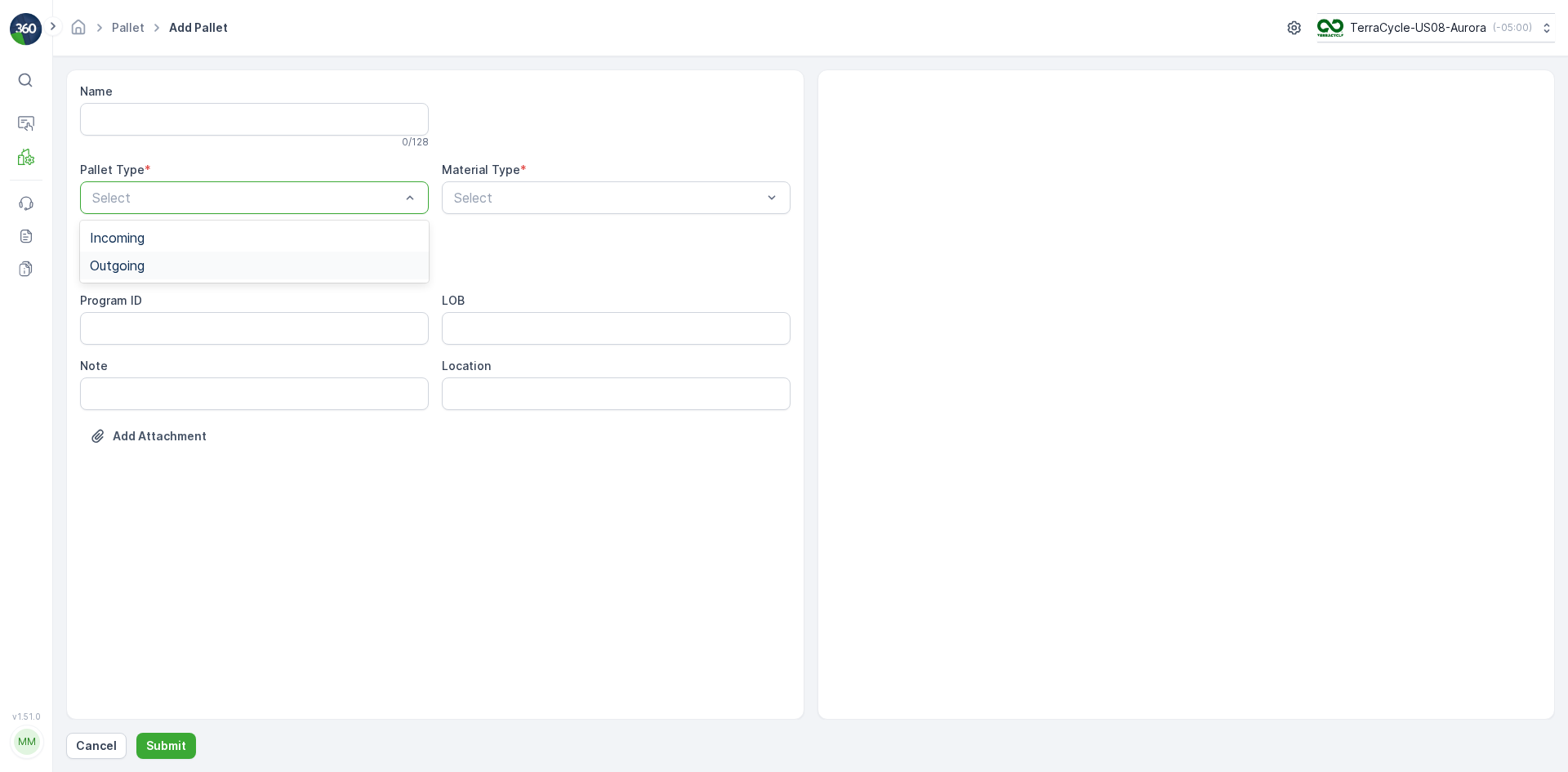
click at [199, 262] on div "Outgoing" at bounding box center [254, 265] width 329 height 14
drag, startPoint x: 218, startPoint y: 291, endPoint x: 529, endPoint y: 246, distance: 314.2
click at [219, 291] on div "[PERSON_NAME]" at bounding box center [253, 302] width 349 height 28
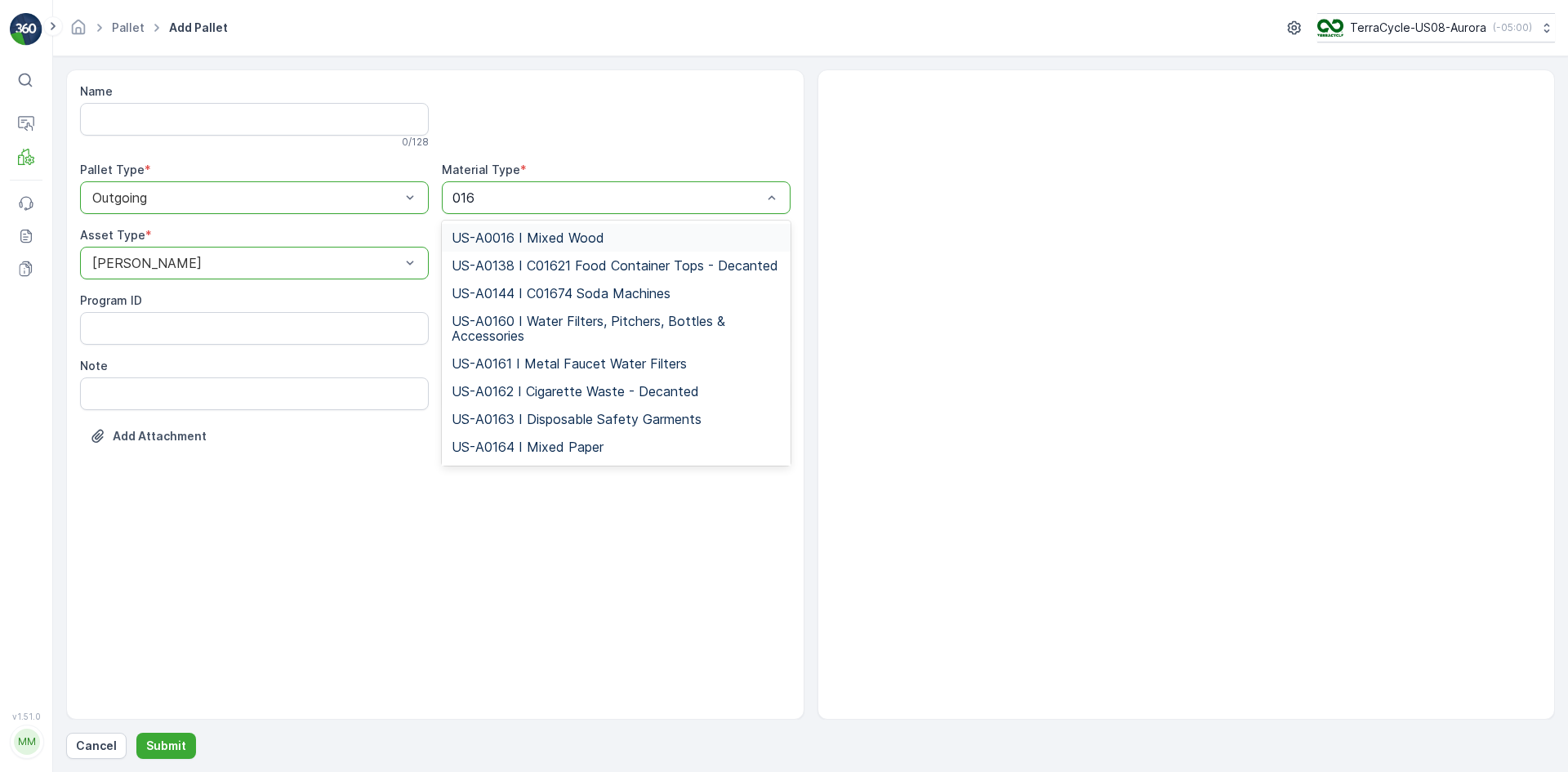
type input "0164"
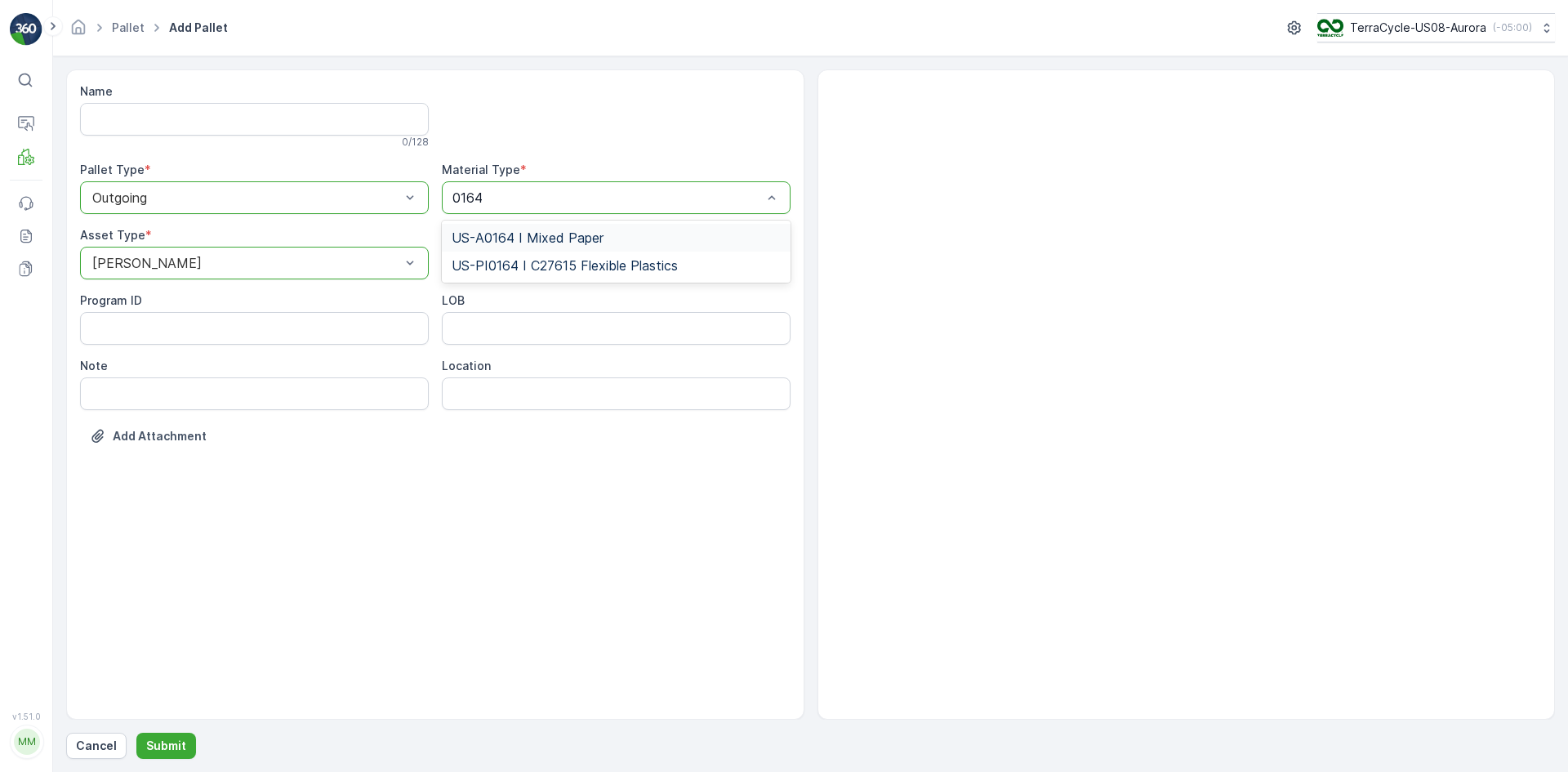
click at [589, 235] on span "US-A0164 I Mixed Paper" at bounding box center [527, 237] width 152 height 14
click at [178, 746] on p "Submit" at bounding box center [166, 745] width 40 height 16
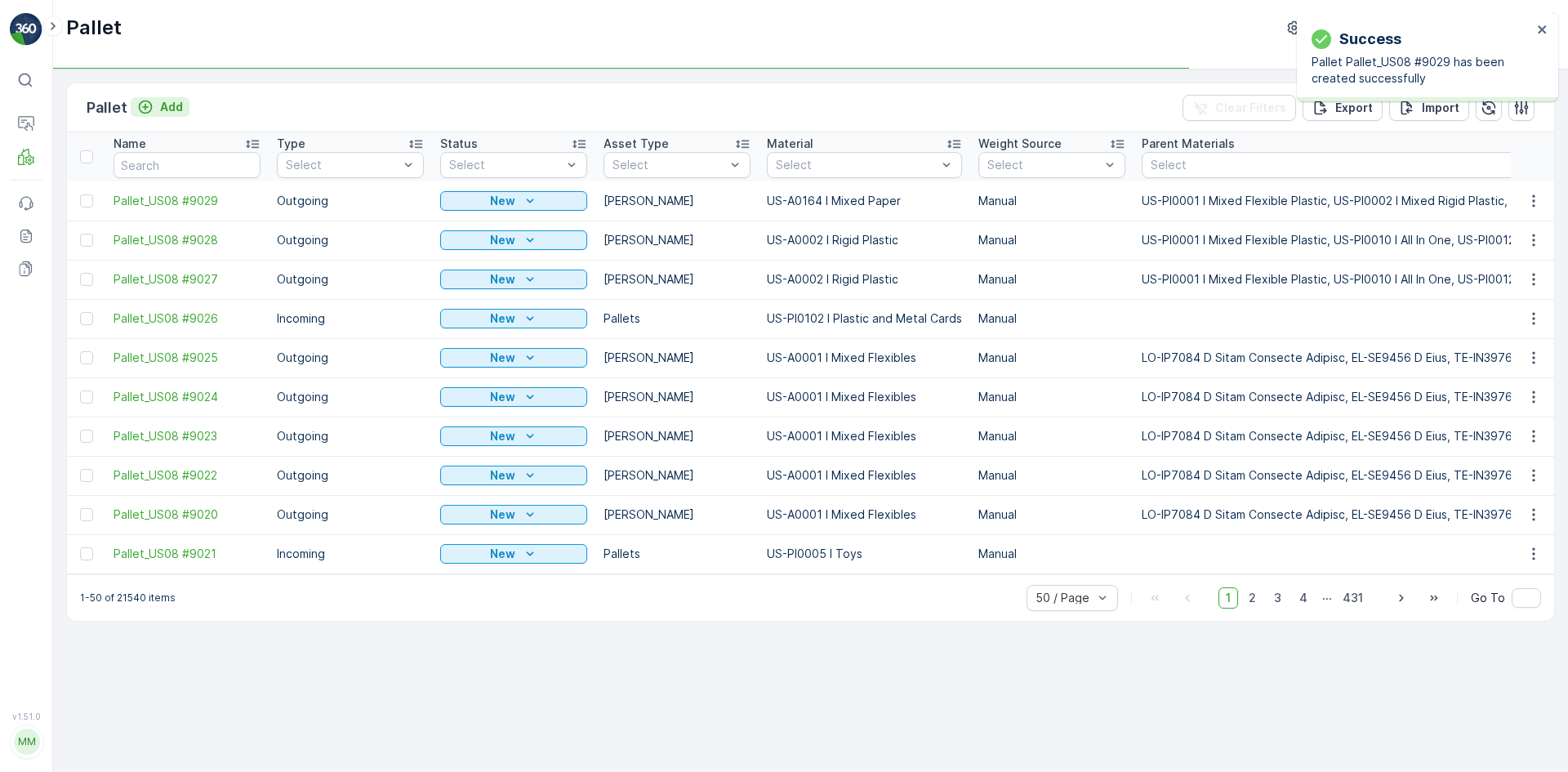
click at [169, 99] on p "Add" at bounding box center [172, 107] width 23 height 16
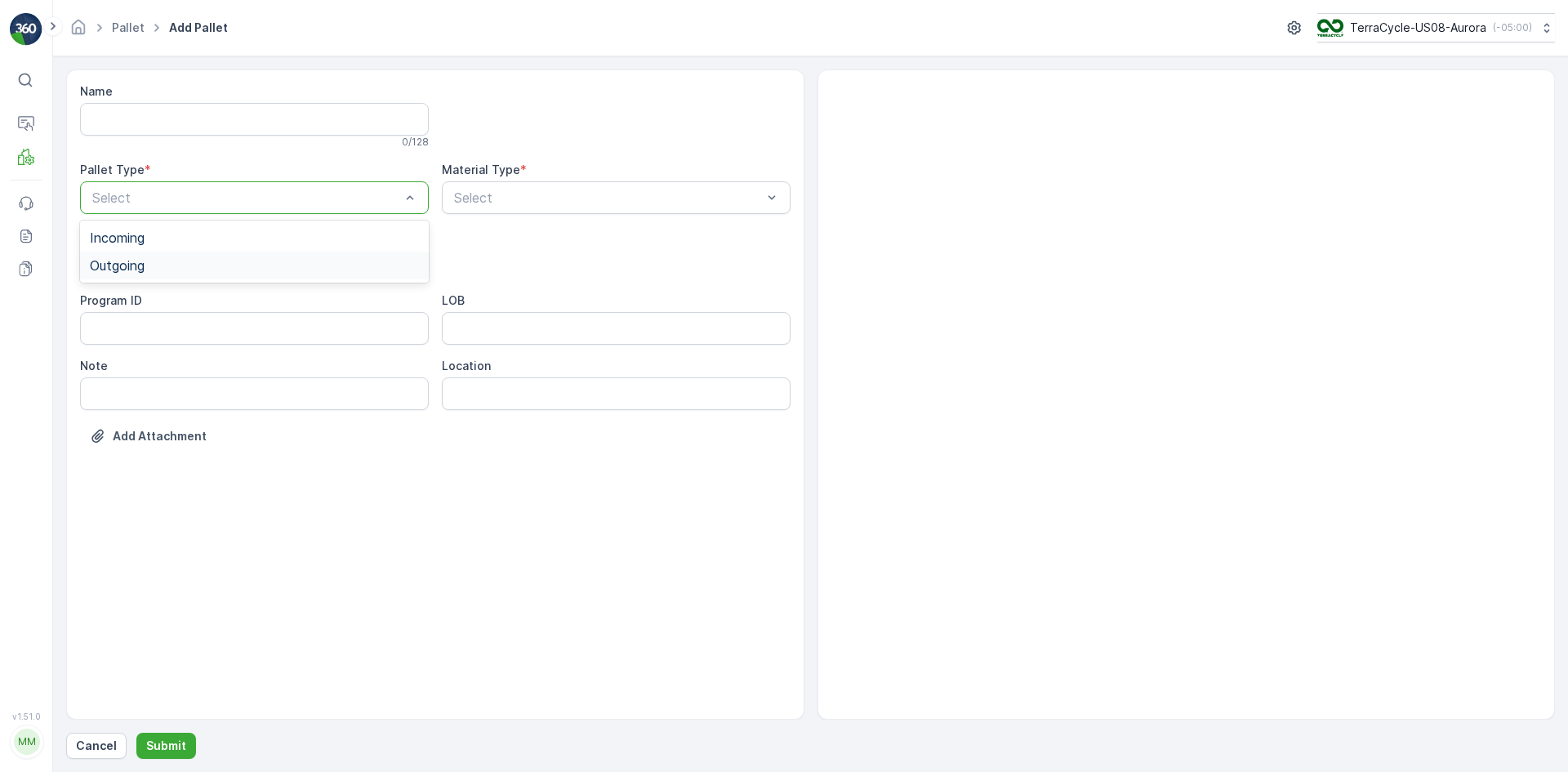
click at [210, 259] on div "Outgoing" at bounding box center [254, 265] width 329 height 14
click at [203, 303] on div "[PERSON_NAME]" at bounding box center [254, 302] width 329 height 14
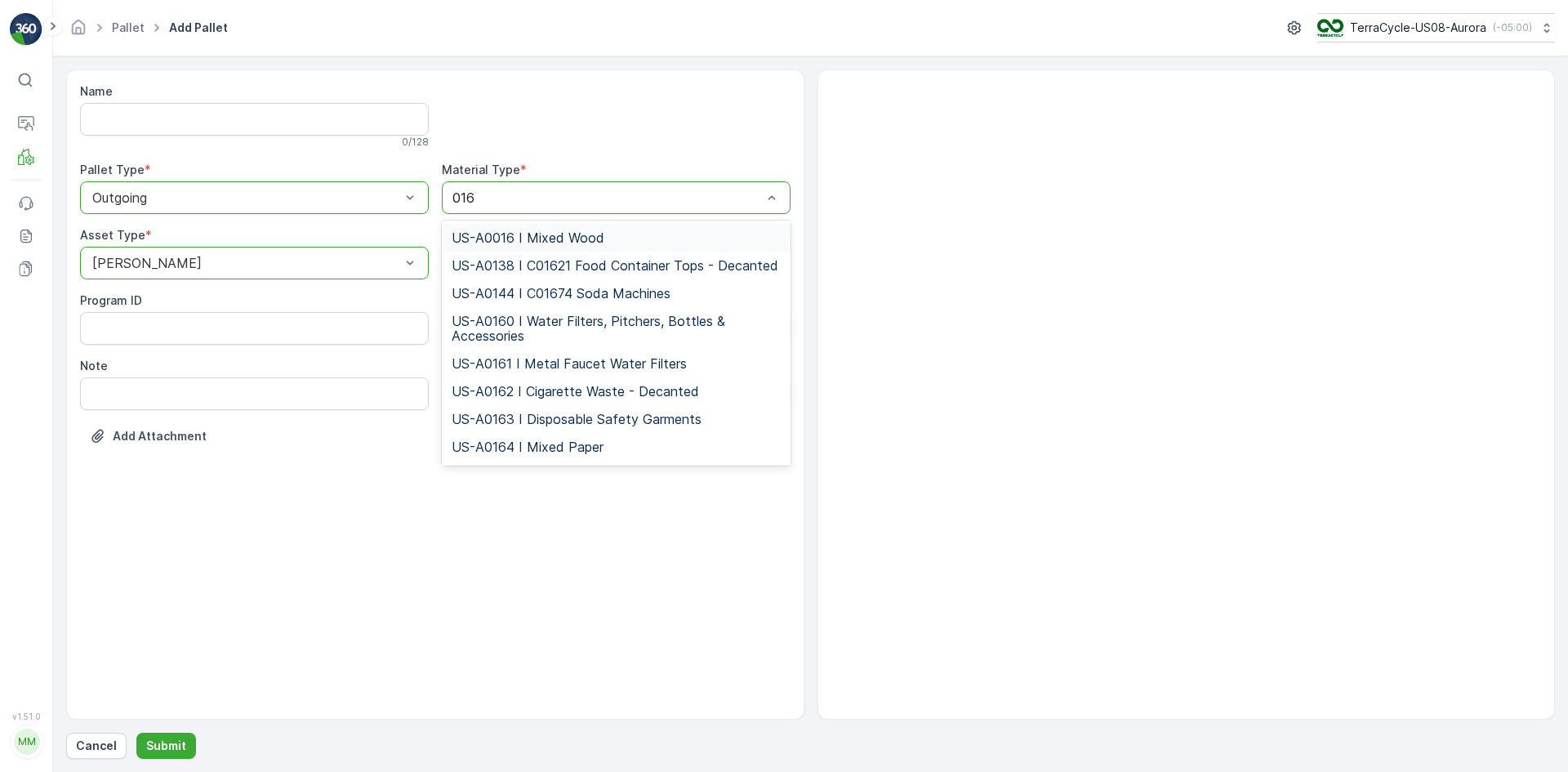
type input "0164"
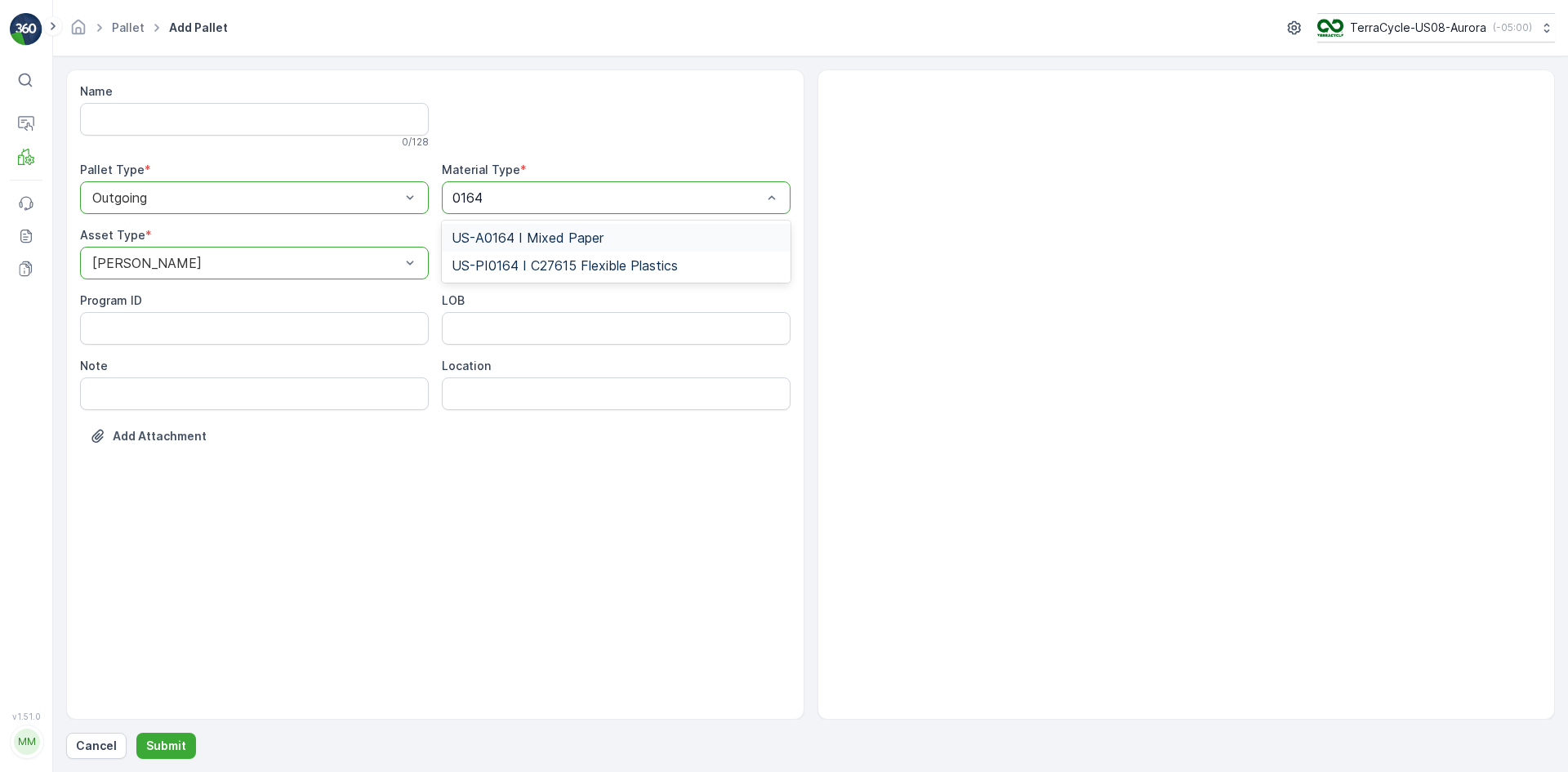
click at [571, 241] on span "US-A0164 I Mixed Paper" at bounding box center [527, 237] width 152 height 14
click at [167, 753] on p "Submit" at bounding box center [166, 745] width 40 height 16
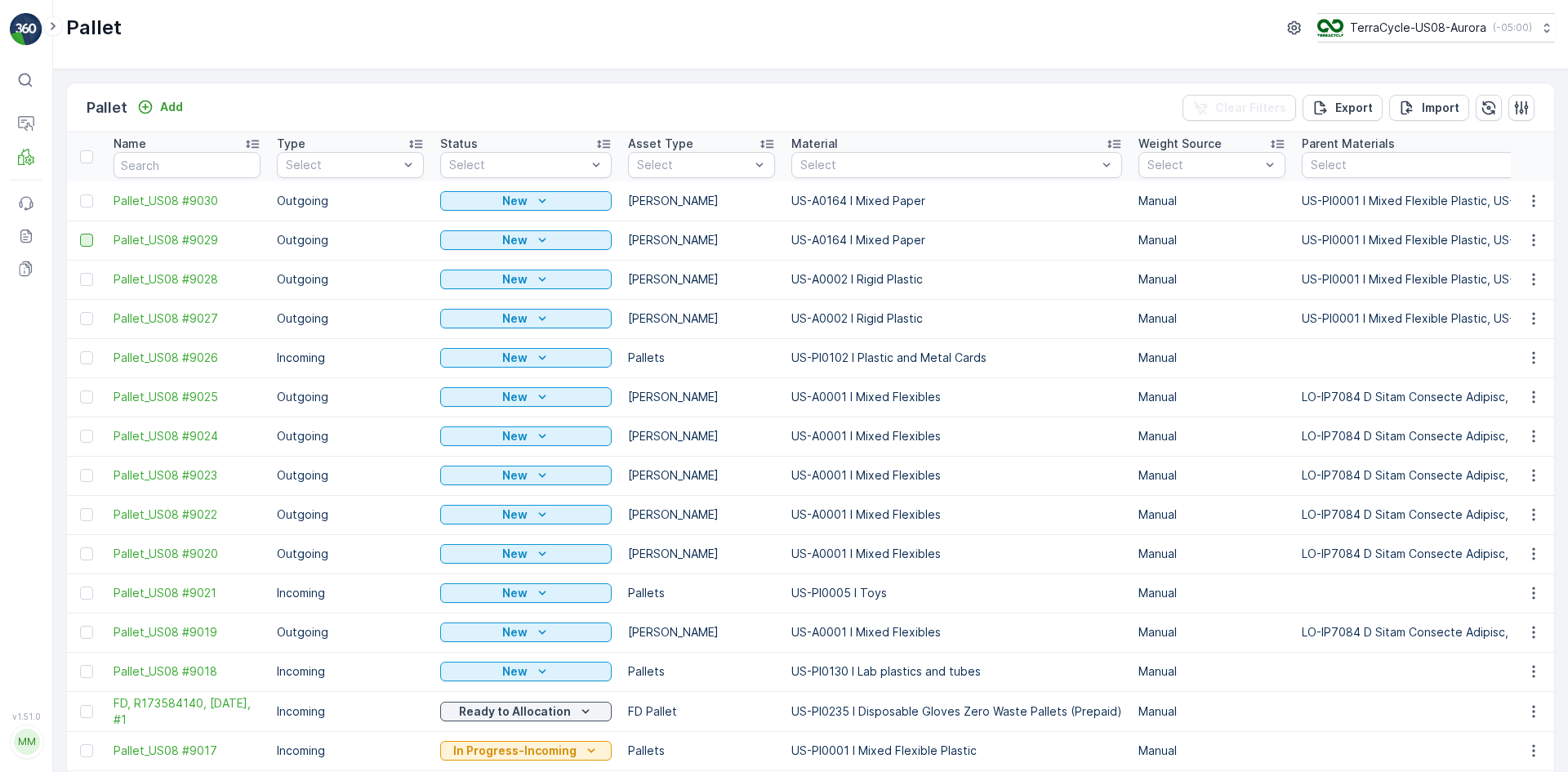
click at [90, 204] on div at bounding box center [86, 201] width 13 height 13
click at [80, 194] on input "checkbox" at bounding box center [80, 194] width 0 height 0
click at [88, 238] on div at bounding box center [86, 240] width 13 height 13
click at [80, 233] on input "checkbox" at bounding box center [80, 233] width 0 height 0
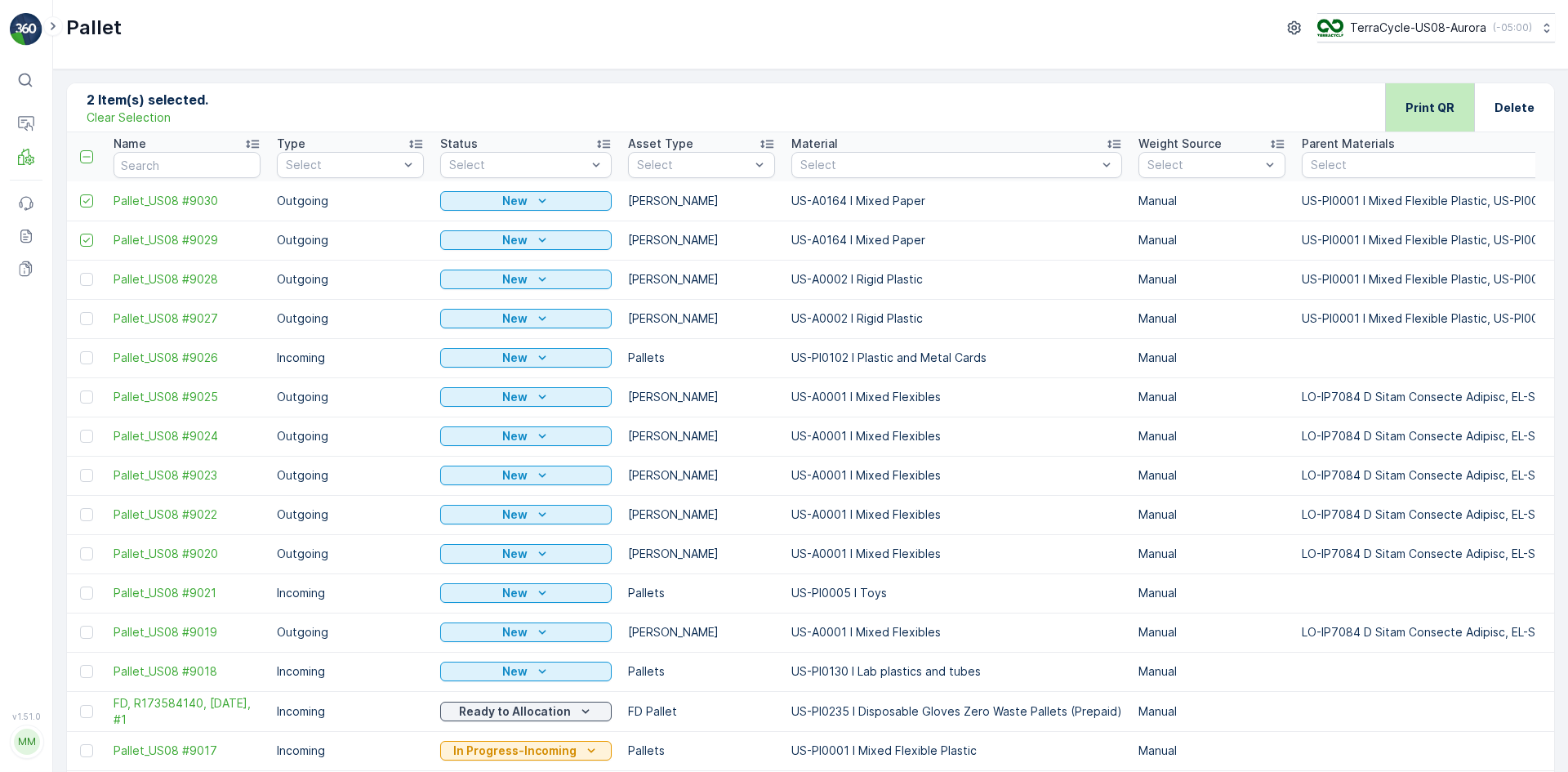
click at [1440, 107] on p "Print QR" at bounding box center [1430, 108] width 49 height 16
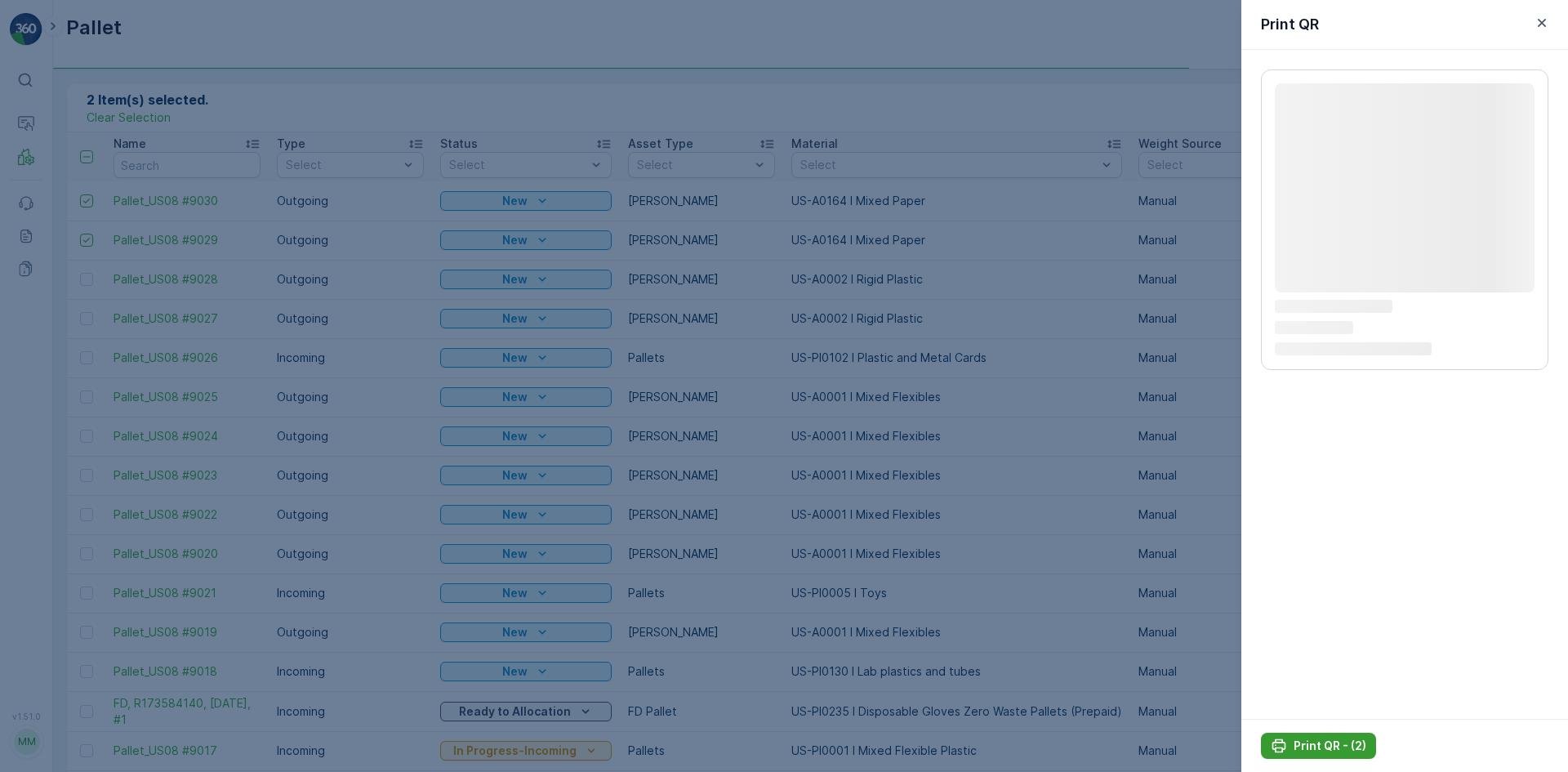
click at [1326, 738] on p "Print QR - (2)" at bounding box center [1330, 745] width 73 height 16
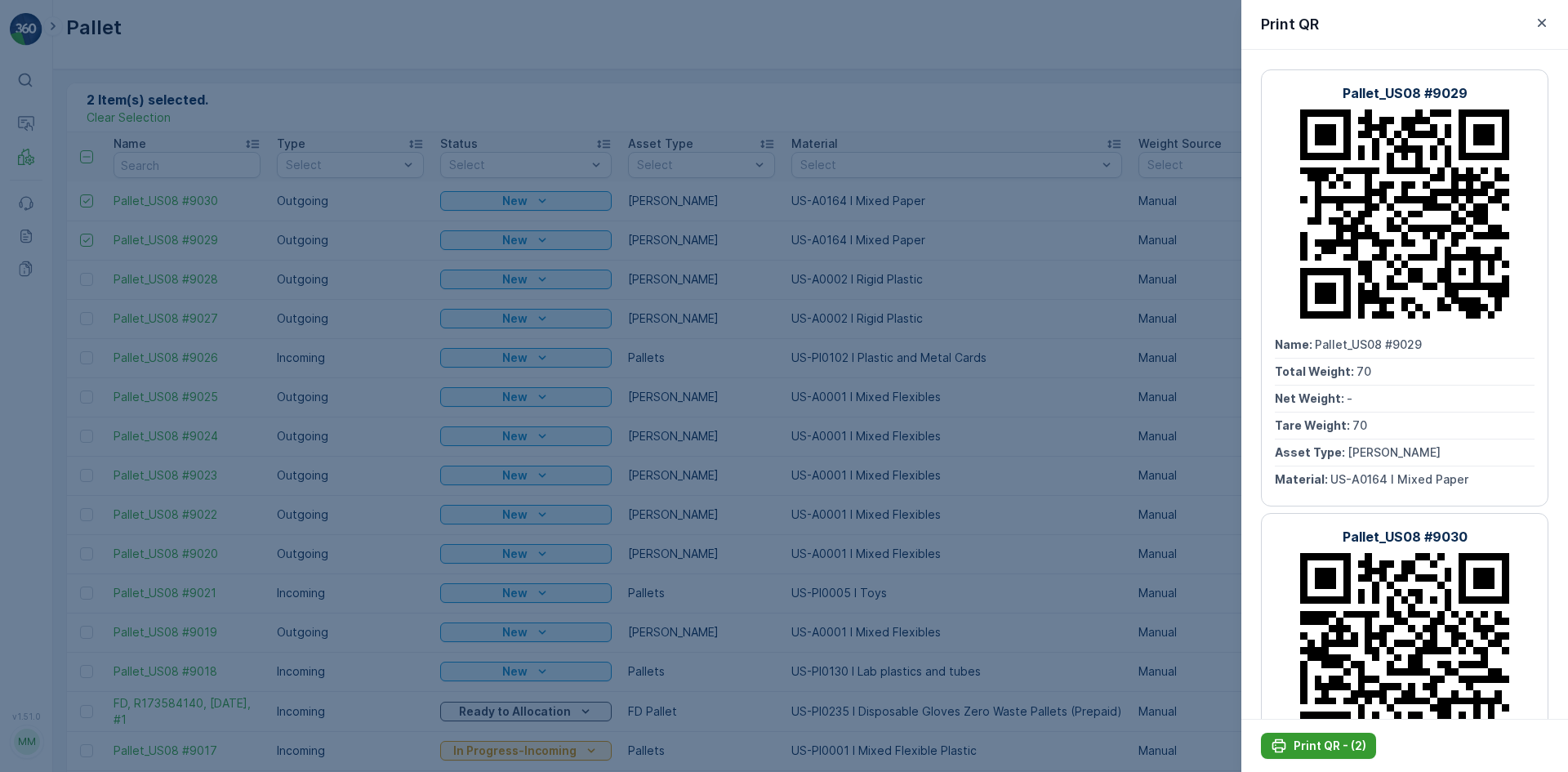
click at [1338, 756] on button "Print QR - (2)" at bounding box center [1318, 745] width 115 height 26
